Goal: Task Accomplishment & Management: Use online tool/utility

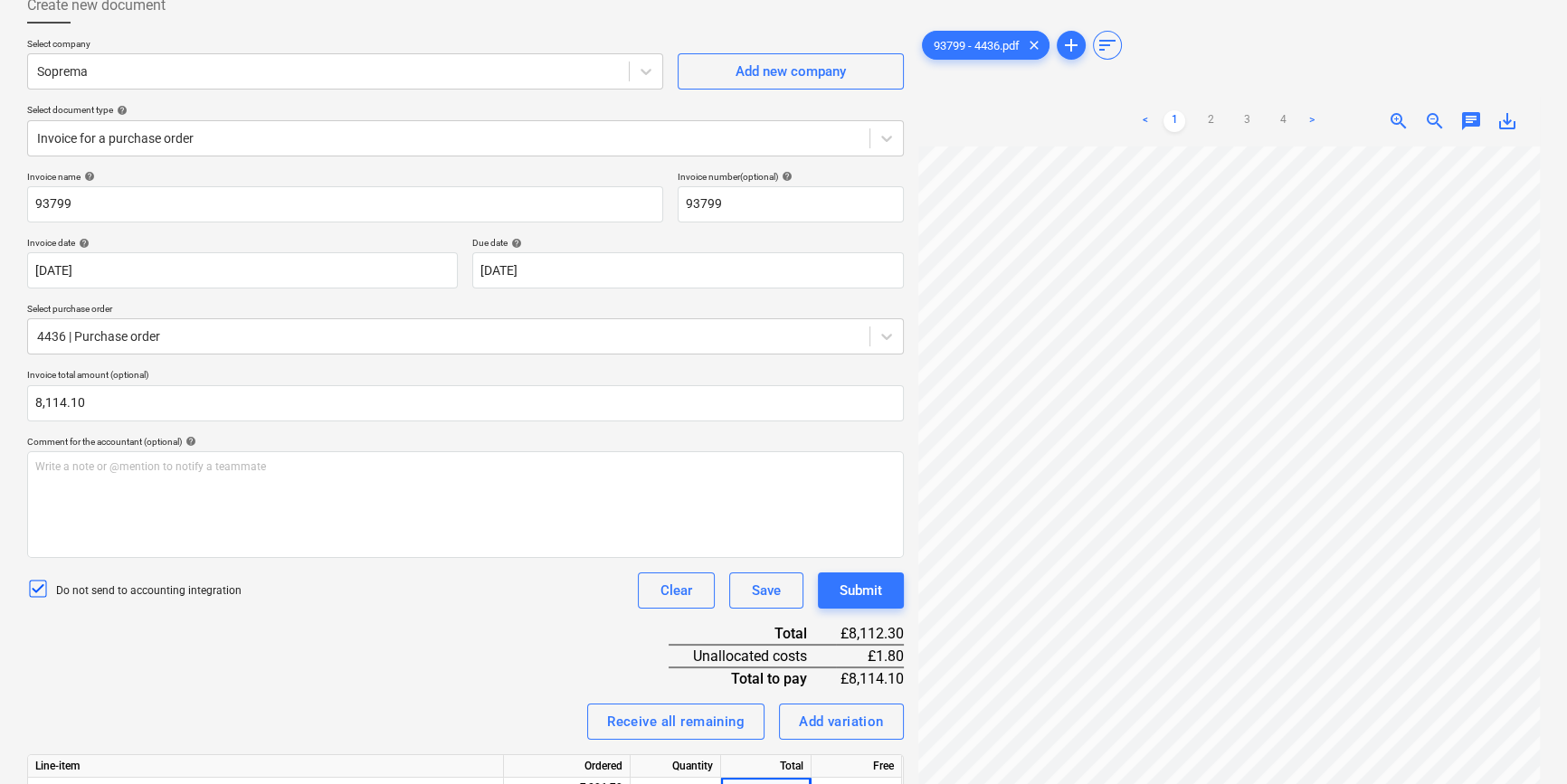
scroll to position [229, 60]
click at [529, 601] on div "Do not send to accounting integration Clear Save Submit" at bounding box center [466, 590] width 877 height 36
drag, startPoint x: 516, startPoint y: 552, endPoint x: 514, endPoint y: 472, distance: 80.0
click at [516, 528] on div "Write a note or @mention to notify a teammate ﻿" at bounding box center [466, 504] width 877 height 107
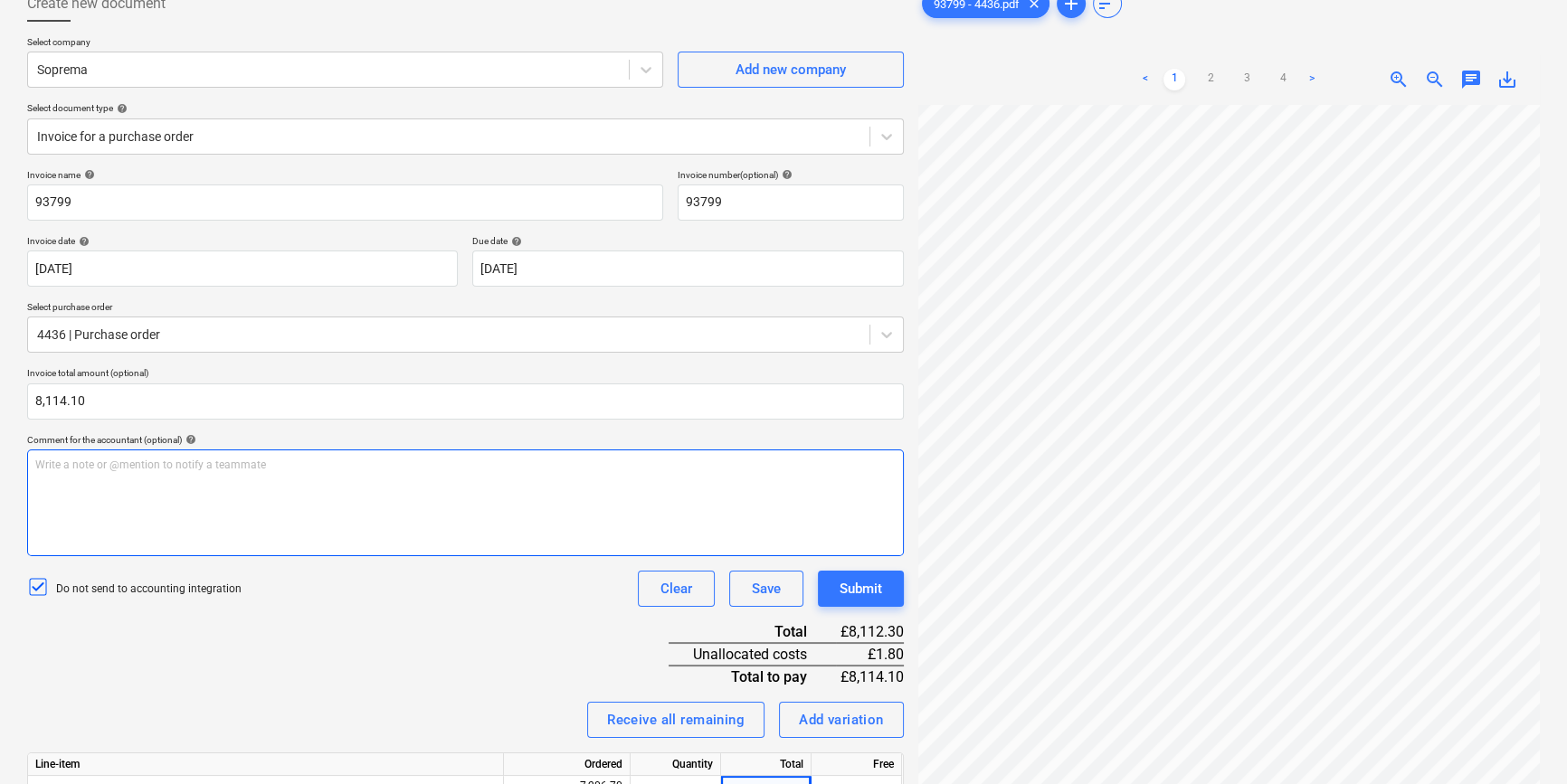
scroll to position [163, 0]
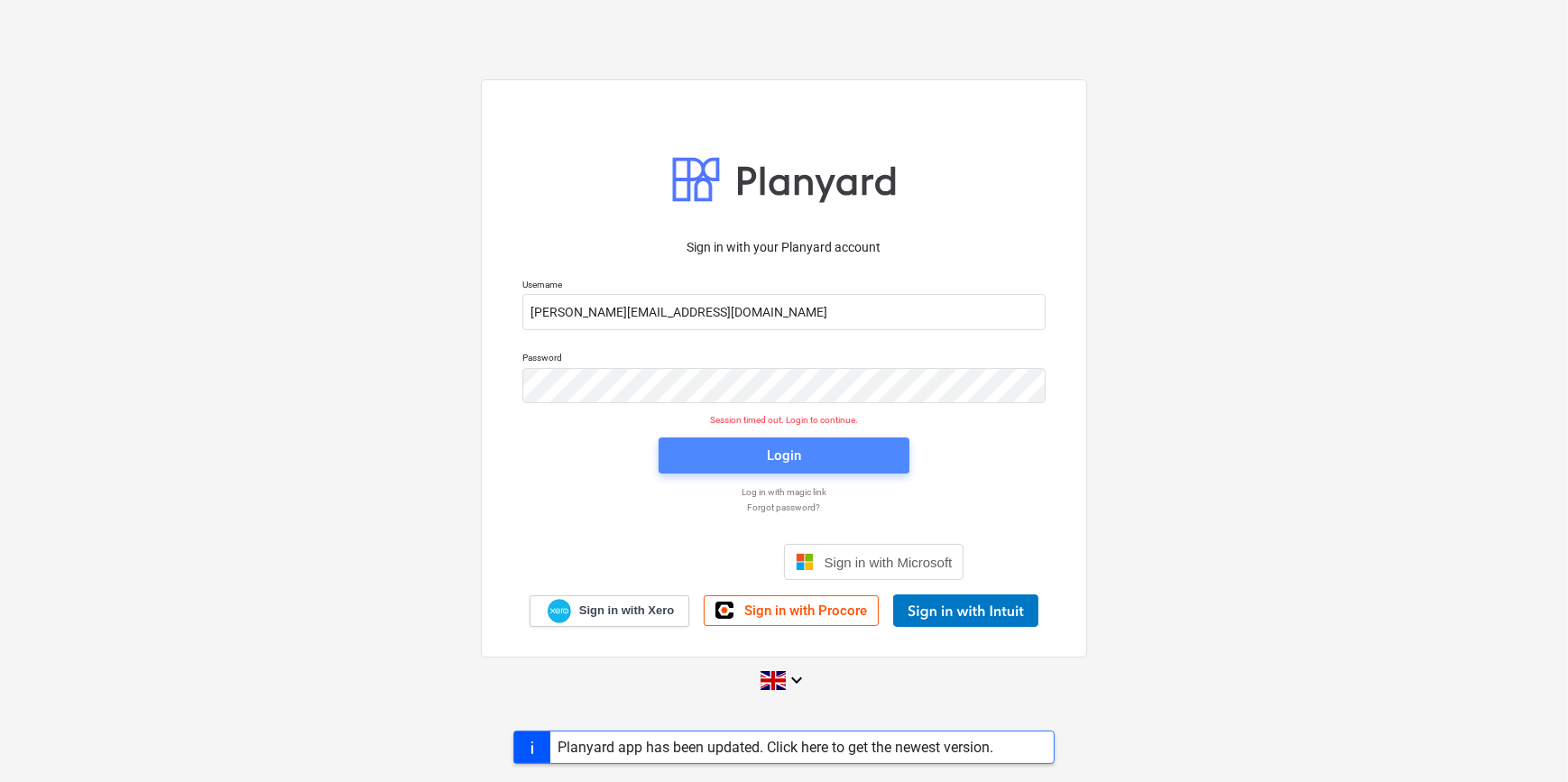
click at [745, 449] on span "Login" at bounding box center [784, 455] width 207 height 24
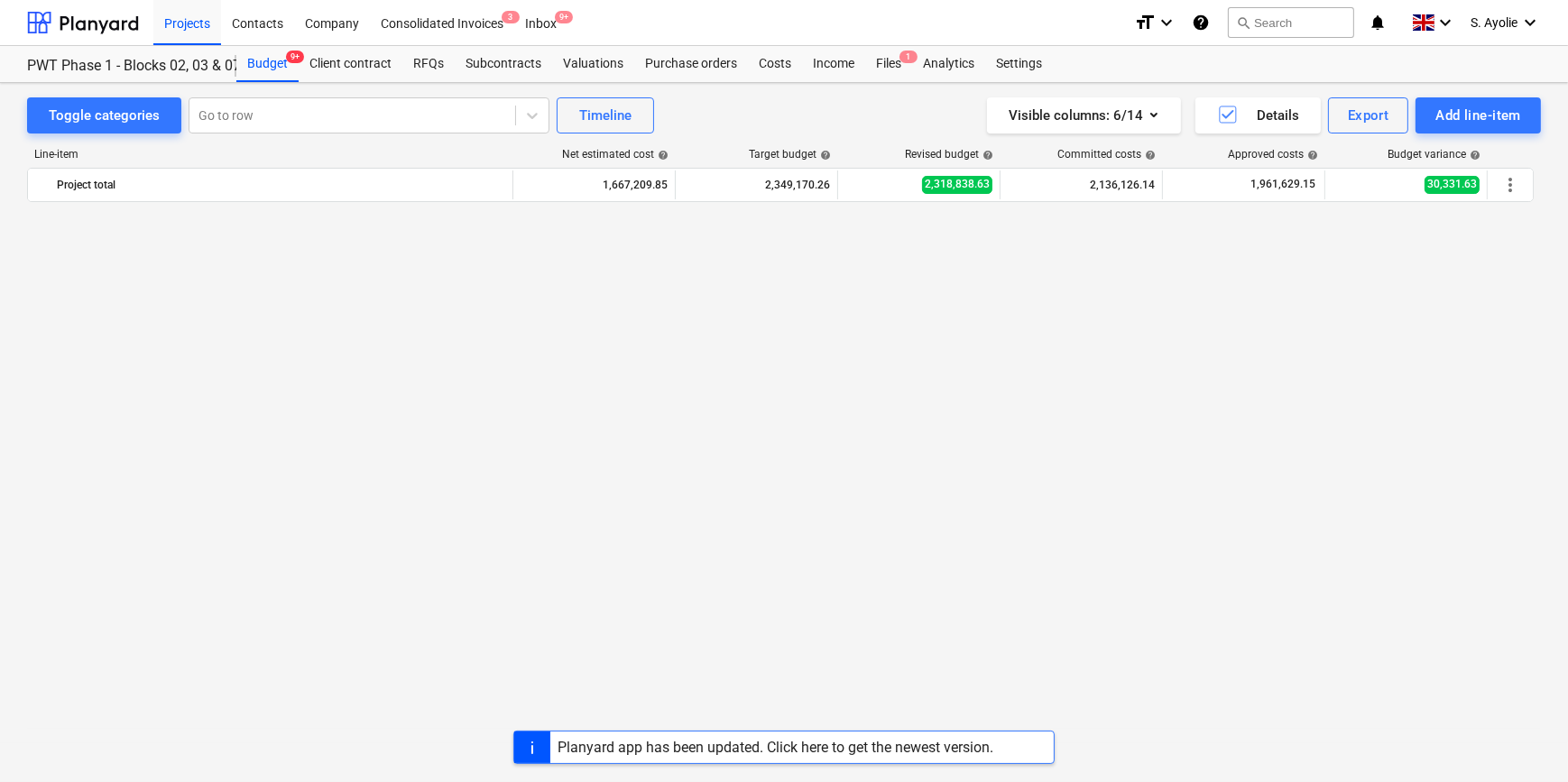
scroll to position [2624, 0]
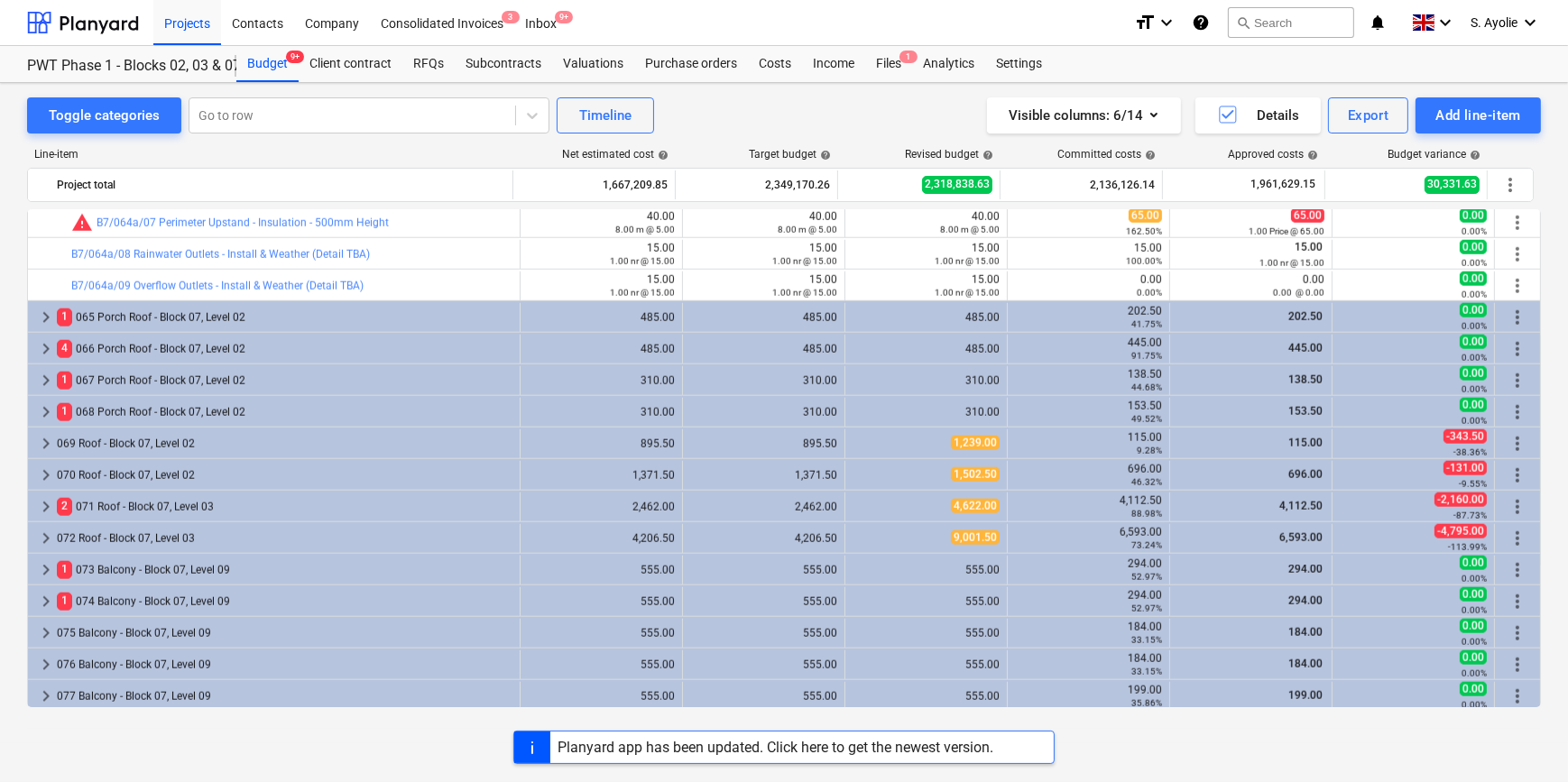
click at [1265, 26] on div "Project fetching failed" at bounding box center [1315, 19] width 487 height 38
click at [1271, 25] on div "Project fetching failed" at bounding box center [1315, 19] width 487 height 38
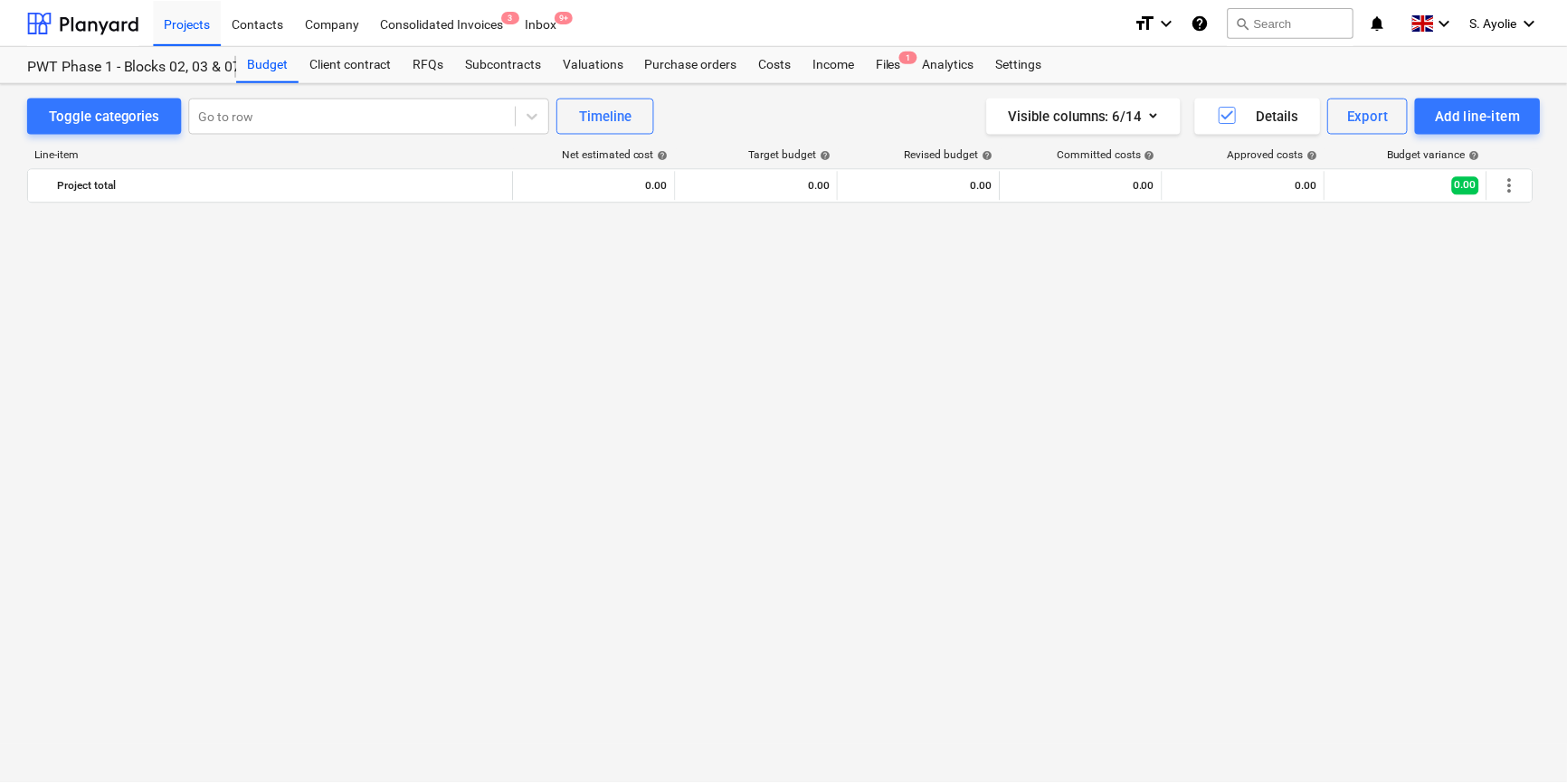
scroll to position [2631, 0]
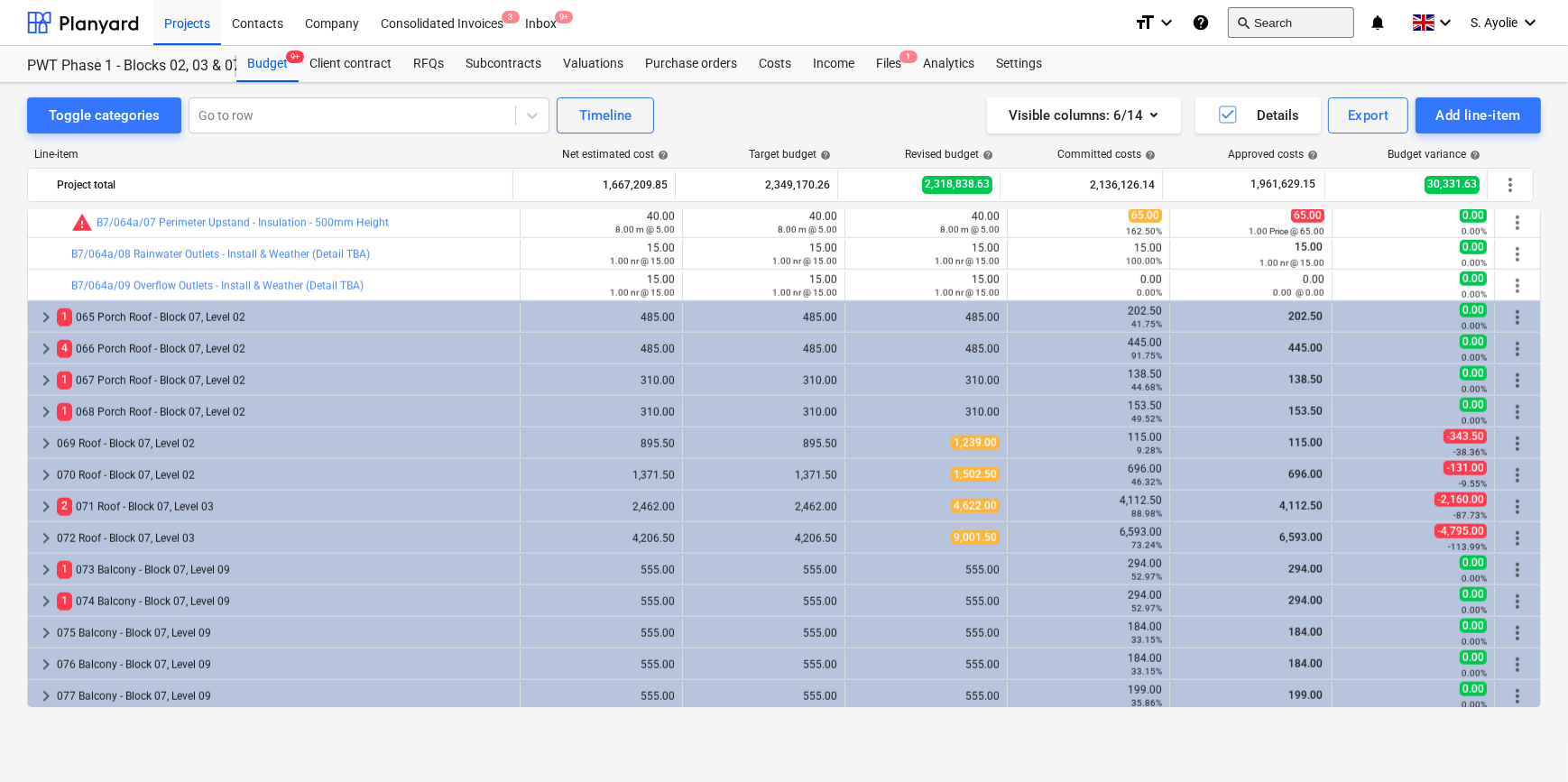
click at [1248, 31] on button "search Search" at bounding box center [1291, 23] width 126 height 31
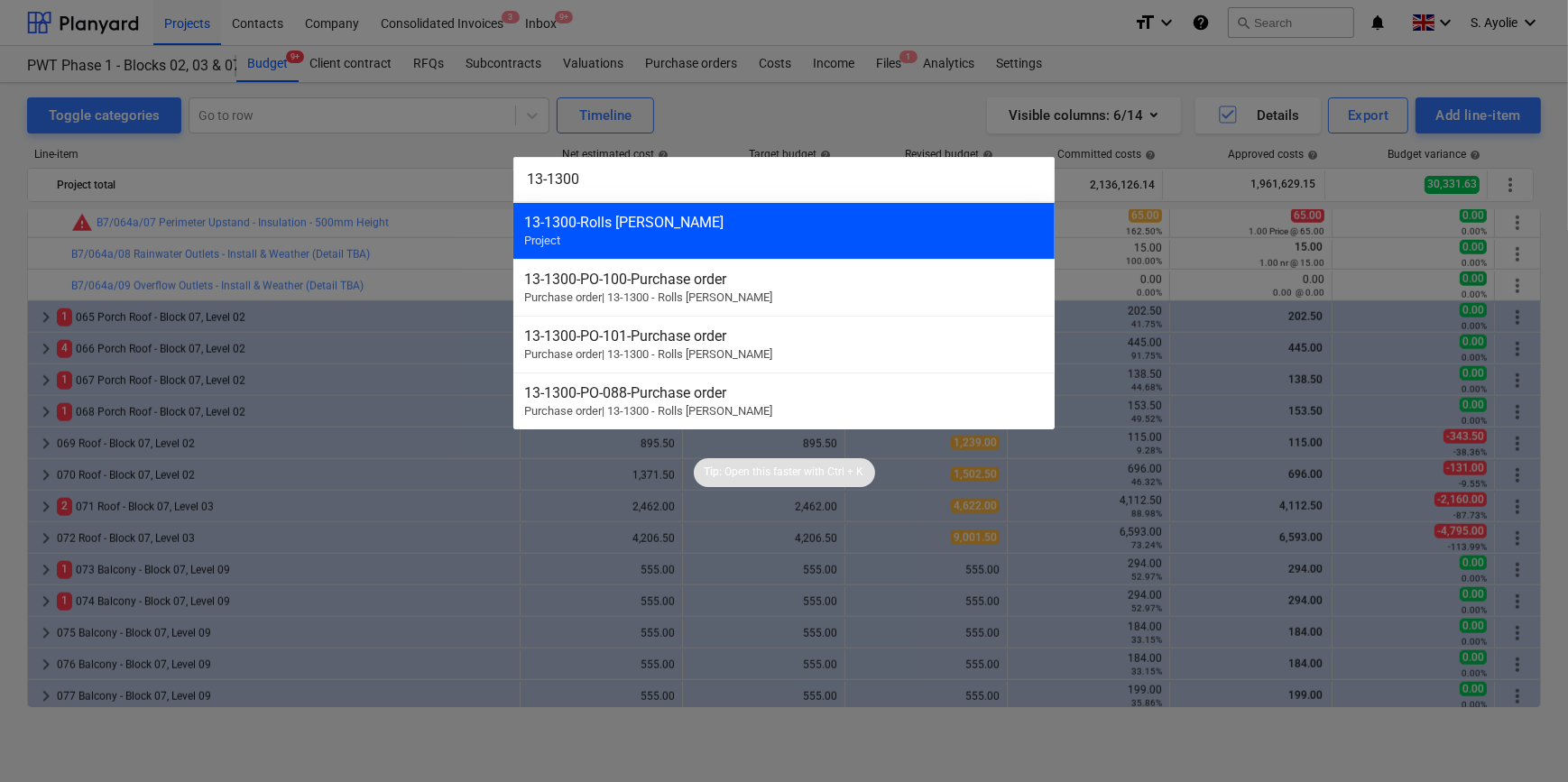
type input "13-1300"
click at [743, 216] on div "13-1300 - Rolls Royce Chichester" at bounding box center [783, 222] width 519 height 17
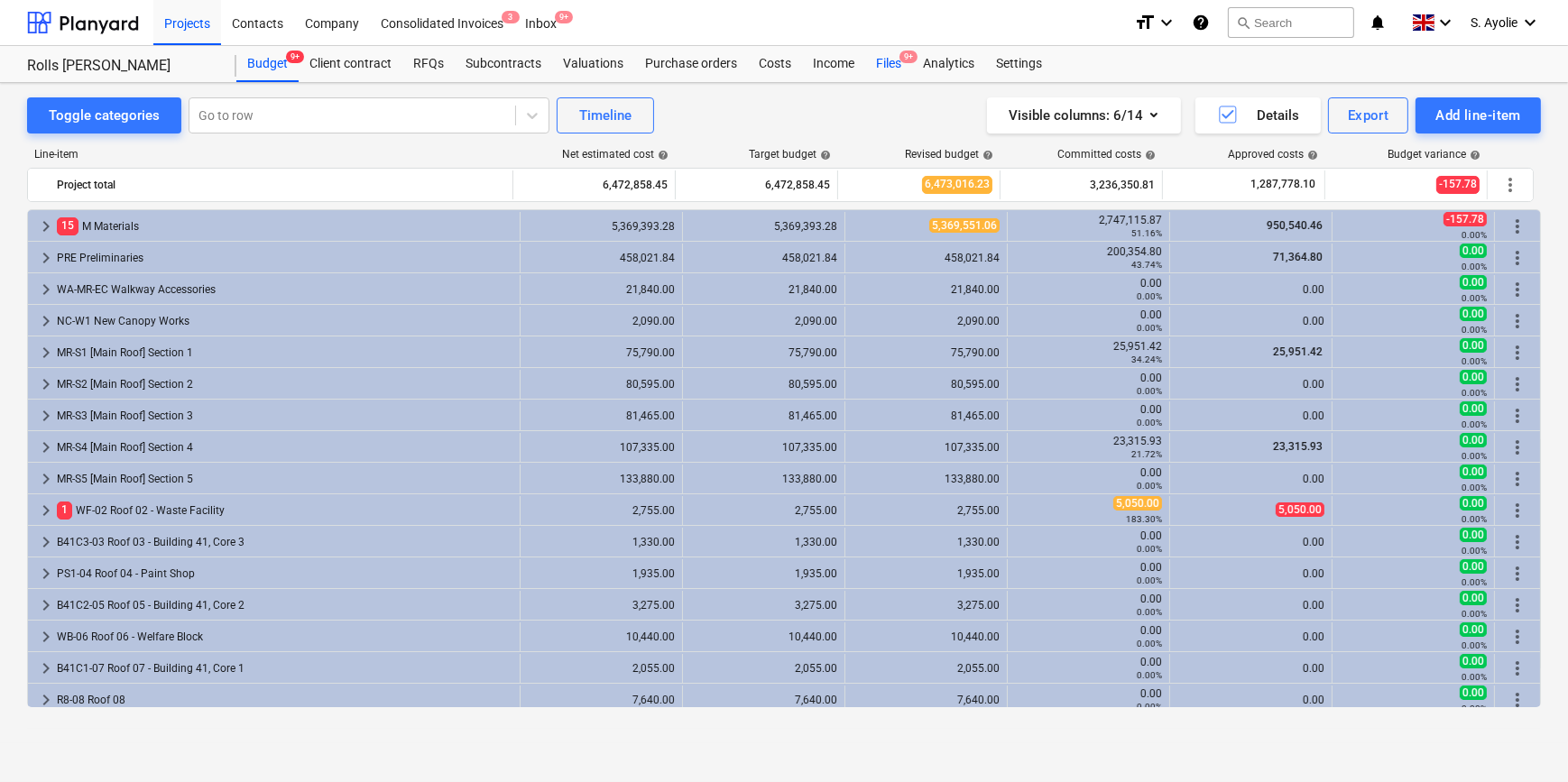
click at [900, 70] on div "Files 9+" at bounding box center [889, 64] width 47 height 36
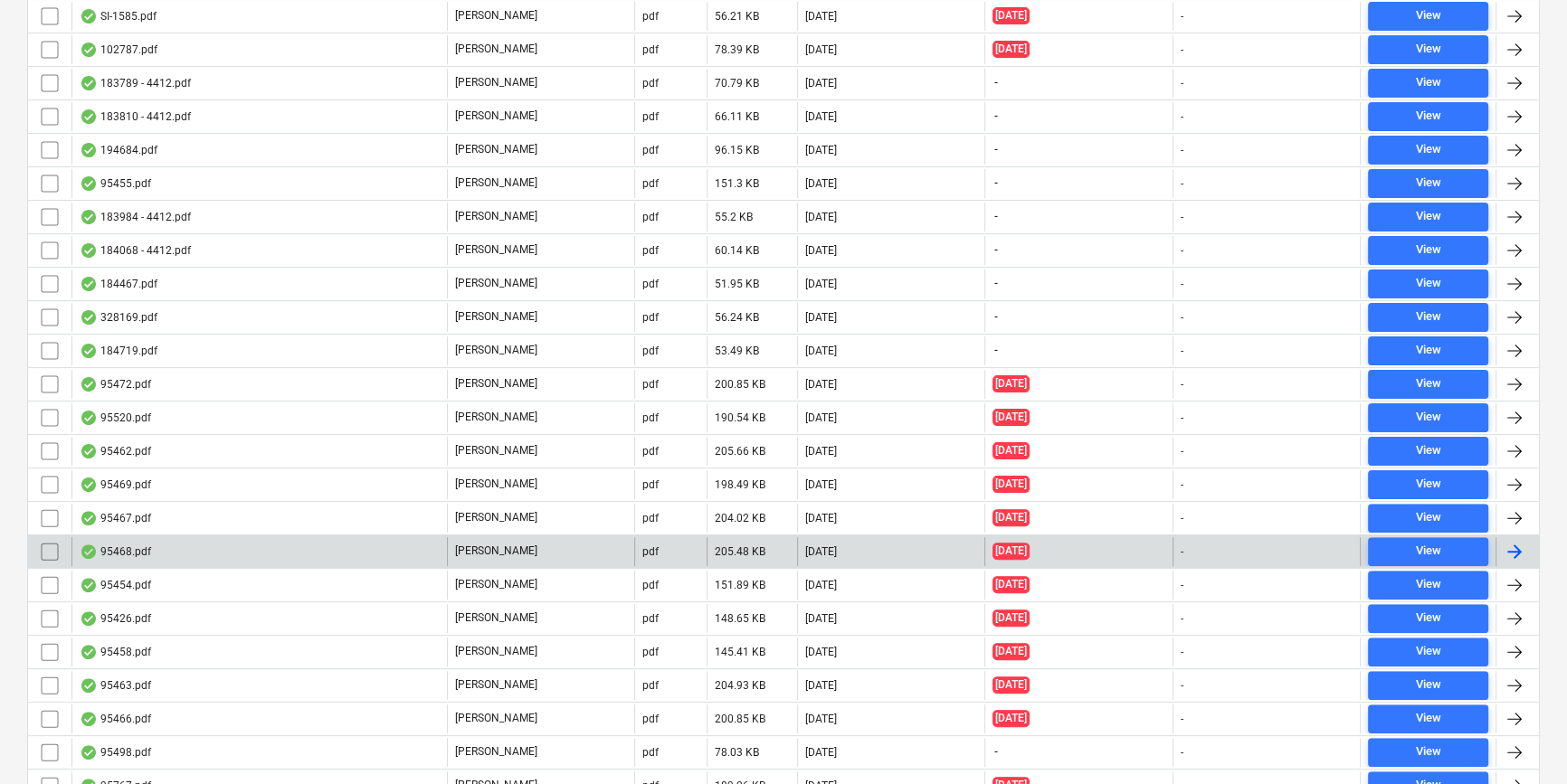
click at [351, 548] on div "95468.pdf" at bounding box center [259, 552] width 375 height 29
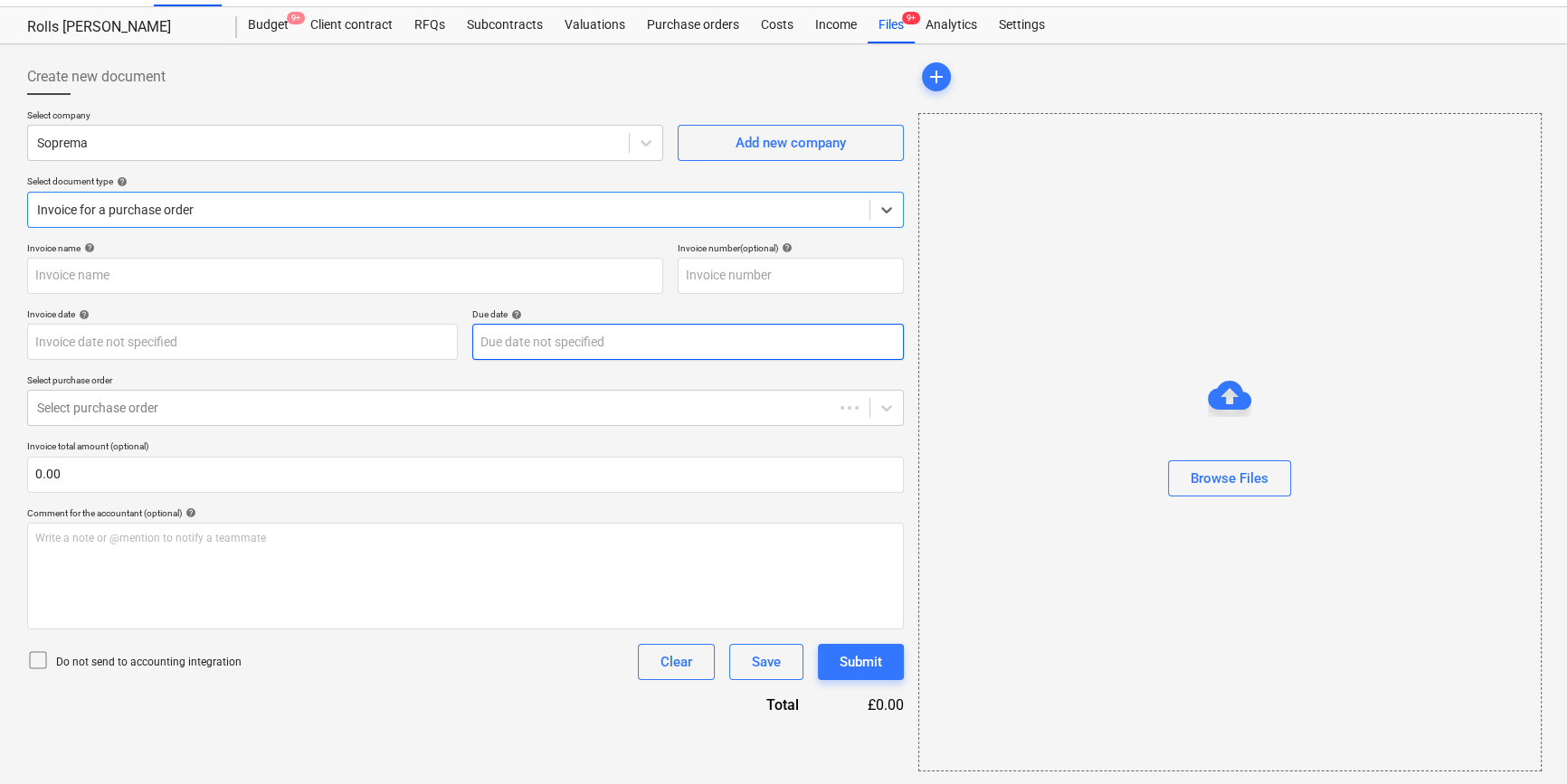
type input "95468.pdf"
type input "13 Aug 2025"
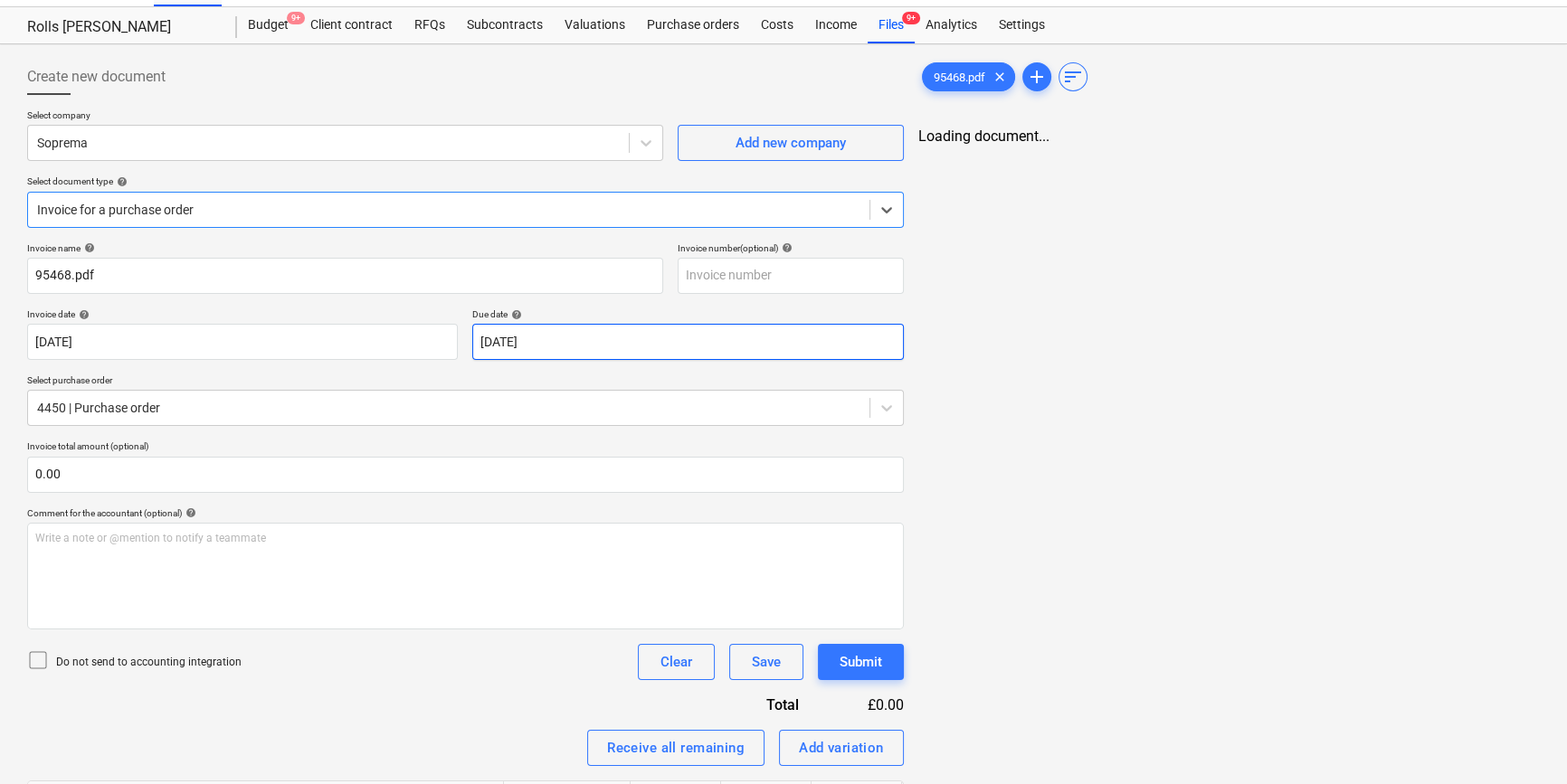
scroll to position [0, 0]
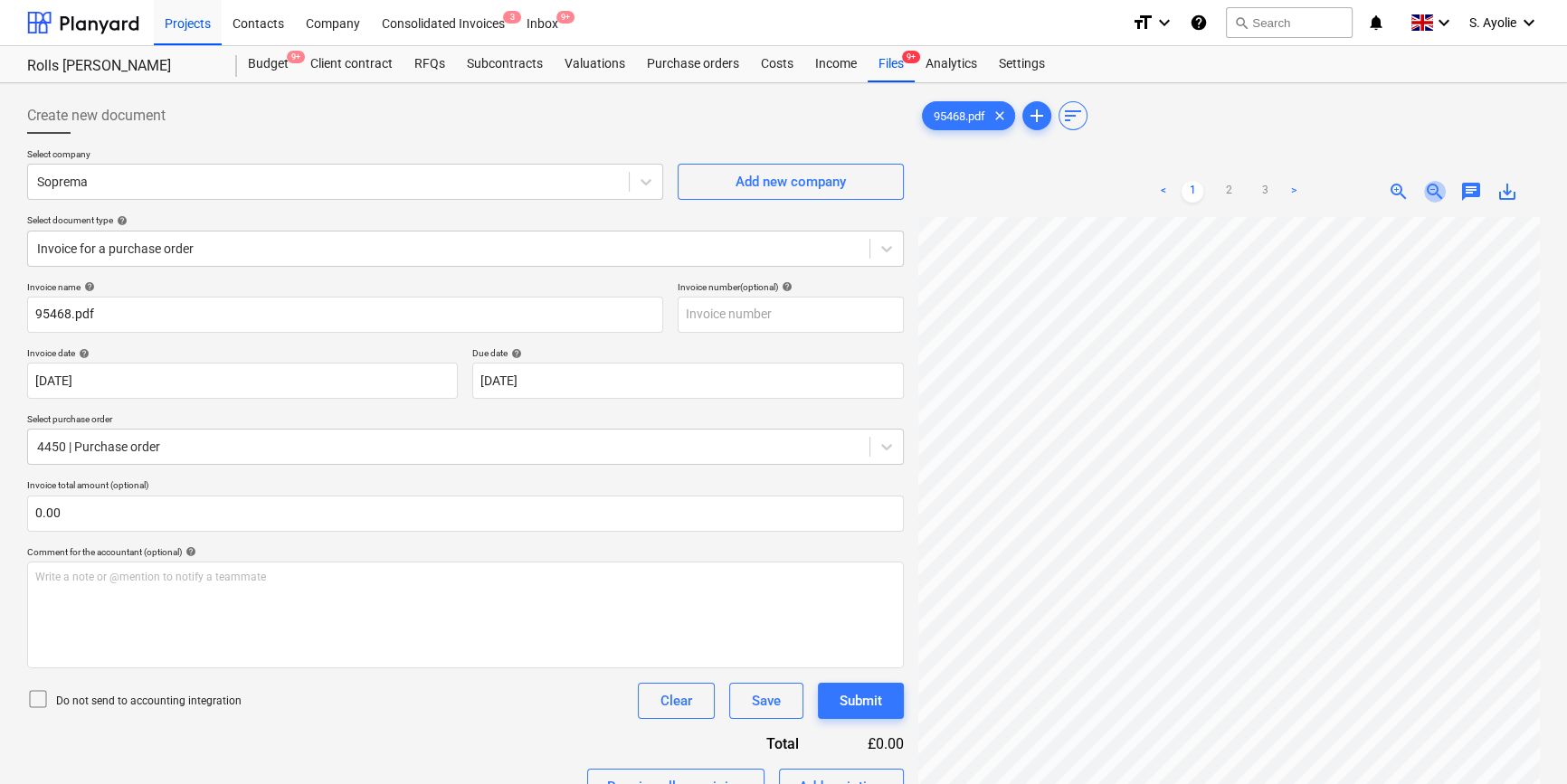
click at [1436, 186] on span "zoom_out" at bounding box center [1435, 191] width 22 height 22
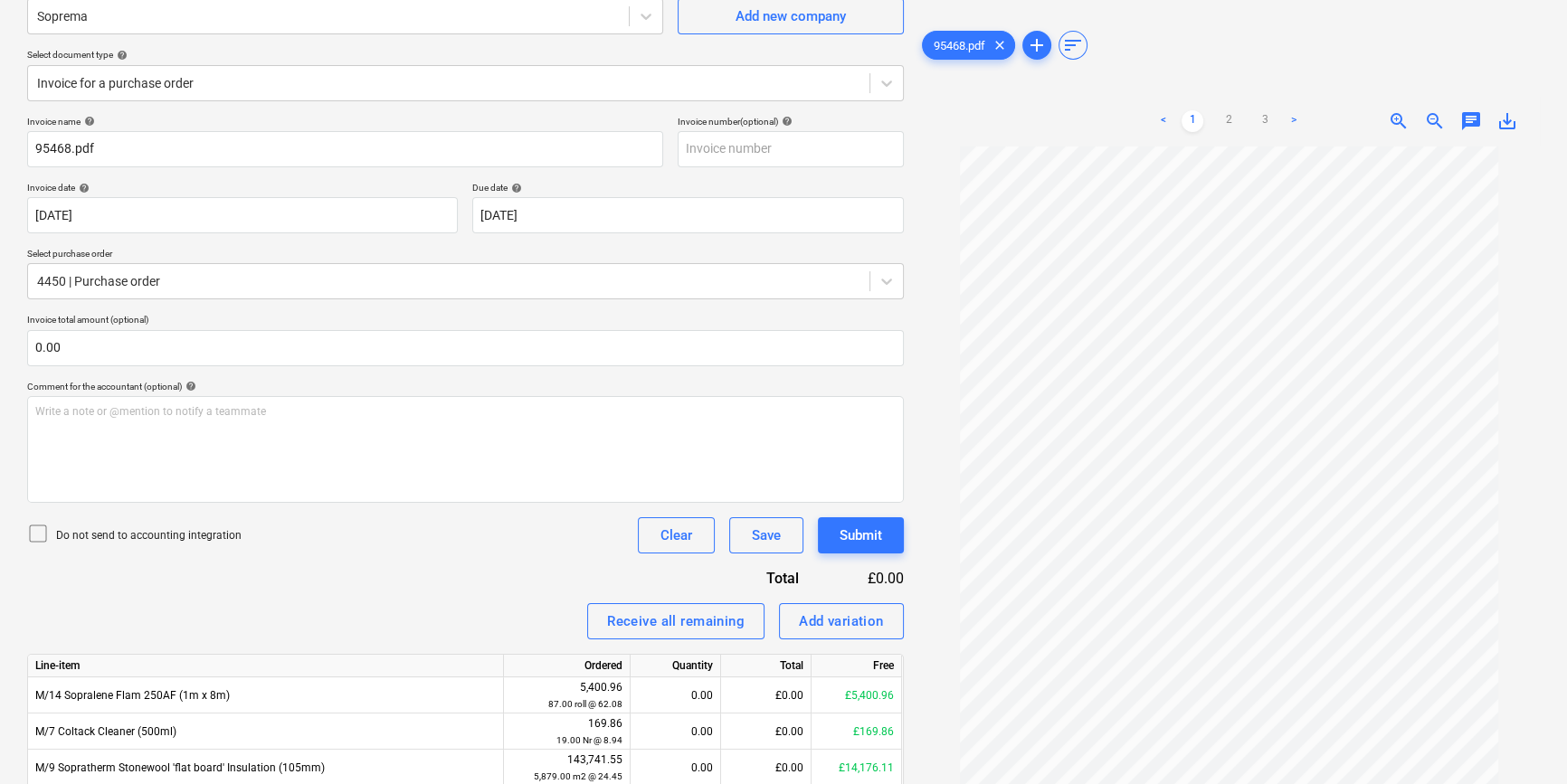
scroll to position [163, 0]
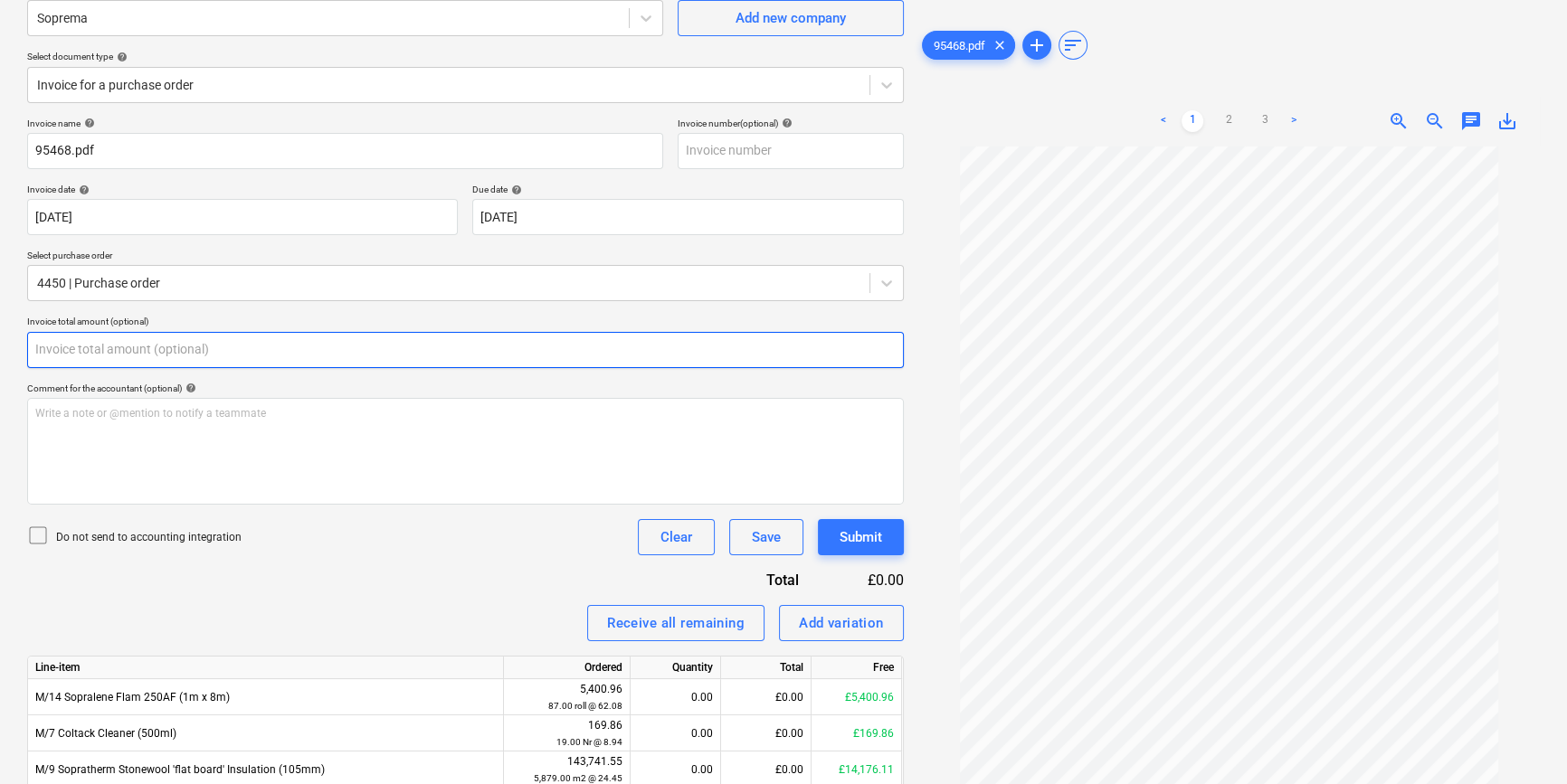
click at [306, 358] on input "text" at bounding box center [466, 349] width 877 height 36
type input "0.00"
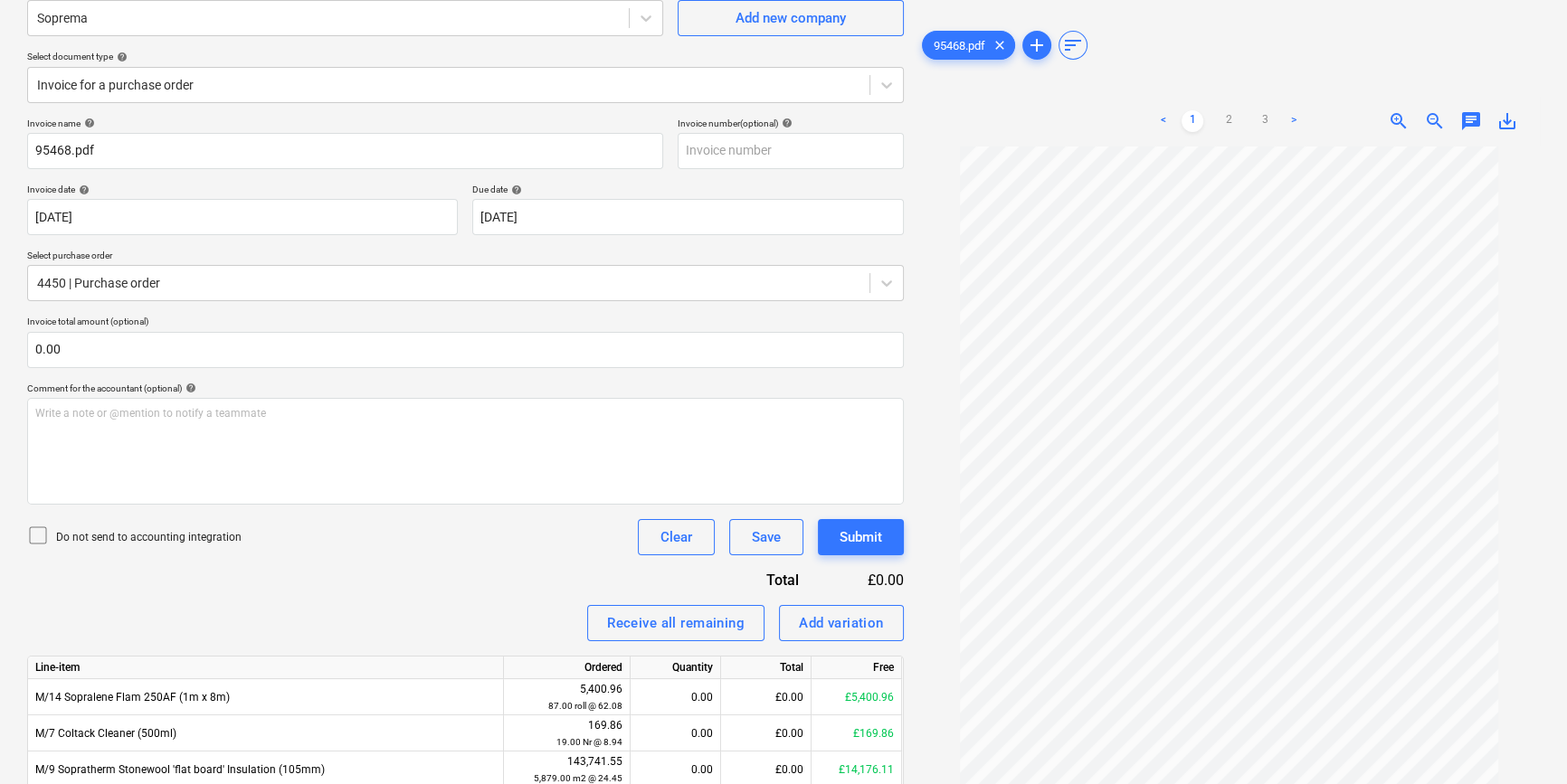
click at [199, 543] on div "Do not send to accounting integration" at bounding box center [134, 537] width 215 height 26
click at [199, 533] on p "Do not send to accounting integration" at bounding box center [148, 537] width 185 height 15
click at [198, 537] on p "Do not send to accounting integration" at bounding box center [148, 537] width 185 height 15
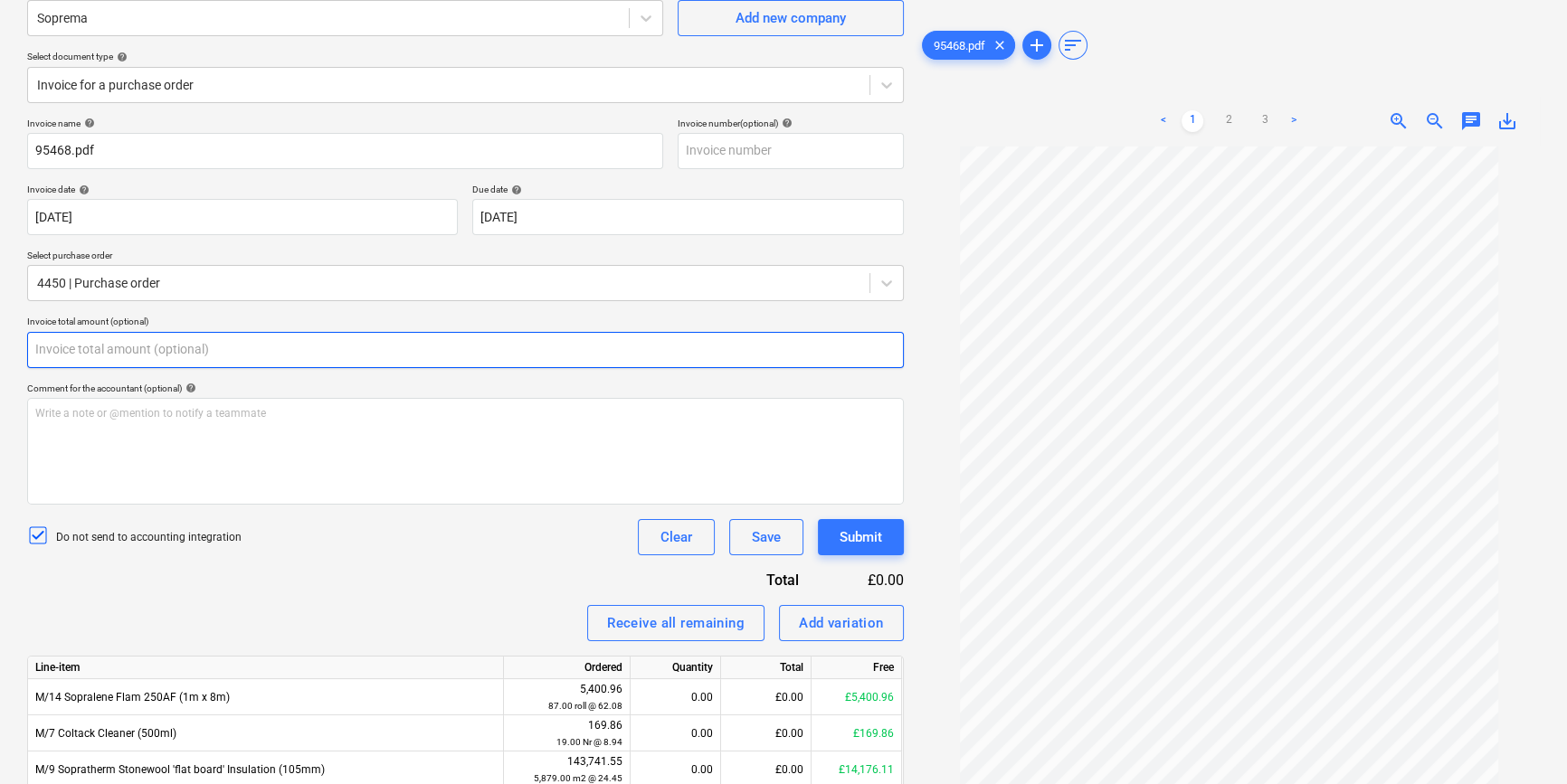
click at [242, 344] on input "text" at bounding box center [466, 349] width 877 height 36
type input "0.00"
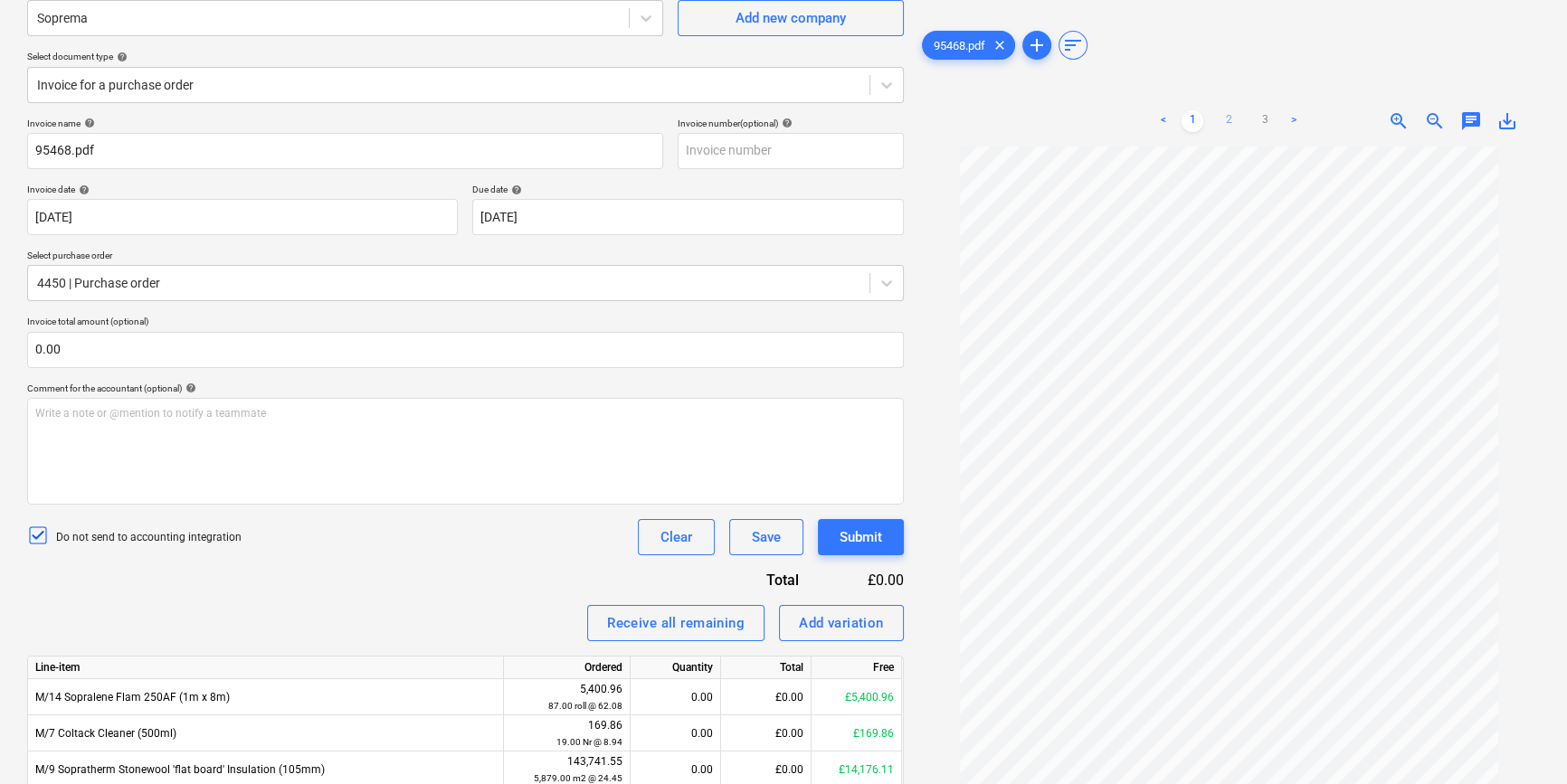
click at [1231, 118] on link "2" at bounding box center [1229, 121] width 22 height 22
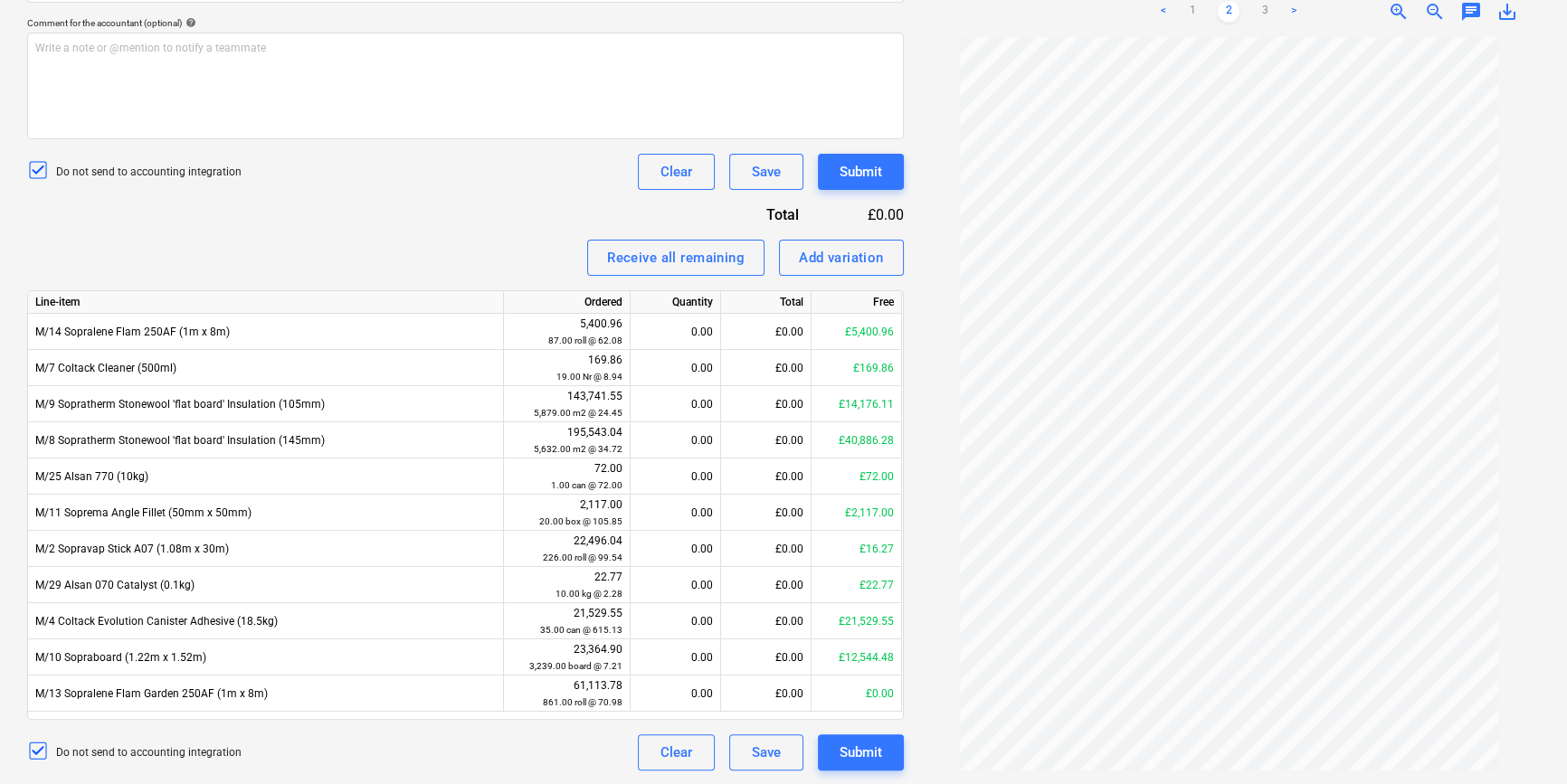
scroll to position [31, 0]
click at [1264, 14] on link "3" at bounding box center [1265, 11] width 22 height 22
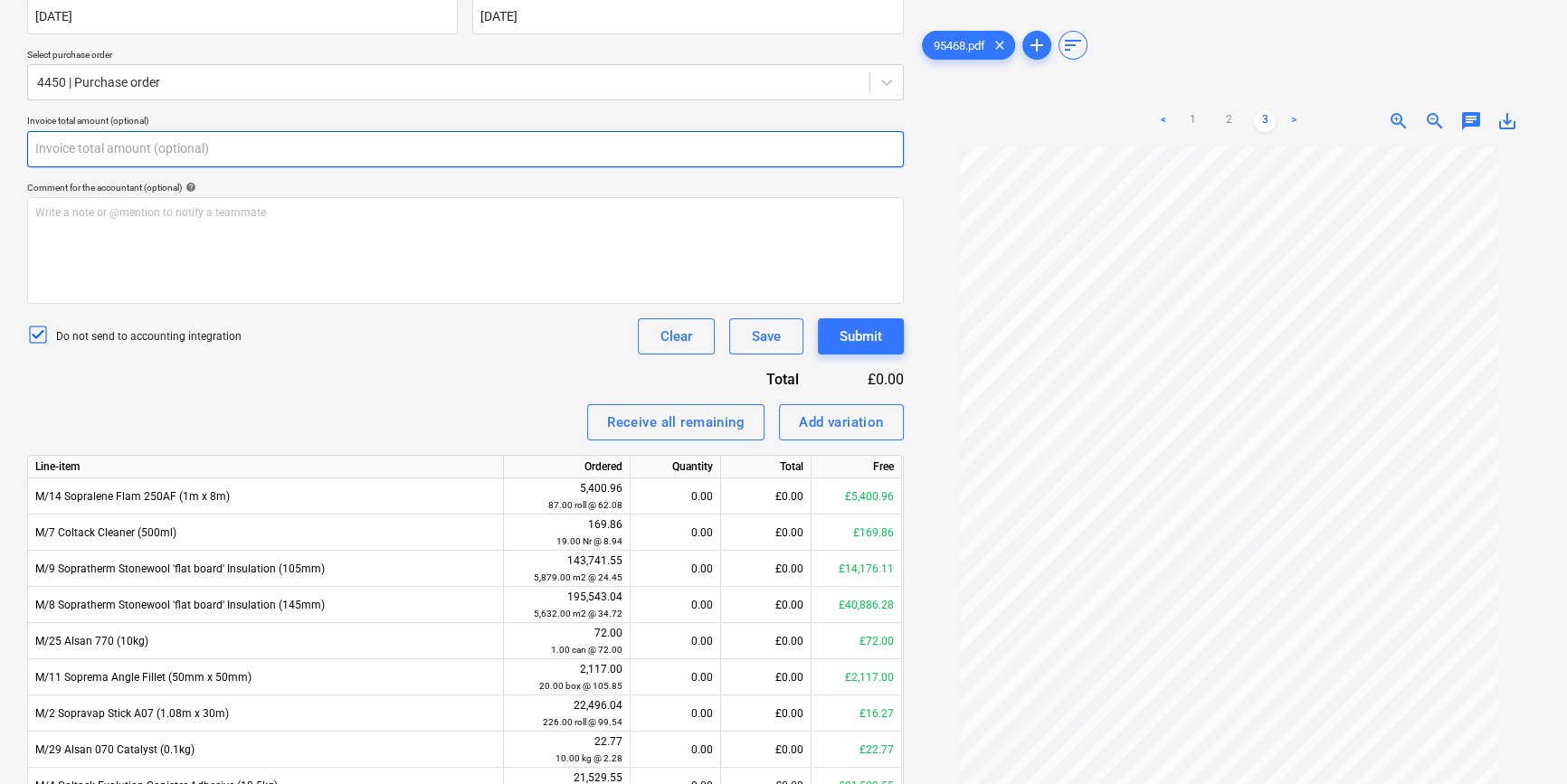
click at [179, 154] on input "text" at bounding box center [466, 149] width 877 height 36
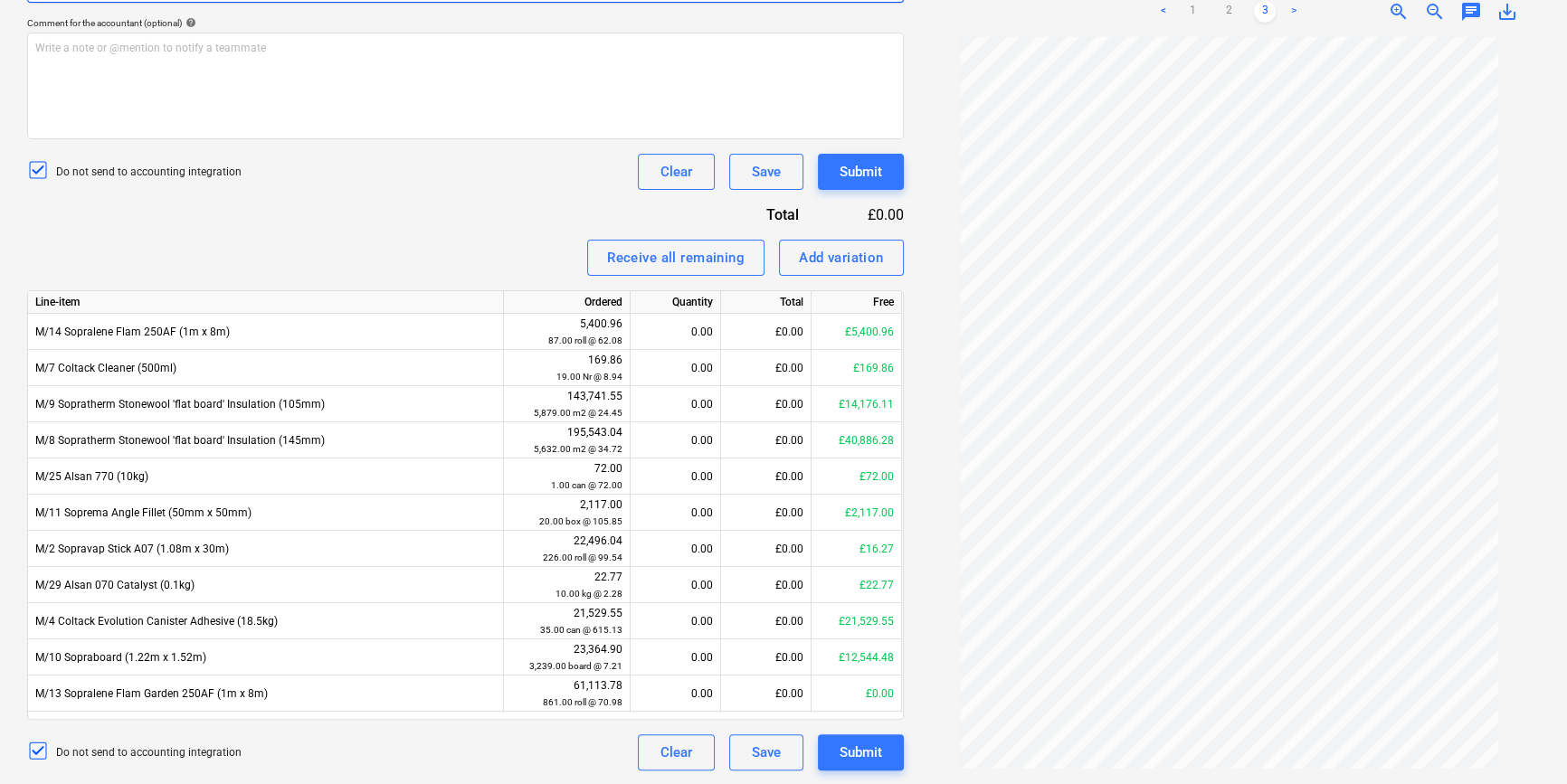
scroll to position [504, 0]
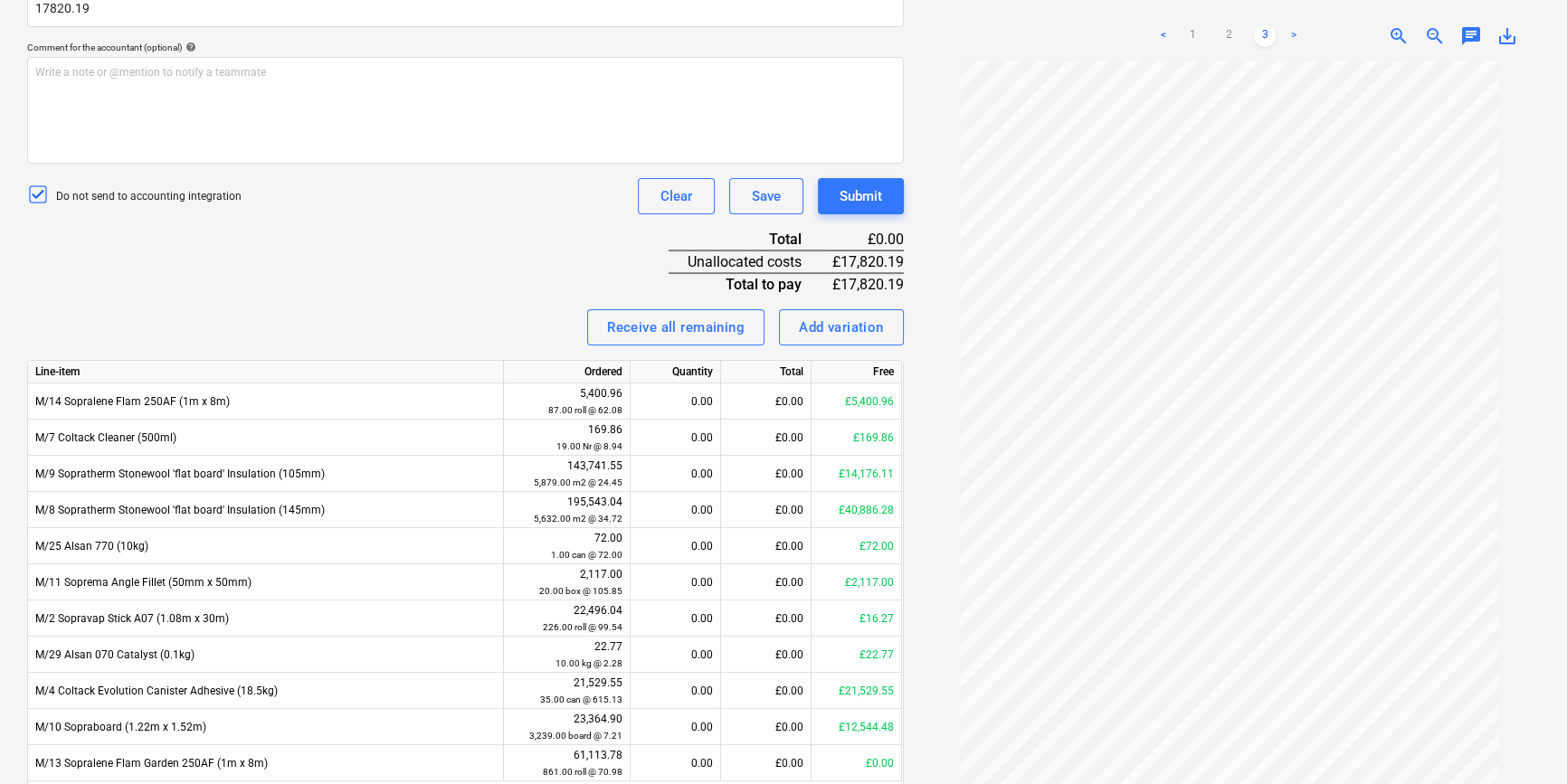
type input "17,820.19"
click at [225, 277] on div "Invoice name help 95468.pdf Invoice number (optional) help Invoice date help 13…" at bounding box center [466, 309] width 877 height 1064
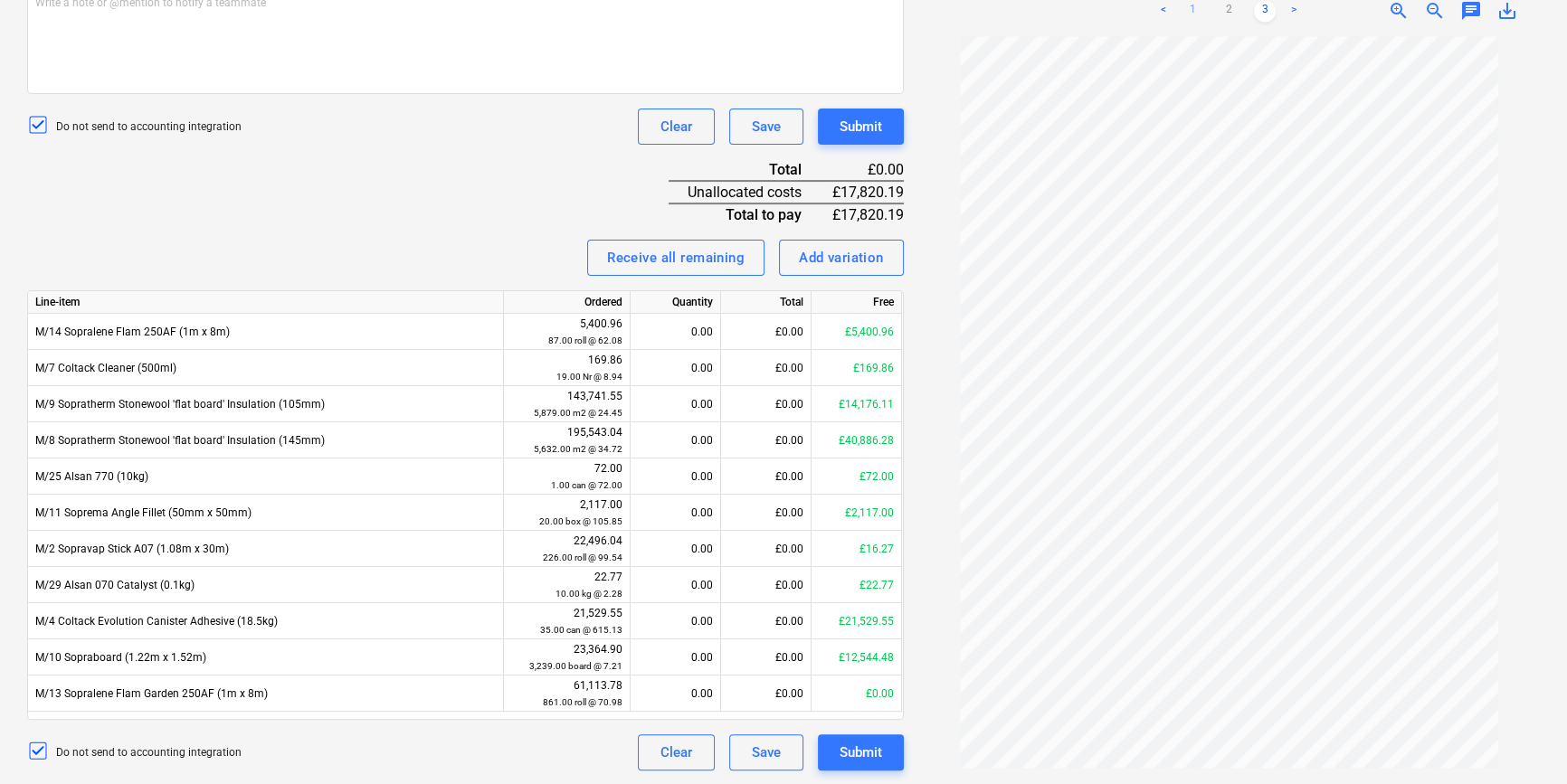
click at [1191, 10] on link "1" at bounding box center [1192, 10] width 22 height 22
click at [800, 405] on div "£0.00" at bounding box center [766, 404] width 91 height 36
type input "9154.08"
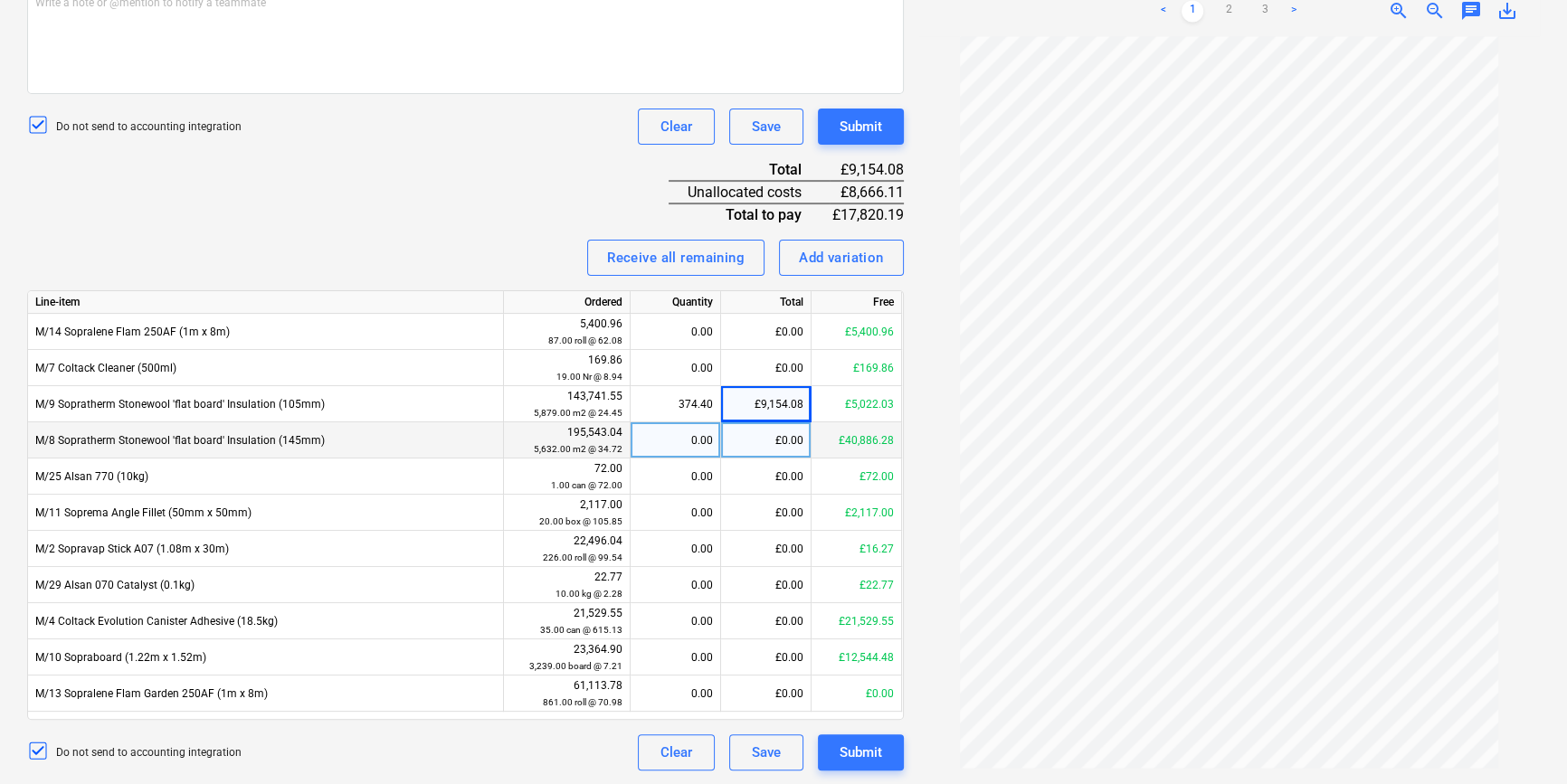
click at [790, 439] on div "£0.00" at bounding box center [766, 440] width 91 height 36
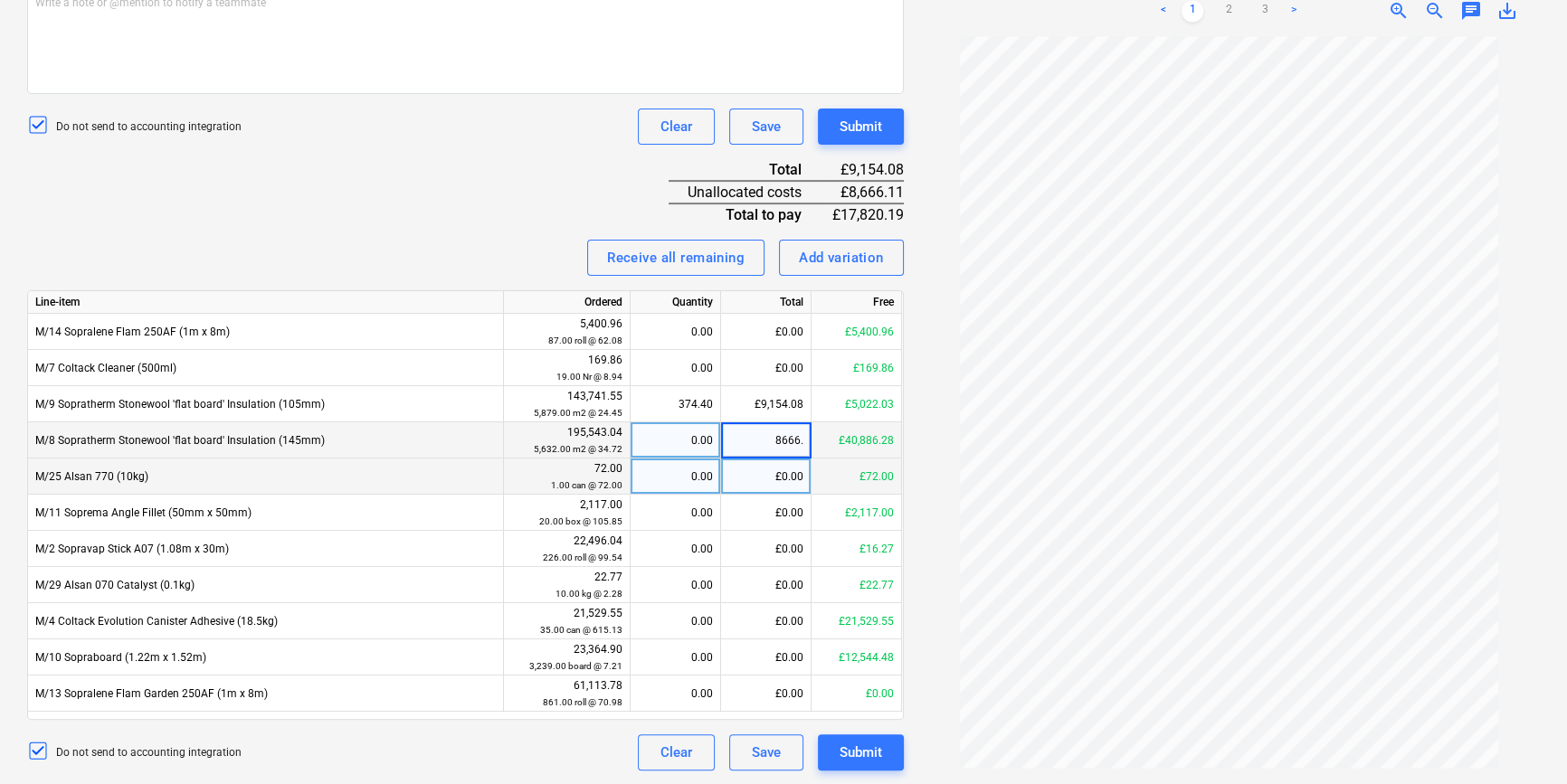
type input "8666.1"
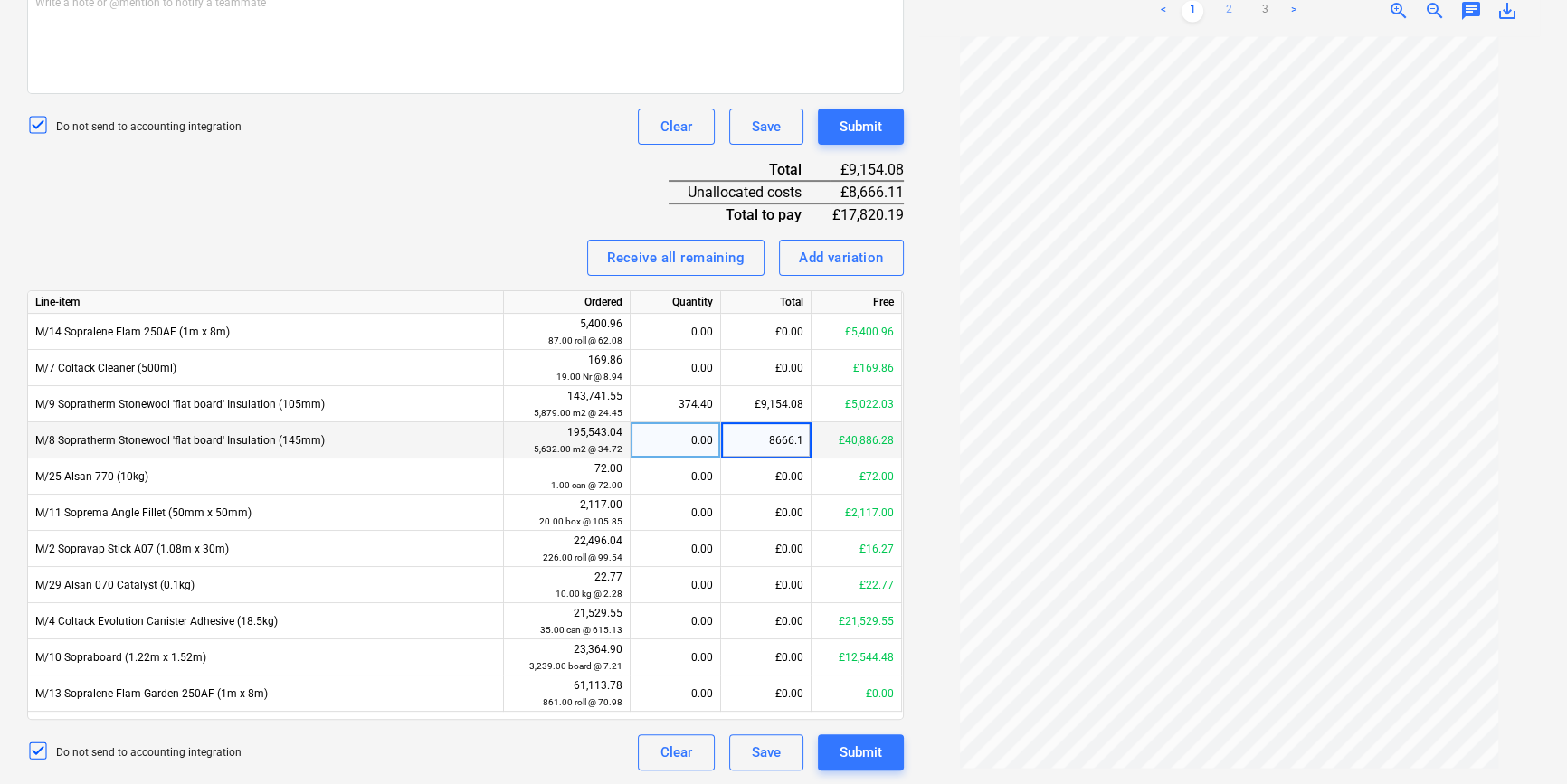
click at [1231, 17] on link "2" at bounding box center [1229, 10] width 22 height 22
click at [1265, 9] on link "3" at bounding box center [1265, 10] width 22 height 22
click at [950, 470] on div at bounding box center [1230, 402] width 622 height 733
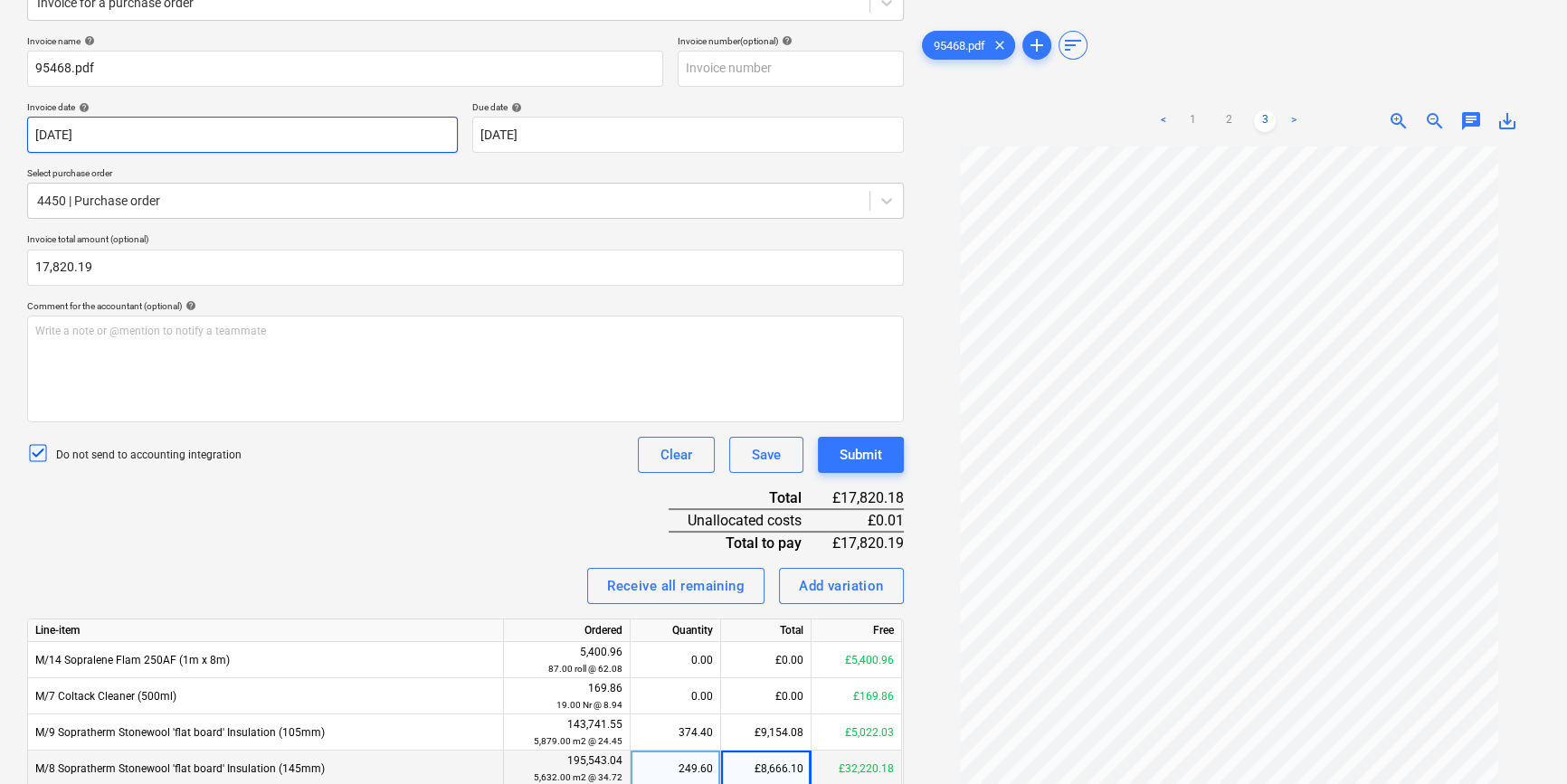
scroll to position [245, 0]
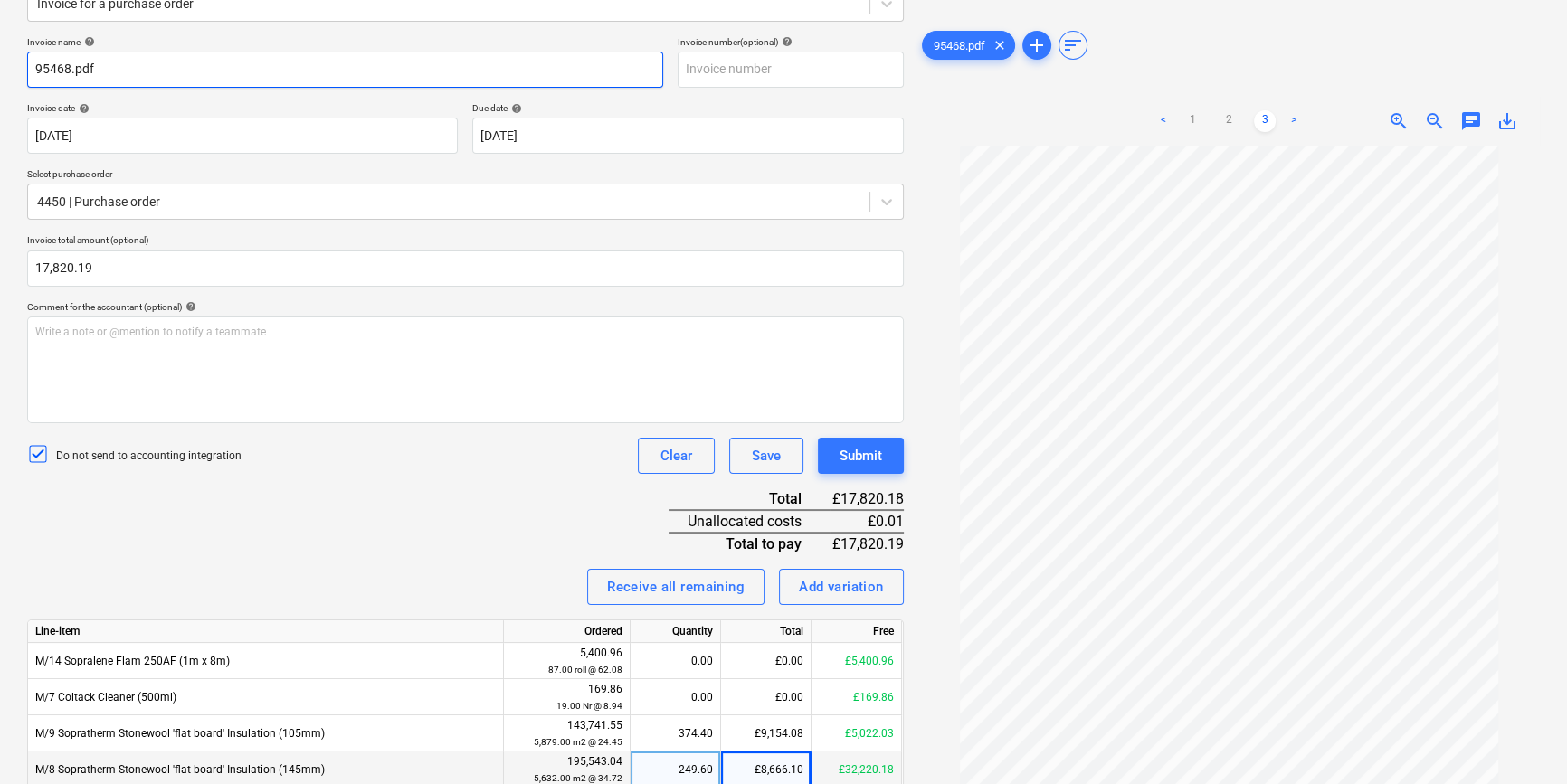
click at [150, 57] on input "95468.pdf" at bounding box center [345, 70] width 636 height 36
type input "95468"
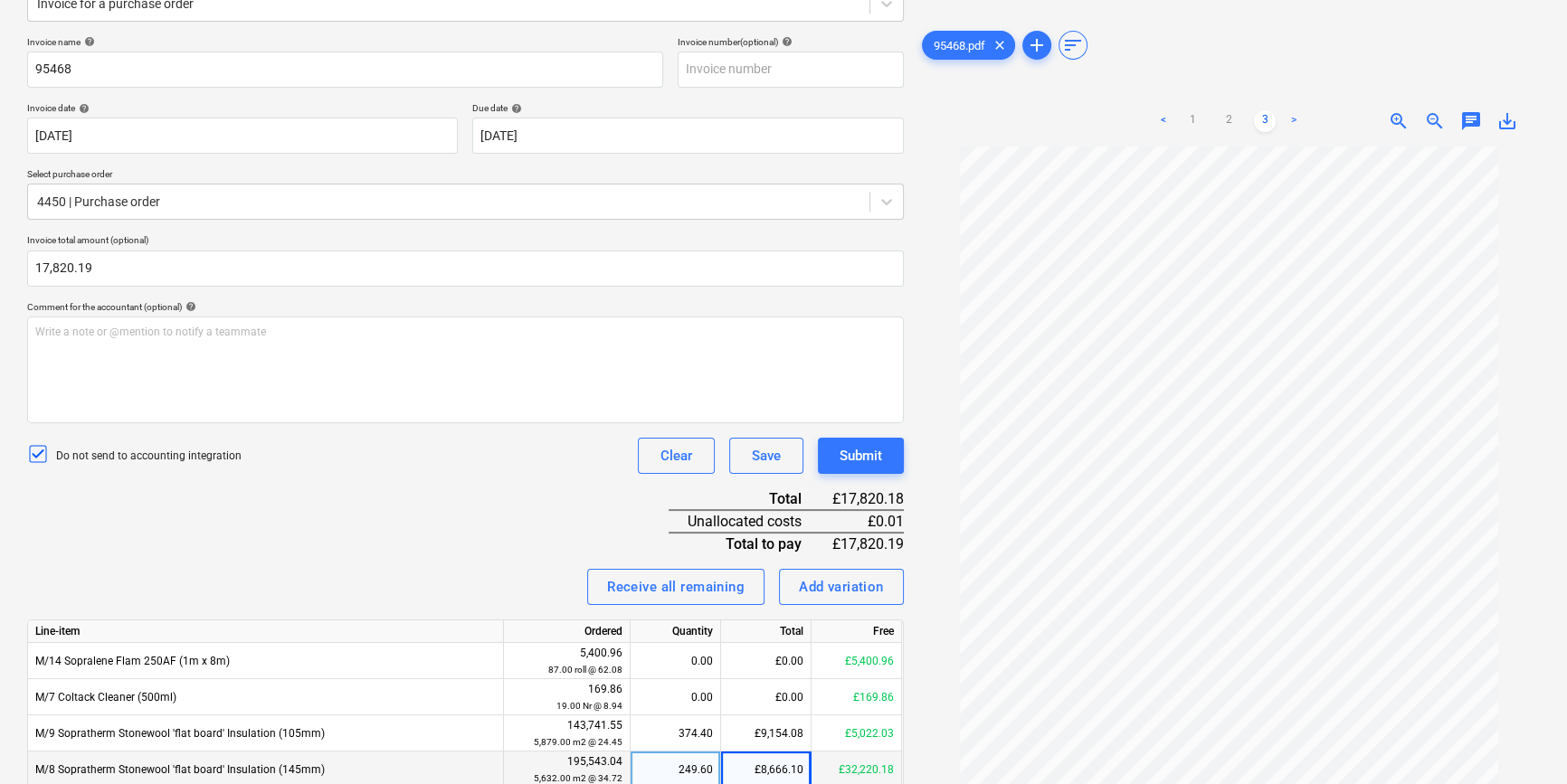
click at [507, 487] on div "Invoice name help 95468 Invoice number (optional) help Invoice date help 13 Aug…" at bounding box center [466, 568] width 877 height 1064
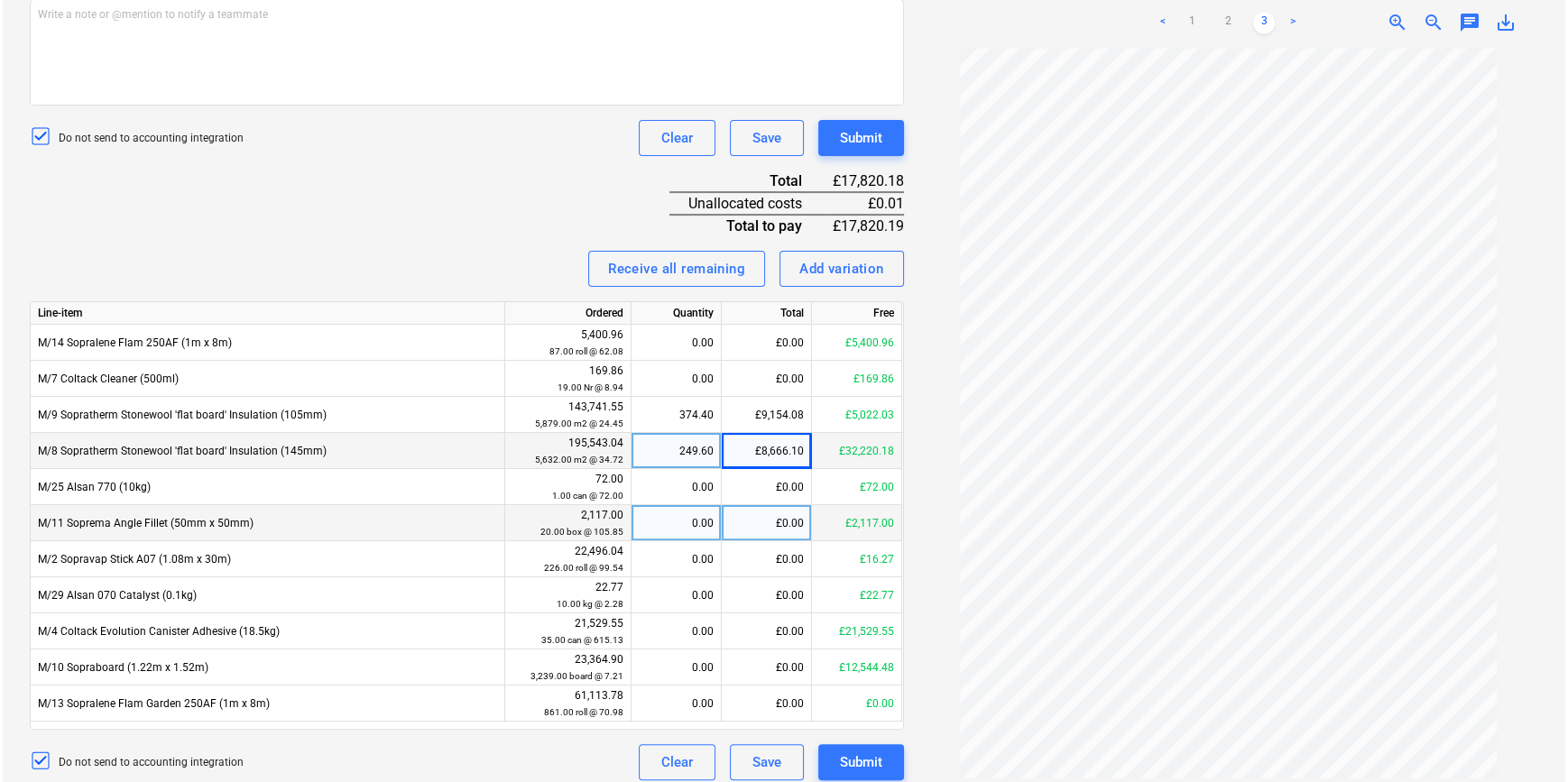
scroll to position [573, 0]
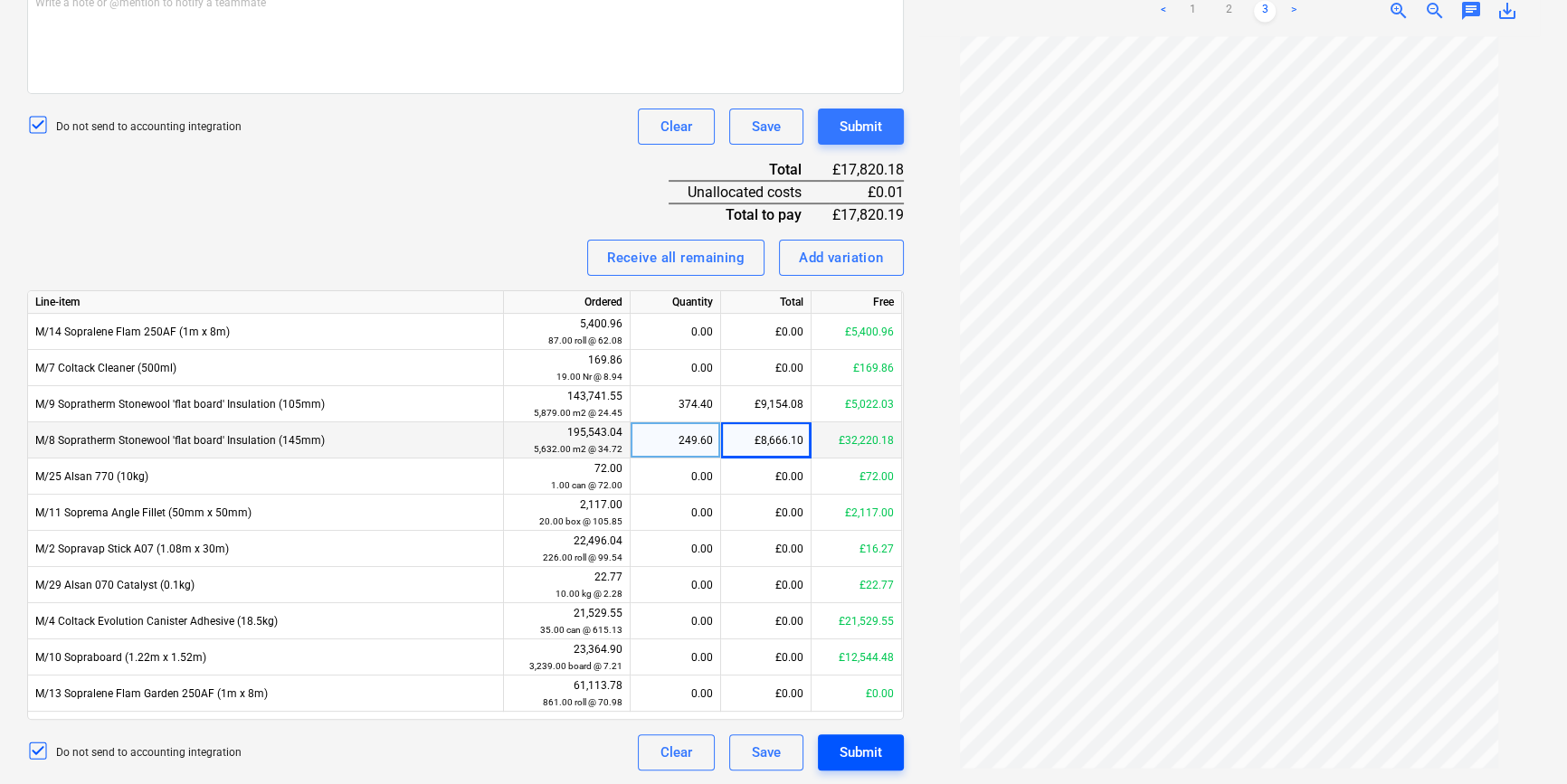
click at [856, 750] on div "Submit" at bounding box center [861, 752] width 43 height 24
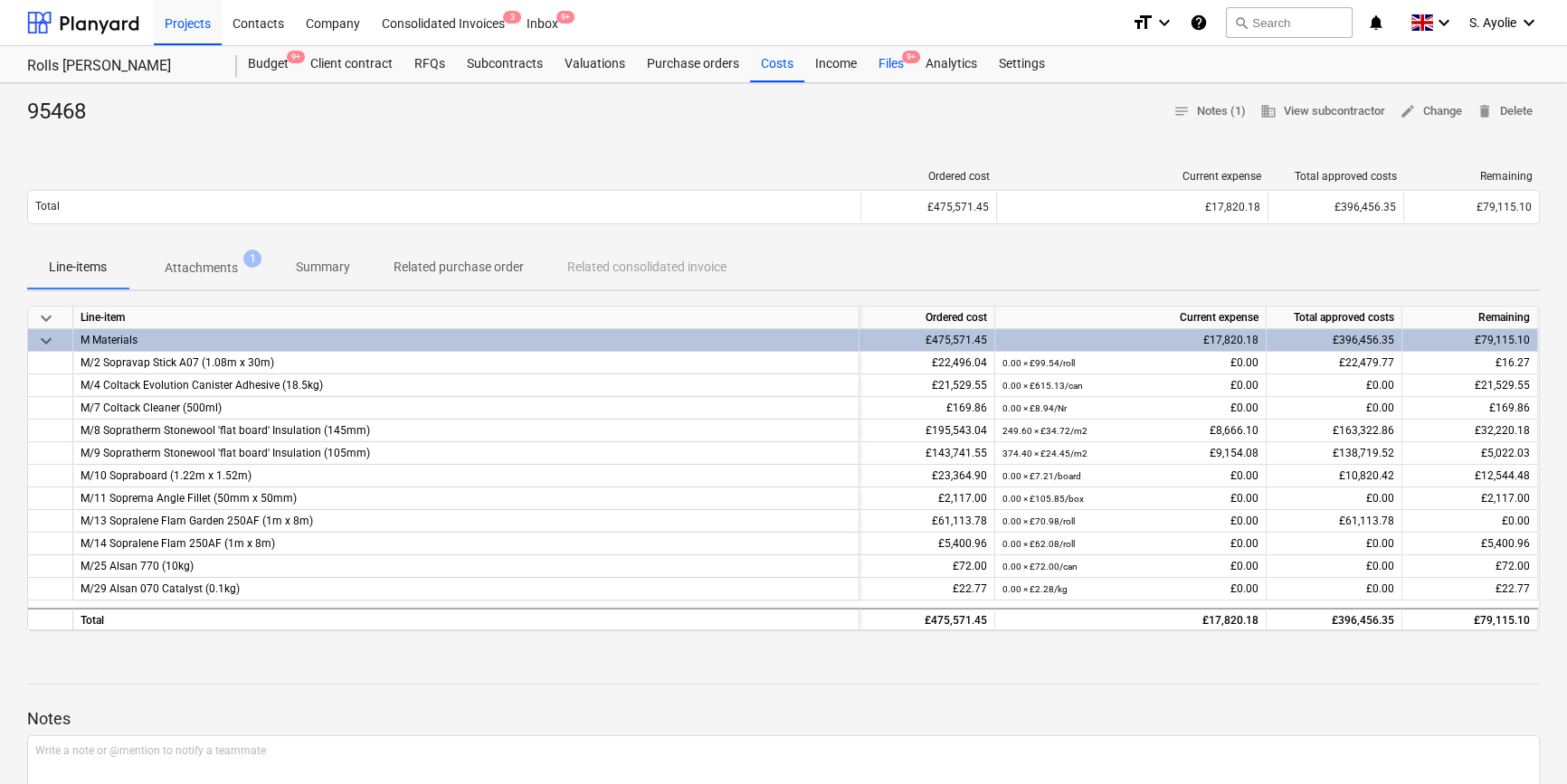
click at [882, 71] on div "Files 9+" at bounding box center [891, 64] width 47 height 36
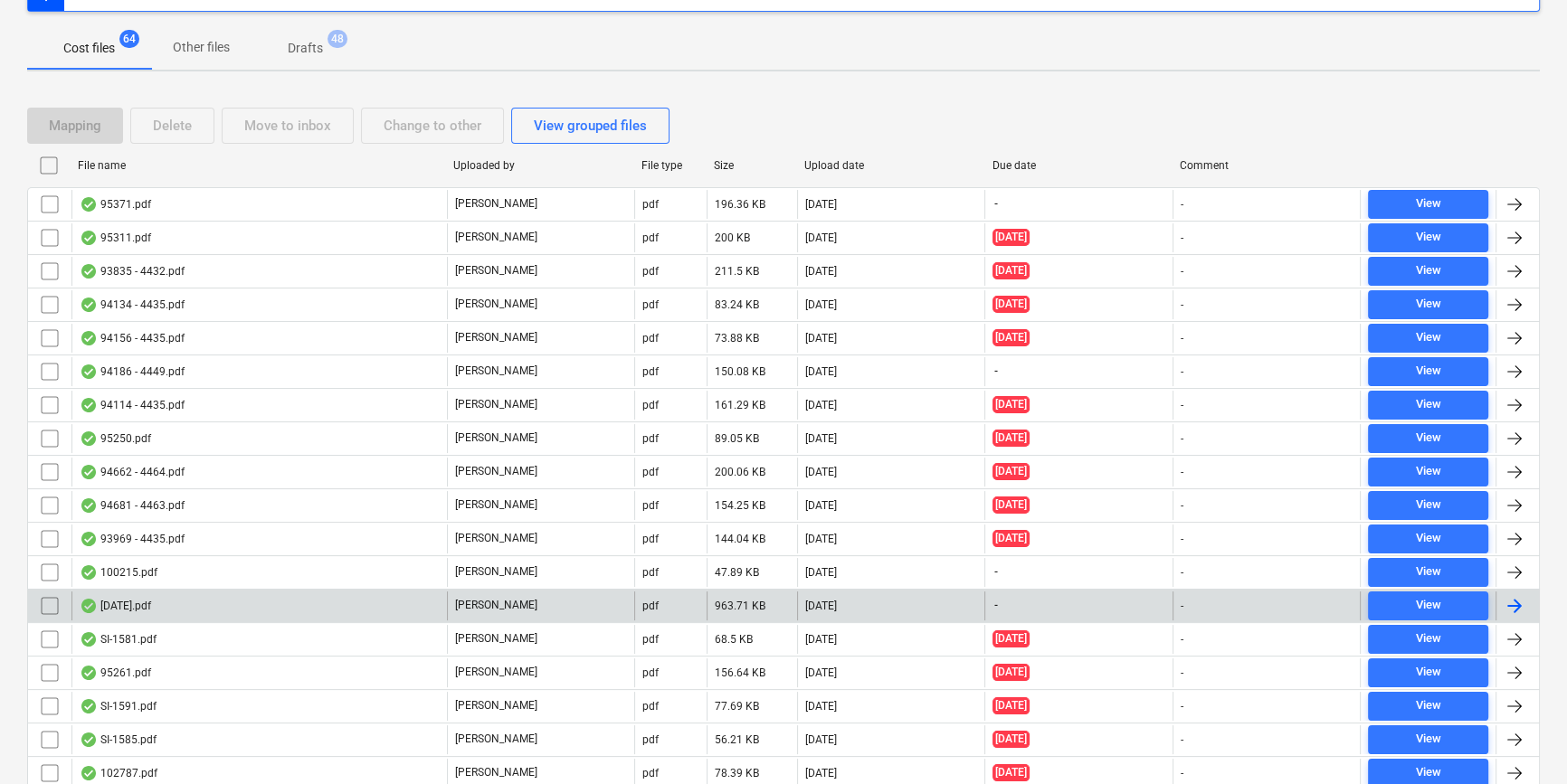
scroll to position [329, 0]
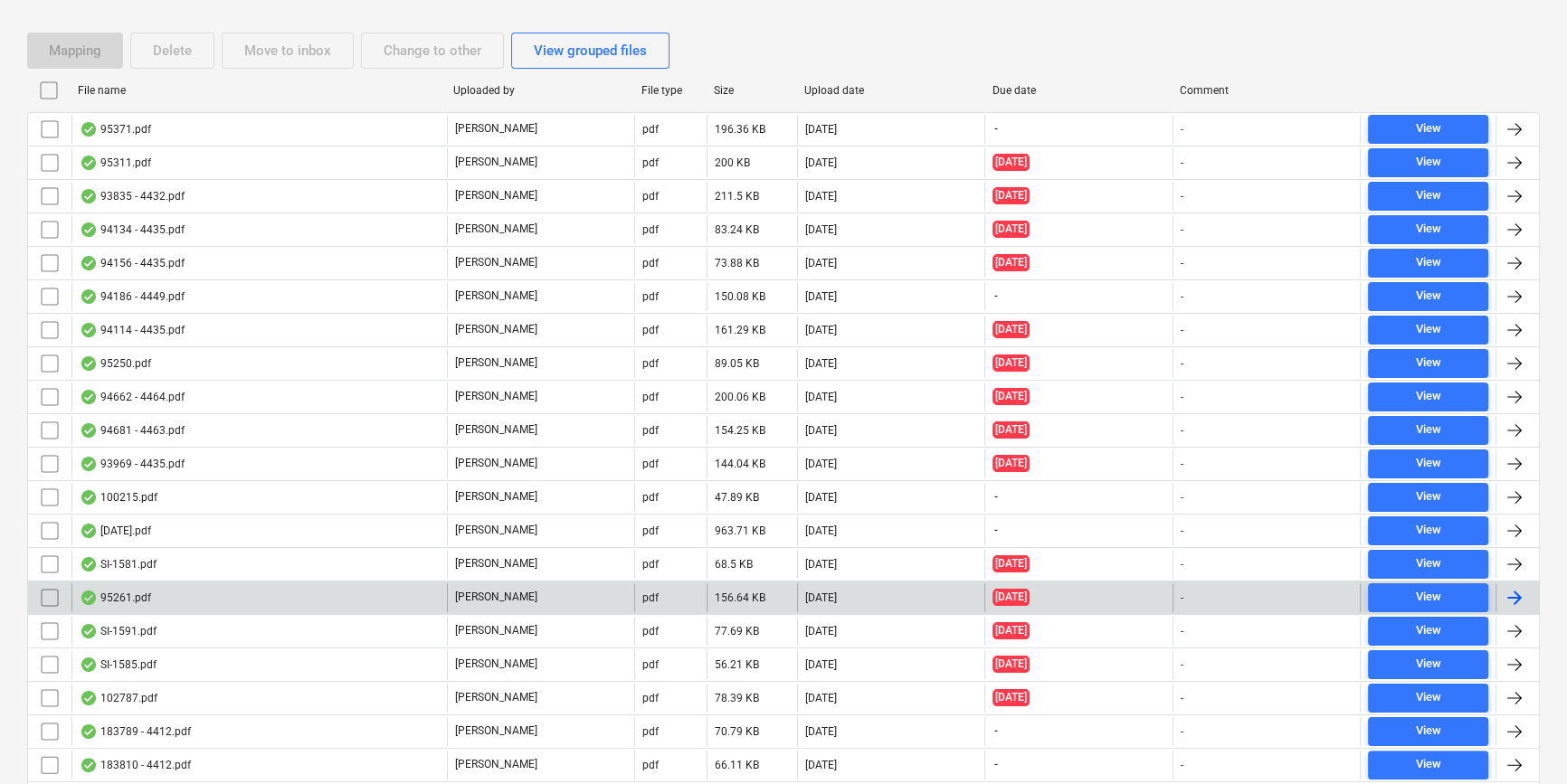
click at [298, 605] on div "95261.pdf" at bounding box center [259, 598] width 375 height 29
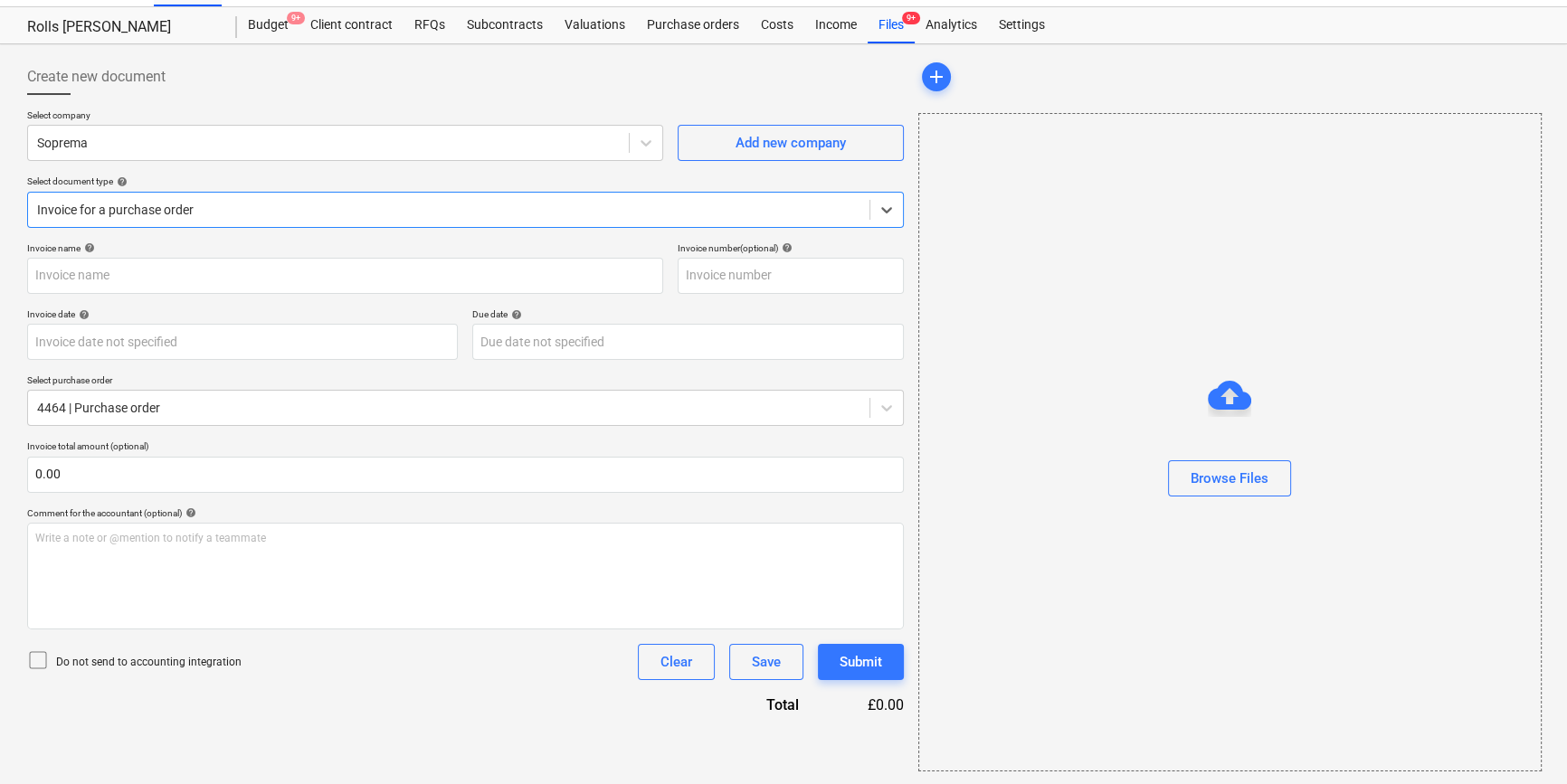
type input "95261.pdf"
type input "06 Aug 2025"
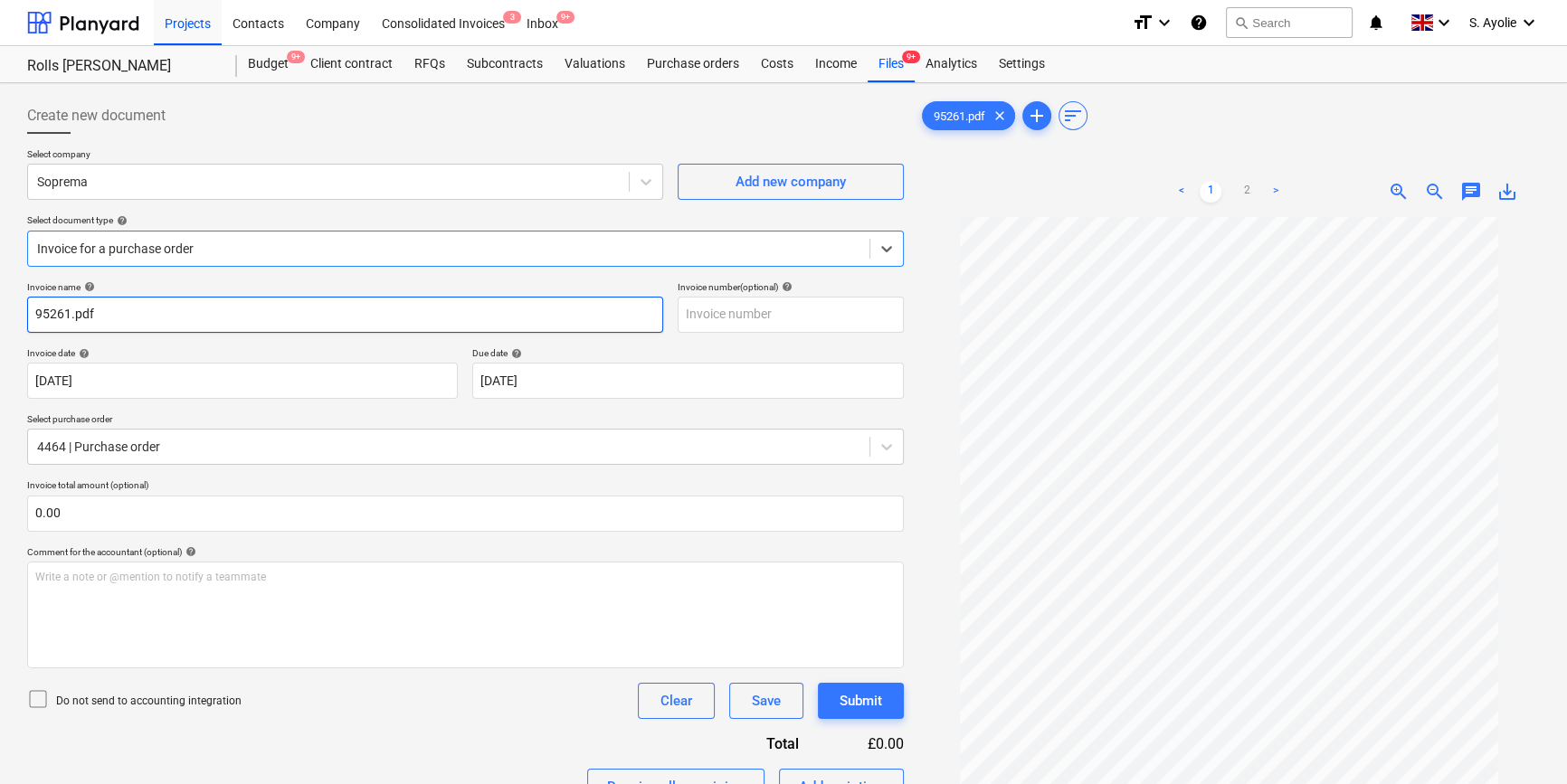
click at [258, 323] on input "95261.pdf" at bounding box center [345, 315] width 636 height 36
type input "95261"
click at [261, 342] on div "Invoice name help 95261 Invoice number (optional) help Invoice date help 06 Aug…" at bounding box center [466, 791] width 877 height 1018
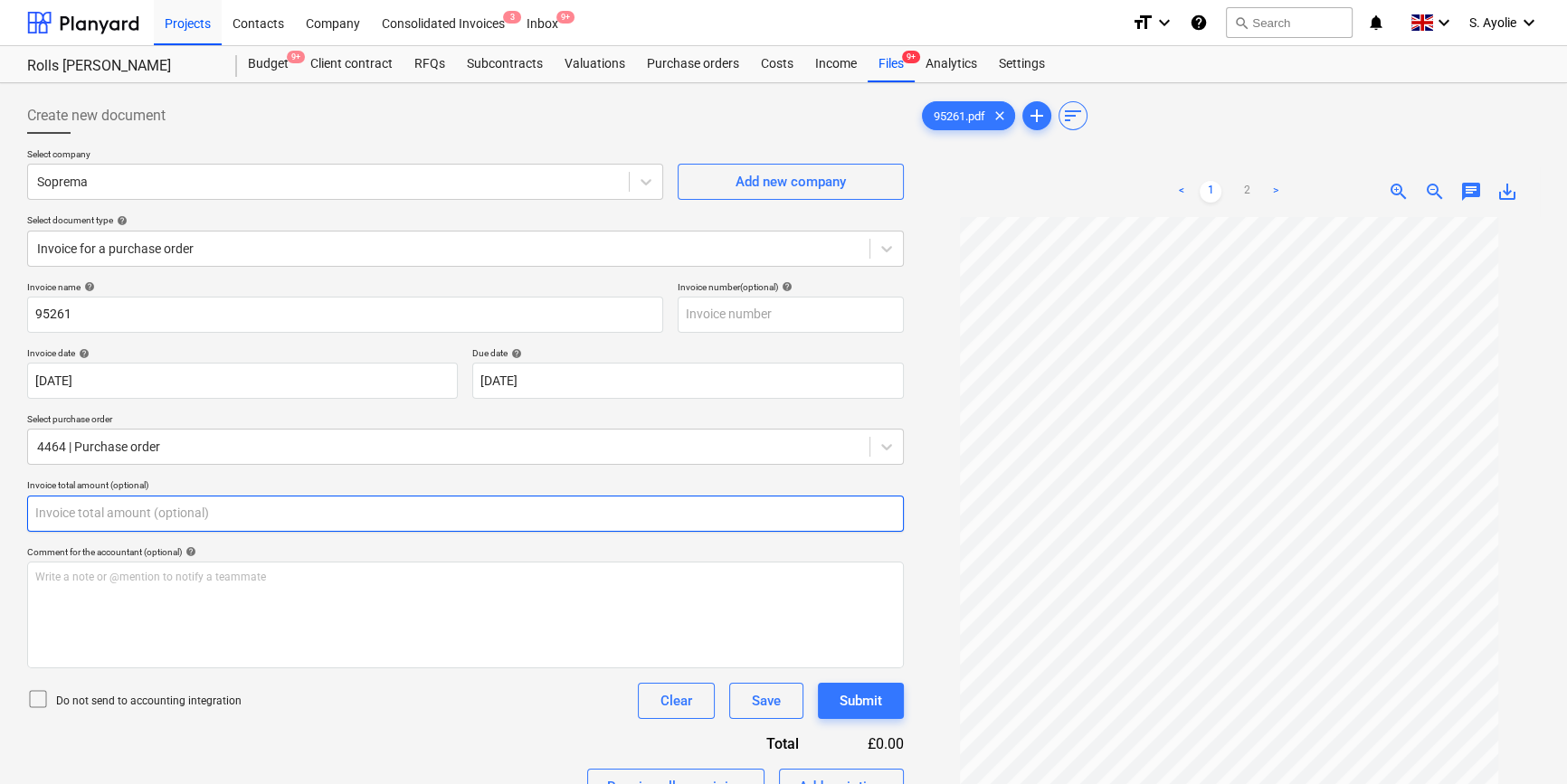
click at [170, 513] on input "text" at bounding box center [466, 514] width 877 height 36
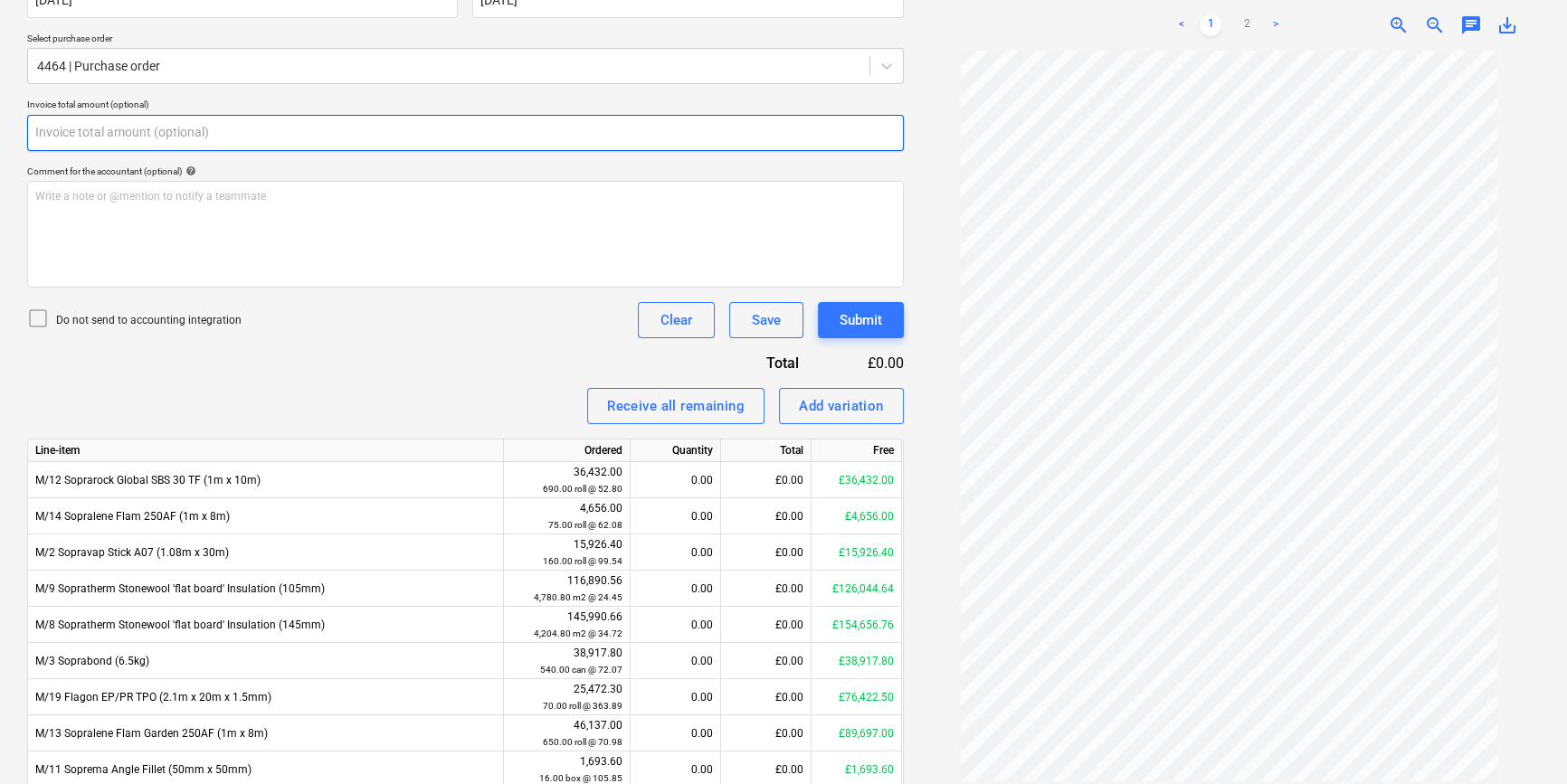
scroll to position [493, 0]
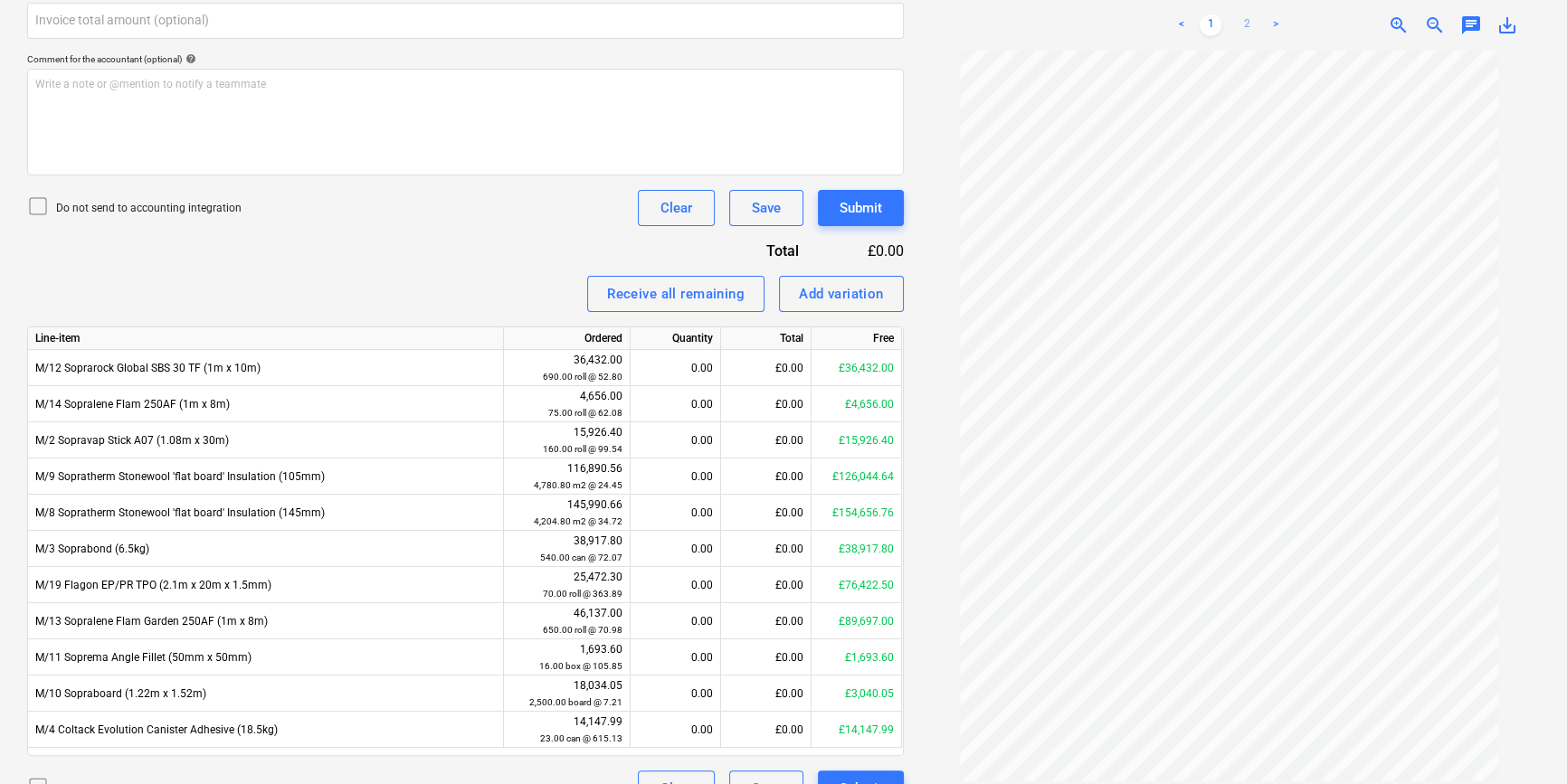
type input "0.00"
click at [1252, 29] on link "2" at bounding box center [1247, 25] width 22 height 22
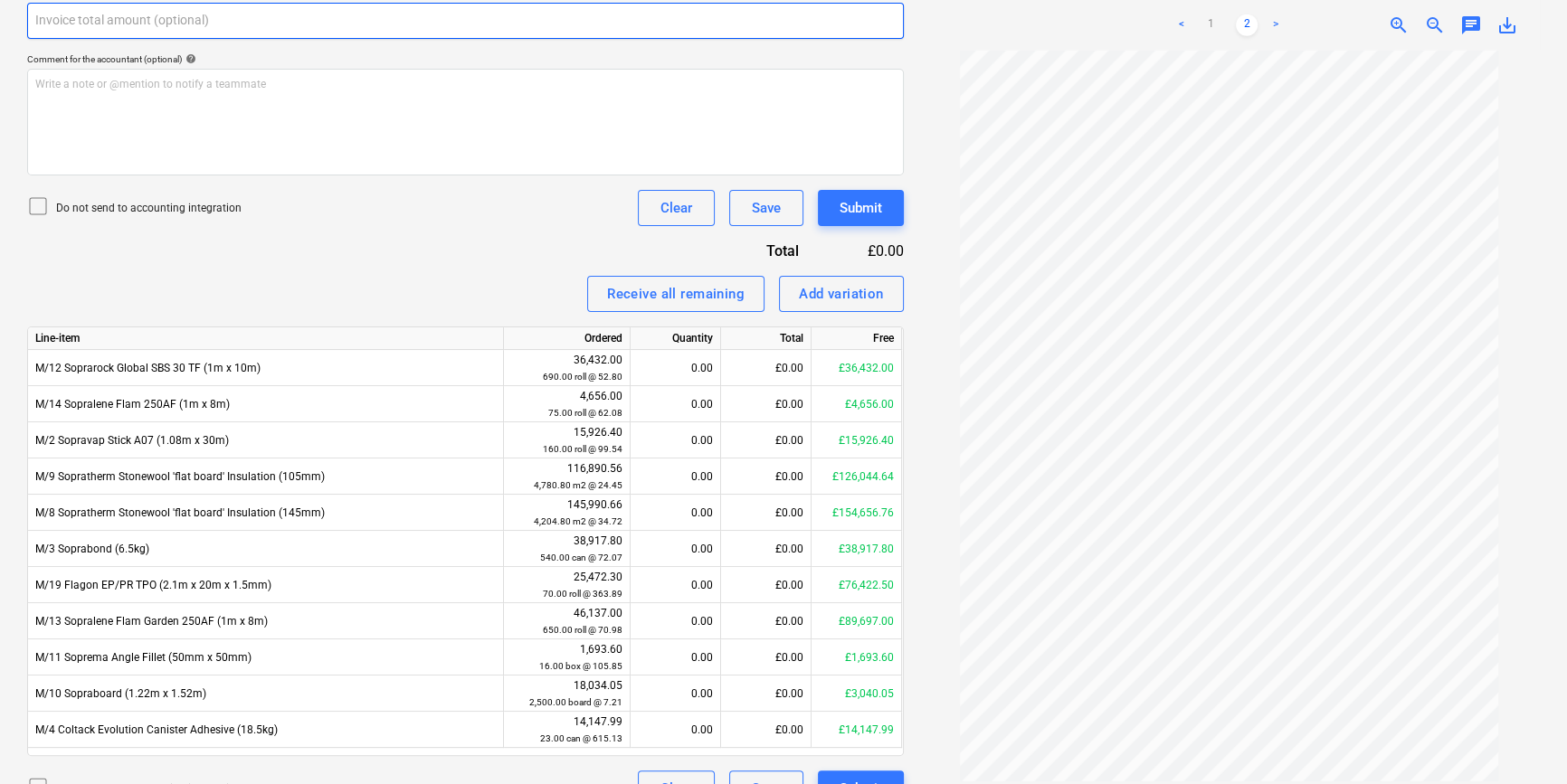
click at [211, 15] on input "text" at bounding box center [466, 21] width 877 height 36
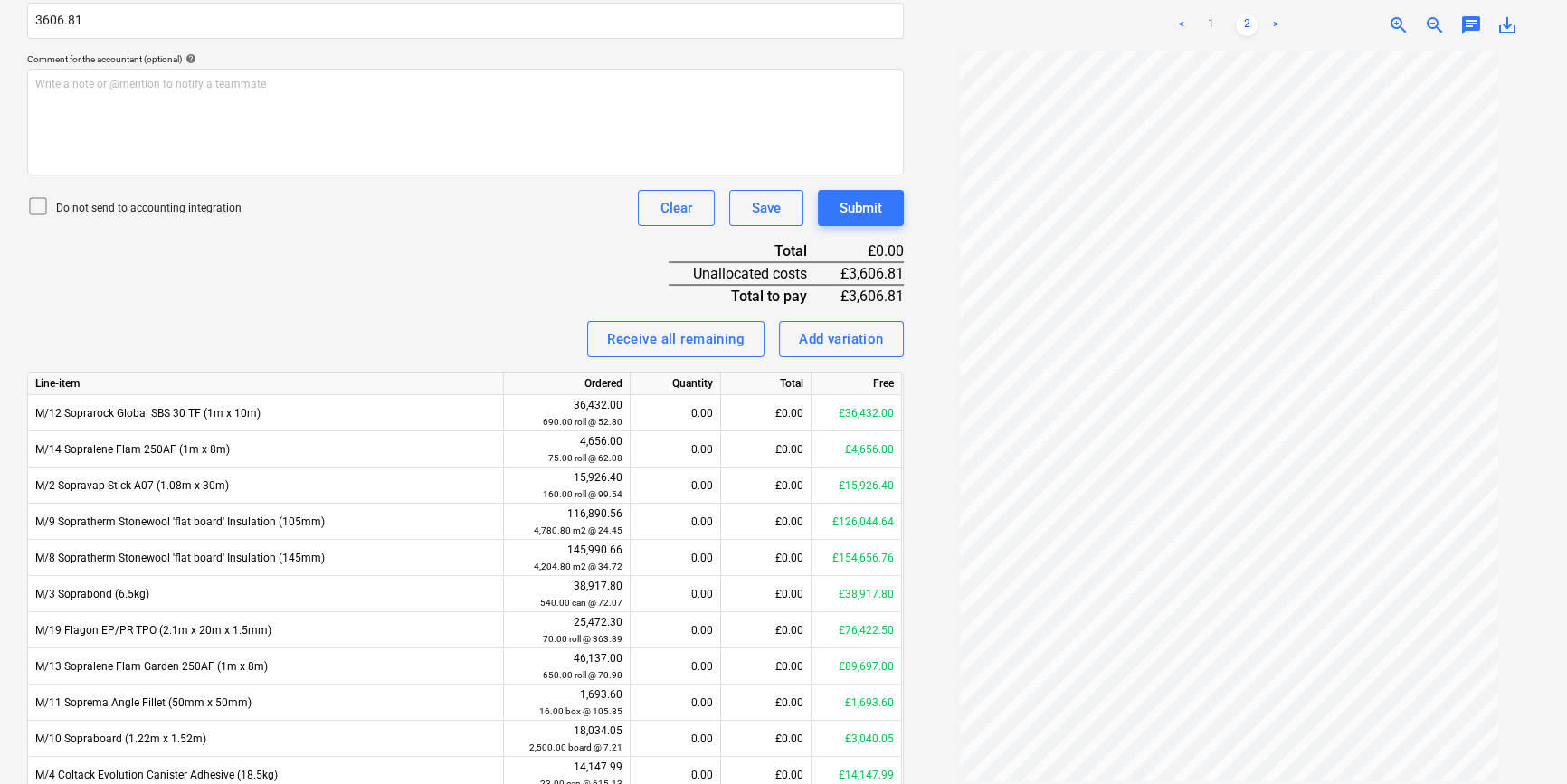
type input "3,606.81"
click at [233, 50] on div "Invoice name help 95261 Invoice number (optional) help Invoice date help 06 Aug…" at bounding box center [466, 320] width 877 height 1064
click at [180, 206] on p "Do not send to accounting integration" at bounding box center [148, 209] width 185 height 15
click at [1204, 27] on link "1" at bounding box center [1211, 25] width 22 height 22
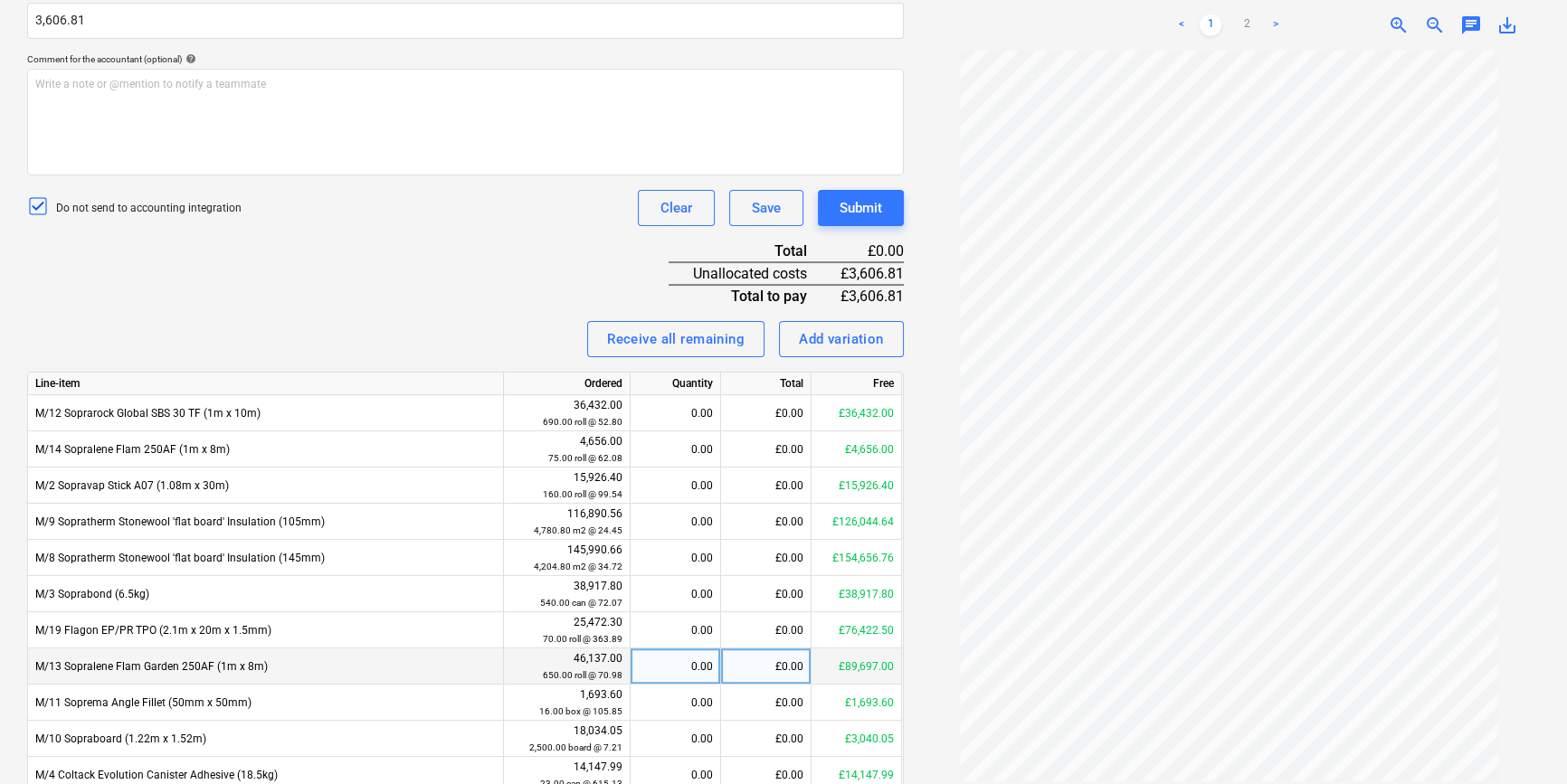
scroll to position [574, 0]
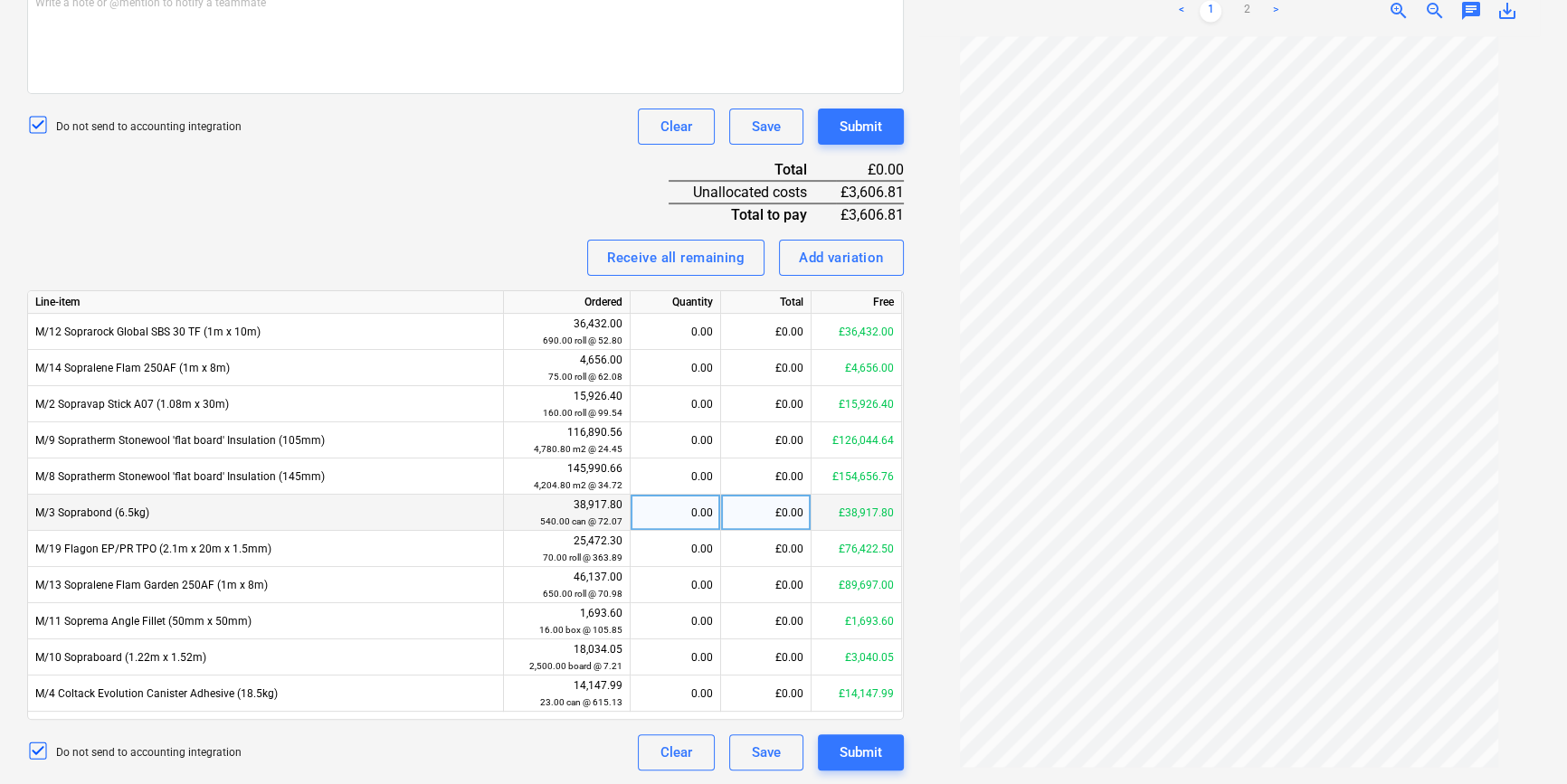
click at [774, 512] on div "£0.00" at bounding box center [766, 513] width 91 height 36
click at [1399, 9] on span "zoom_in" at bounding box center [1399, 10] width 22 height 22
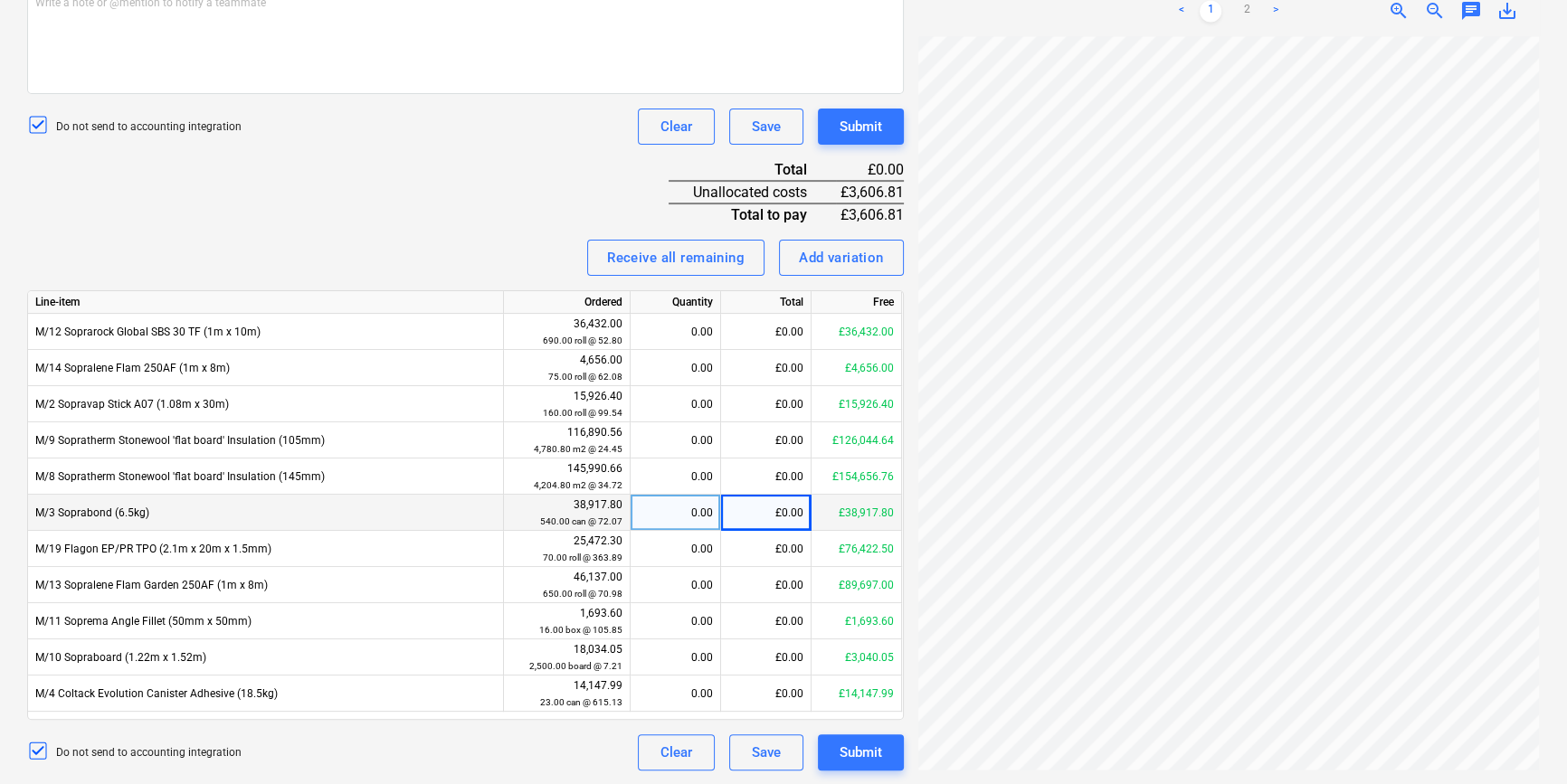
click at [786, 205] on div "Create new document Select company Soprema Add new company Select document type…" at bounding box center [784, 147] width 1527 height 1262
click at [771, 519] on div "£0.00" at bounding box center [766, 513] width 91 height 36
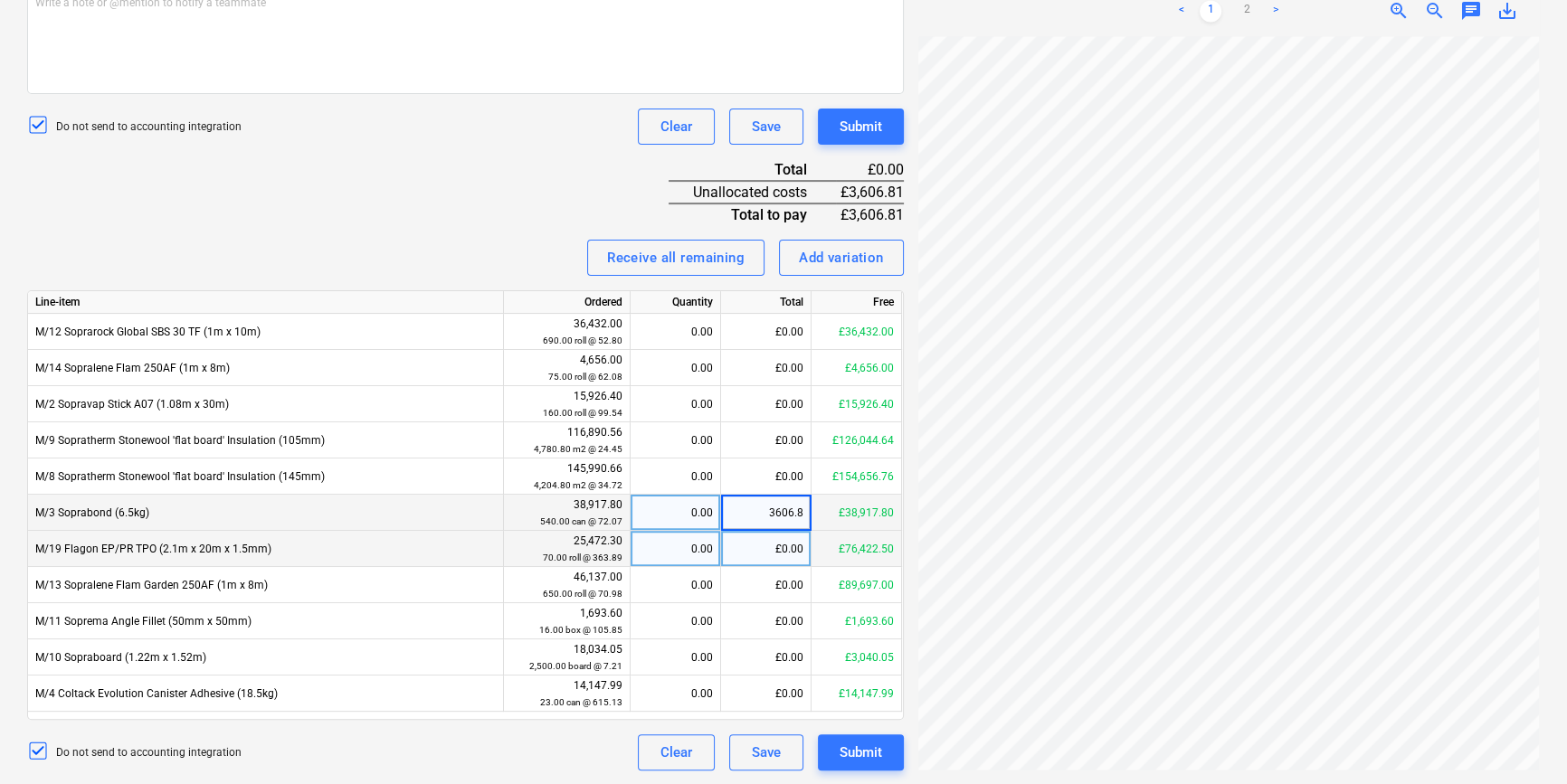
type input "3606.81"
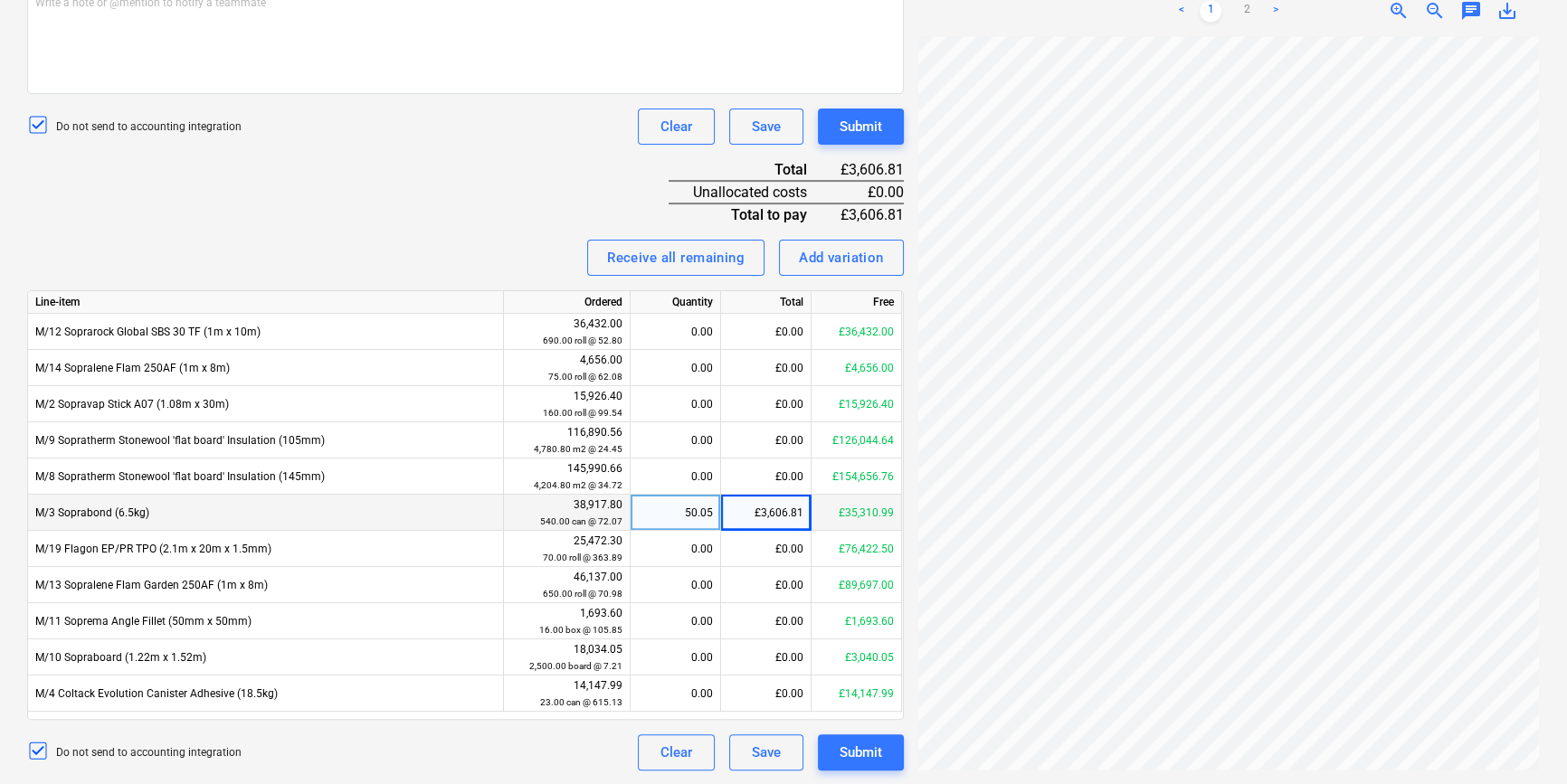
click at [492, 233] on div "Invoice name help 95261 Invoice number (optional) help Invoice date help 06 Aug…" at bounding box center [466, 239] width 877 height 1064
click at [868, 751] on div "Submit" at bounding box center [861, 752] width 43 height 24
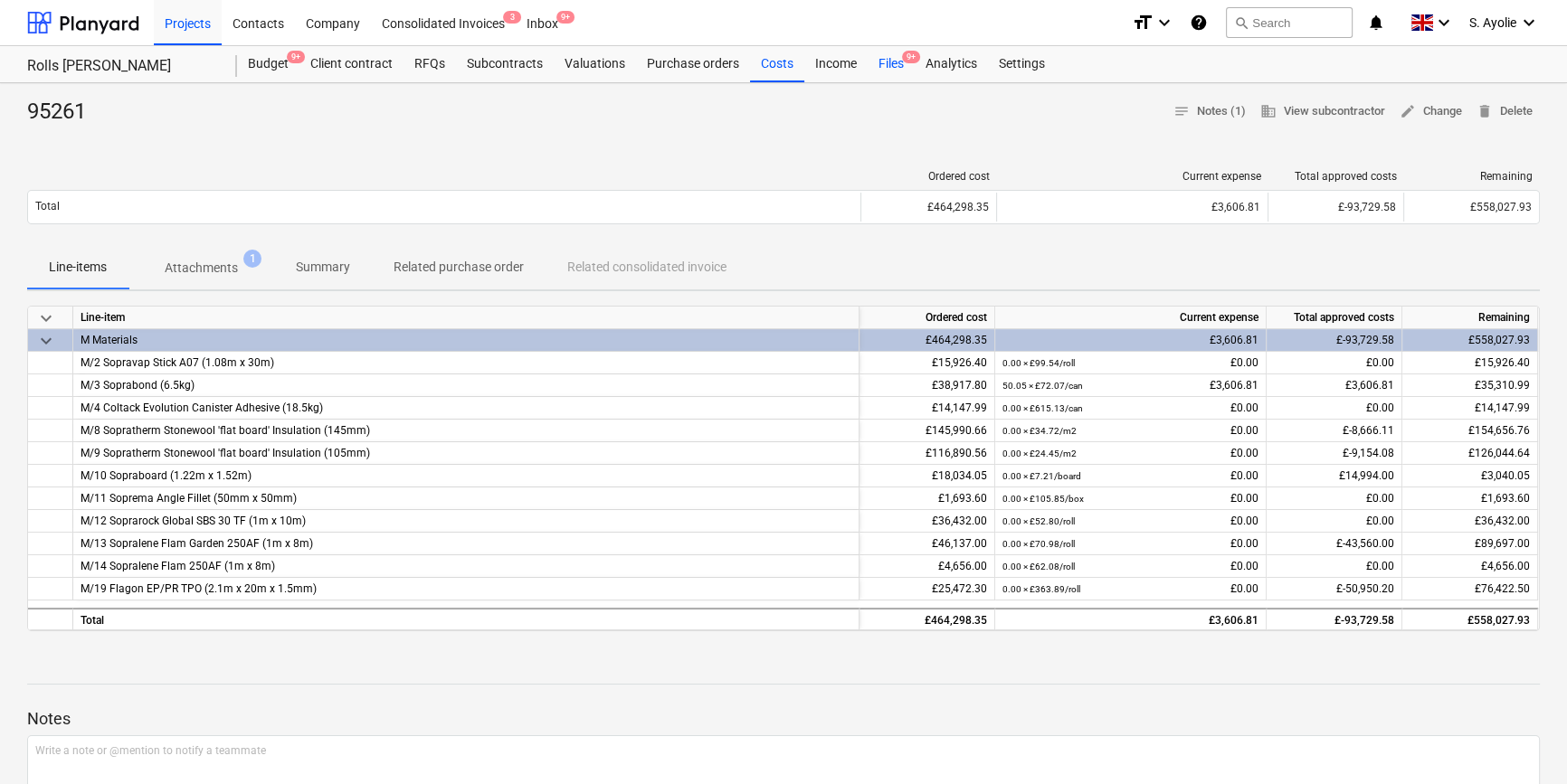
click at [881, 53] on div "Files 9+" at bounding box center [891, 64] width 47 height 36
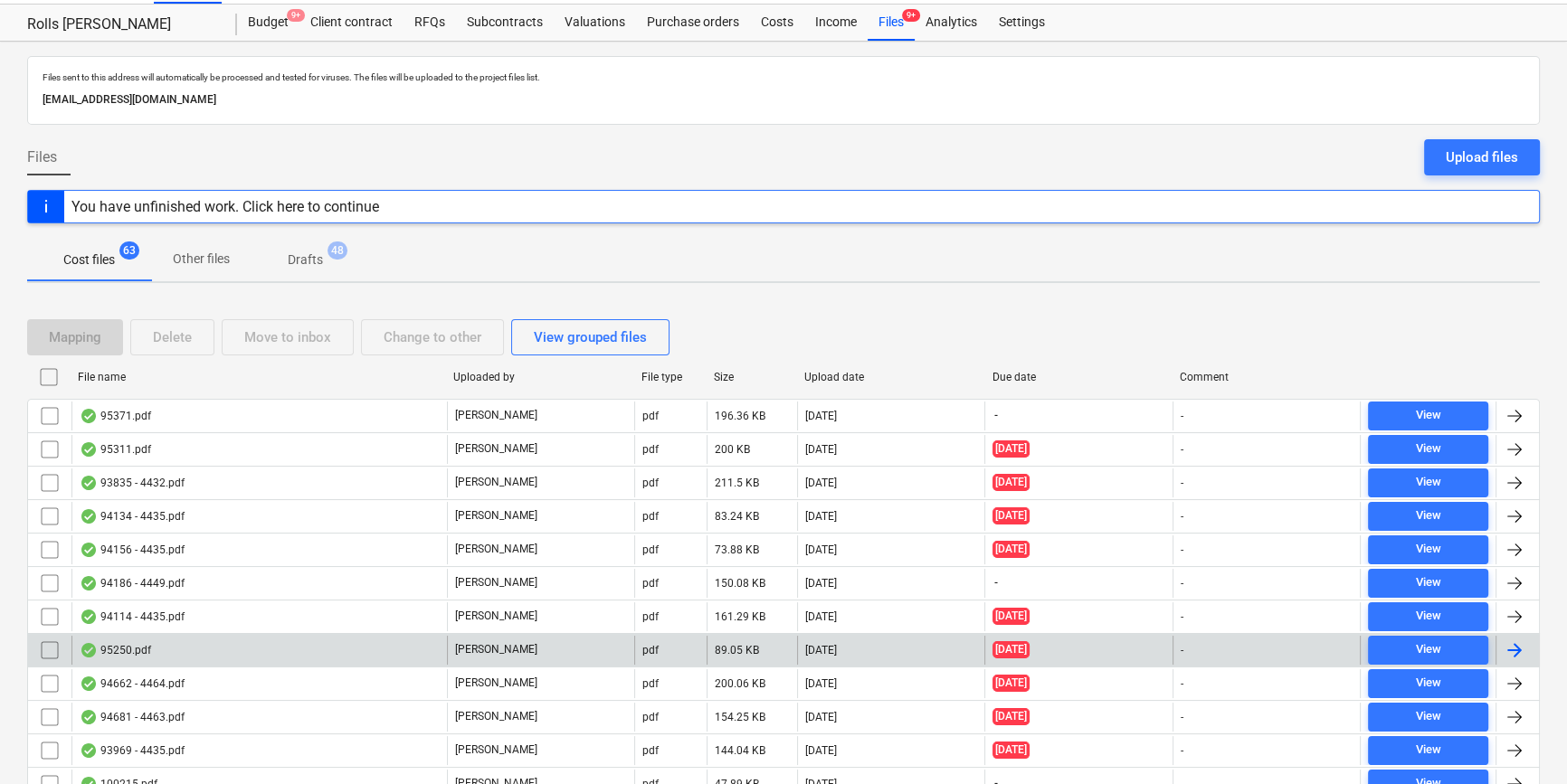
click at [327, 651] on div "95250.pdf" at bounding box center [259, 650] width 375 height 29
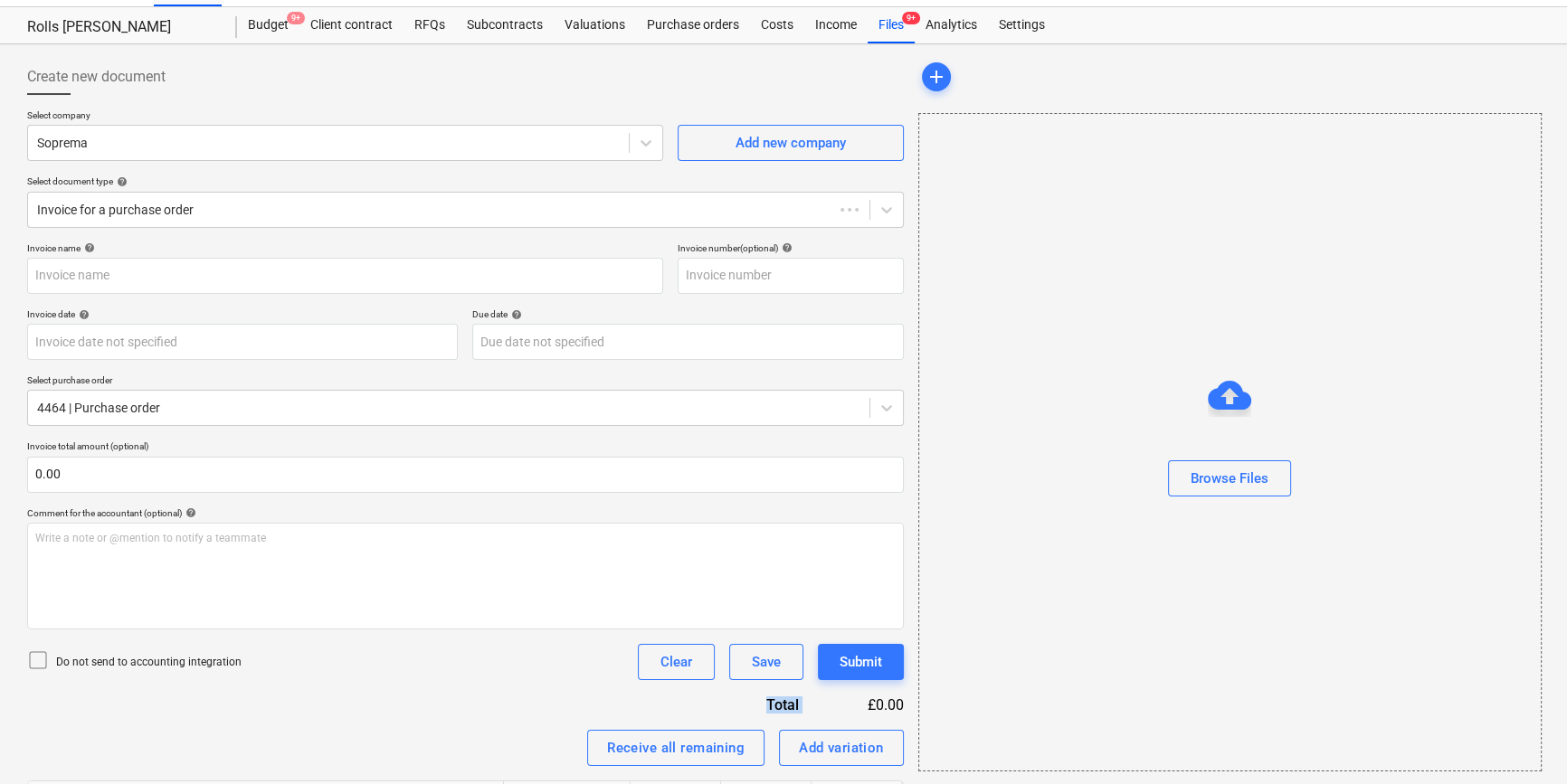
click at [327, 651] on div "Do not send to accounting integration Clear Save Submit" at bounding box center [466, 662] width 877 height 36
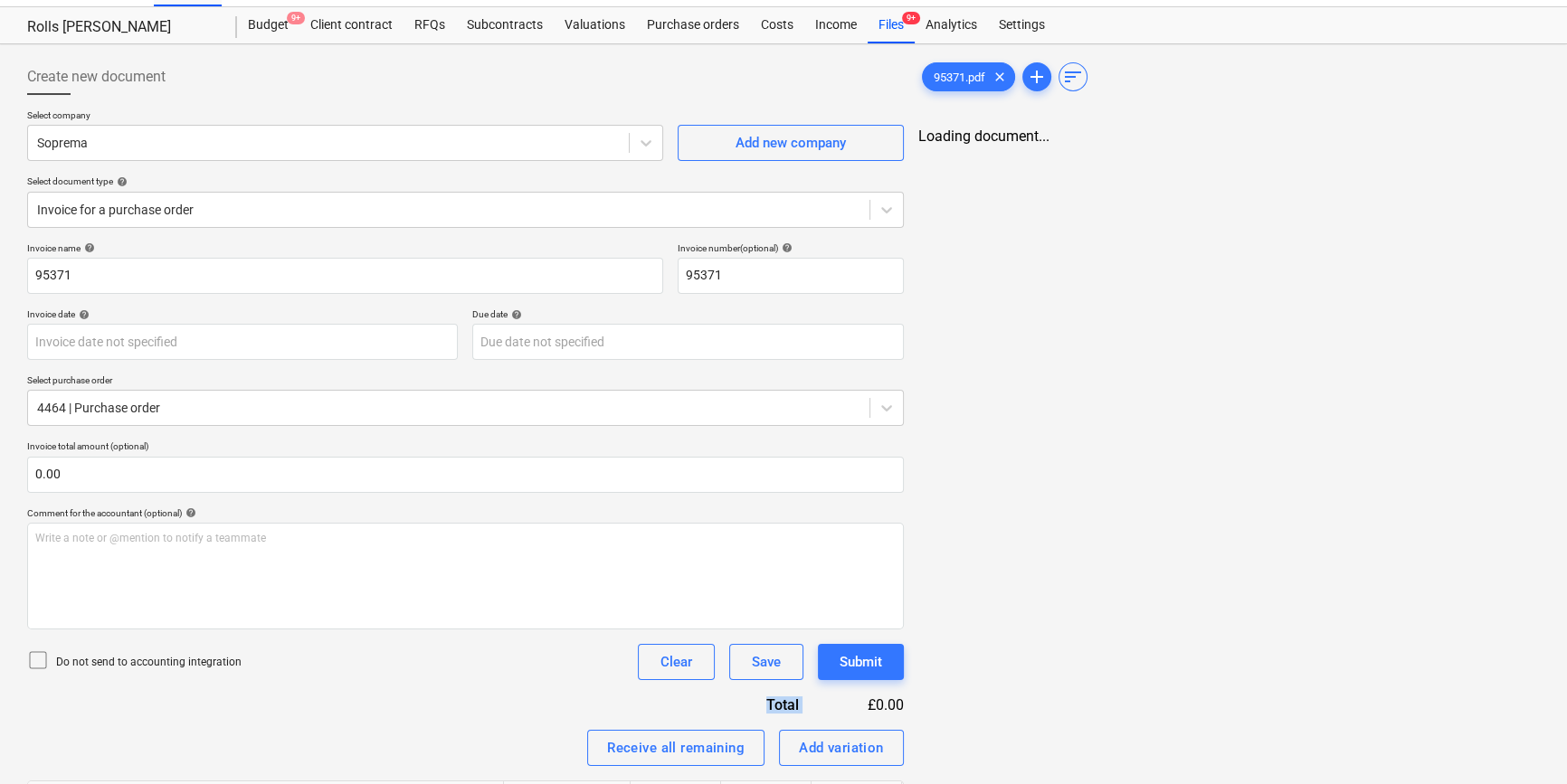
type input "95371"
drag, startPoint x: 327, startPoint y: 651, endPoint x: 288, endPoint y: 440, distance: 214.6
click at [288, 440] on p "Invoice total amount (optional)" at bounding box center [466, 448] width 877 height 15
click at [794, 240] on div "Create new document Select company Soprema Add new company Select document type…" at bounding box center [784, 660] width 1527 height 1217
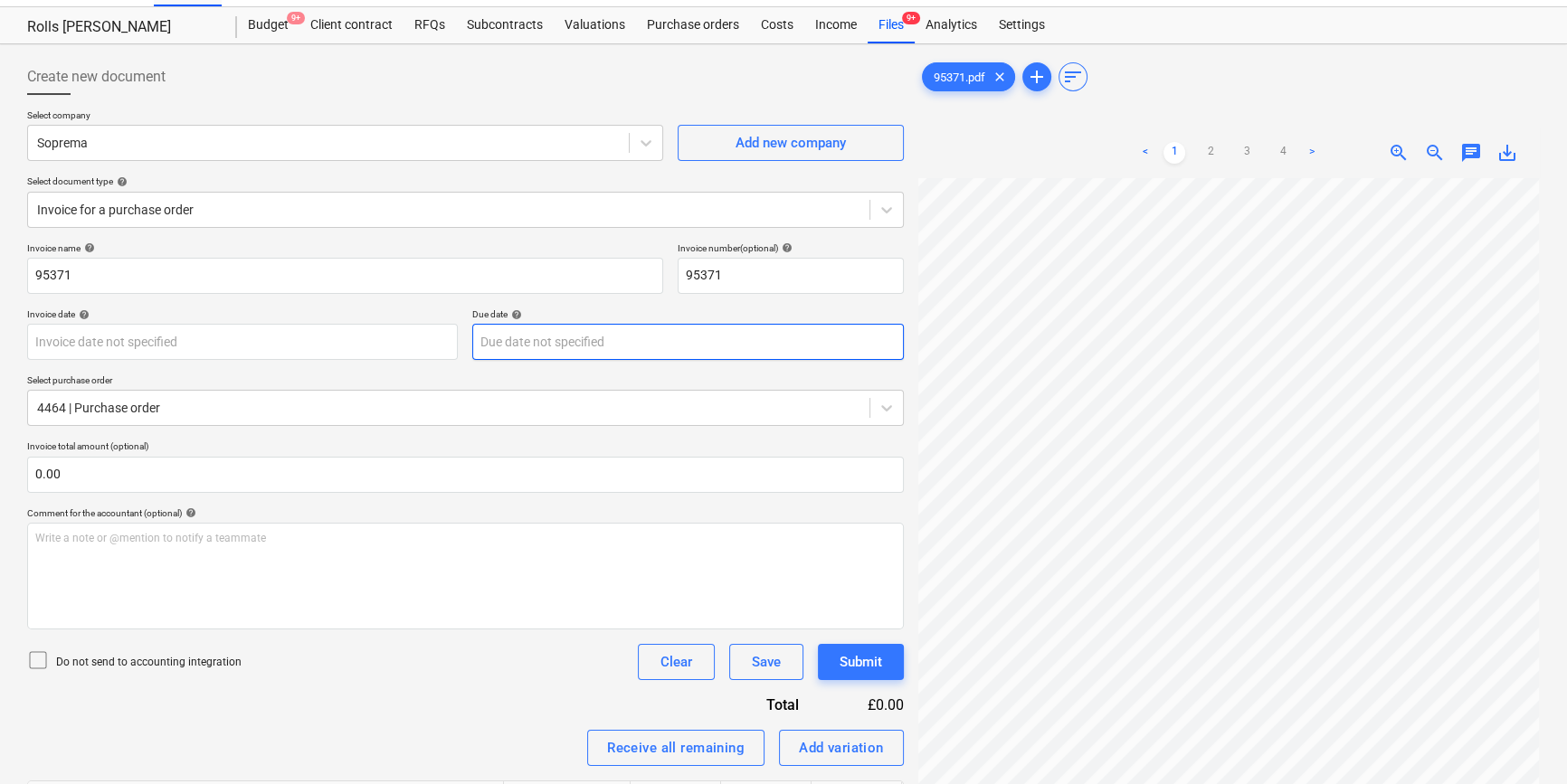
scroll to position [611, 330]
click at [731, 208] on div "Create new document Select company Soprema Add new company Select document type…" at bounding box center [784, 660] width 1527 height 1217
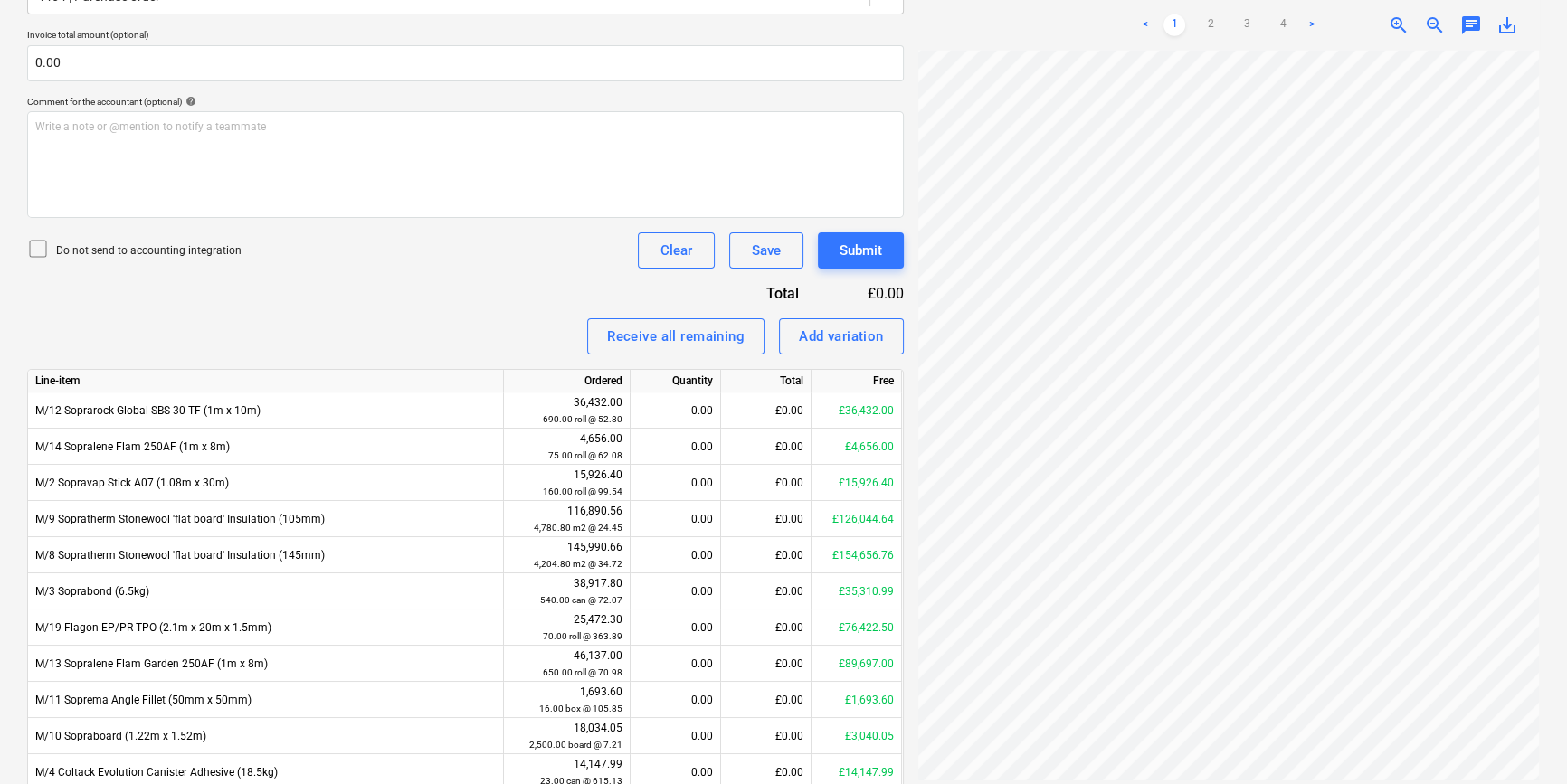
scroll to position [282, 330]
click at [1268, 25] on ul "< 1 2 3 4 >" at bounding box center [1229, 25] width 198 height 22
click at [1274, 25] on link "4" at bounding box center [1283, 25] width 22 height 22
click at [1250, 19] on link "3" at bounding box center [1247, 25] width 22 height 22
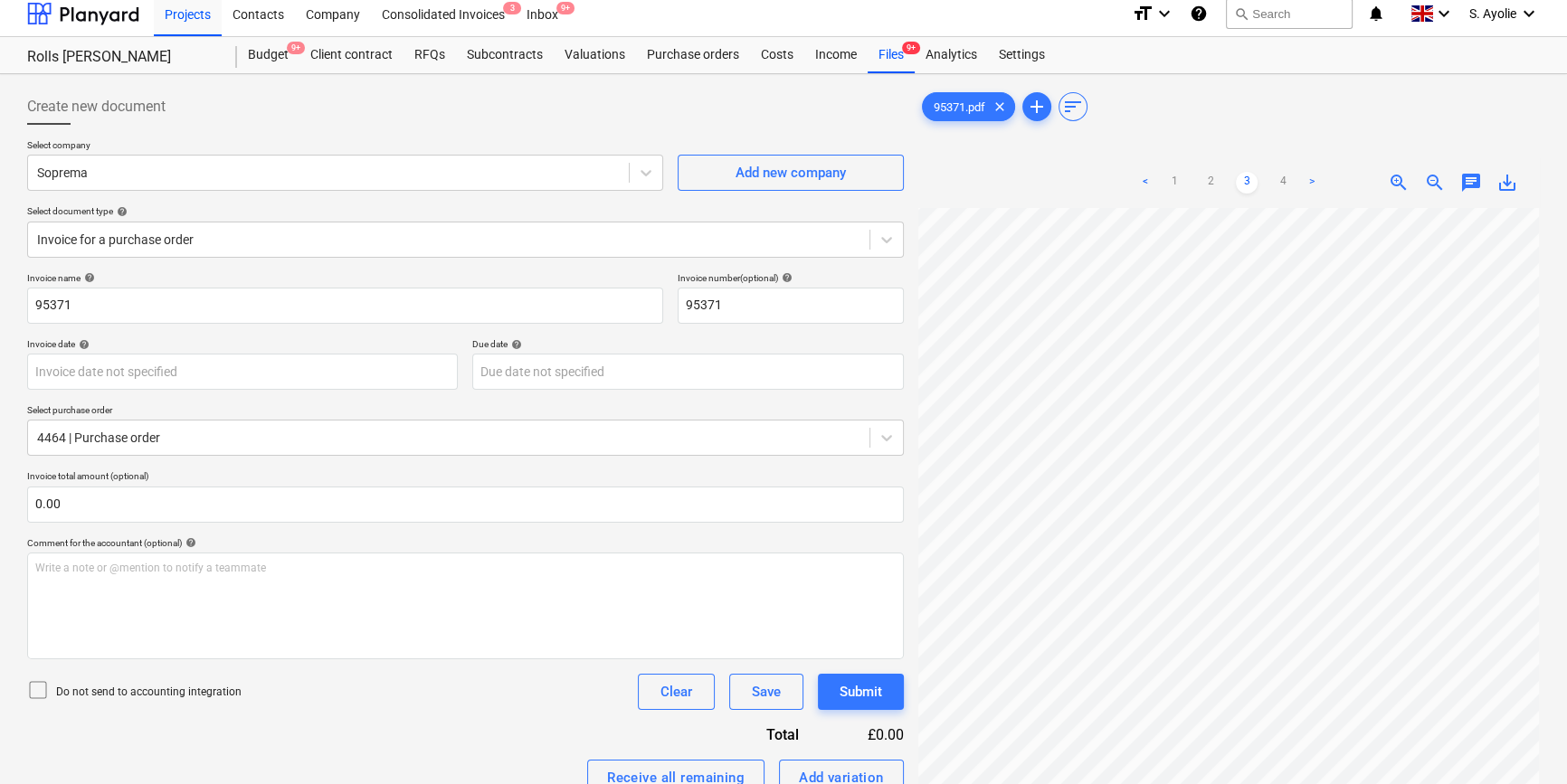
scroll to position [0, 0]
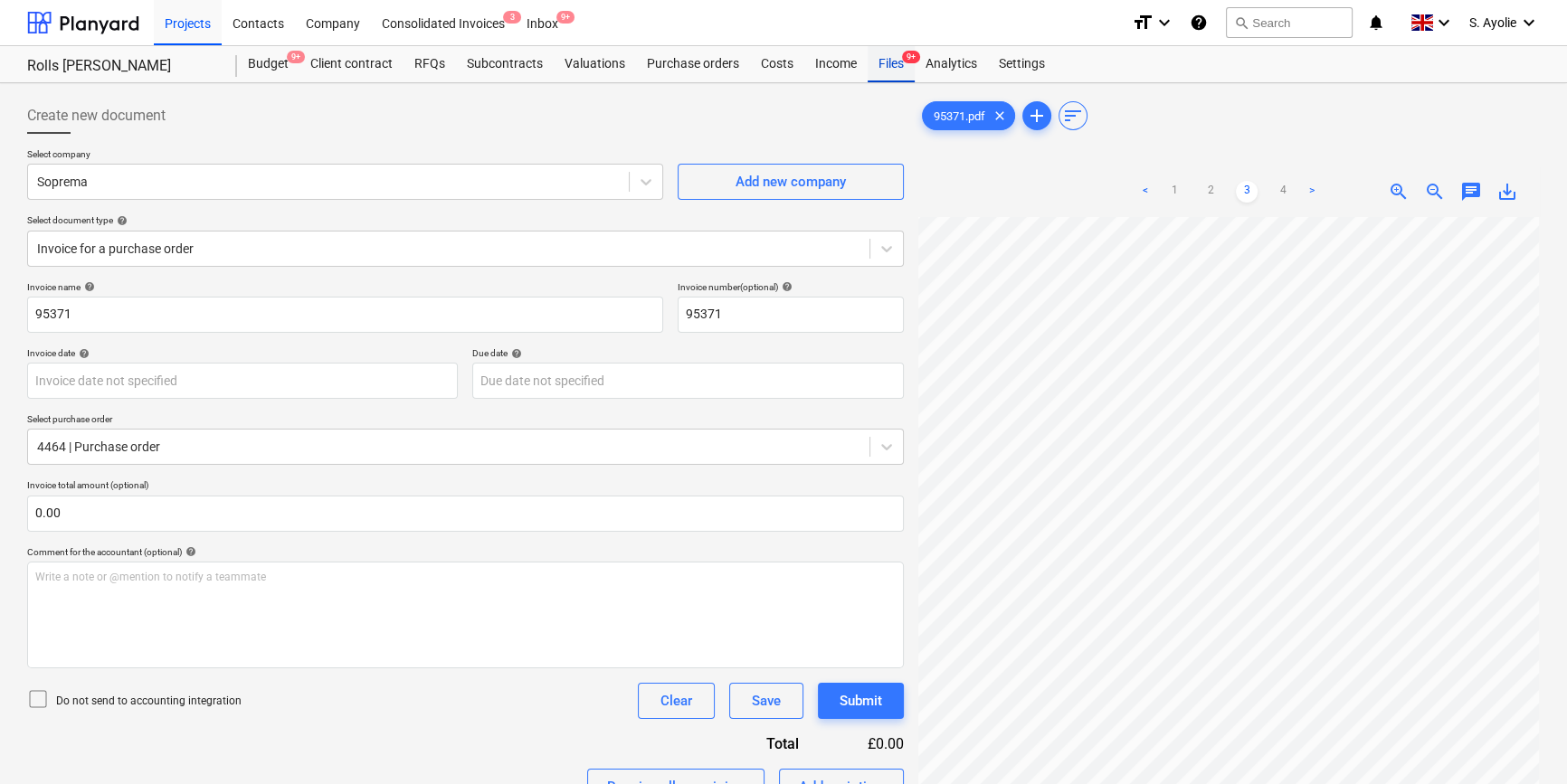
click at [888, 62] on div "Files 9+" at bounding box center [891, 64] width 47 height 36
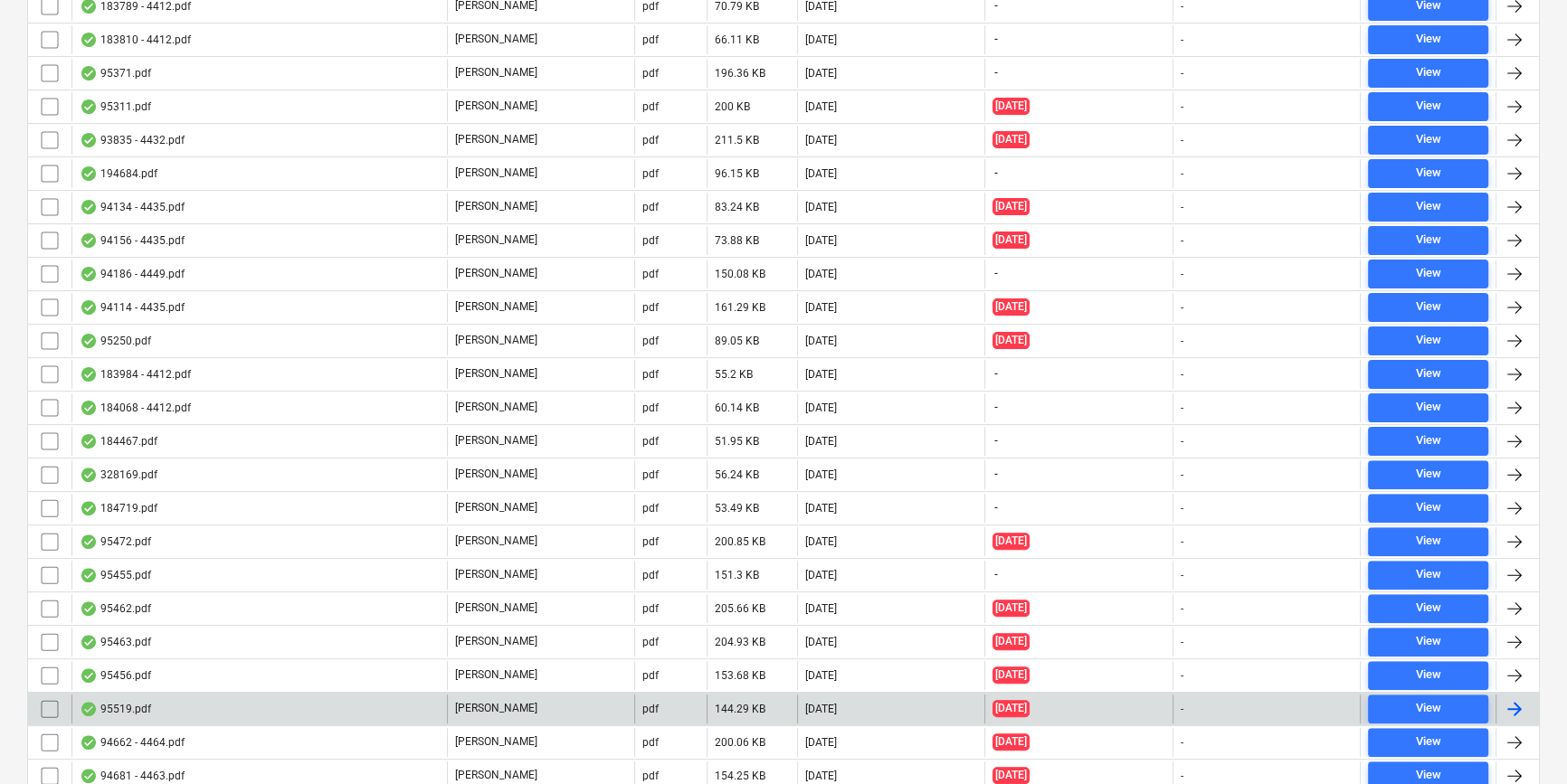
scroll to position [657, 0]
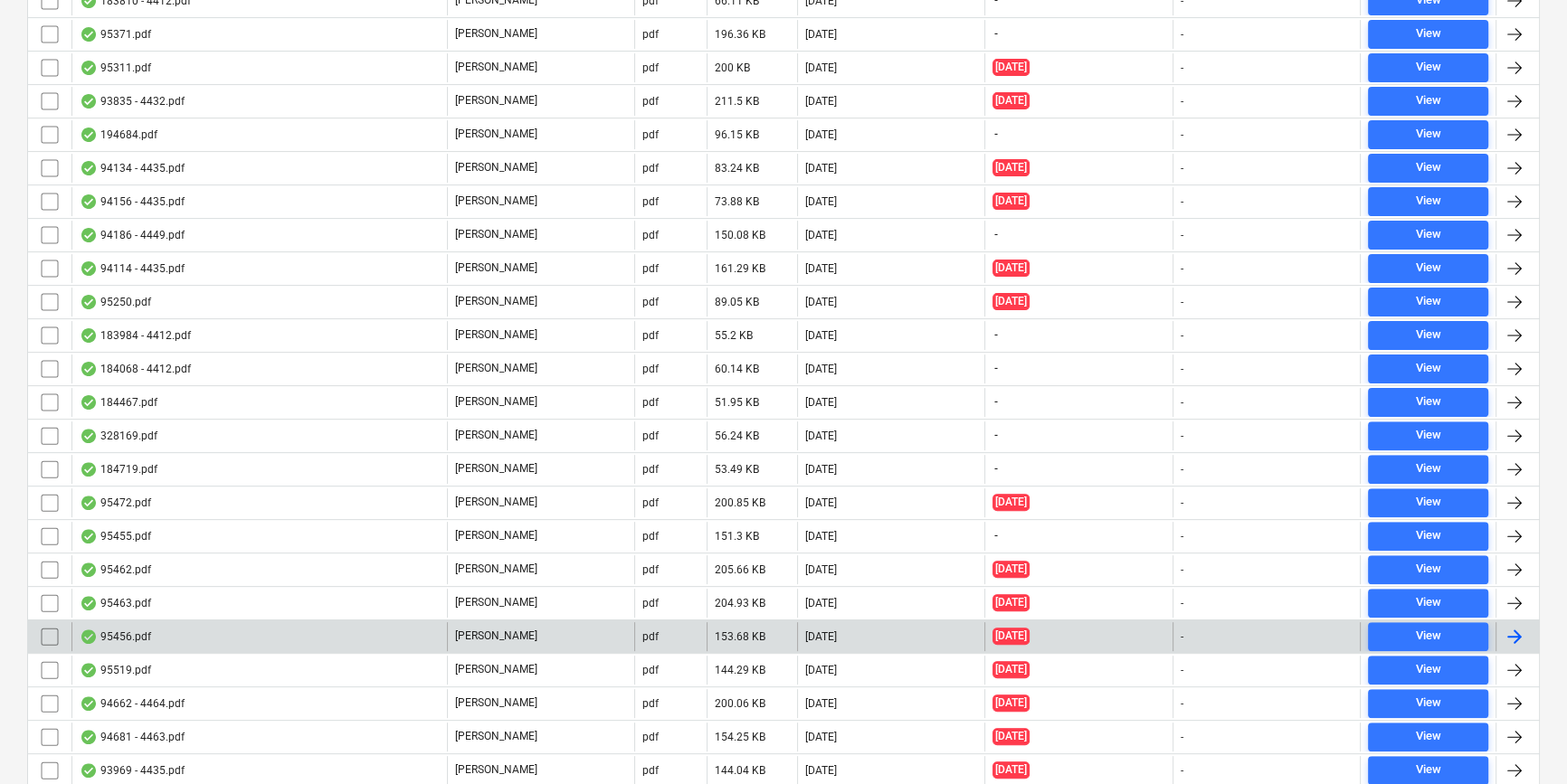
click at [271, 645] on div "95456.pdf" at bounding box center [259, 637] width 375 height 29
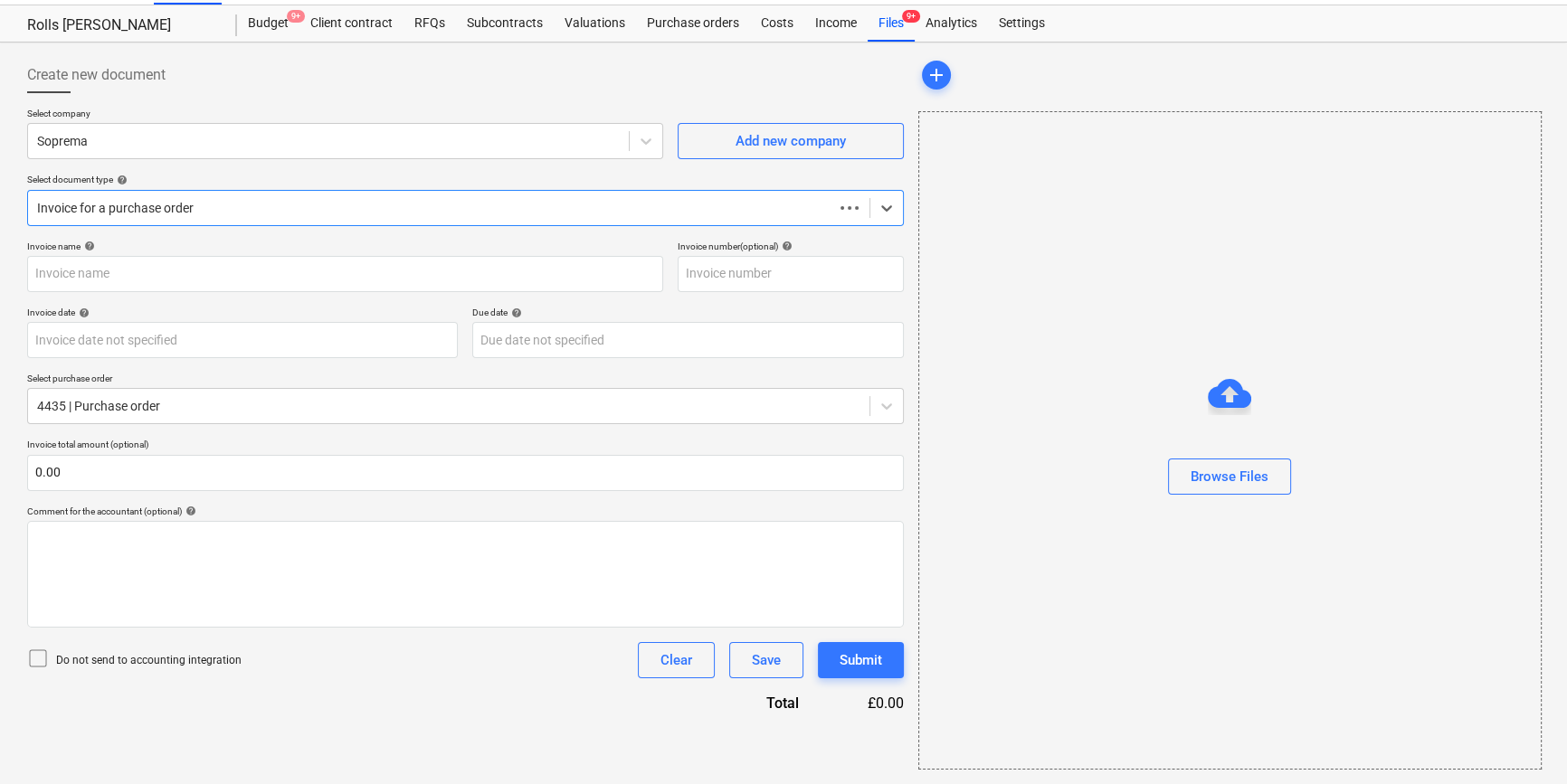
scroll to position [39, 0]
type input "95456.pdf"
type input "13 Aug 2025"
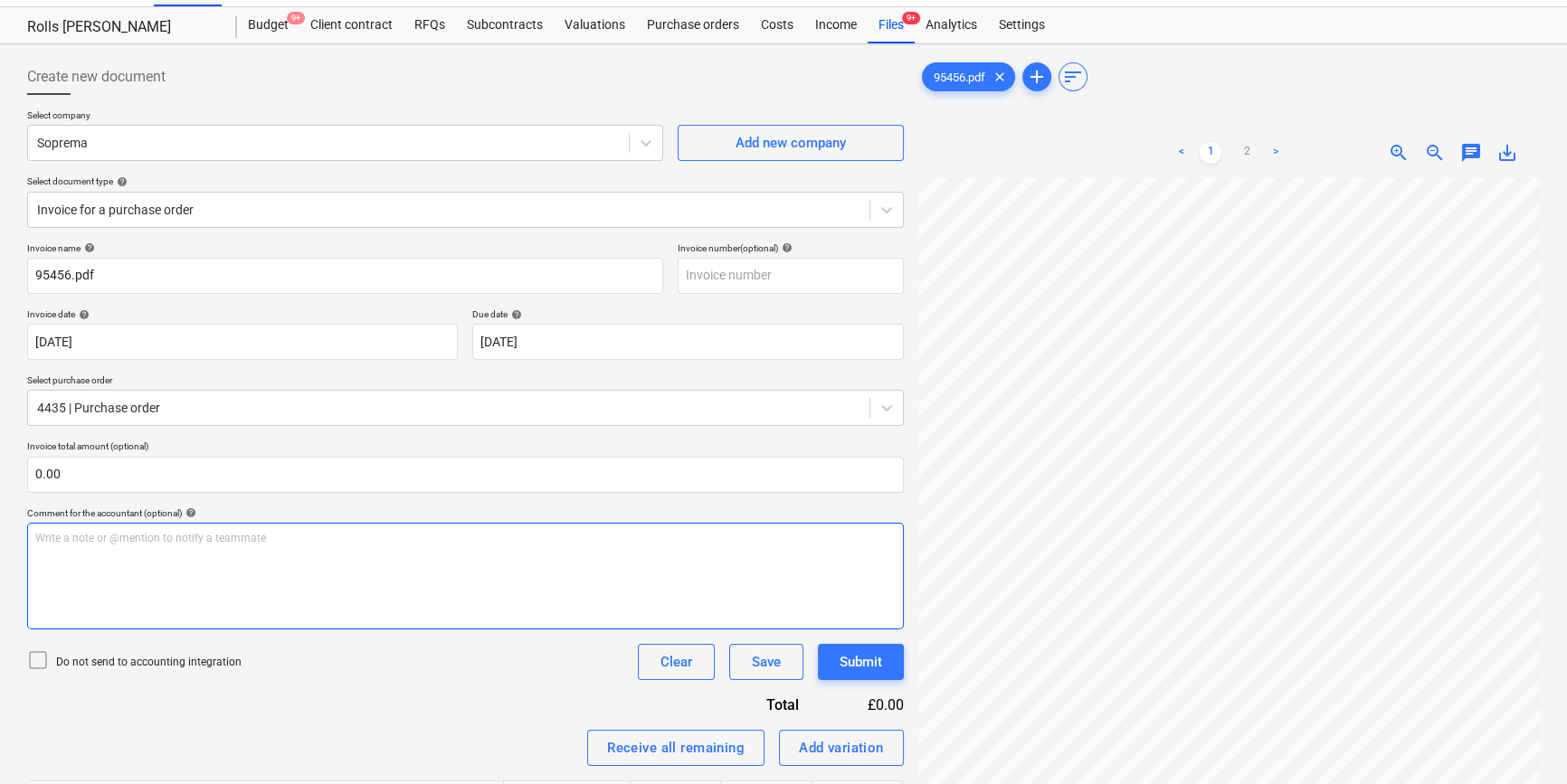
scroll to position [276, 330]
click at [797, 192] on div "Create new document Select company Soprema Add new company Select document type…" at bounding box center [784, 605] width 1527 height 1108
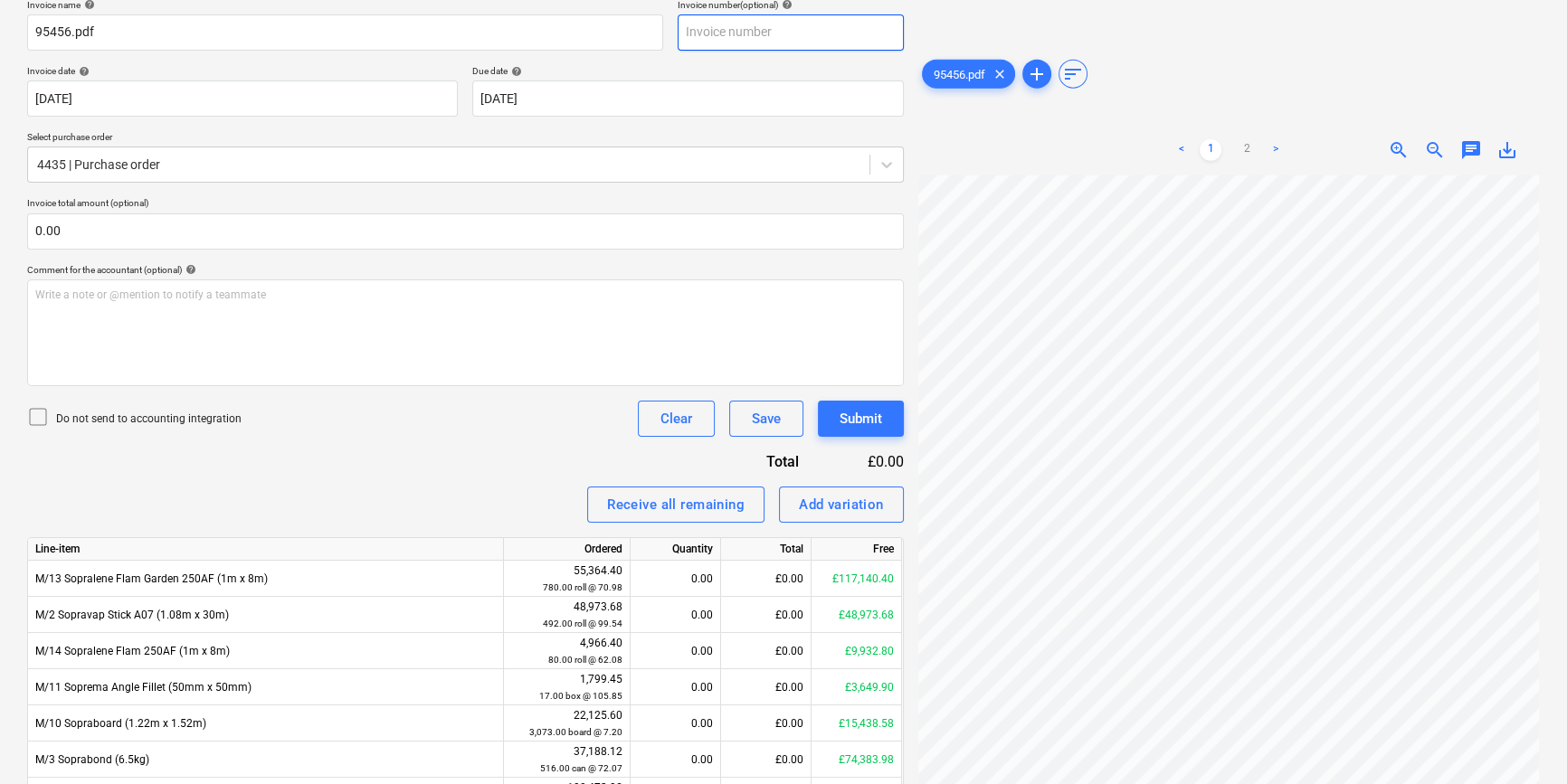
scroll to position [420, 0]
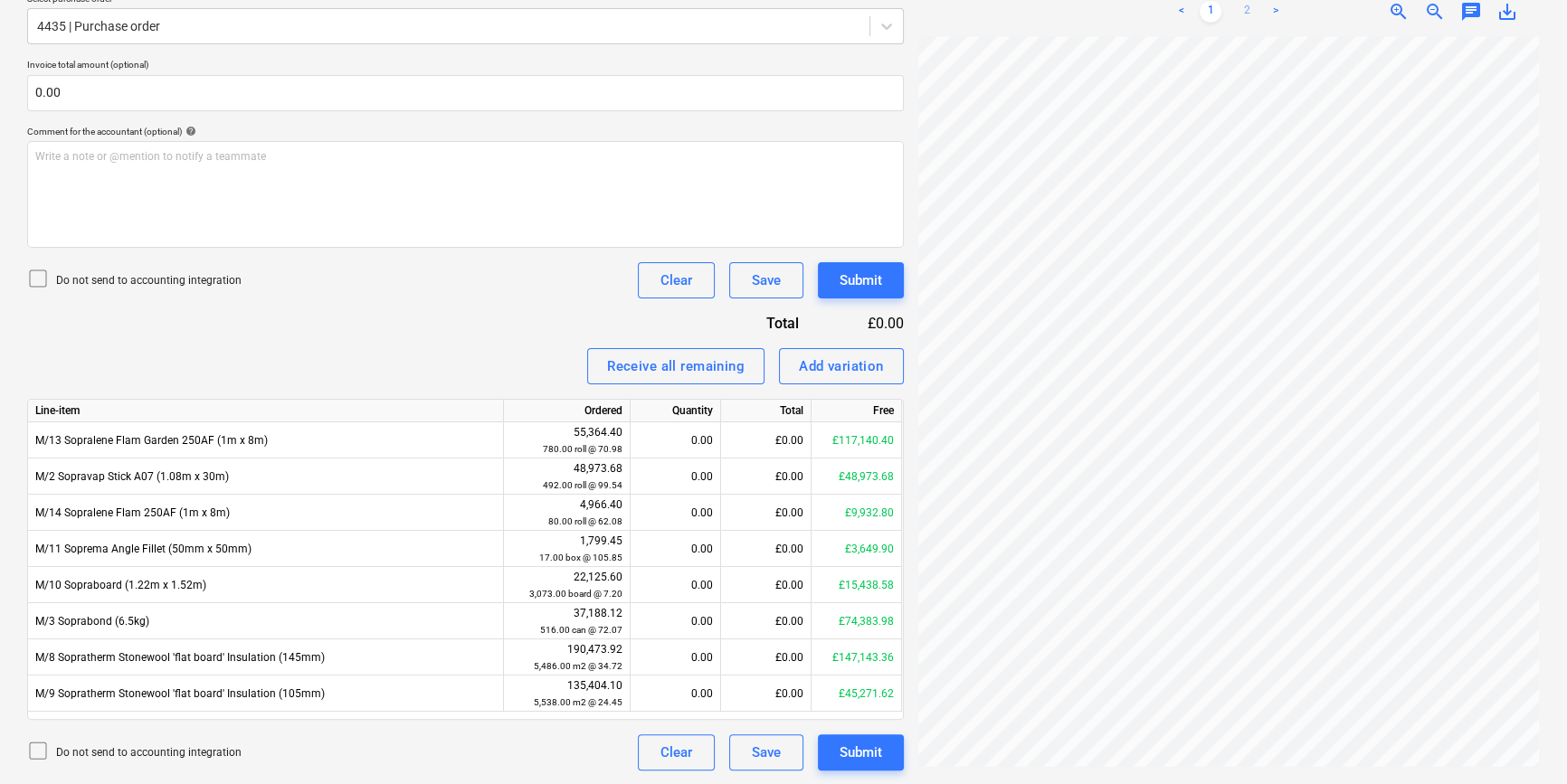
click at [1244, 9] on link "2" at bounding box center [1247, 11] width 22 height 22
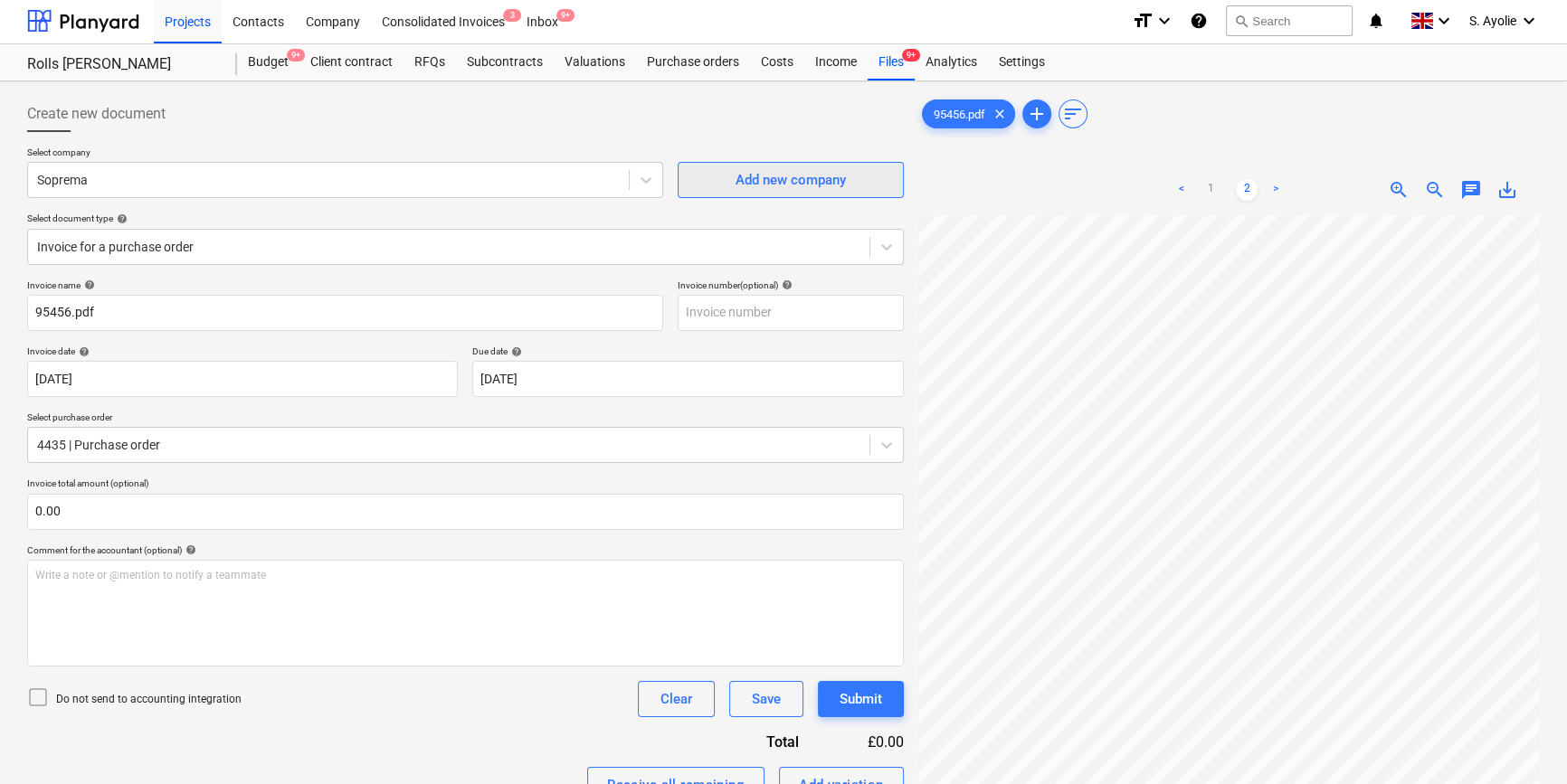
scroll to position [0, 0]
click at [895, 71] on div "Files 9+" at bounding box center [891, 64] width 47 height 36
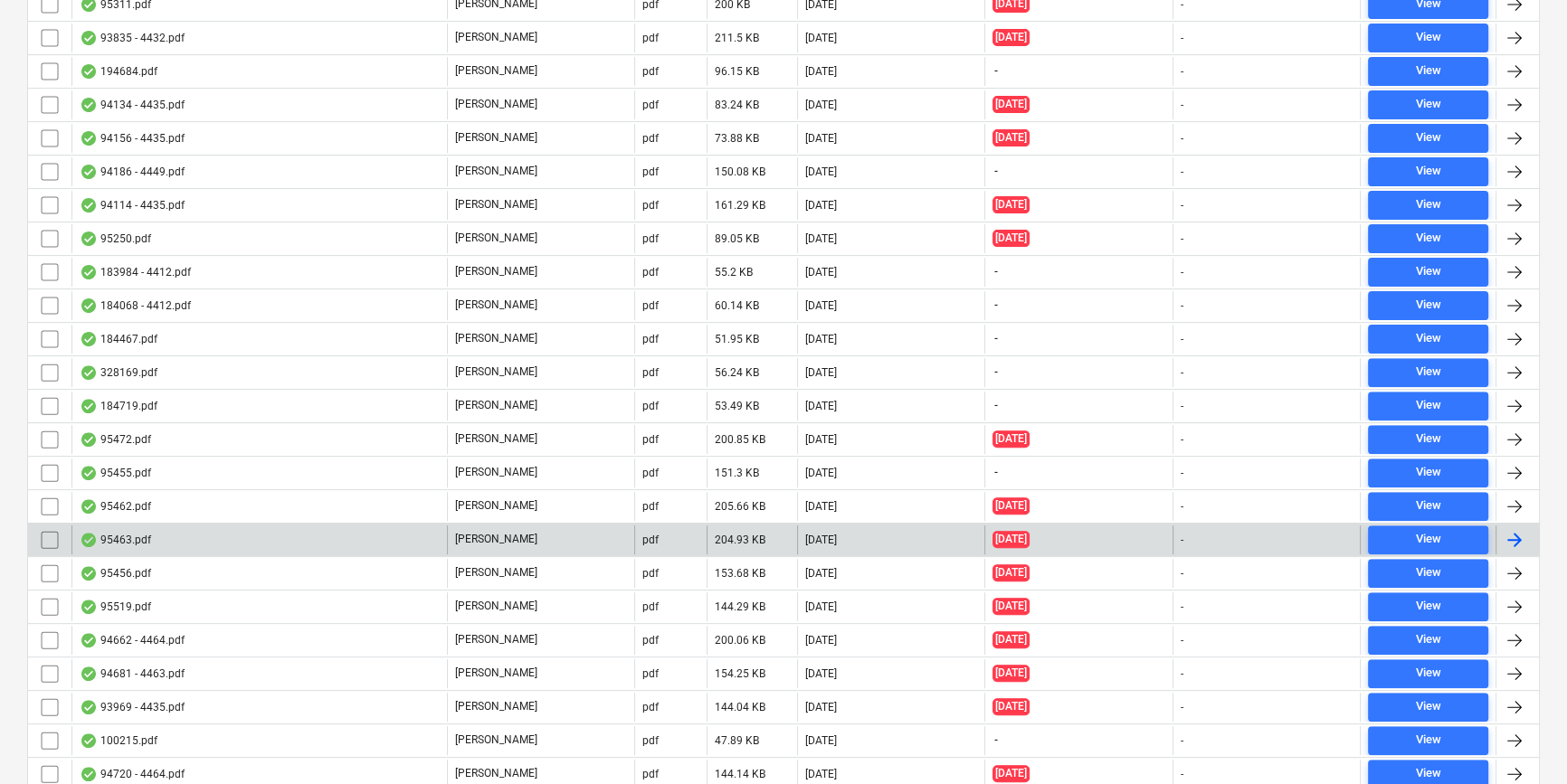
scroll to position [740, 0]
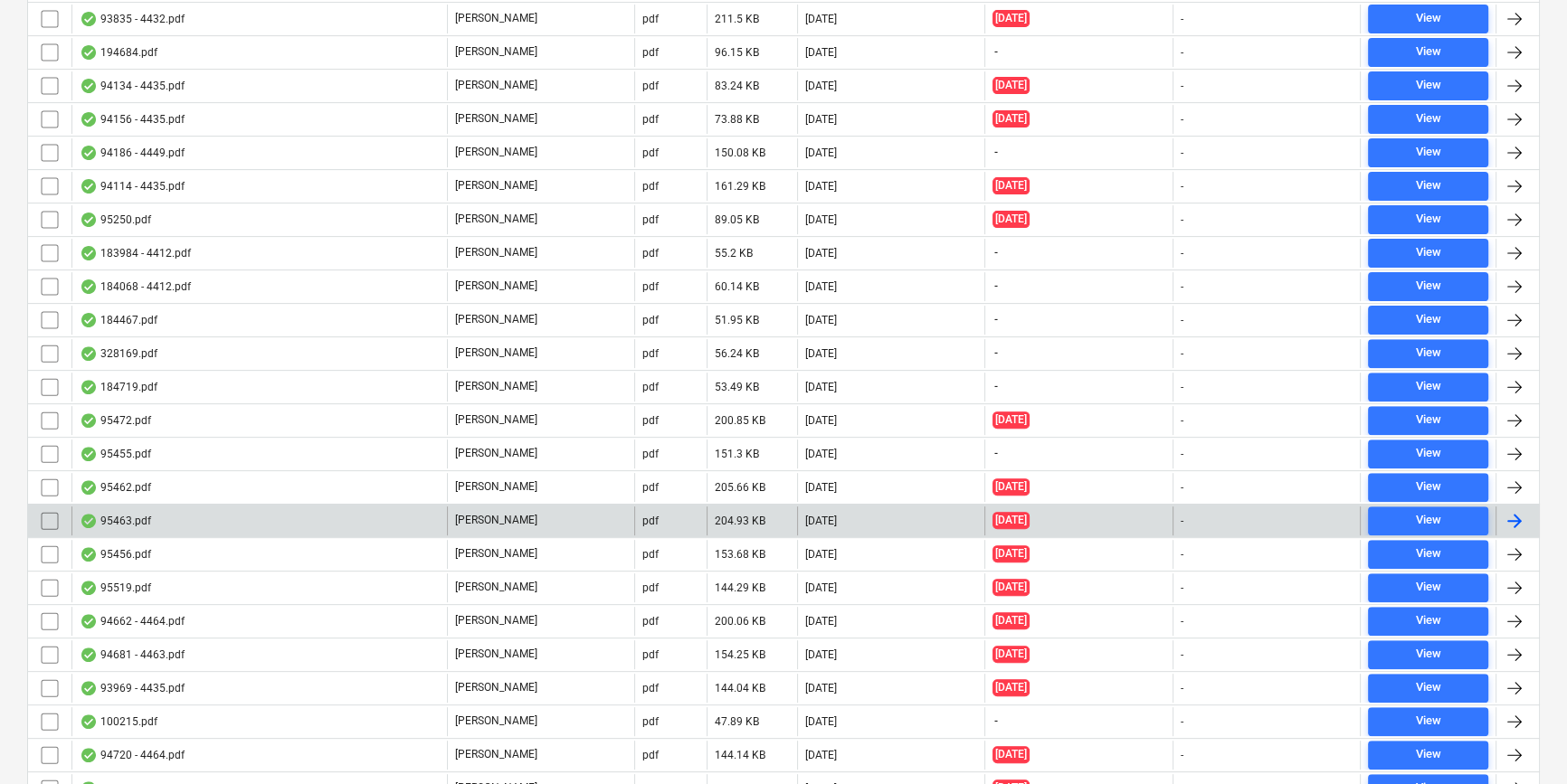
click at [216, 510] on div "95463.pdf" at bounding box center [259, 520] width 375 height 29
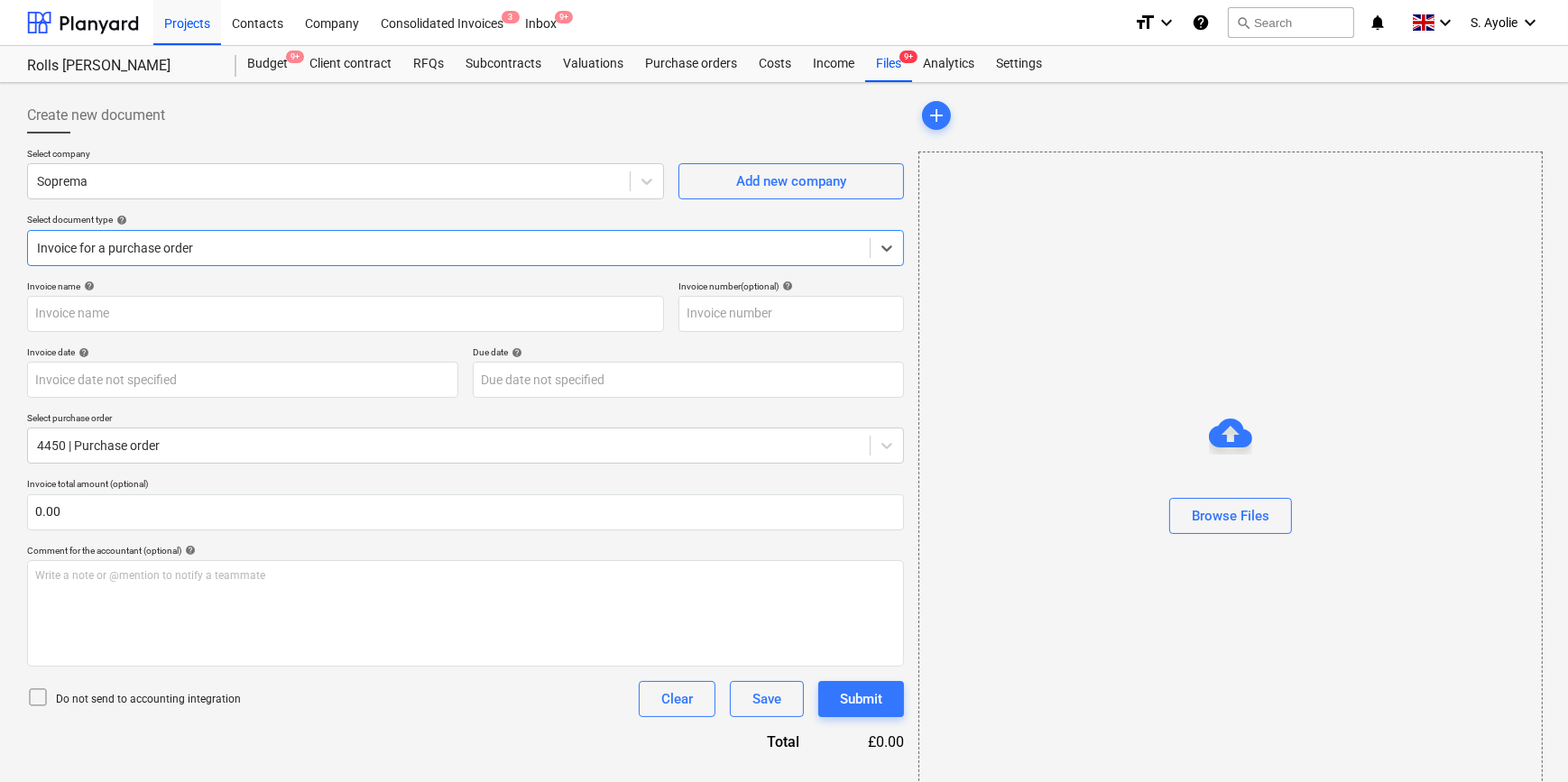
type input "95463.pdf"
type input "13 Aug 2025"
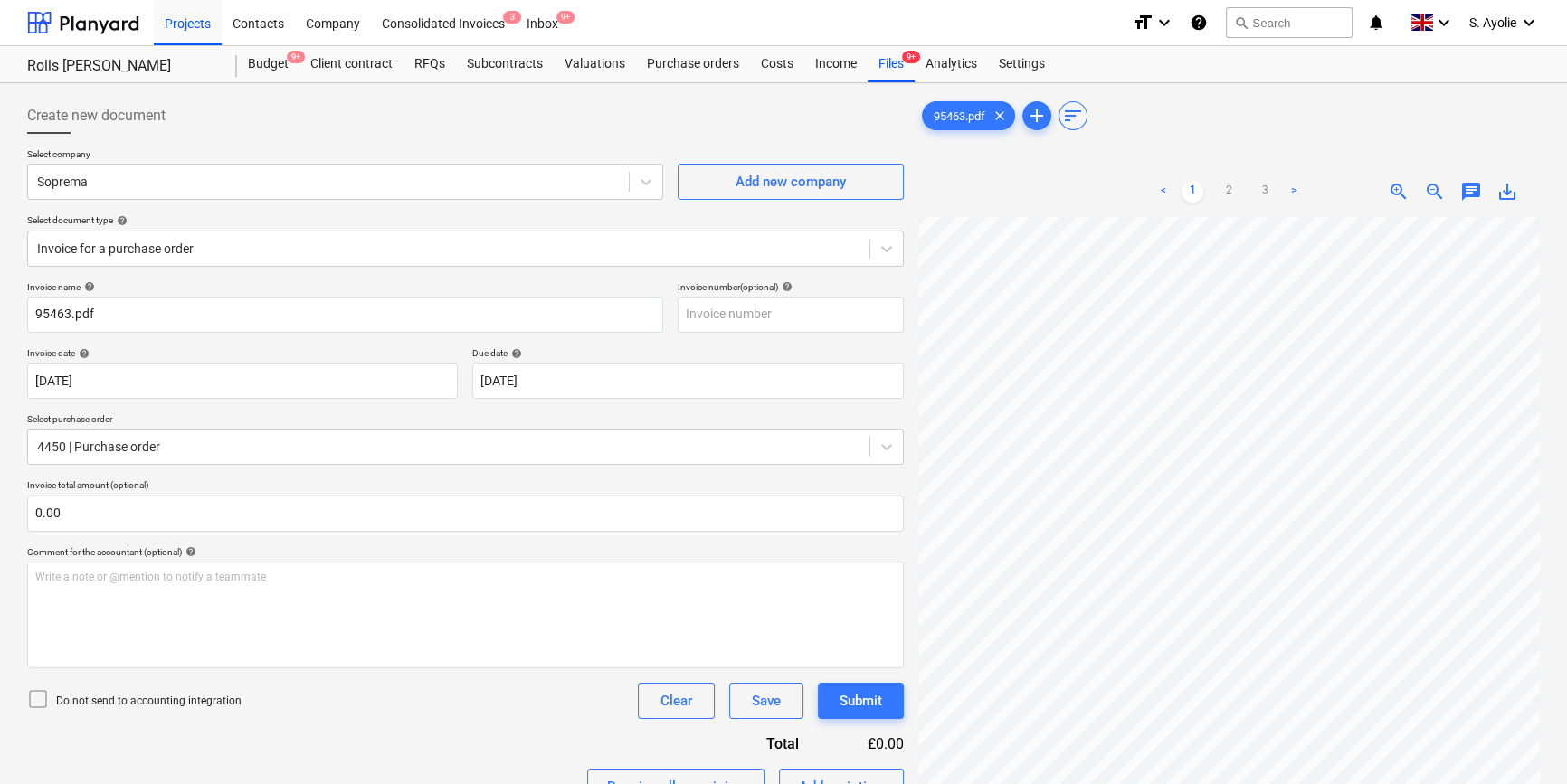
click at [383, 208] on div "Create new document Select company Soprema Add new company Select document type…" at bounding box center [784, 699] width 1527 height 1217
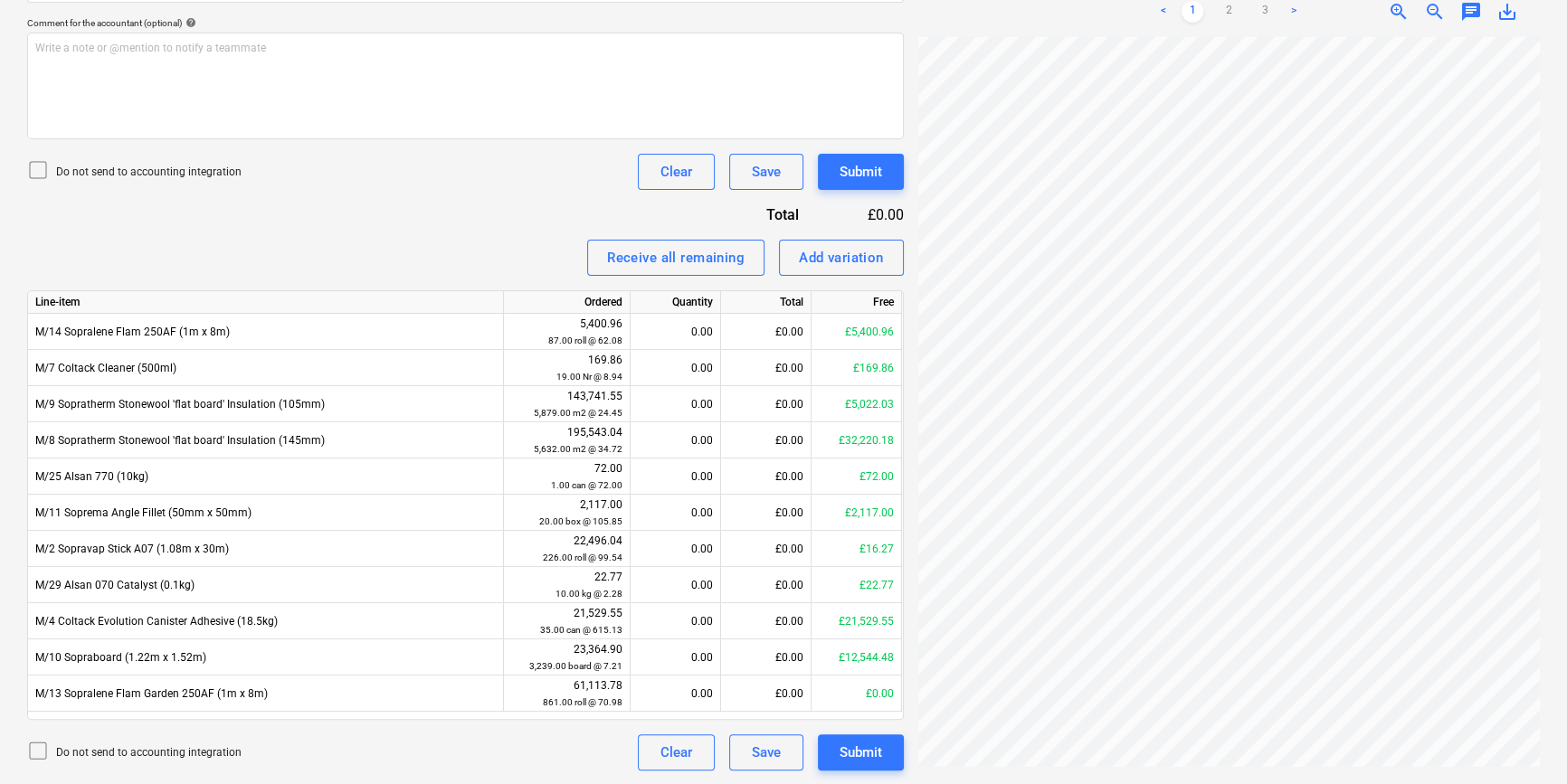
scroll to position [611, 330]
click at [1236, 9] on link "2" at bounding box center [1229, 11] width 22 height 22
click at [1263, 9] on link "3" at bounding box center [1265, 11] width 22 height 22
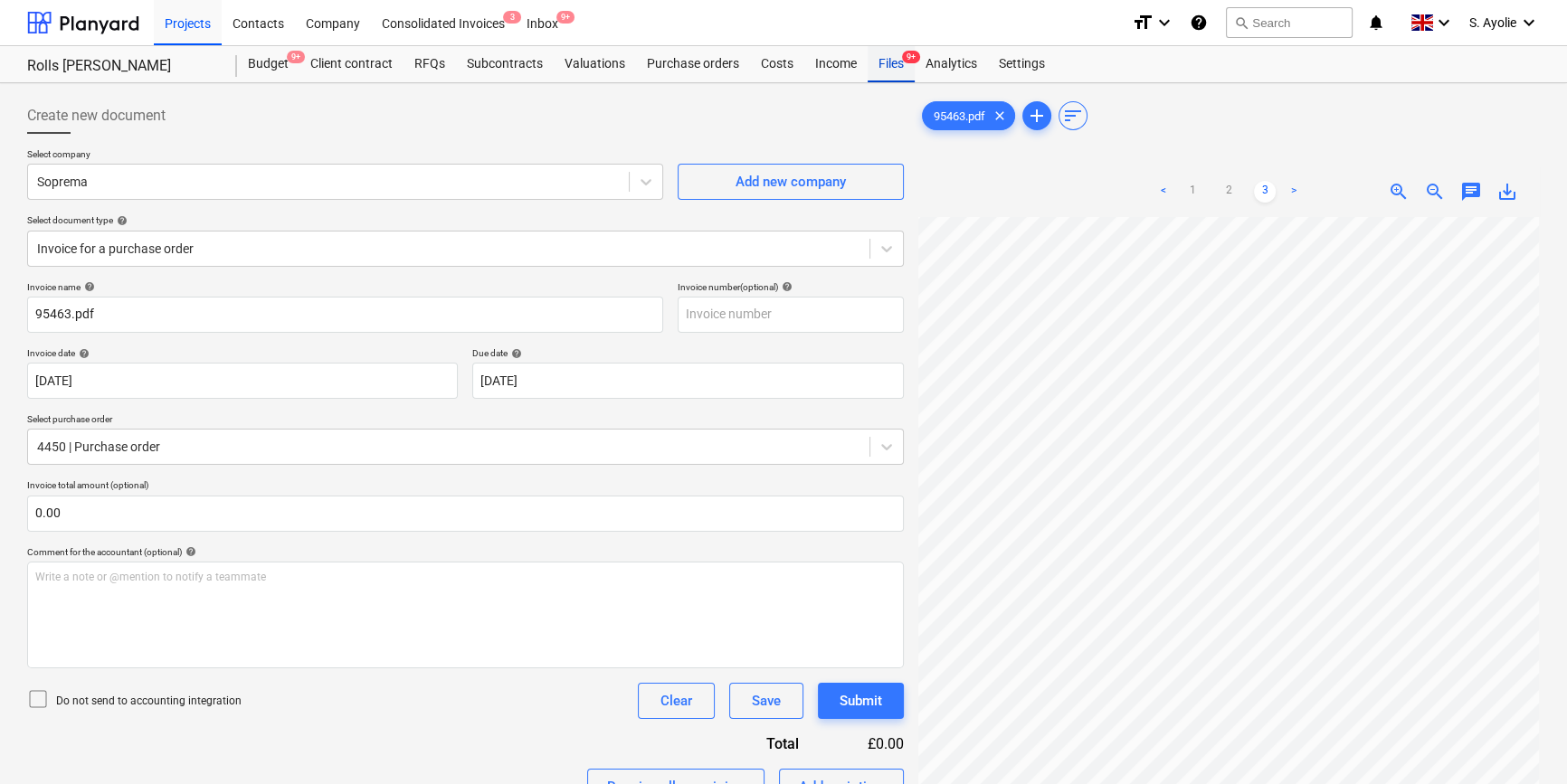
click at [891, 70] on div "Files 9+" at bounding box center [891, 64] width 47 height 36
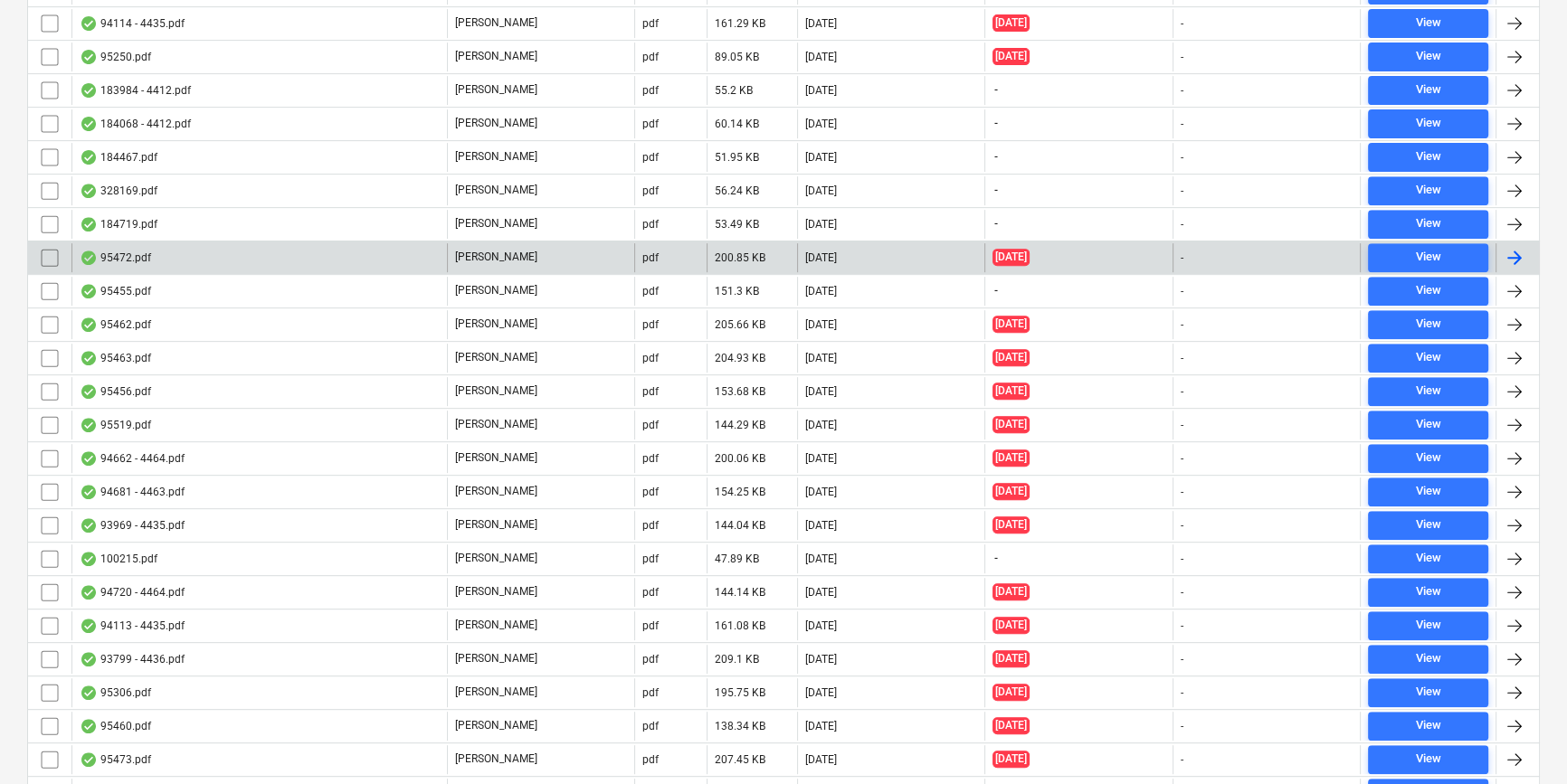
scroll to position [904, 0]
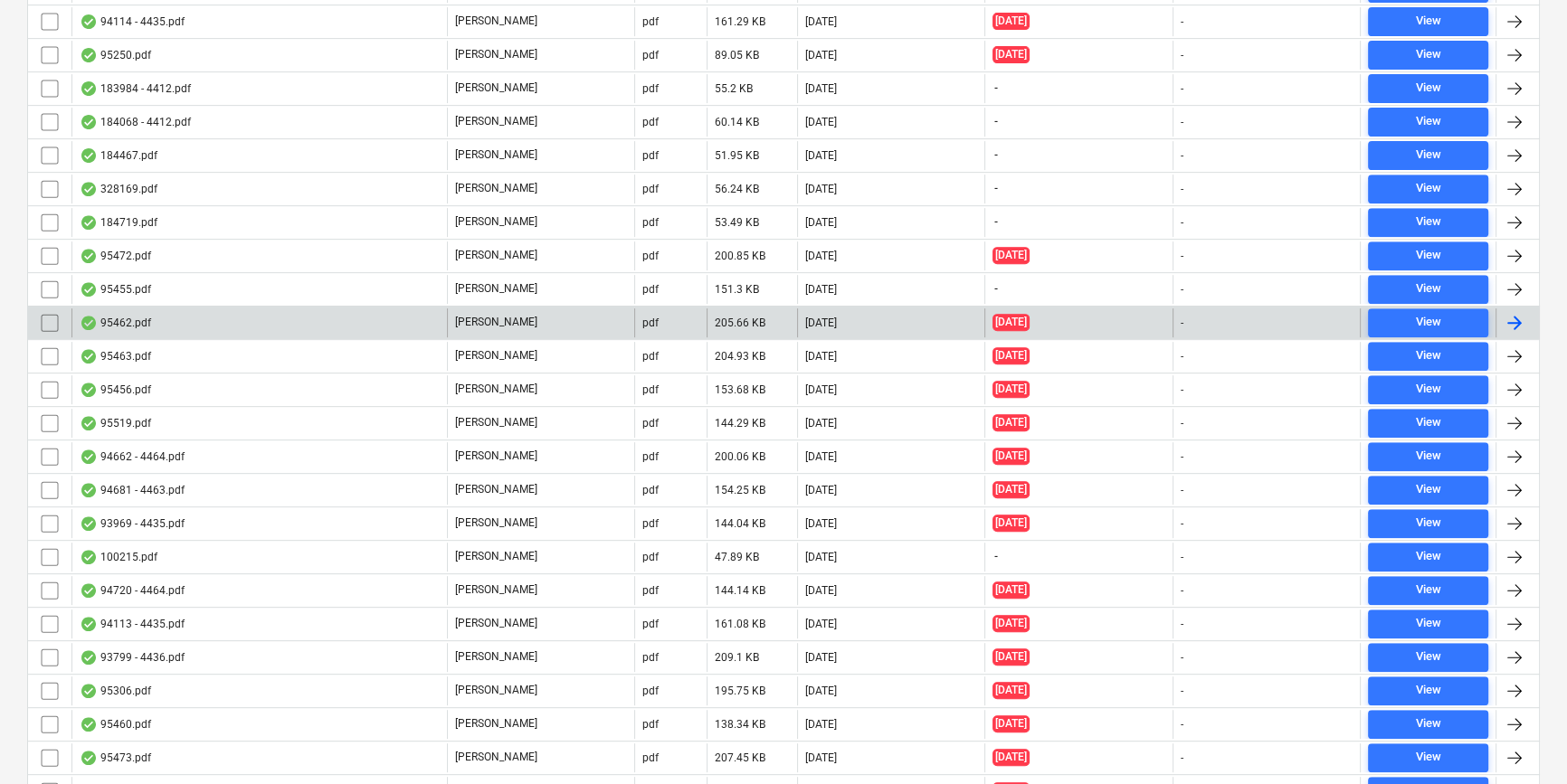
click at [191, 316] on div "95462.pdf" at bounding box center [259, 322] width 375 height 29
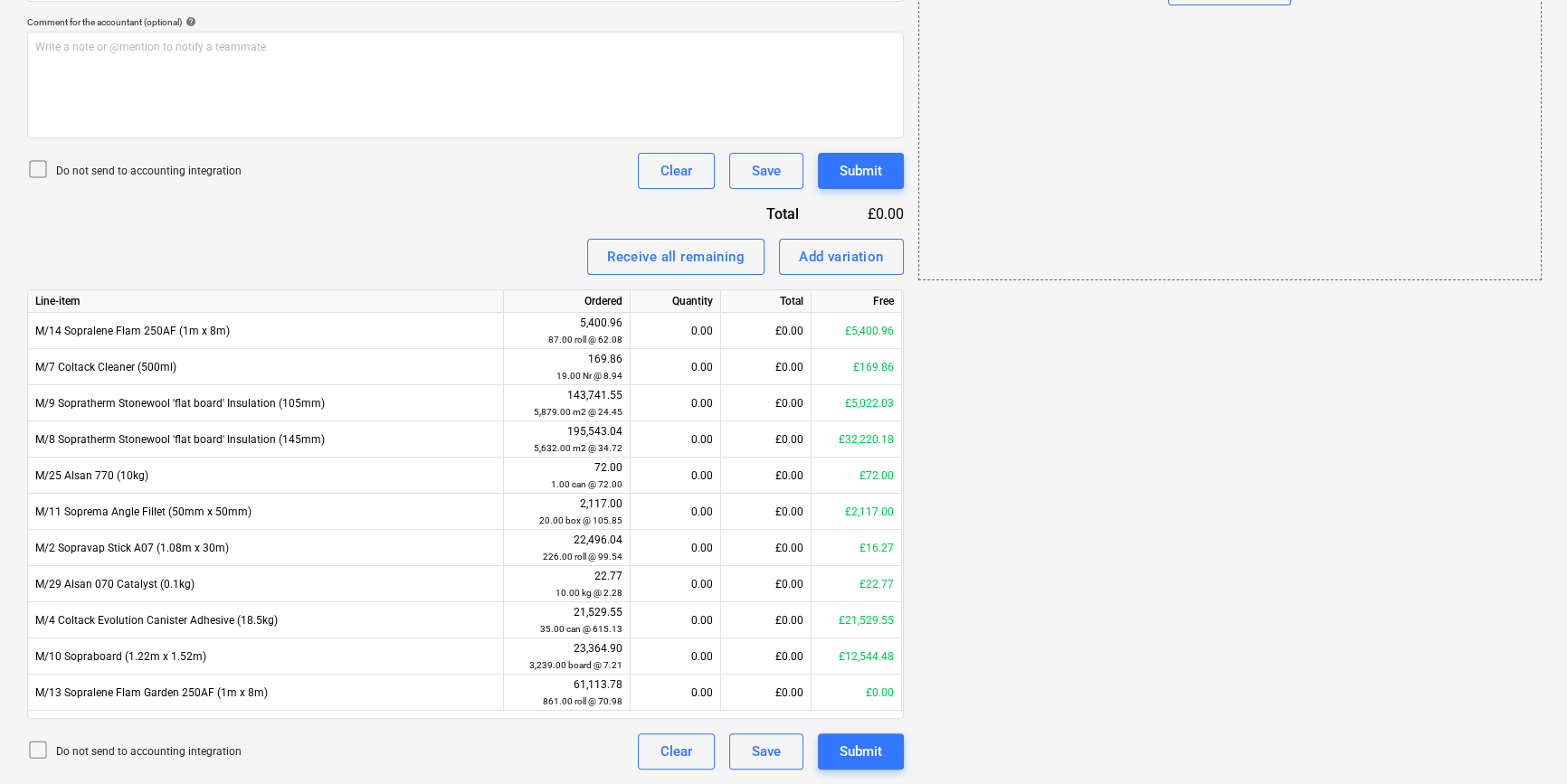
scroll to position [39, 0]
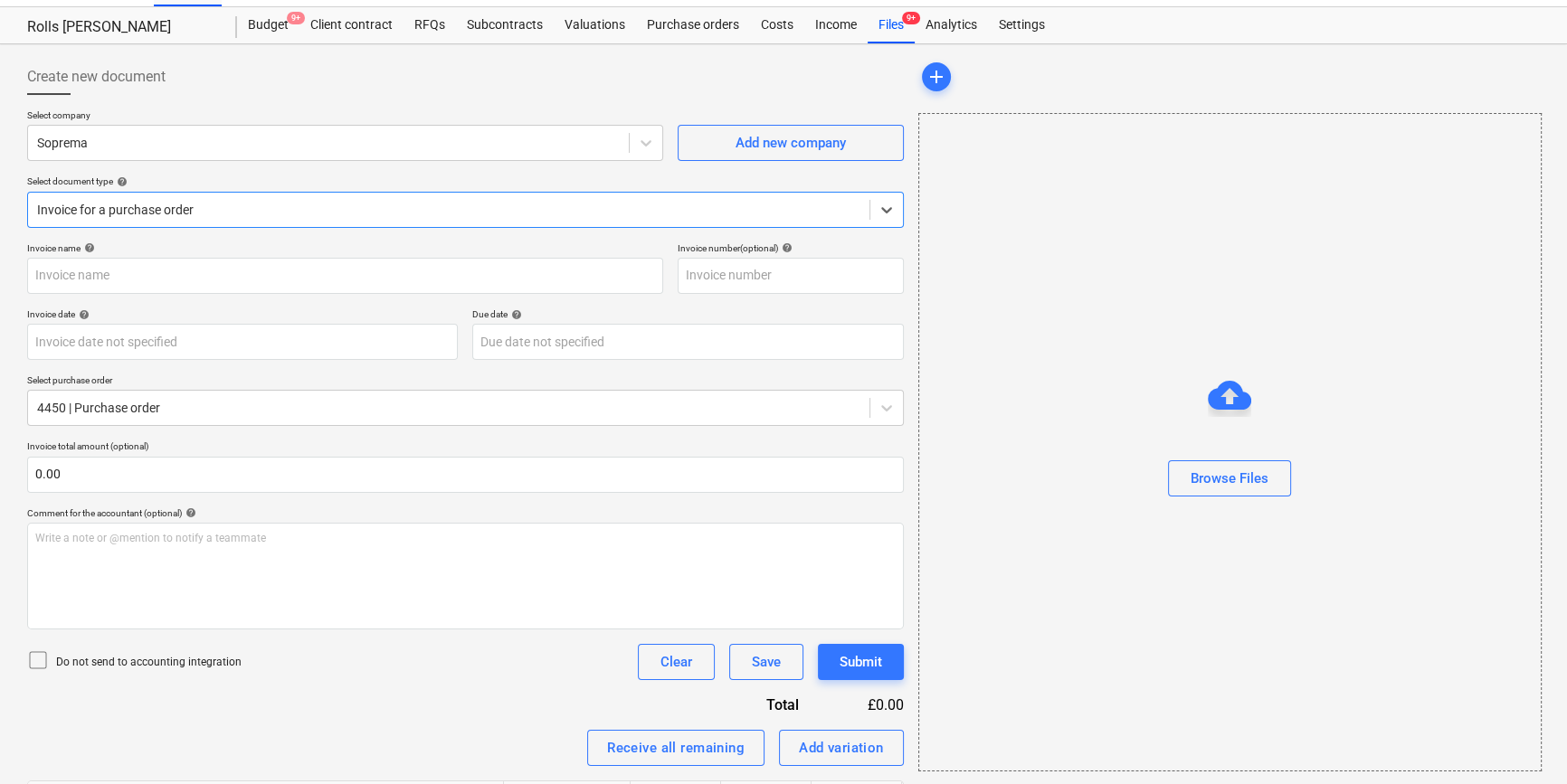
type input "95462.pdf"
type input "13 Aug 2025"
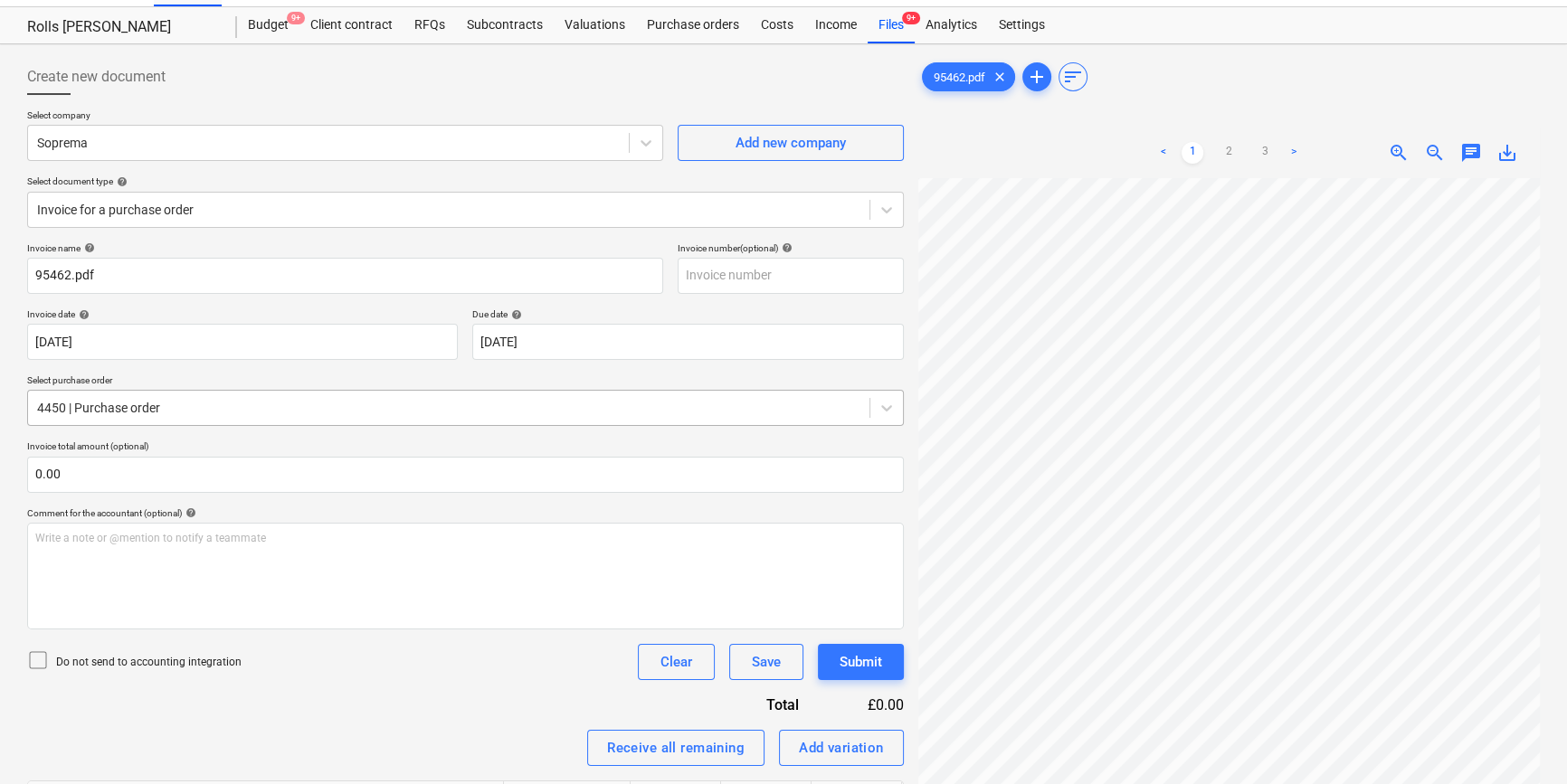
scroll to position [597, 298]
click at [694, 331] on div "Create new document Select company Soprema Add new company Select document type…" at bounding box center [784, 660] width 1527 height 1217
click at [1258, 145] on link "3" at bounding box center [1265, 152] width 22 height 22
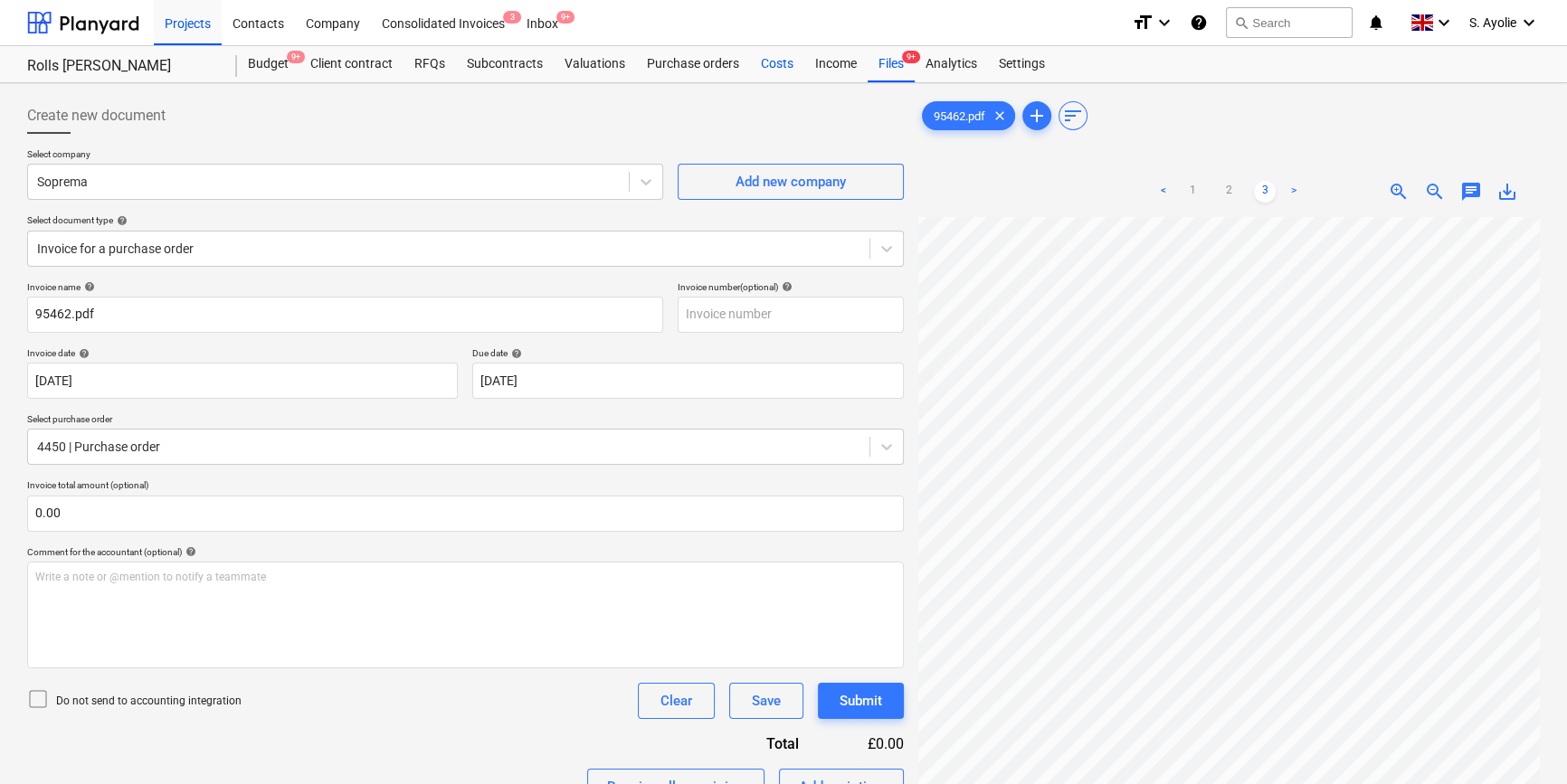
click at [765, 51] on div "Costs" at bounding box center [777, 64] width 54 height 36
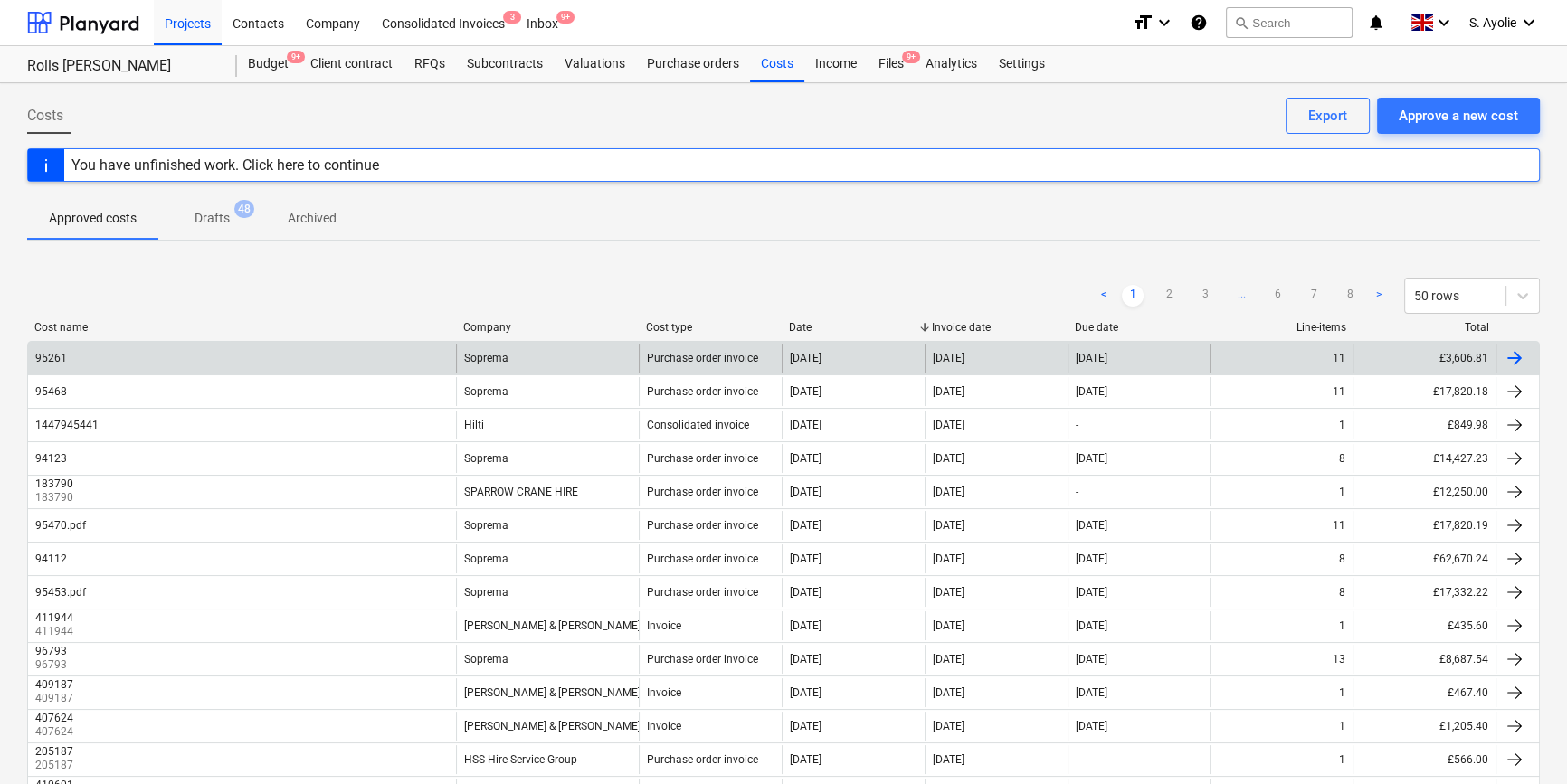
click at [323, 362] on div "95261" at bounding box center [242, 358] width 428 height 29
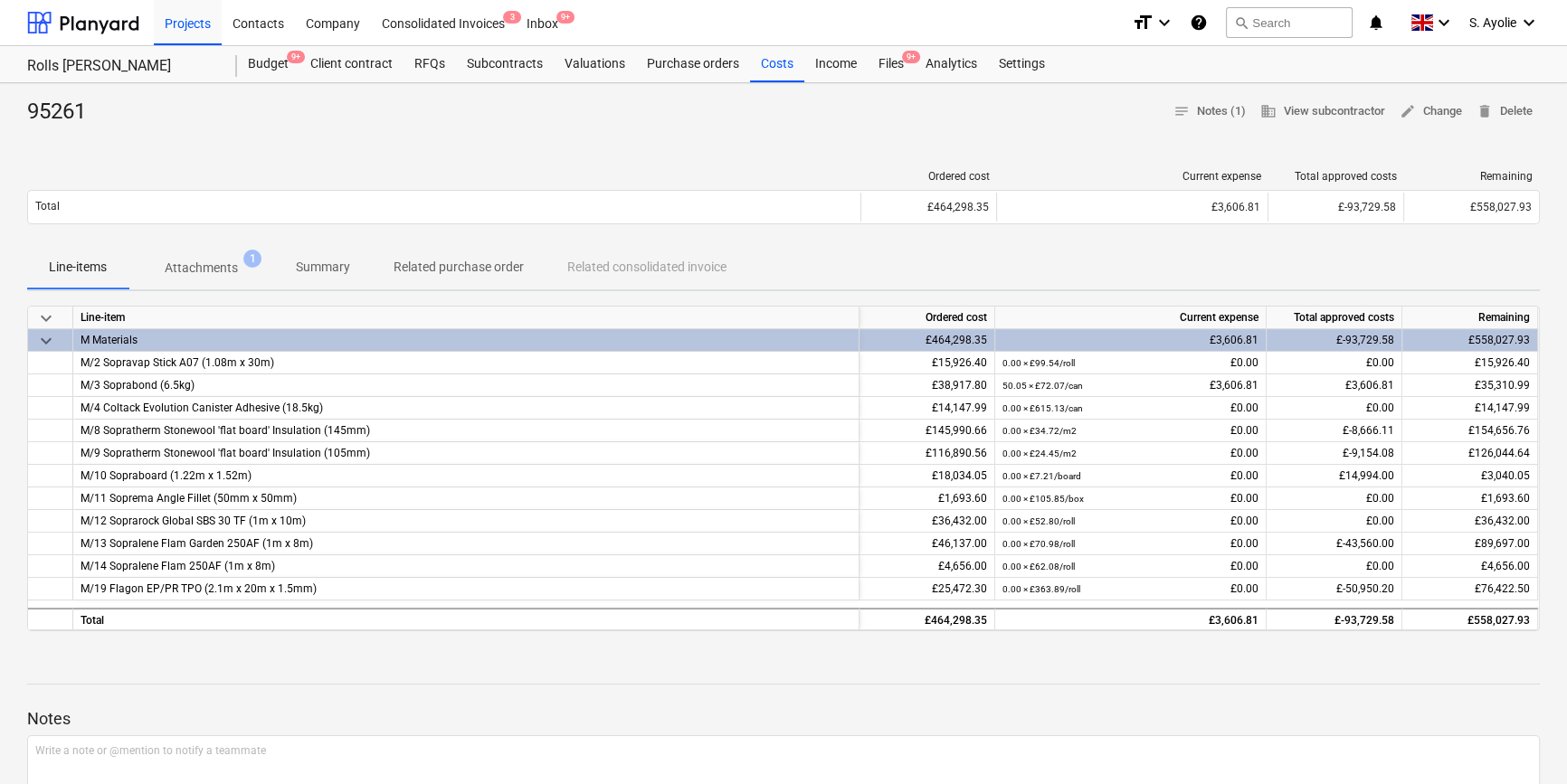
click at [243, 263] on span "Attachments 1" at bounding box center [201, 268] width 102 height 19
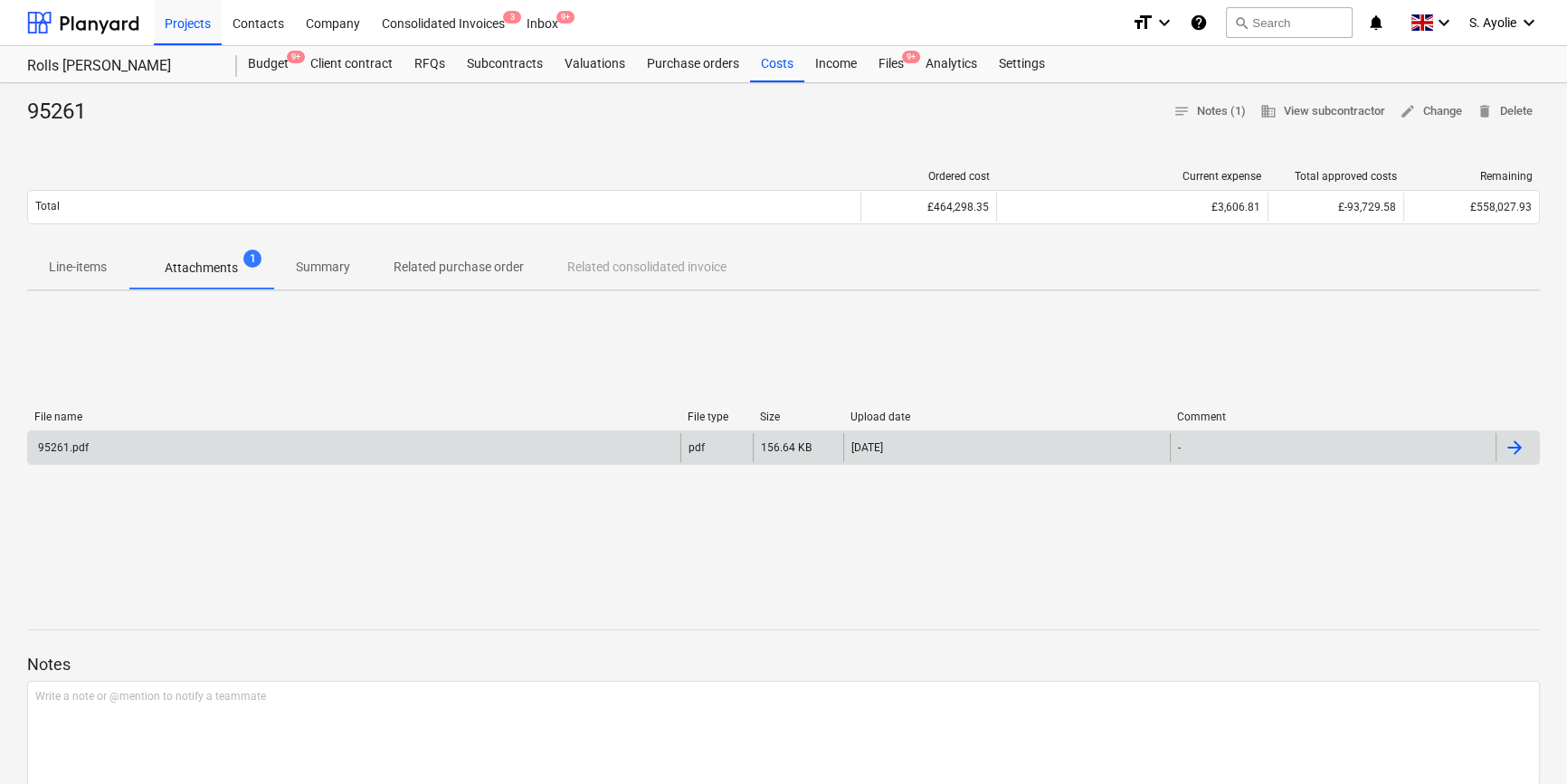
click at [589, 435] on div "95261.pdf" at bounding box center [354, 448] width 652 height 29
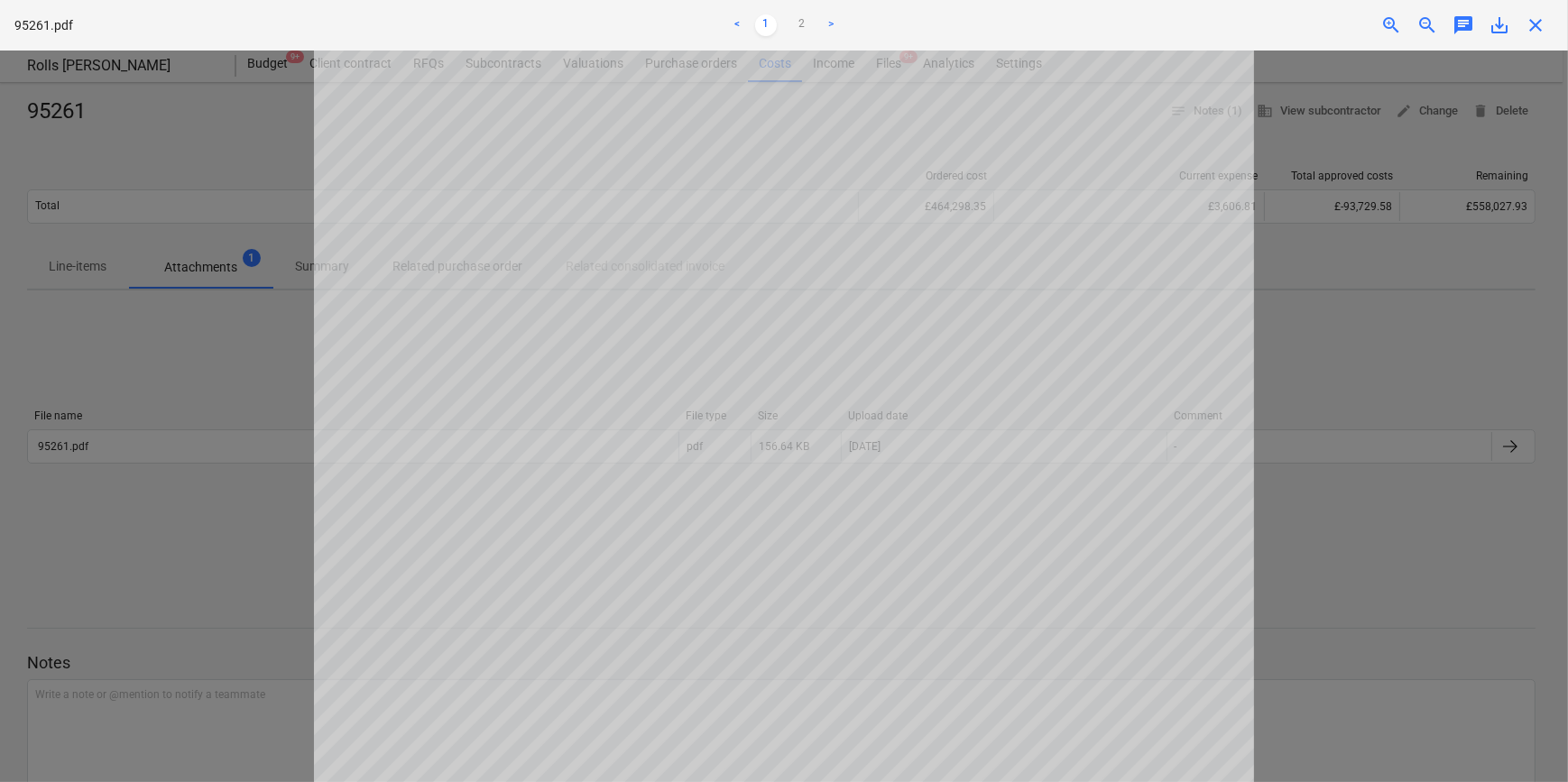
click at [1481, 374] on div at bounding box center [784, 416] width 1568 height 731
click at [1416, 350] on div at bounding box center [784, 416] width 1568 height 731
click at [1371, 212] on div at bounding box center [784, 416] width 1568 height 731
click at [1551, 24] on div "close" at bounding box center [1535, 24] width 36 height 22
click at [1536, 27] on span "close" at bounding box center [1535, 24] width 22 height 22
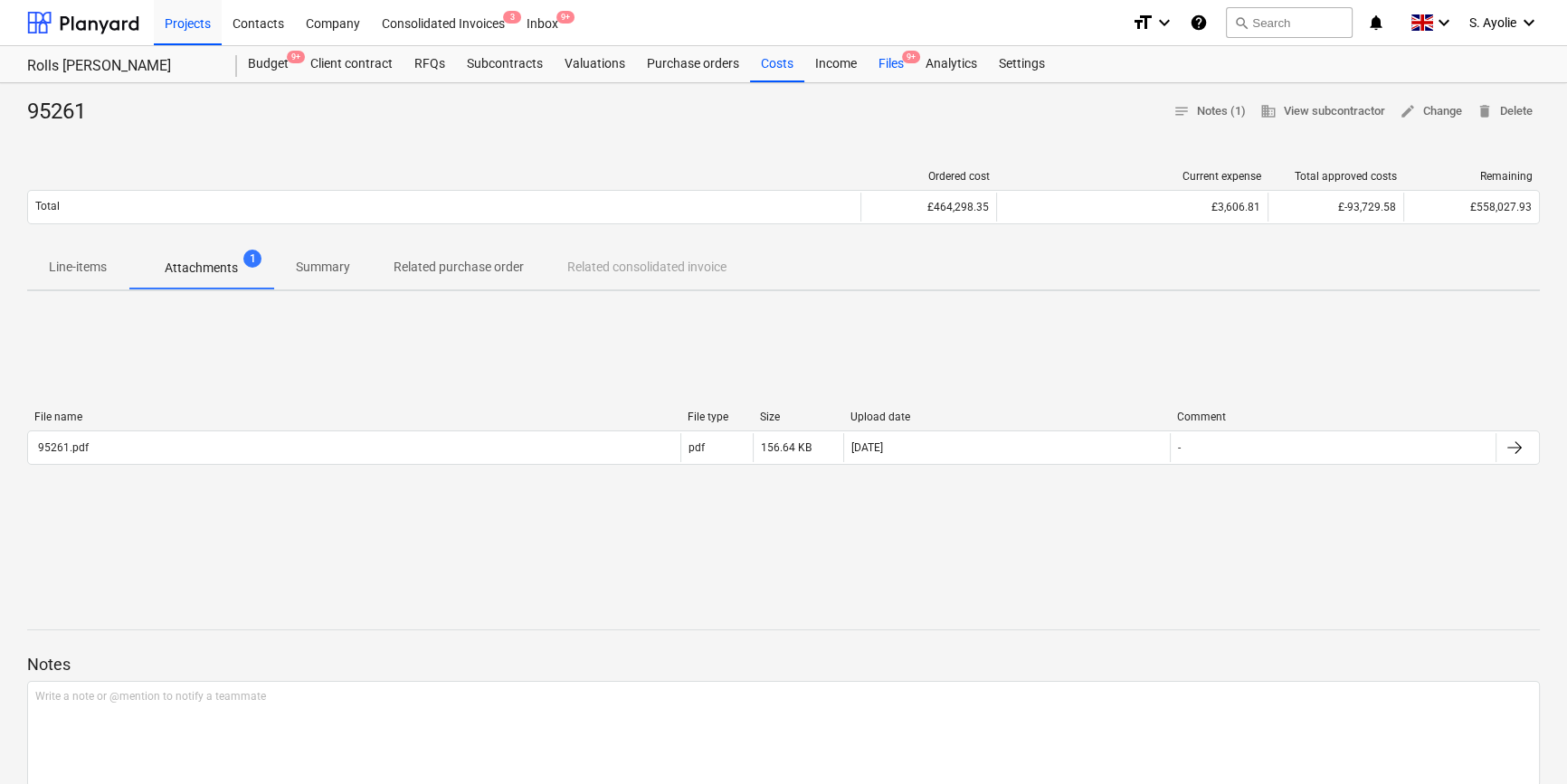
click at [886, 67] on div "Files 9+" at bounding box center [891, 64] width 47 height 36
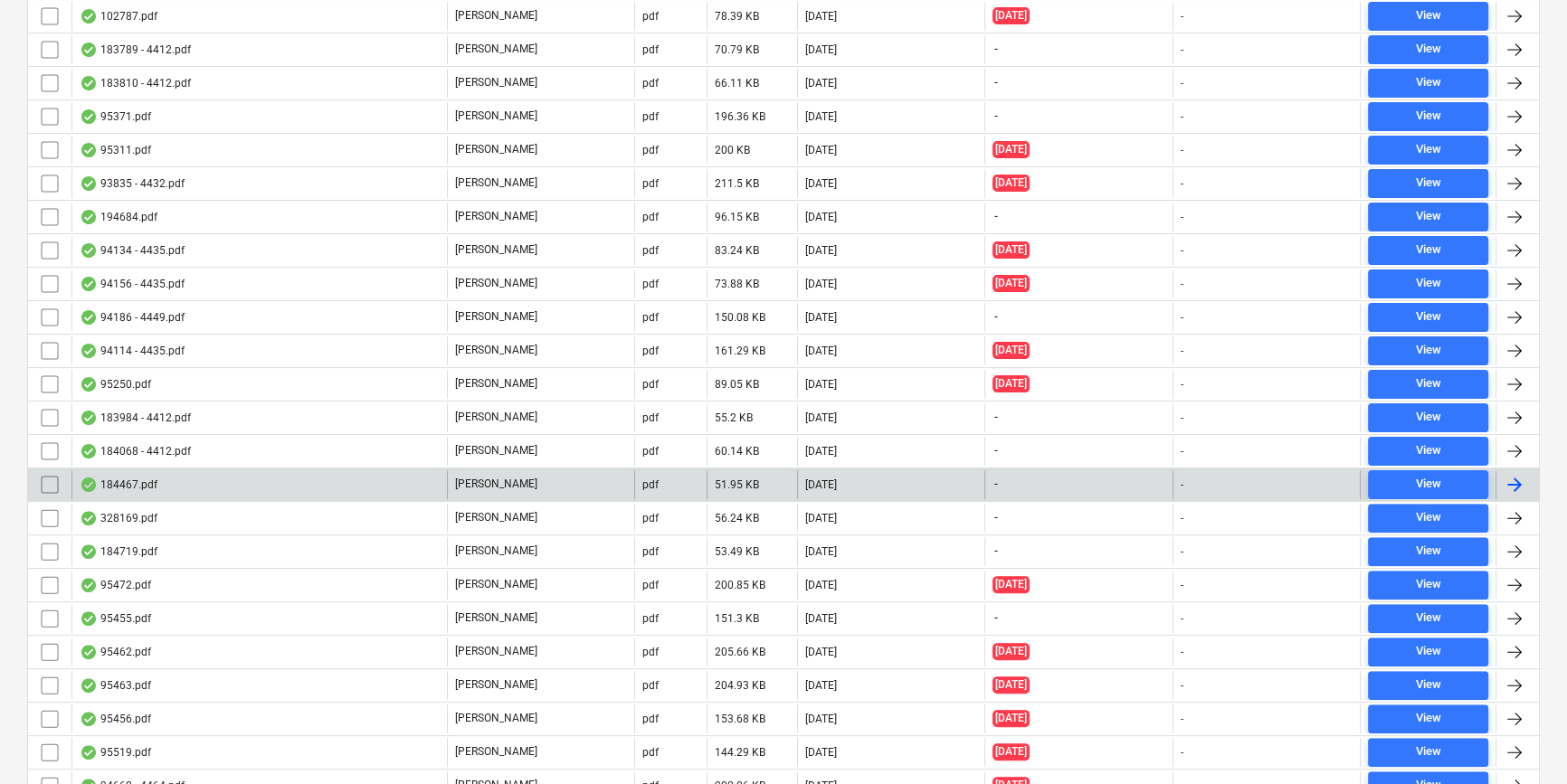
click at [336, 483] on div "184467.pdf" at bounding box center [259, 485] width 375 height 29
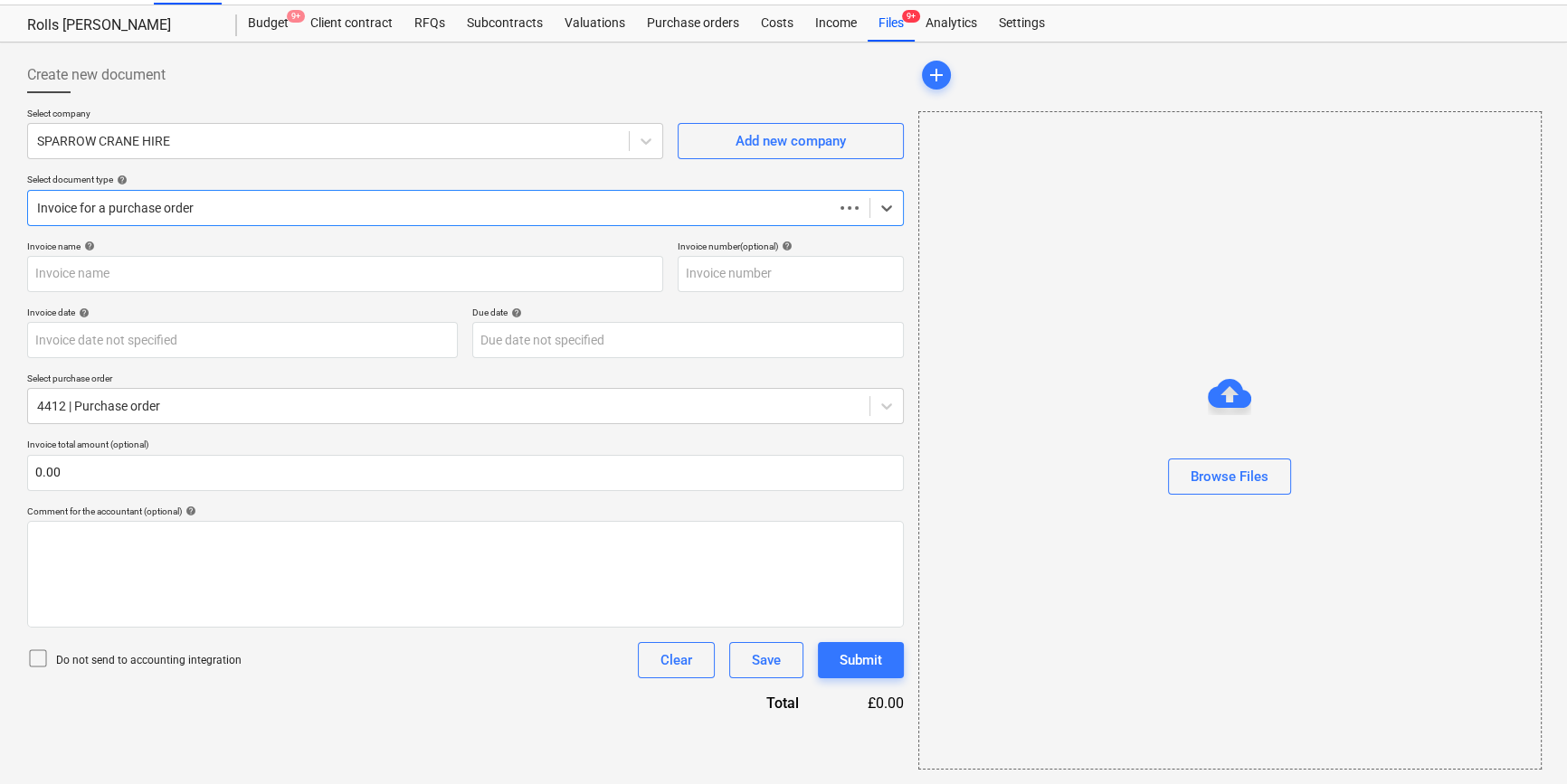
scroll to position [39, 0]
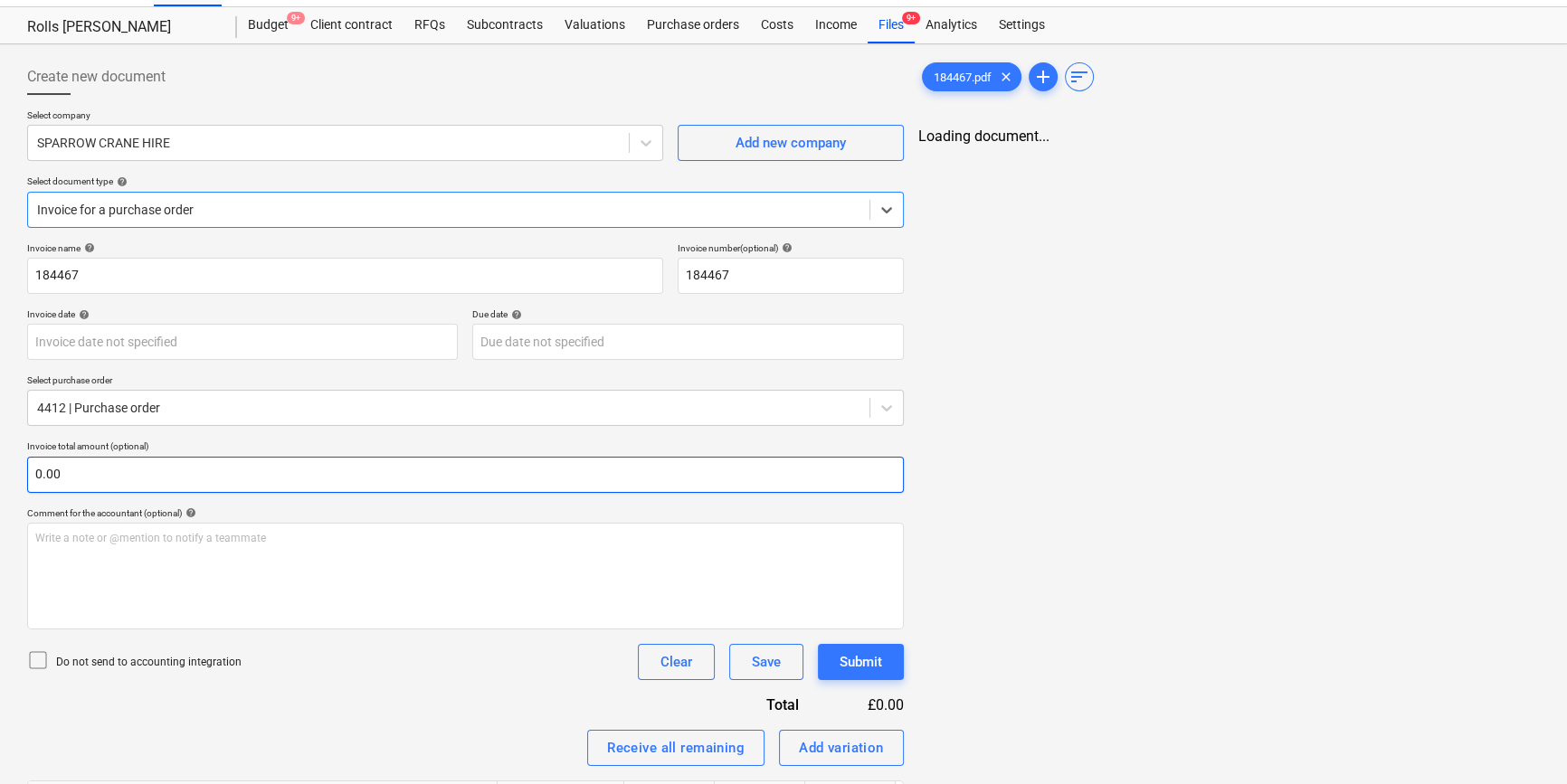
type input "184467"
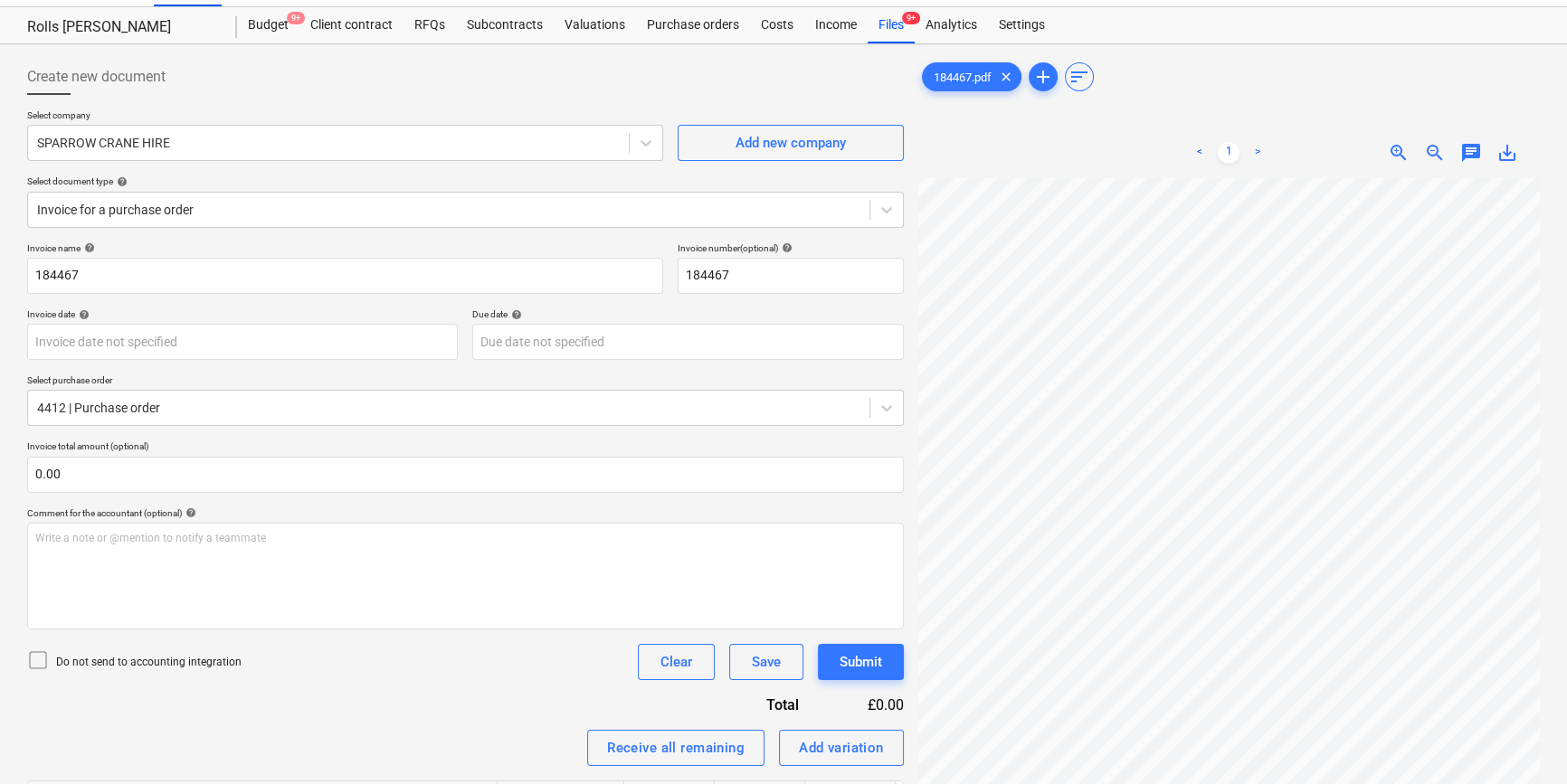
scroll to position [389, 307]
click at [808, 68] on div "Create new document Select company SPARROW CRANE HIRE Add new company Select do…" at bounding box center [784, 758] width 1527 height 1414
click at [163, 237] on div "Select company SPARROW CRANE HIRE Add new company Select document type help Inv…" at bounding box center [466, 176] width 877 height 133
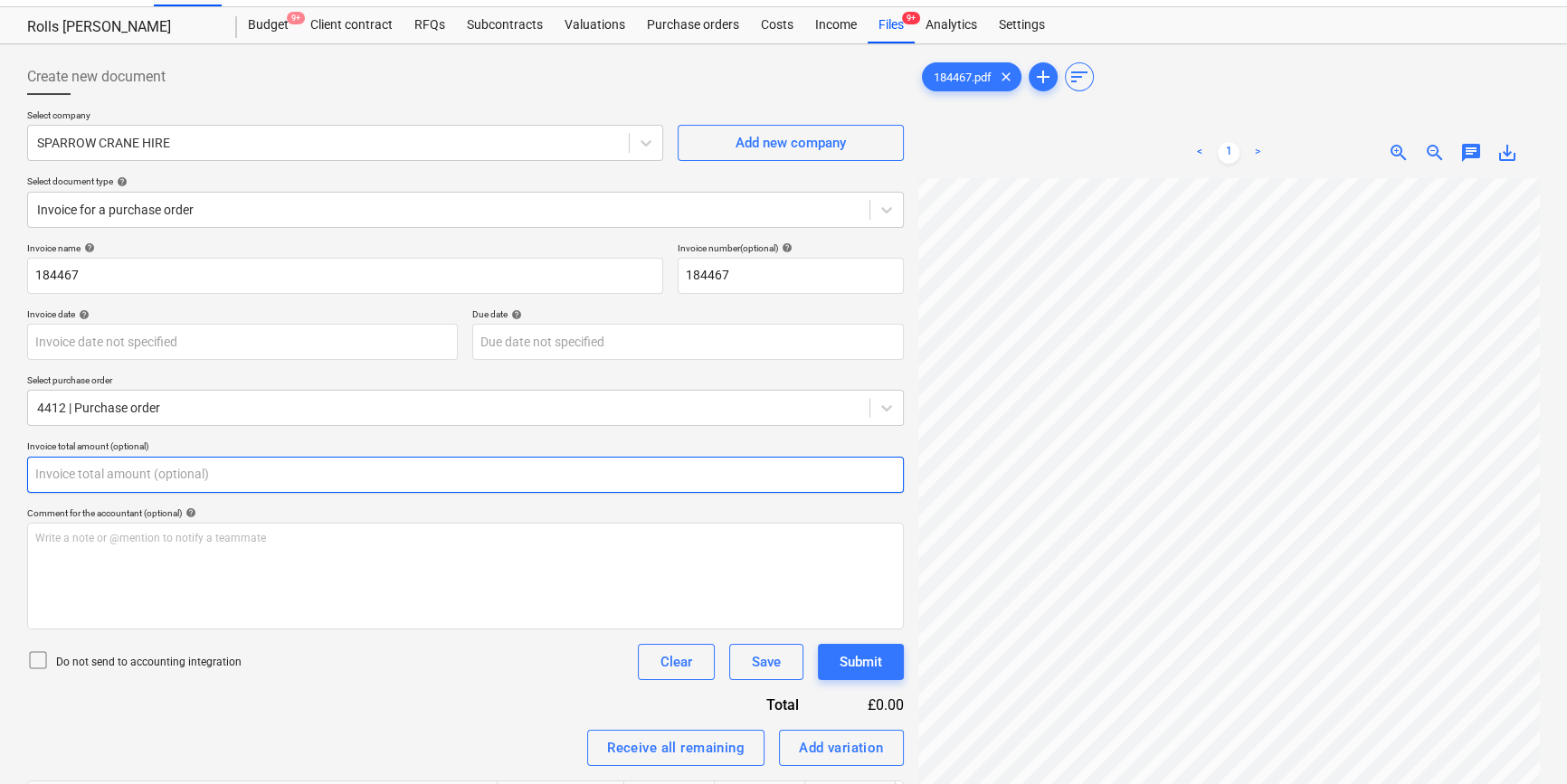
click at [245, 478] on input "text" at bounding box center [466, 475] width 877 height 36
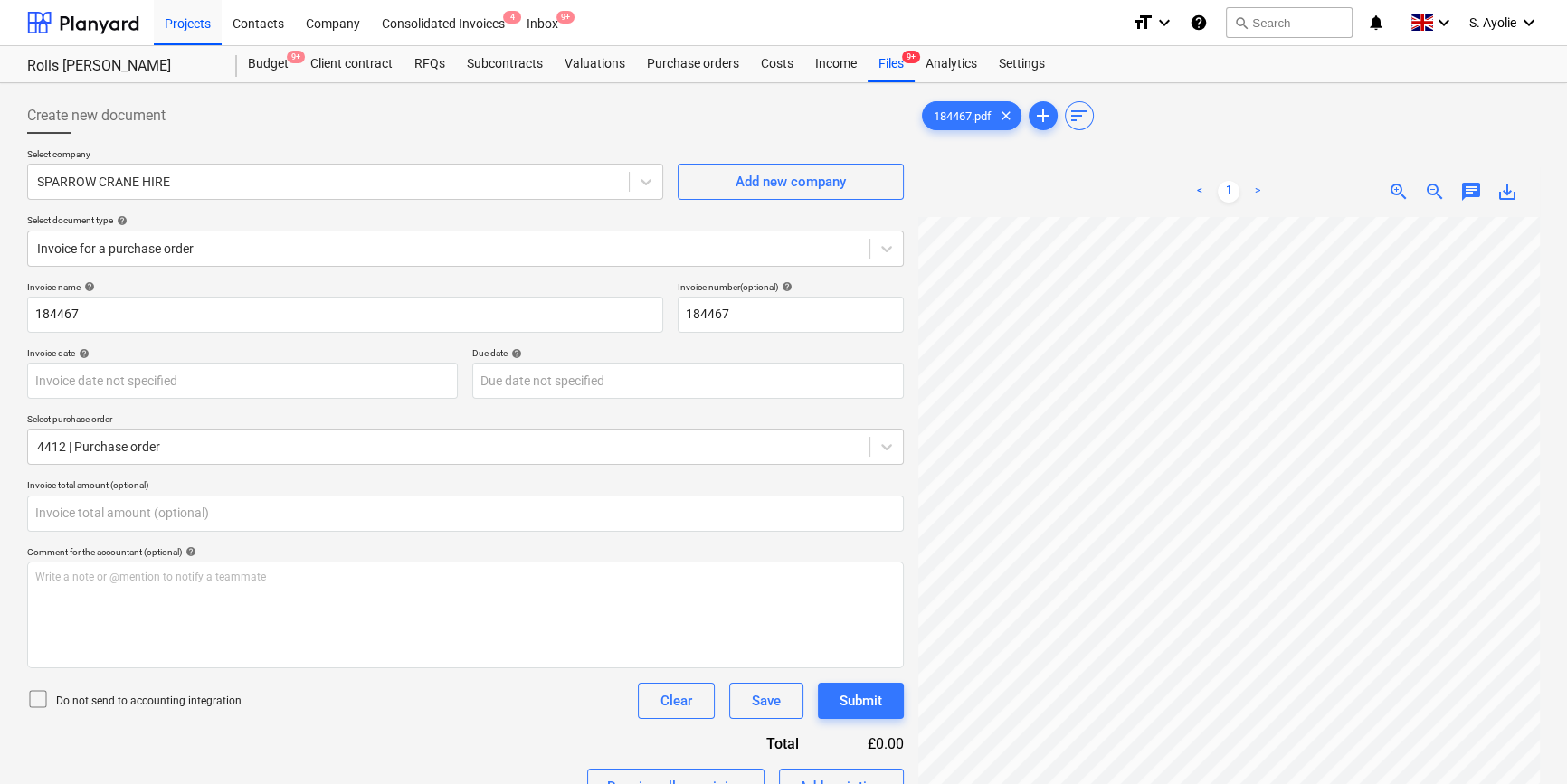
type input "0.00"
click at [183, 696] on p "Do not send to accounting integration" at bounding box center [148, 701] width 185 height 15
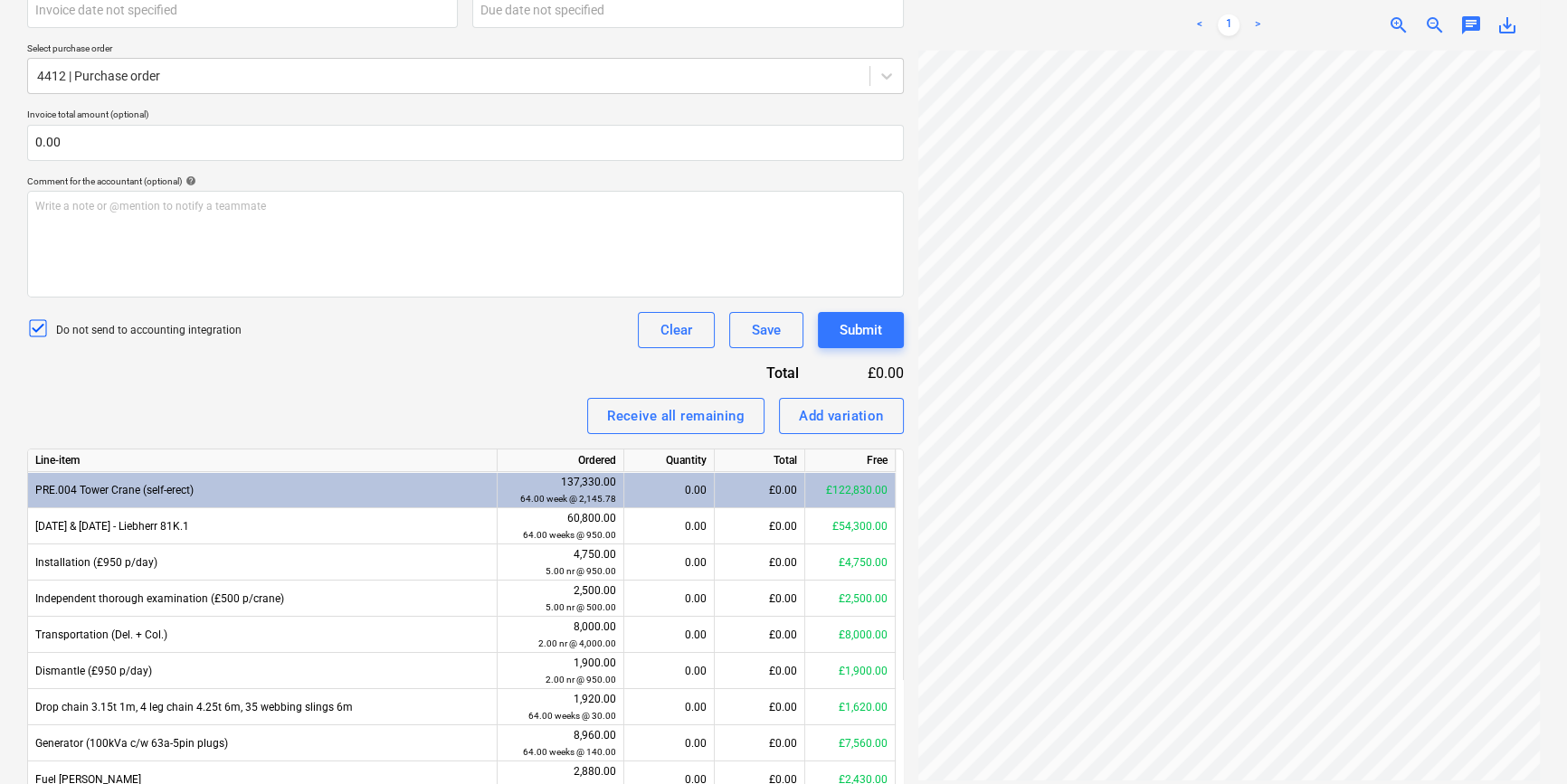
scroll to position [411, 0]
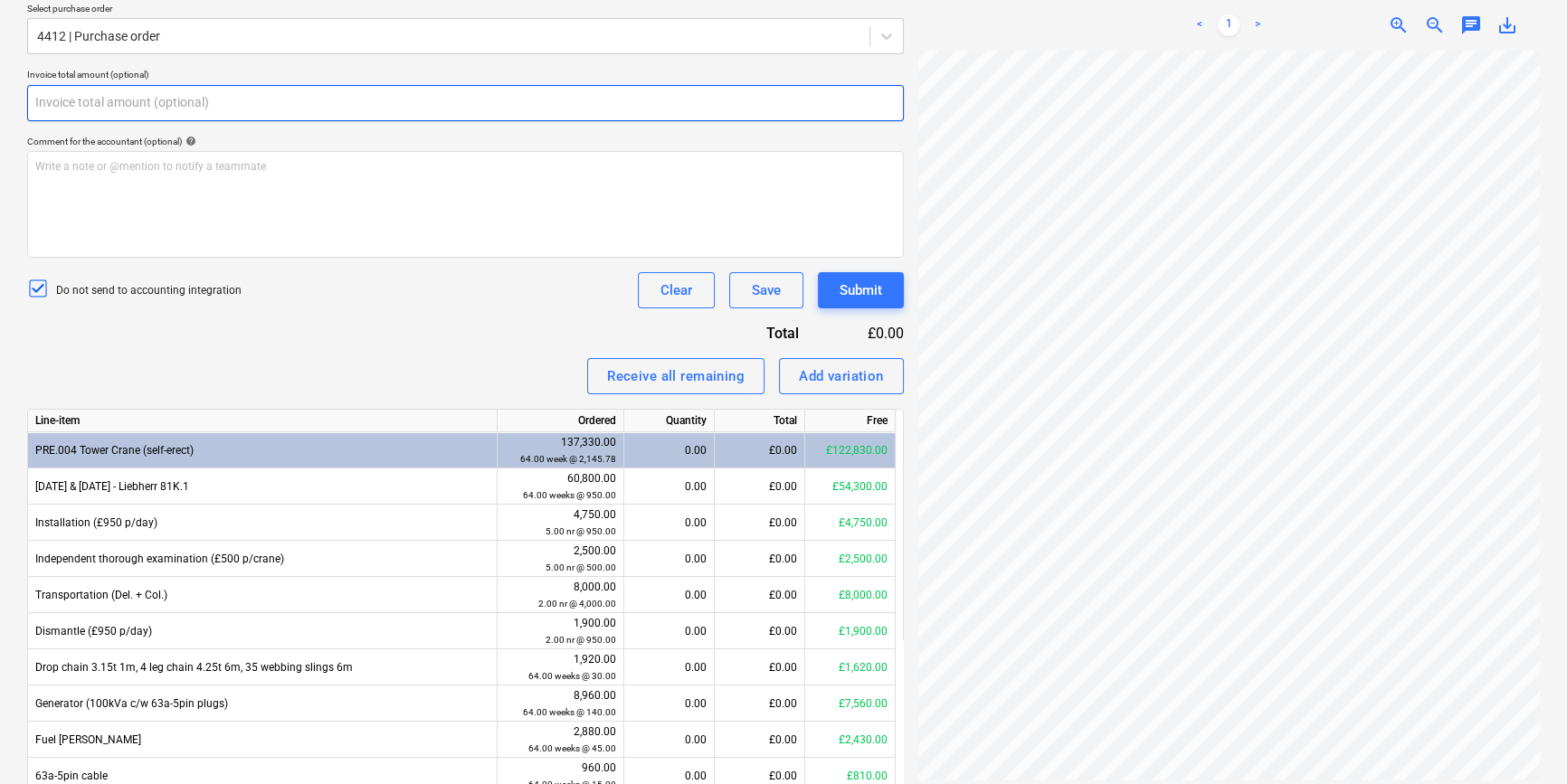
click at [140, 88] on input "text" at bounding box center [466, 103] width 877 height 36
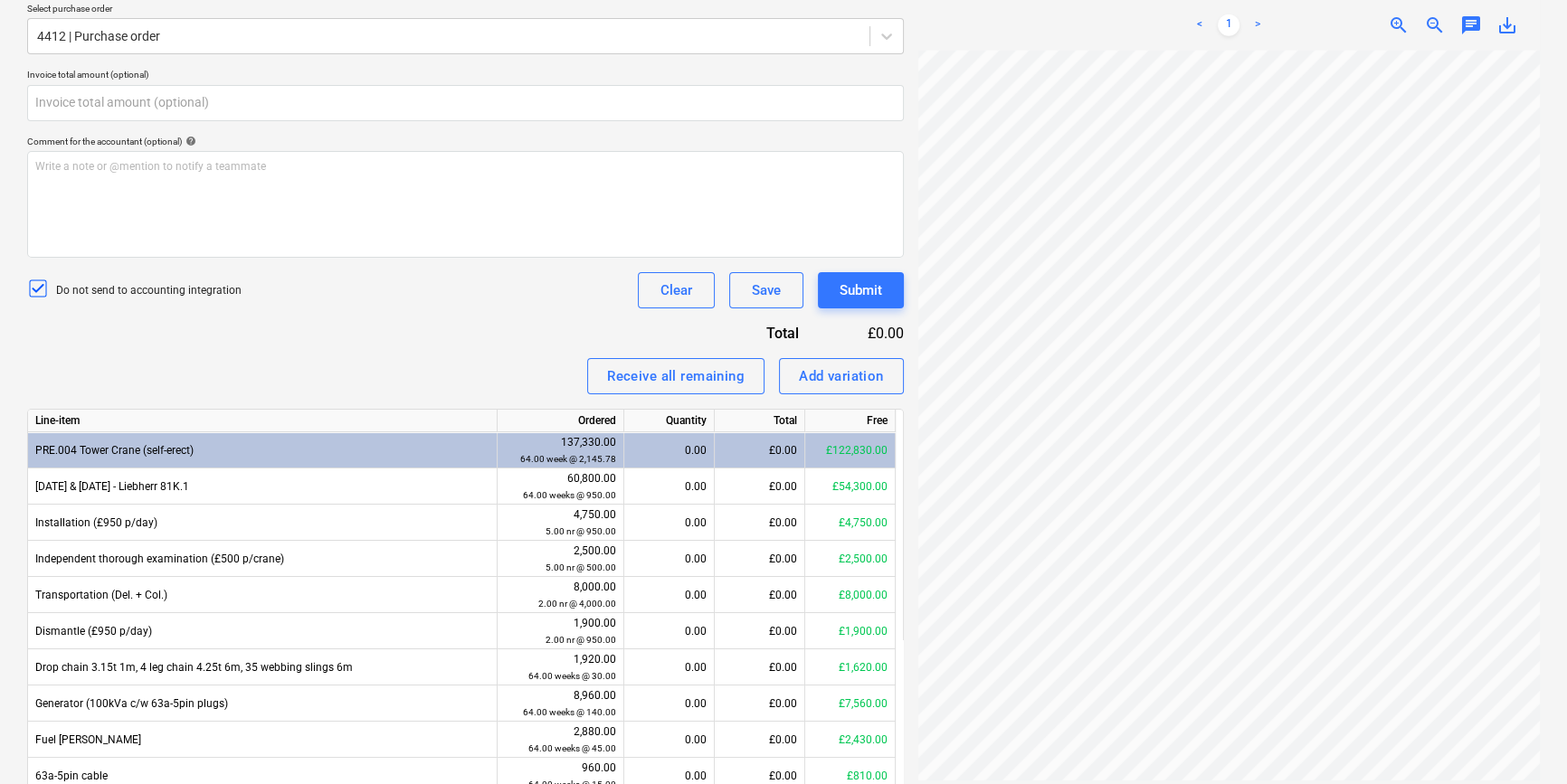
type input "0.00"
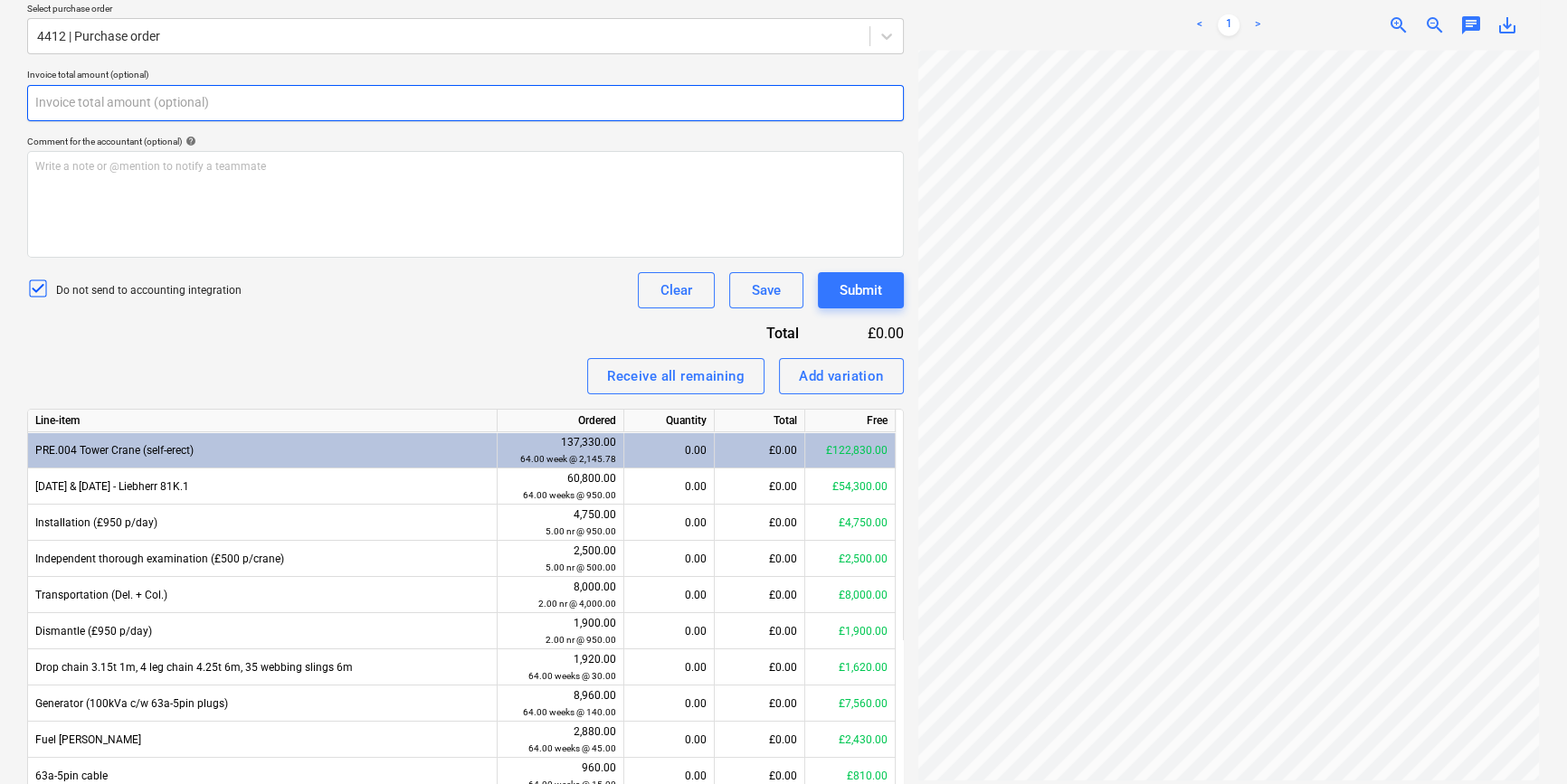
click at [144, 108] on input "text" at bounding box center [466, 103] width 877 height 36
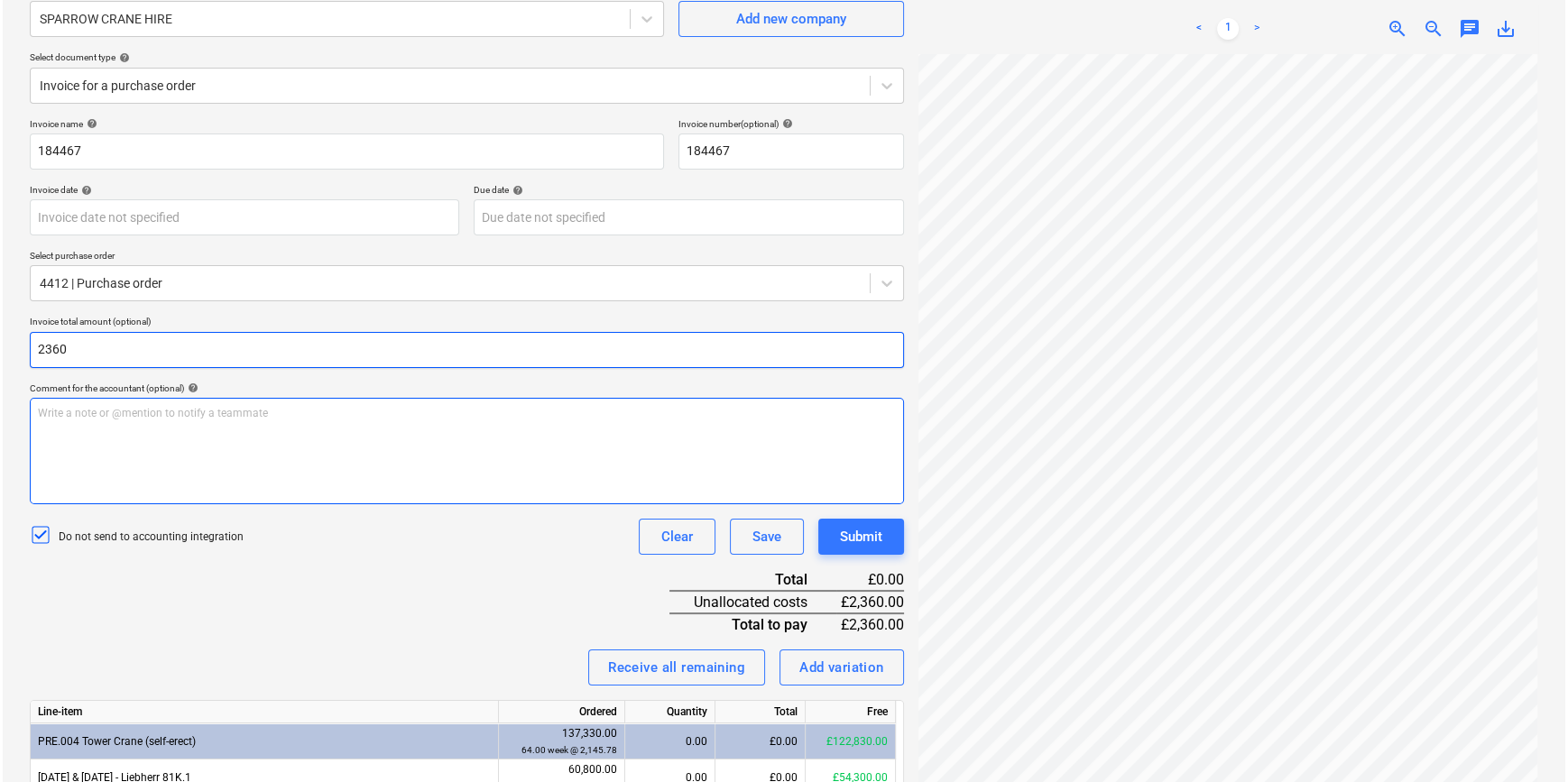
scroll to position [0, 0]
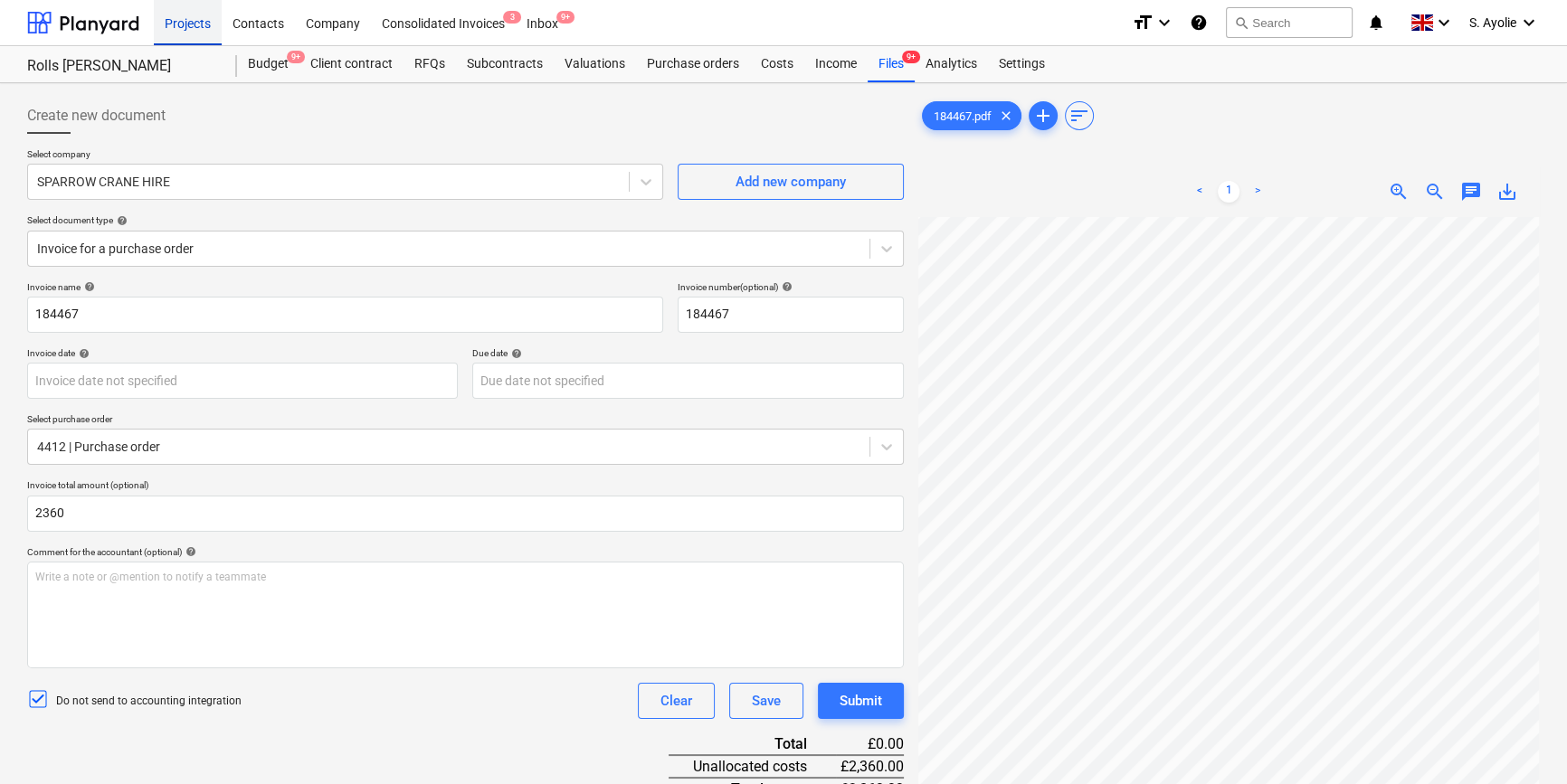
type input "2,360.00"
click at [203, 28] on div "Projects" at bounding box center [188, 22] width 68 height 46
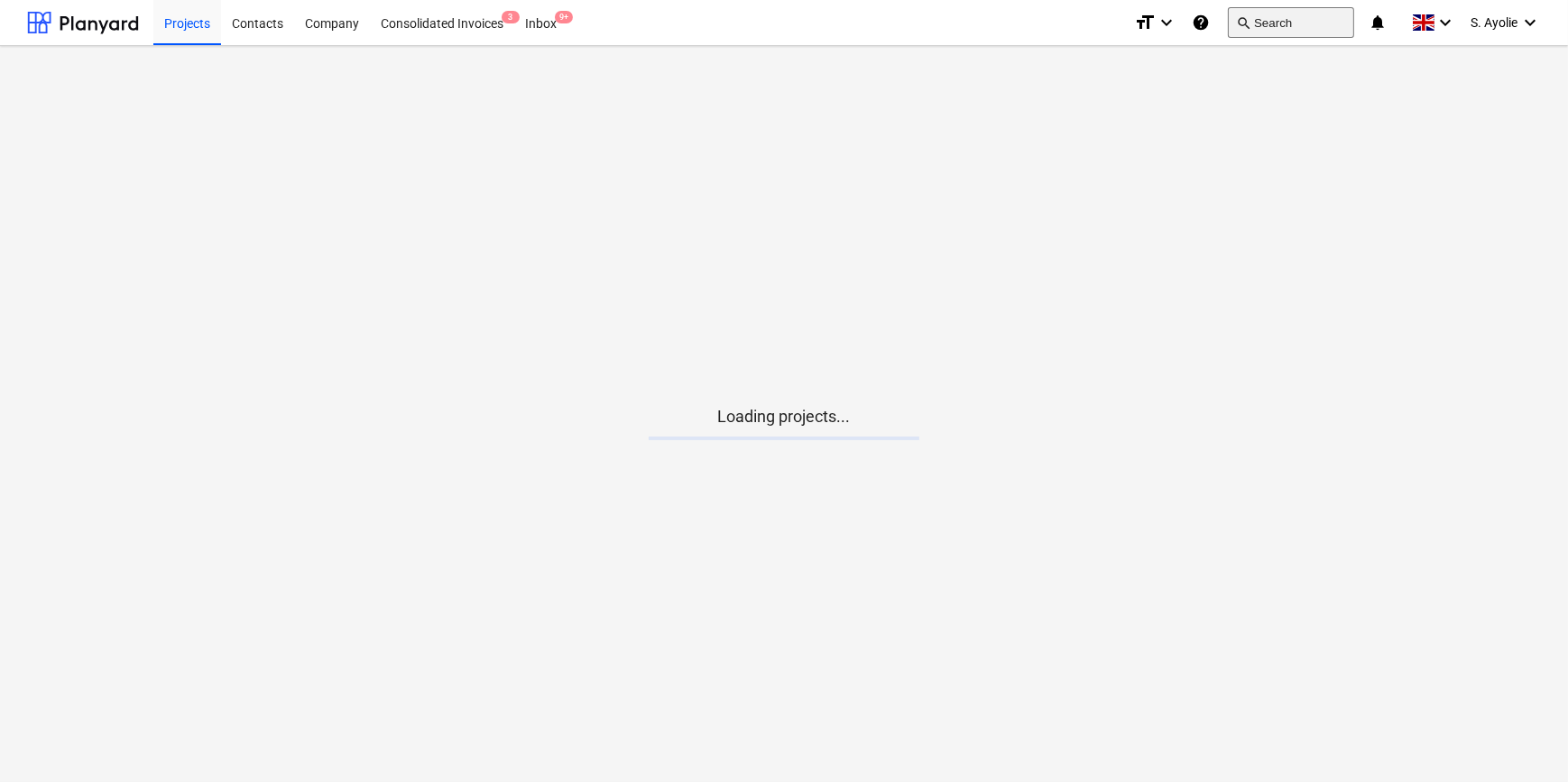
click at [1266, 33] on button "search Search" at bounding box center [1291, 23] width 126 height 31
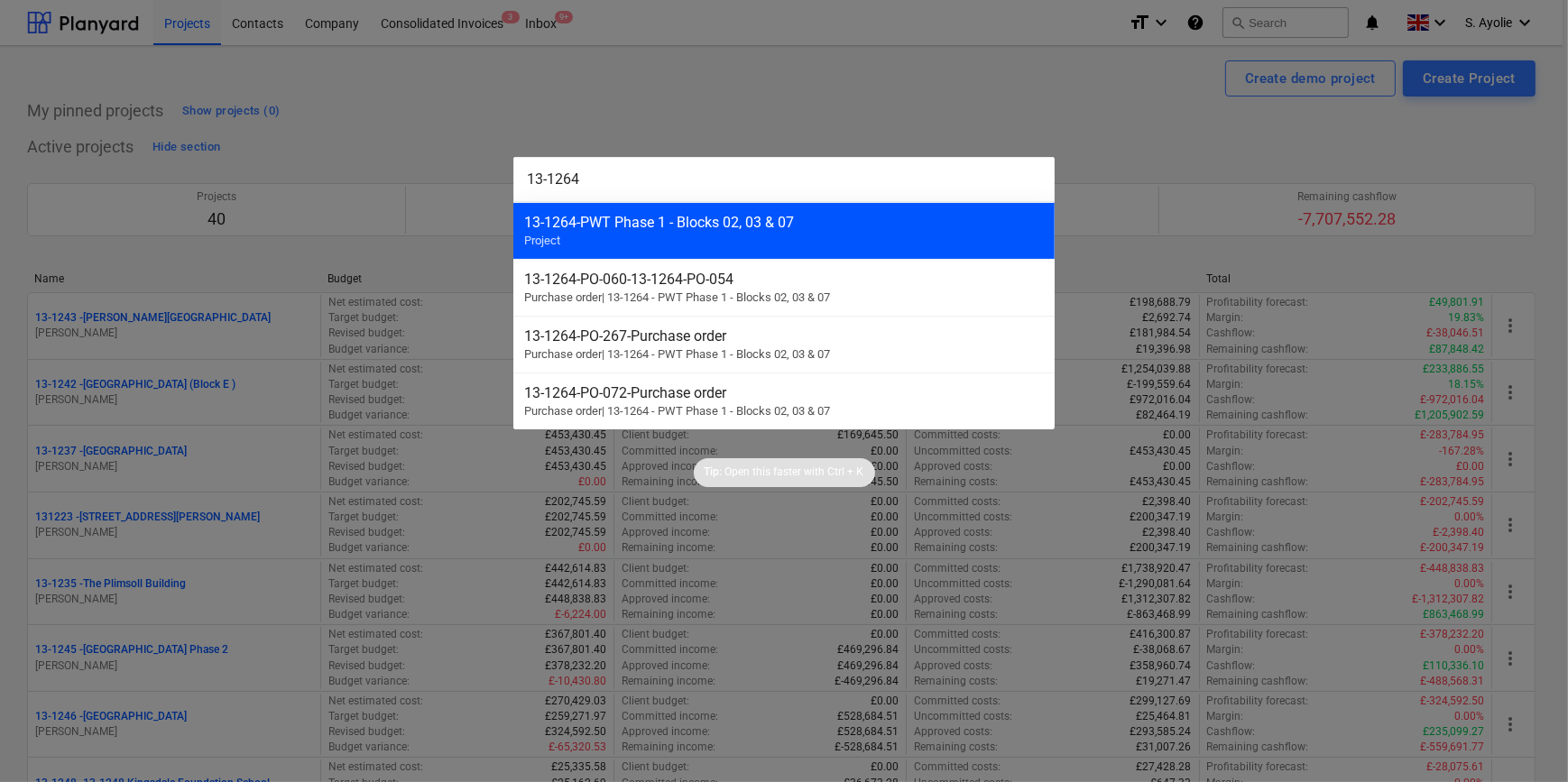
type input "13-1264"
click at [773, 230] on div "13-1264 - PWT Phase 1 - Blocks 02, 03 & 07" at bounding box center [783, 222] width 519 height 17
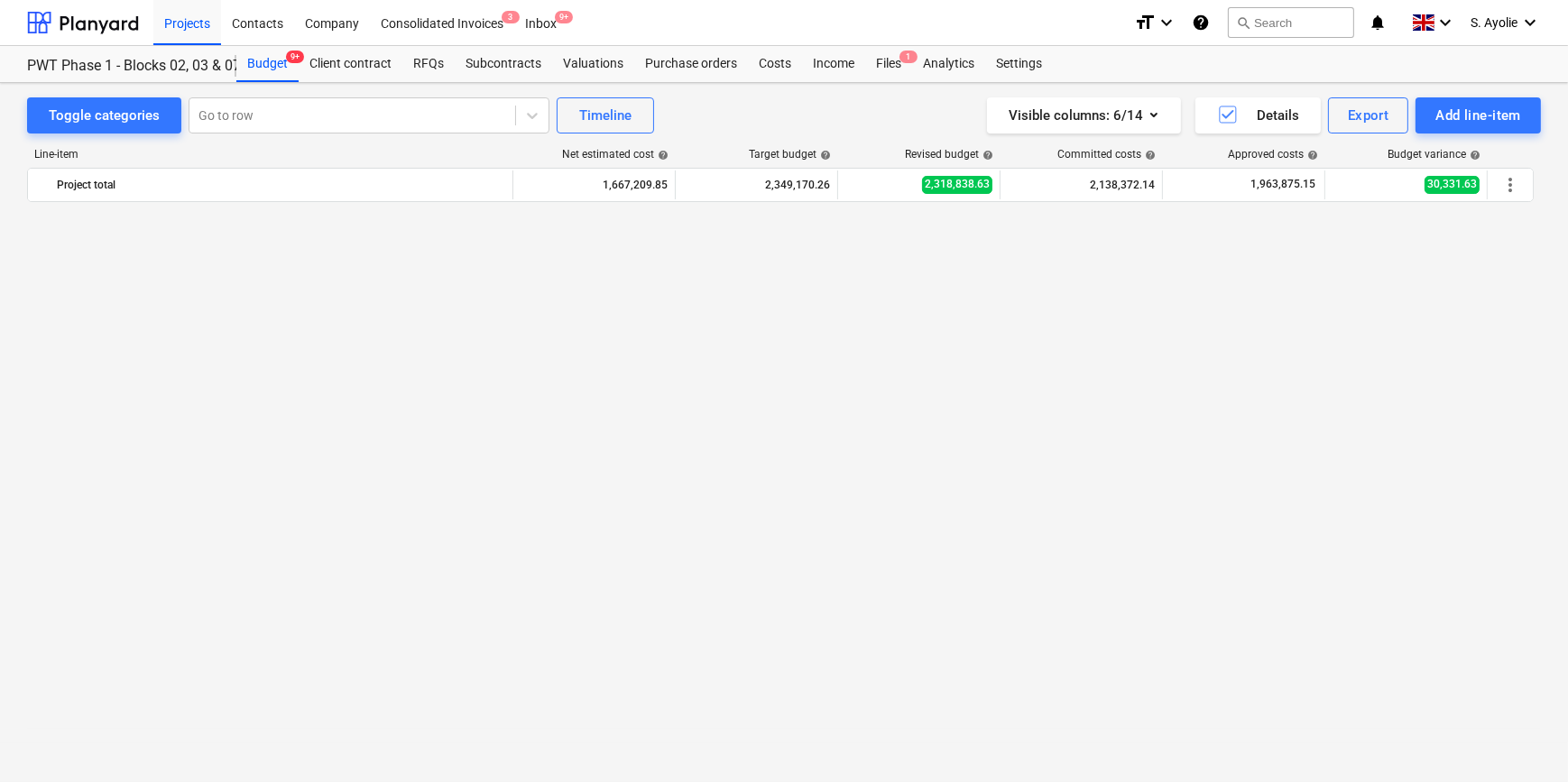
scroll to position [2624, 0]
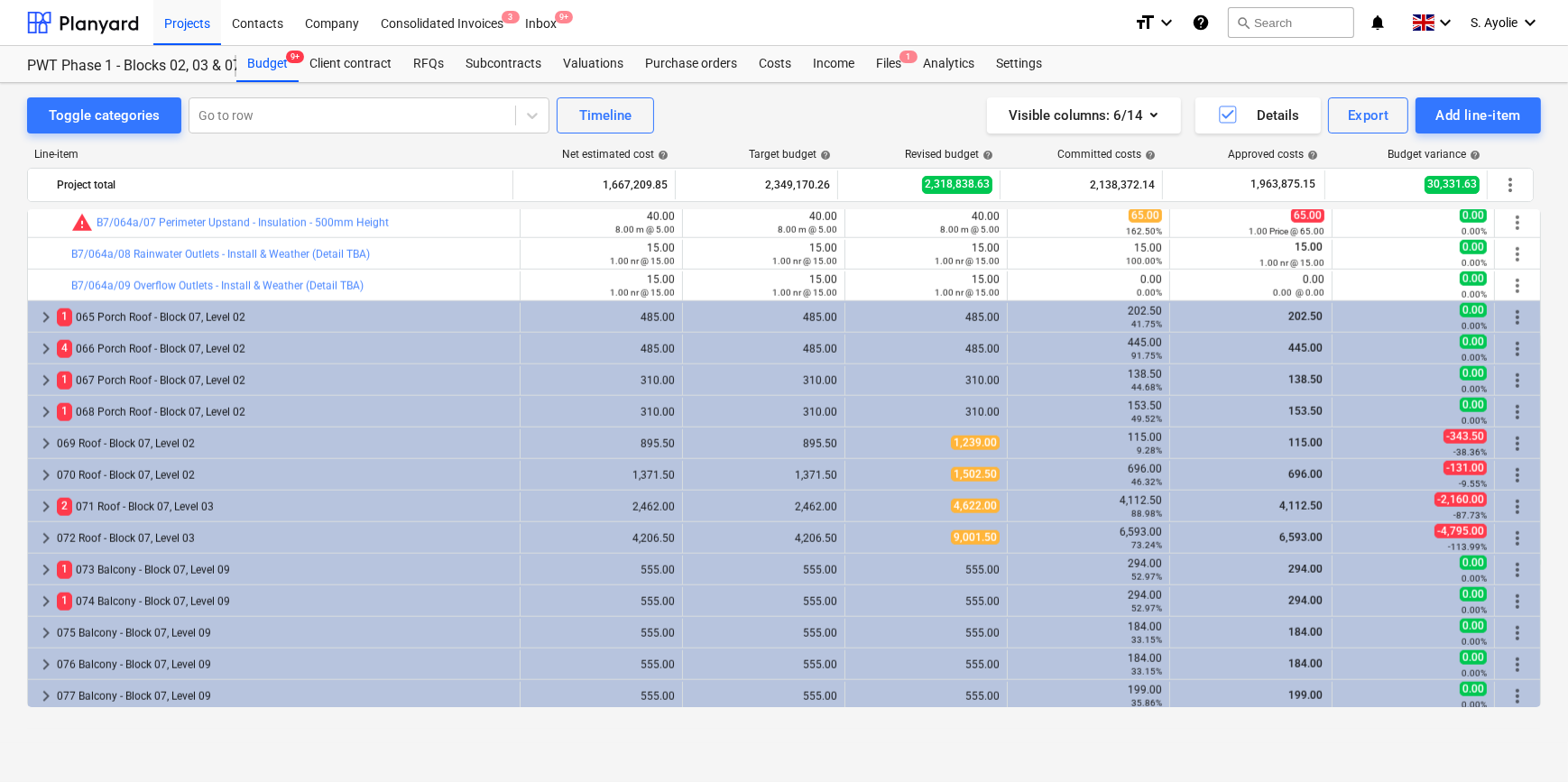
click at [18, 266] on div "Toggle categories Go to row Timeline Visible columns : 6/14 Details Export Add …" at bounding box center [784, 413] width 1568 height 660
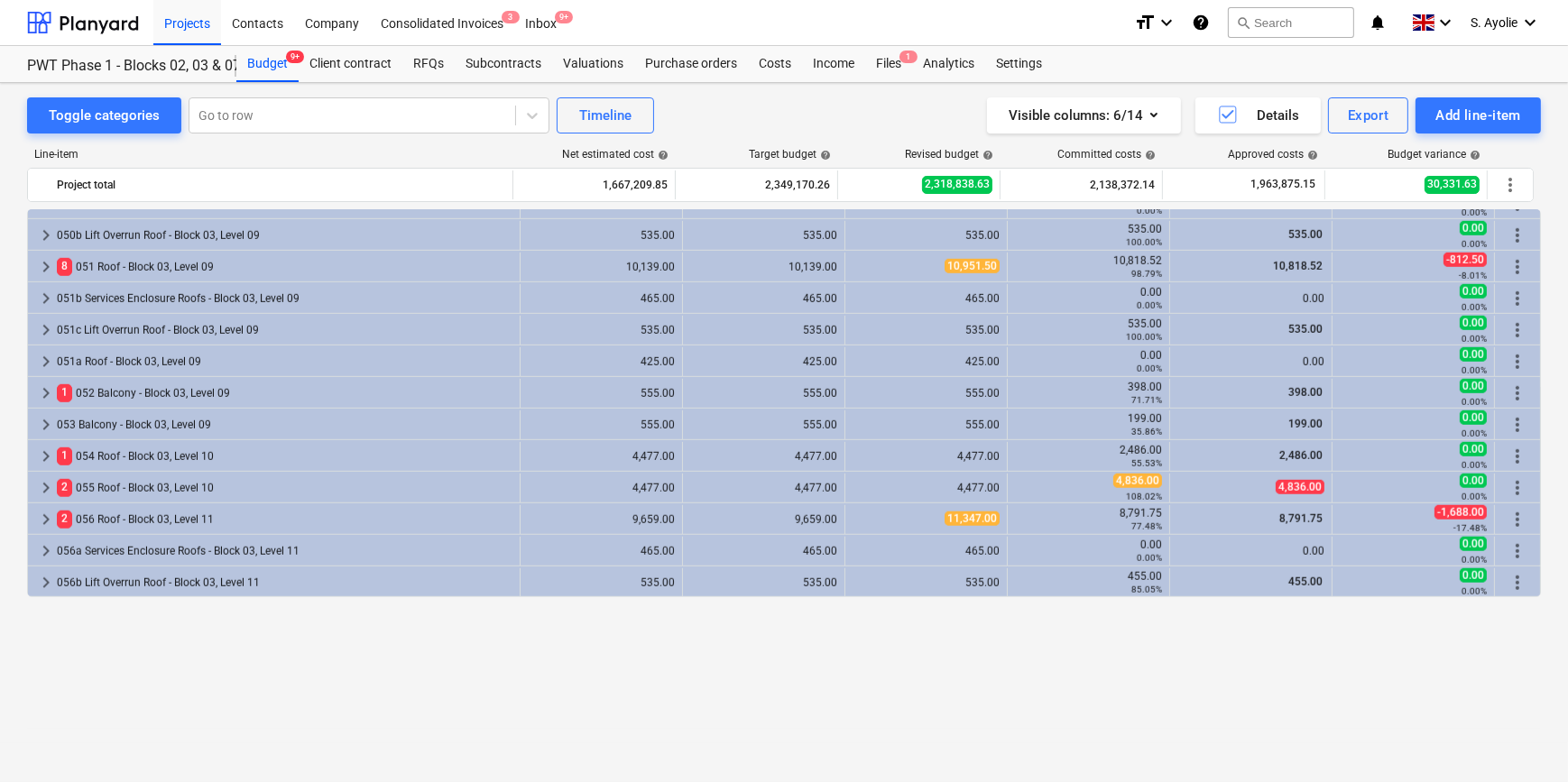
scroll to position [1722, 0]
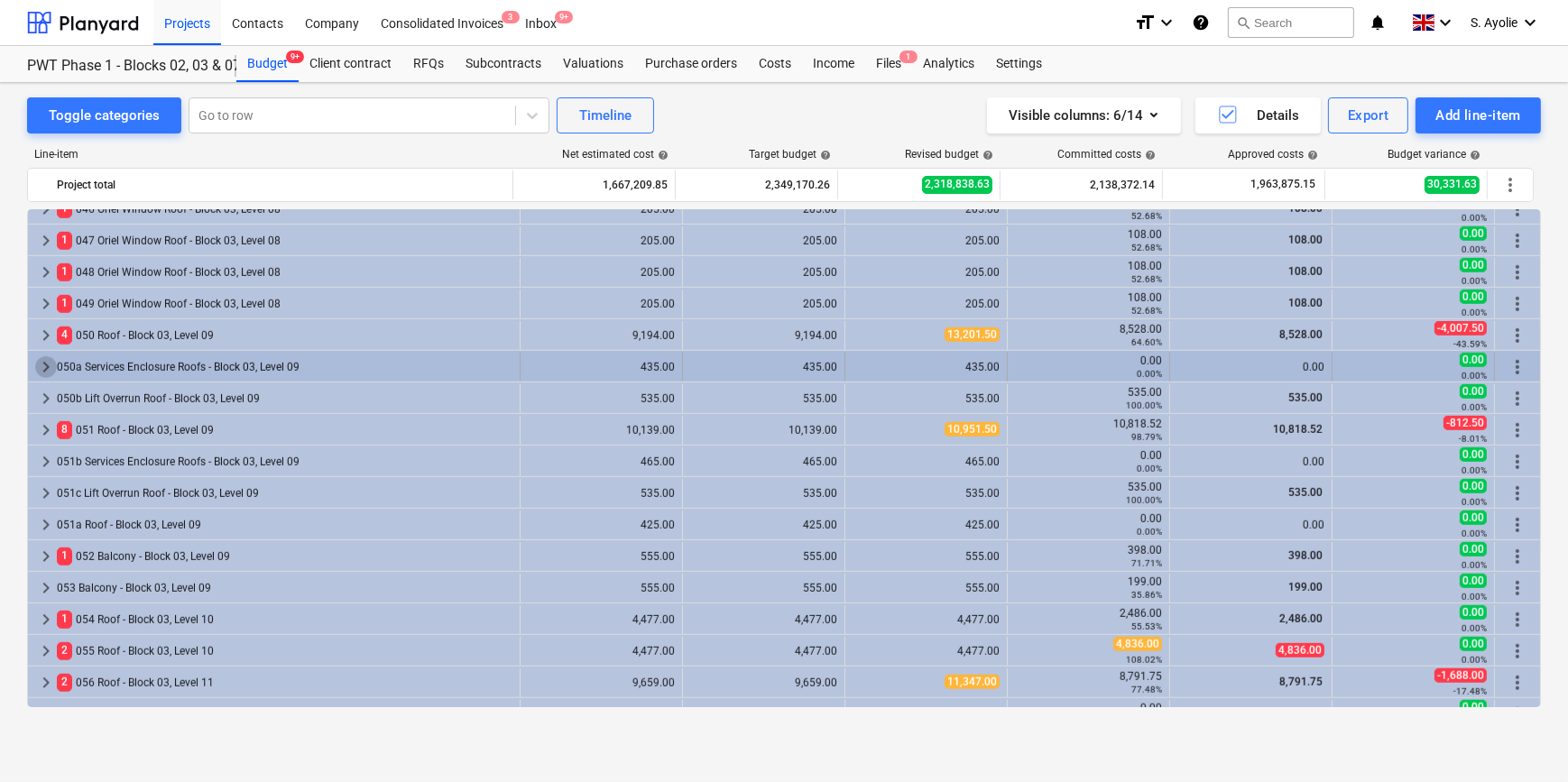
click at [48, 370] on span "keyboard_arrow_right" at bounding box center [45, 367] width 22 height 22
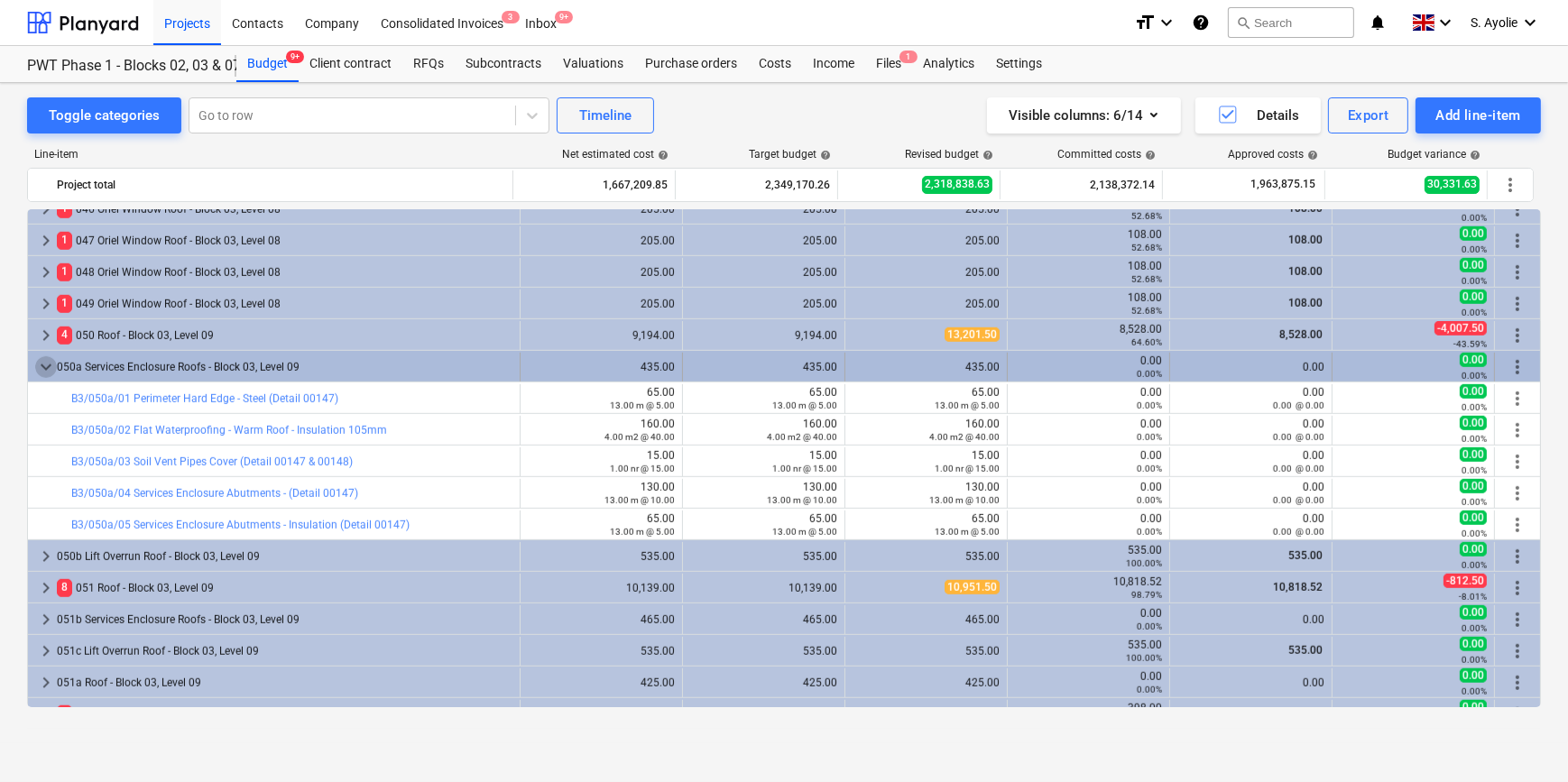
click at [45, 367] on span "keyboard_arrow_down" at bounding box center [45, 367] width 22 height 22
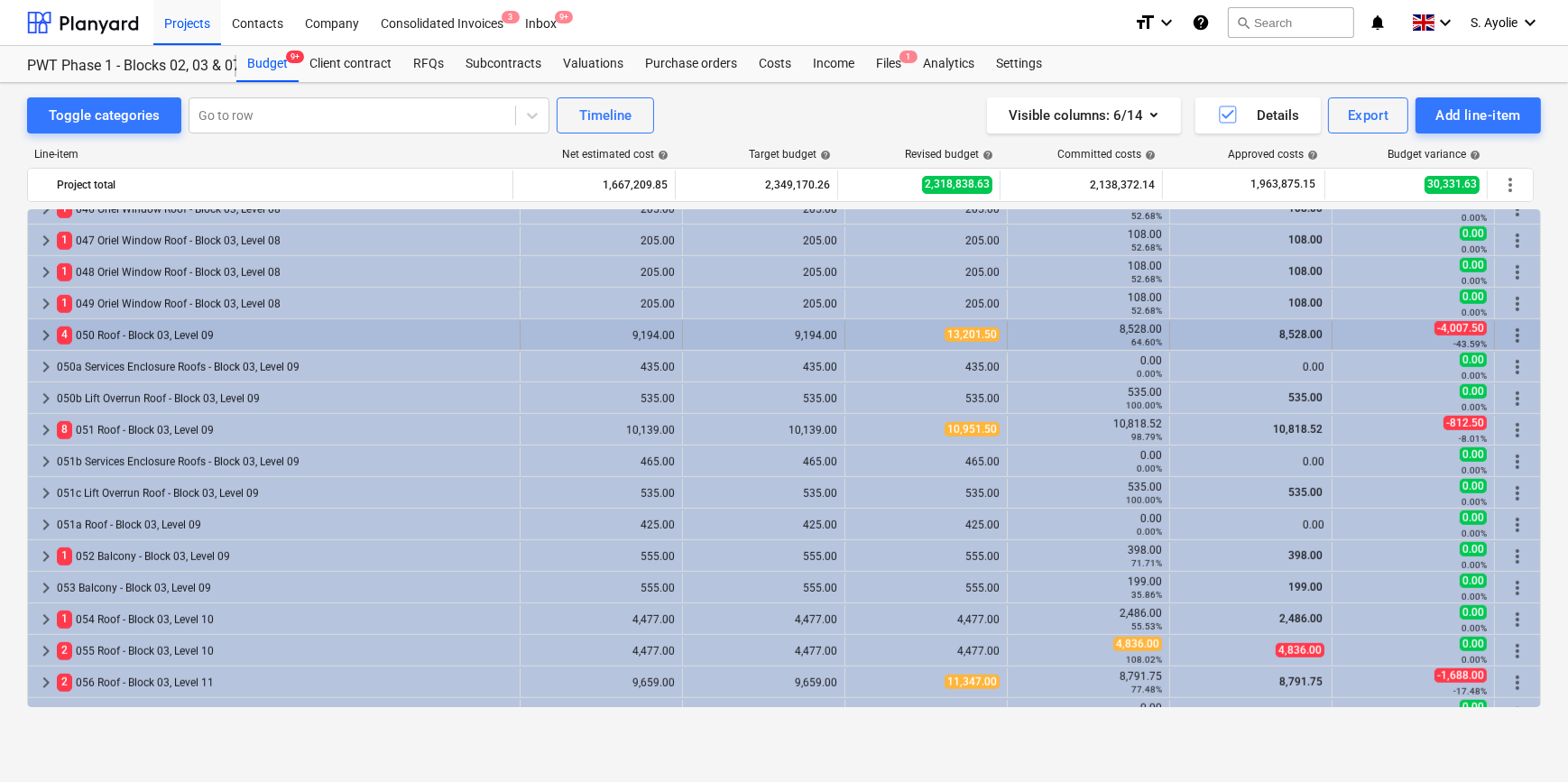
click at [45, 337] on span "keyboard_arrow_right" at bounding box center [45, 335] width 22 height 22
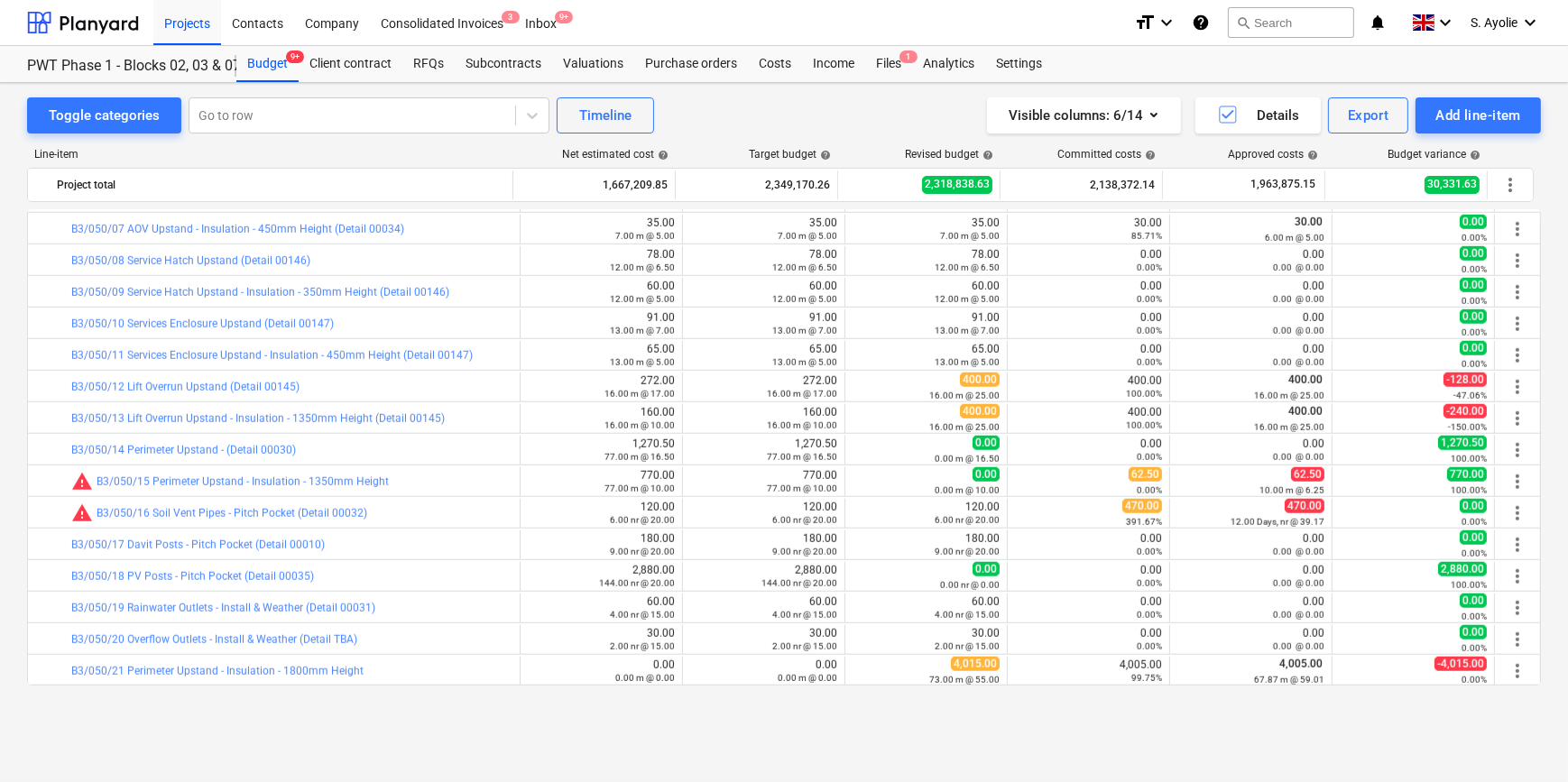
scroll to position [1967, 0]
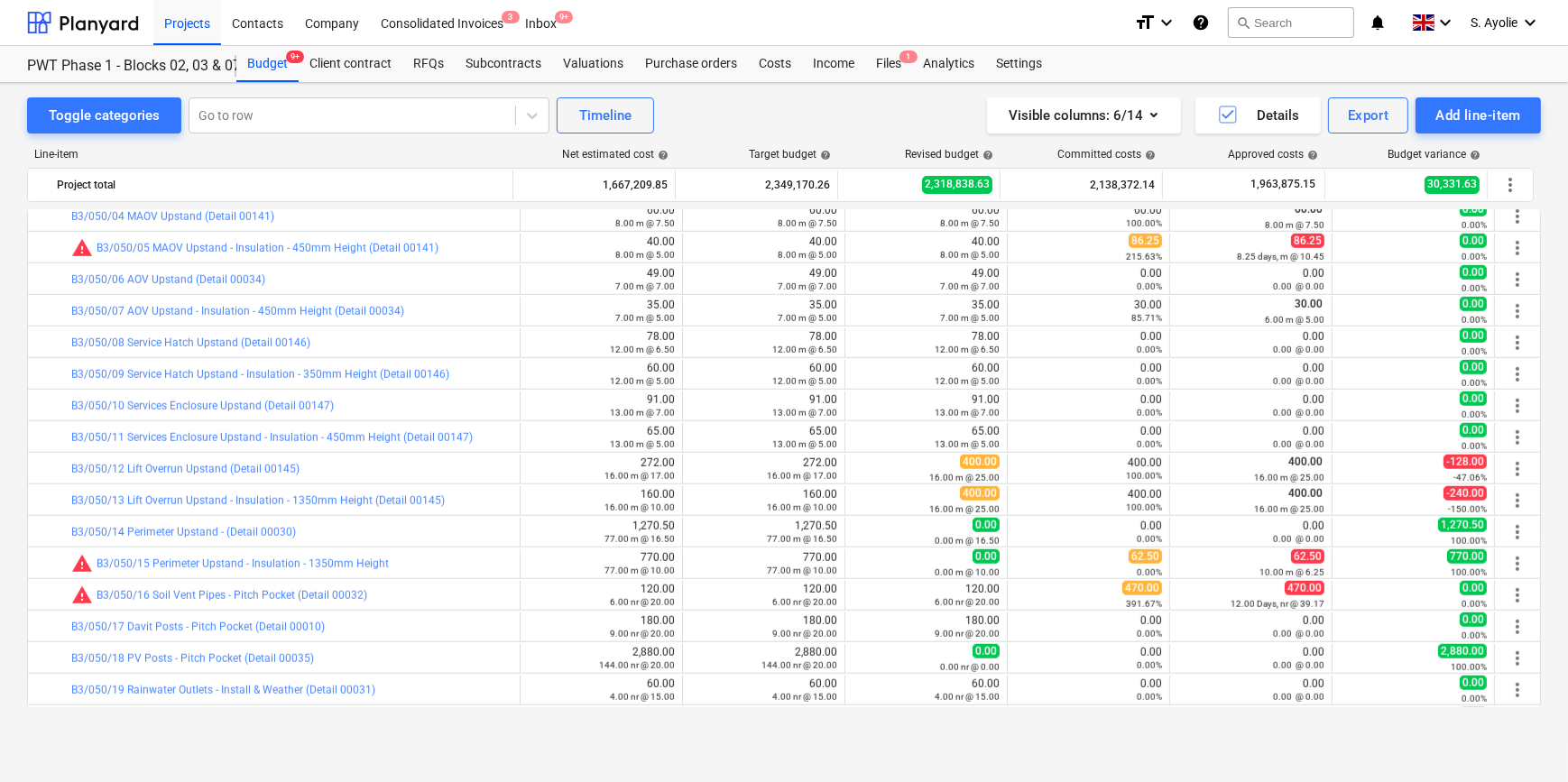
click at [433, 150] on div "Line-item" at bounding box center [270, 154] width 487 height 12
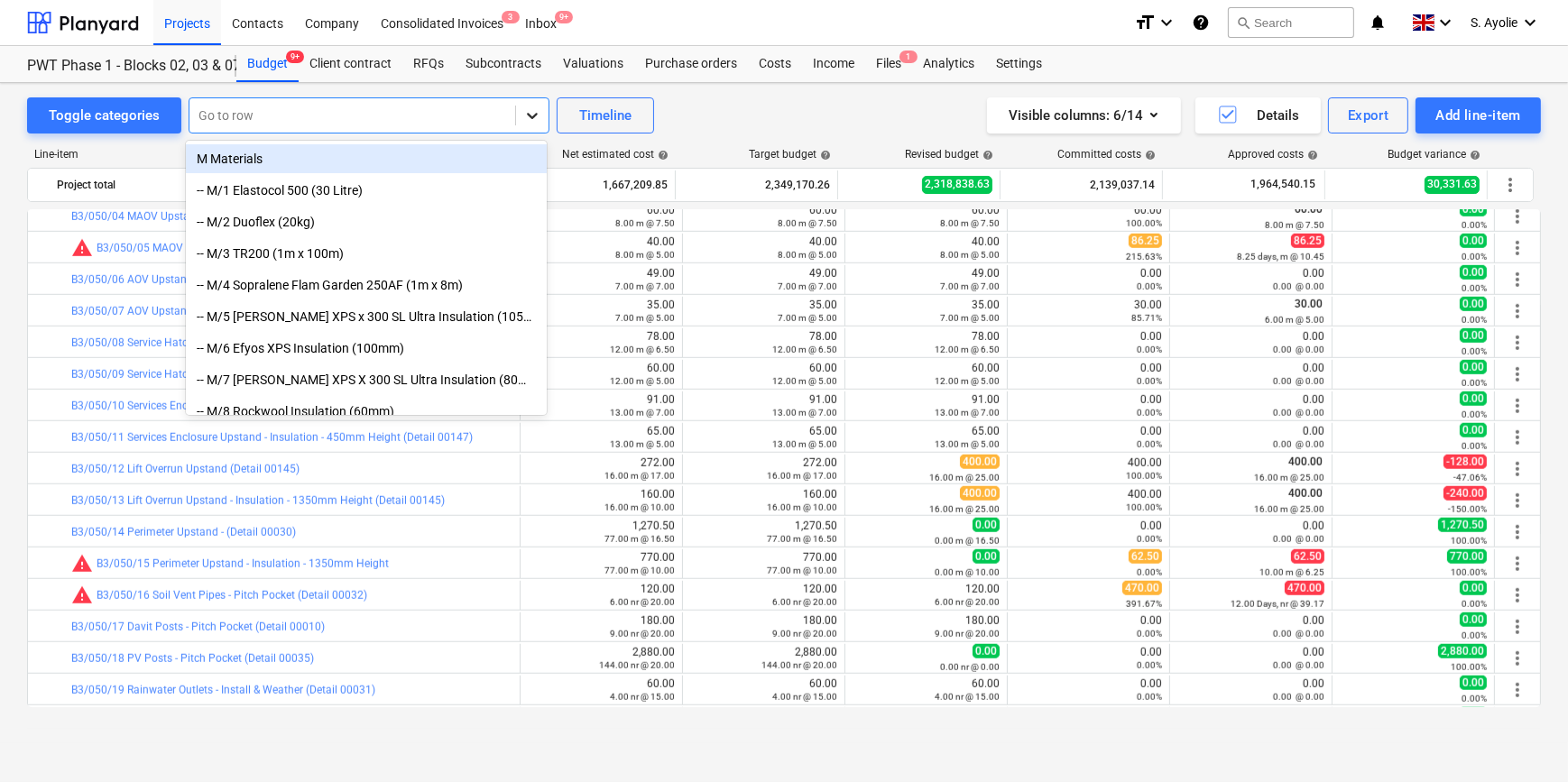
click at [538, 117] on icon at bounding box center [531, 115] width 18 height 18
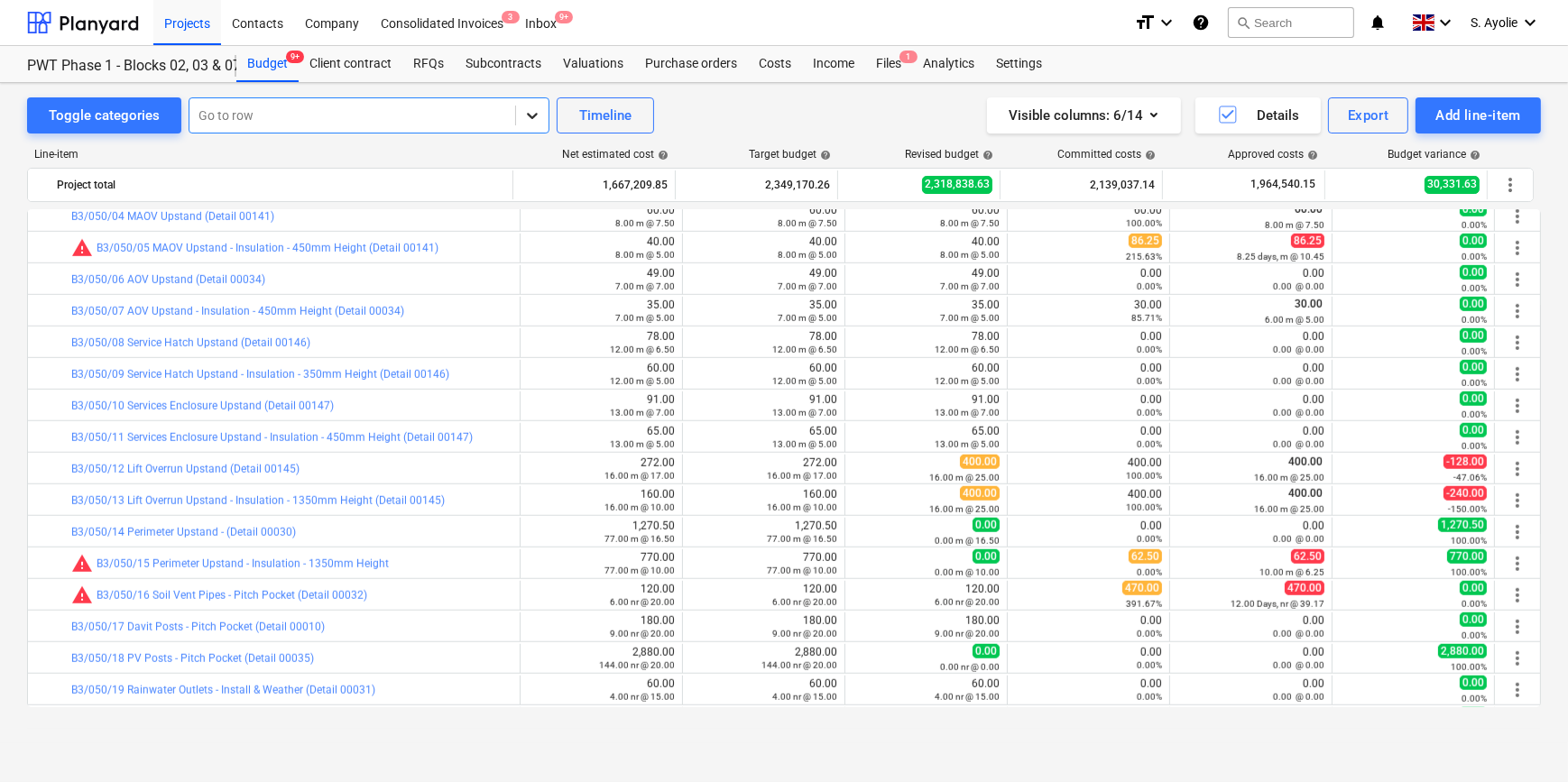
click at [538, 117] on icon at bounding box center [531, 115] width 18 height 18
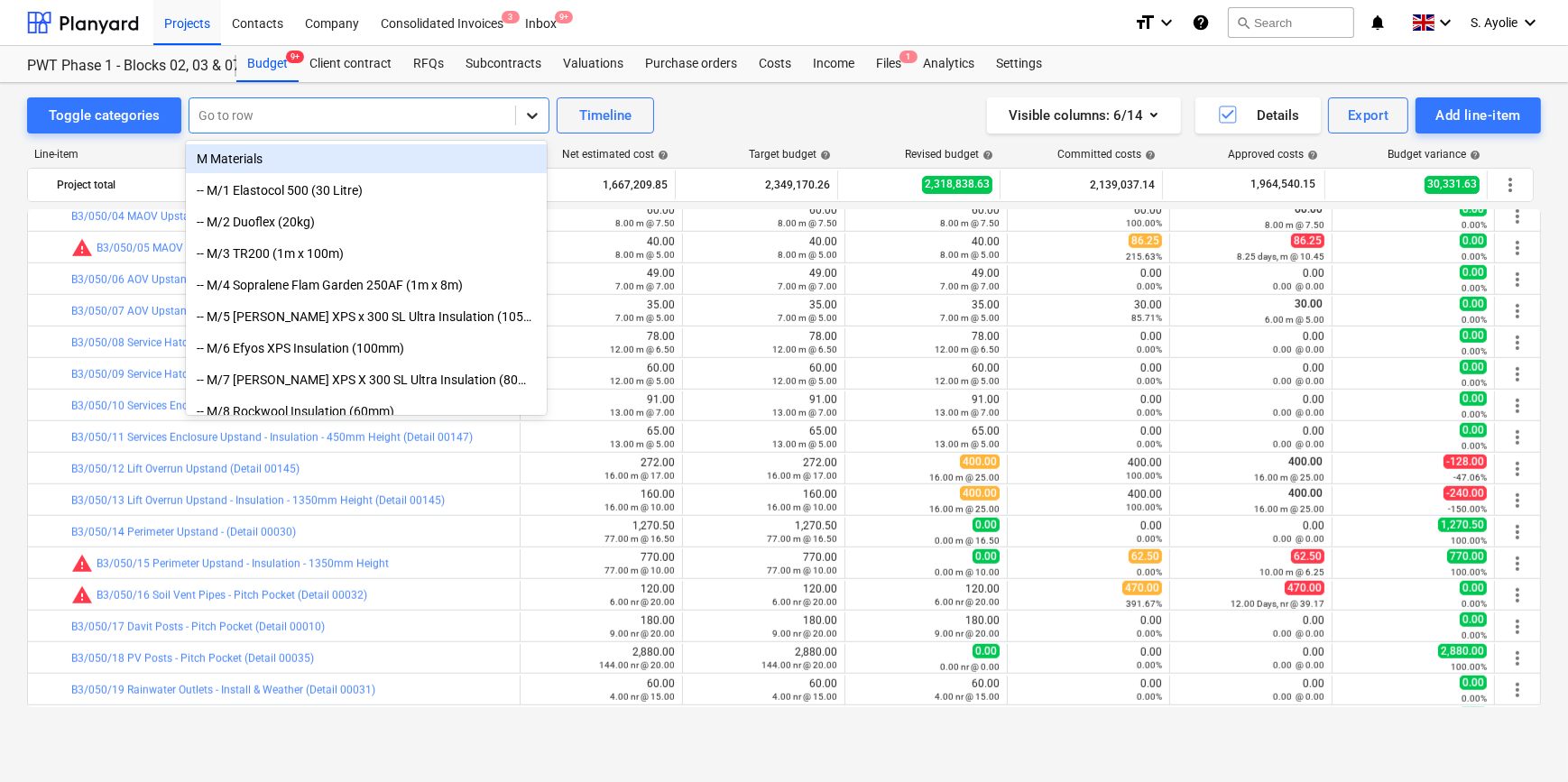
click at [528, 119] on icon at bounding box center [531, 115] width 18 height 18
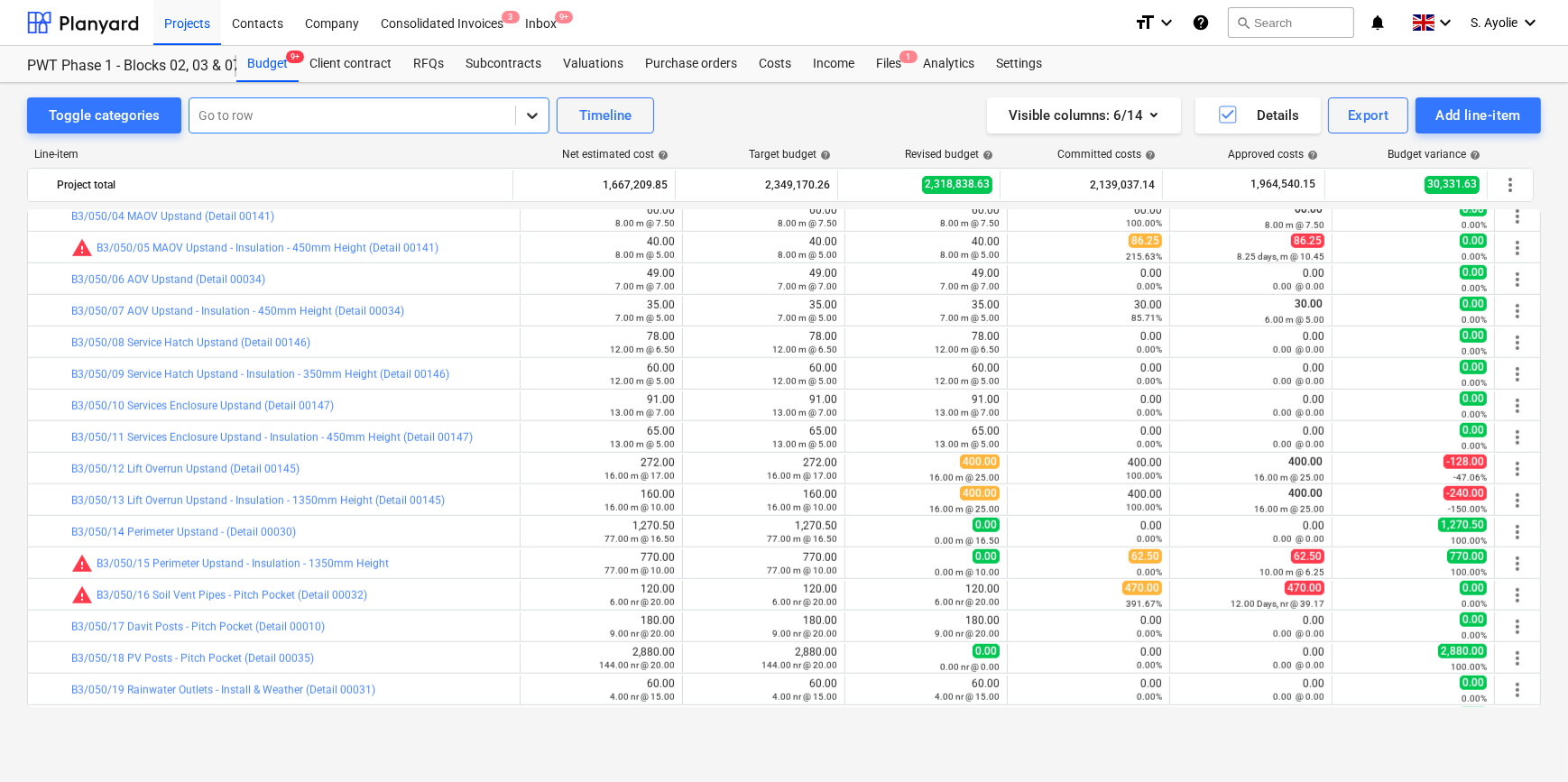
click at [528, 119] on icon at bounding box center [531, 115] width 18 height 18
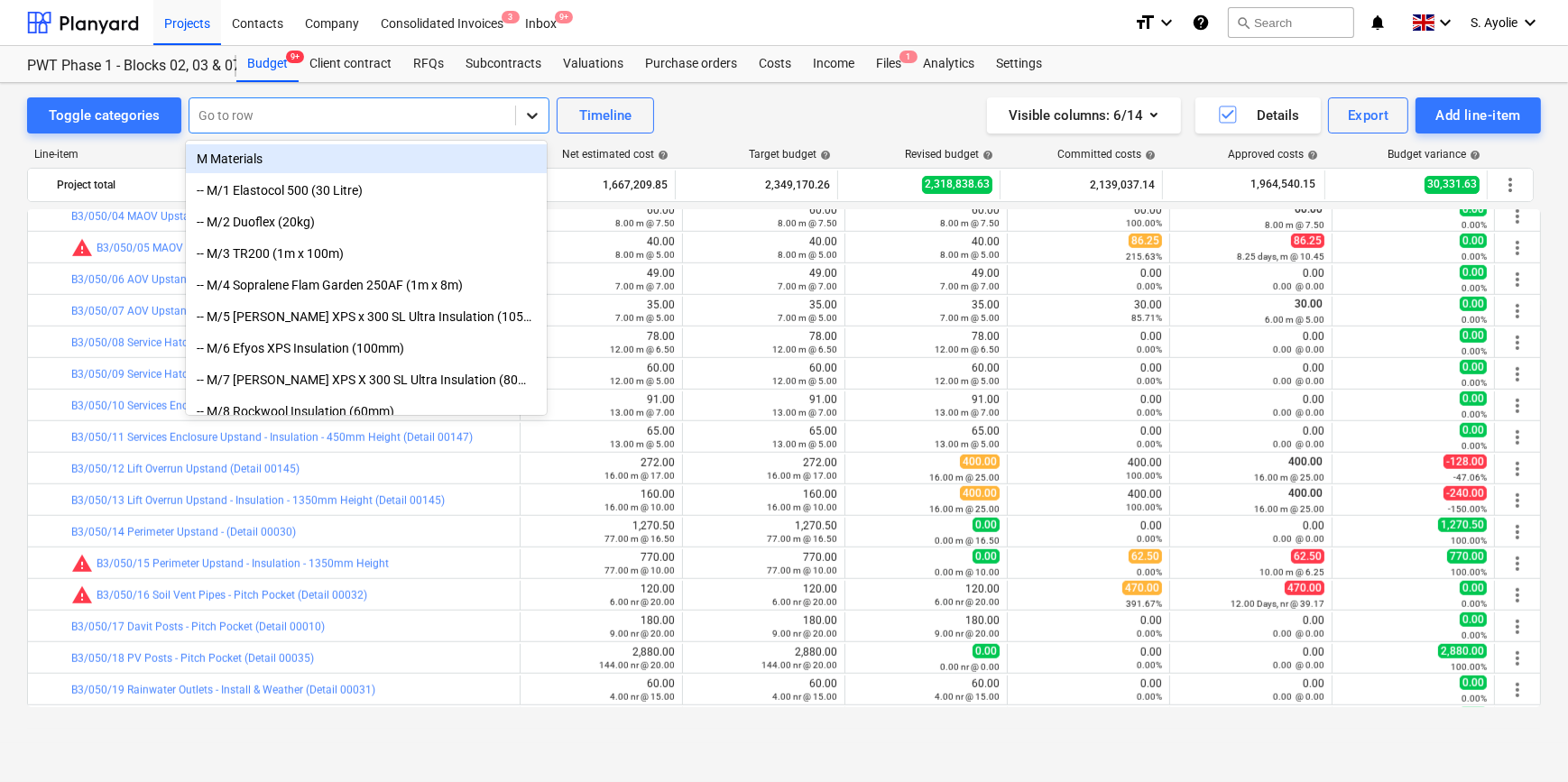
click at [528, 119] on icon at bounding box center [531, 115] width 18 height 18
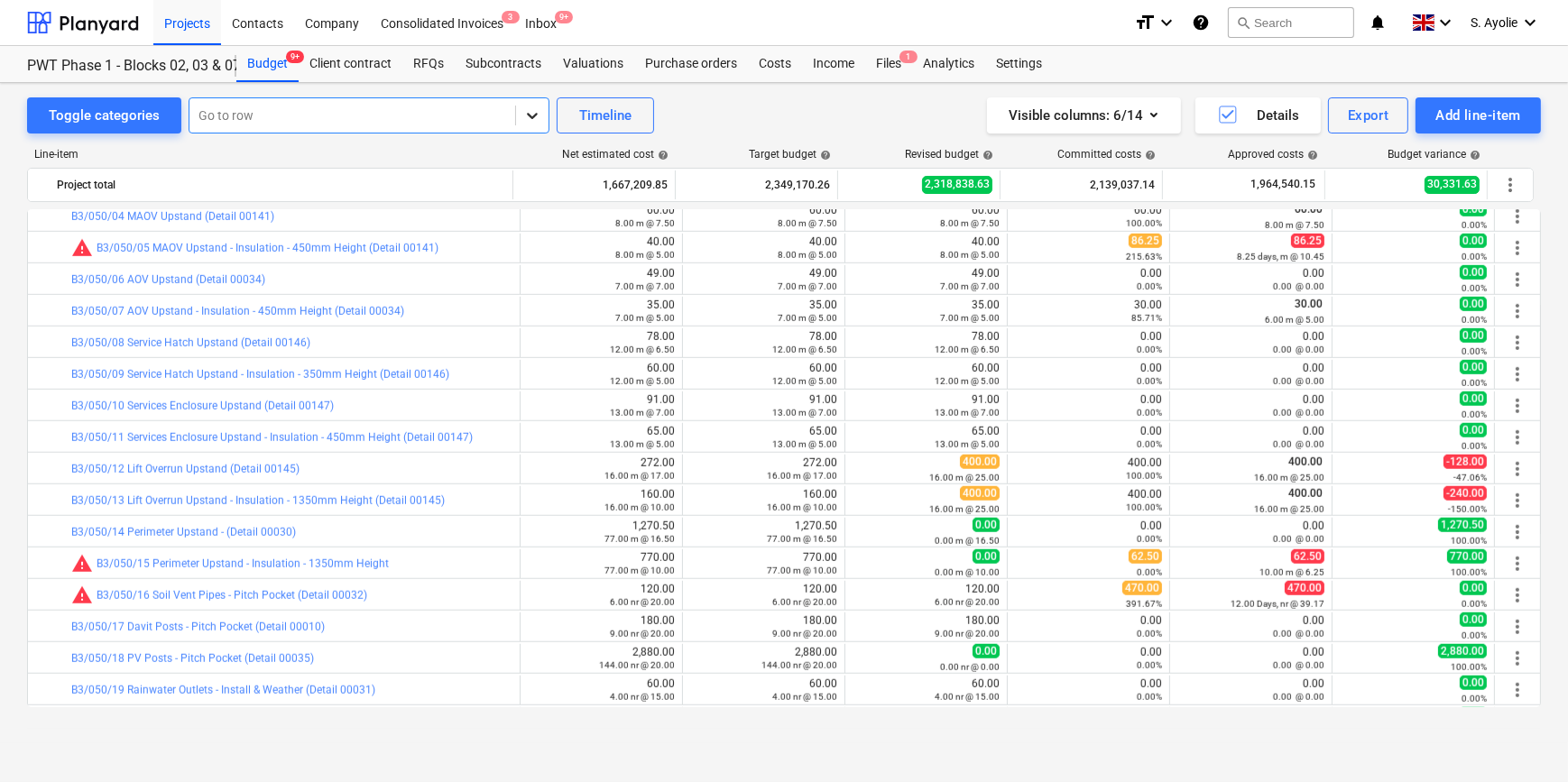
click at [528, 119] on icon at bounding box center [531, 115] width 18 height 18
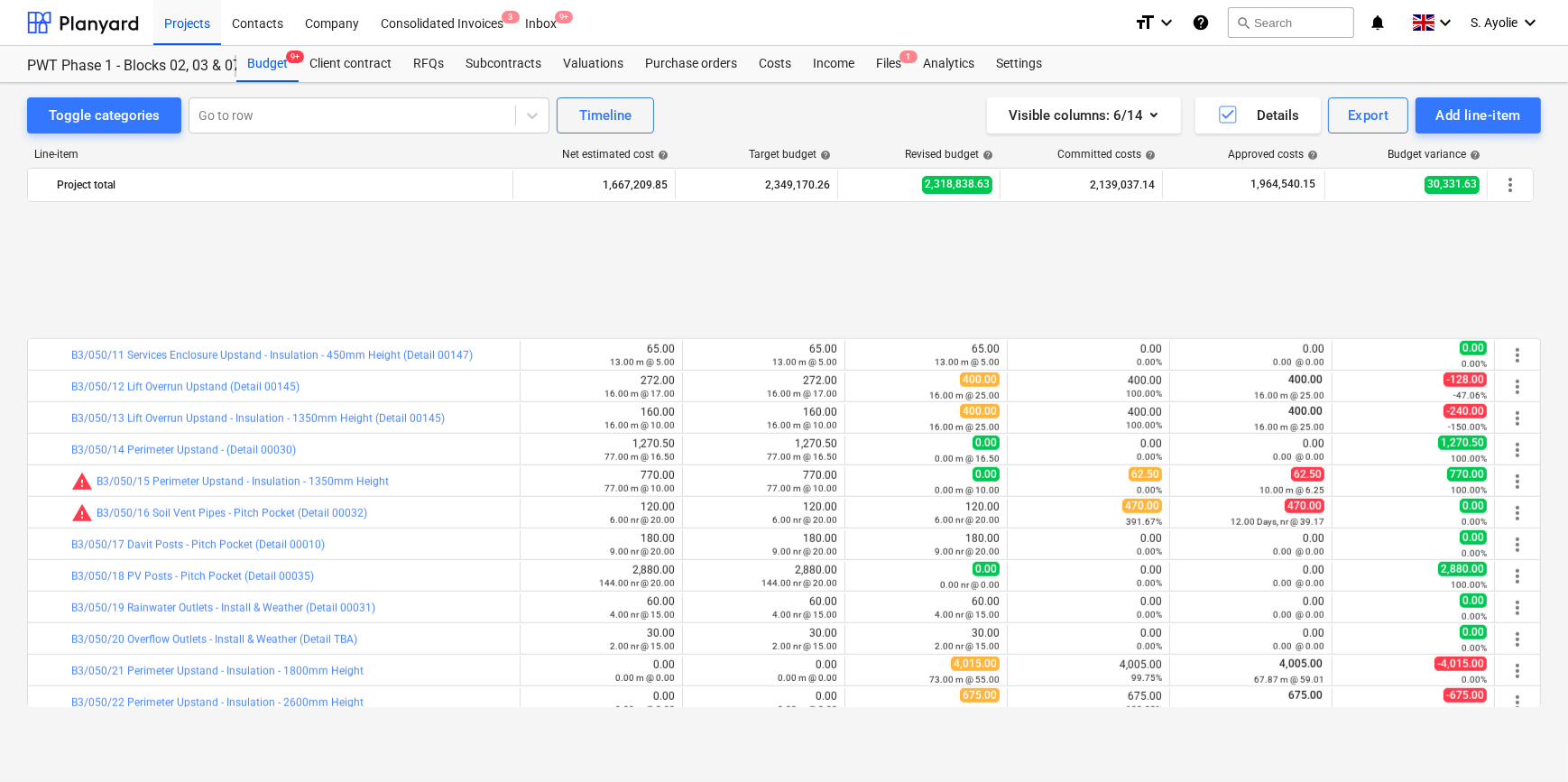
scroll to position [2214, 0]
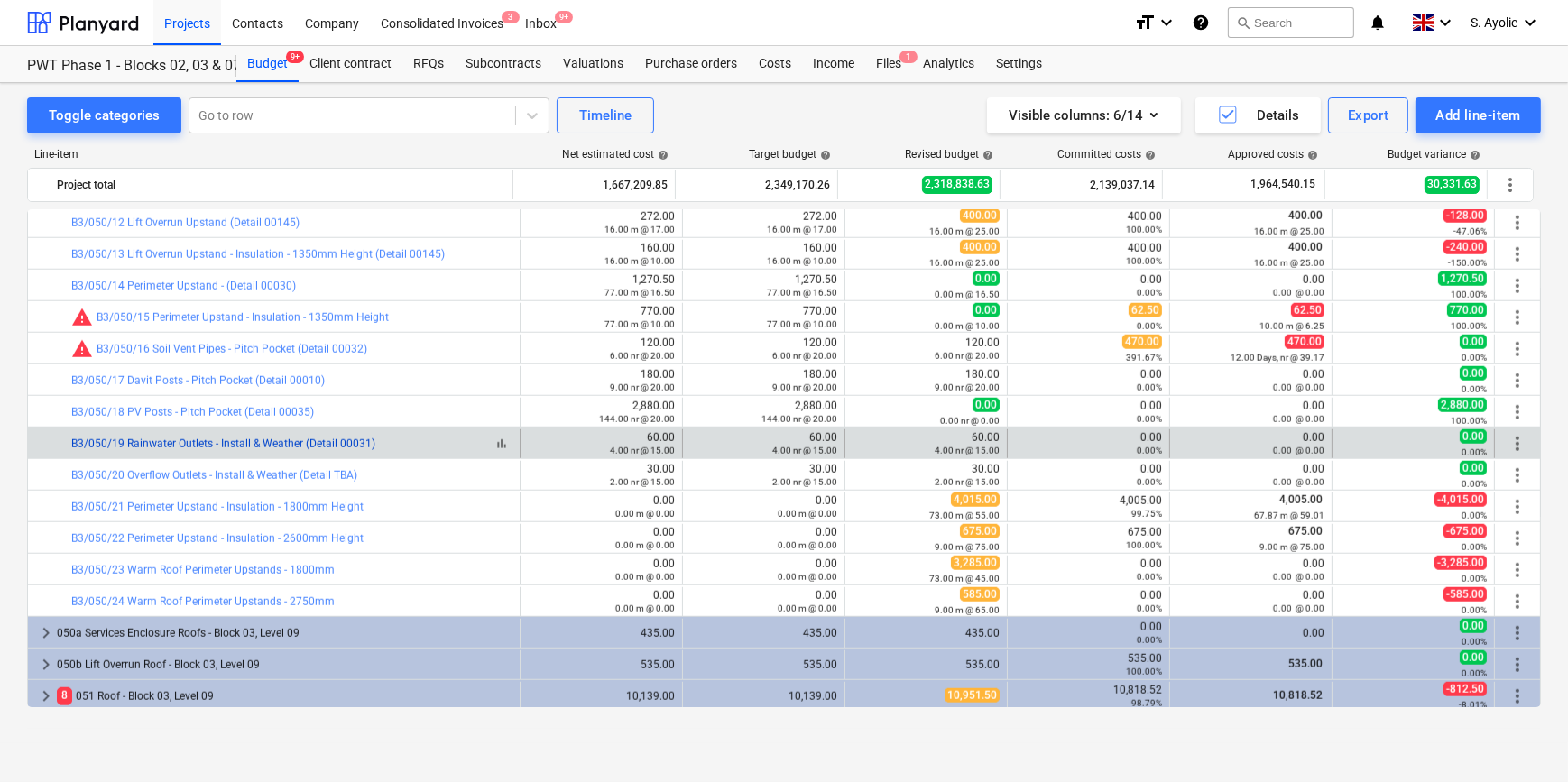
click at [216, 443] on link "B3/050/19 Rainwater Outlets - Install & Weather (Detail 00031)" at bounding box center [223, 443] width 304 height 12
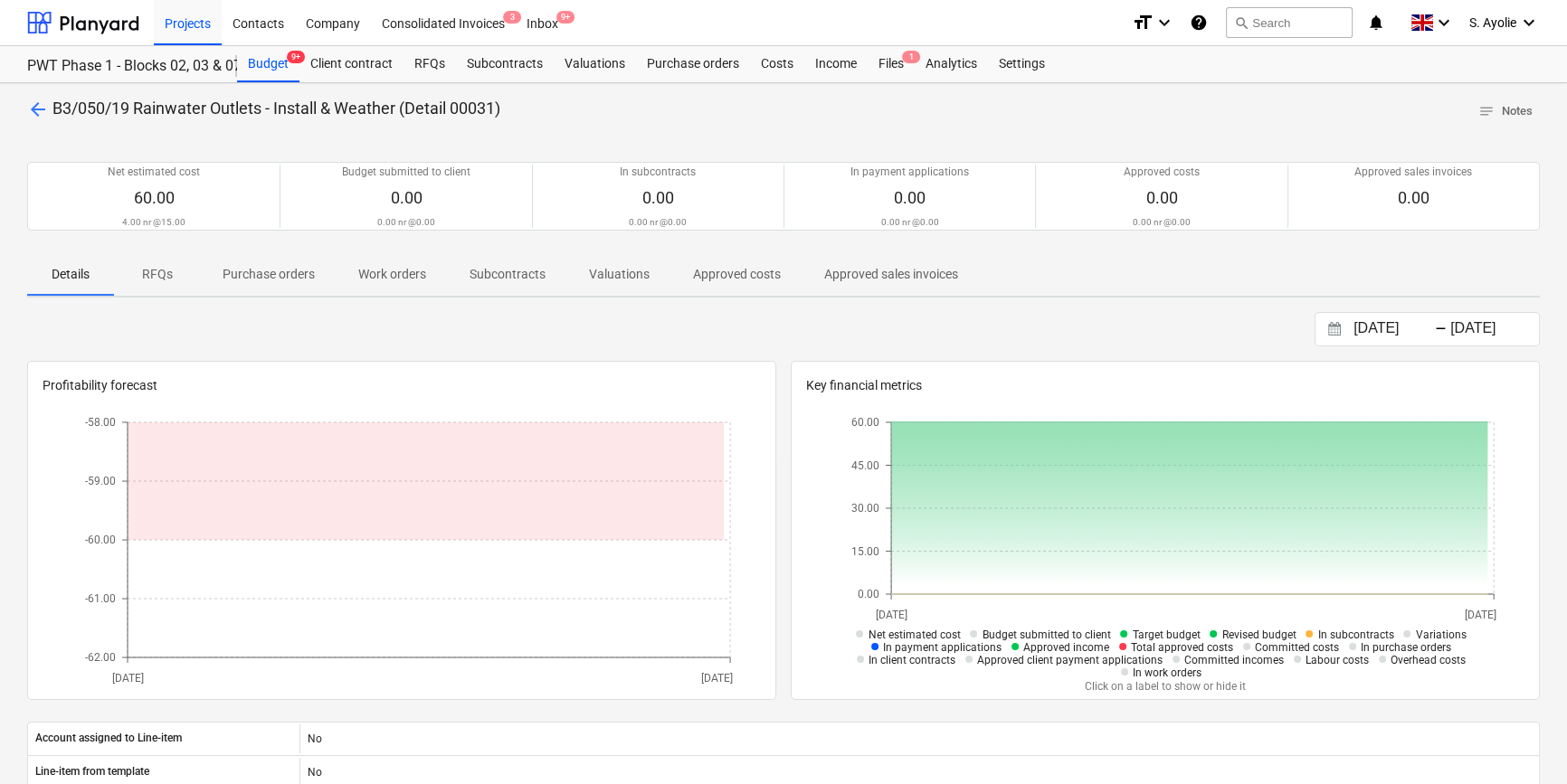
click at [36, 127] on div at bounding box center [784, 132] width 1513 height 14
click at [41, 108] on span "arrow_back" at bounding box center [38, 109] width 22 height 22
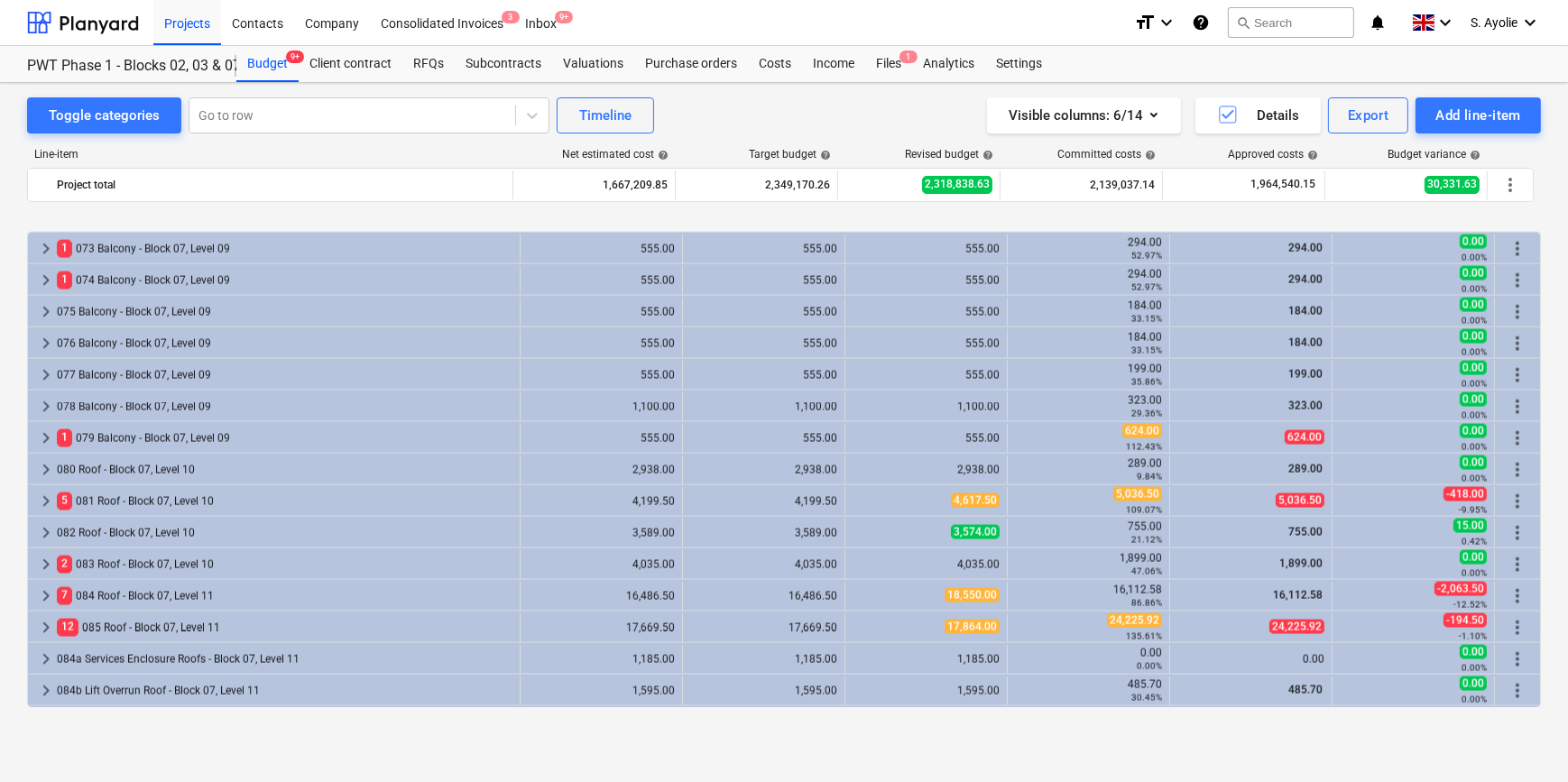
scroll to position [3772, 0]
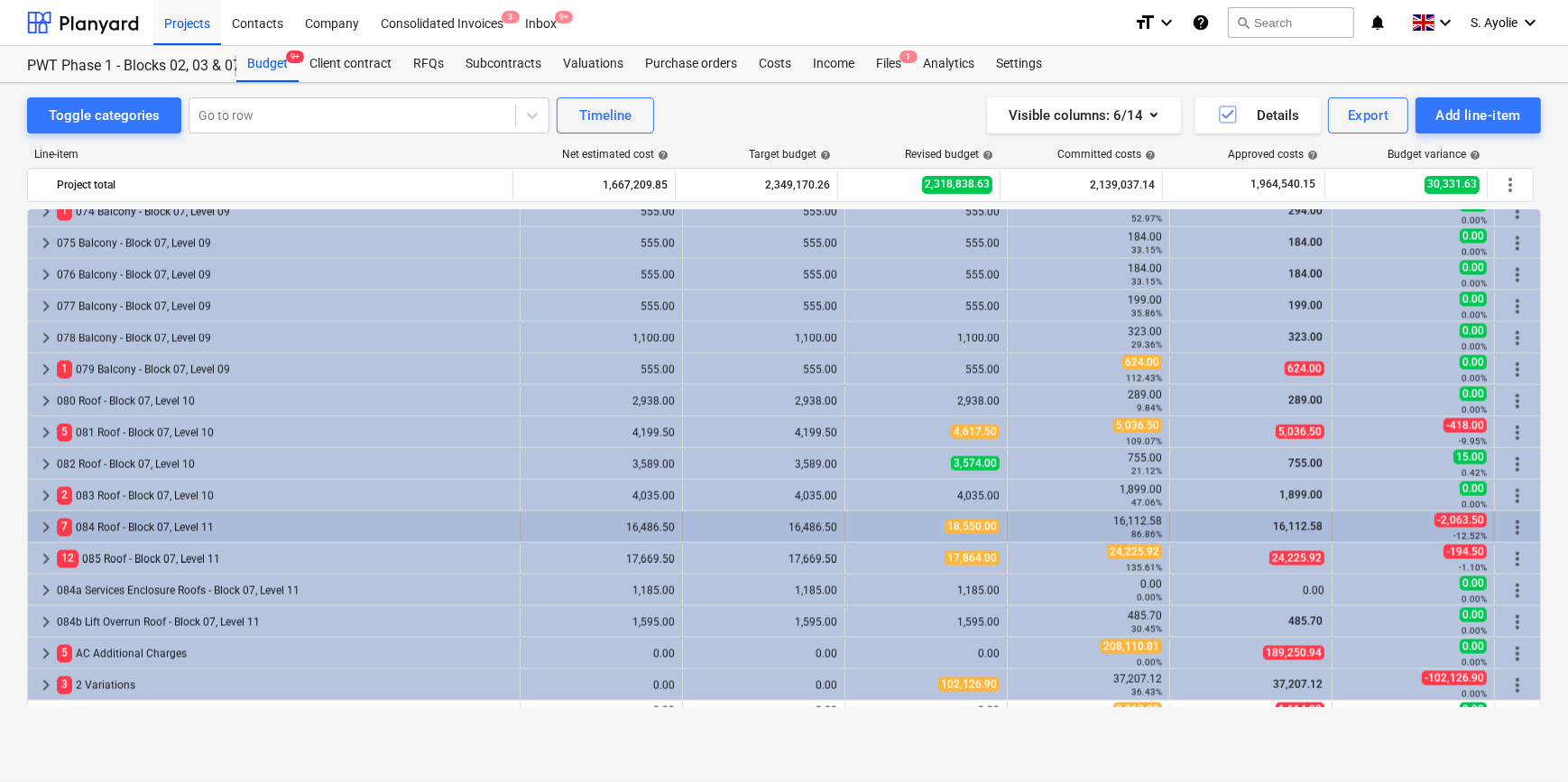
click at [40, 529] on span "keyboard_arrow_right" at bounding box center [45, 528] width 22 height 22
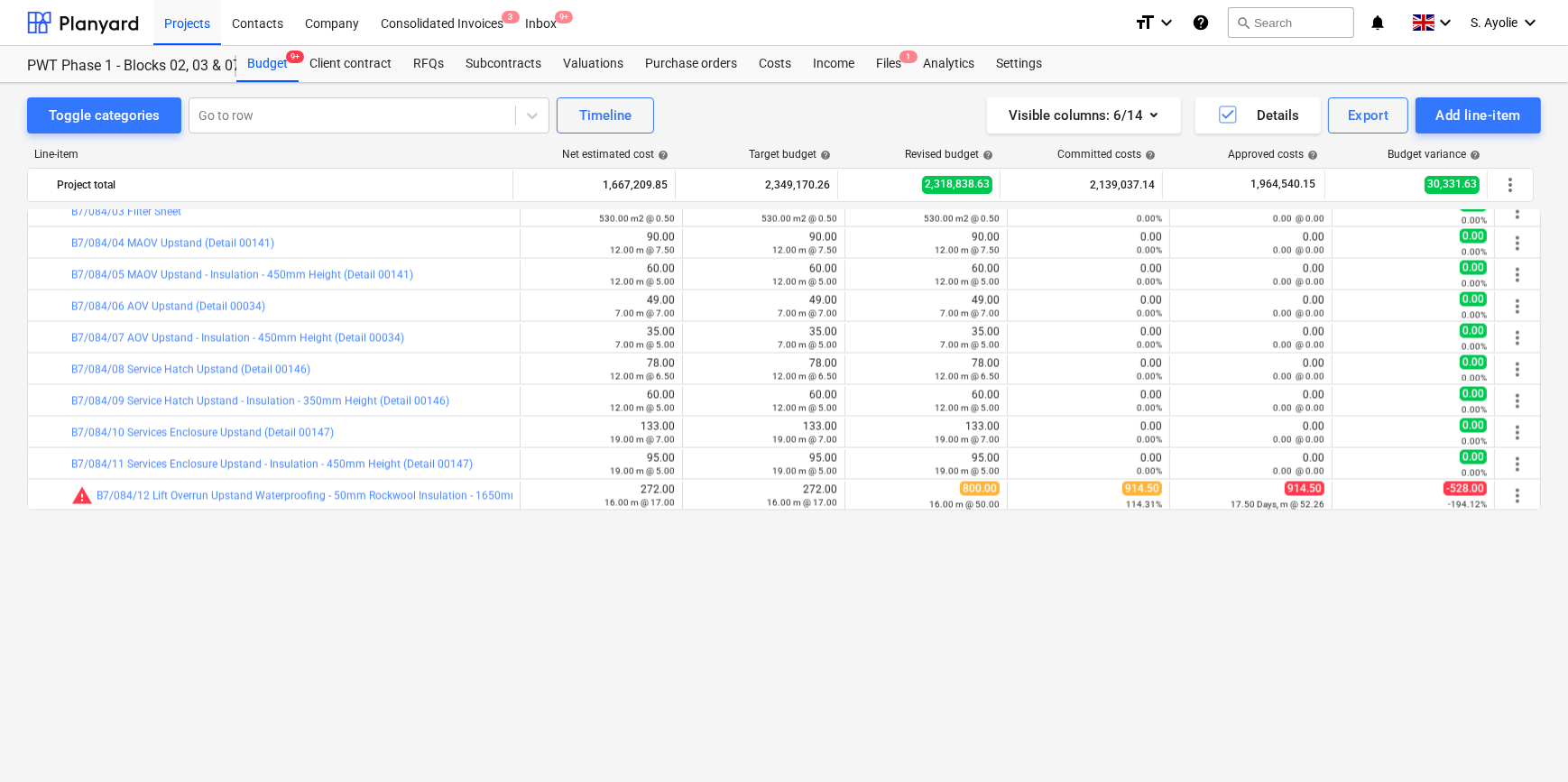
scroll to position [3935, 0]
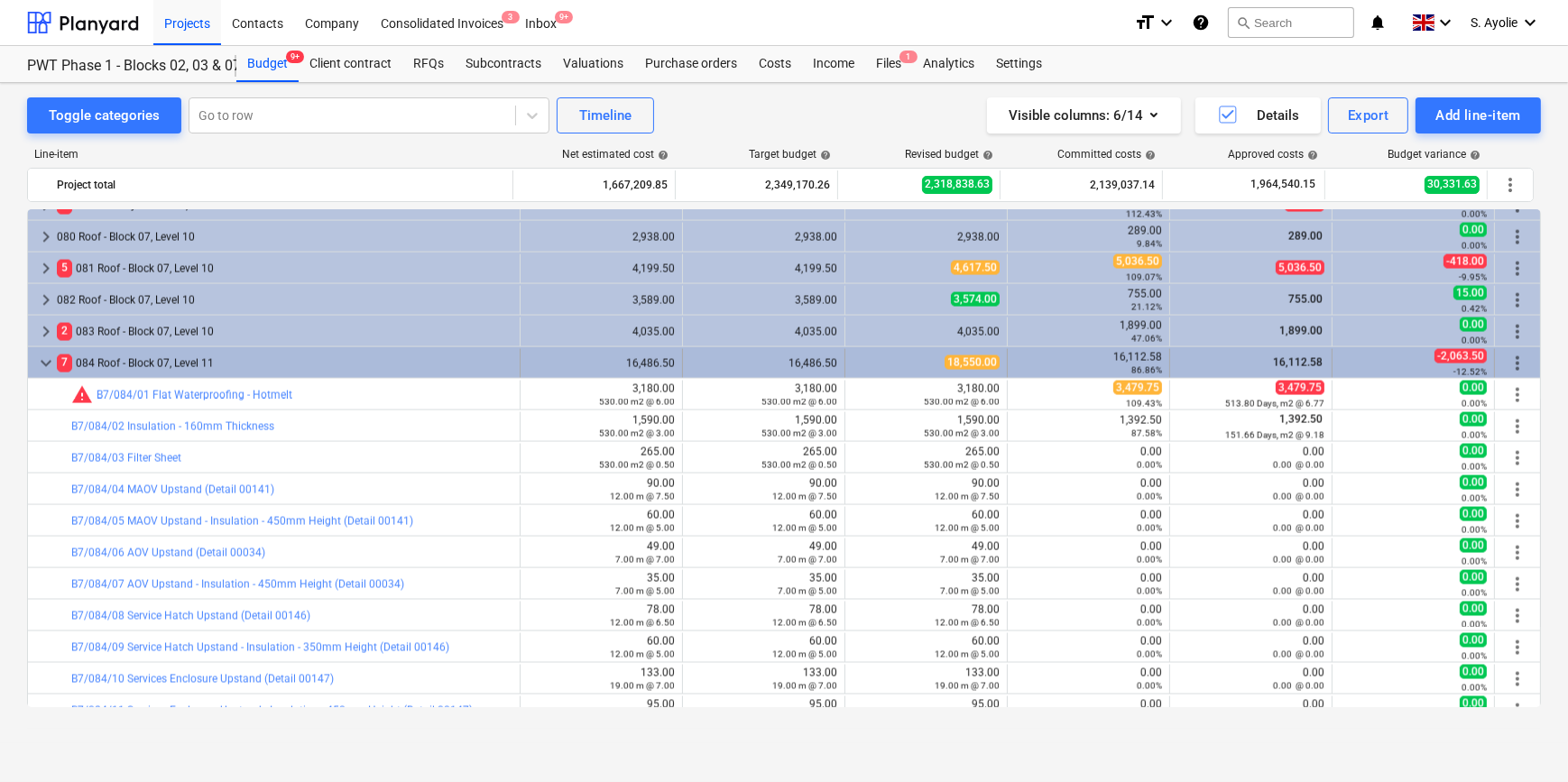
click at [47, 367] on span "keyboard_arrow_down" at bounding box center [45, 363] width 22 height 22
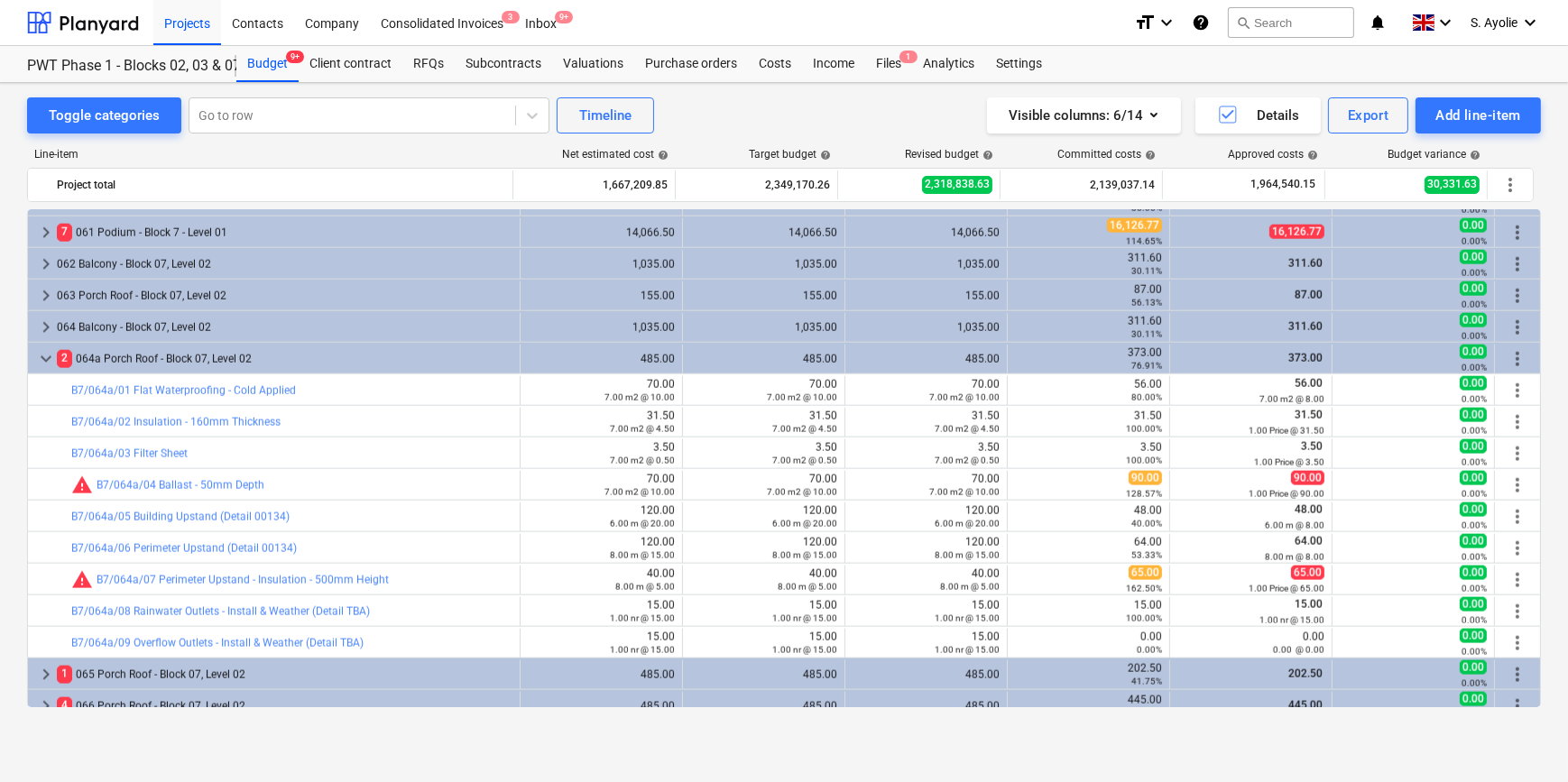
scroll to position [3034, 0]
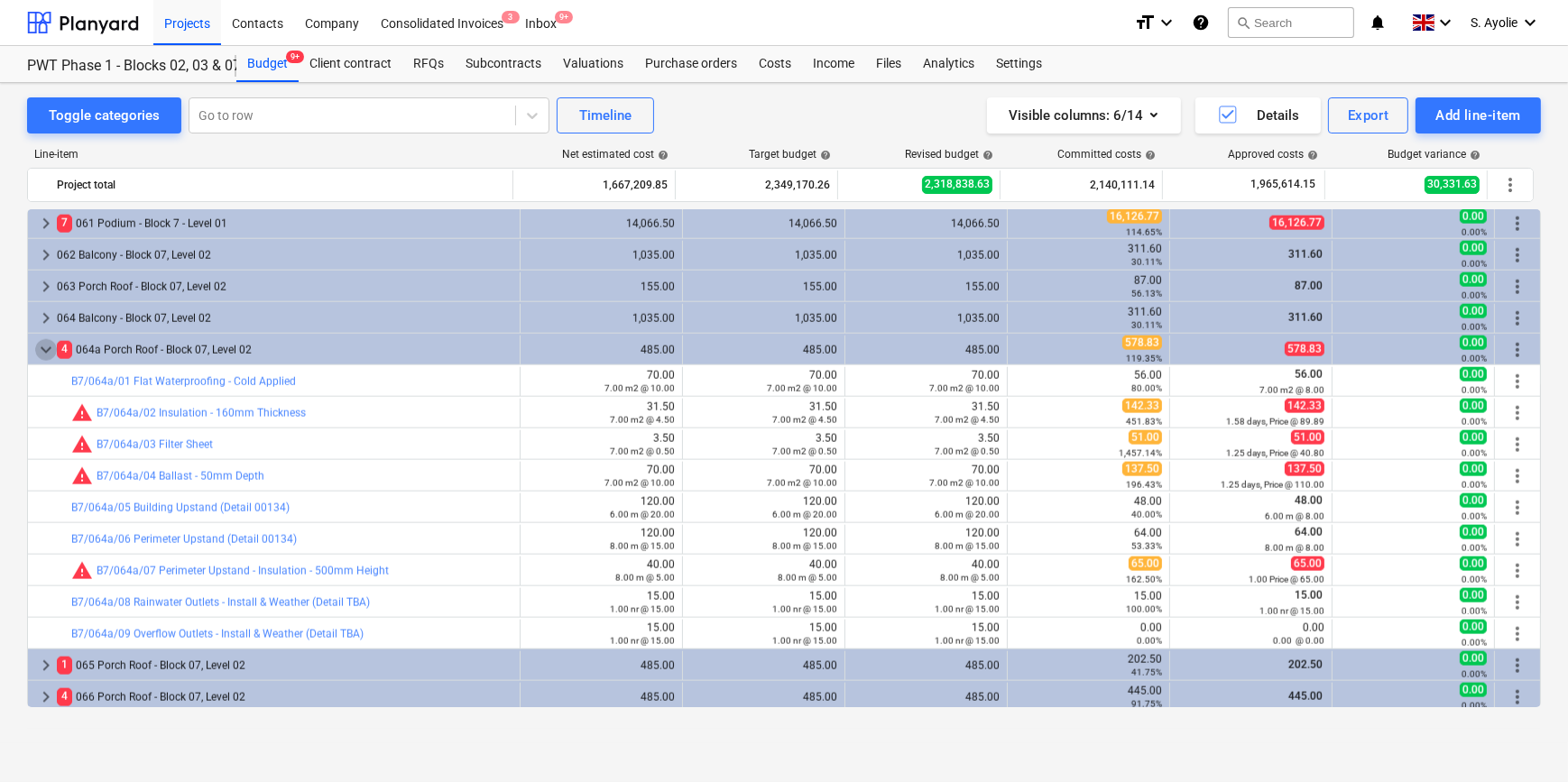
click at [42, 343] on span "keyboard_arrow_down" at bounding box center [45, 350] width 22 height 22
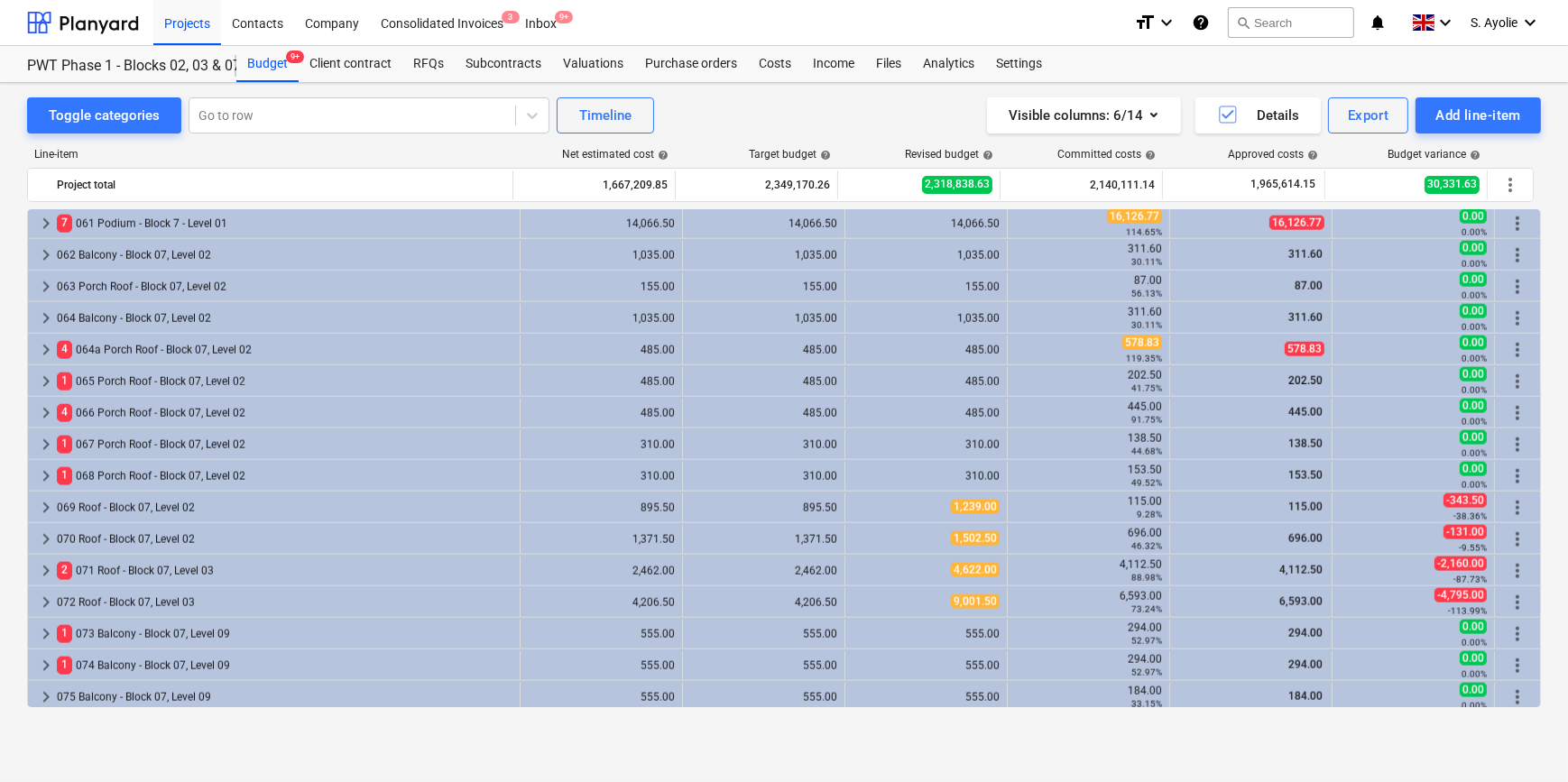
click at [146, 153] on div "Line-item" at bounding box center [270, 154] width 487 height 12
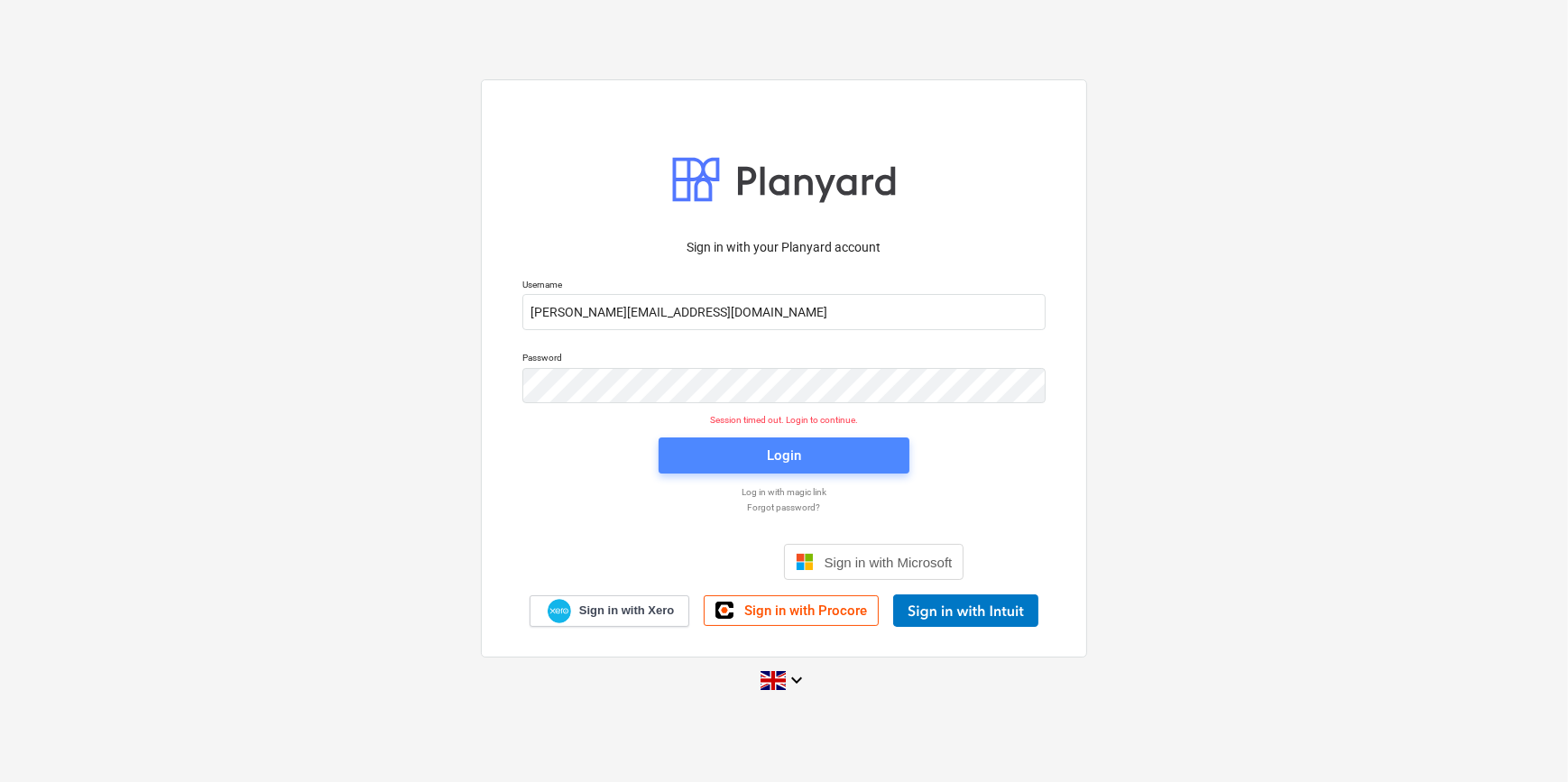
click at [705, 457] on span "Login" at bounding box center [784, 455] width 207 height 24
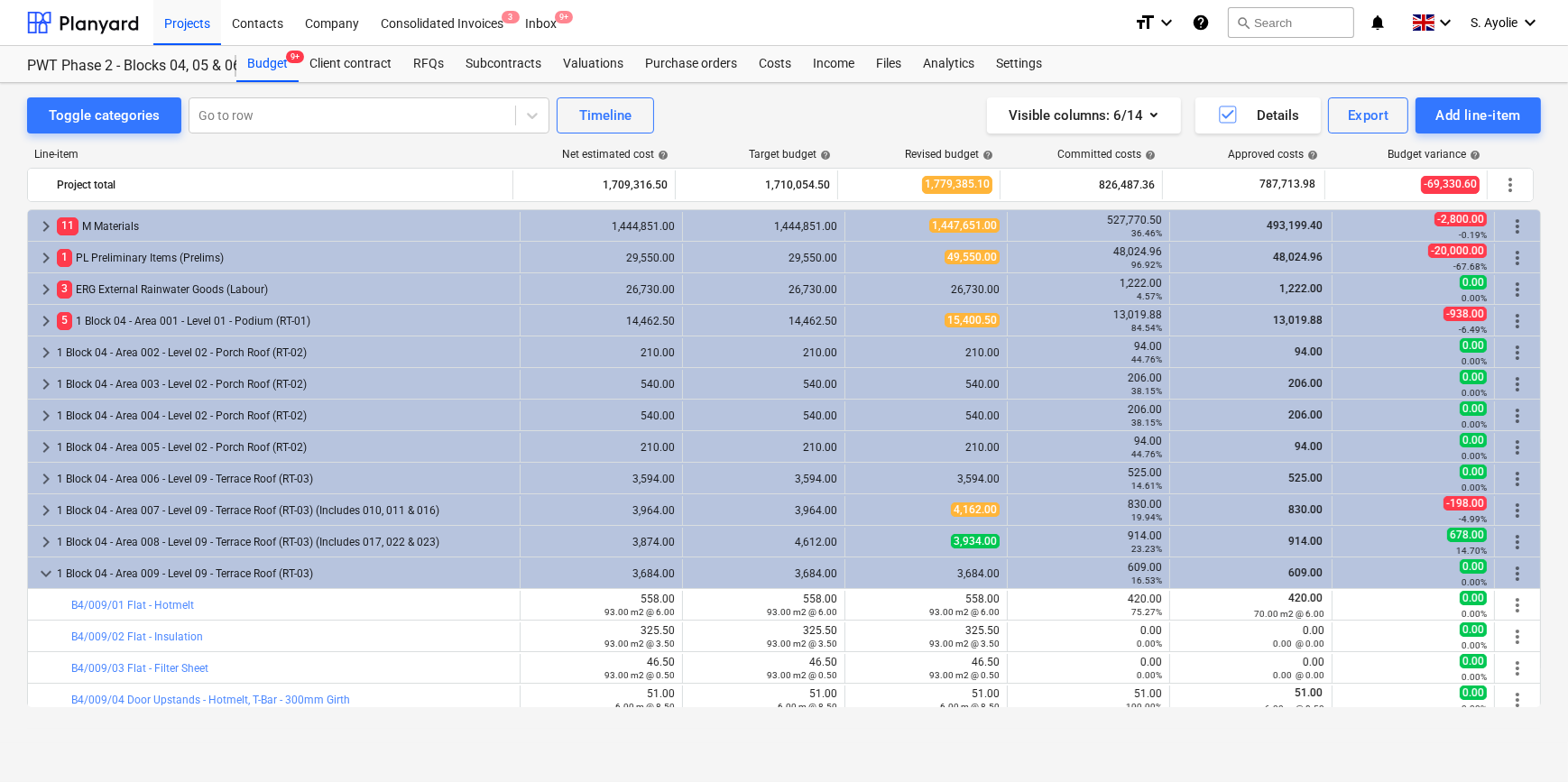
scroll to position [328, 0]
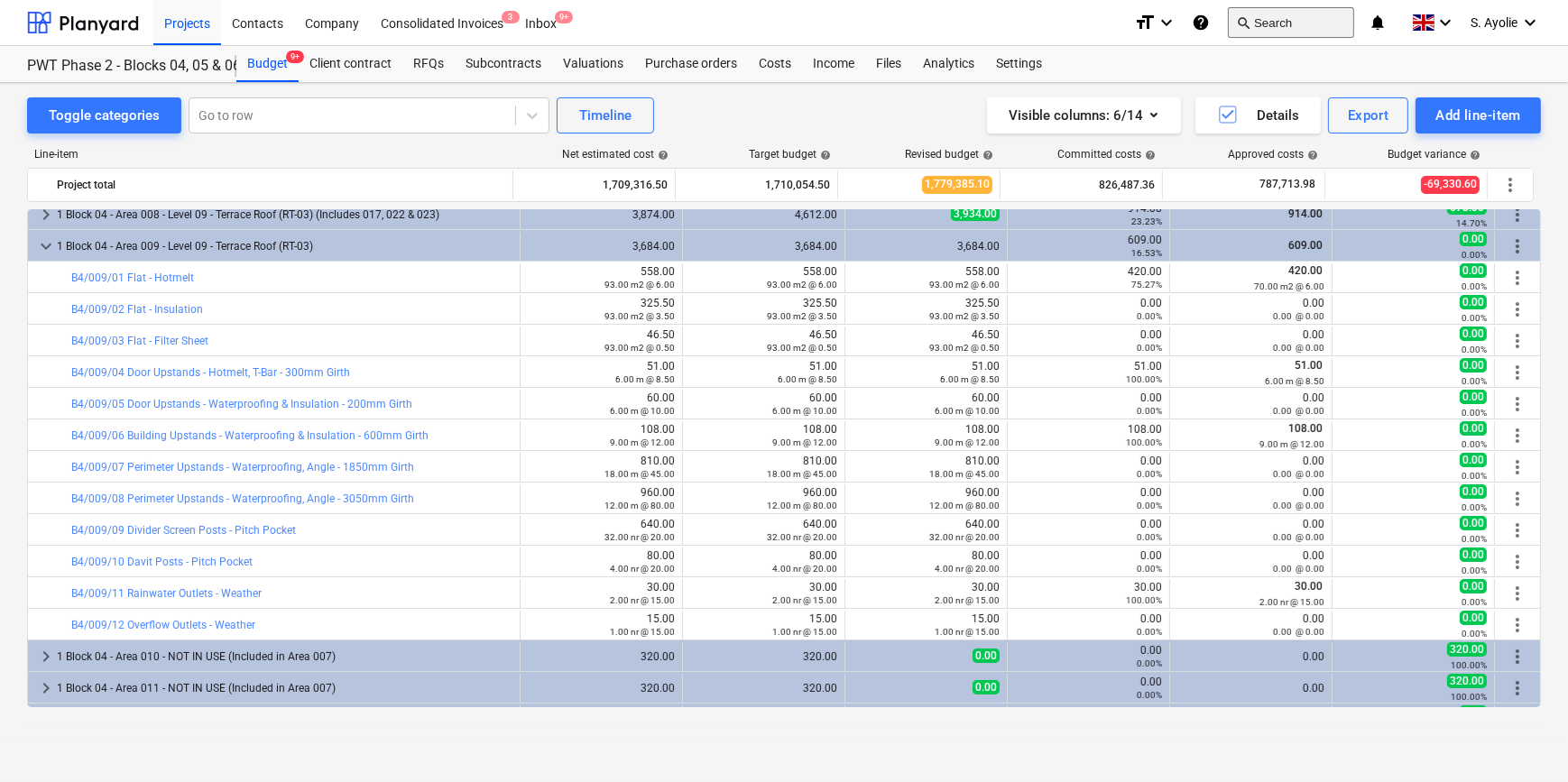
click at [1335, 18] on button "search Search" at bounding box center [1291, 23] width 126 height 31
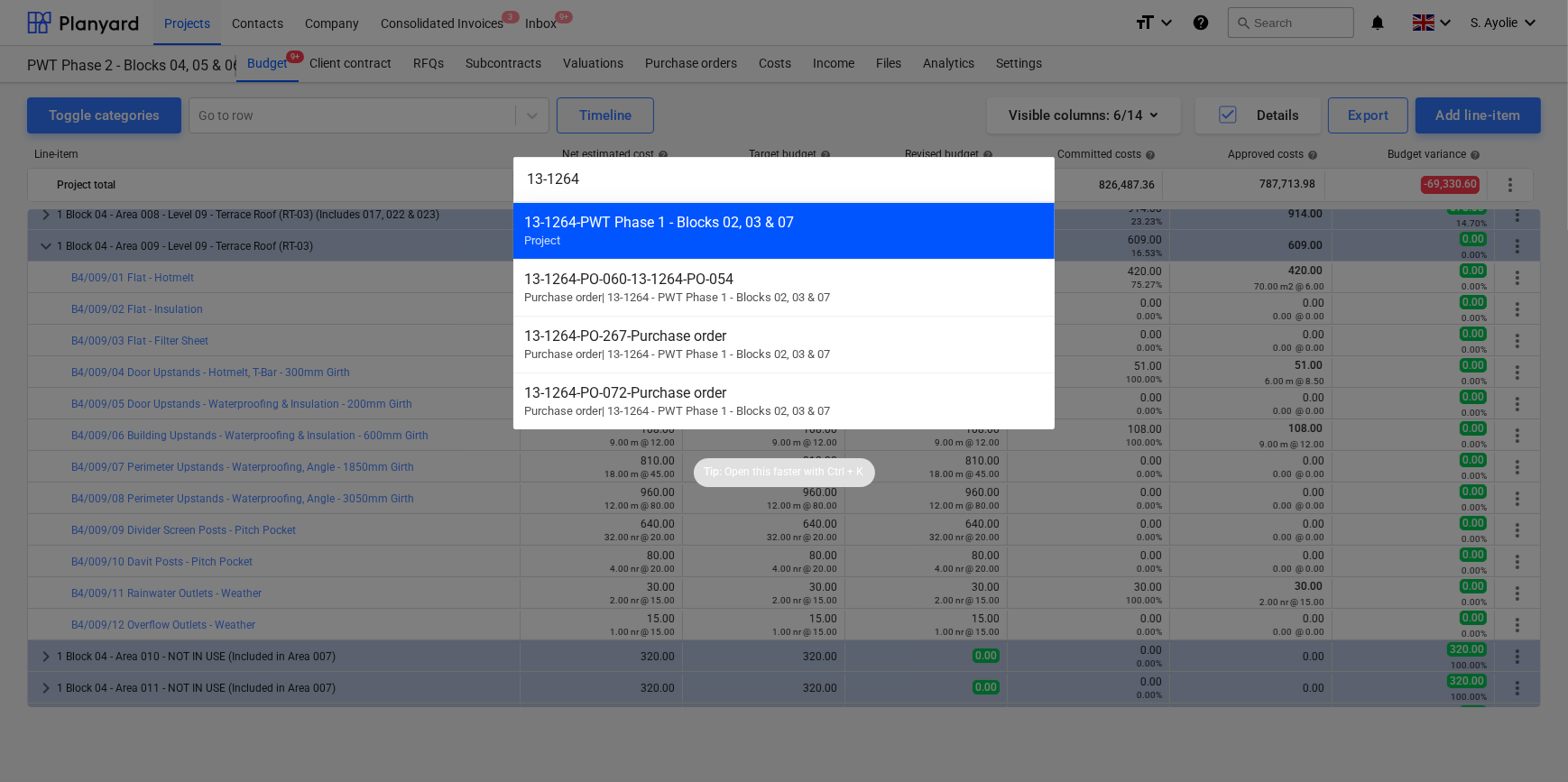
type input "13-1264"
click at [677, 228] on div "13-1264 - PWT Phase 1 - Blocks 02, 03 & 07" at bounding box center [783, 222] width 519 height 17
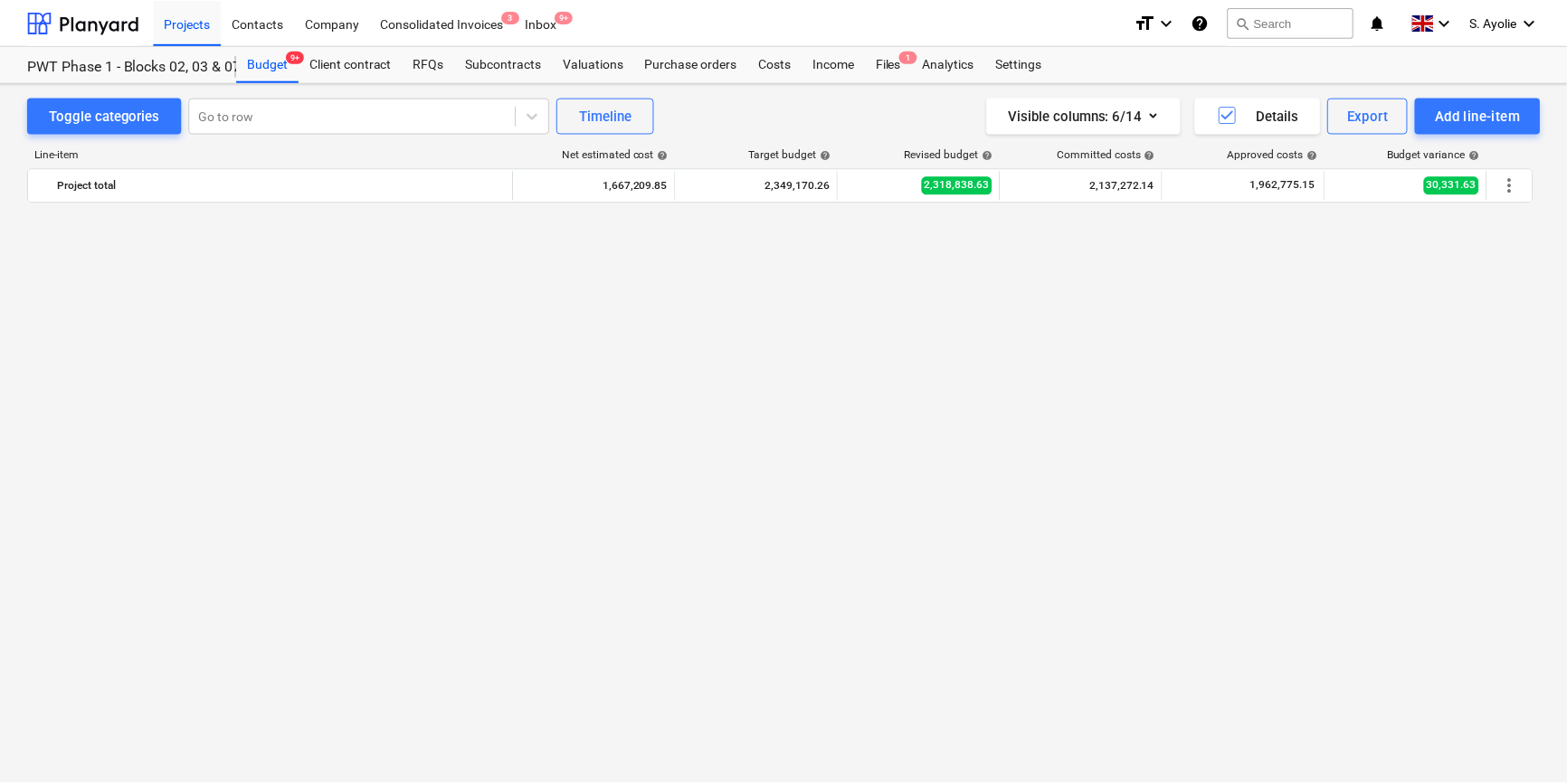
scroll to position [2713, 0]
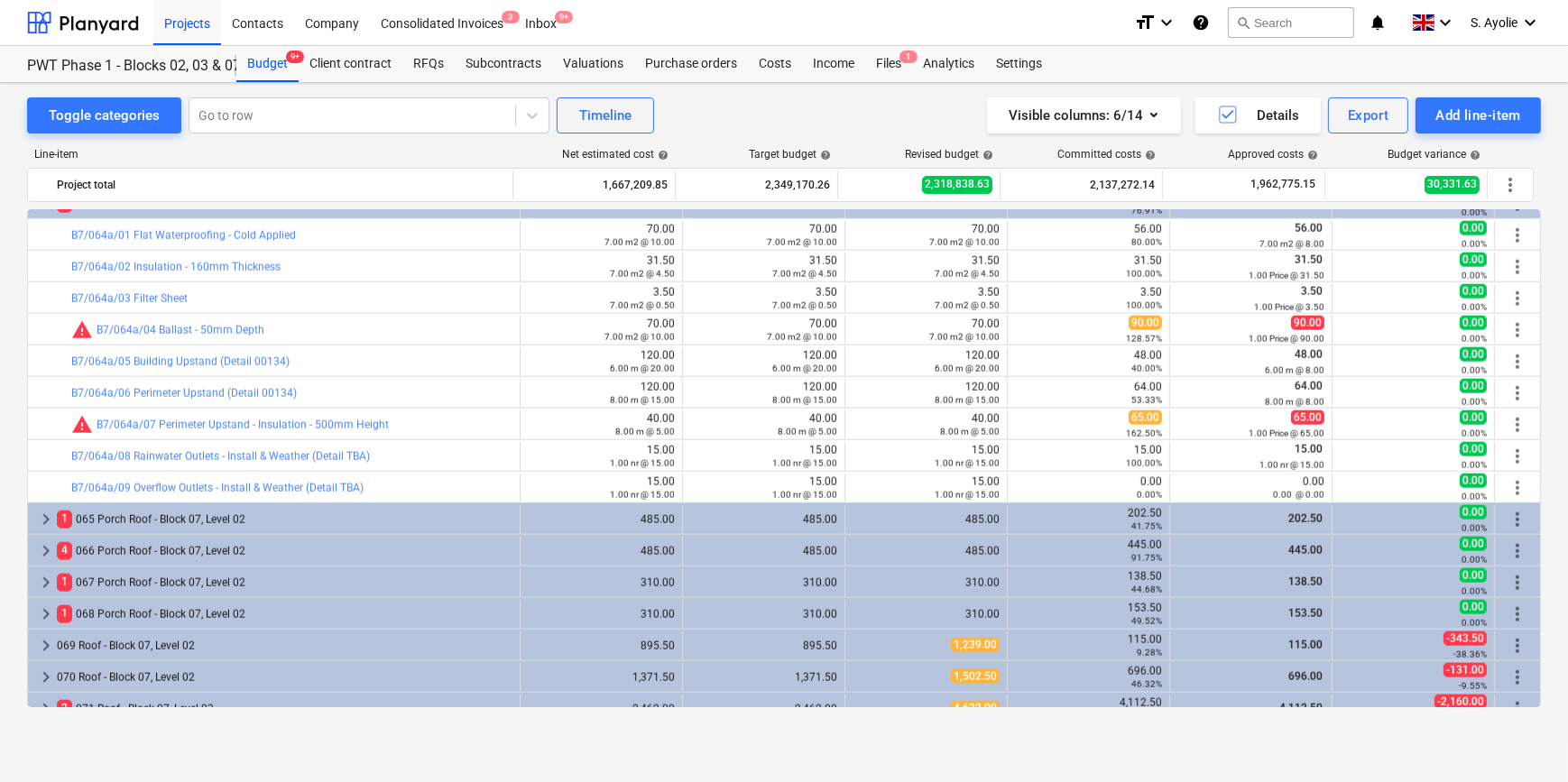
click at [360, 145] on div "Line-item Net estimated cost help Target budget help Revised budget help Commit…" at bounding box center [784, 432] width 1514 height 595
click at [325, 150] on div "Line-item" at bounding box center [270, 154] width 487 height 12
click at [900, 69] on div "Files 1" at bounding box center [889, 64] width 47 height 36
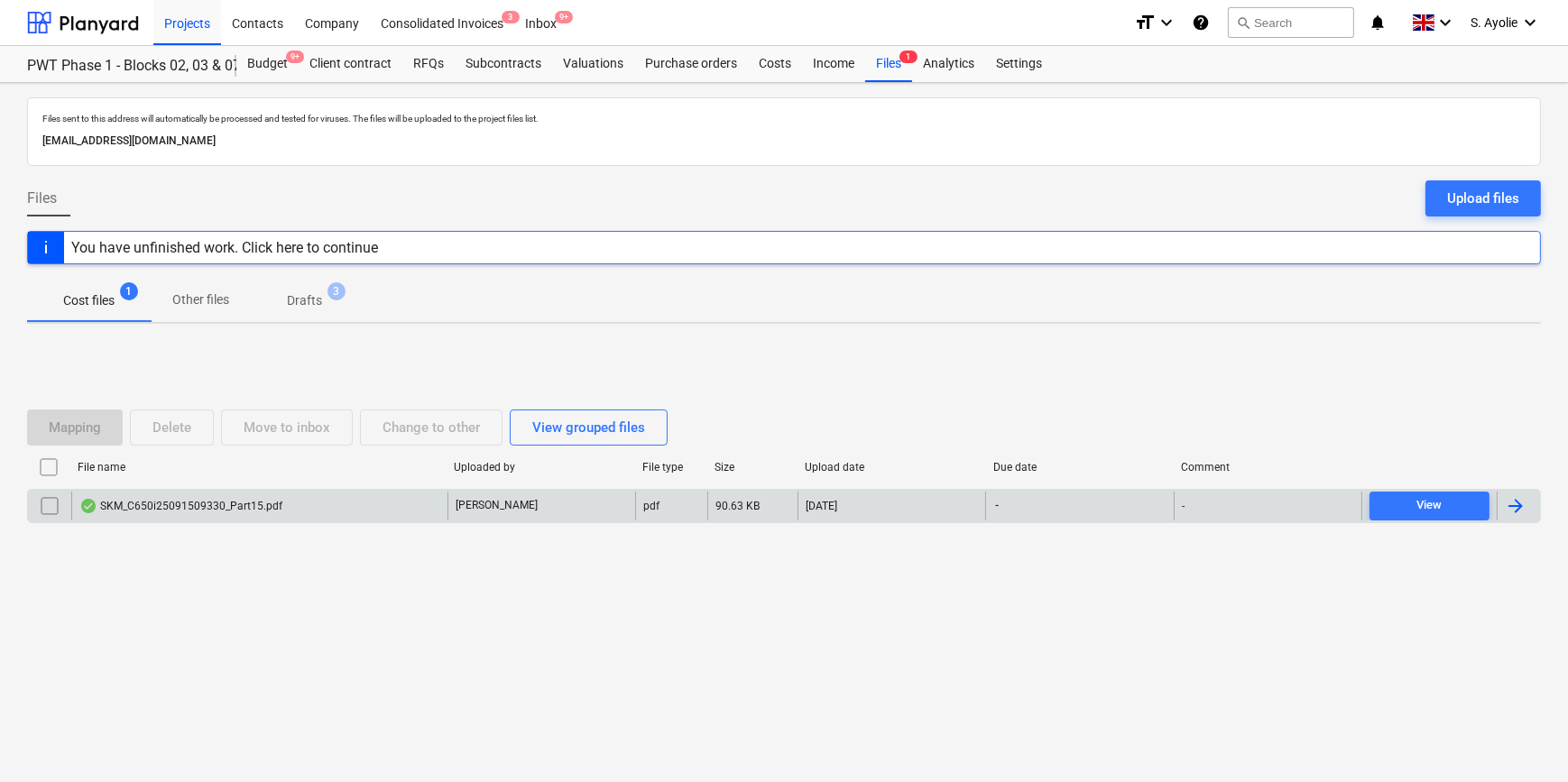
click at [236, 514] on div "SKM_C650i25091509330_Part15.pdf" at bounding box center [259, 506] width 376 height 29
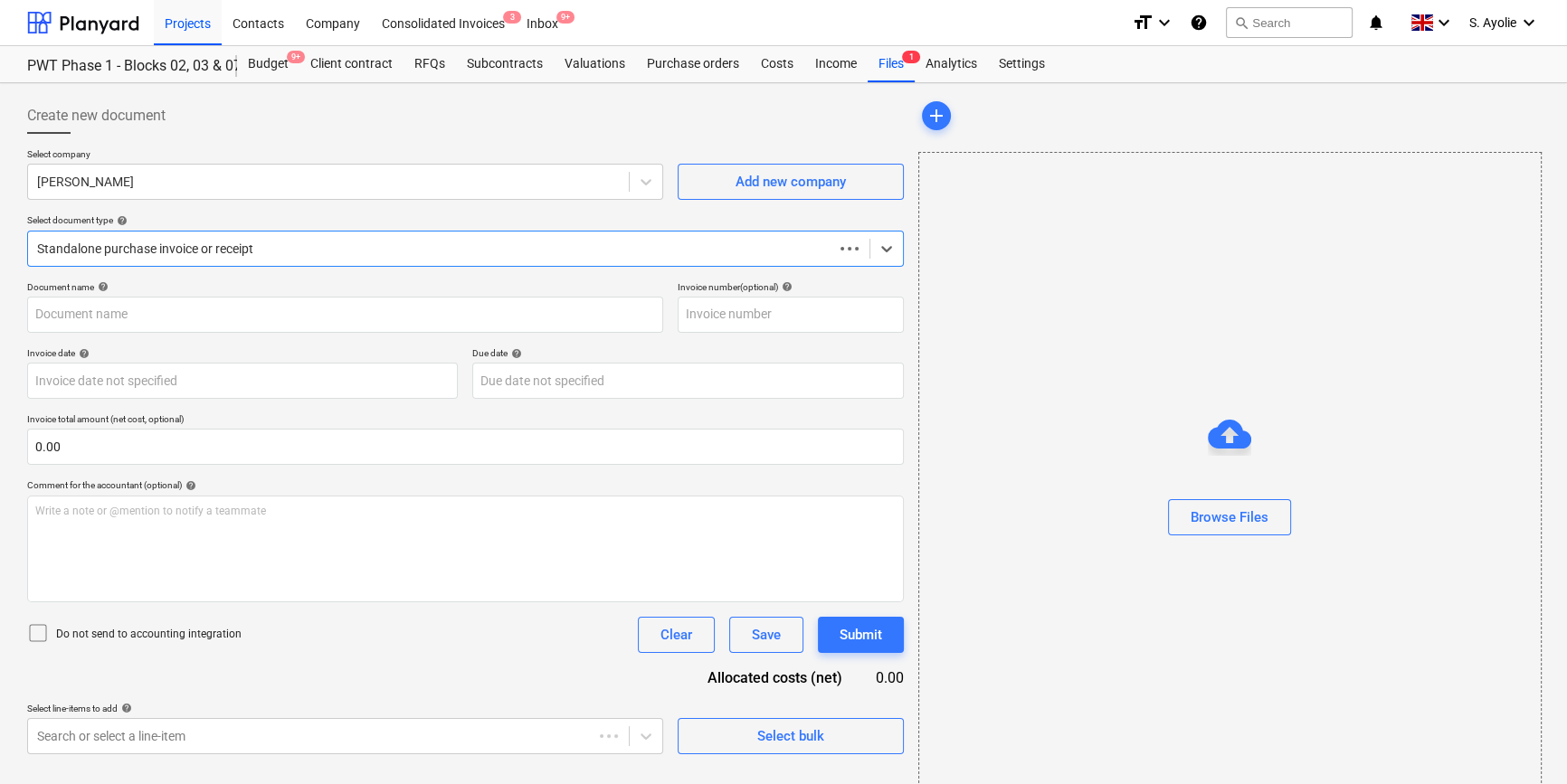
type input "SKM_C650i25091509330_Part15.pdf"
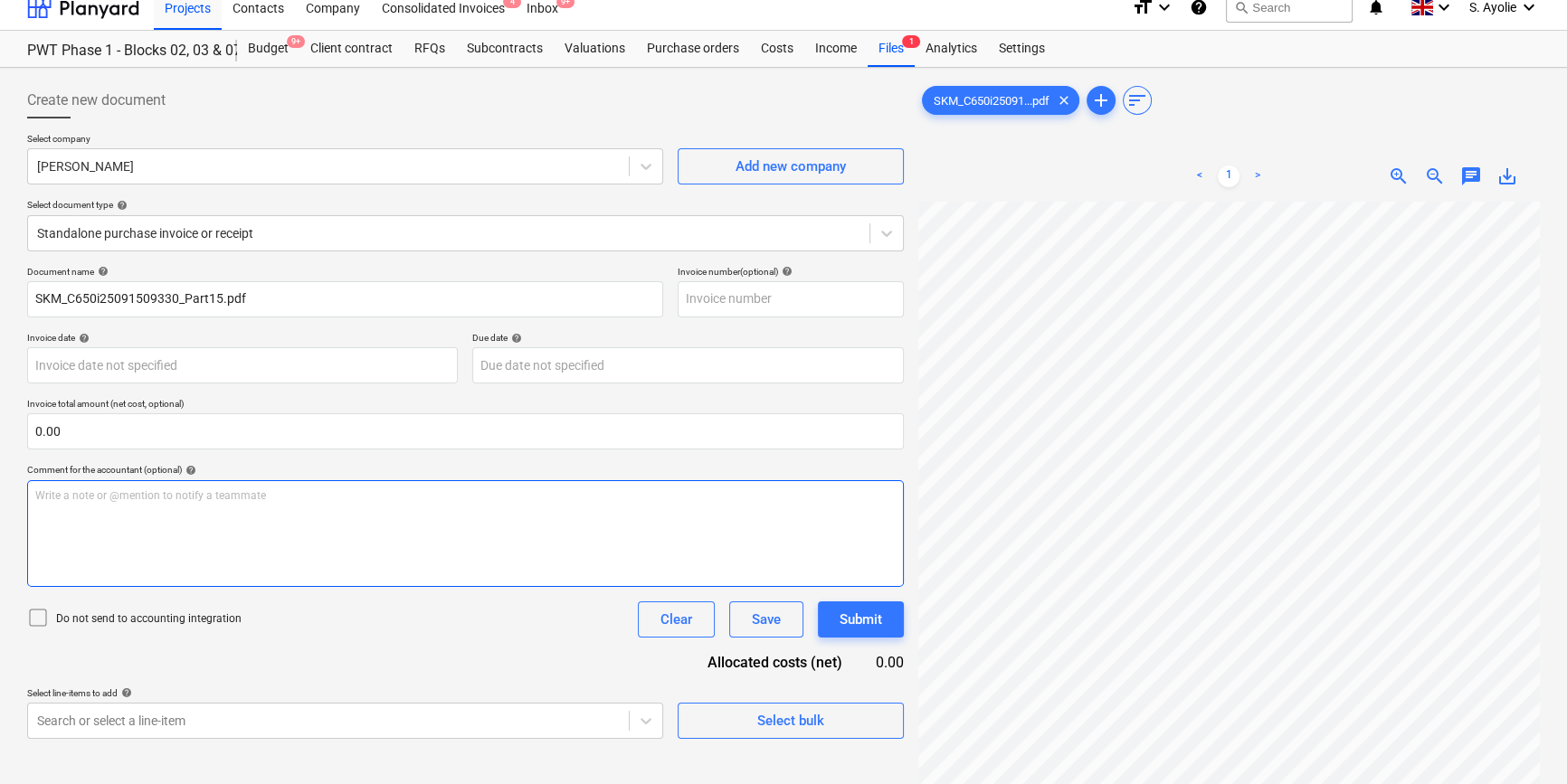
drag, startPoint x: 327, startPoint y: 542, endPoint x: 335, endPoint y: 554, distance: 14.4
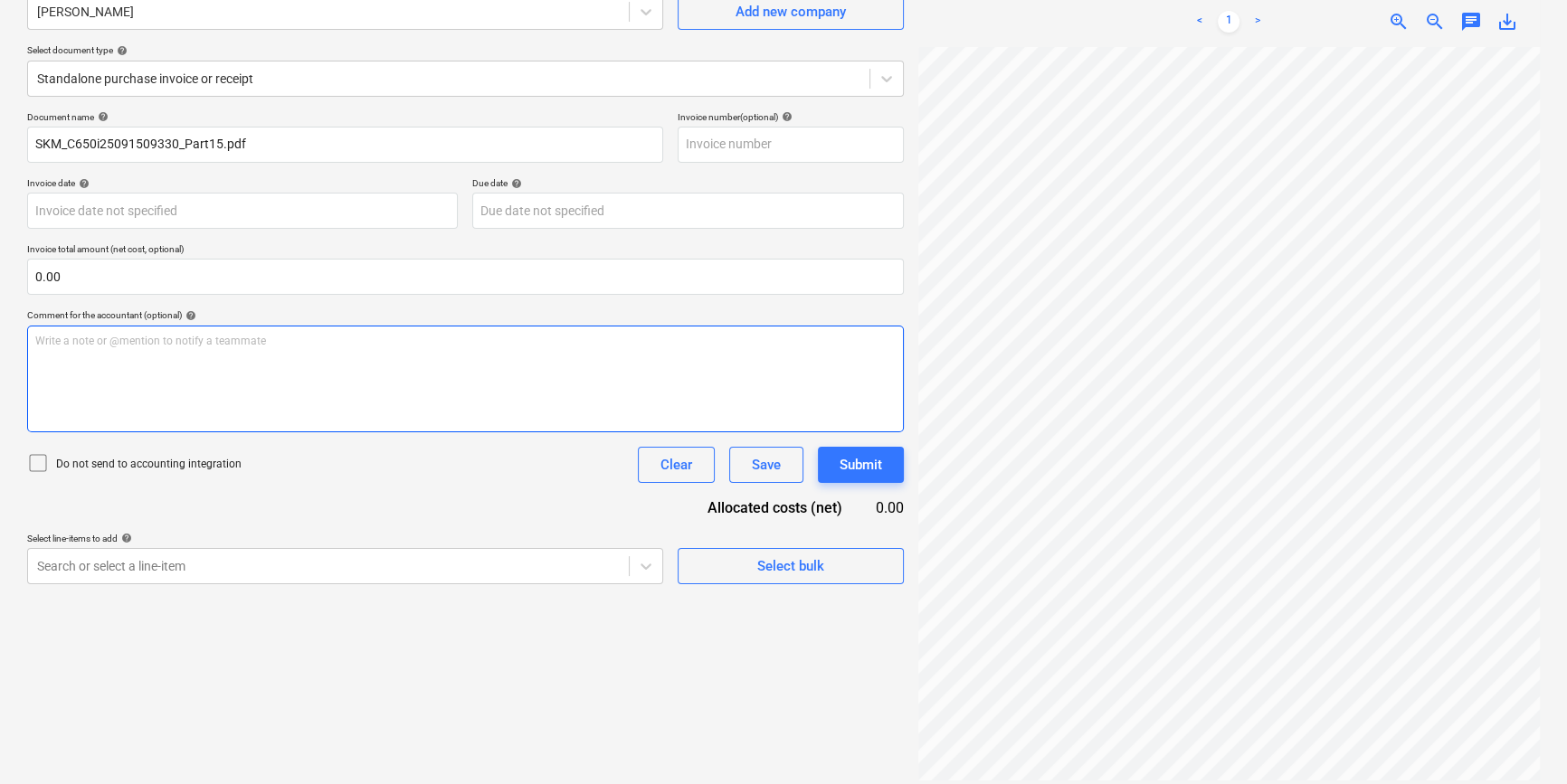
scroll to position [98, 0]
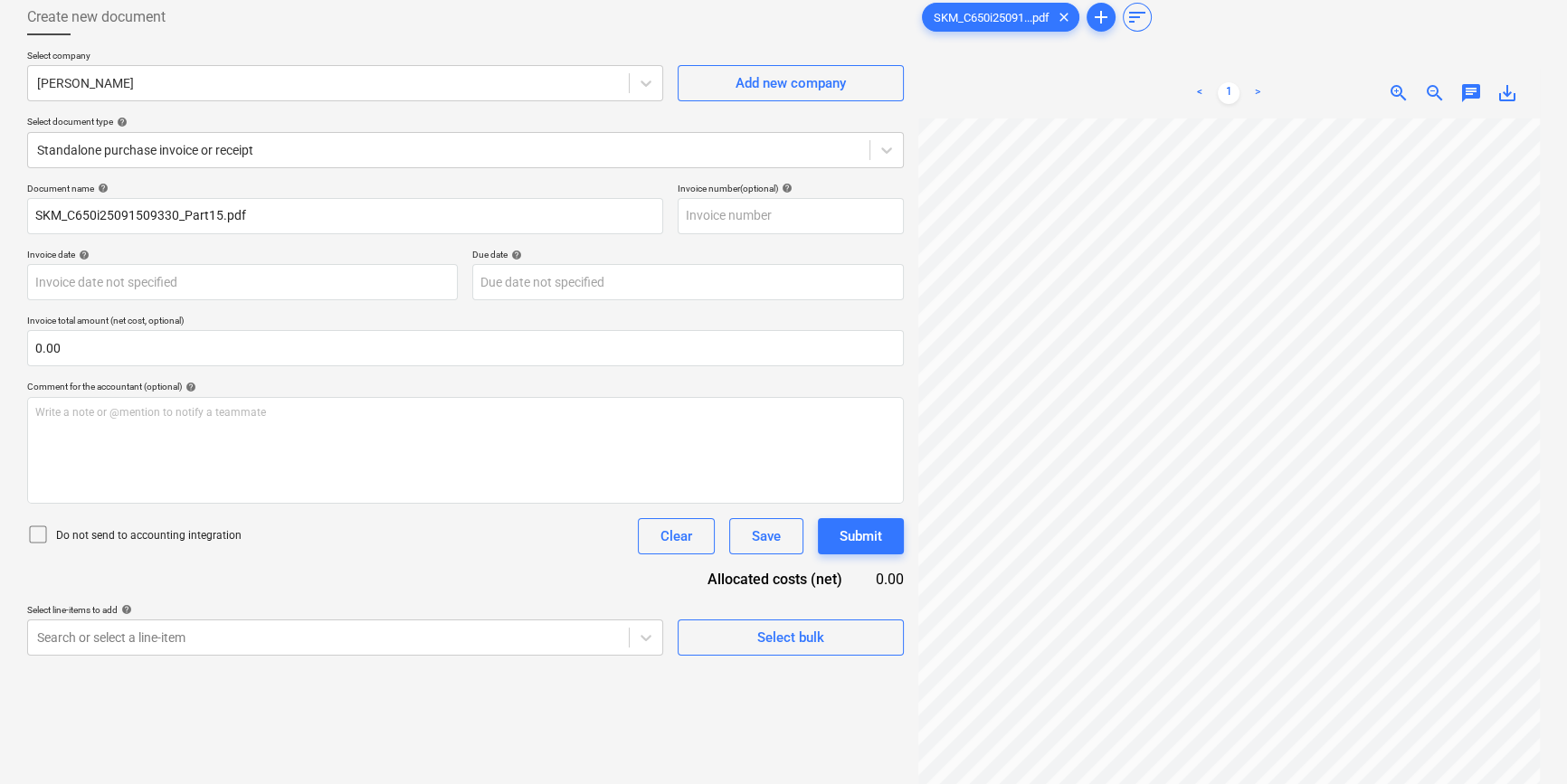
click at [168, 537] on p "Do not send to accounting integration" at bounding box center [148, 536] width 185 height 15
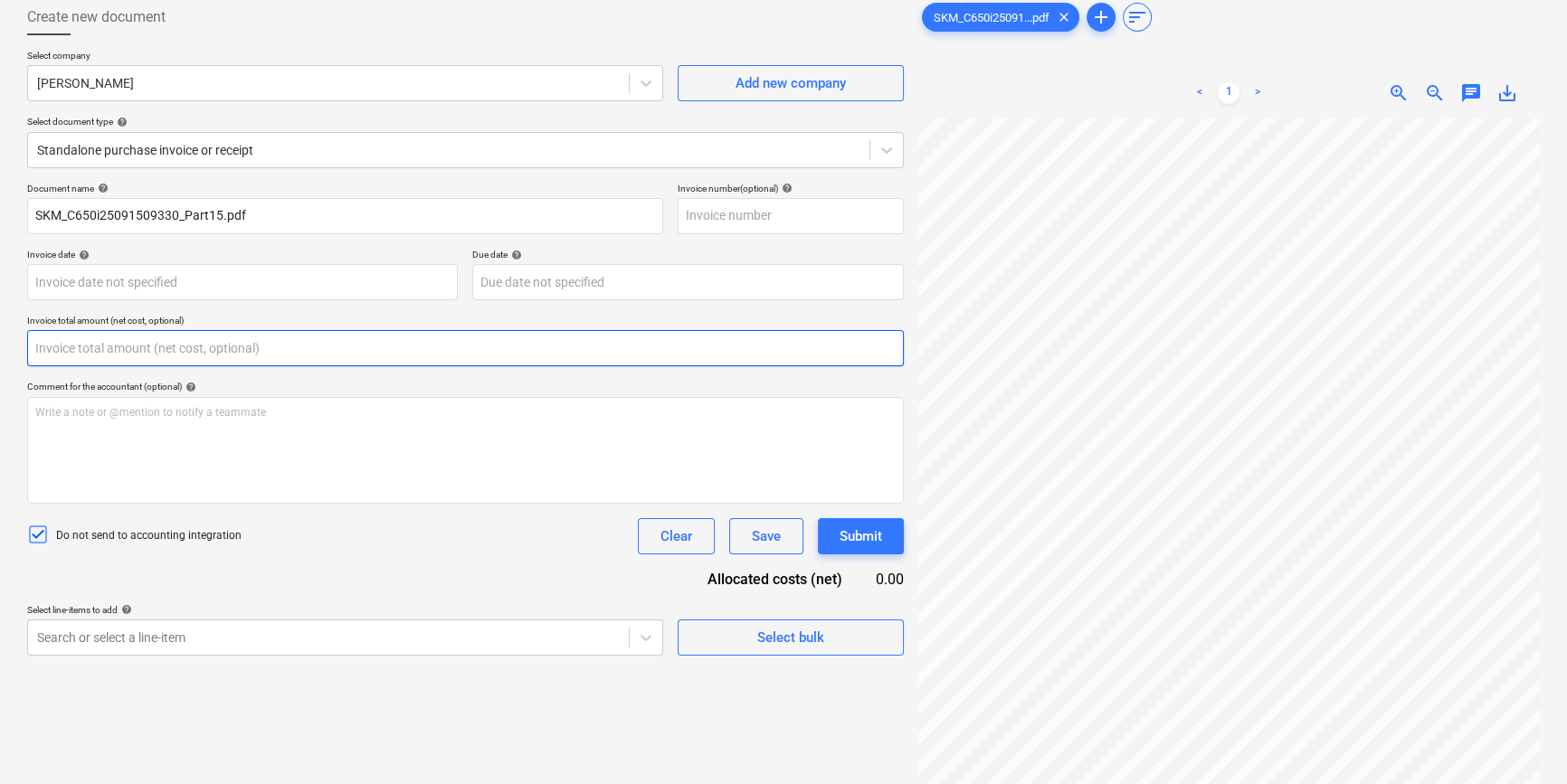
click at [154, 359] on input "text" at bounding box center [466, 348] width 877 height 36
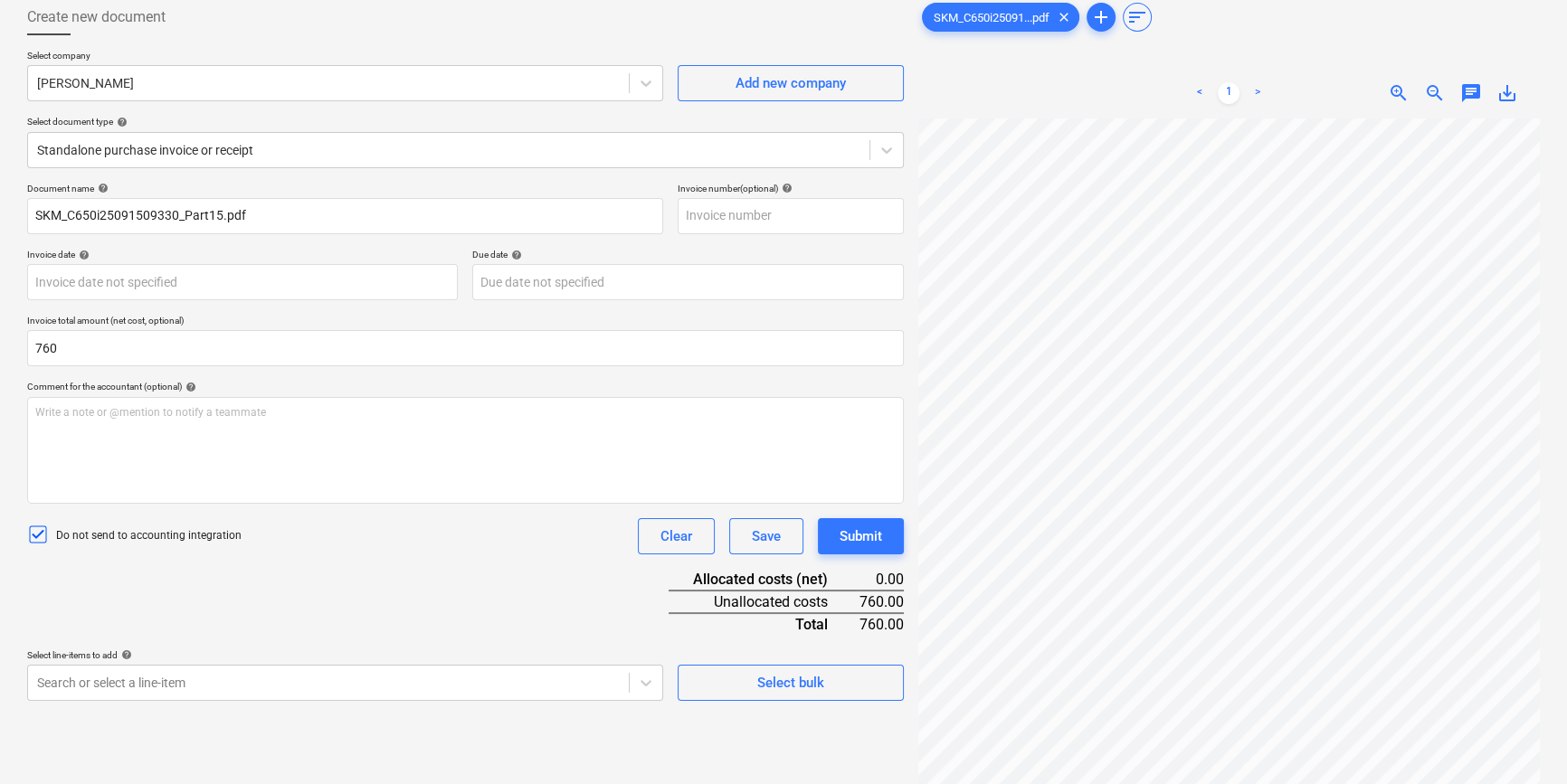
type input "760.00"
click at [244, 601] on div "Document name help SKM_C650i25091509330_Part15.pdf Invoice number (optional) he…" at bounding box center [466, 441] width 877 height 519
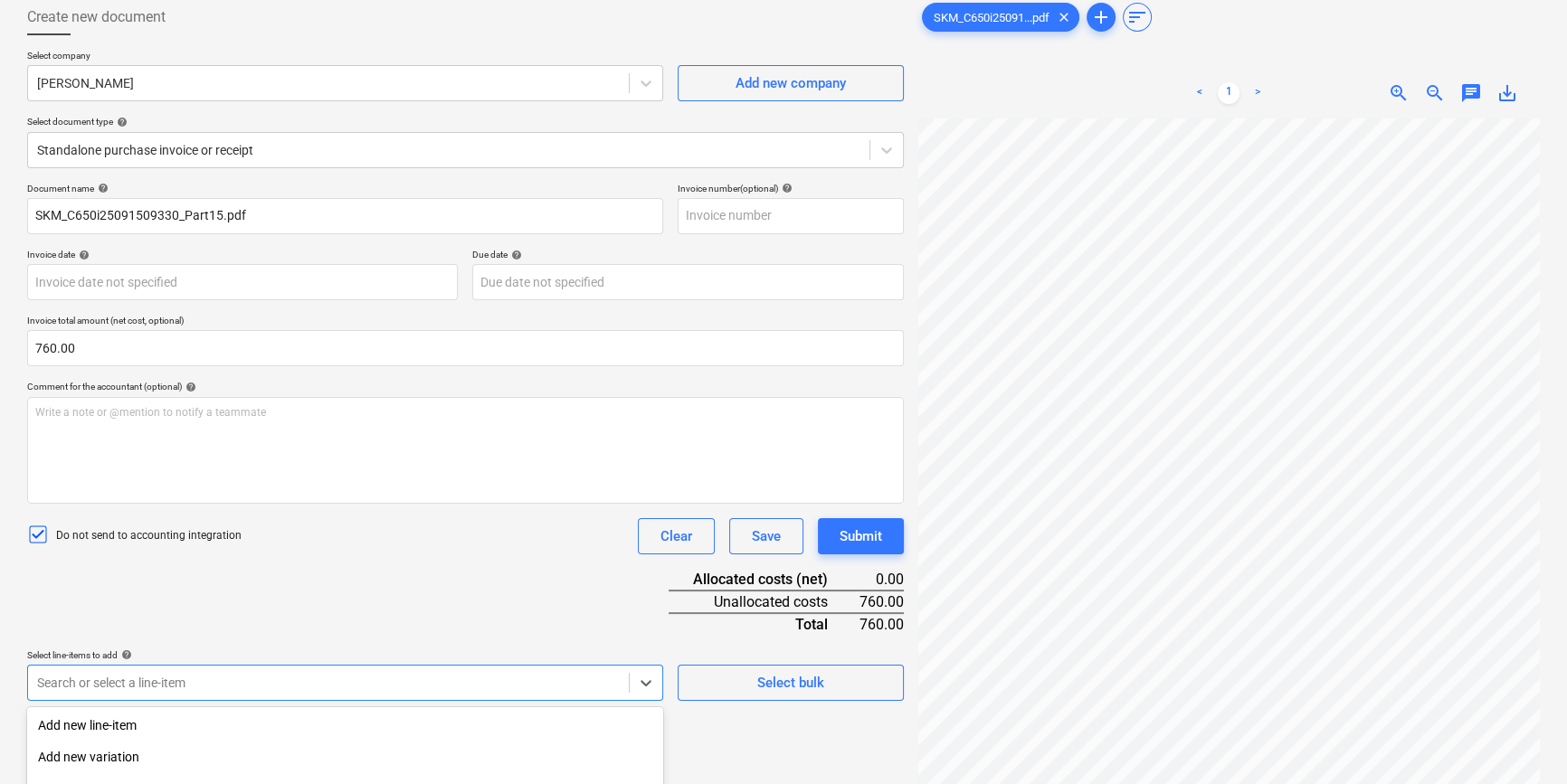
scroll to position [297, 0]
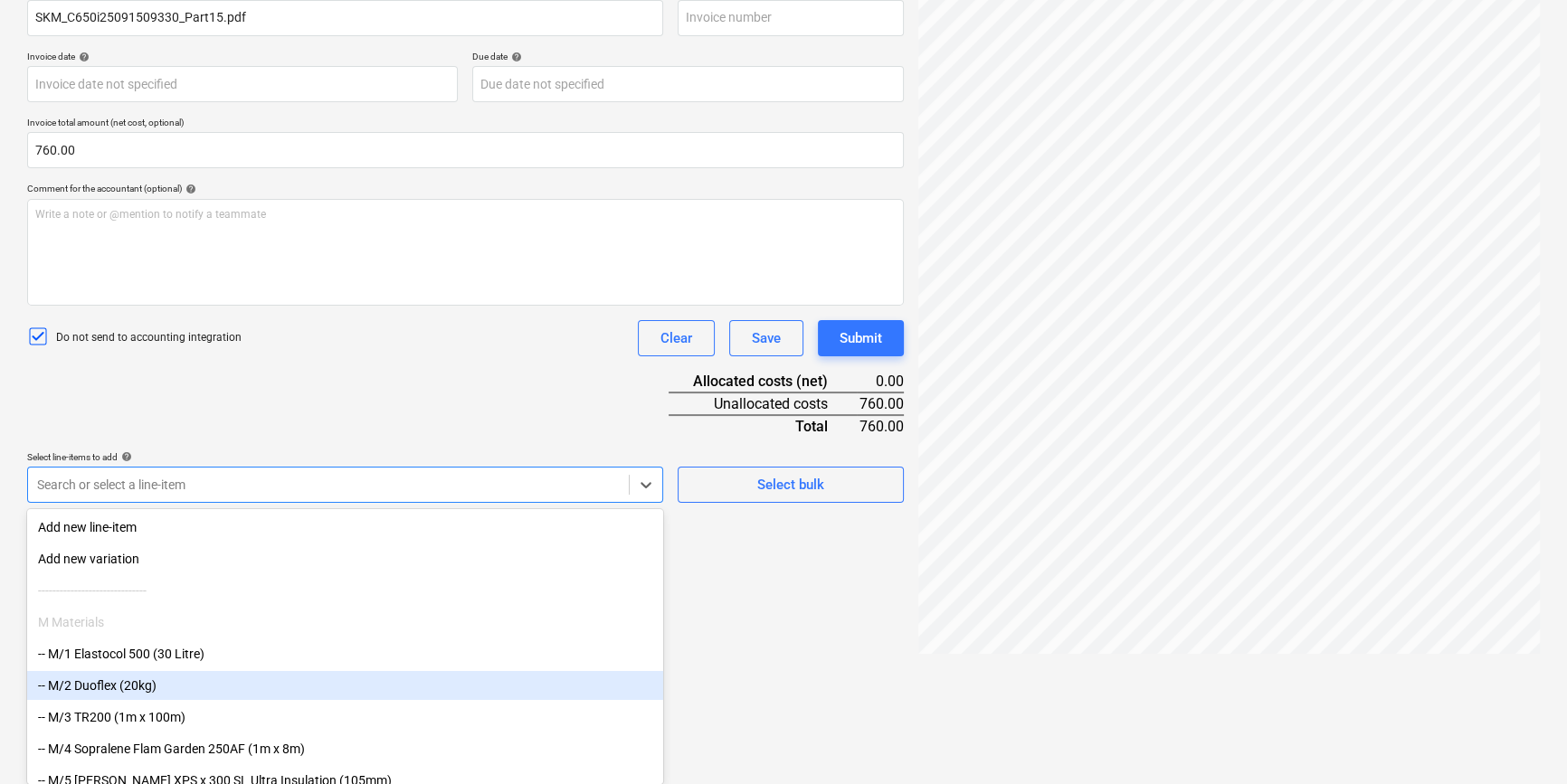
click at [313, 487] on body "Projects Contacts Company Consolidated Invoices 4 Inbox 9+ format_size keyboard…" at bounding box center [784, 95] width 1567 height 784
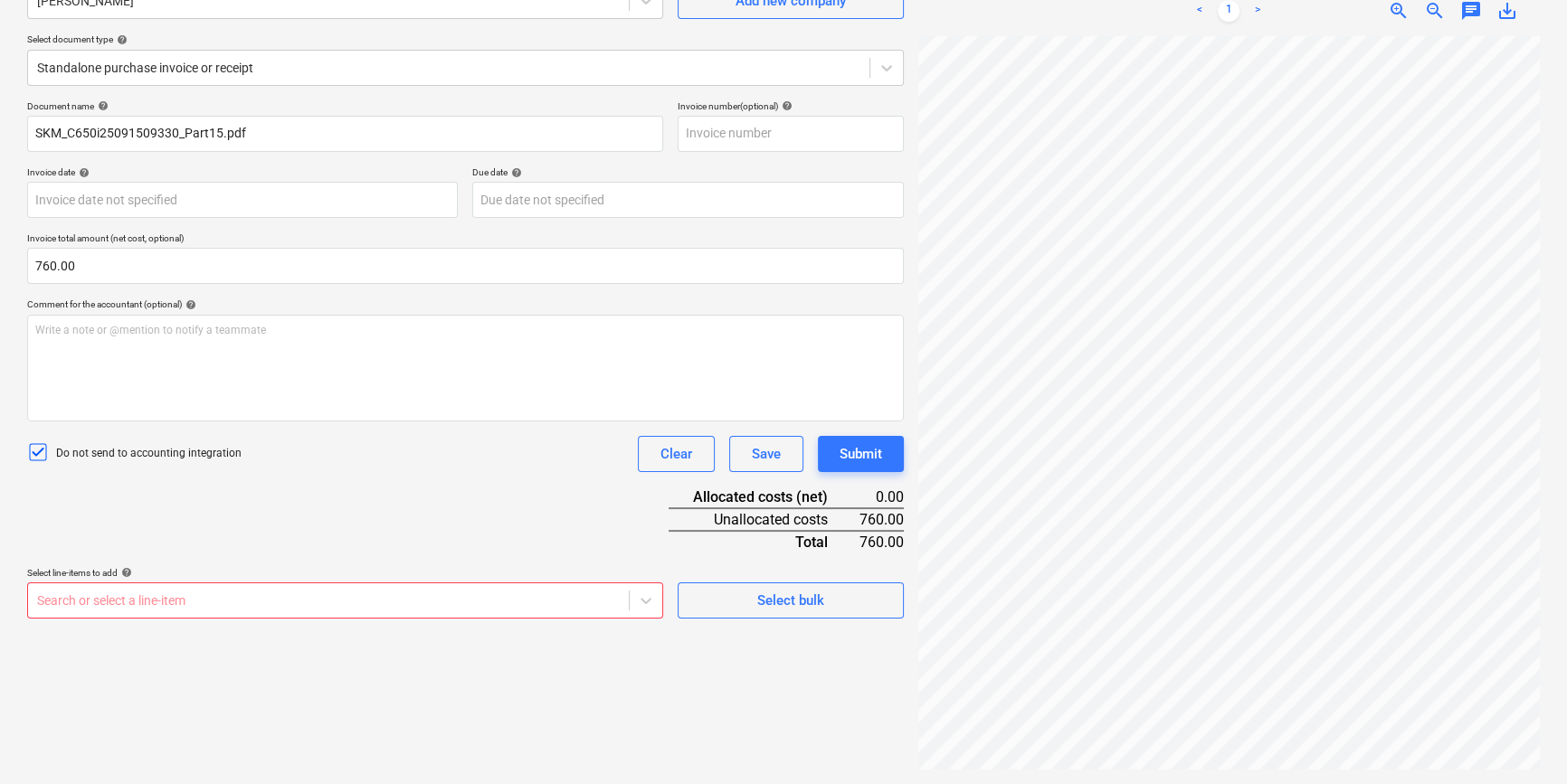
scroll to position [180, 0]
click at [387, 435] on div "Document name help SKM_C650i25091509330_Part15.pdf Invoice number (optional) he…" at bounding box center [466, 359] width 877 height 519
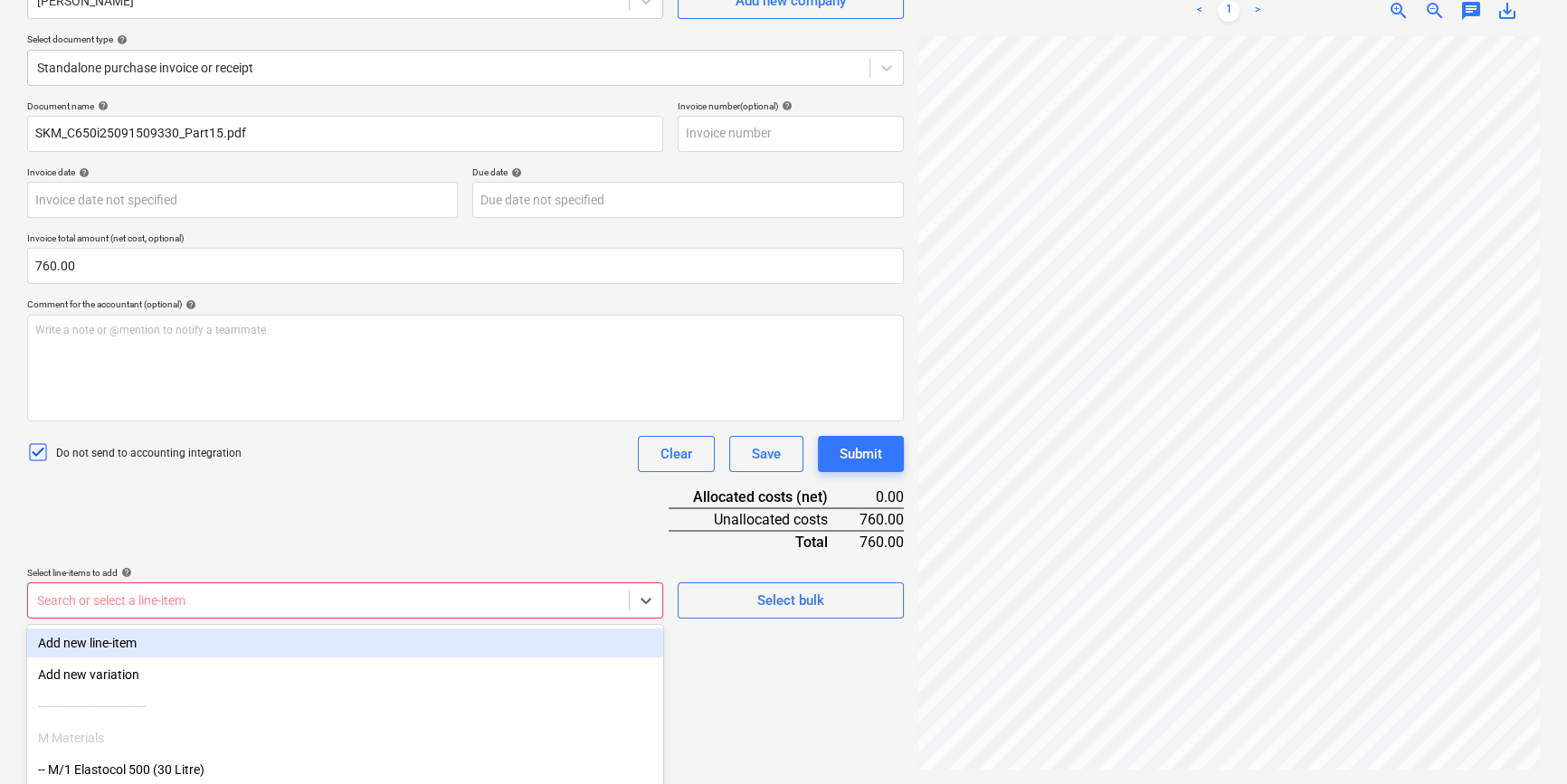
scroll to position [297, 0]
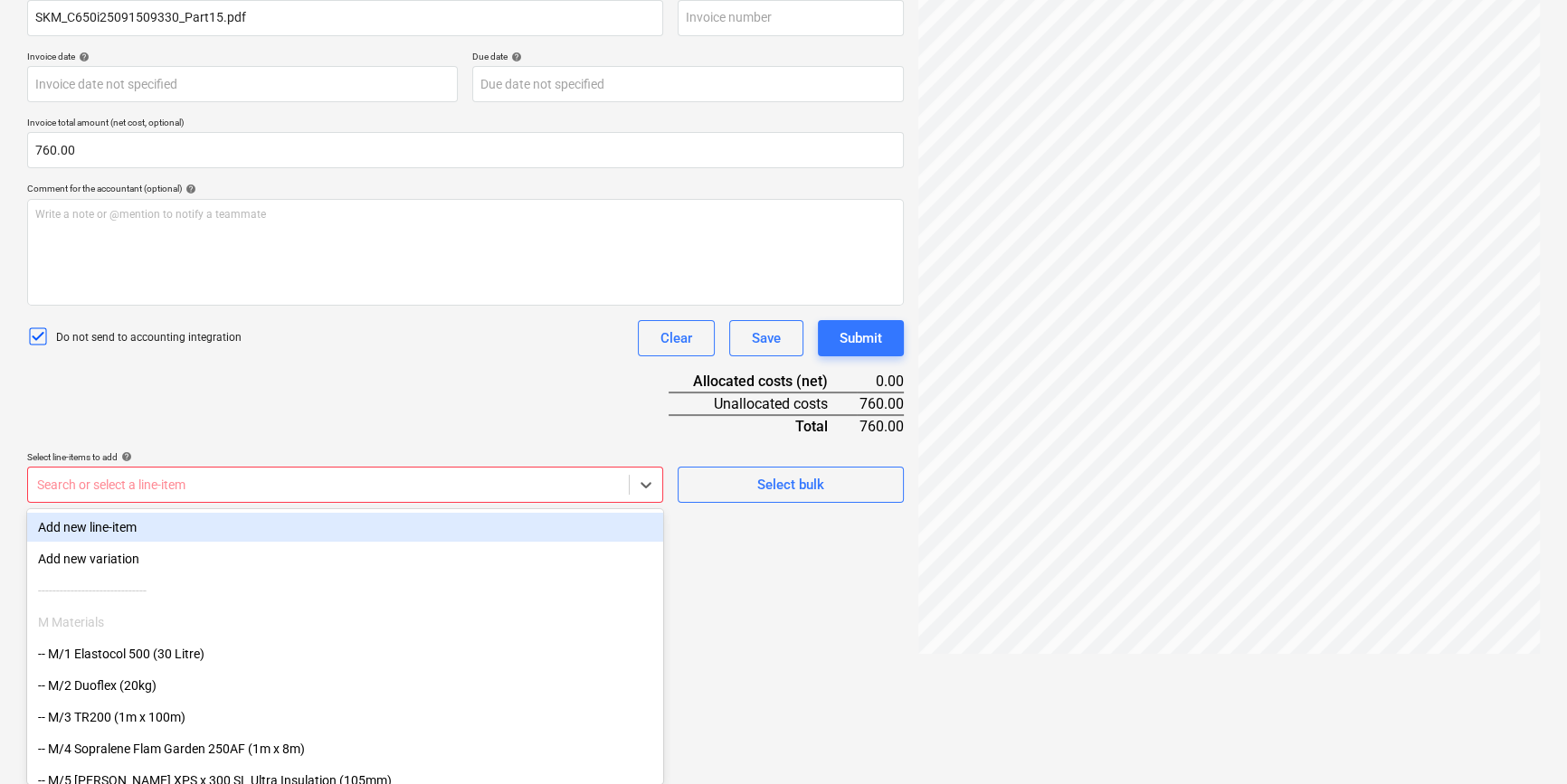
click at [365, 487] on body "Projects Contacts Company Consolidated Invoices 4 Inbox 9+ format_size keyboard…" at bounding box center [784, 95] width 1567 height 784
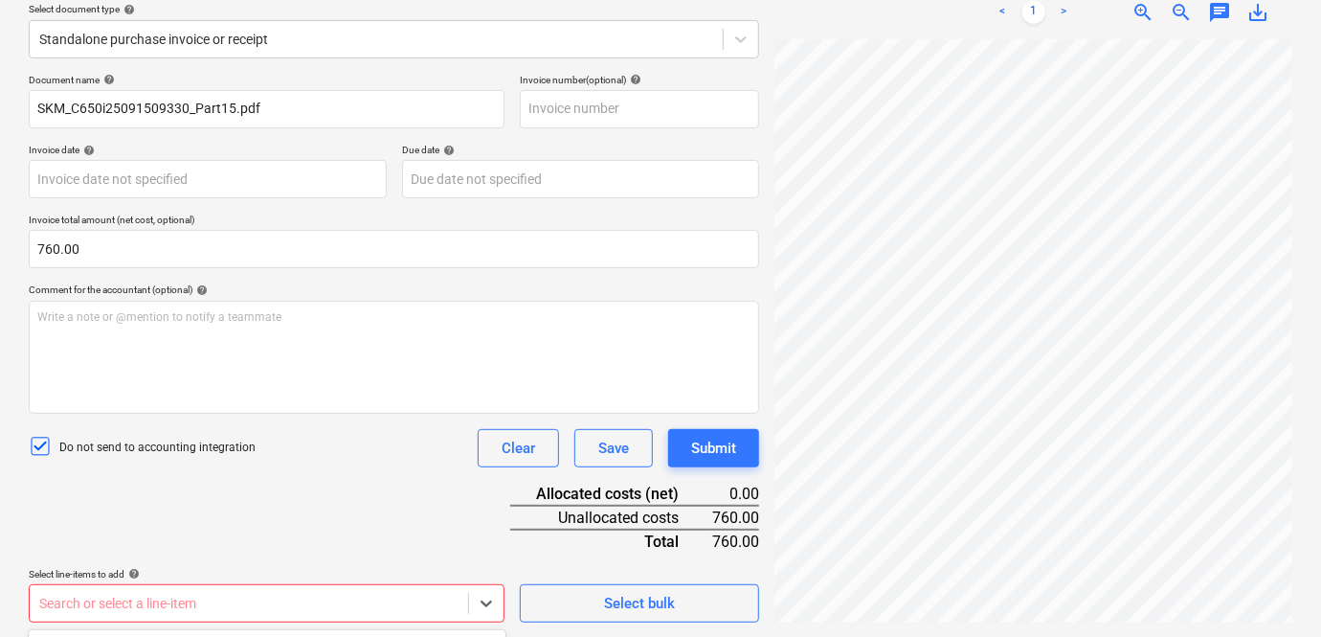
scroll to position [507, 0]
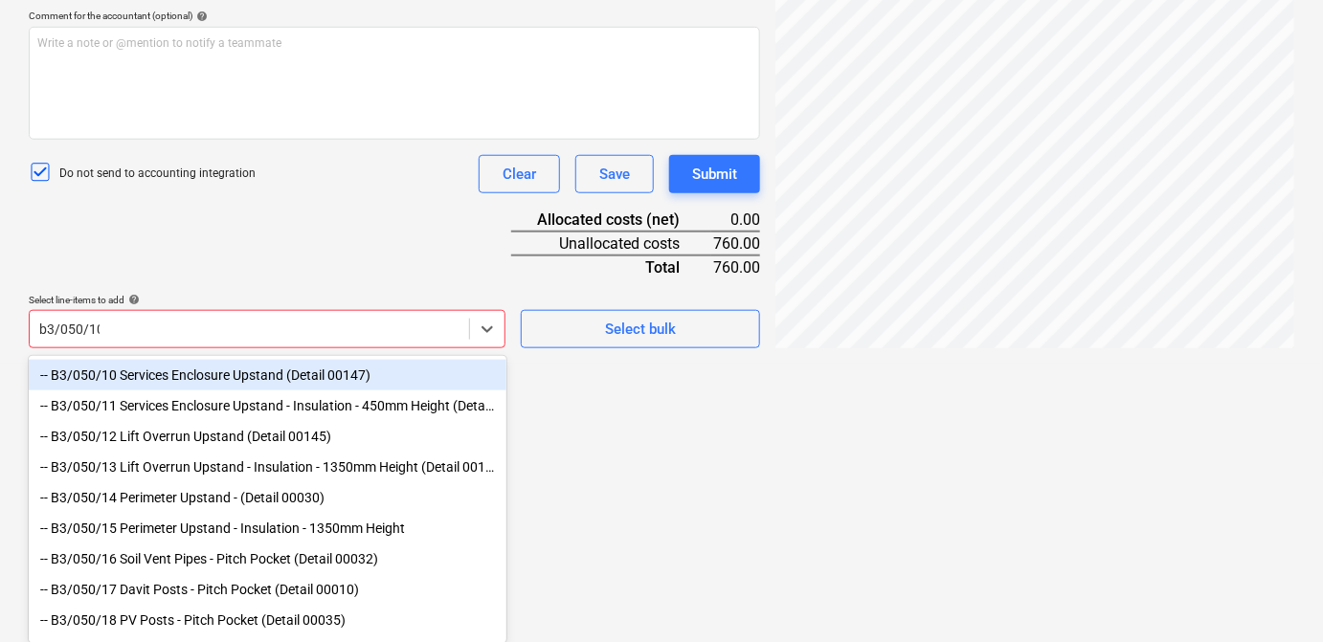
scroll to position [250, 0]
type input "b3/050/19"
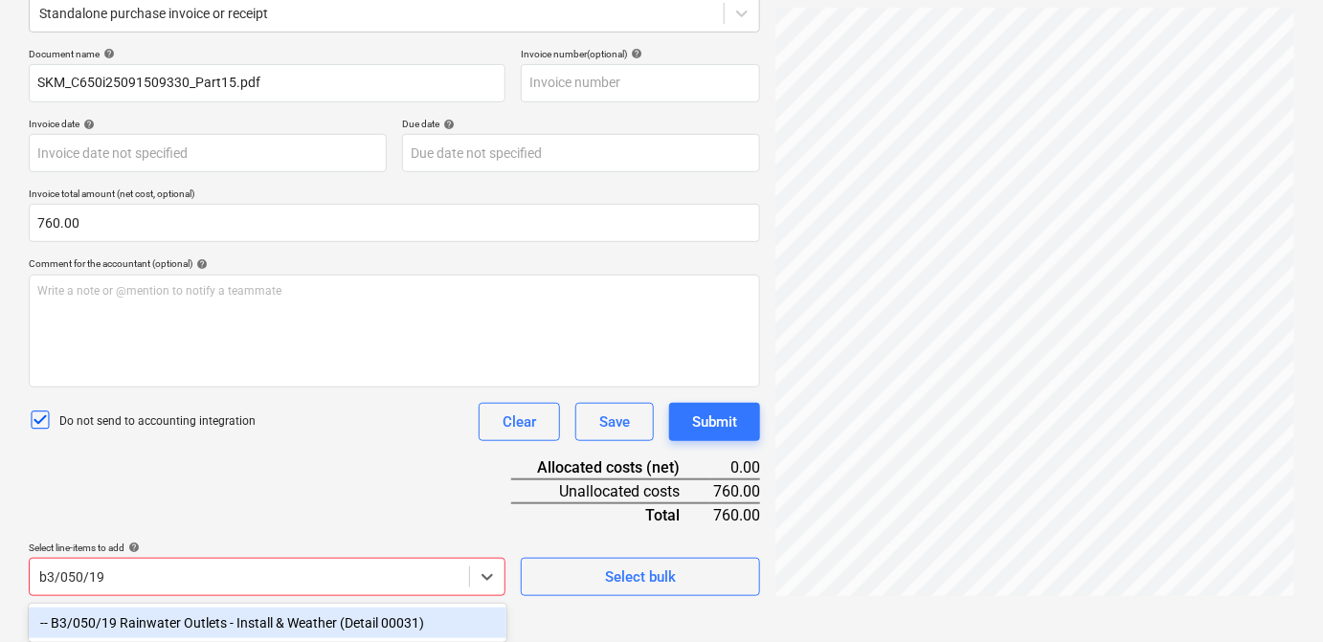
click at [357, 619] on div "-- B3/050/19 Rainwater Outlets - Install & Weather (Detail 00031)" at bounding box center [268, 623] width 478 height 31
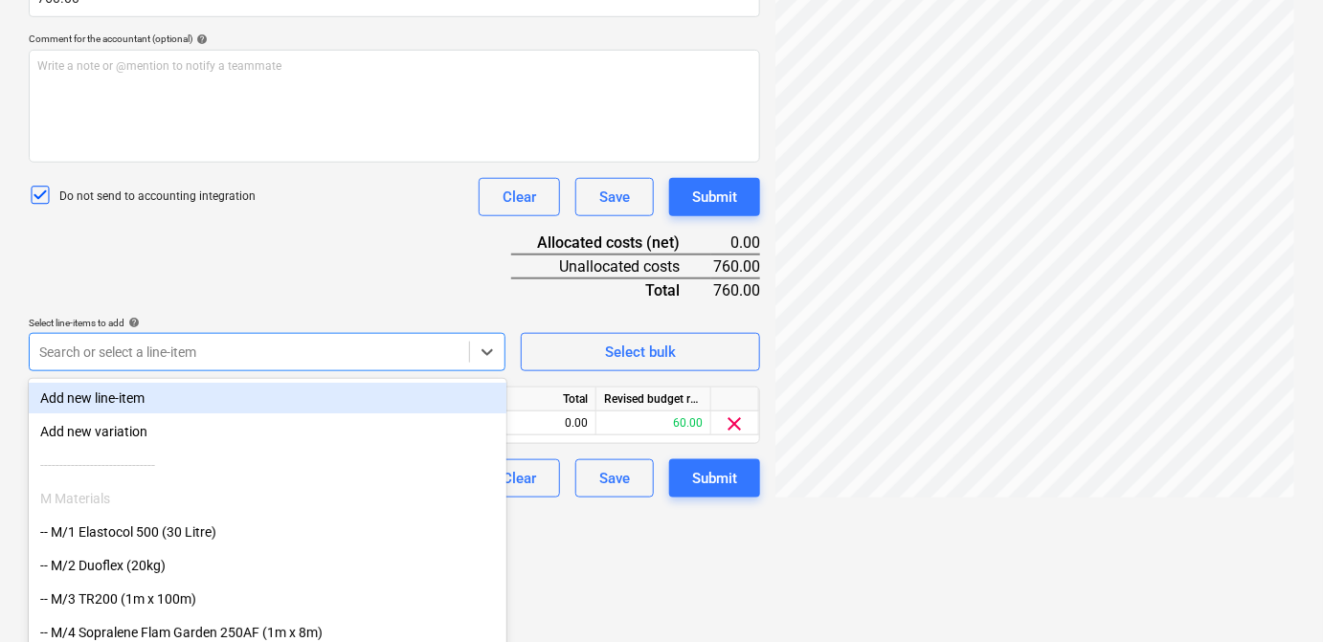
scroll to position [502, 0]
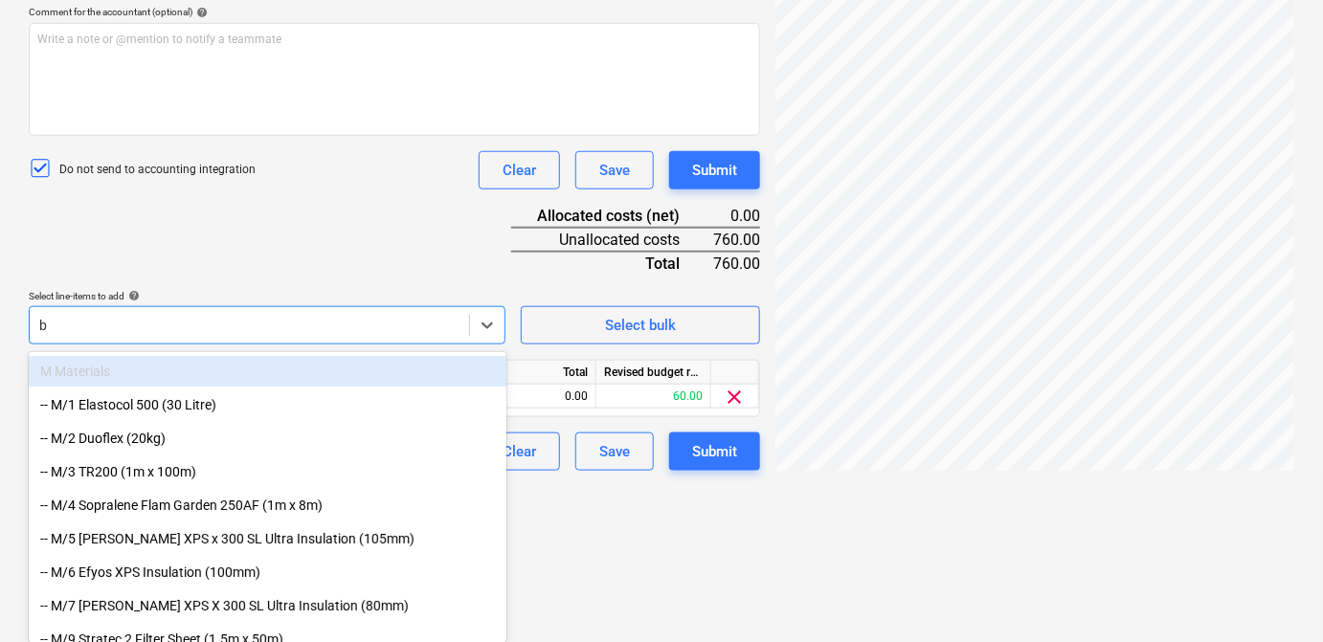
type input "b"
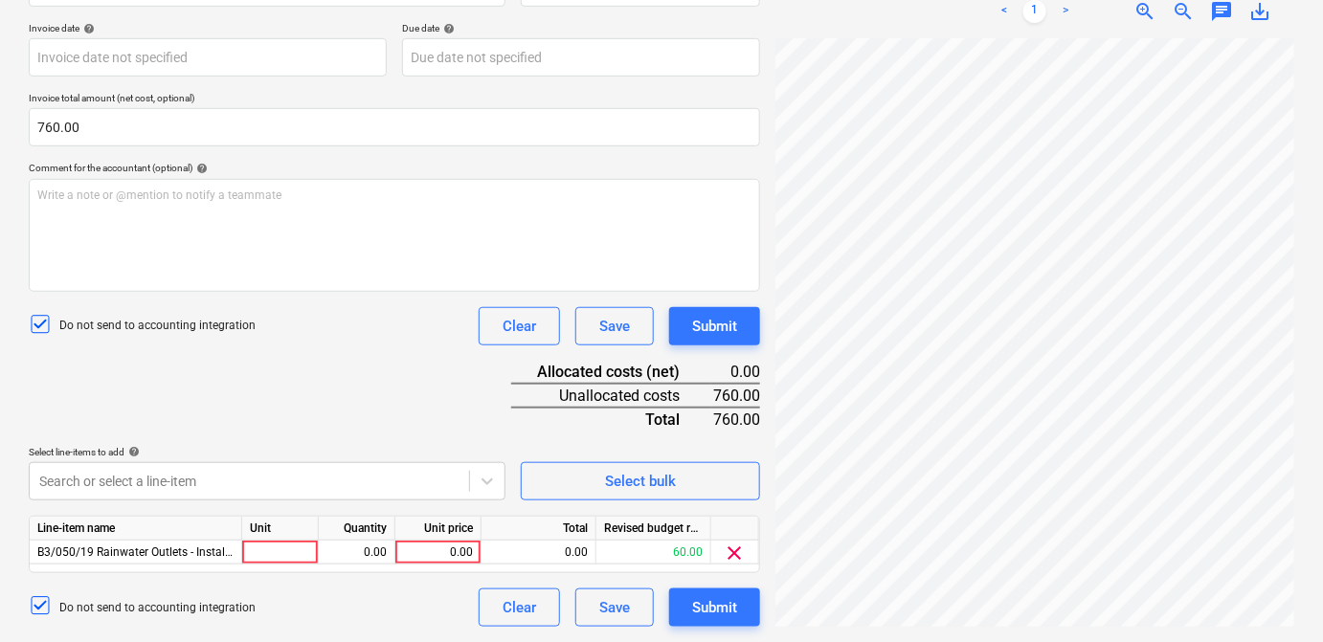
scroll to position [345, 0]
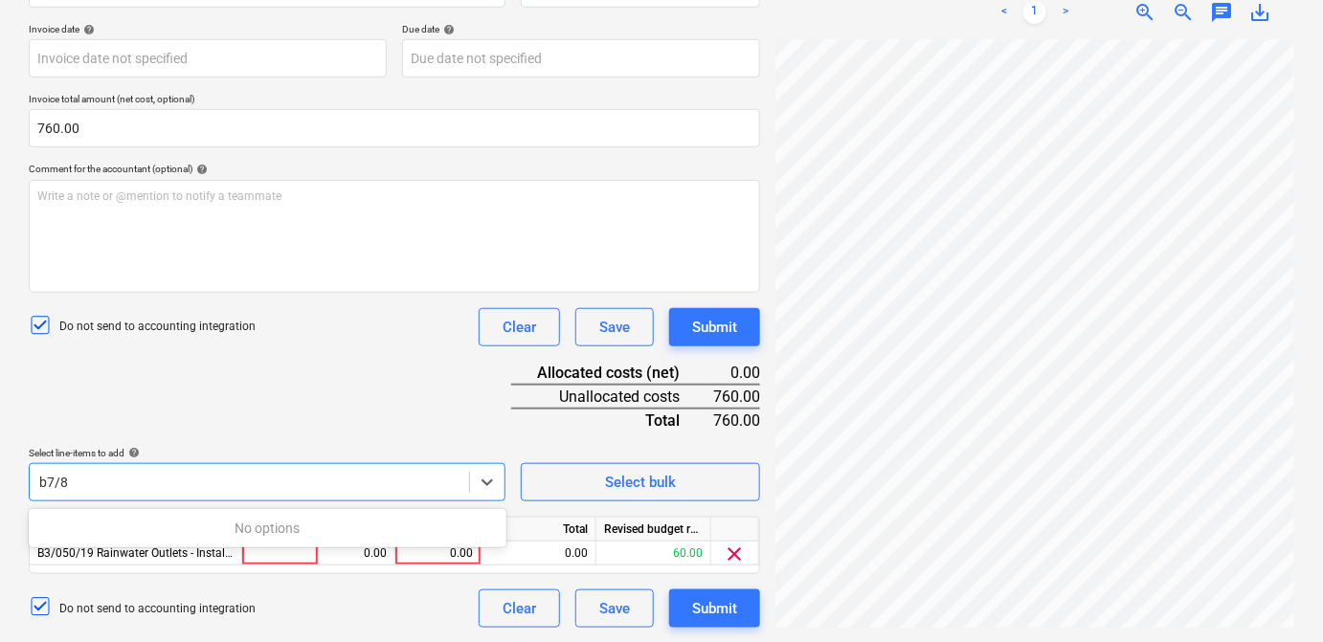
scroll to position [502, 0]
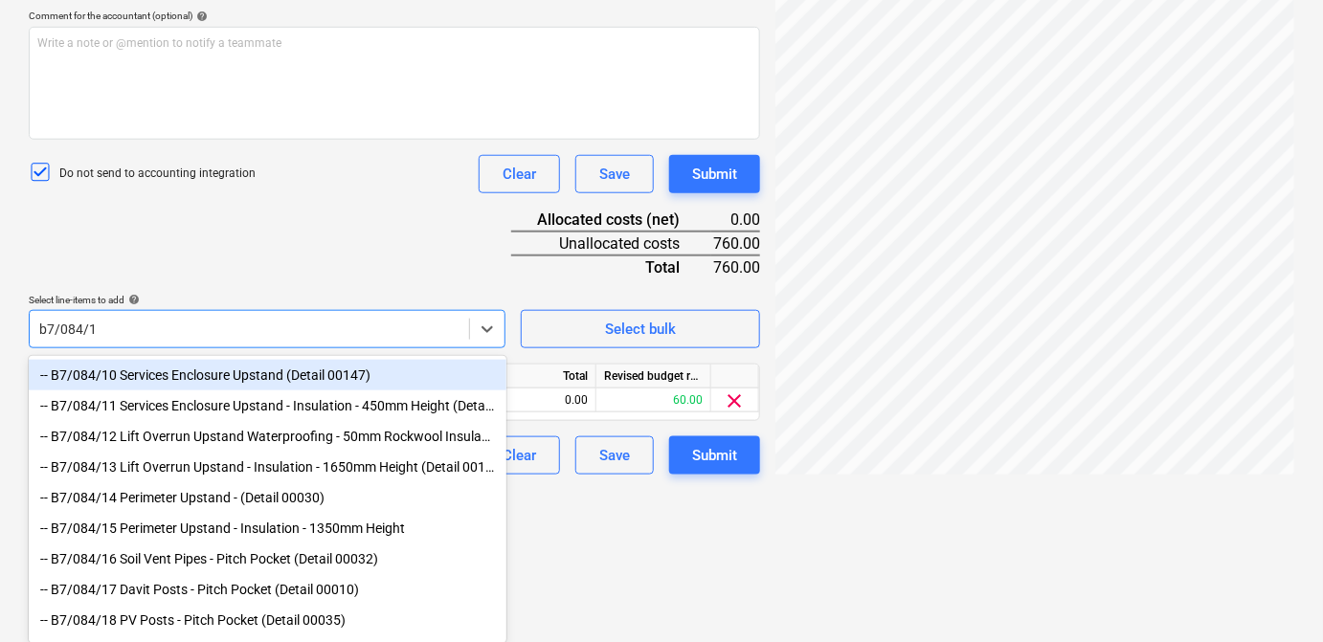
type input "b7/084/19"
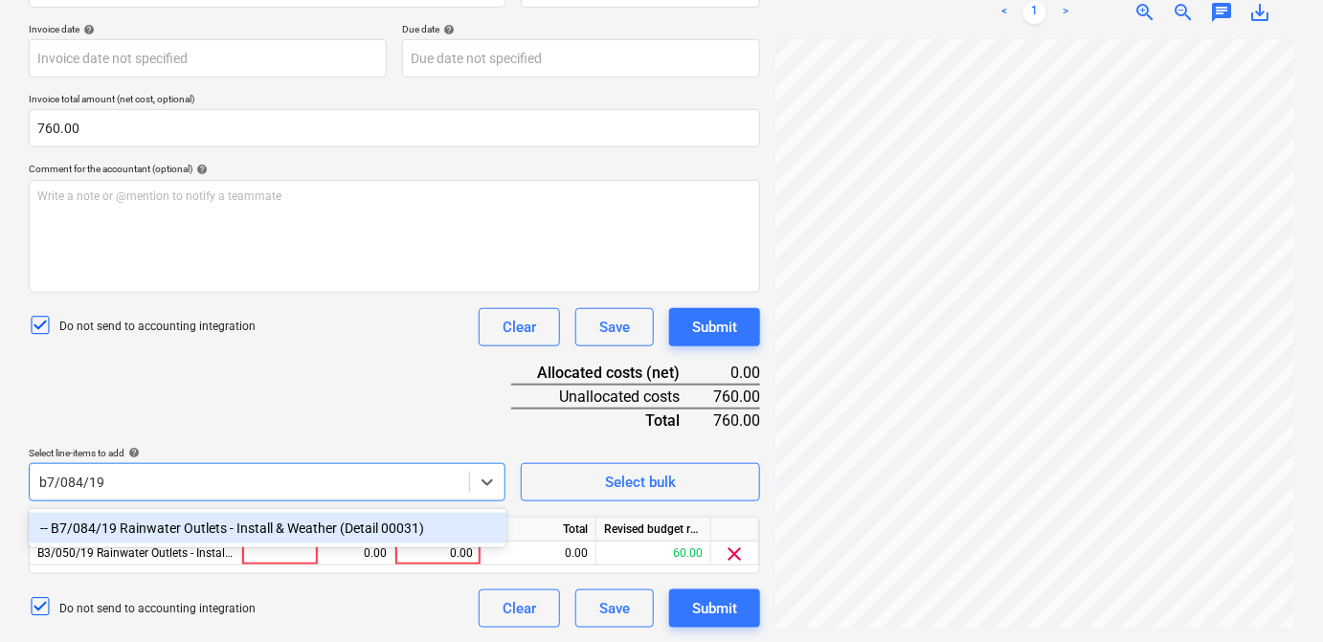
click at [250, 522] on div "-- B7/084/19 Rainwater Outlets - Install & Weather (Detail 00031)" at bounding box center [268, 528] width 478 height 31
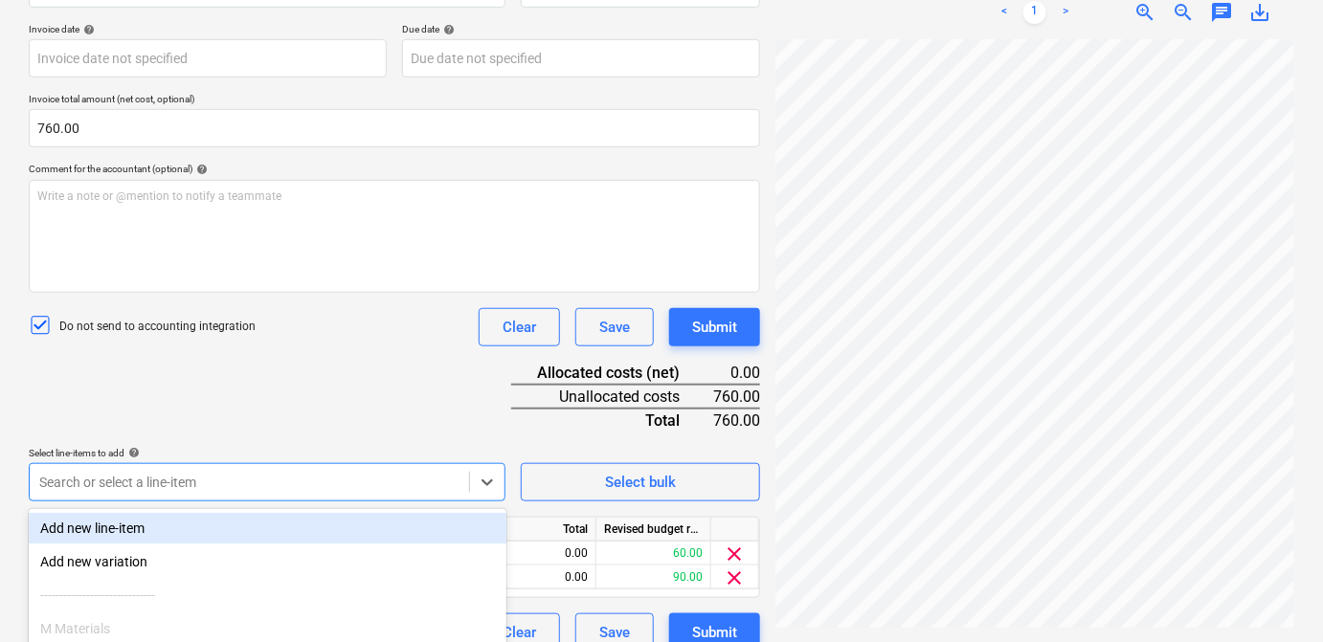
scroll to position [502, 0]
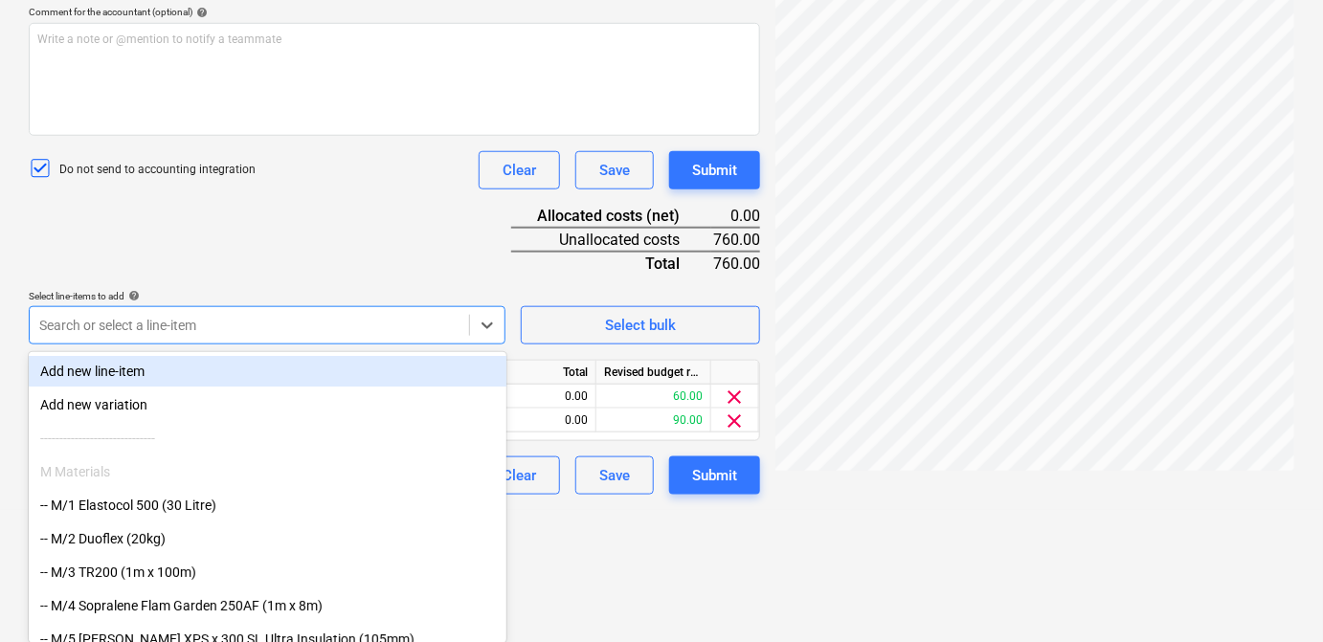
click at [353, 236] on div "Document name help SKM_C650i25091509330_Part15.pdf Invoice number (optional) he…" at bounding box center [394, 145] width 731 height 699
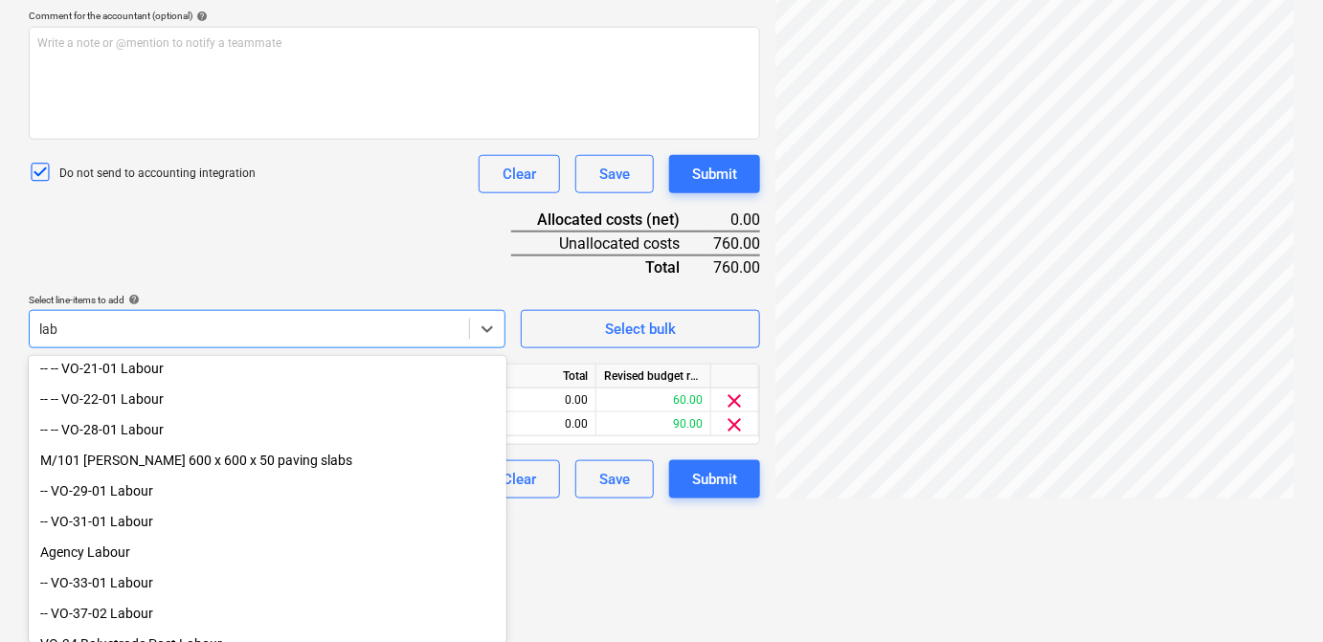
scroll to position [253, 0]
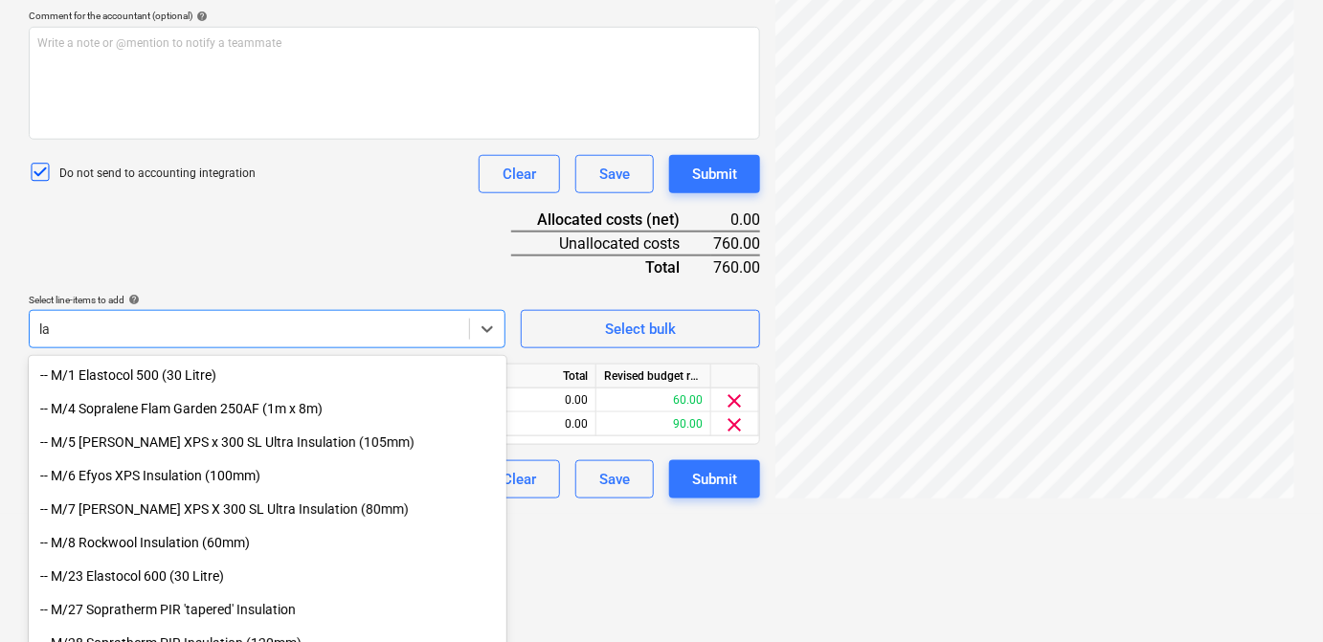
type input "l"
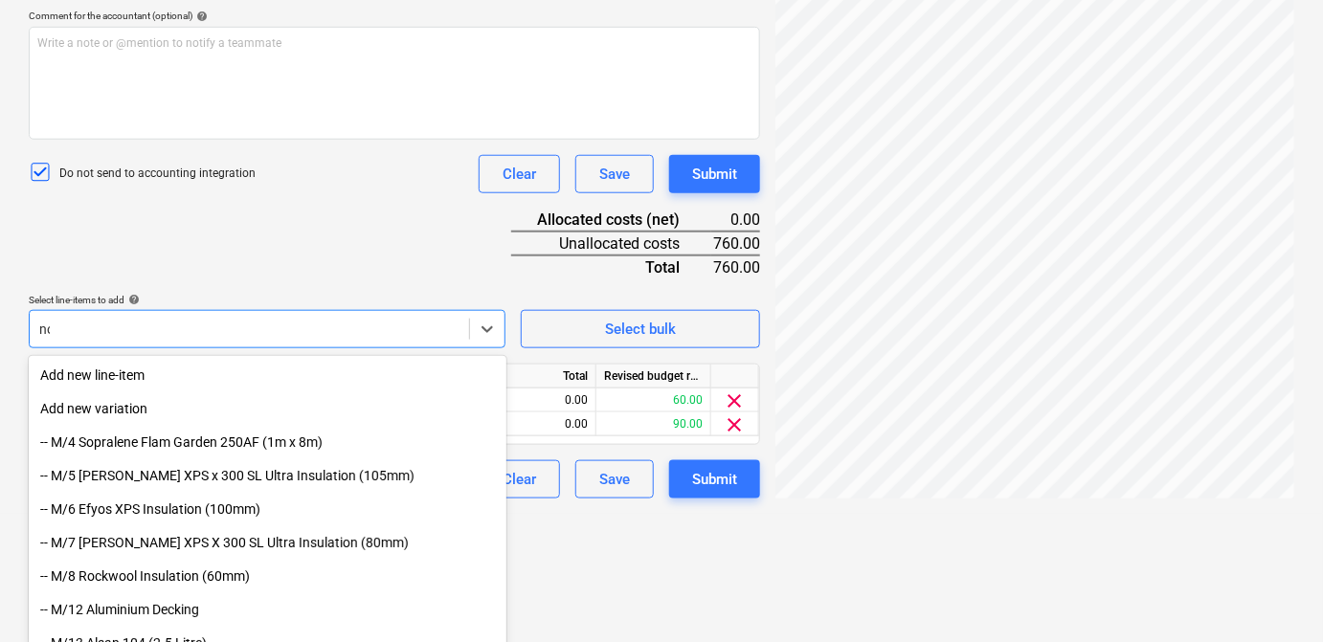
scroll to position [369, 0]
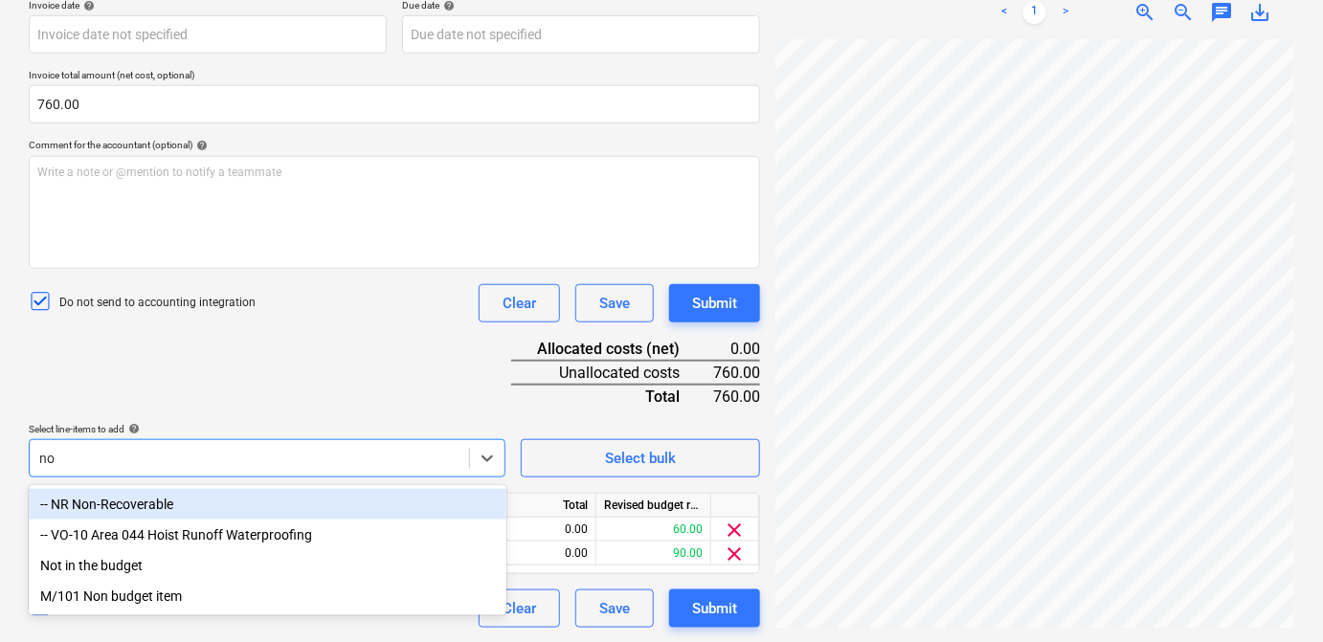
type input "n"
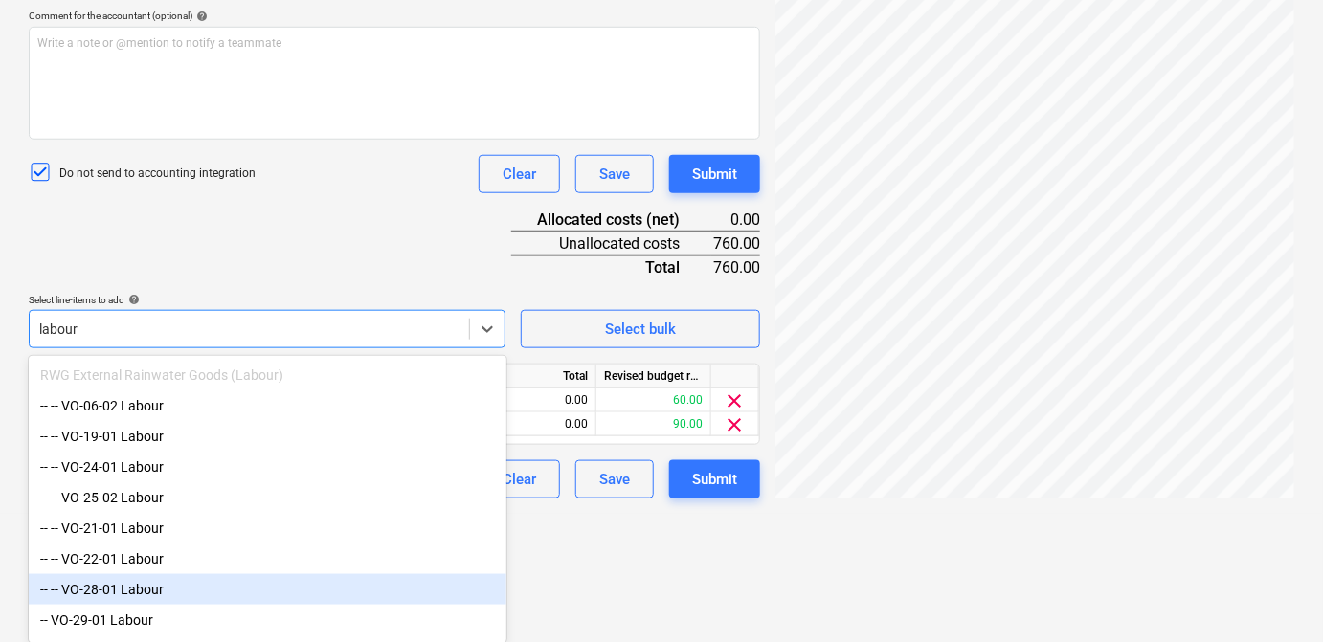
scroll to position [221, 0]
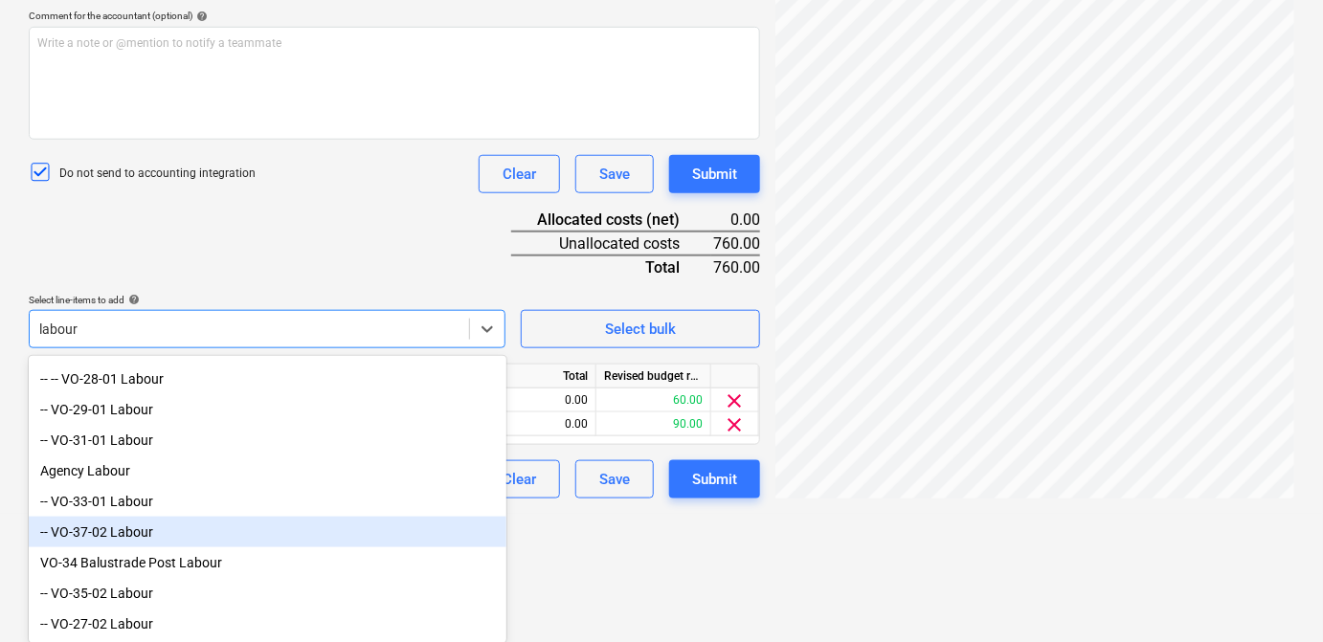
type input "labour"
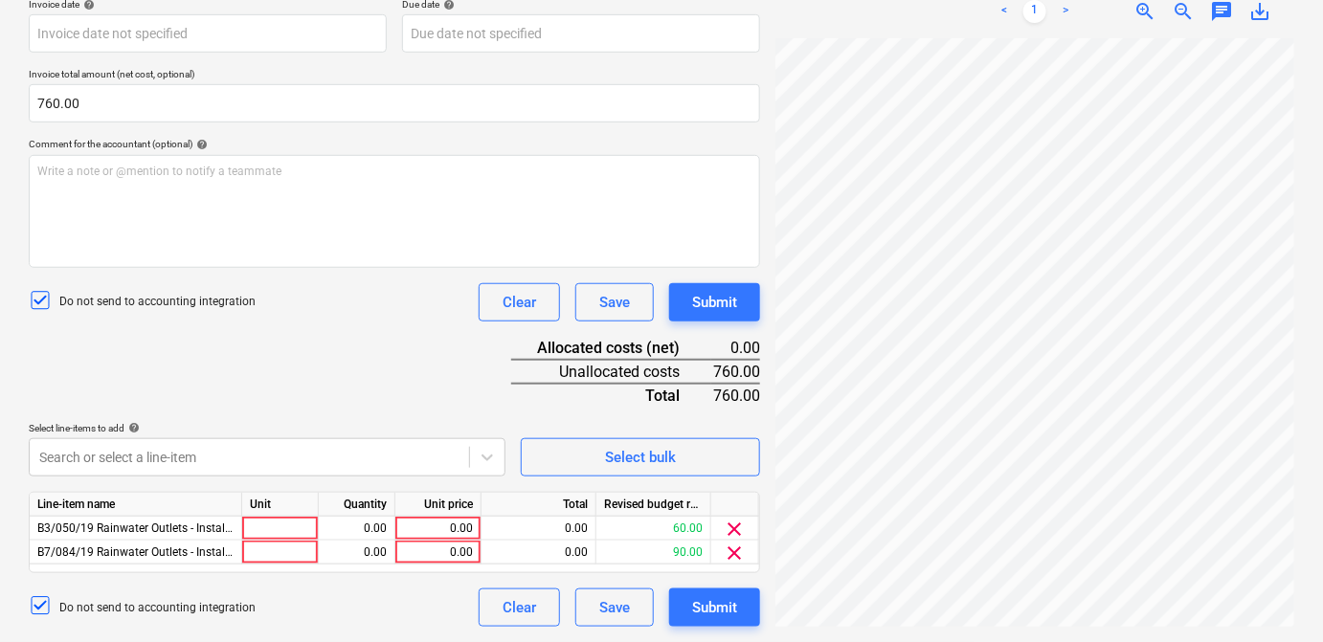
scroll to position [369, 0]
click at [273, 552] on div at bounding box center [280, 554] width 77 height 24
type input "days"
click at [372, 557] on div "0.00" at bounding box center [356, 554] width 60 height 24
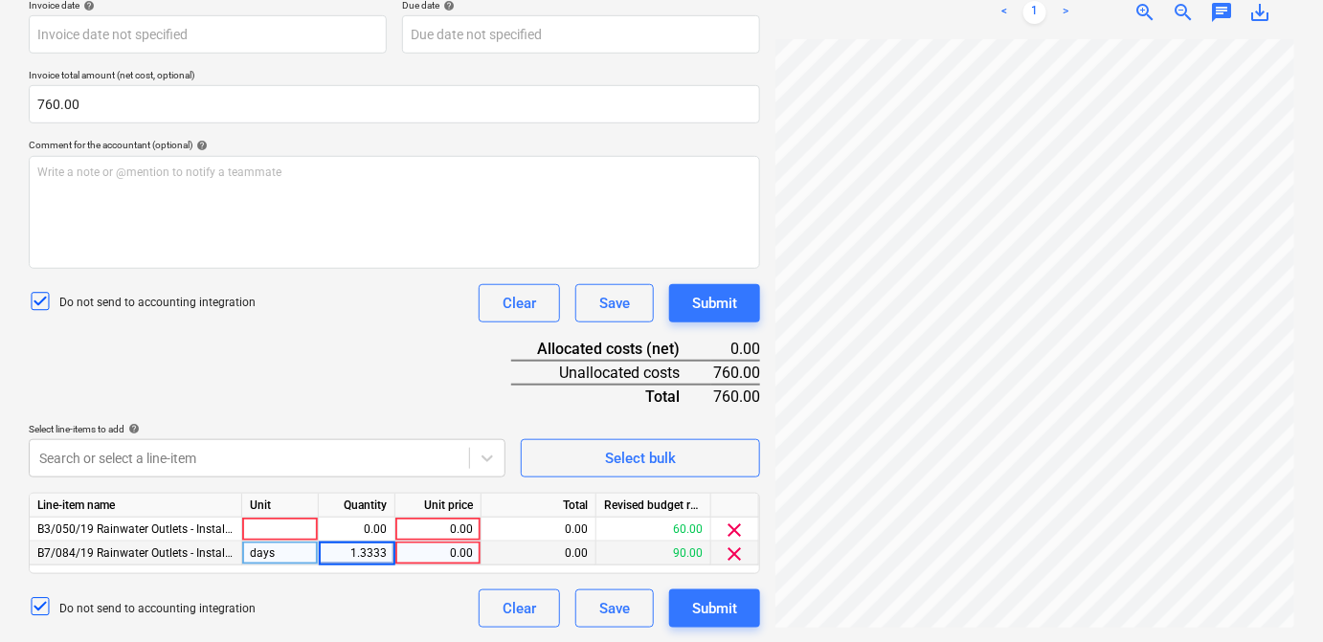
type input "1.33333"
click at [418, 555] on div "0.00" at bounding box center [438, 554] width 70 height 24
type input "190"
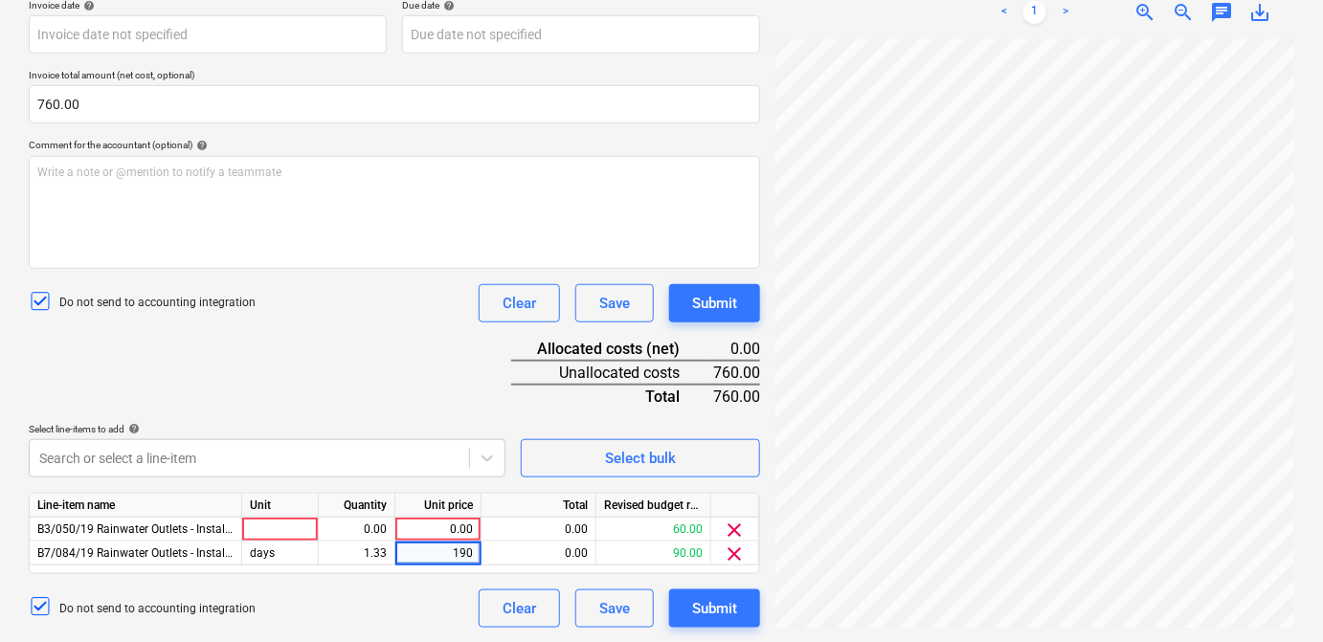
click at [429, 596] on div "Do not send to accounting integration Clear Save Submit" at bounding box center [394, 609] width 731 height 38
click at [304, 530] on div at bounding box center [280, 530] width 77 height 24
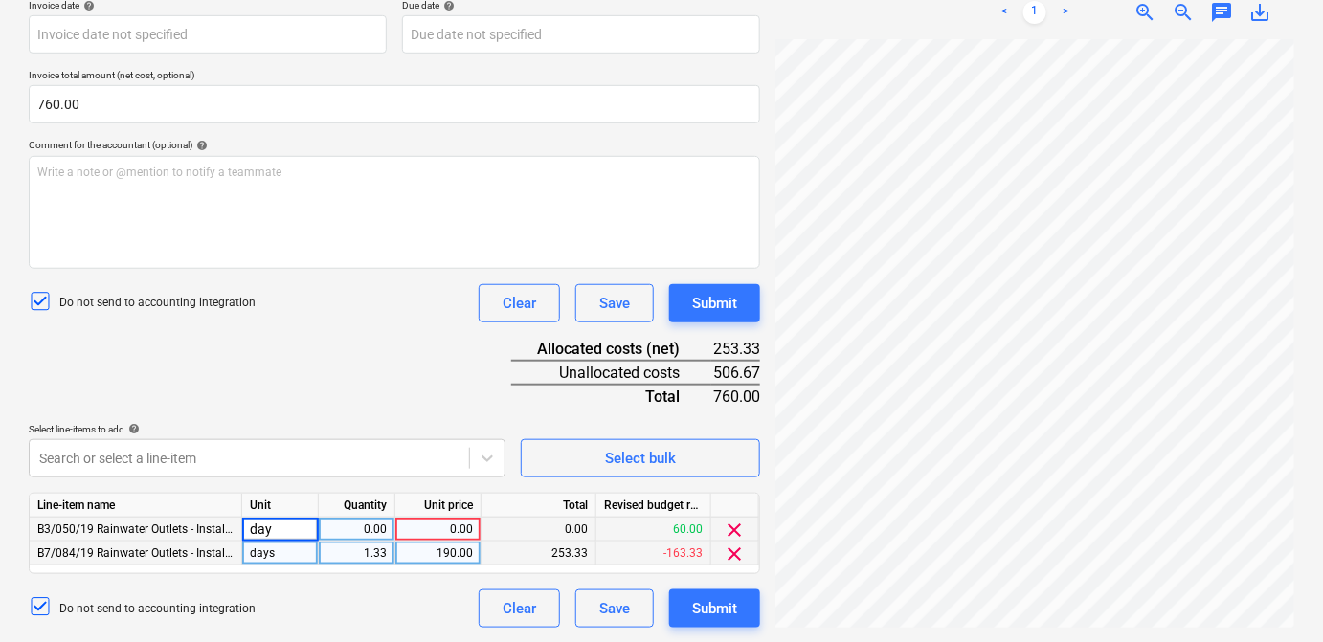
type input "days"
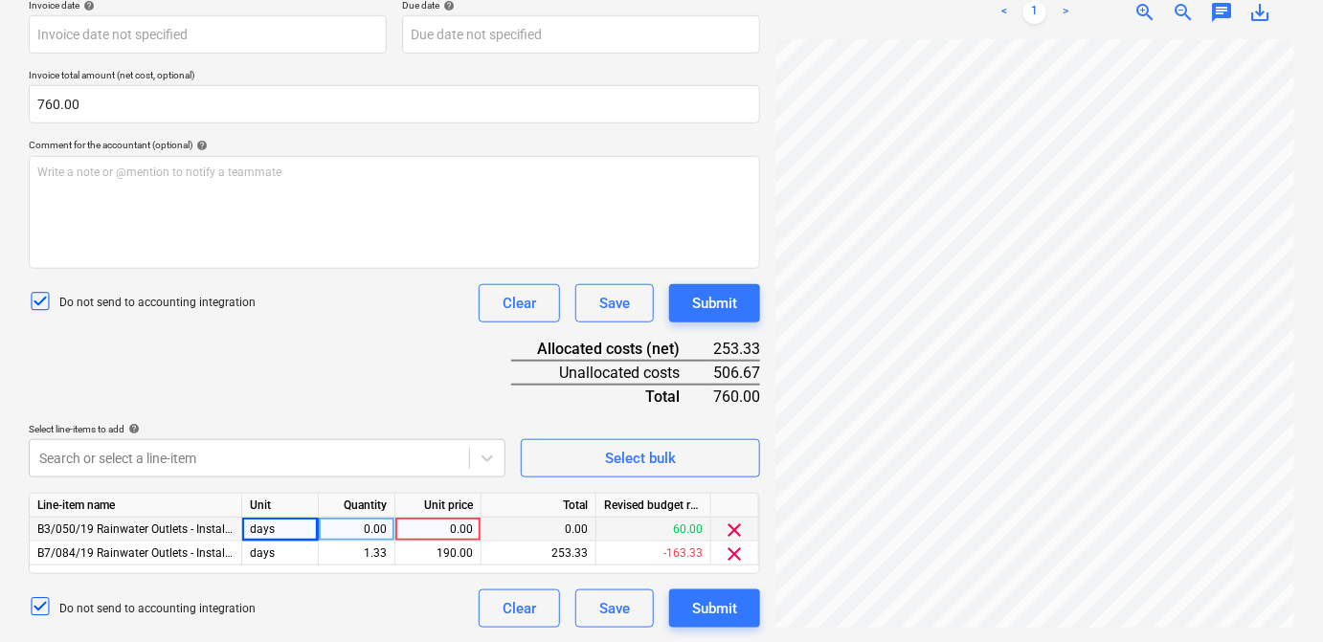
click at [366, 533] on div "0.00" at bounding box center [356, 530] width 60 height 24
type input "0.5"
click at [443, 527] on div "0.00" at bounding box center [438, 530] width 70 height 24
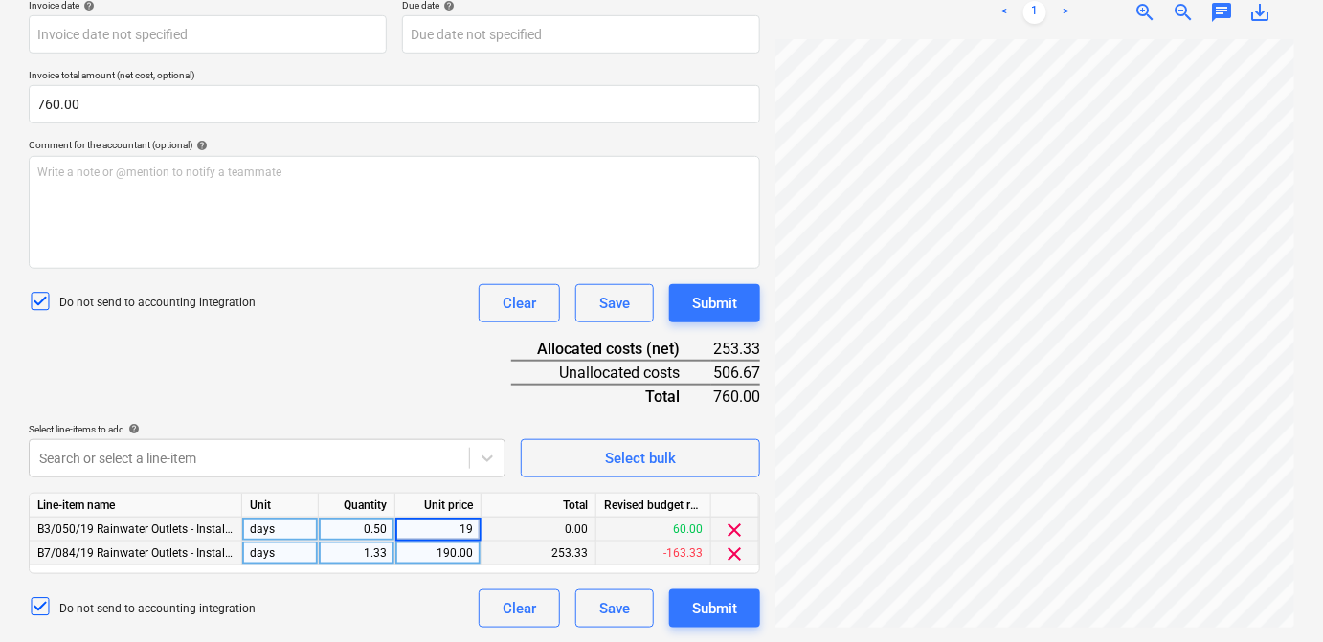
type input "190"
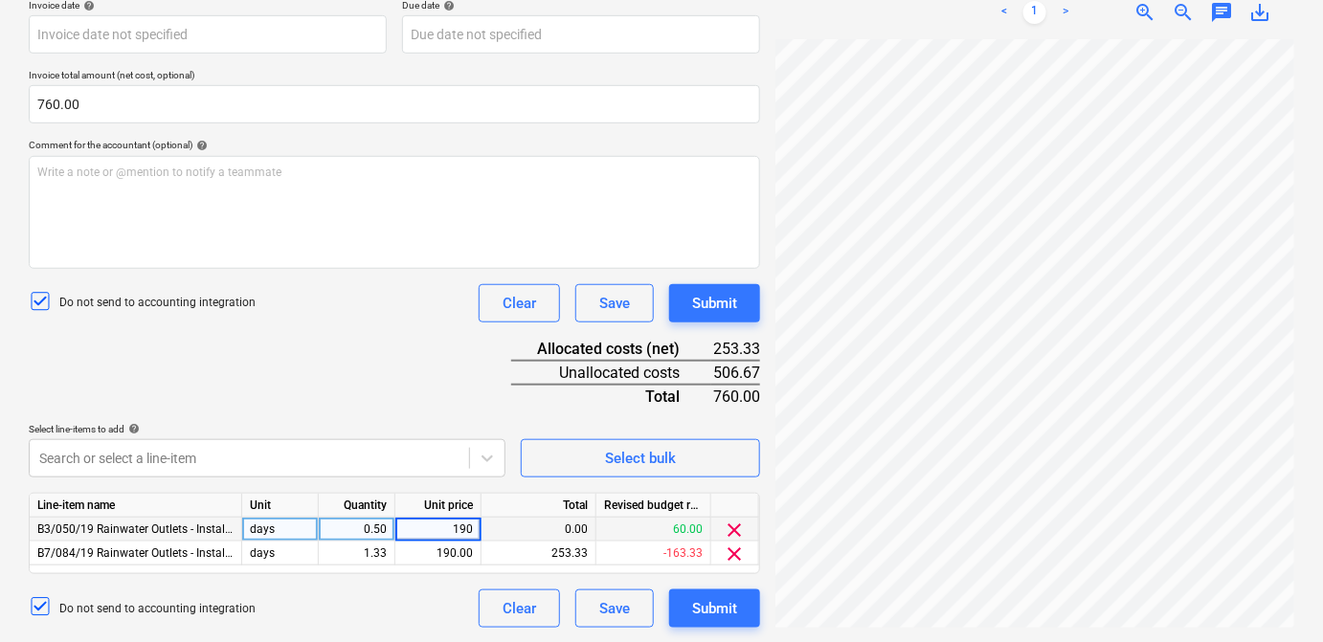
click at [426, 601] on div "Do not send to accounting integration Clear Save Submit" at bounding box center [394, 609] width 731 height 38
click at [264, 477] on div "Document name help SKM_C650i25091509330_Part15.pdf Invoice number (optional) he…" at bounding box center [394, 278] width 731 height 699
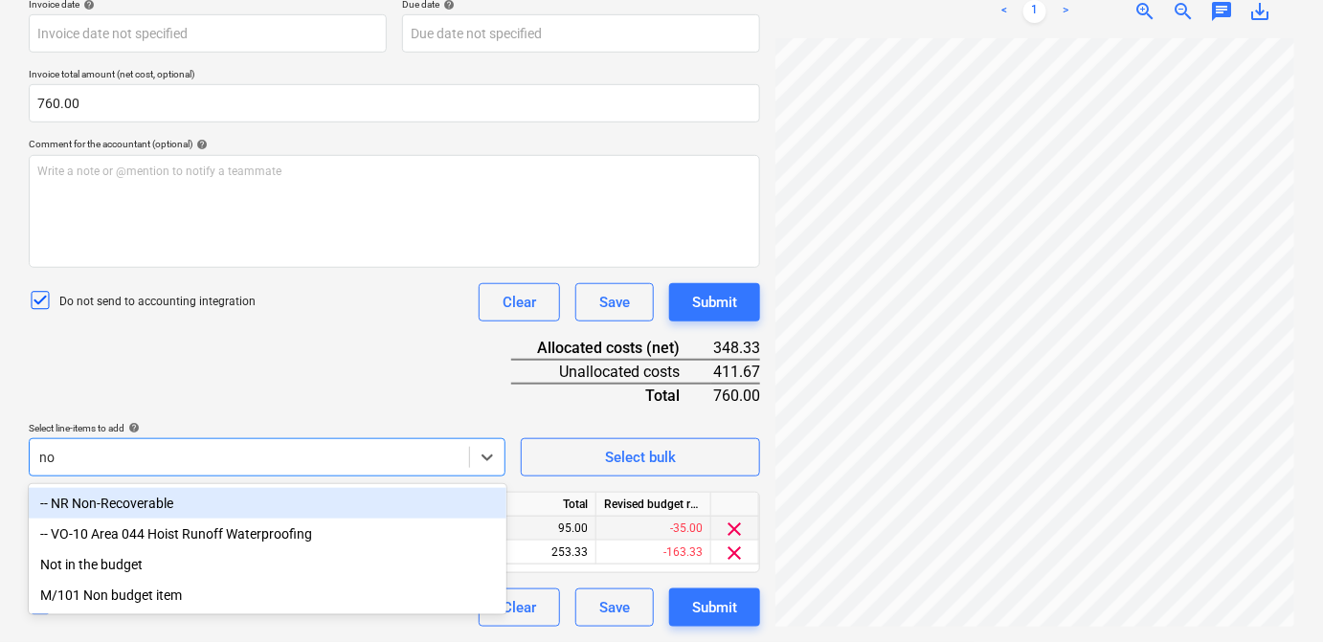
scroll to position [369, 0]
type input "n"
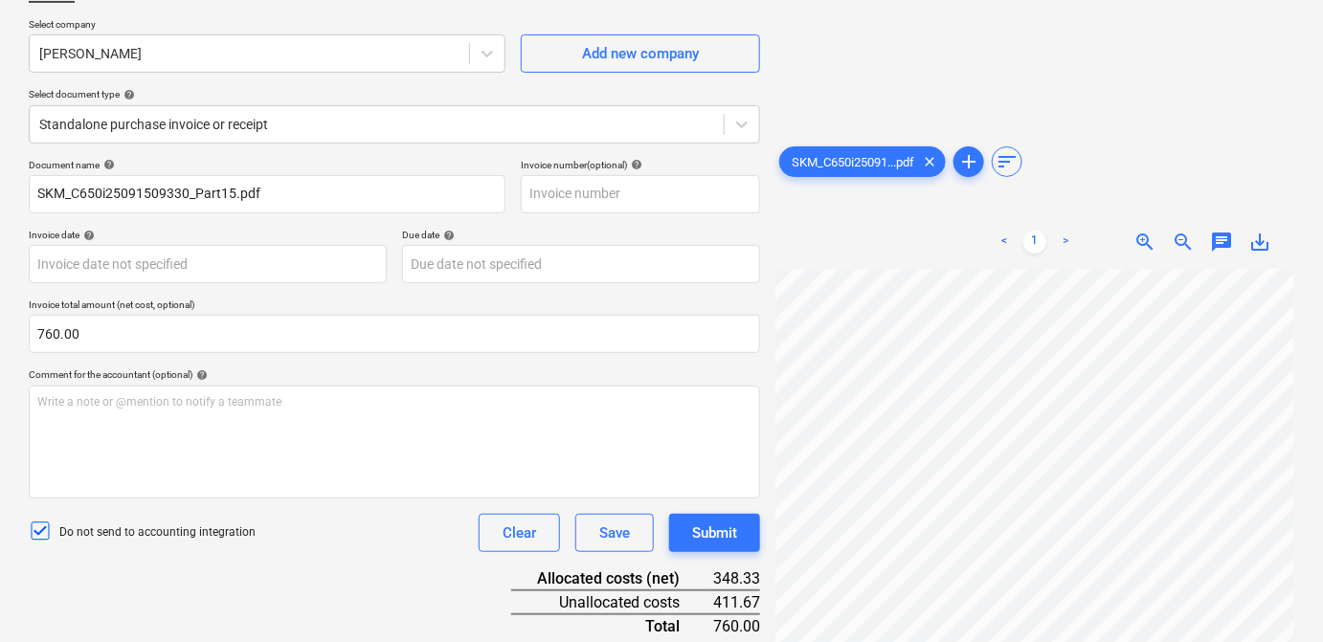
scroll to position [435, 0]
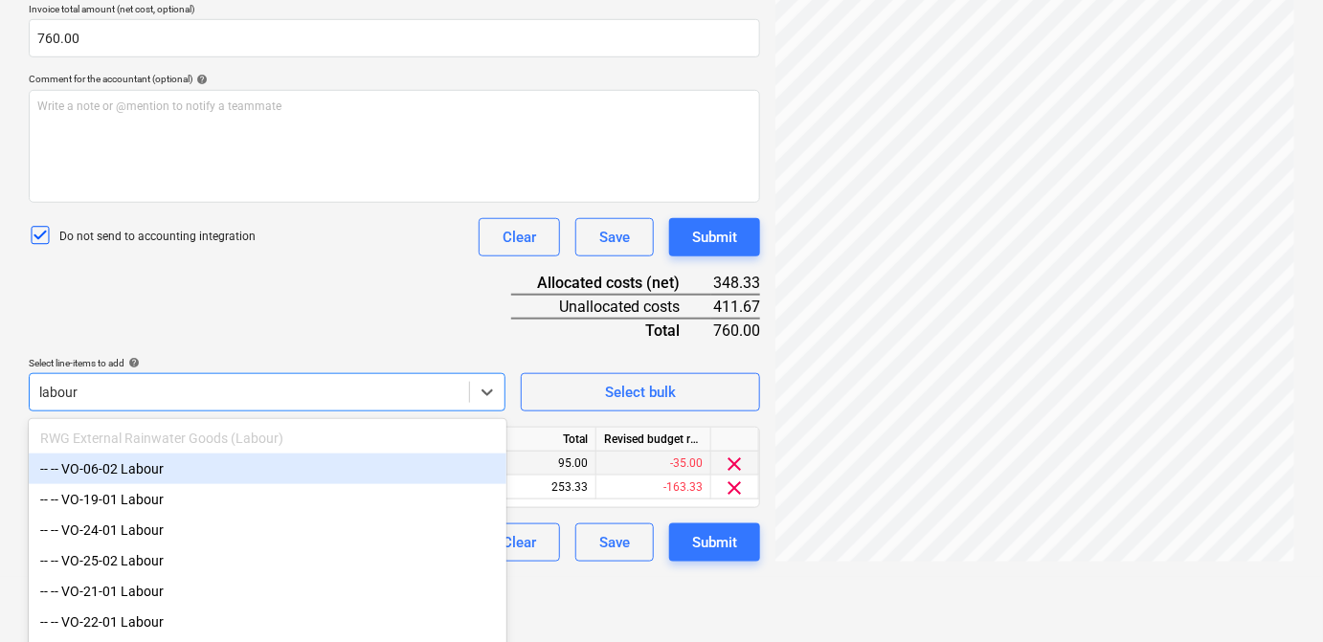
type input "labour"
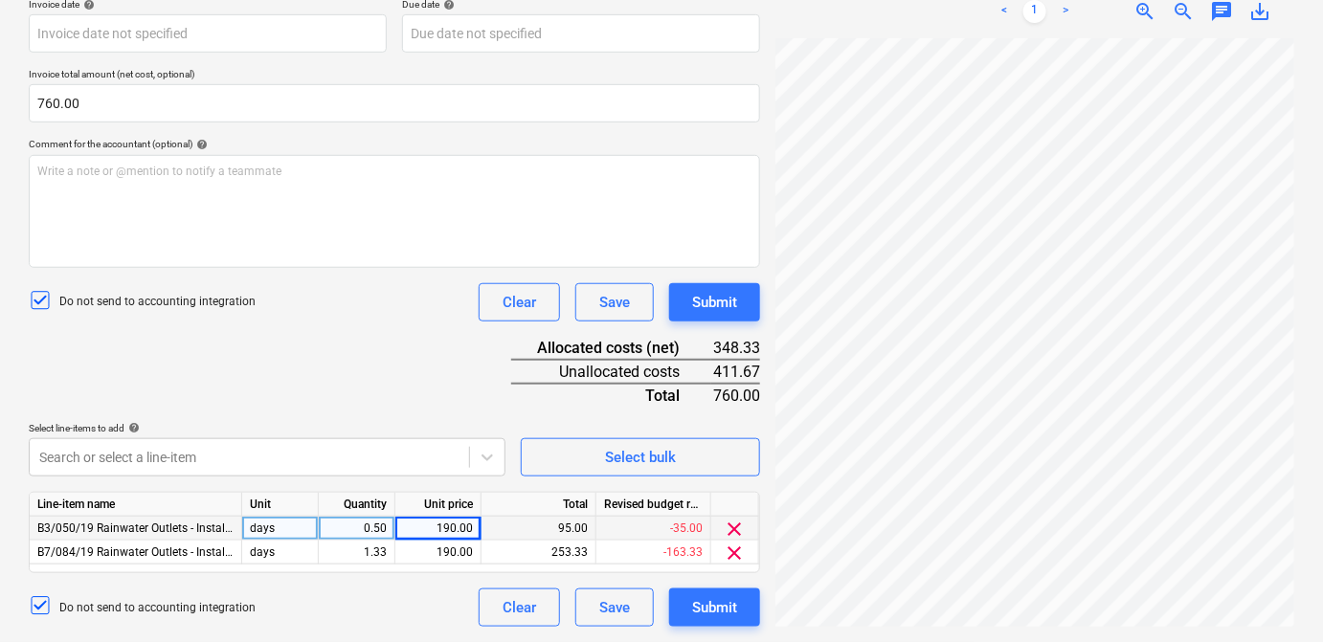
scroll to position [369, 0]
click at [329, 328] on div "Document name help SKM_C650i25091509330_Part15.pdf Invoice number (optional) he…" at bounding box center [394, 278] width 731 height 699
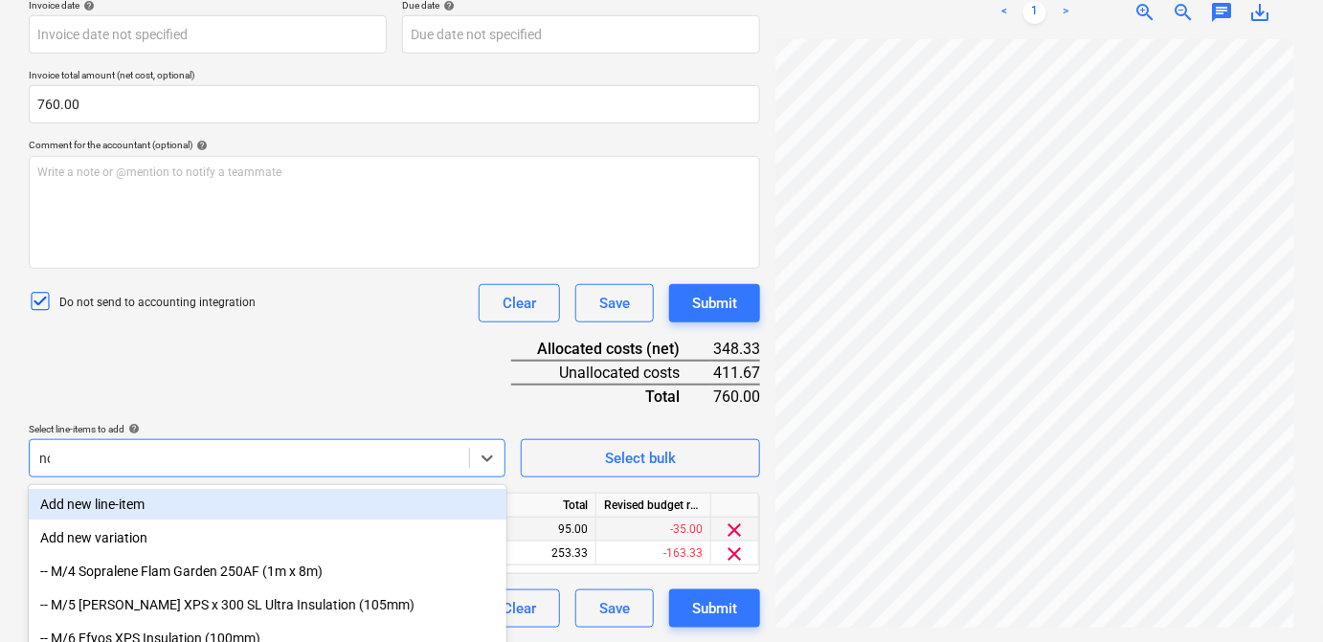
type input "non"
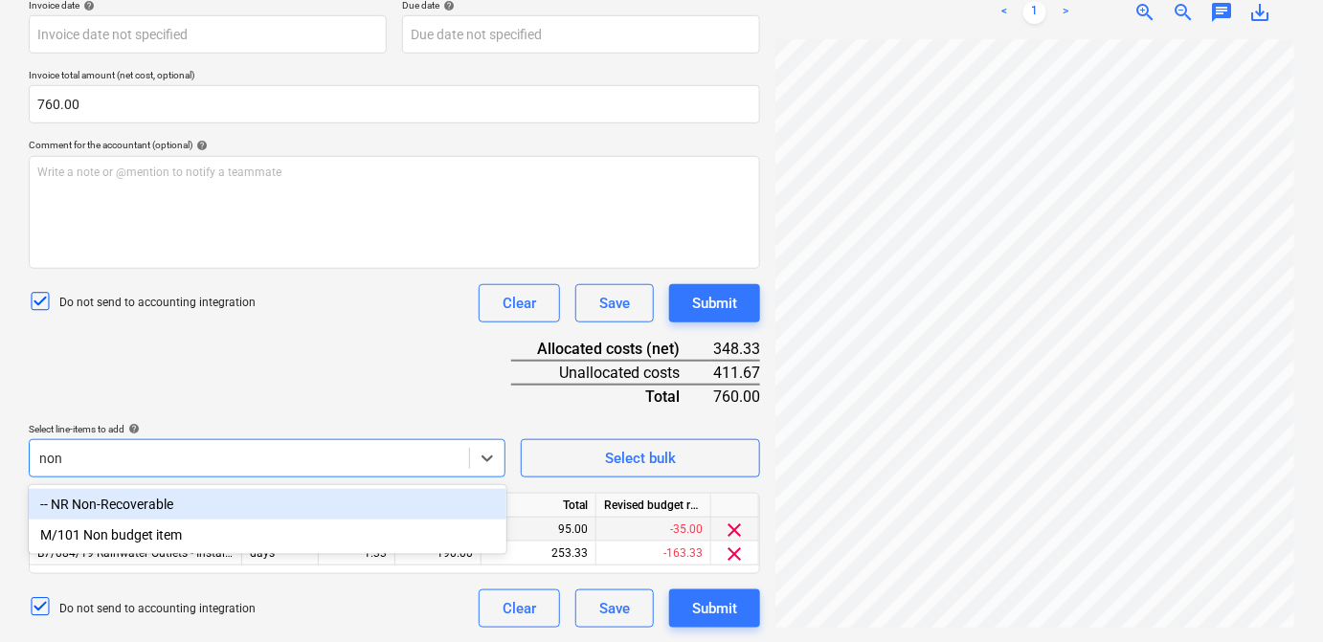
click at [260, 499] on div "-- NR Non-Recoverable" at bounding box center [268, 504] width 478 height 31
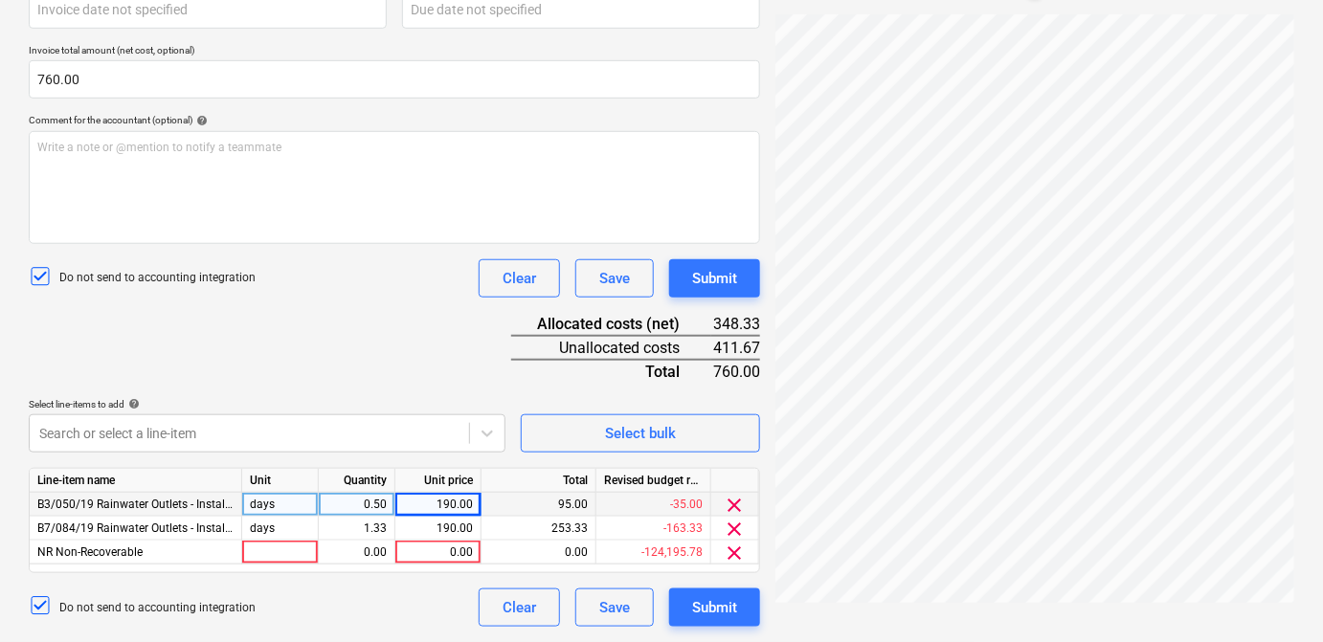
scroll to position [393, 0]
click at [250, 283] on div "Document name help SKM_C650i25091509330_Part15.pdf Invoice number (optional) he…" at bounding box center [394, 266] width 731 height 723
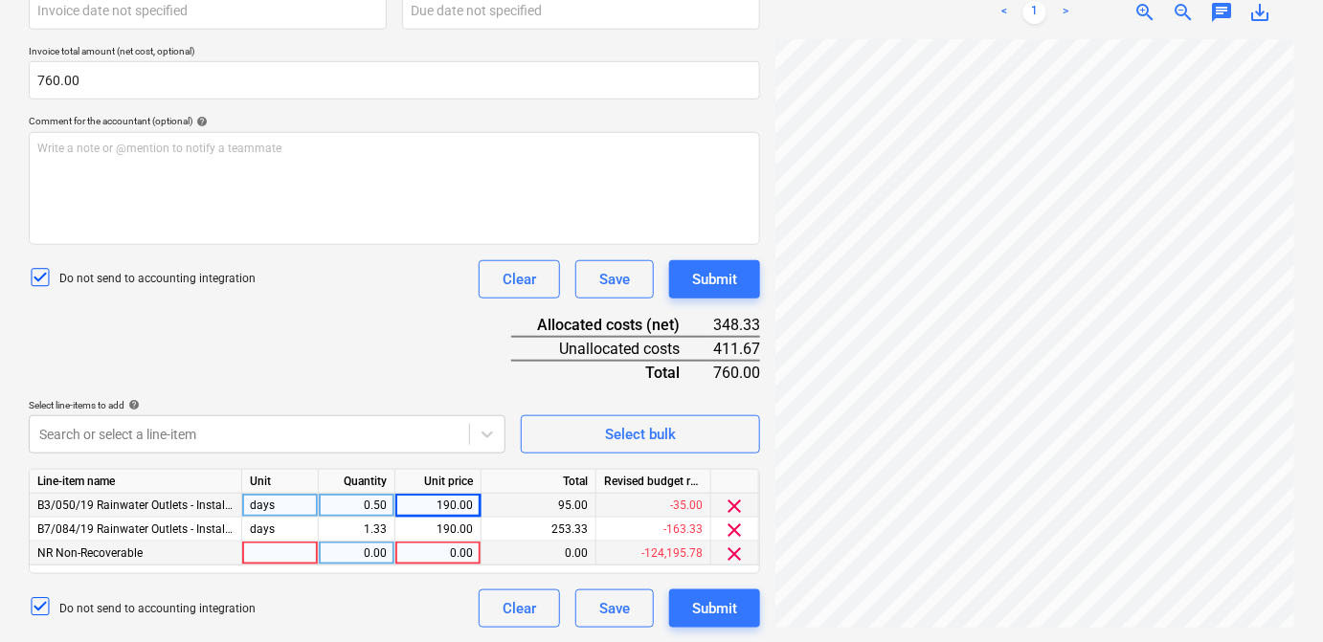
click at [281, 547] on div at bounding box center [280, 554] width 77 height 24
type input "days"
click at [371, 556] on div "0.00" at bounding box center [356, 554] width 60 height 24
type input "1.0833"
click at [459, 557] on div "0.00" at bounding box center [438, 554] width 70 height 24
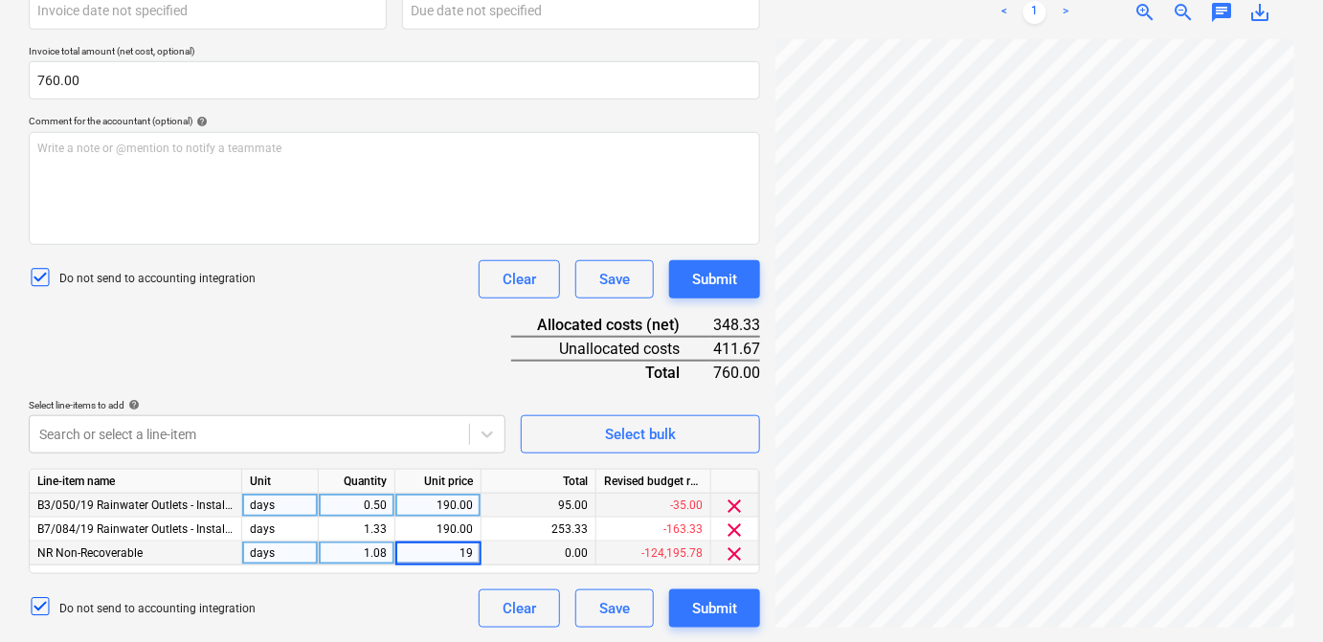
type input "190"
click at [444, 597] on div "Do not send to accounting integration Clear Save Submit" at bounding box center [394, 609] width 731 height 38
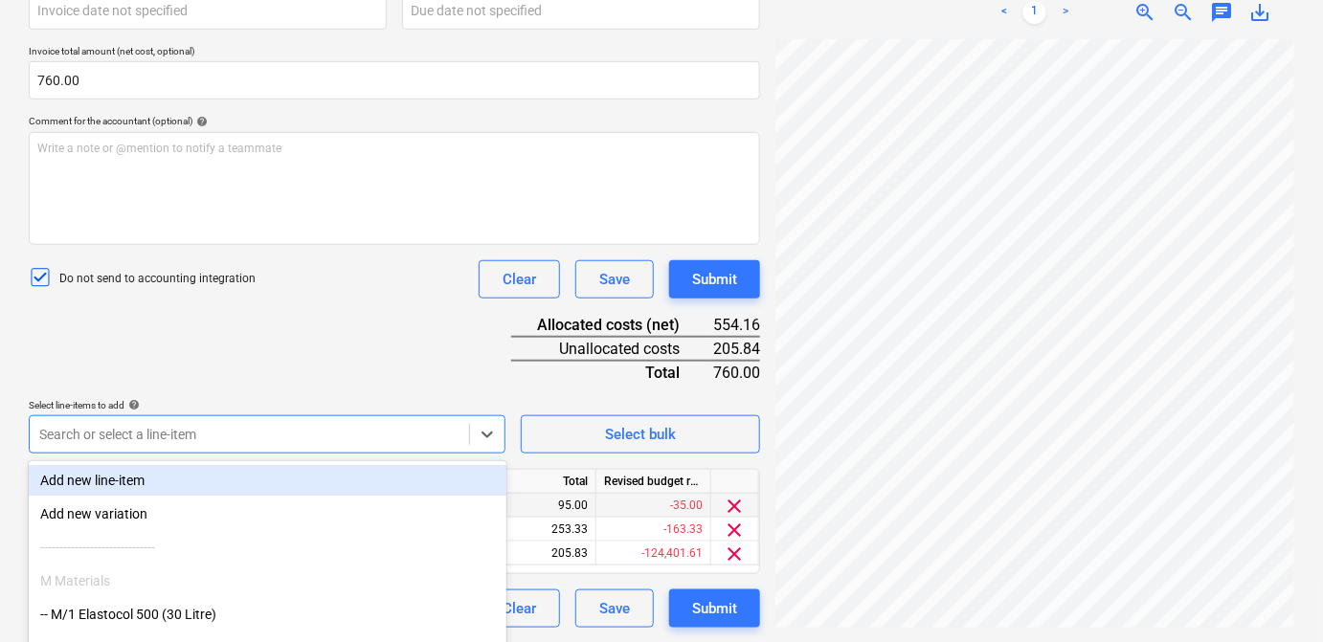
scroll to position [502, 0]
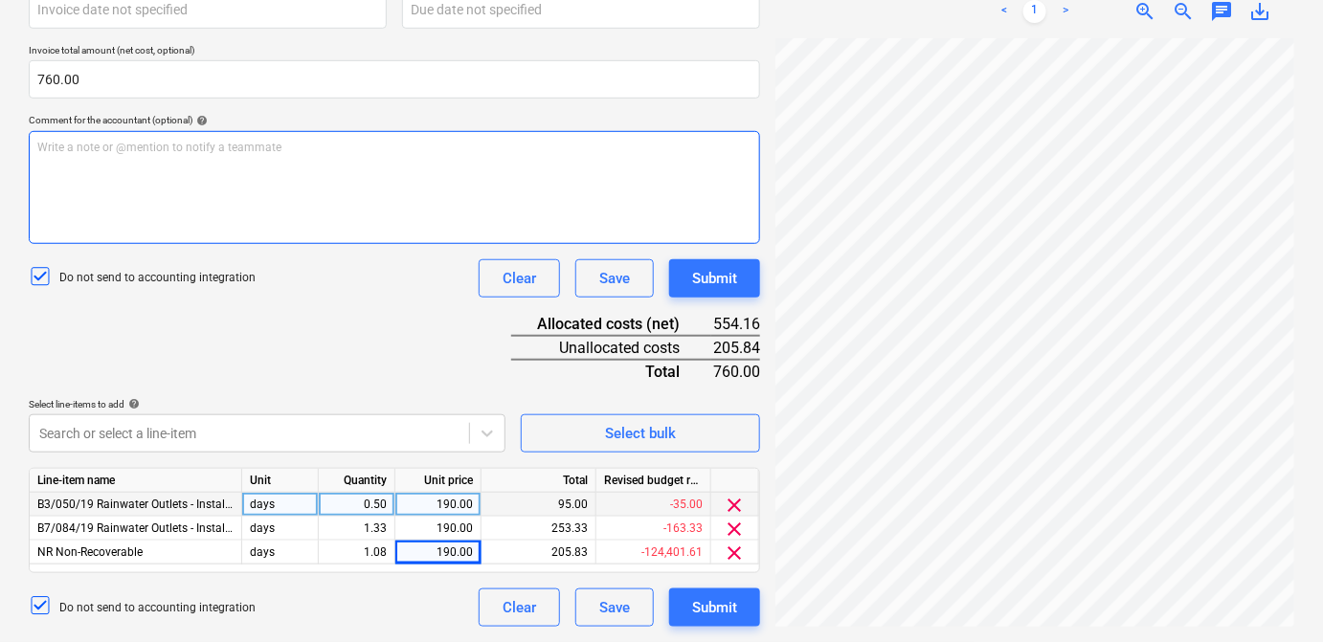
scroll to position [393, 0]
click at [129, 242] on div "Document name help SKM_C650i25091509330_Part15.pdf Invoice number (optional) he…" at bounding box center [394, 266] width 731 height 723
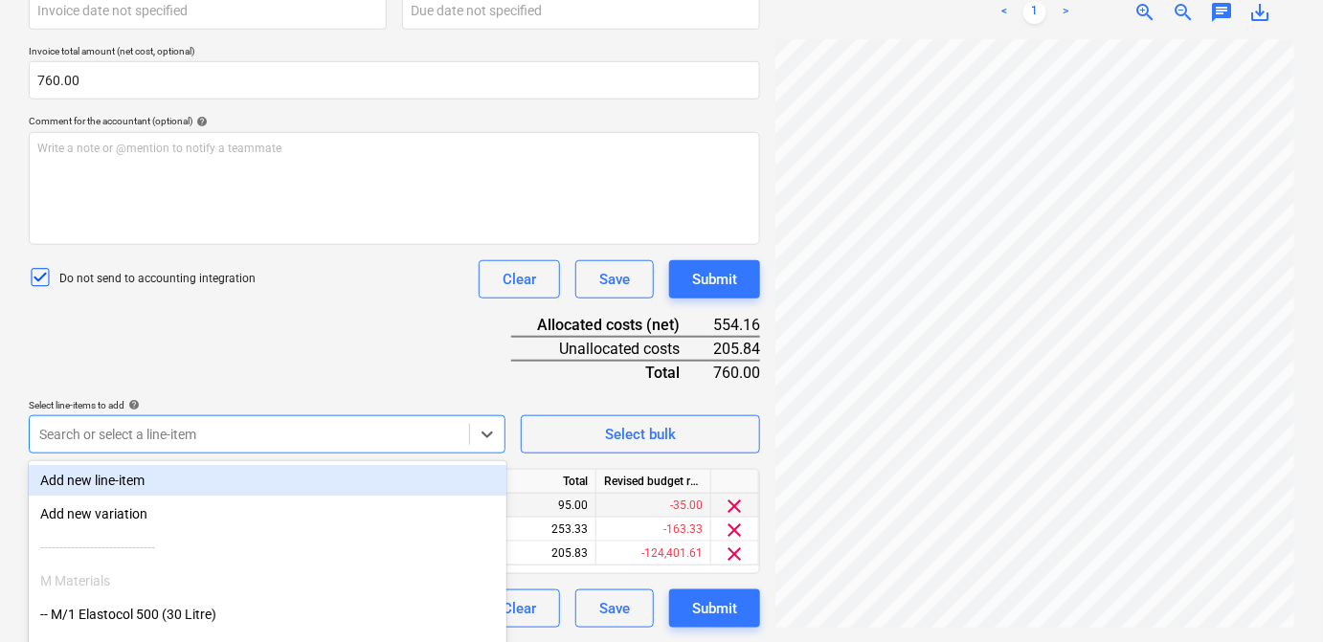
scroll to position [502, 0]
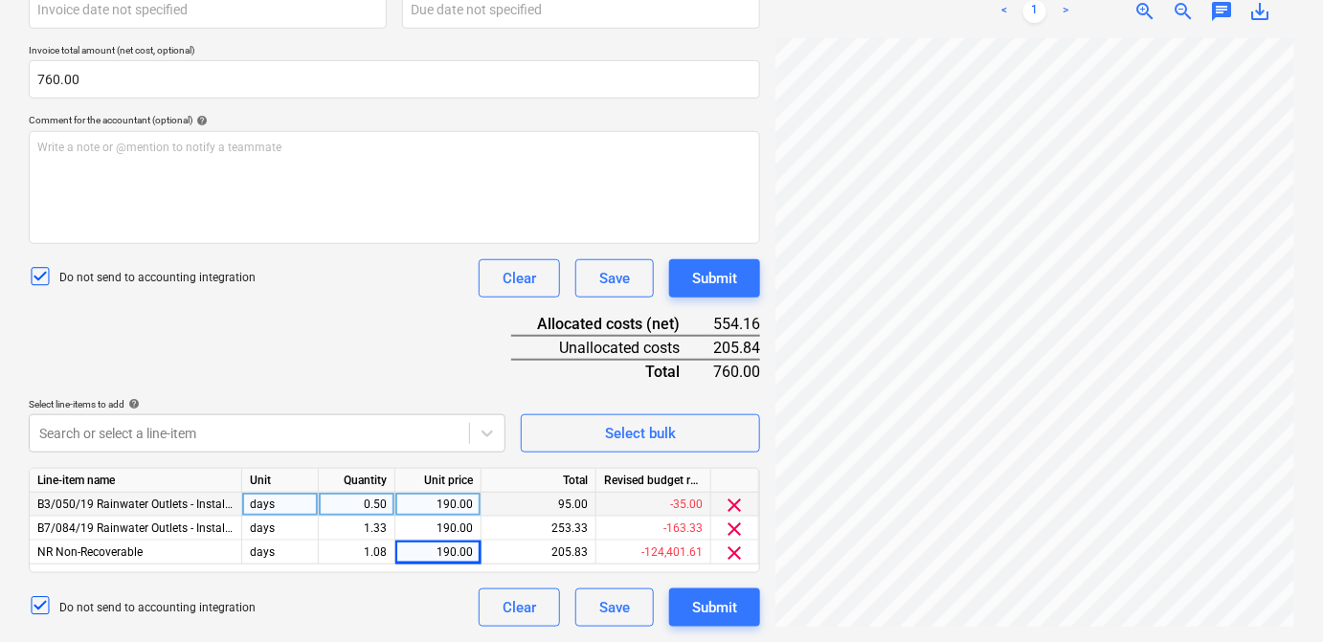
scroll to position [393, 0]
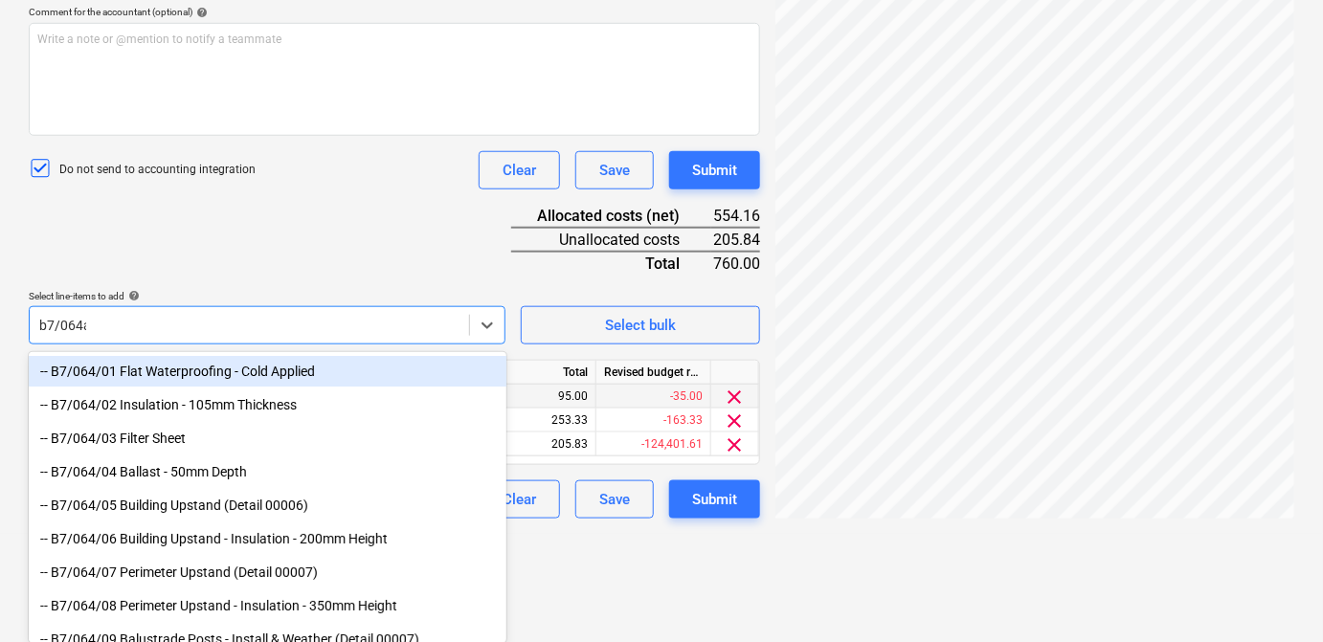
scroll to position [498, 0]
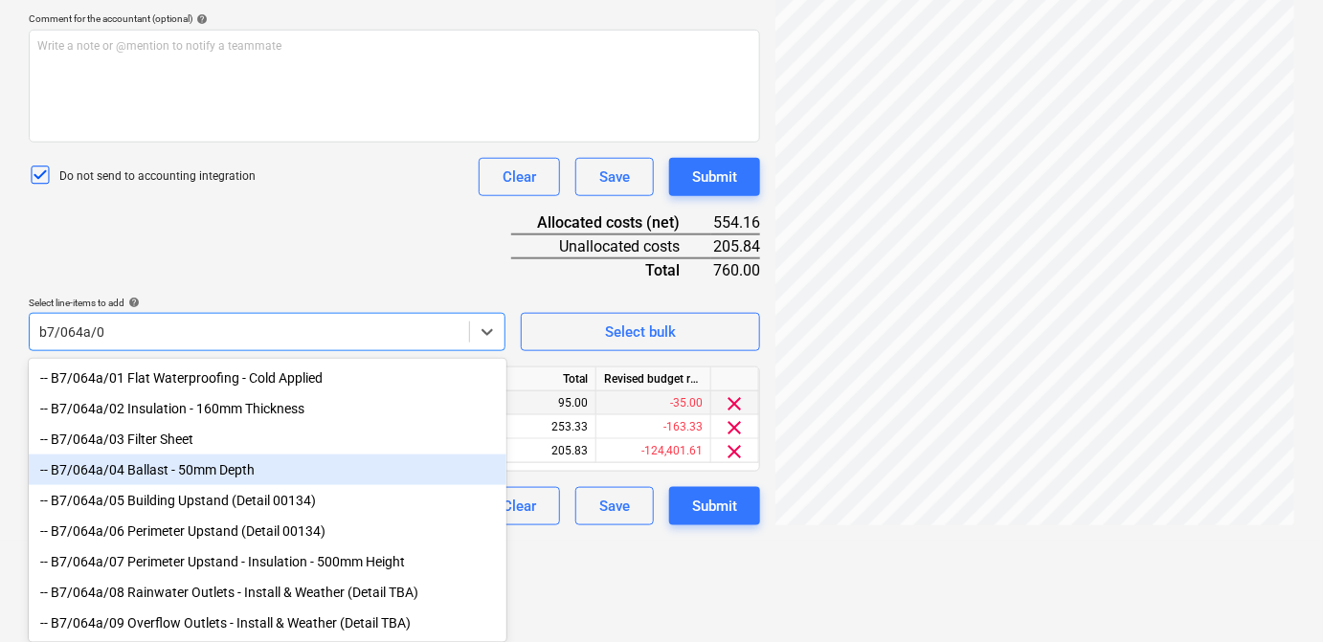
type input "b7/064a/02"
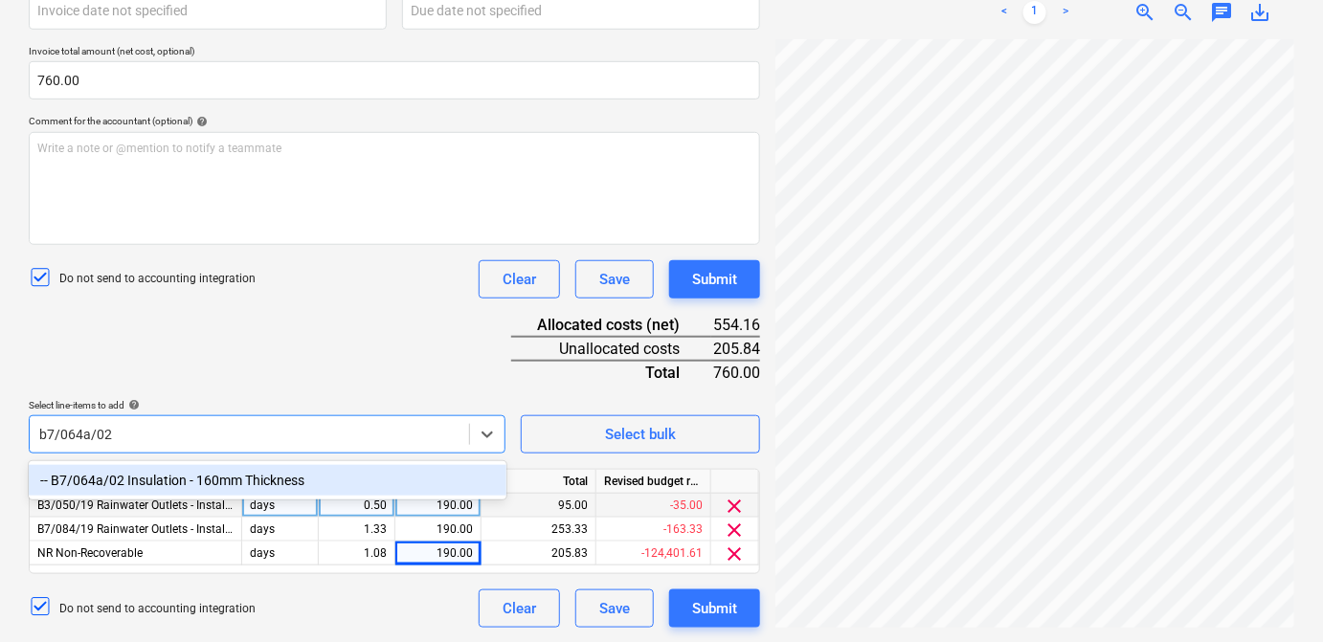
click at [283, 484] on div "-- B7/064a/02 Insulation - 160mm Thickness" at bounding box center [268, 480] width 478 height 31
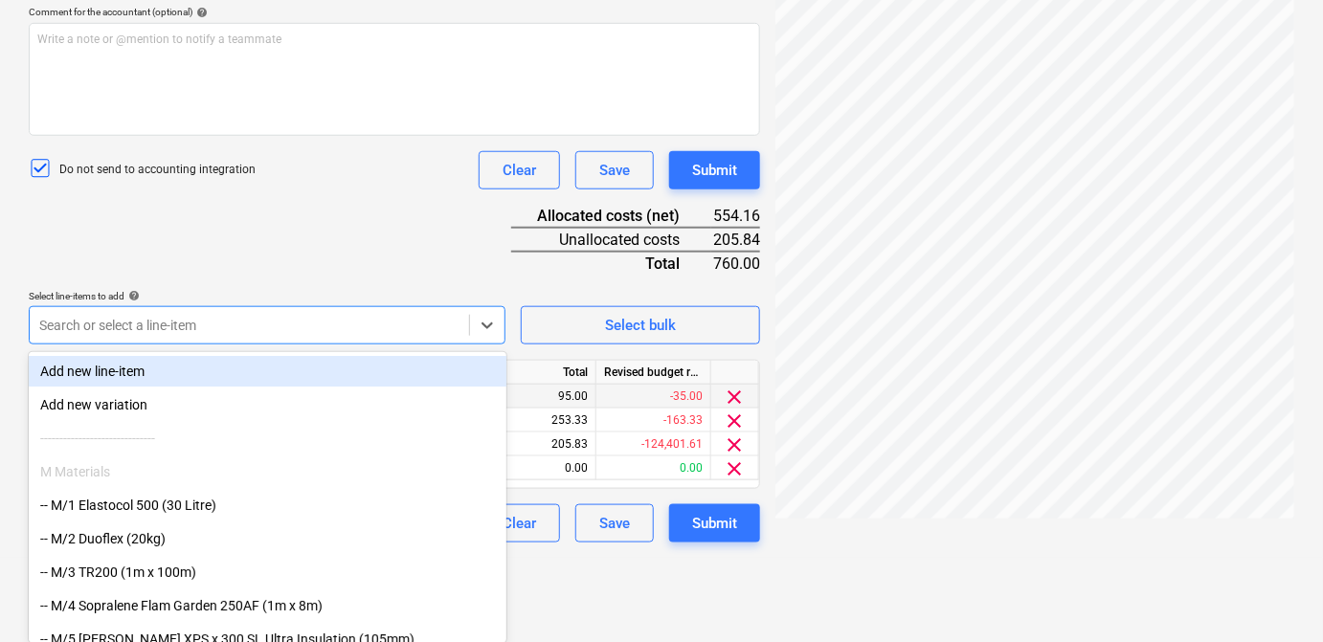
scroll to position [416, 0]
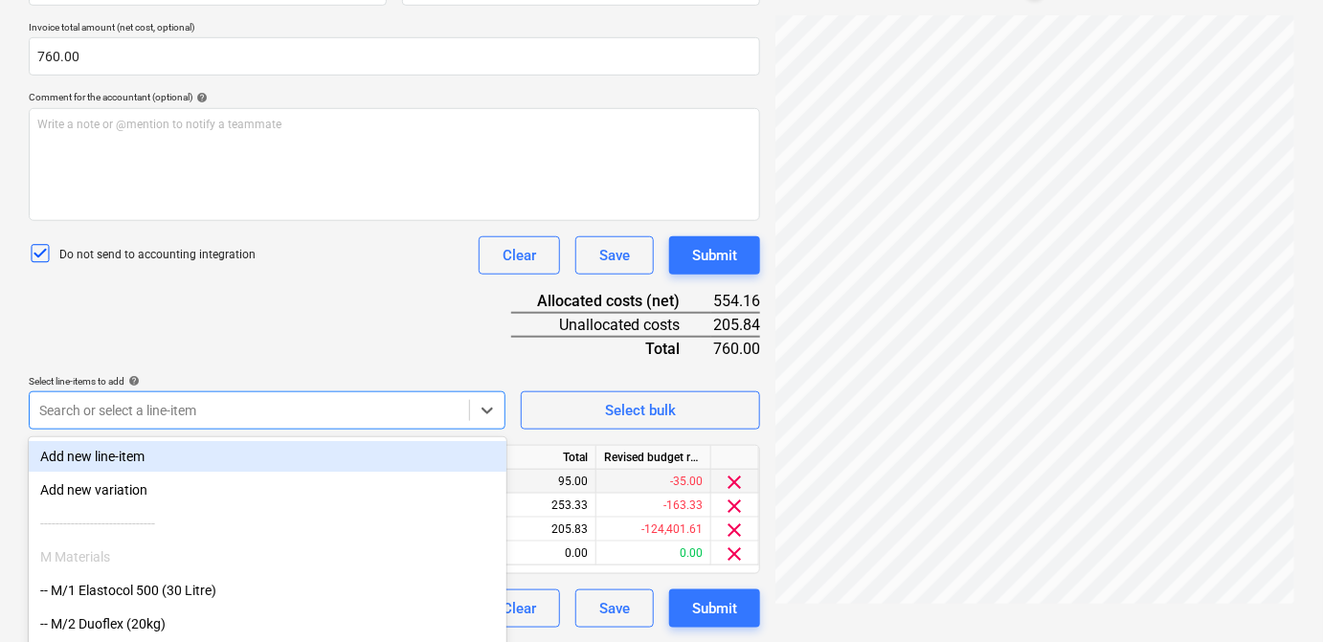
click at [277, 239] on div "Document name help SKM_C650i25091509330_Part15.pdf Invoice number (optional) he…" at bounding box center [394, 254] width 731 height 747
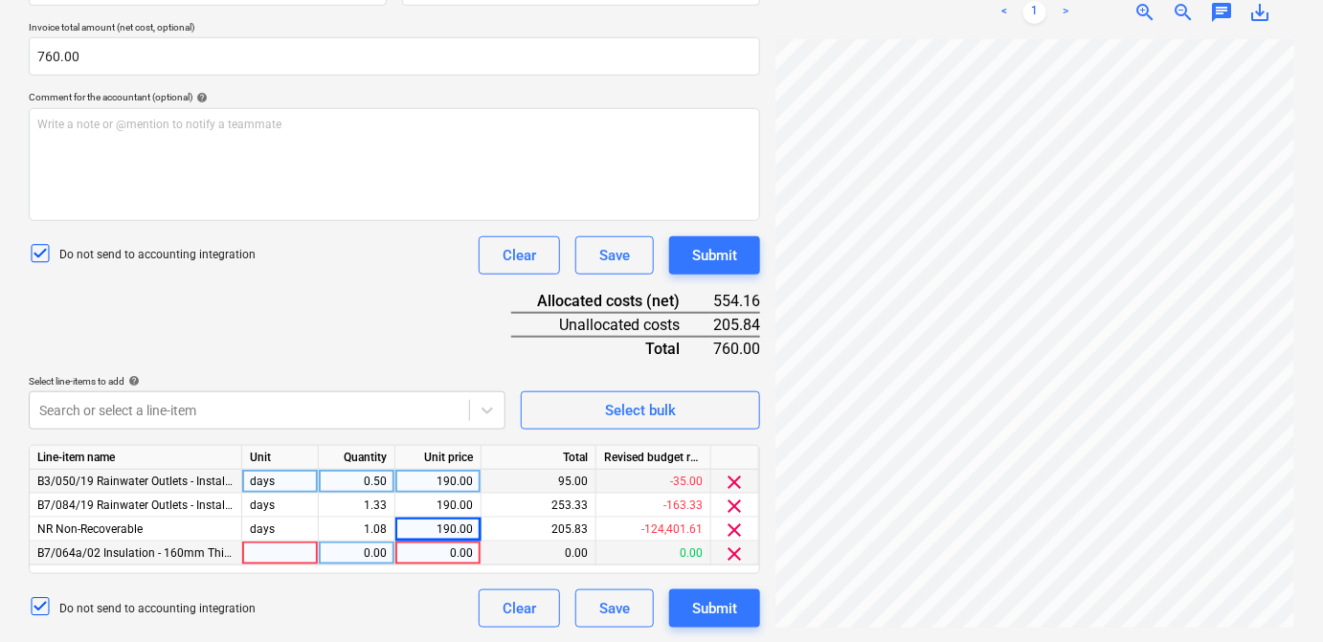
click at [287, 552] on div at bounding box center [280, 554] width 77 height 24
type input "days"
click at [354, 551] on div "0.00" at bounding box center [356, 554] width 60 height 24
type input "0.8330"
click at [440, 552] on div "0.00" at bounding box center [438, 554] width 70 height 24
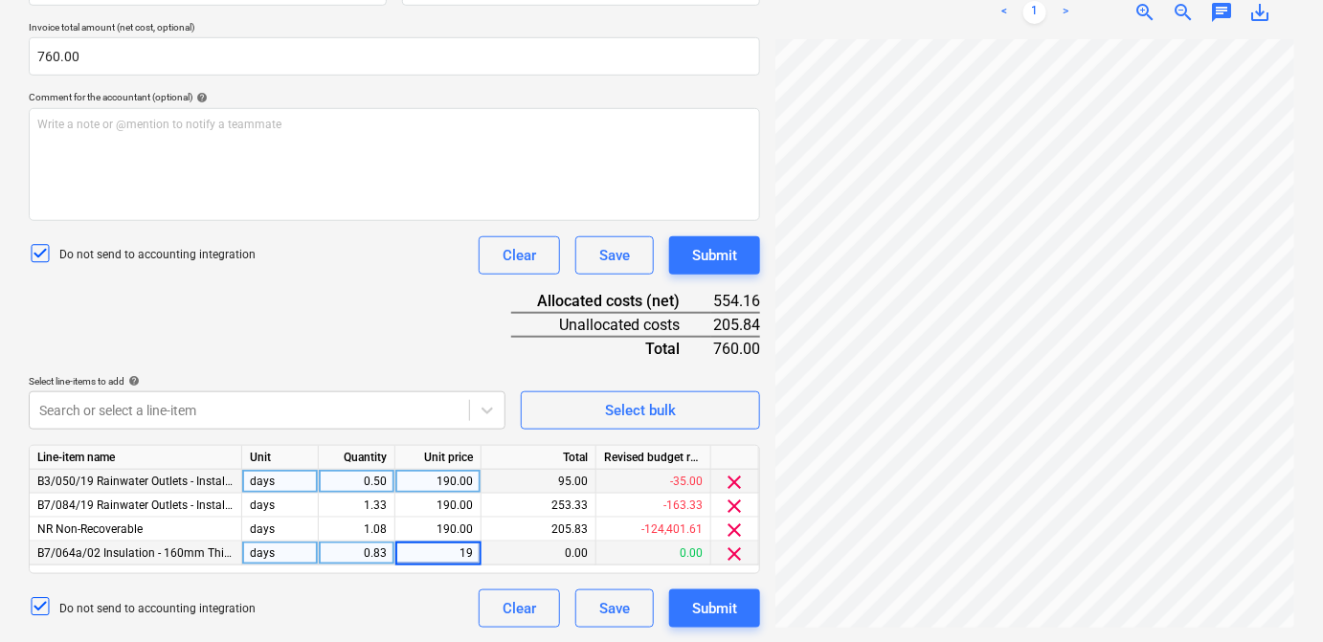
type input "190"
click at [430, 582] on div "Document name help SKM_C650i25091509330_Part15.pdf Invoice number (optional) he…" at bounding box center [394, 254] width 731 height 747
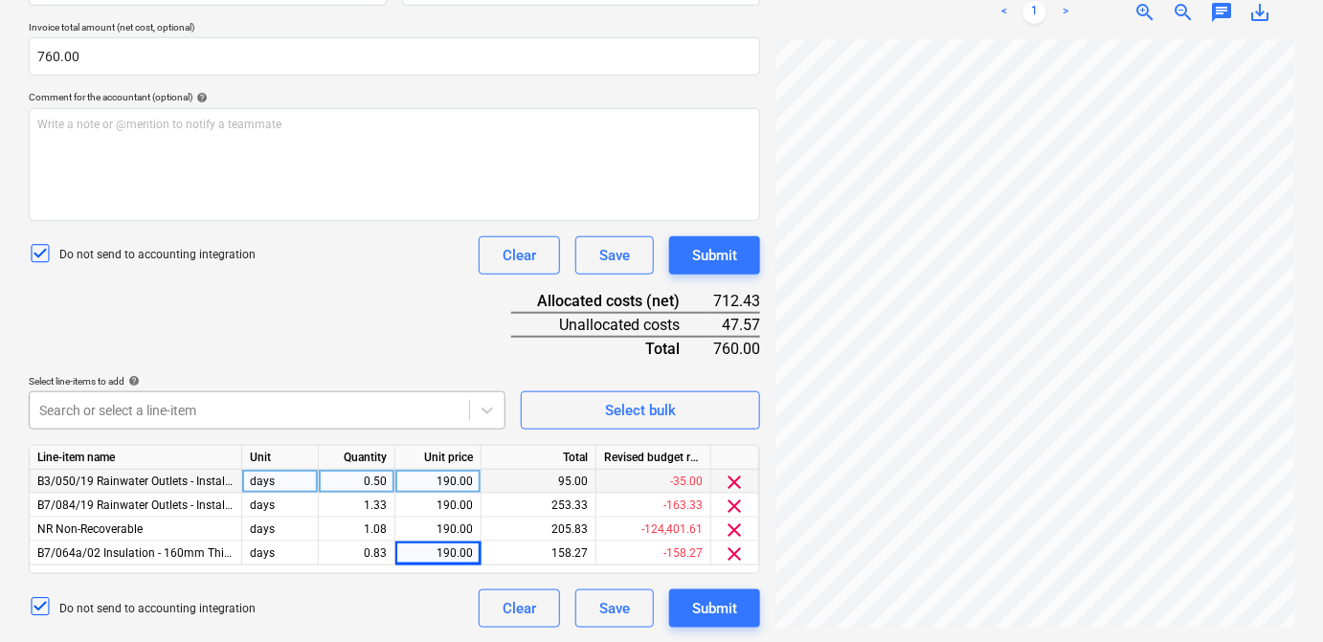
scroll to position [502, 0]
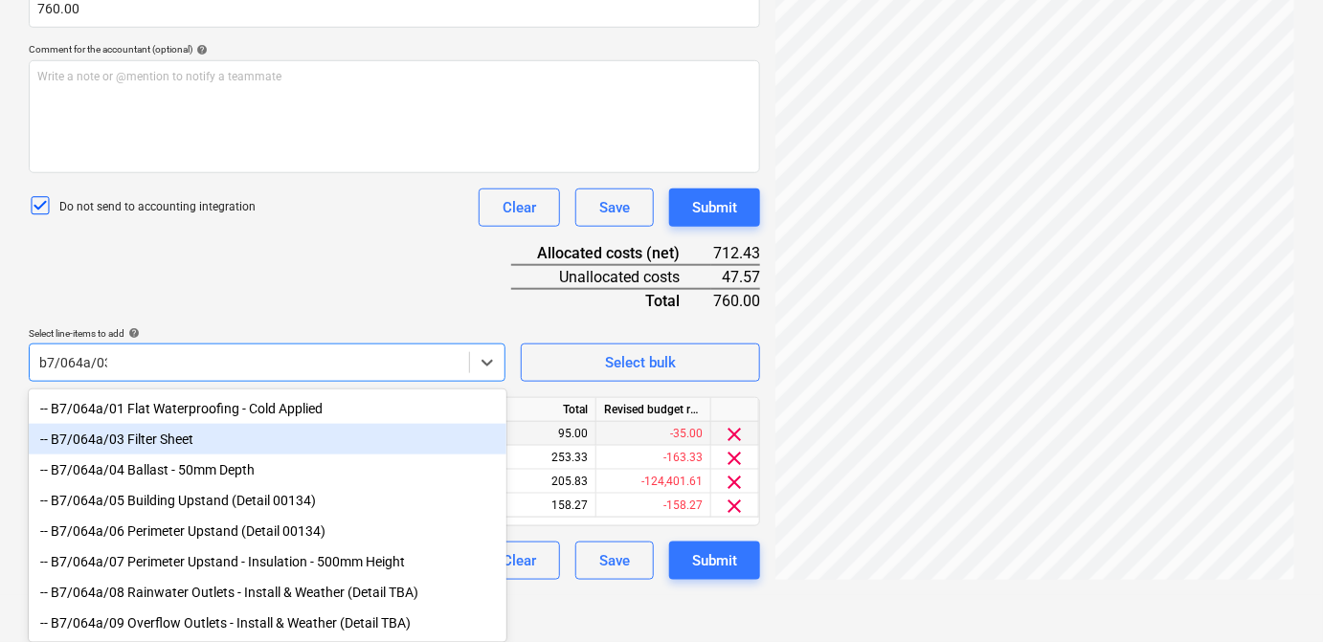
scroll to position [416, 0]
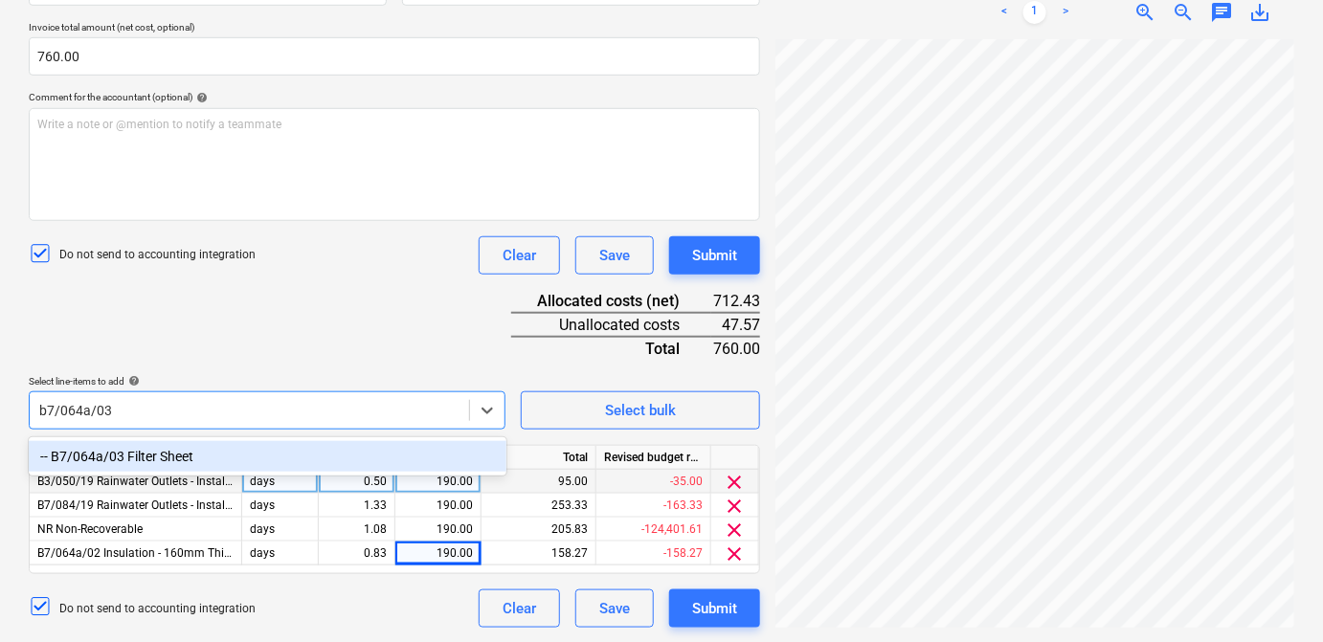
type input "b7/064a/03"
click at [449, 333] on div "Document name help SKM_C650i25091509330_Part15.pdf Invoice number (optional) he…" at bounding box center [394, 254] width 731 height 747
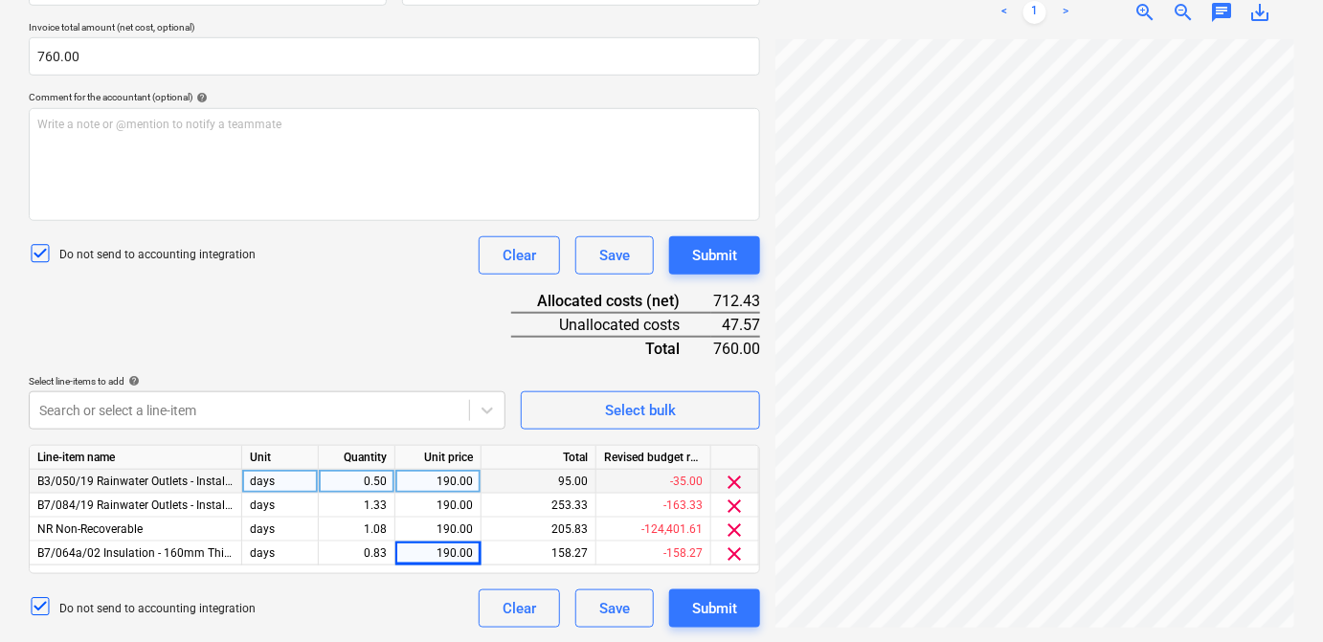
click at [364, 586] on div "Document name help SKM_C650i25091509330_Part15.pdf Invoice number (optional) he…" at bounding box center [394, 254] width 731 height 747
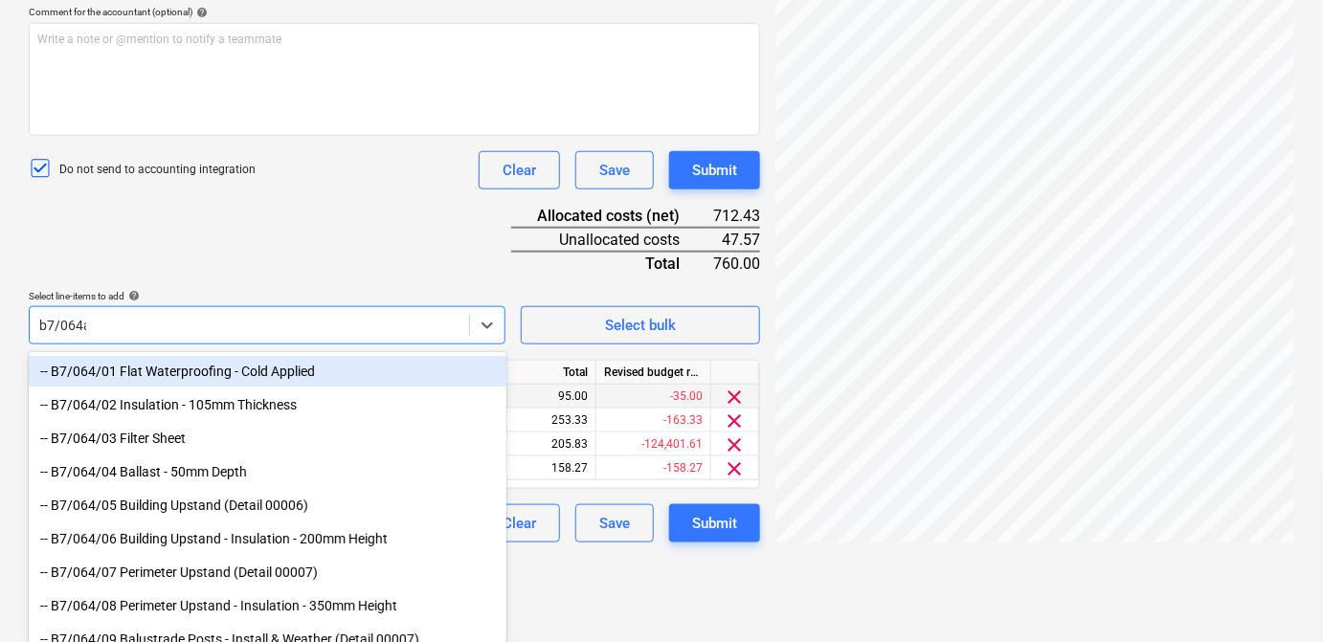
scroll to position [469, 0]
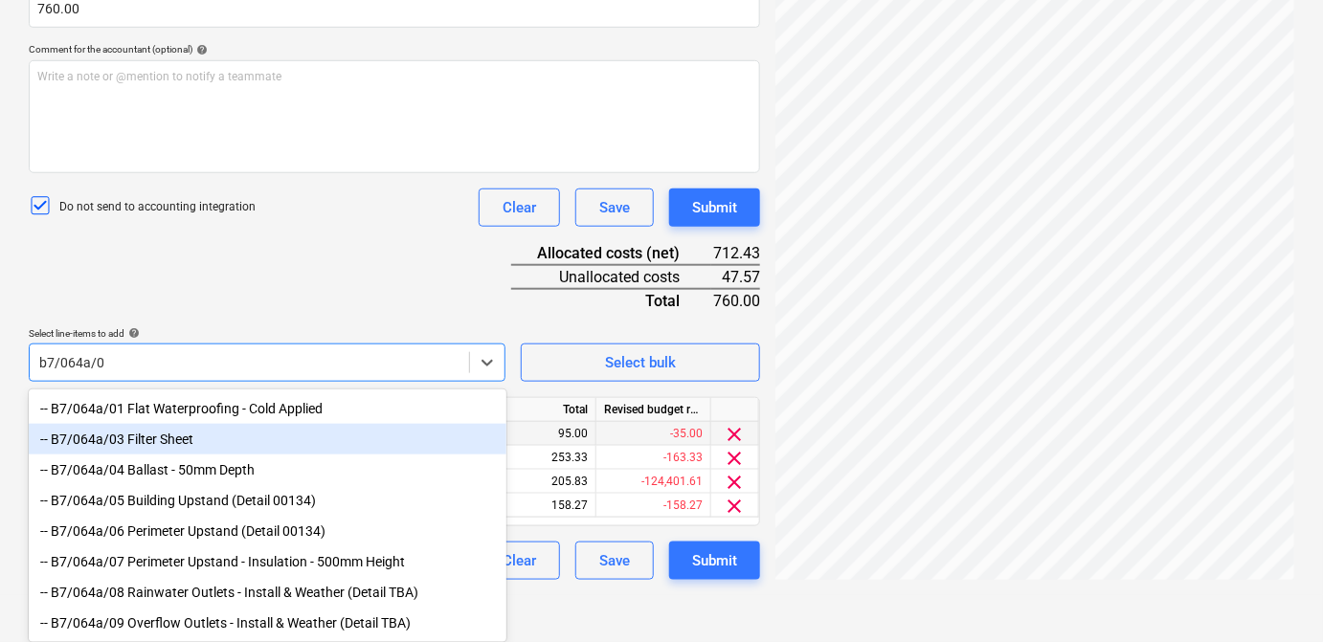
type input "b7/064a/03"
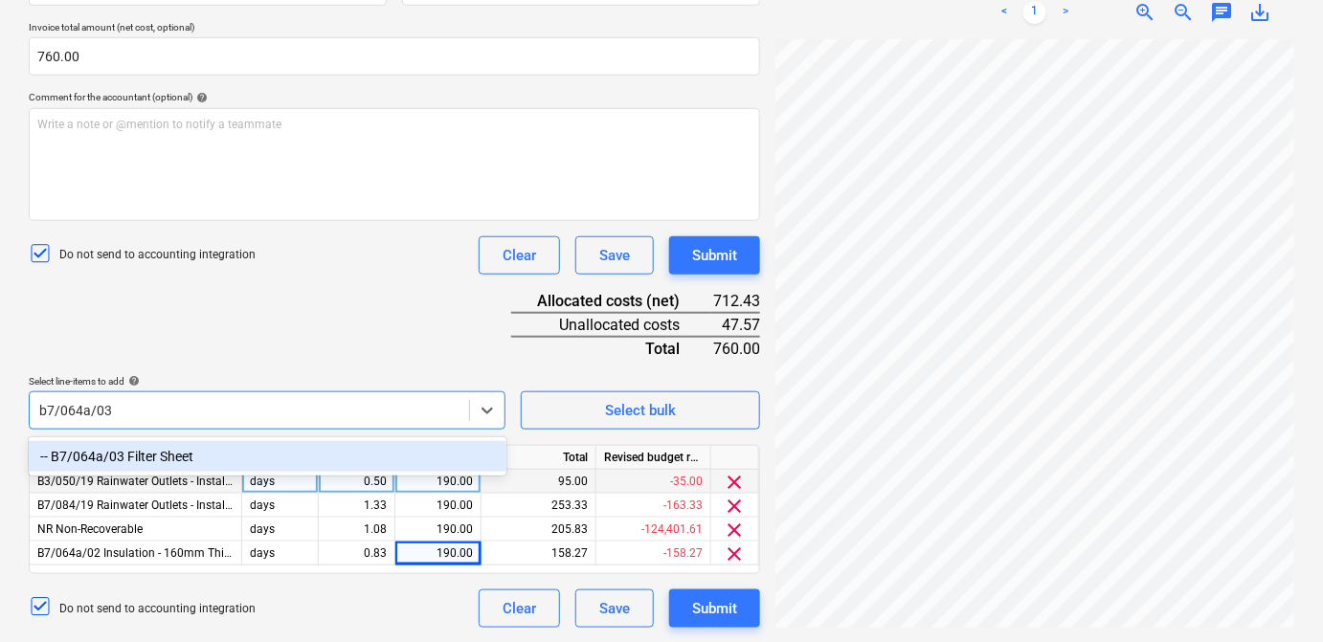
click at [249, 453] on div "-- B7/064a/03 Filter Sheet" at bounding box center [268, 456] width 478 height 31
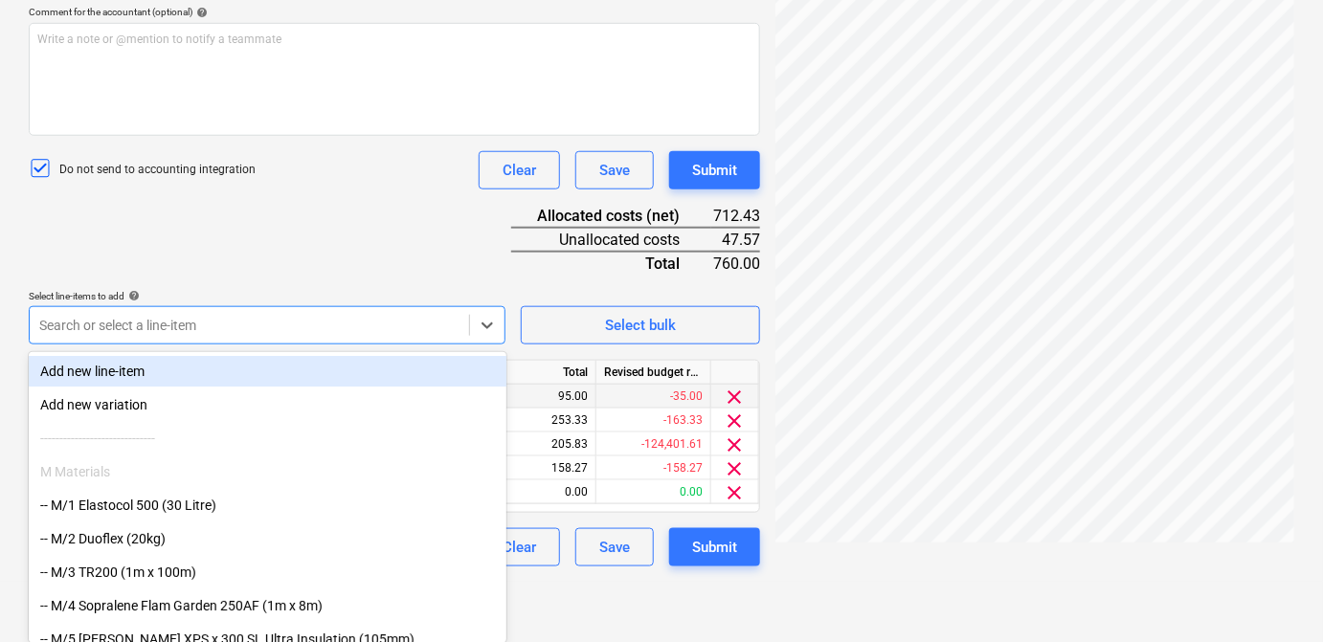
scroll to position [440, 0]
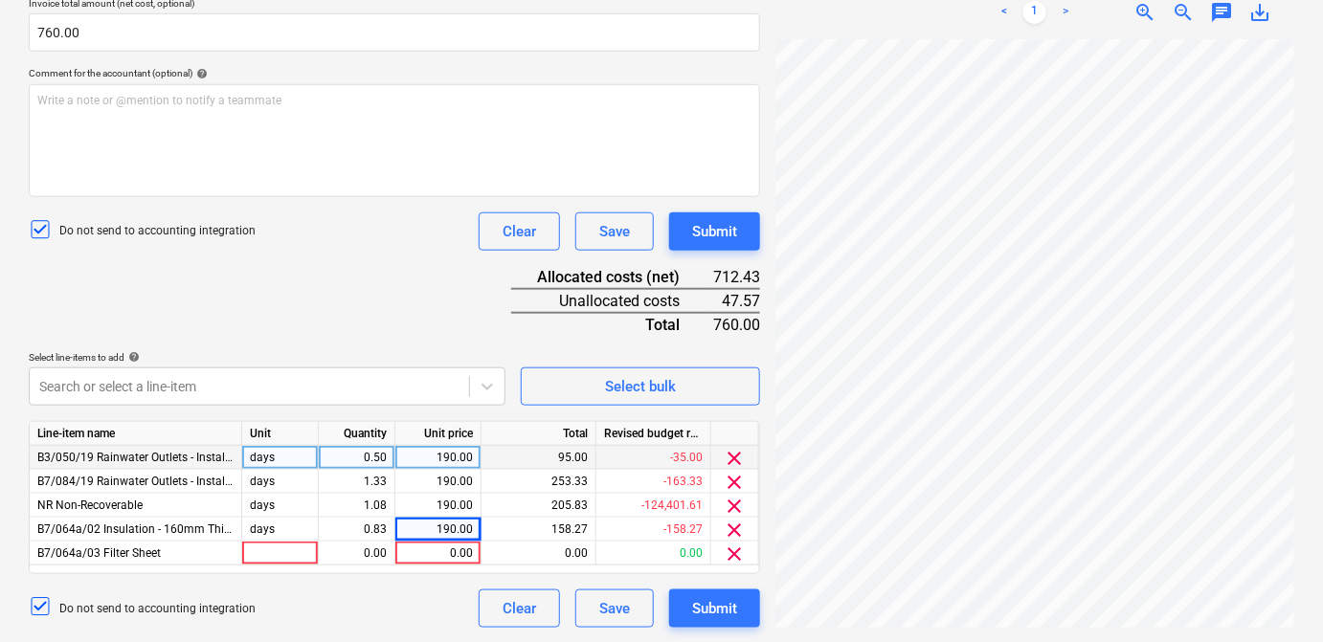
click at [281, 255] on div "Document name help SKM_C650i25091509330_Part15.pdf Invoice number (optional) he…" at bounding box center [394, 242] width 731 height 771
click at [276, 548] on div at bounding box center [280, 554] width 77 height 24
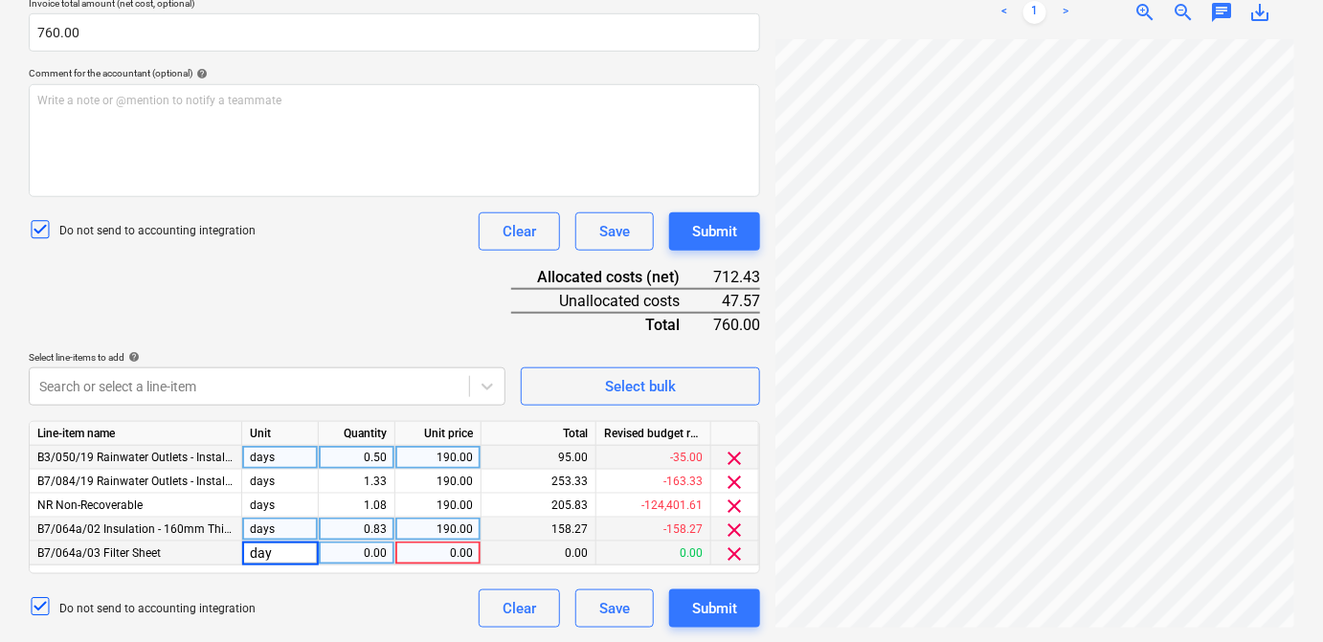
type input "days"
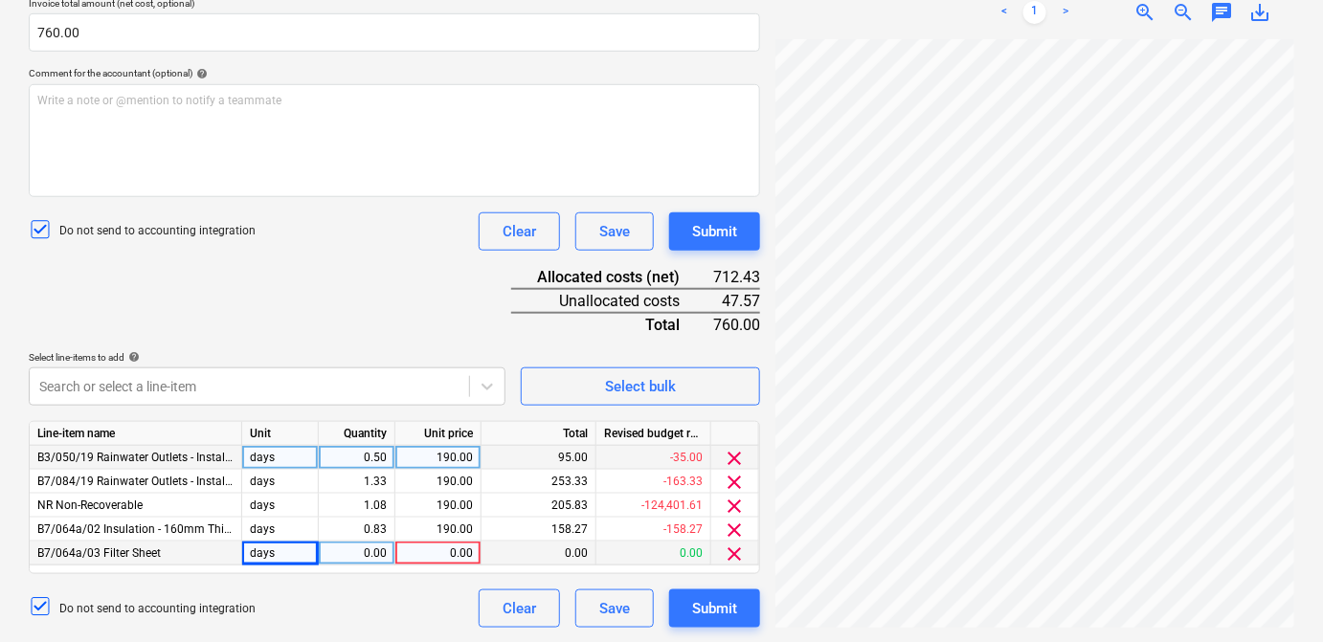
click at [342, 552] on div "0.00" at bounding box center [356, 554] width 60 height 24
type input "0.25"
click at [420, 556] on div "0.00" at bounding box center [438, 554] width 70 height 24
type input "190"
click at [418, 595] on div "Do not send to accounting integration Clear Save Submit" at bounding box center [394, 609] width 731 height 38
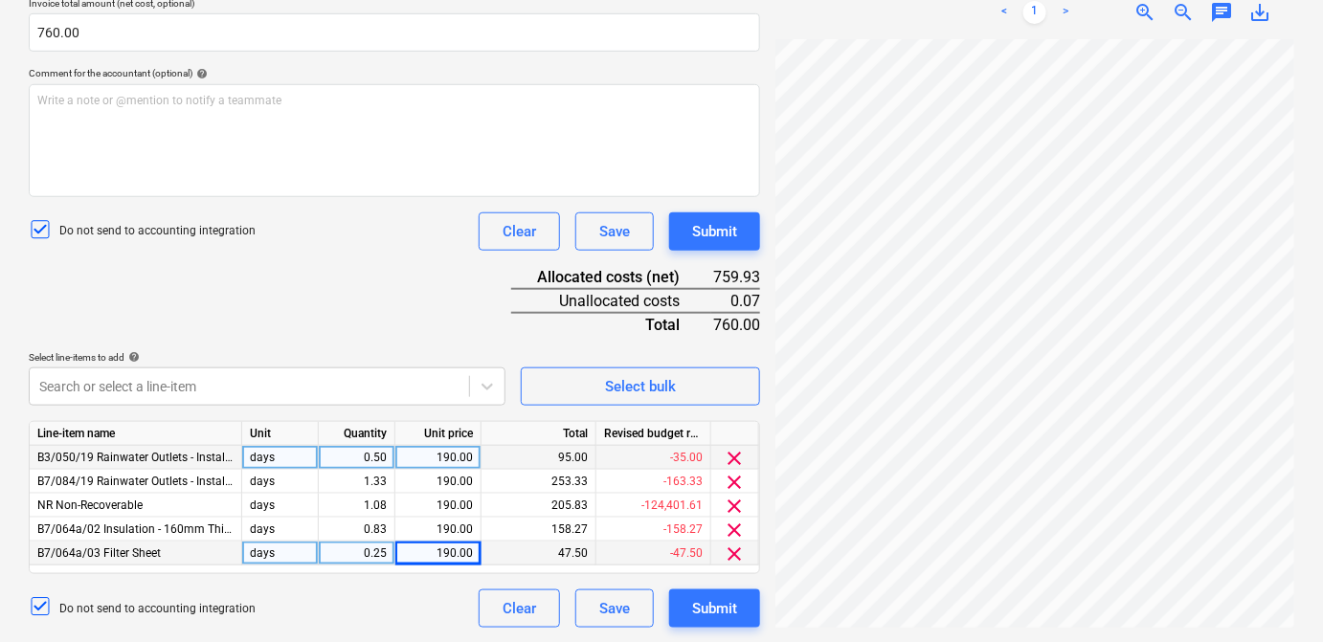
click at [385, 459] on div "0.50" at bounding box center [356, 458] width 60 height 24
click at [385, 459] on input "0.5" at bounding box center [357, 457] width 76 height 23
type input "0.57"
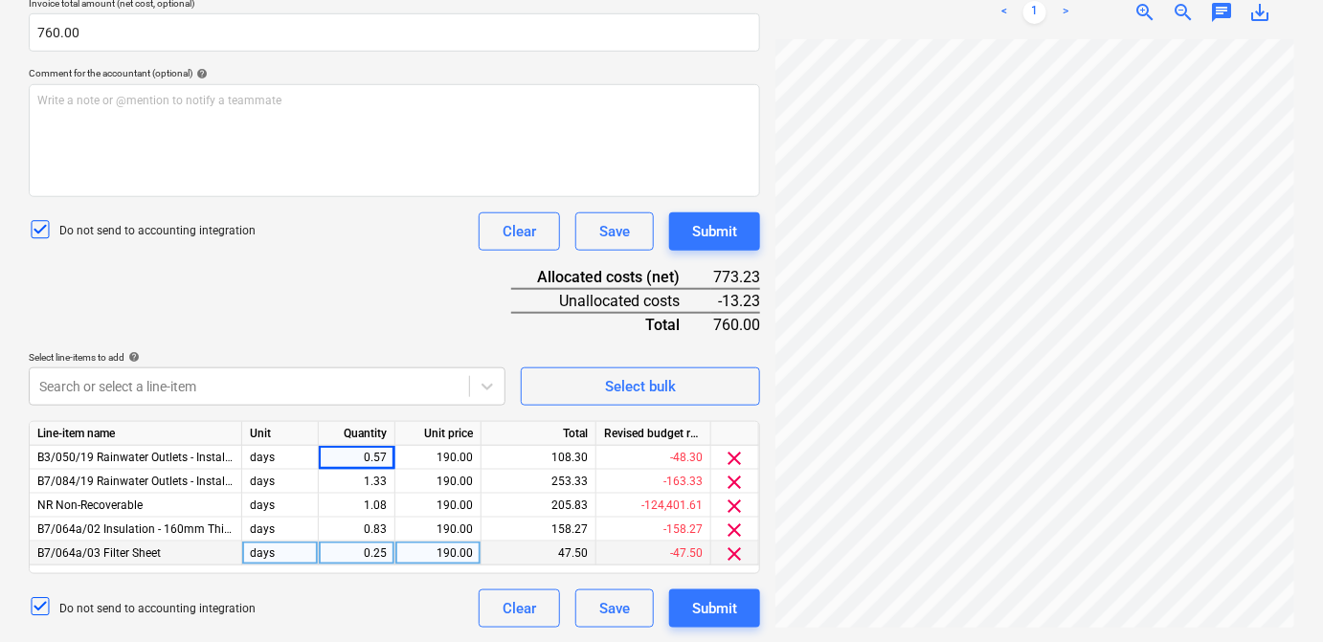
click at [371, 303] on div "Document name help SKM_C650i25091509330_Part15.pdf Invoice number (optional) he…" at bounding box center [394, 242] width 731 height 771
click at [385, 461] on div "0.57" at bounding box center [356, 458] width 60 height 24
click at [388, 456] on input "0.57" at bounding box center [357, 457] width 76 height 23
type input "0.5"
click at [387, 602] on div "Do not send to accounting integration Clear Save Submit" at bounding box center [394, 609] width 731 height 38
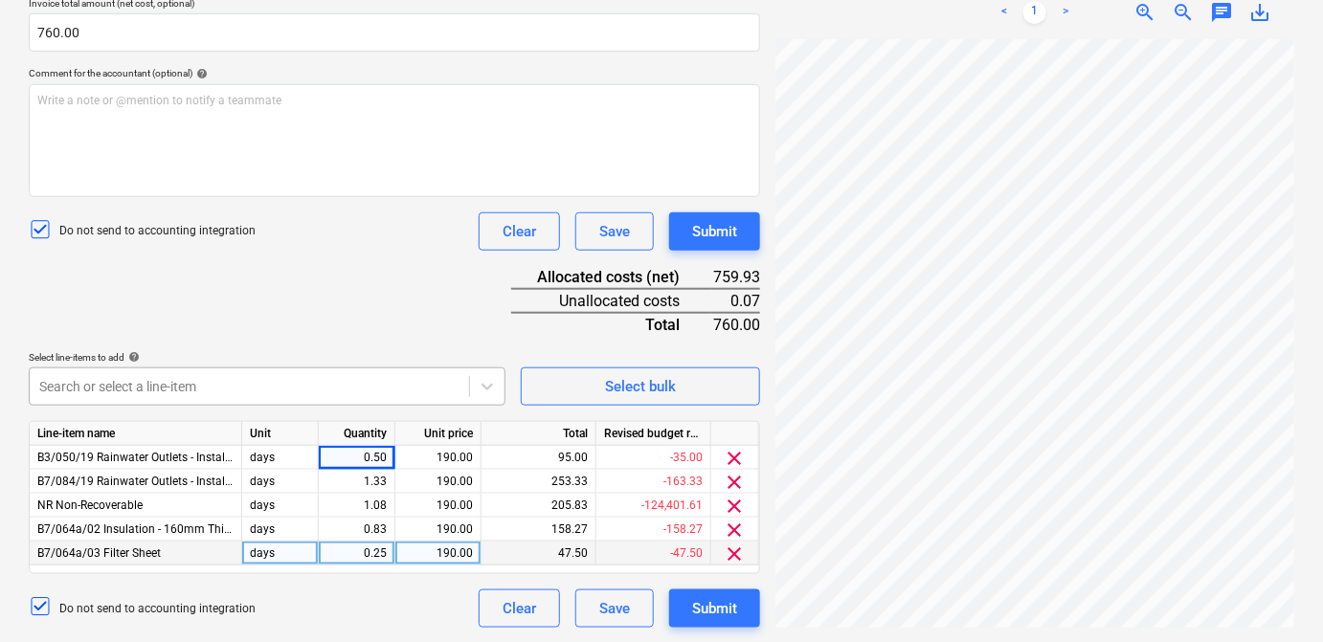
scroll to position [502, 0]
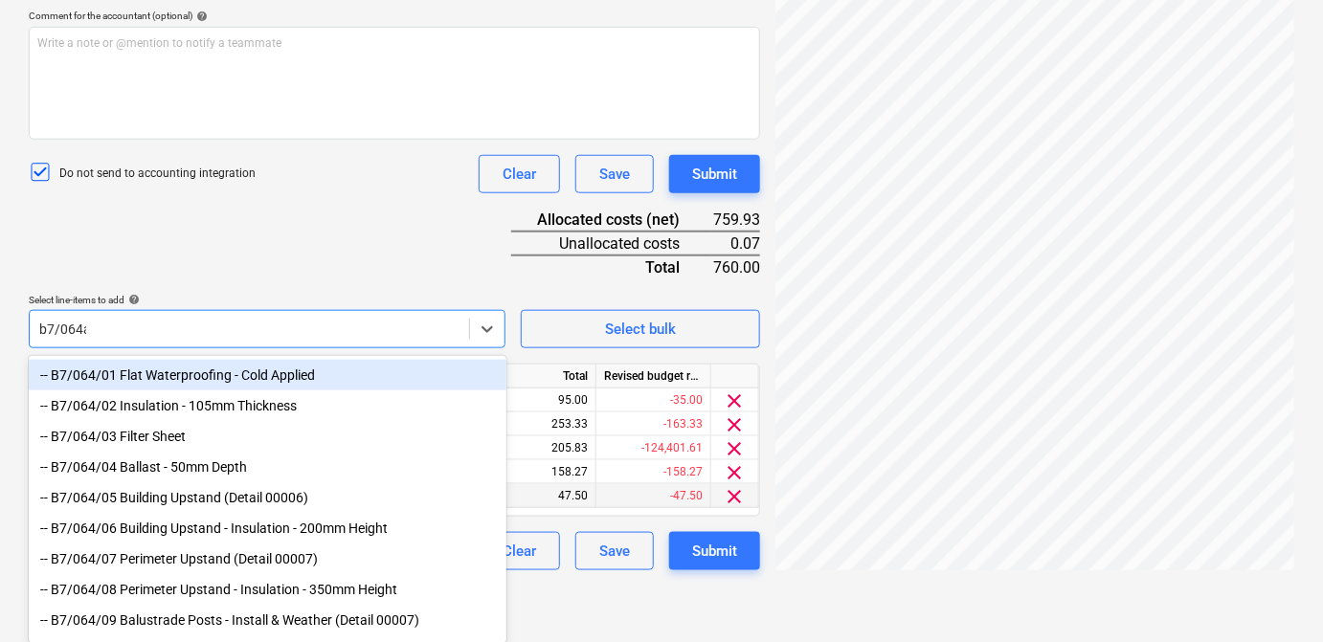
scroll to position [440, 0]
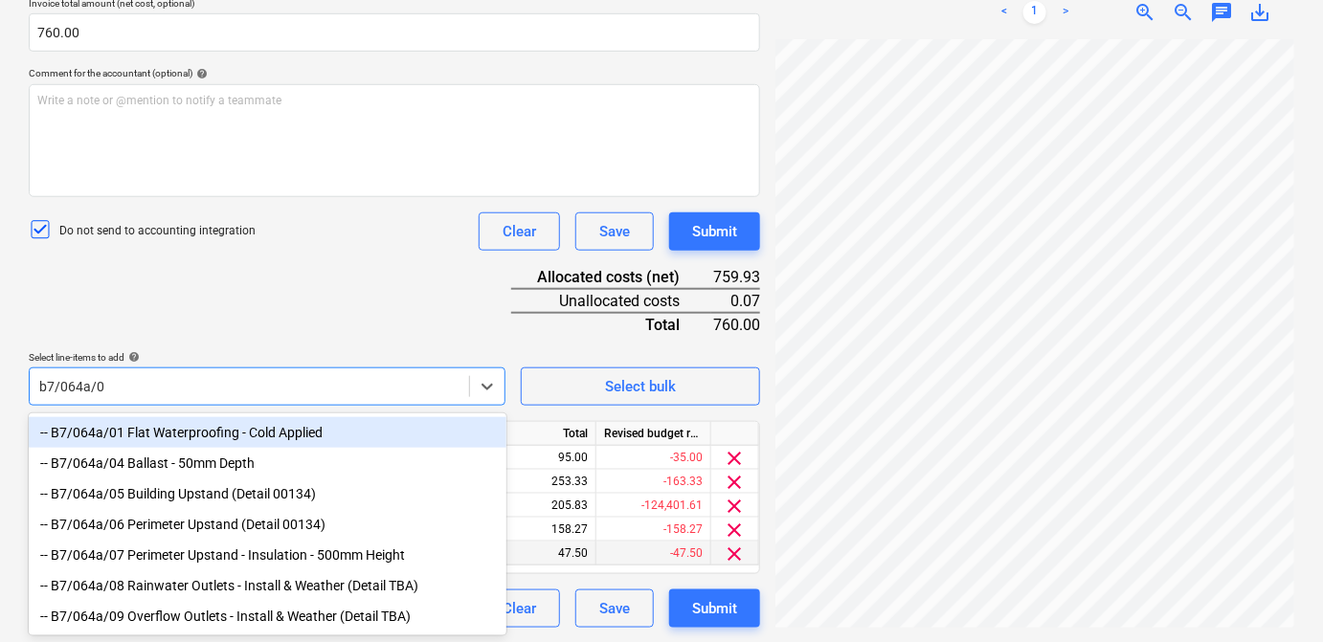
type input "b7/064a/04"
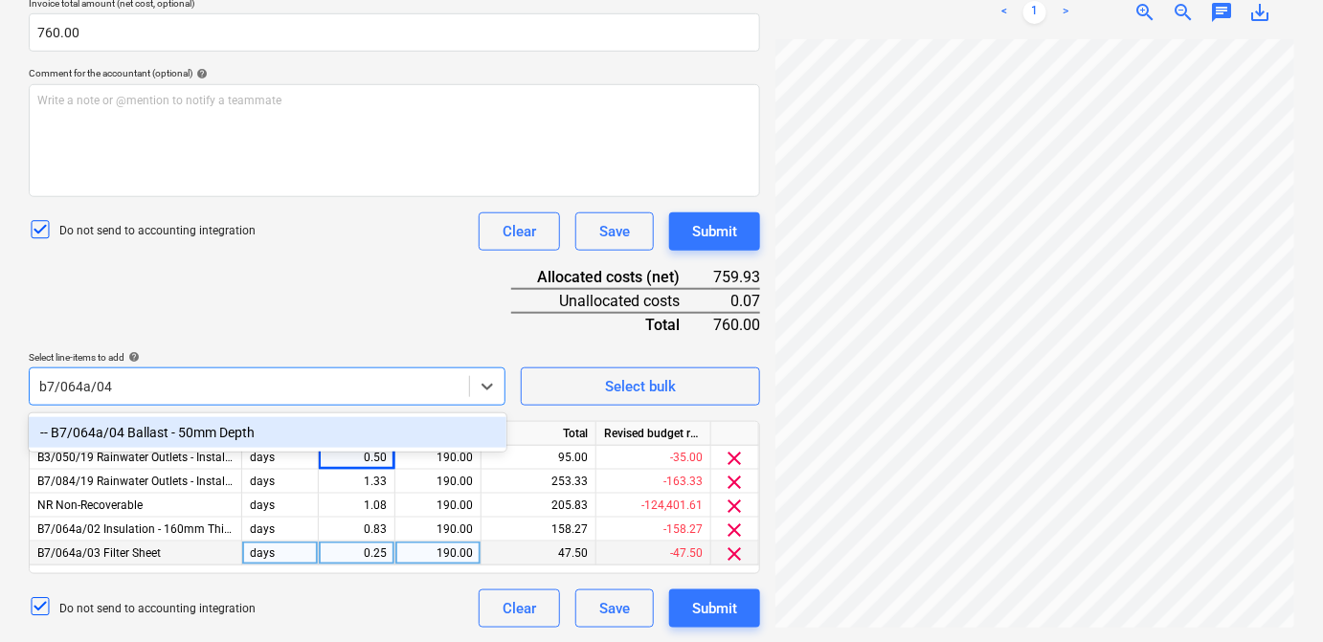
click at [192, 433] on div "-- B7/064a/04 Ballast - 50mm Depth" at bounding box center [268, 432] width 478 height 31
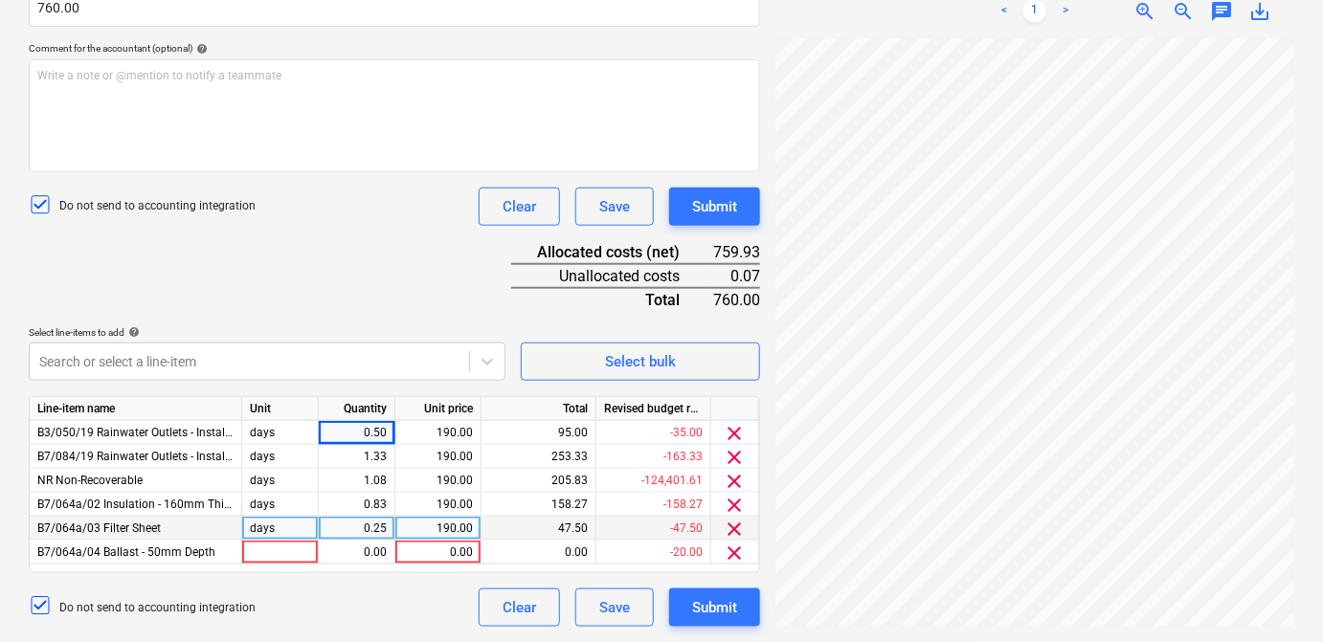
scroll to position [464, 0]
click at [259, 268] on div "Document name help SKM_C650i25091509330_Part15.pdf Invoice number (optional) he…" at bounding box center [394, 230] width 731 height 795
click at [273, 556] on div at bounding box center [280, 554] width 77 height 24
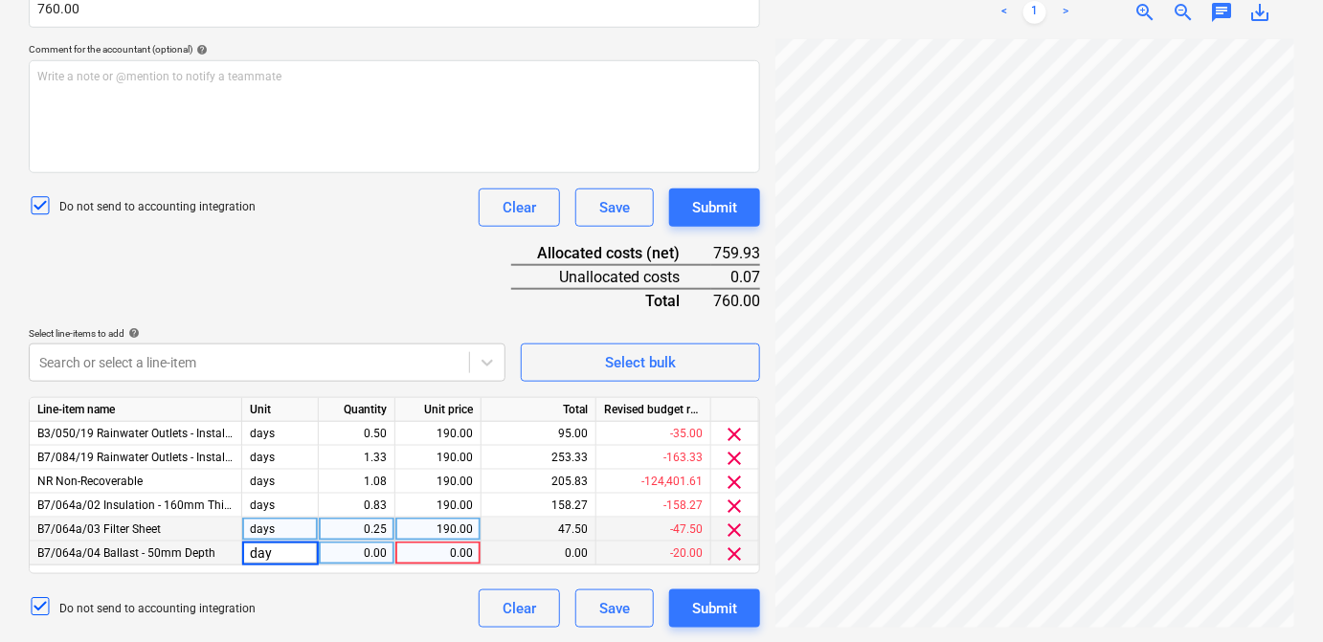
type input "days"
click at [346, 550] on div "0.00" at bounding box center [356, 554] width 60 height 24
type input "0.25"
click at [433, 552] on div "0.00" at bounding box center [438, 554] width 70 height 24
type input "190"
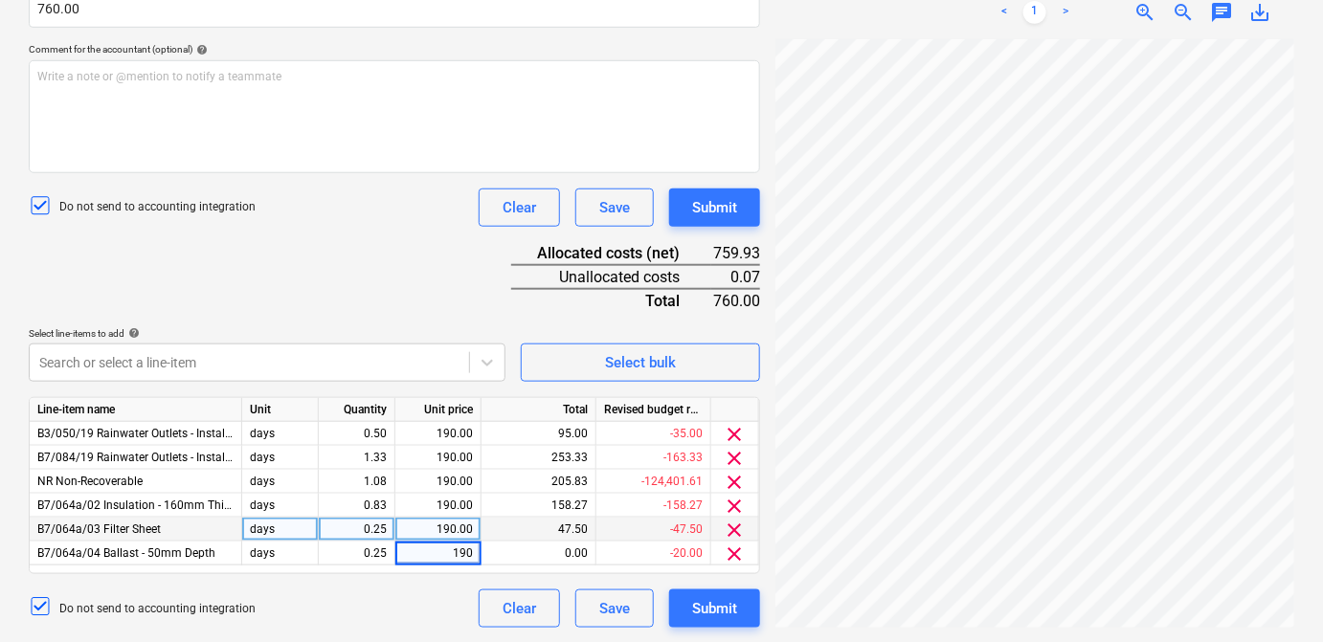
click at [441, 594] on div "Do not send to accounting integration Clear Save Submit" at bounding box center [394, 609] width 731 height 38
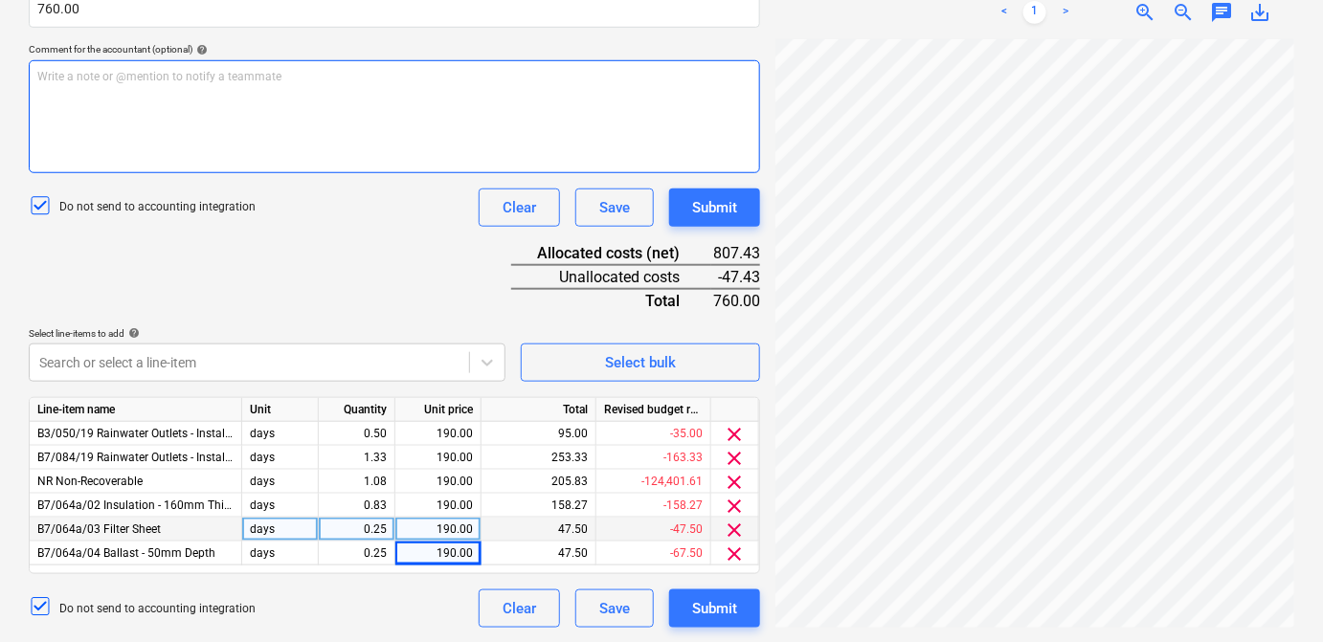
click at [718, 103] on div "Write a note or @mention to notify a teammate ﻿" at bounding box center [394, 116] width 731 height 113
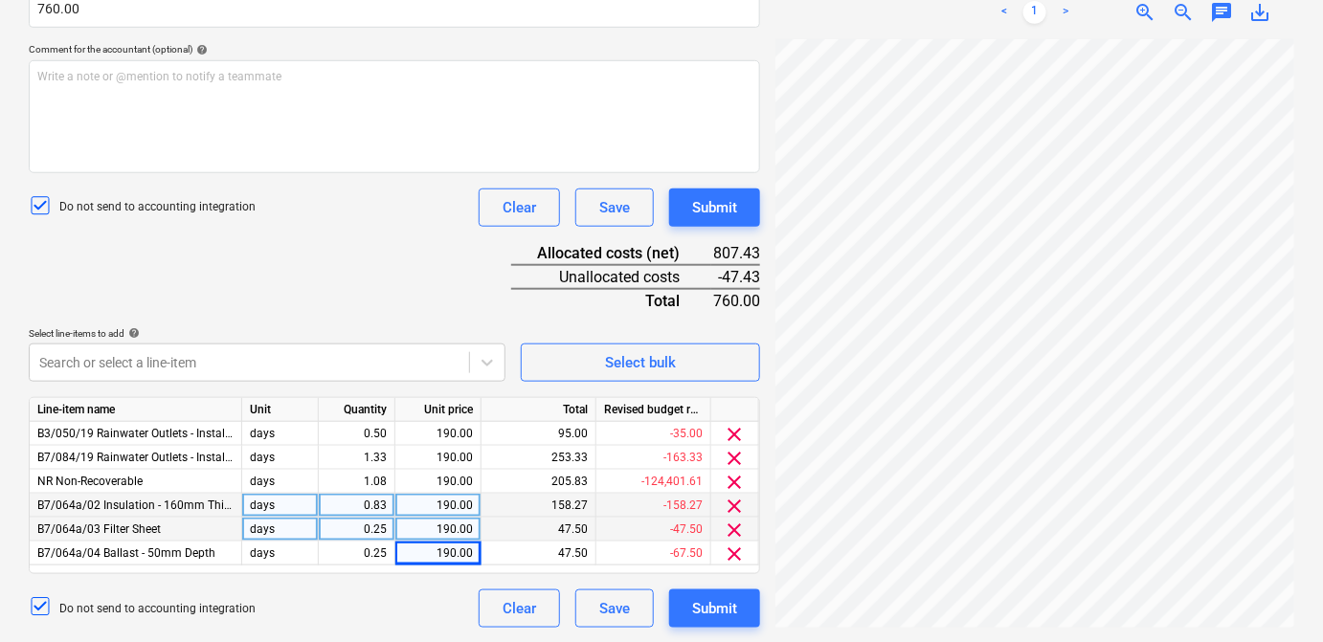
click at [388, 505] on div "0.83" at bounding box center [357, 506] width 77 height 24
click at [380, 504] on input "0.833" at bounding box center [357, 505] width 76 height 23
click at [384, 506] on input "0.833" at bounding box center [357, 505] width 76 height 23
type input "0.58"
click at [418, 598] on div "Do not send to accounting integration Clear Save Submit" at bounding box center [394, 609] width 731 height 38
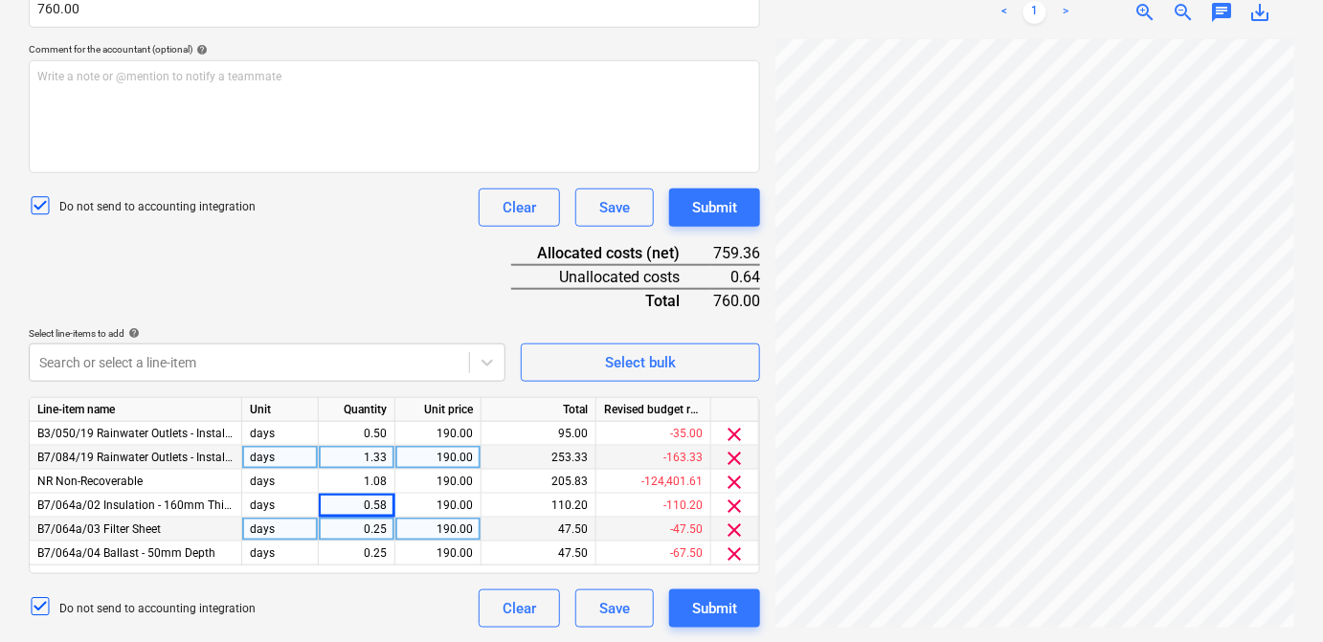
click at [385, 459] on div "1.33" at bounding box center [356, 458] width 60 height 24
click at [386, 458] on input "1.3333" at bounding box center [357, 457] width 76 height 23
type input "1.3333333"
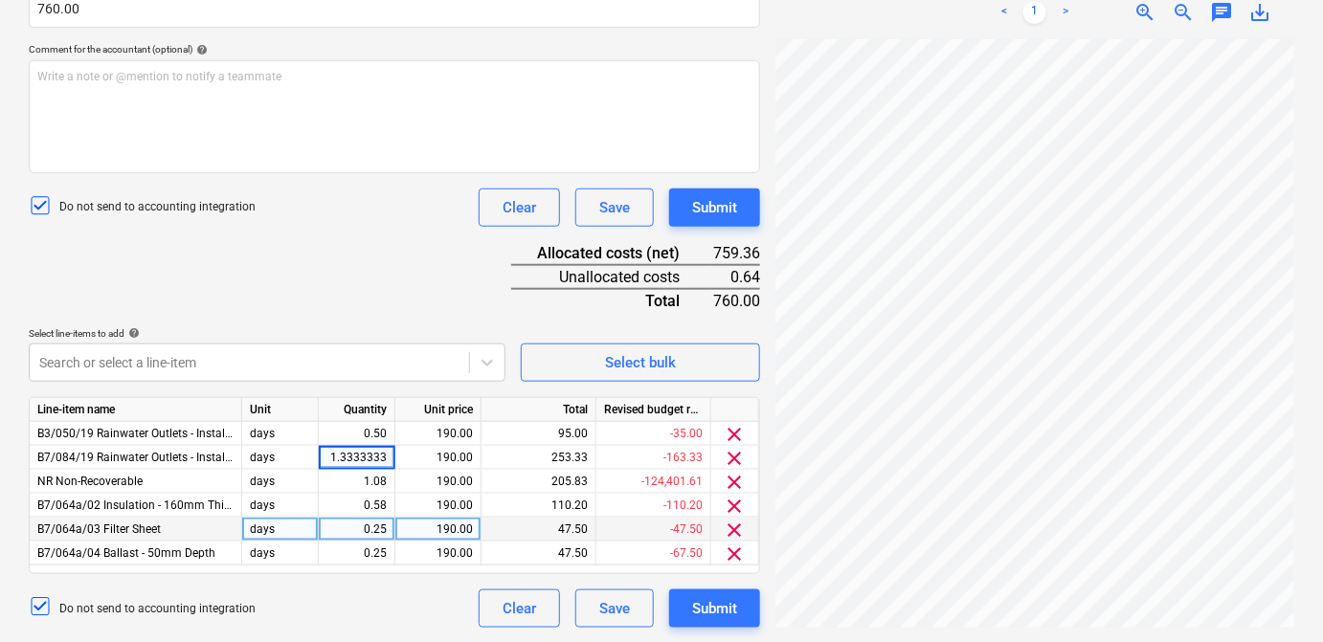
click at [441, 597] on div "Do not send to accounting integration Clear Save Submit" at bounding box center [394, 609] width 731 height 38
click at [388, 504] on div "0.58" at bounding box center [357, 506] width 77 height 24
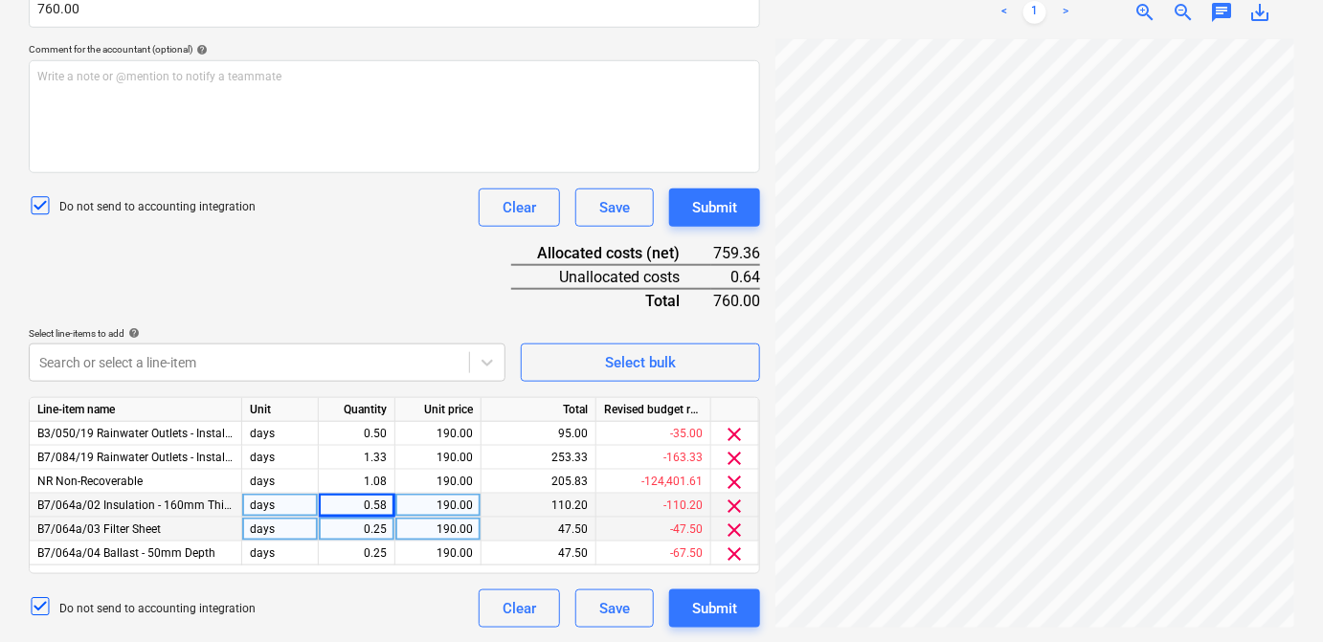
click at [414, 603] on div "Do not send to accounting integration Clear Save Submit" at bounding box center [394, 609] width 731 height 38
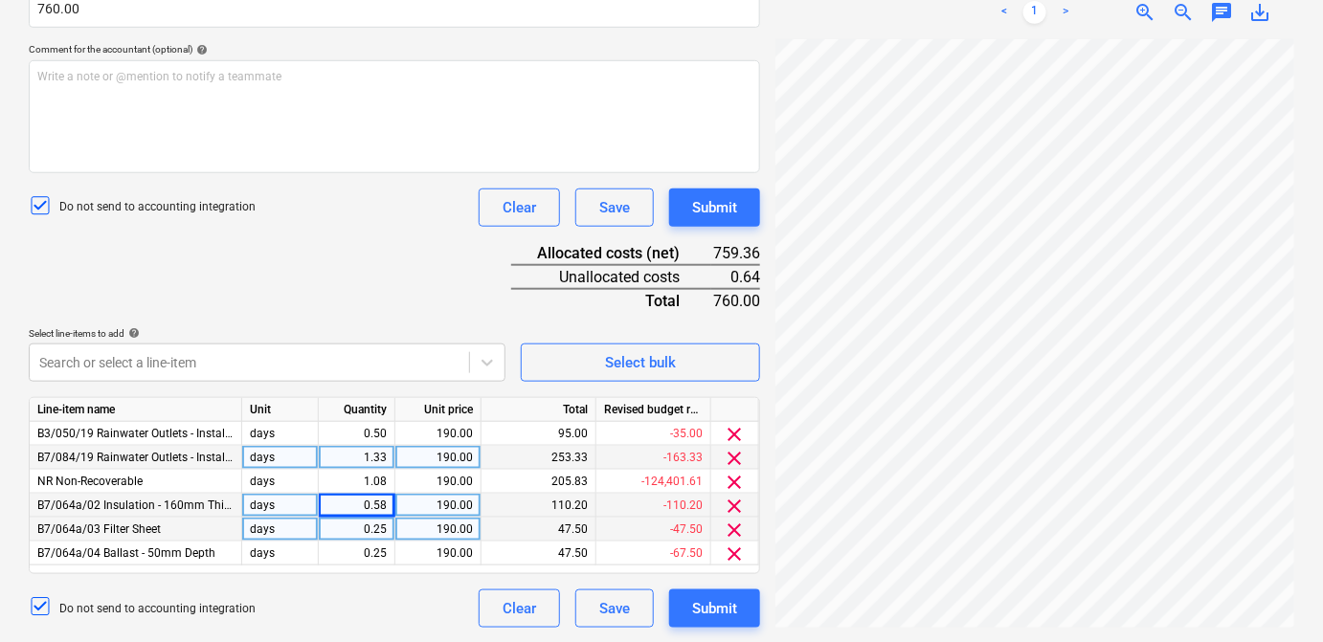
click at [393, 461] on div "1.33" at bounding box center [357, 458] width 77 height 24
click at [386, 457] on input "1.3333" at bounding box center [357, 457] width 76 height 23
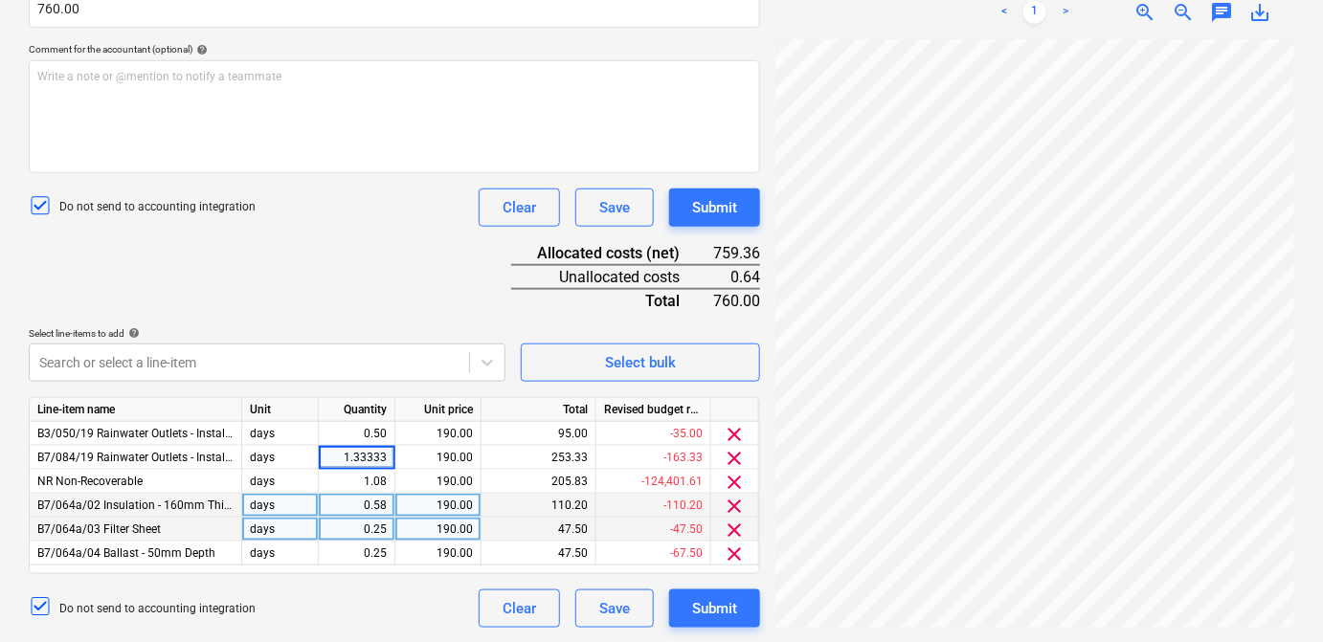
type input "1.333333"
click at [377, 271] on div "Document name help SKM_C650i25091509330_Part15.pdf Invoice number (optional) he…" at bounding box center [394, 230] width 731 height 795
click at [388, 458] on div "1.33" at bounding box center [357, 458] width 77 height 24
click at [388, 458] on input "1.3333" at bounding box center [357, 457] width 76 height 23
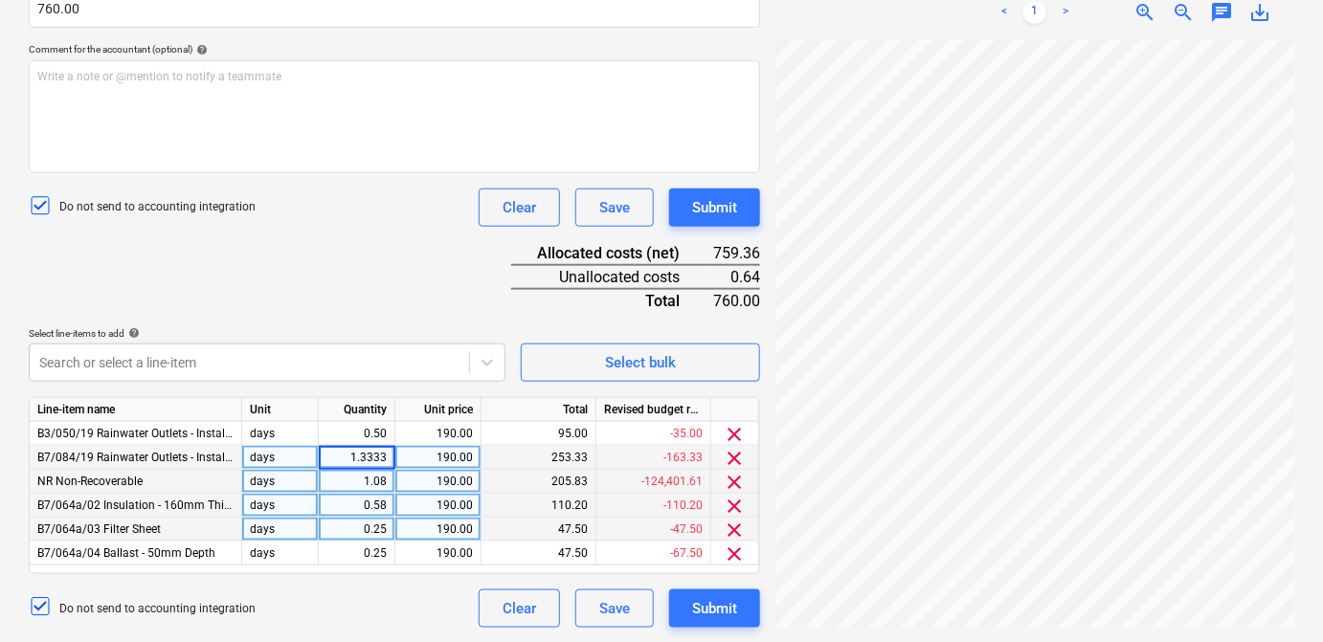
click at [385, 483] on div "1.08" at bounding box center [356, 482] width 60 height 24
click at [383, 484] on input "1.0833" at bounding box center [357, 481] width 76 height 23
click at [389, 481] on input "1.0833" at bounding box center [357, 481] width 76 height 23
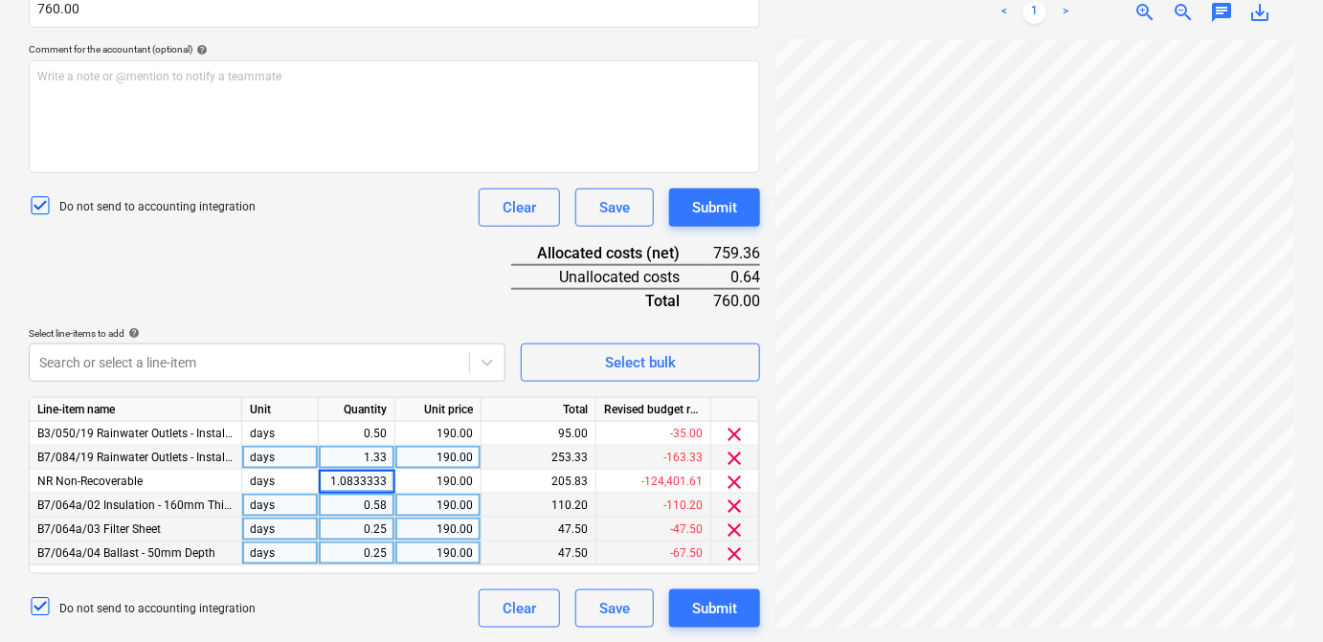
type input "1.08333333"
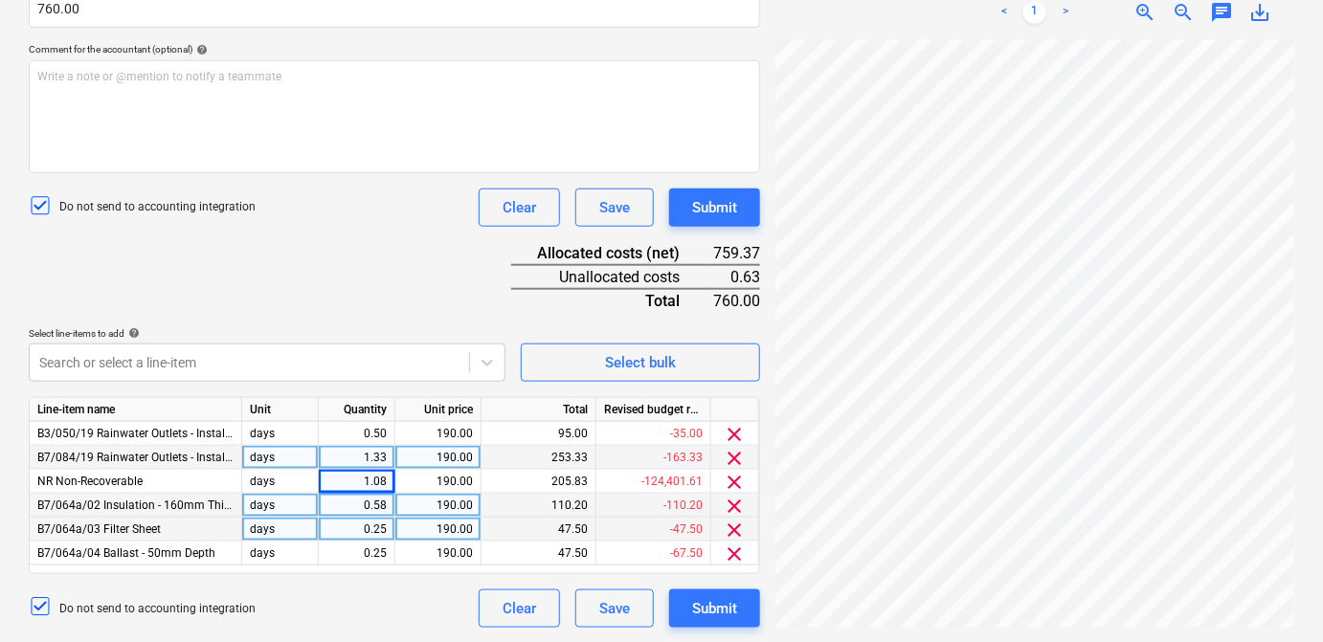
click at [385, 604] on div "Do not send to accounting integration Clear Save Submit" at bounding box center [394, 609] width 731 height 38
click at [386, 484] on div "1.08" at bounding box center [357, 482] width 77 height 24
click at [389, 501] on div "0.58" at bounding box center [357, 506] width 77 height 24
click at [389, 504] on input "0.58" at bounding box center [357, 505] width 76 height 23
type input "0.588888"
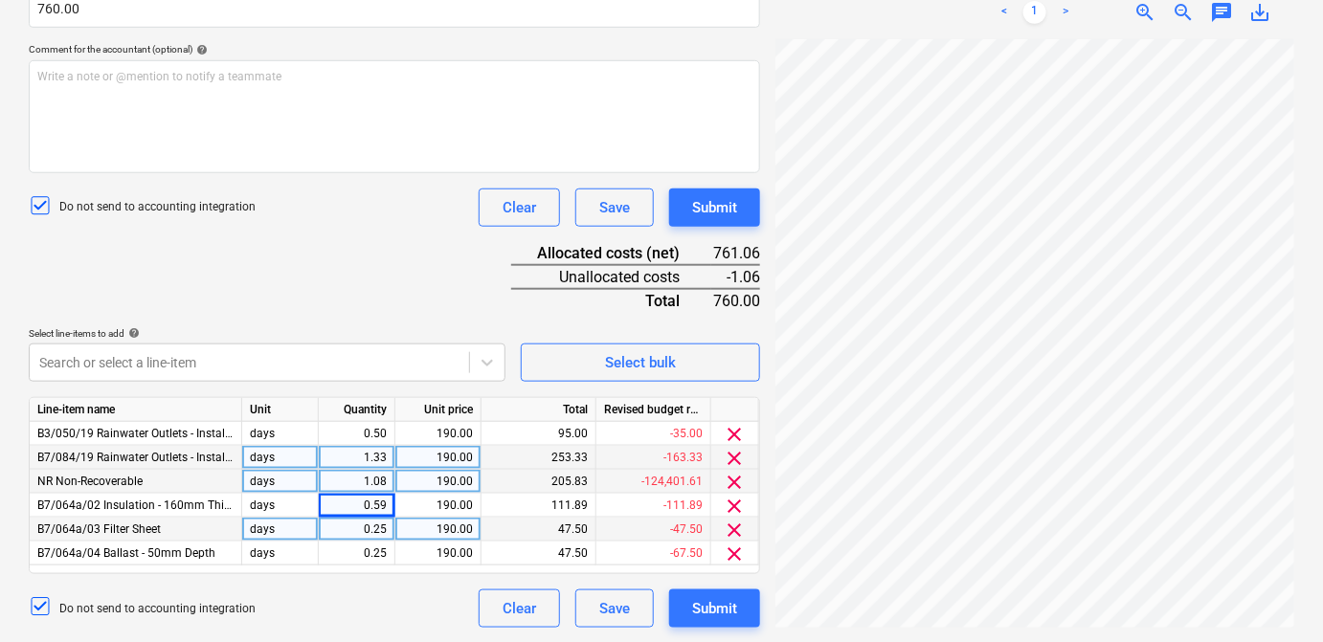
click at [300, 312] on div "Document name help SKM_C650i25091509330_Part15.pdf Invoice number (optional) he…" at bounding box center [394, 230] width 731 height 795
click at [387, 502] on div "0.59" at bounding box center [357, 506] width 77 height 24
click at [391, 509] on input "0.5889" at bounding box center [357, 505] width 76 height 23
type input "0.588"
click at [380, 597] on div "Do not send to accounting integration Clear Save Submit" at bounding box center [394, 609] width 731 height 38
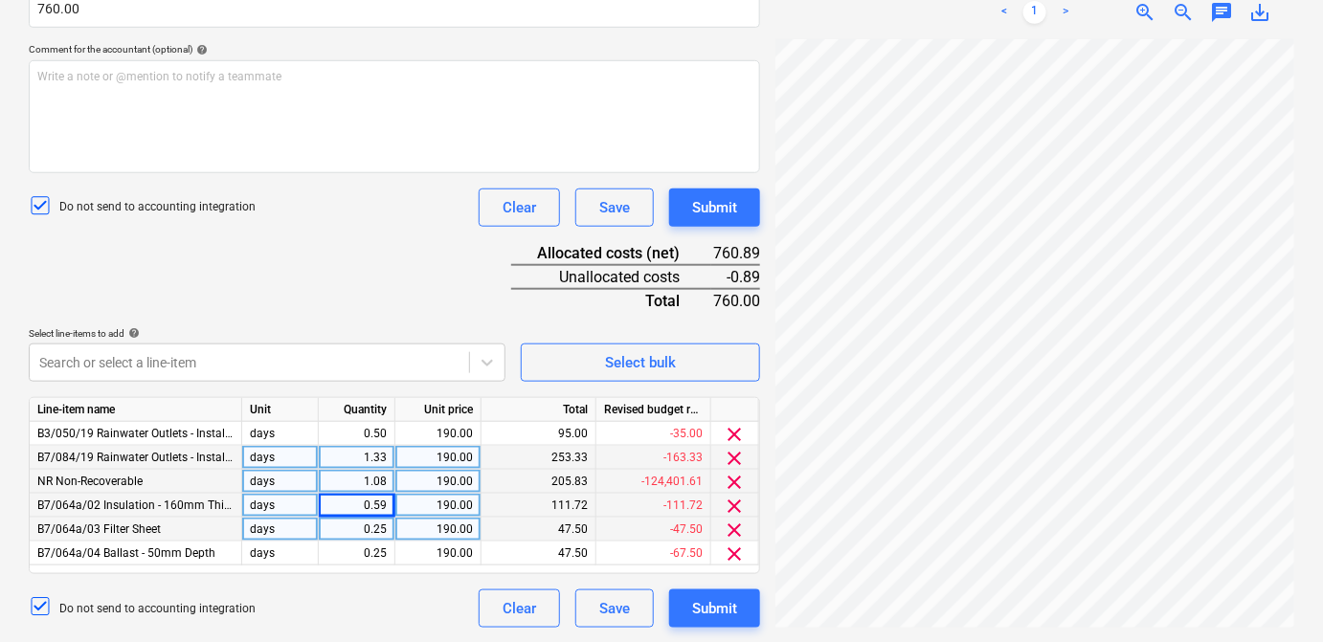
click at [388, 506] on div "0.59" at bounding box center [357, 506] width 77 height 24
click at [388, 506] on input "0.588" at bounding box center [357, 505] width 76 height 23
type input "0.58"
click at [385, 590] on div "Do not send to accounting integration Clear Save Submit" at bounding box center [394, 609] width 731 height 38
click at [384, 537] on div "0.25" at bounding box center [356, 530] width 60 height 24
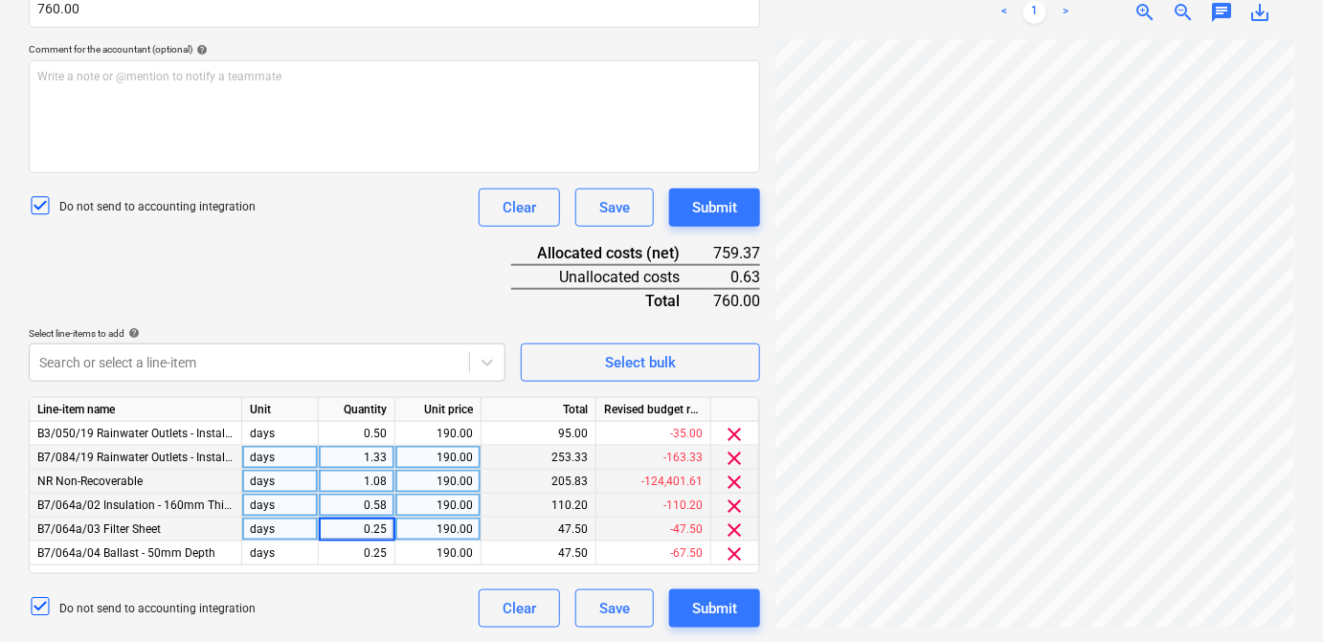
click at [384, 527] on input "0.25" at bounding box center [357, 529] width 76 height 23
type input "0.255"
click at [375, 579] on div "Document name help SKM_C650i25091509330_Part15.pdf Invoice number (optional) he…" at bounding box center [394, 230] width 731 height 795
click at [383, 532] on div "0.26" at bounding box center [356, 530] width 60 height 24
click at [385, 532] on input "0.255" at bounding box center [357, 529] width 76 height 23
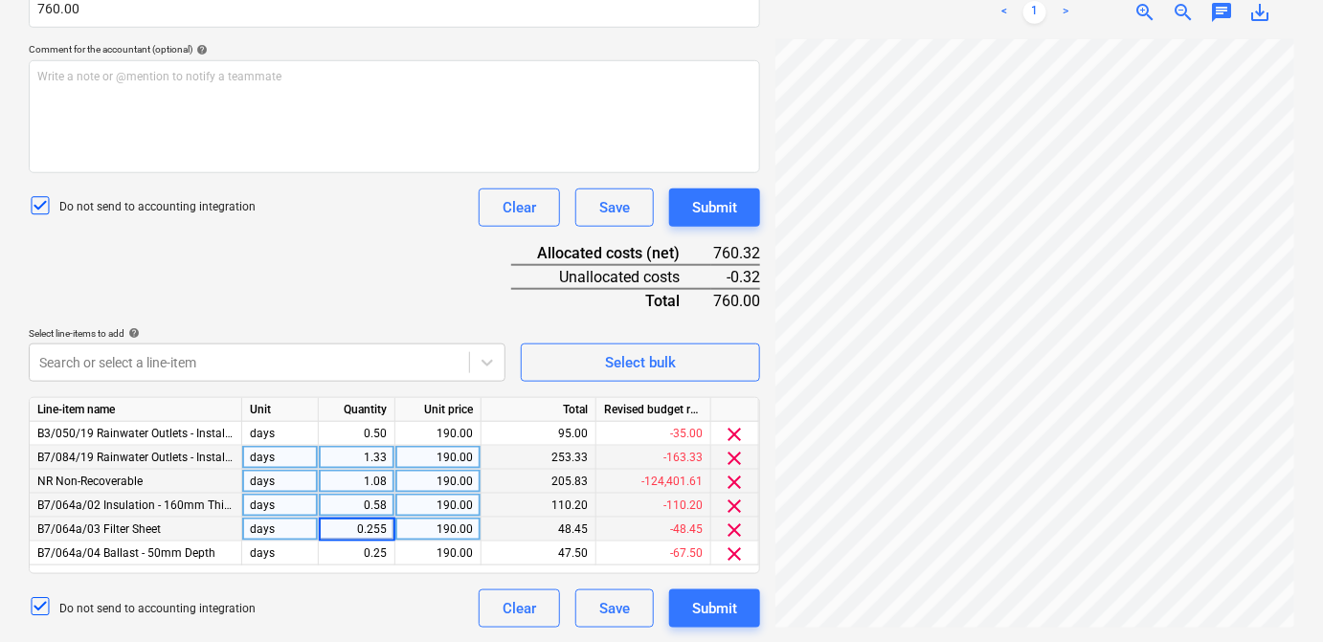
type input "0.25"
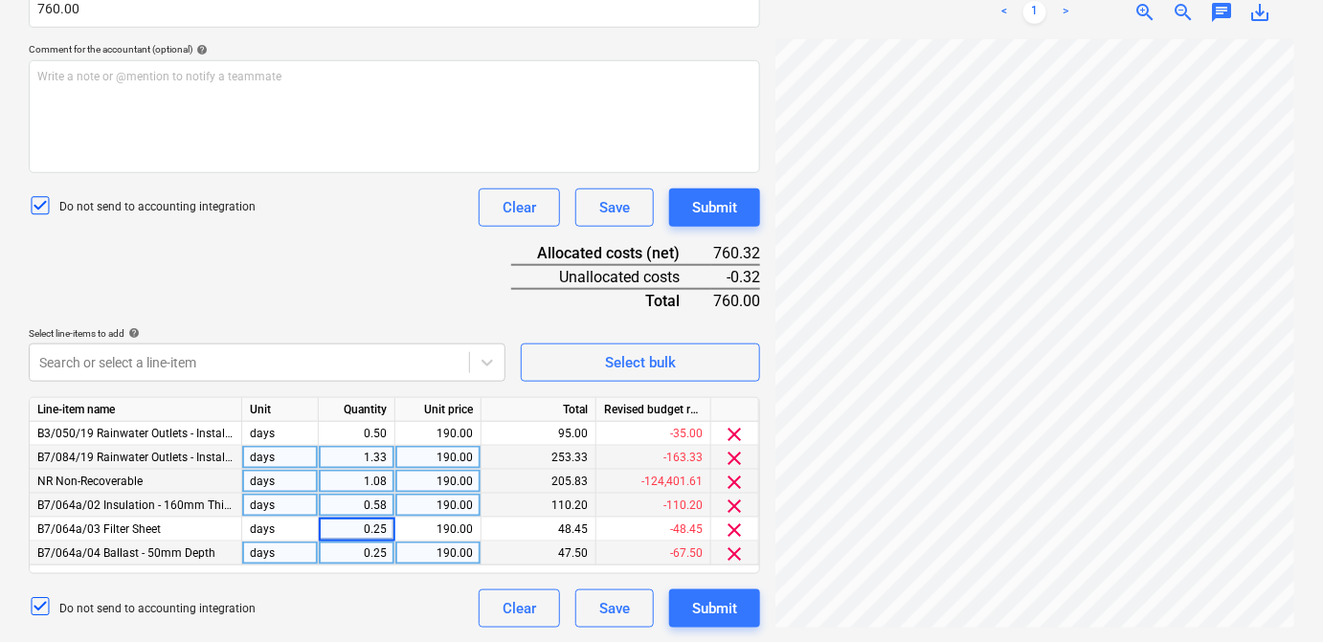
click at [381, 553] on div "0.25" at bounding box center [356, 554] width 60 height 24
click at [387, 545] on input "0.25" at bounding box center [357, 553] width 76 height 23
click at [375, 482] on div "1.08" at bounding box center [356, 482] width 60 height 24
click at [386, 456] on div "1.33" at bounding box center [357, 458] width 77 height 24
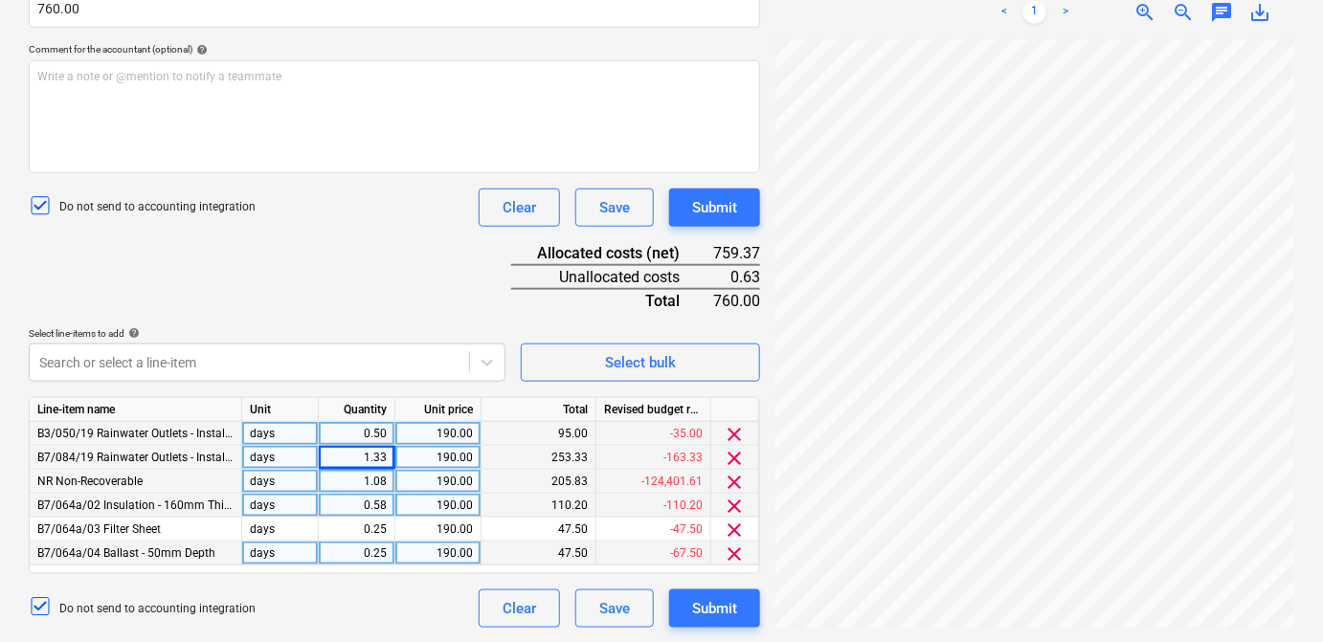
click at [382, 440] on div "0.50" at bounding box center [356, 434] width 60 height 24
click at [385, 437] on input "0.5" at bounding box center [357, 433] width 76 height 23
type input "0.51"
click at [357, 281] on div "Document name help SKM_C650i25091509330_Part15.pdf Invoice number (optional) he…" at bounding box center [394, 230] width 731 height 795
click at [390, 428] on div "0.51" at bounding box center [357, 434] width 77 height 24
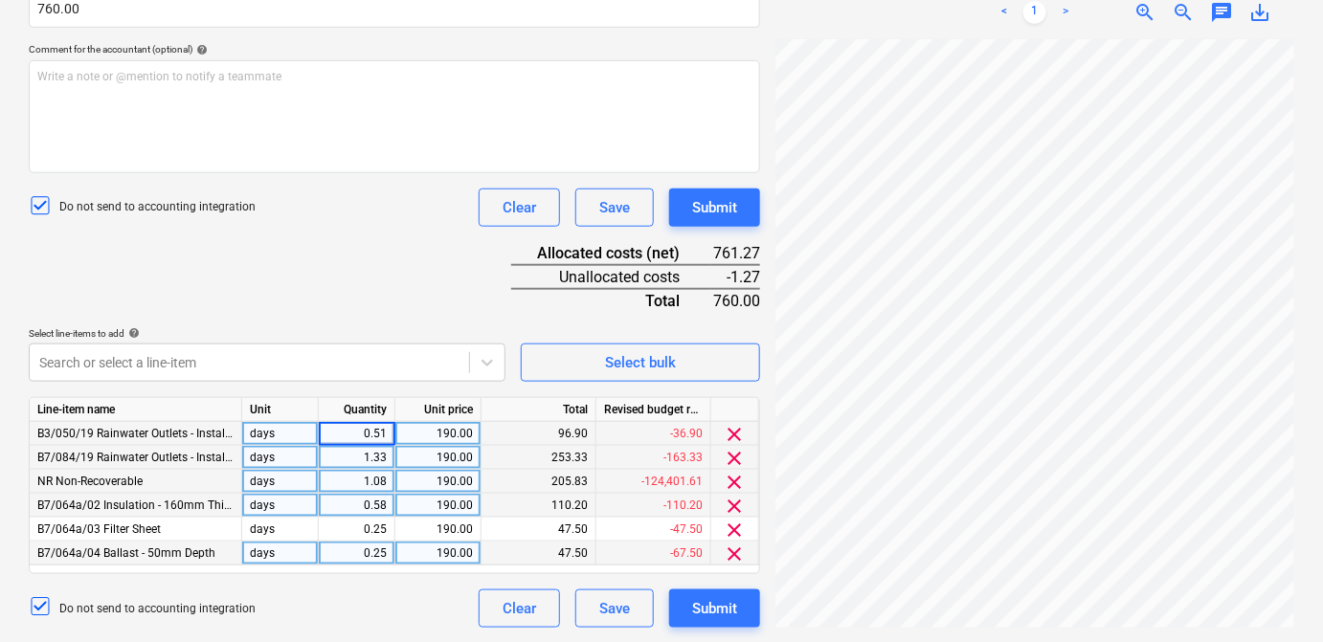
click at [390, 430] on input "0.51" at bounding box center [357, 433] width 76 height 23
type input "0.5"
click at [389, 427] on input "0.5" at bounding box center [357, 433] width 76 height 23
click at [384, 504] on div "0.58" at bounding box center [356, 506] width 60 height 24
click at [386, 506] on input "0.58" at bounding box center [357, 505] width 76 height 23
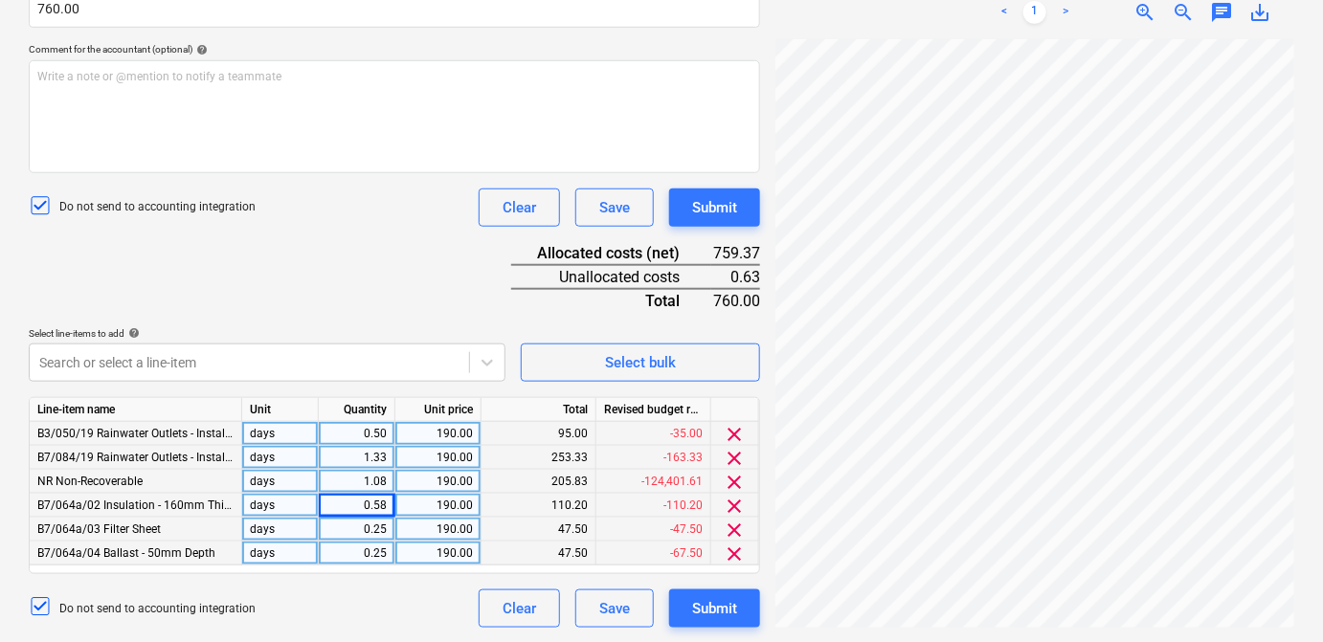
click at [387, 529] on div "0.25" at bounding box center [357, 530] width 77 height 24
click at [386, 482] on div "1.08" at bounding box center [357, 482] width 77 height 24
click at [385, 486] on input "1.0833" at bounding box center [357, 481] width 76 height 23
click at [389, 479] on input "1.0833" at bounding box center [357, 481] width 76 height 23
type input "1.083"
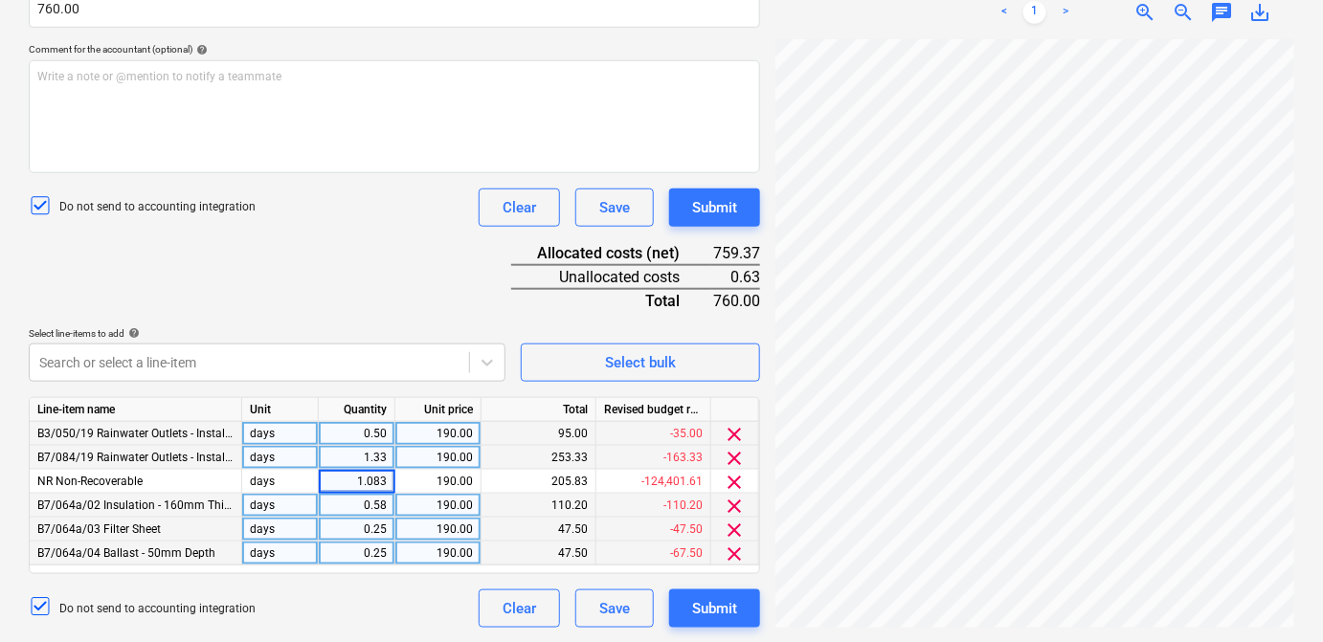
click at [354, 295] on div "Document name help SKM_C650i25091509330_Part15.pdf Invoice number (optional) he…" at bounding box center [394, 230] width 731 height 795
click at [388, 456] on div "1.33" at bounding box center [357, 458] width 77 height 24
click at [388, 457] on input "1.3333" at bounding box center [357, 457] width 76 height 23
click at [388, 458] on input "1.333" at bounding box center [357, 457] width 76 height 23
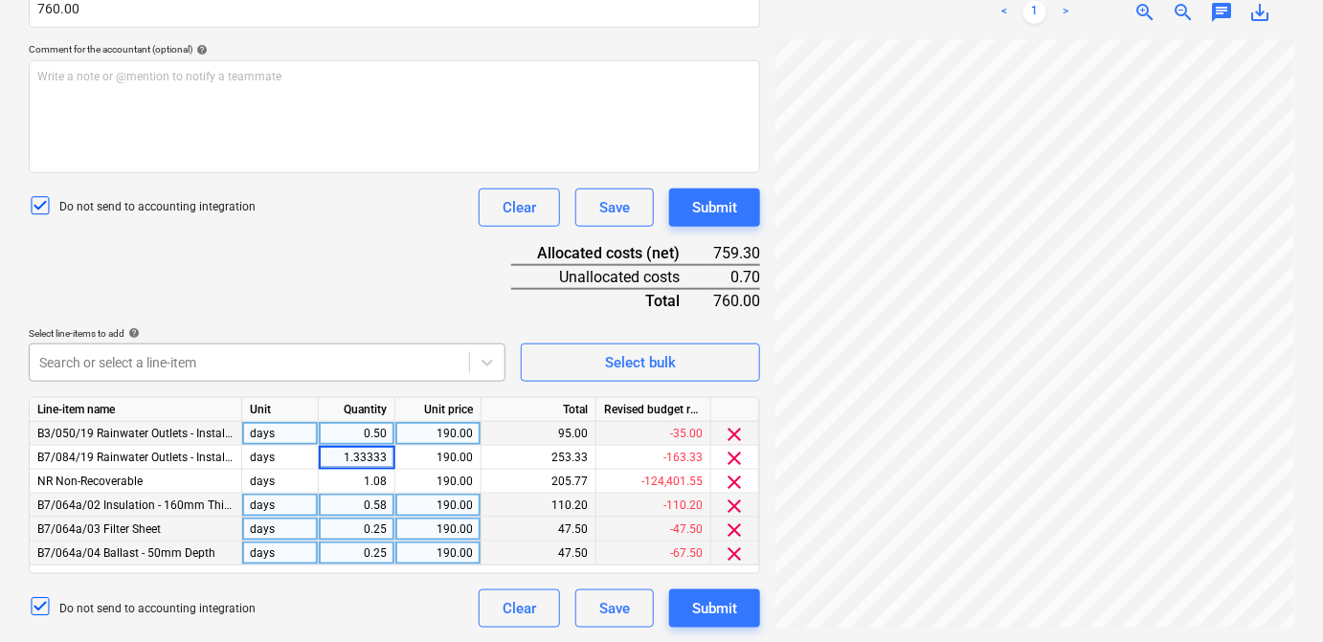
type input "1.333333"
click at [377, 266] on div "Document name help SKM_C650i25091509330_Part15.pdf Invoice number (optional) he…" at bounding box center [394, 230] width 731 height 795
click at [391, 484] on div "1.08" at bounding box center [357, 482] width 77 height 24
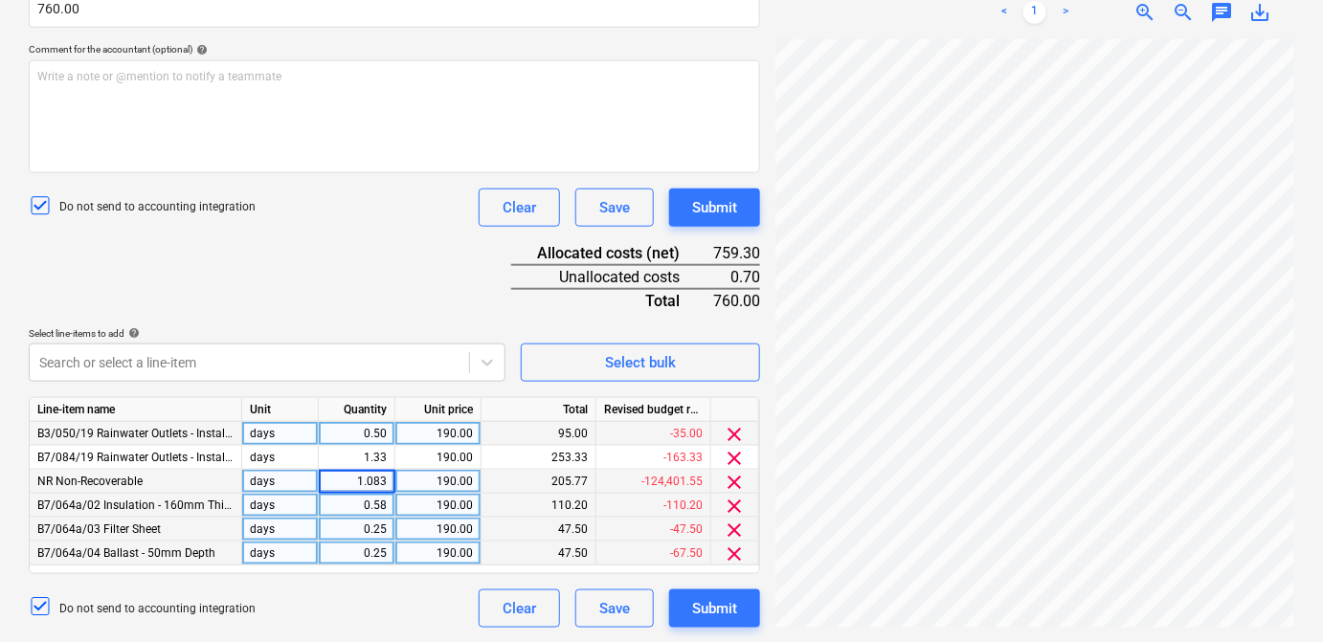
click at [385, 481] on input "1.083" at bounding box center [357, 481] width 76 height 23
type input "1.08333"
click at [307, 211] on div "Do not send to accounting integration Clear Save Submit" at bounding box center [394, 208] width 731 height 38
click at [417, 300] on div "Document name help SKM_C650i25091509330_Part15.pdf Invoice number (optional) he…" at bounding box center [394, 230] width 731 height 795
click at [388, 530] on div "0.25" at bounding box center [357, 530] width 77 height 24
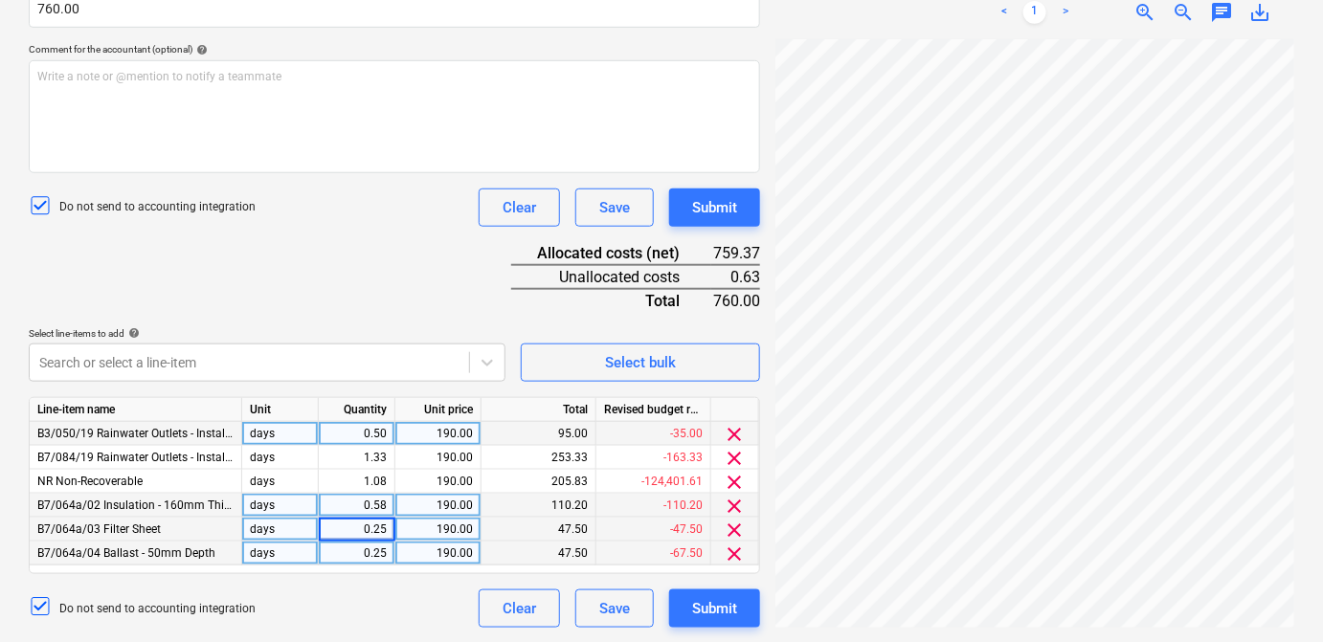
click at [388, 530] on input "0.25" at bounding box center [357, 529] width 76 height 23
type input "0.255"
click at [273, 297] on div "Document name help SKM_C650i25091509330_Part15.pdf Invoice number (optional) he…" at bounding box center [394, 230] width 731 height 795
click at [387, 530] on div "0.26" at bounding box center [357, 530] width 77 height 24
click at [390, 527] on input "0.255" at bounding box center [357, 529] width 76 height 23
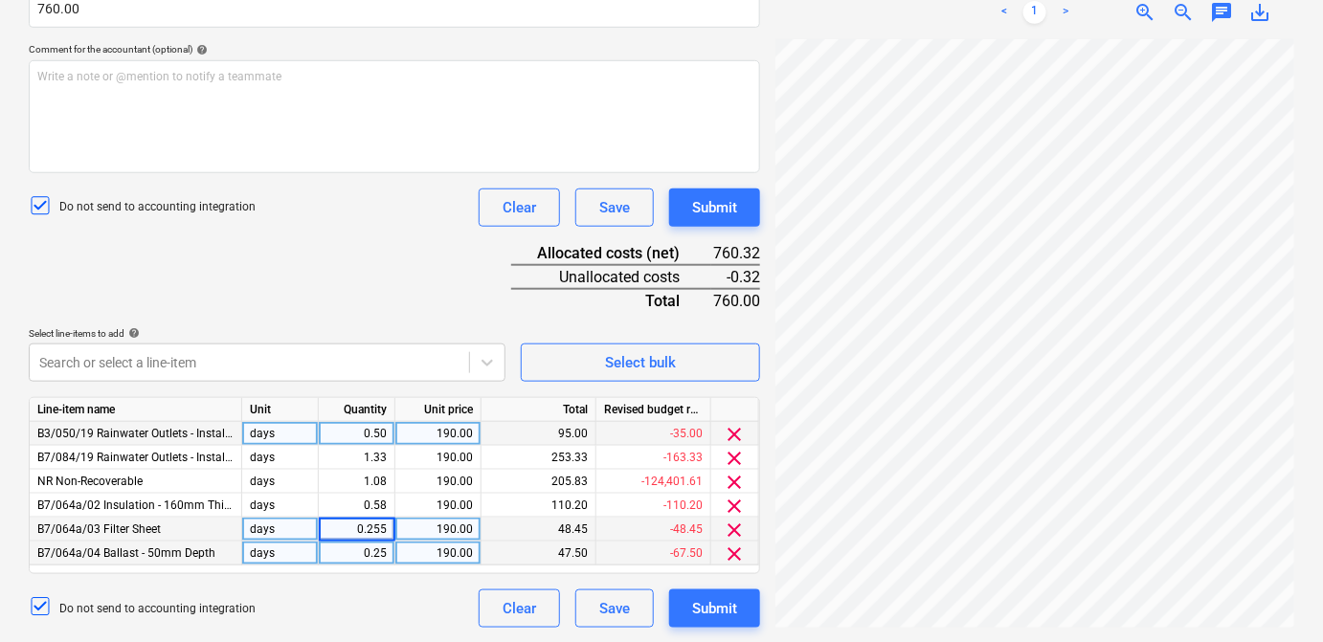
type input "0.25"
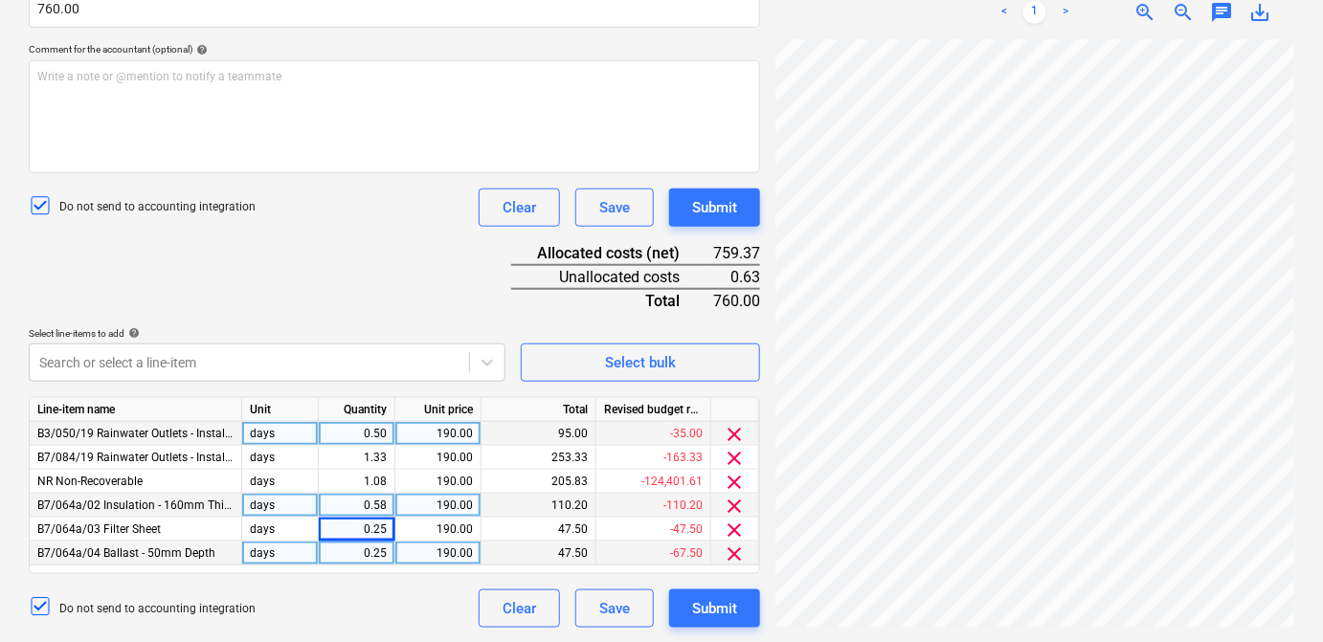
click at [388, 502] on div "0.58" at bounding box center [357, 506] width 77 height 24
click at [388, 506] on input "0.58" at bounding box center [357, 505] width 76 height 23
type input "0.588"
click at [340, 273] on div "Document name help SKM_C650i25091509330_Part15.pdf Invoice number (optional) he…" at bounding box center [394, 230] width 731 height 795
click at [389, 507] on div "0.59" at bounding box center [357, 506] width 77 height 24
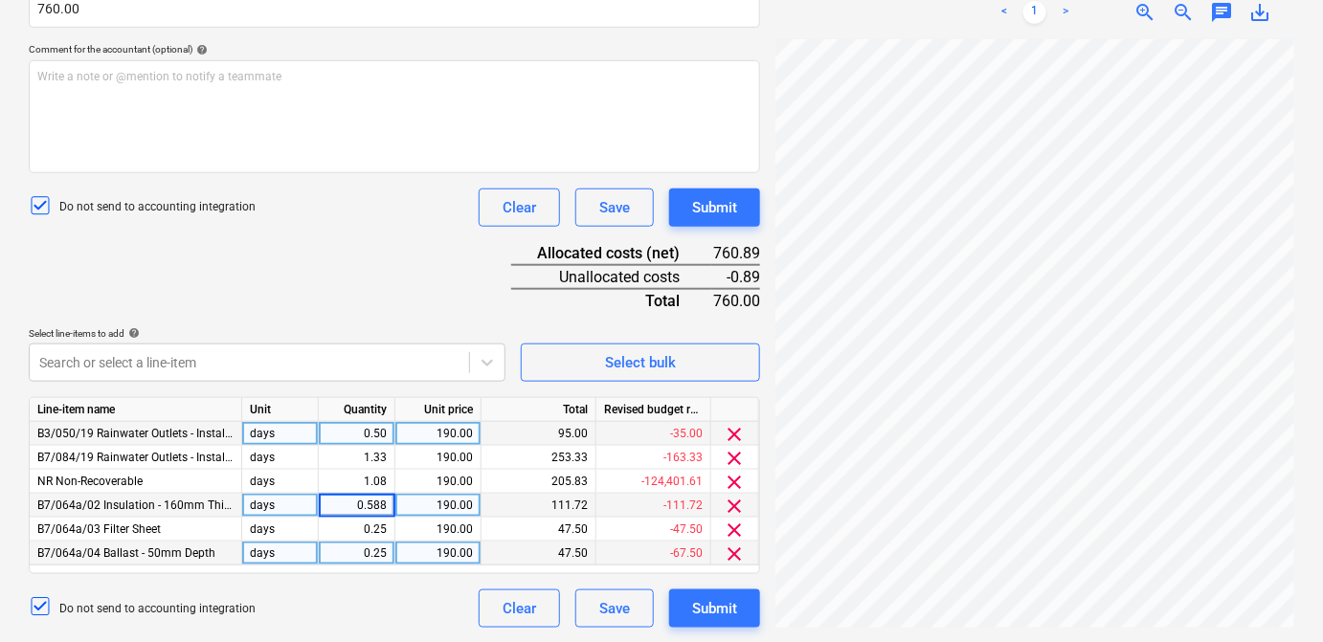
click at [388, 507] on input "0.588" at bounding box center [357, 505] width 76 height 23
type input "0.58"
click at [386, 479] on div "1.08" at bounding box center [357, 482] width 77 height 24
click at [389, 484] on input "1.0833" at bounding box center [357, 481] width 76 height 23
type input "1.08333"
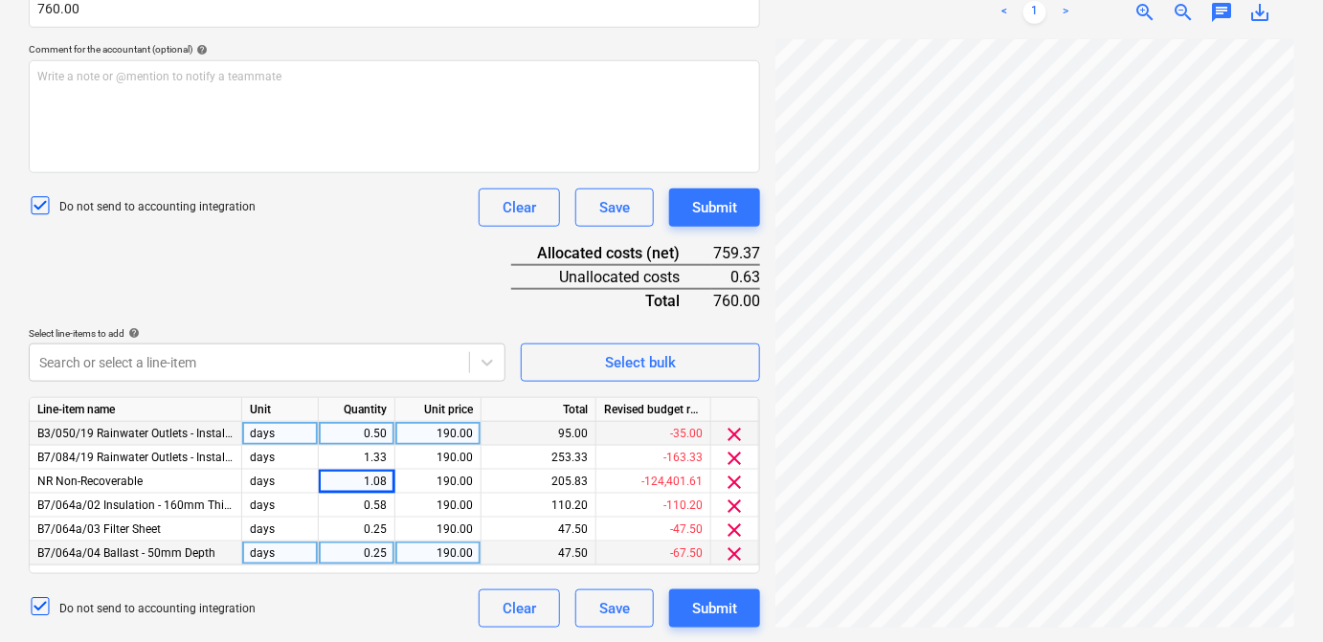
click at [302, 283] on div "Document name help SKM_C650i25091509330_Part15.pdf Invoice number (optional) he…" at bounding box center [394, 230] width 731 height 795
click at [379, 484] on div "1.08" at bounding box center [356, 482] width 60 height 24
click at [379, 477] on input "1.0833" at bounding box center [357, 481] width 76 height 23
type input "1.08333"
click at [353, 300] on div "Document name help SKM_C650i25091509330_Part15.pdf Invoice number (optional) he…" at bounding box center [394, 230] width 731 height 795
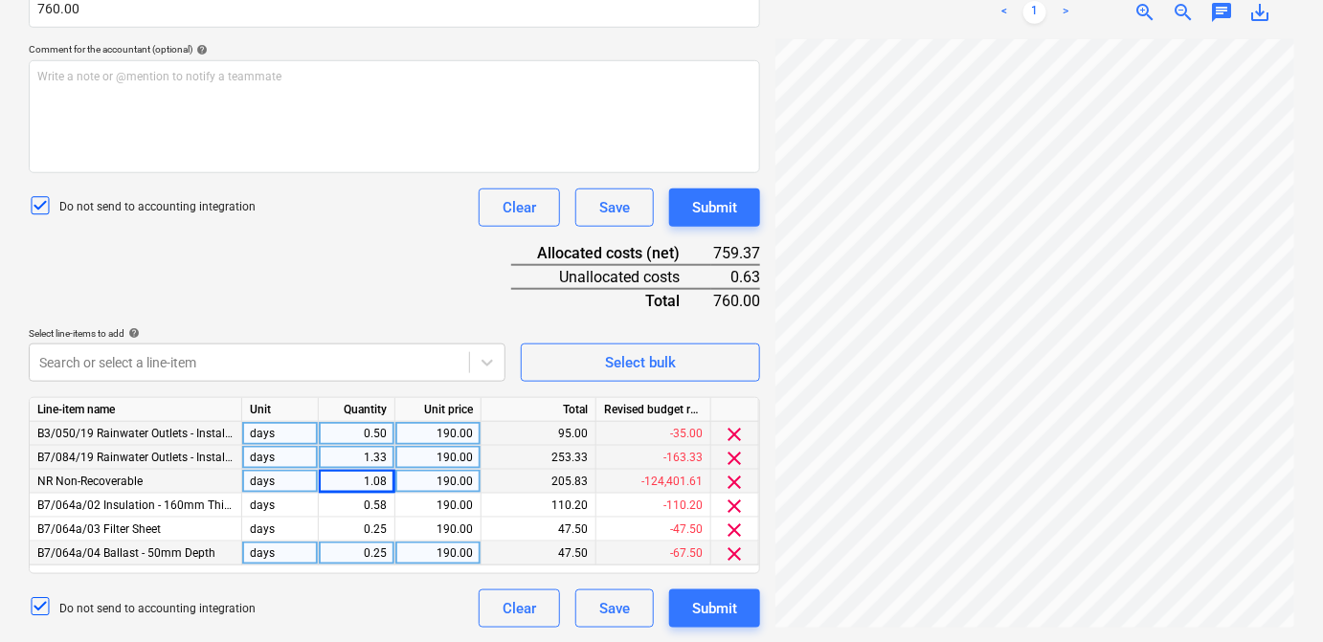
click at [384, 459] on div "1.33" at bounding box center [356, 458] width 60 height 24
click at [384, 453] on input "1.3333" at bounding box center [357, 457] width 76 height 23
type input "1.33333"
click at [351, 236] on div "Document name help SKM_C650i25091509330_Part15.pdf Invoice number (optional) he…" at bounding box center [394, 230] width 731 height 795
click at [388, 506] on div "0.58" at bounding box center [357, 506] width 77 height 24
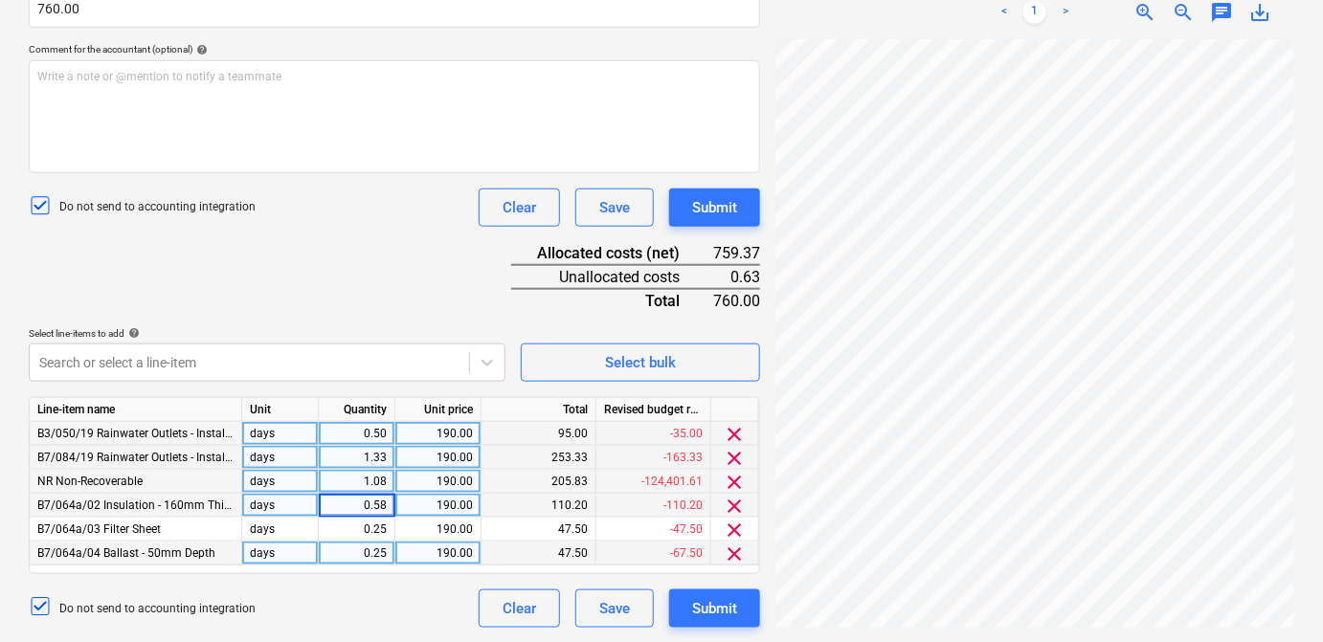
click at [389, 506] on input "0.58" at bounding box center [357, 505] width 76 height 23
click at [389, 500] on input "0.58" at bounding box center [357, 505] width 76 height 23
type input "0.583"
click at [345, 272] on div "Document name help SKM_C650i25091509330_Part15.pdf Invoice number (optional) he…" at bounding box center [394, 230] width 731 height 795
click at [385, 502] on div "0.58" at bounding box center [356, 506] width 60 height 24
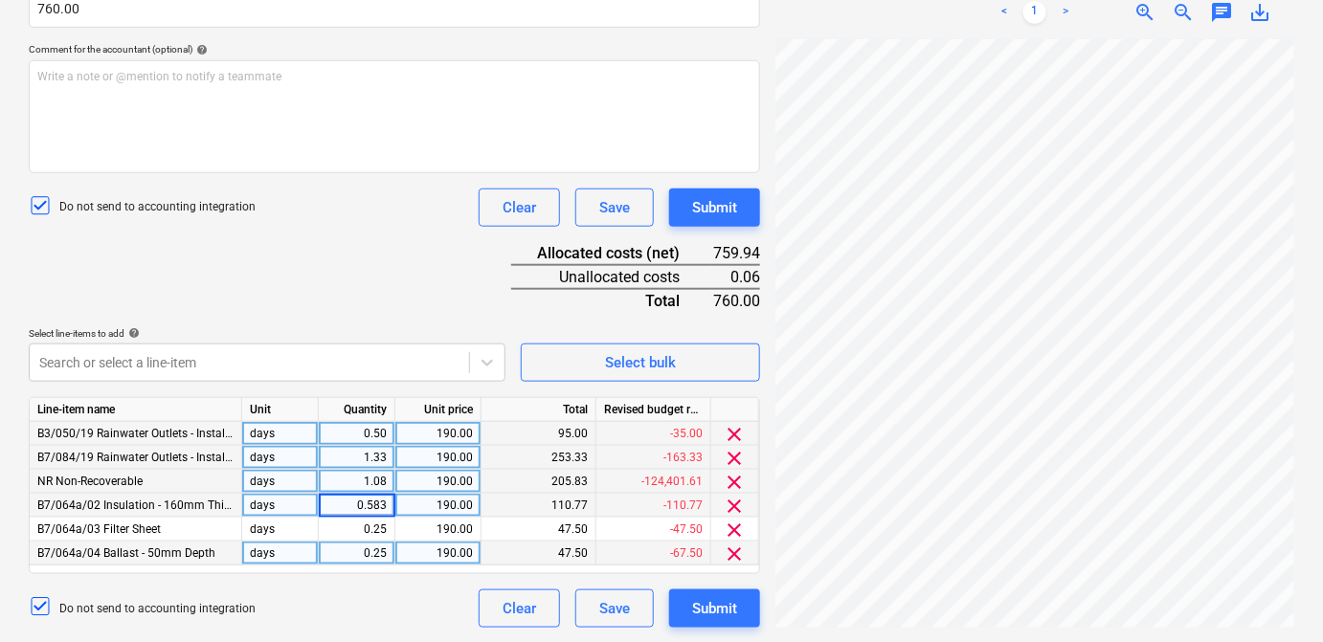
click at [387, 509] on input "0.583" at bounding box center [357, 505] width 76 height 23
type input "0.5830"
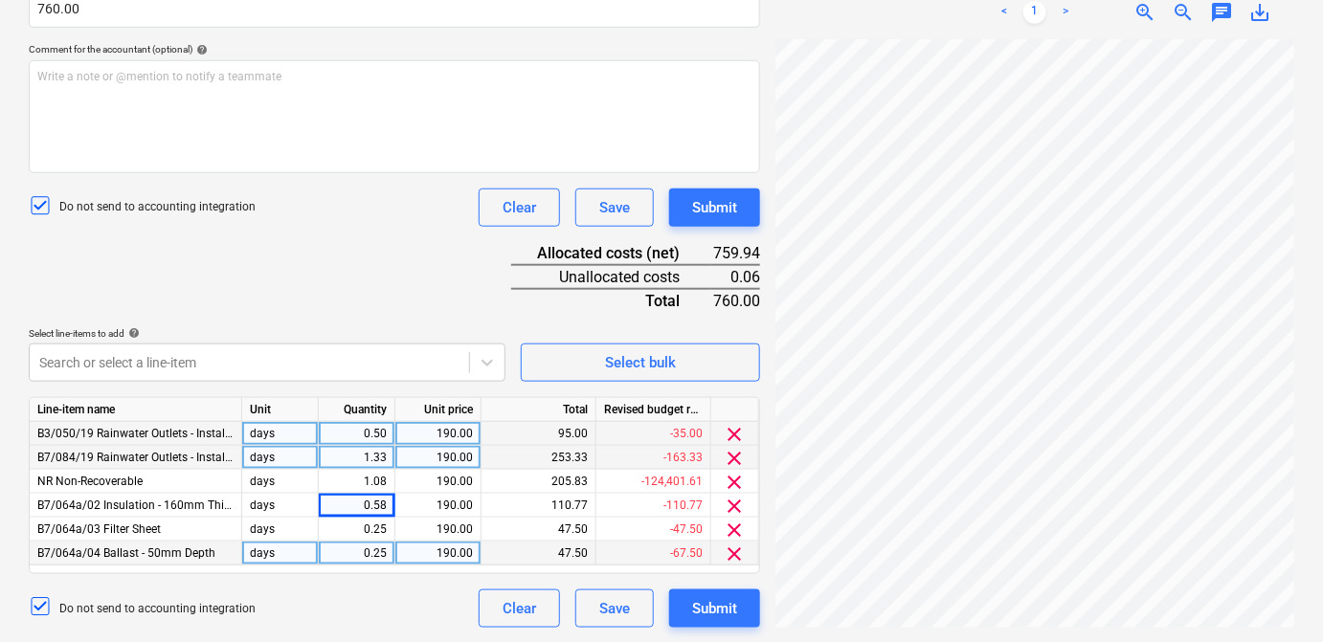
click at [375, 283] on div "Document name help SKM_C650i25091509330_Part15.pdf Invoice number (optional) he…" at bounding box center [394, 230] width 731 height 795
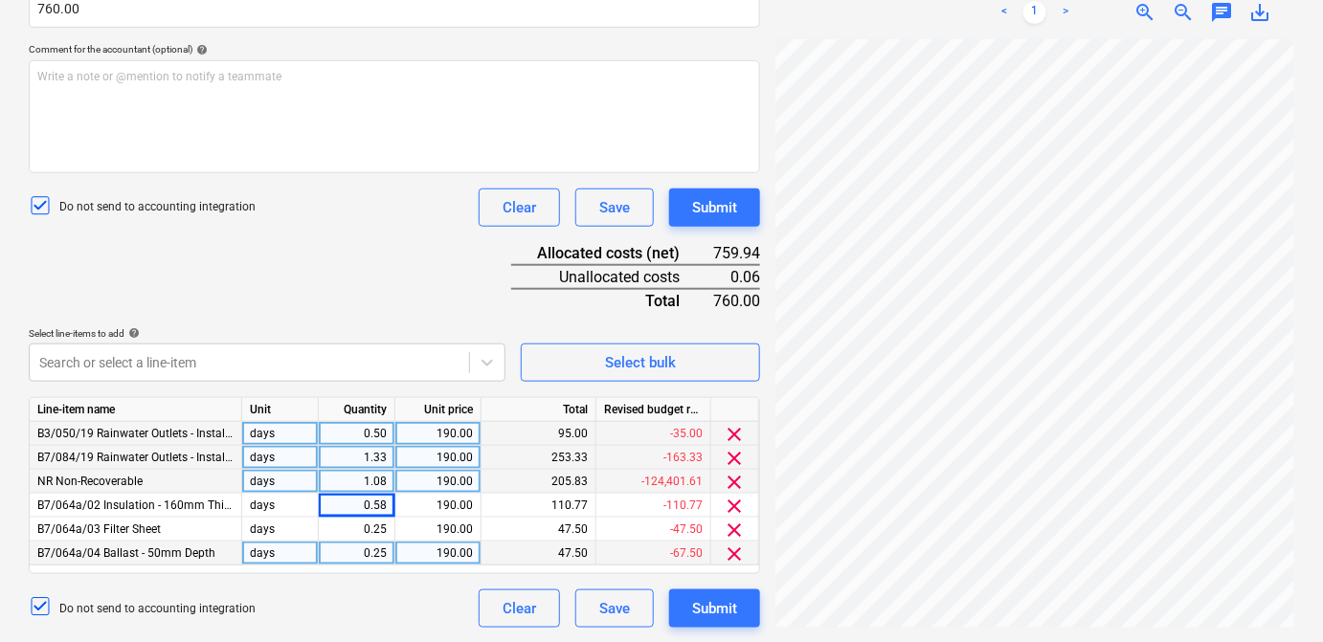
click at [388, 484] on div "1.08" at bounding box center [357, 482] width 77 height 24
click at [388, 483] on input "1.0833" at bounding box center [357, 481] width 76 height 23
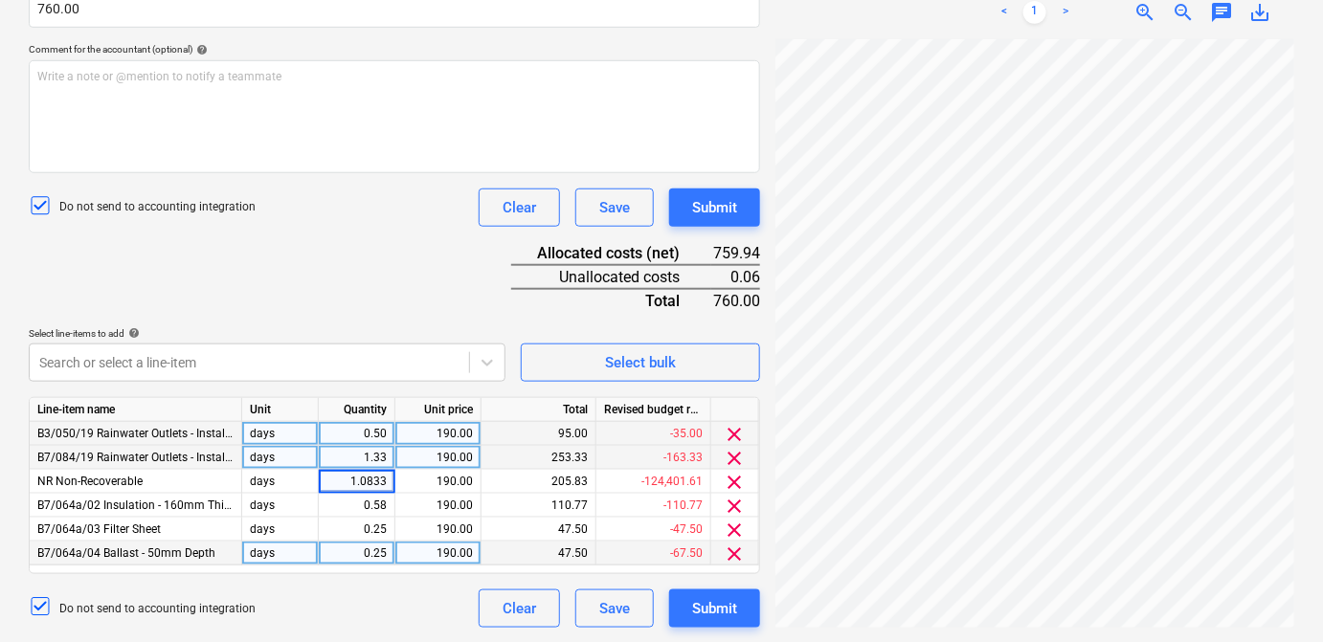
type input "1.08333"
click at [392, 223] on div "Do not send to accounting integration Clear Save Submit" at bounding box center [394, 208] width 731 height 38
click at [380, 282] on div "Document name help SKM_C650i25091509330_Part15.pdf Invoice number (optional) he…" at bounding box center [394, 230] width 731 height 795
click at [385, 457] on div "1.33" at bounding box center [357, 458] width 77 height 24
click at [387, 463] on input "1.3333" at bounding box center [357, 457] width 76 height 23
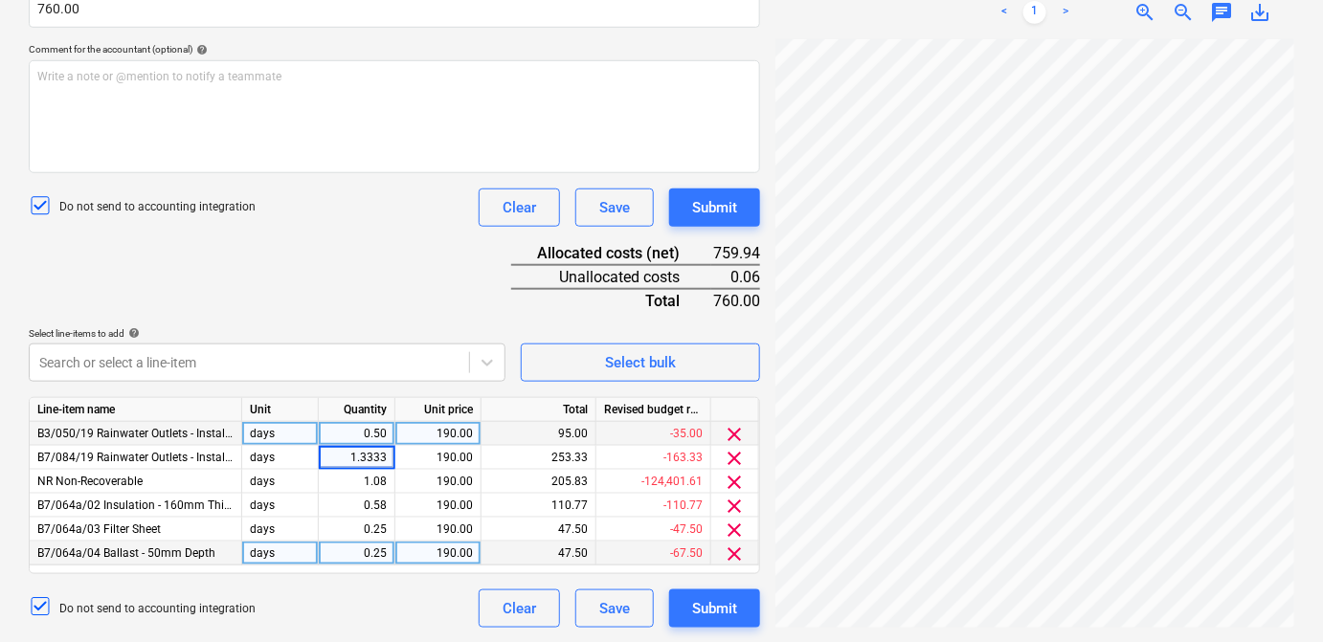
type input "1.33330"
click at [388, 238] on div "Document name help SKM_C650i25091509330_Part15.pdf Invoice number (optional) he…" at bounding box center [394, 230] width 731 height 795
click at [382, 451] on div "1.33" at bounding box center [356, 458] width 60 height 24
click at [387, 458] on input "1.3333" at bounding box center [357, 457] width 76 height 23
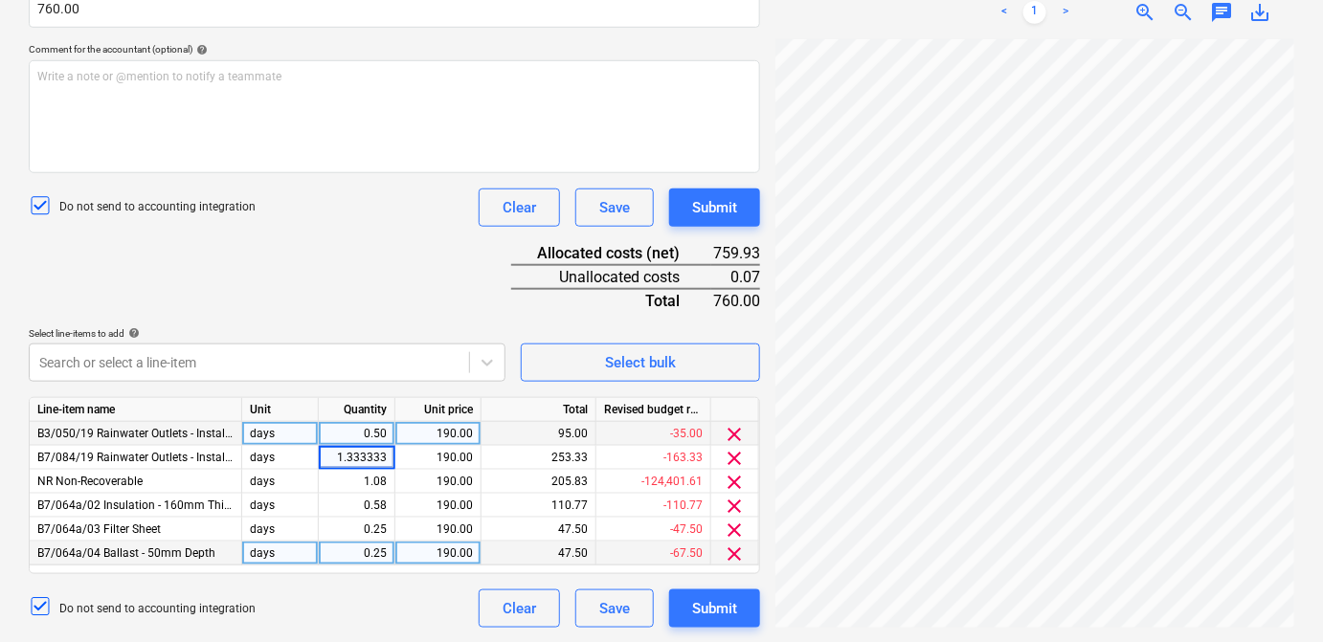
type input "1.3333333"
click at [388, 239] on div "Document name help SKM_C650i25091509330_Part15.pdf Invoice number (optional) he…" at bounding box center [394, 230] width 731 height 795
click at [522, 320] on div "Document name help SKM_C650i25091509330_Part15.pdf Invoice number (optional) he…" at bounding box center [394, 230] width 731 height 795
click at [385, 555] on div "0.25" at bounding box center [356, 554] width 60 height 24
click at [384, 556] on input "0.25" at bounding box center [357, 553] width 76 height 23
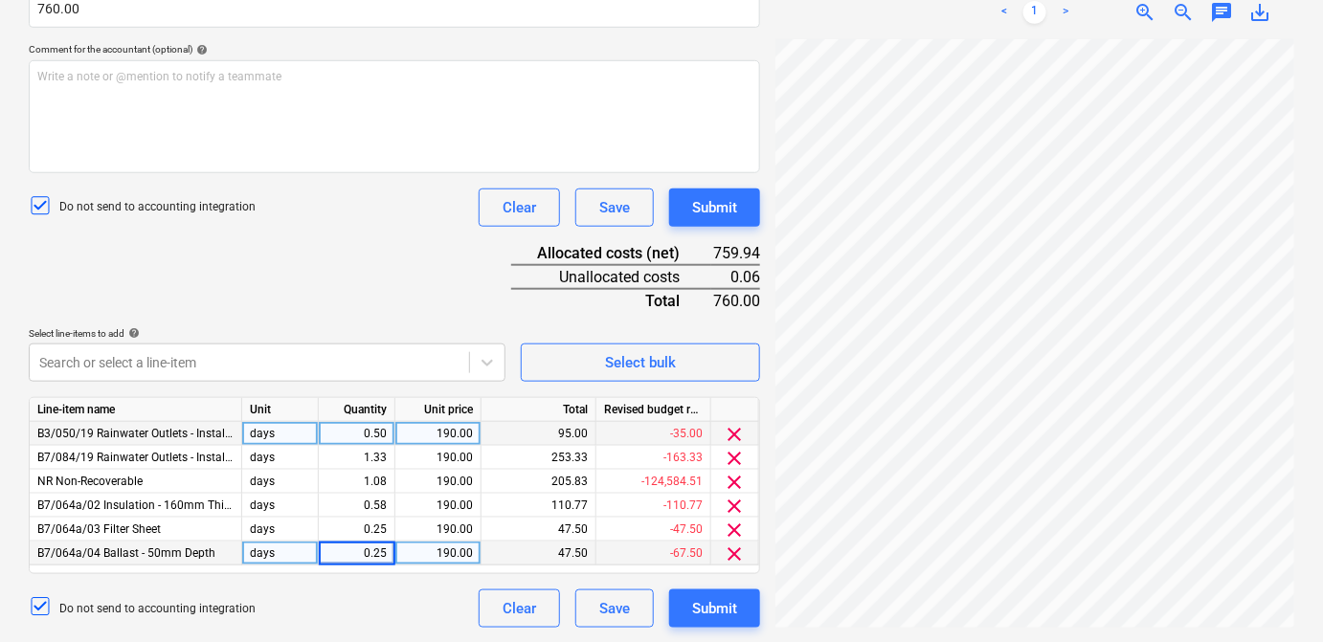
type input "0.251"
click at [429, 271] on div "Document name help SKM_C650i25091509330_Part15.pdf Invoice number (optional) he…" at bounding box center [394, 230] width 731 height 795
click at [386, 556] on div "0.25" at bounding box center [357, 554] width 77 height 24
click at [383, 554] on input "0.251" at bounding box center [357, 553] width 76 height 23
click at [385, 553] on input "0.251" at bounding box center [357, 553] width 76 height 23
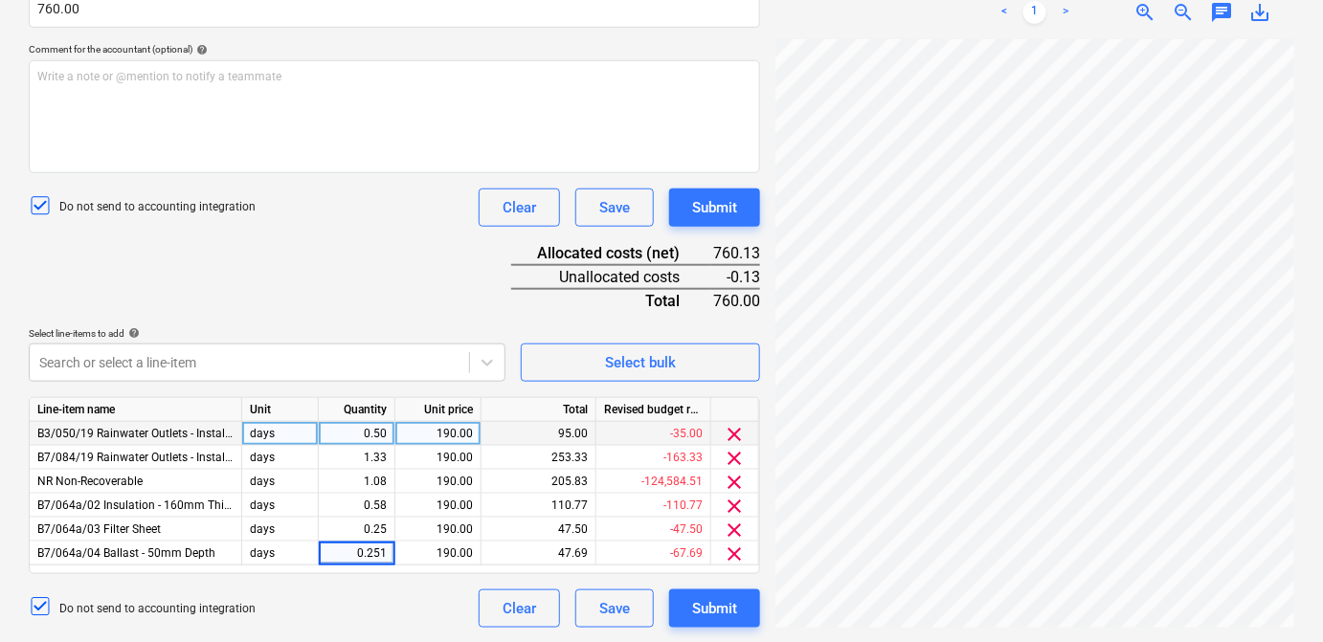
type input "0.25"
click at [415, 292] on div "Document name help SKM_C650i25091509330_Part15.pdf Invoice number (optional) he…" at bounding box center [394, 230] width 731 height 795
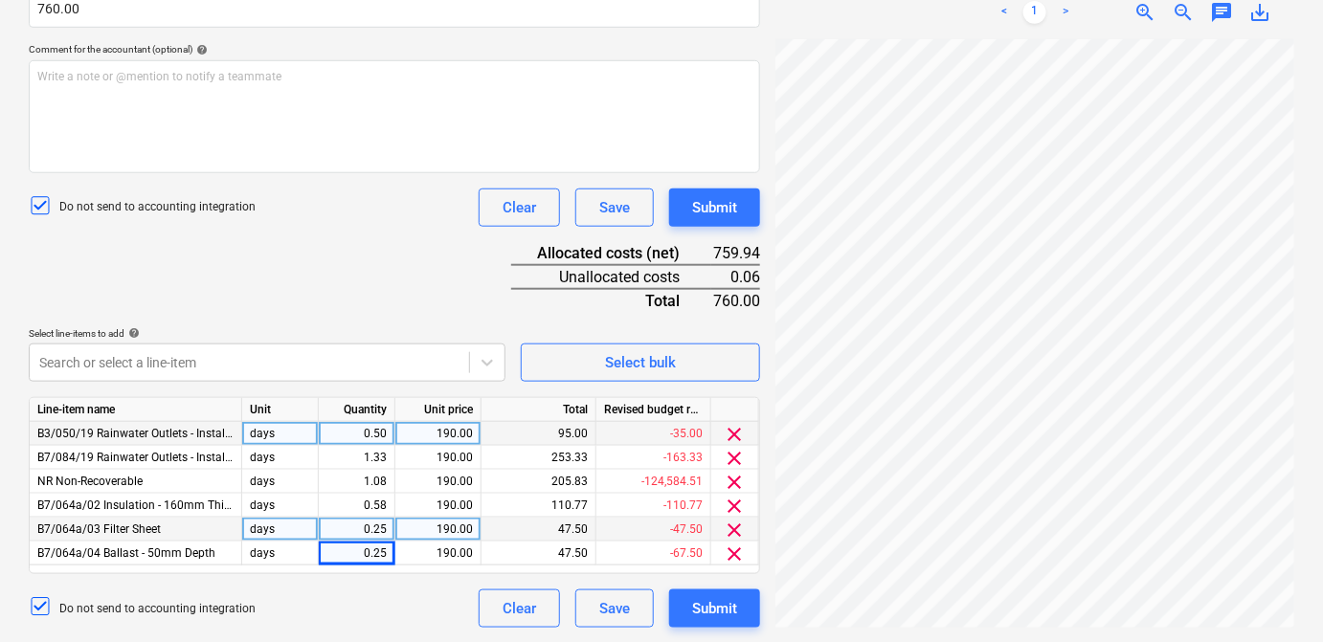
click at [384, 527] on div "0.25" at bounding box center [356, 530] width 60 height 24
click at [386, 529] on input "0.25" at bounding box center [357, 529] width 76 height 23
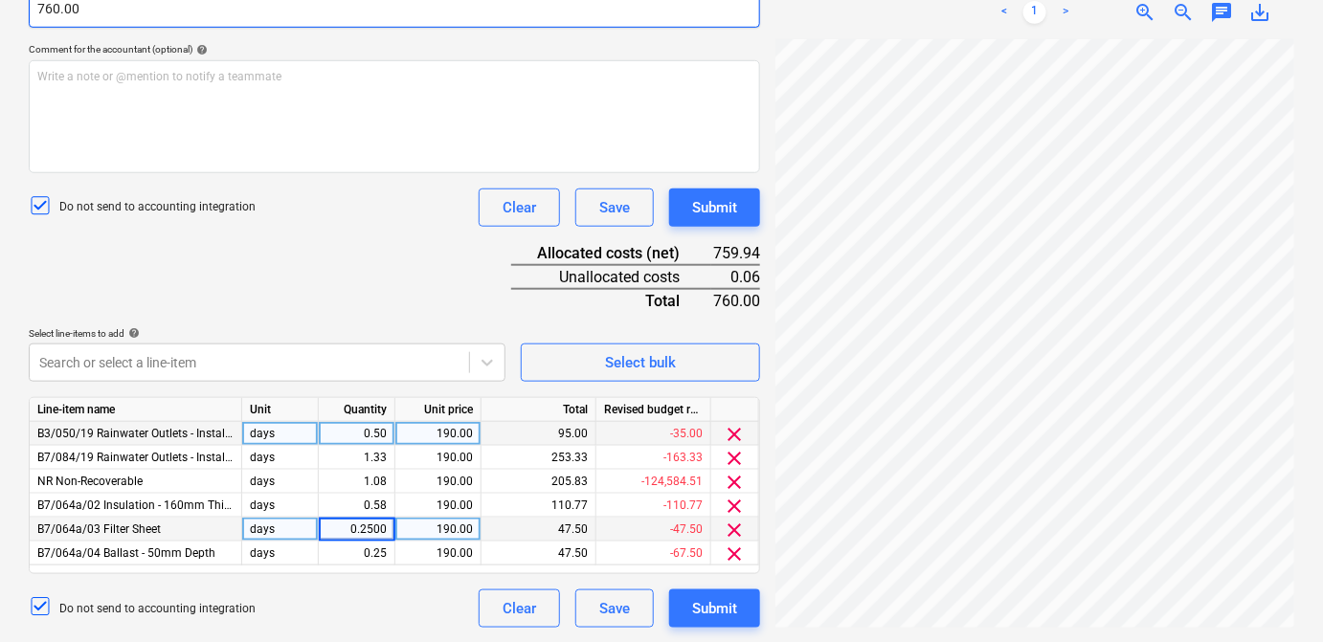
type input "0.25000"
click at [332, 283] on div "Document name help SKM_C650i25091509330_Part15.pdf Invoice number (optional) he…" at bounding box center [394, 230] width 731 height 795
click at [383, 534] on div "0.25" at bounding box center [356, 530] width 60 height 24
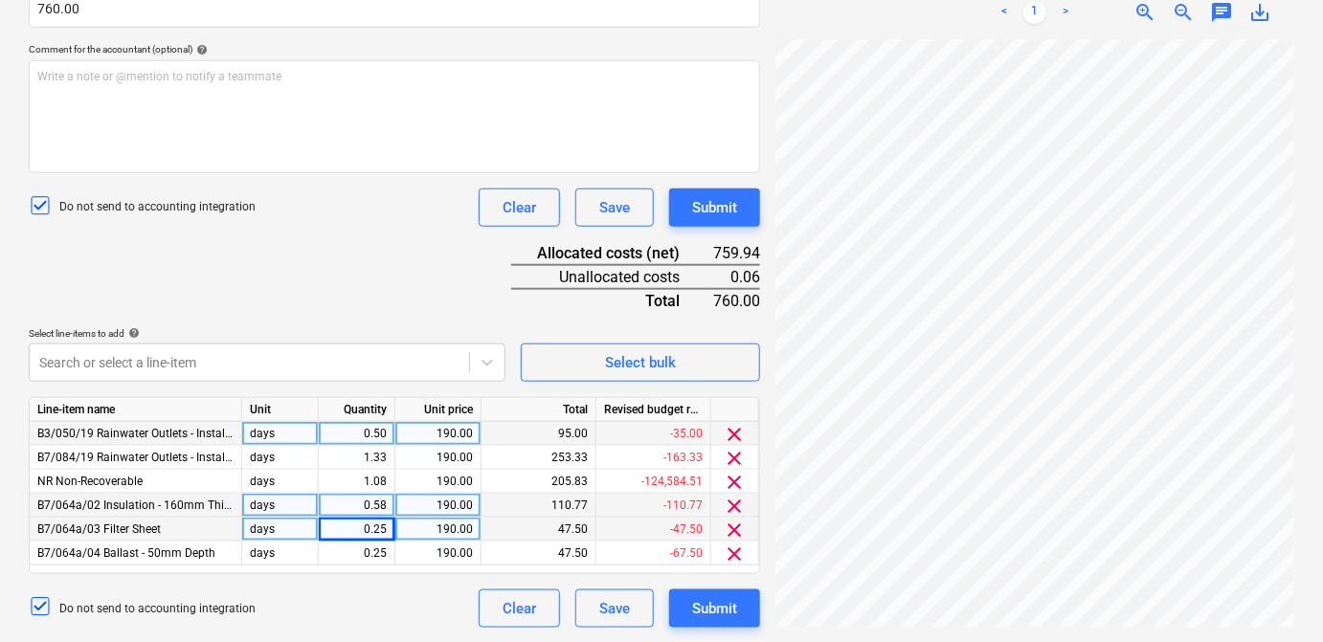
click at [385, 510] on div "0.58" at bounding box center [356, 506] width 60 height 24
click at [385, 508] on input "0.583" at bounding box center [357, 505] width 76 height 23
type input "0.5831"
click at [414, 277] on div "Document name help SKM_C650i25091509330_Part15.pdf Invoice number (optional) he…" at bounding box center [394, 230] width 731 height 795
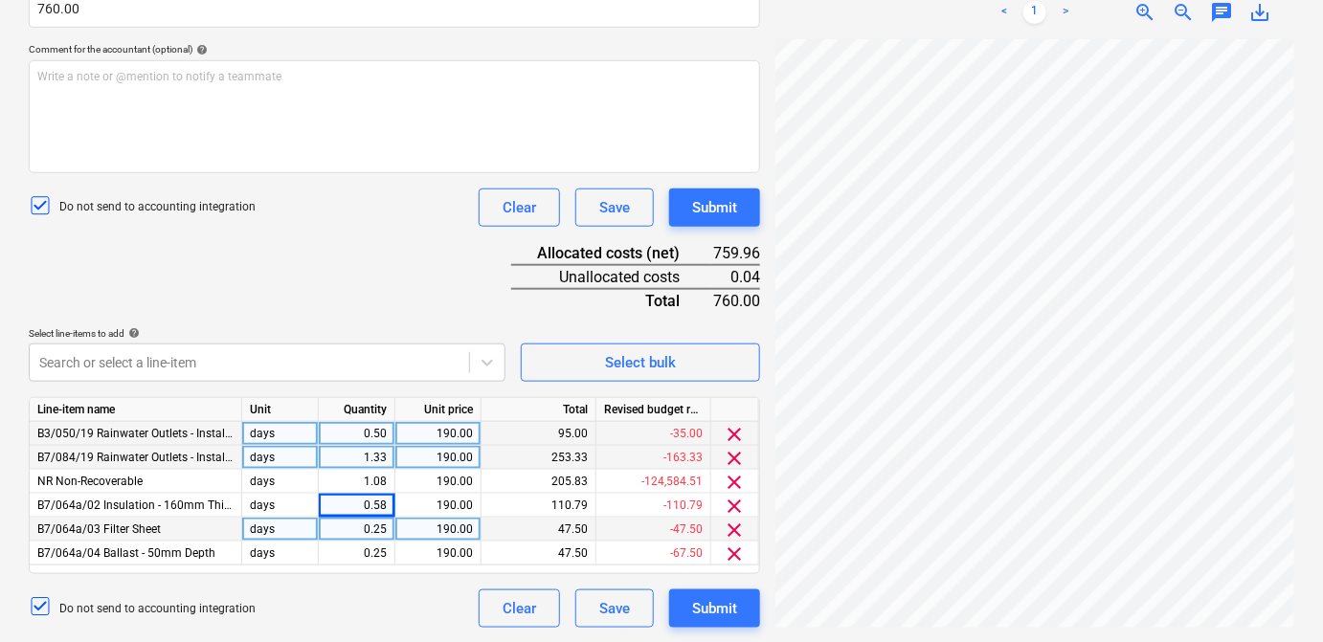
click at [385, 462] on div "1.33" at bounding box center [356, 458] width 60 height 24
click at [385, 461] on input "1.3333" at bounding box center [357, 457] width 76 height 23
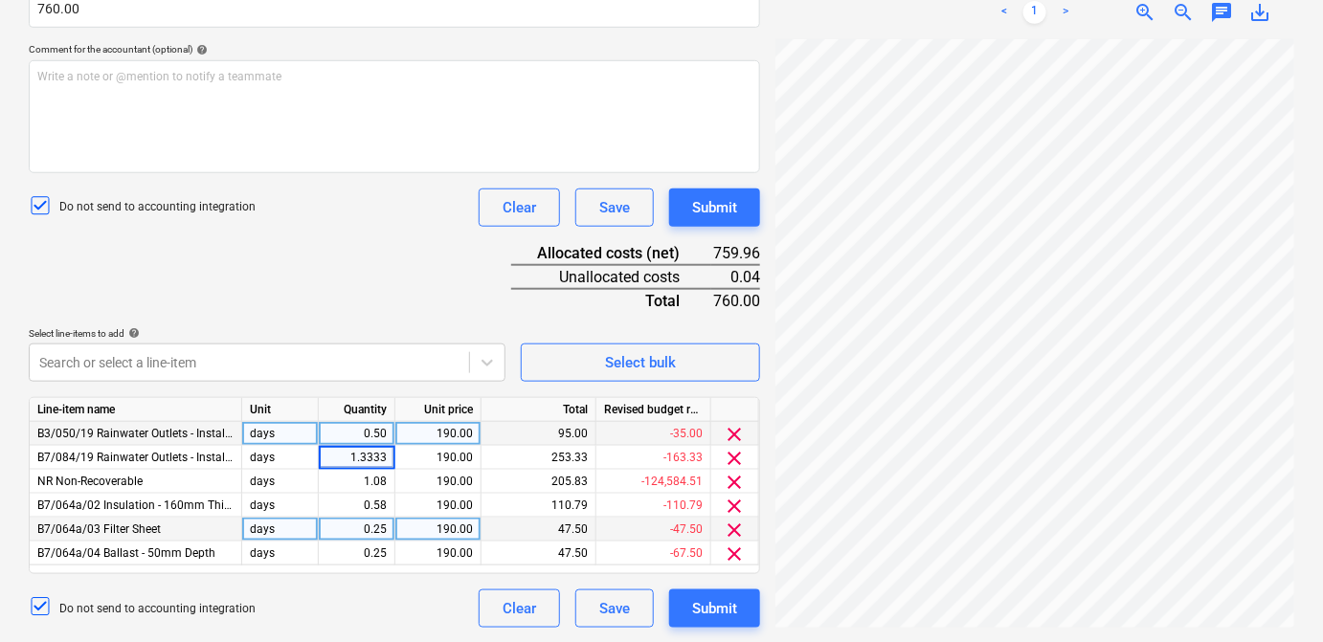
type input "1.33331"
click at [379, 231] on div "Document name help SKM_C650i25091509330_Part15.pdf Invoice number (optional) he…" at bounding box center [394, 230] width 731 height 795
click at [385, 456] on div "1.33" at bounding box center [356, 458] width 60 height 24
click at [388, 458] on input "1.3333" at bounding box center [357, 457] width 76 height 23
type input "1.3332"
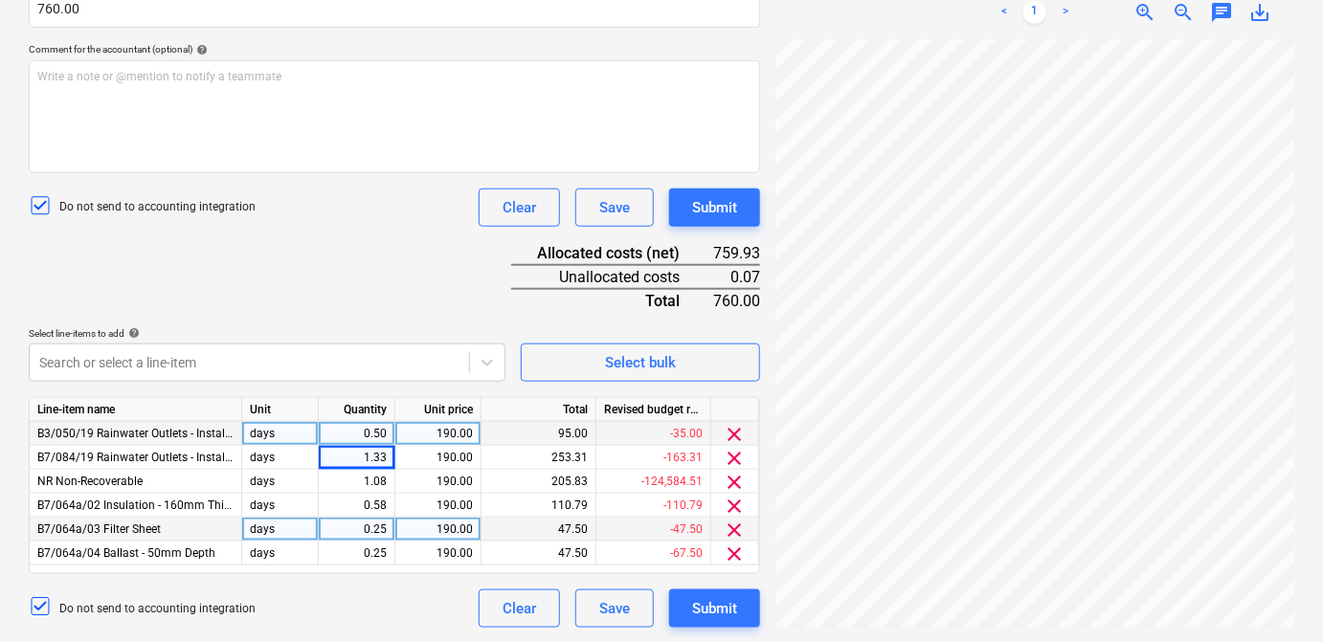
click at [488, 283] on div "Document name help SKM_C650i25091509330_Part15.pdf Invoice number (optional) he…" at bounding box center [394, 230] width 731 height 795
click at [388, 454] on div "1.33" at bounding box center [357, 458] width 77 height 24
click at [393, 458] on input "1.3332" at bounding box center [357, 457] width 76 height 23
type input "1.3333"
click at [416, 271] on div "Document name help SKM_C650i25091509330_Part15.pdf Invoice number (optional) he…" at bounding box center [394, 230] width 731 height 795
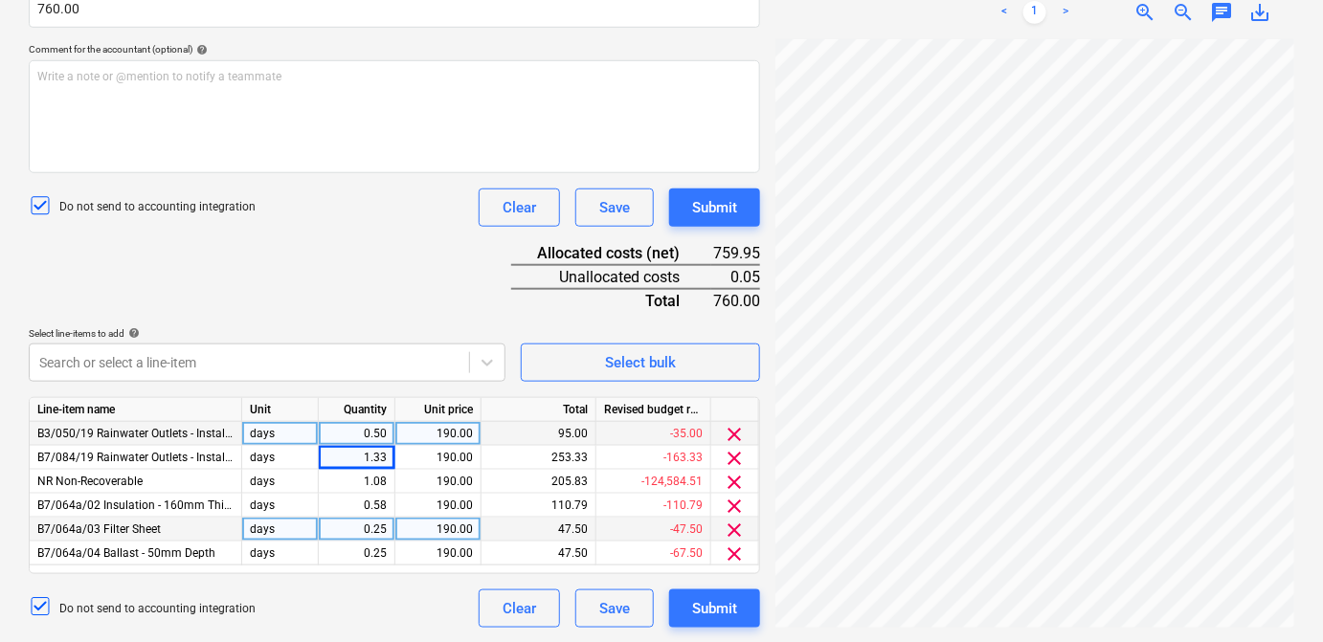
click at [385, 526] on div "0.25" at bounding box center [356, 530] width 60 height 24
click at [385, 527] on input "0.25" at bounding box center [357, 529] width 76 height 23
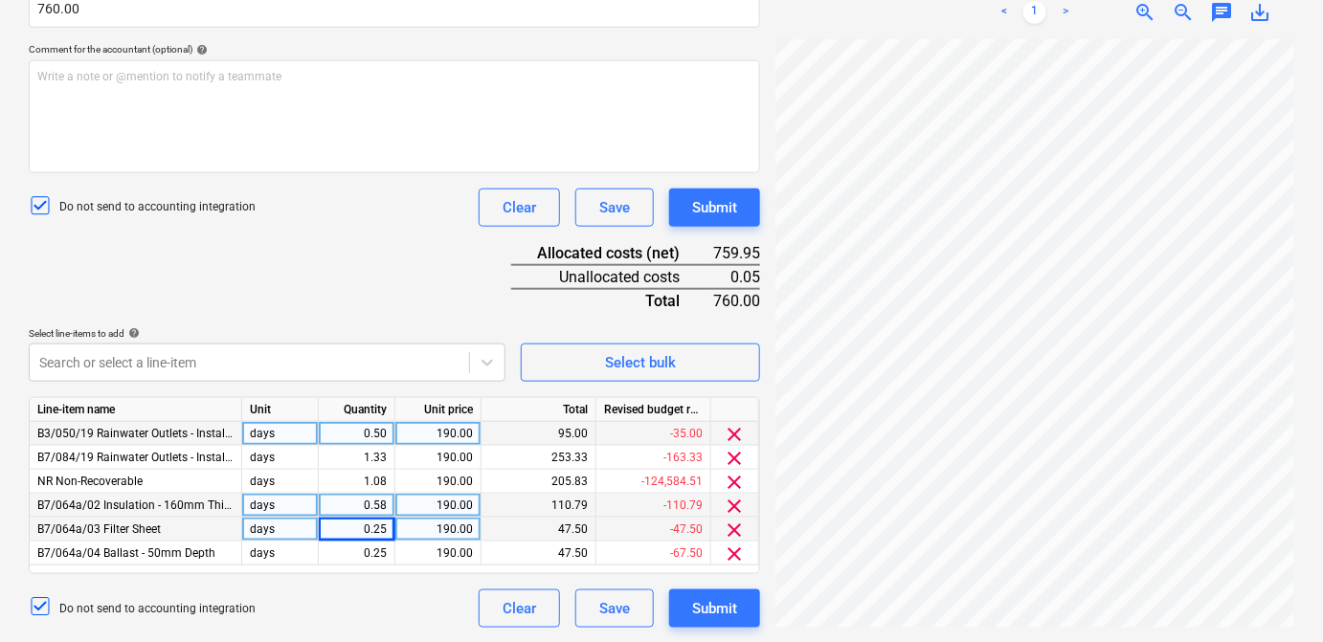
click at [385, 501] on div "0.58" at bounding box center [356, 506] width 60 height 24
click at [390, 506] on input "0.5831" at bounding box center [357, 505] width 76 height 23
type input "0.5832"
click at [431, 302] on div "Document name help SKM_C650i25091509330_Part15.pdf Invoice number (optional) he…" at bounding box center [394, 230] width 731 height 795
click at [391, 528] on div "0.25" at bounding box center [357, 530] width 77 height 24
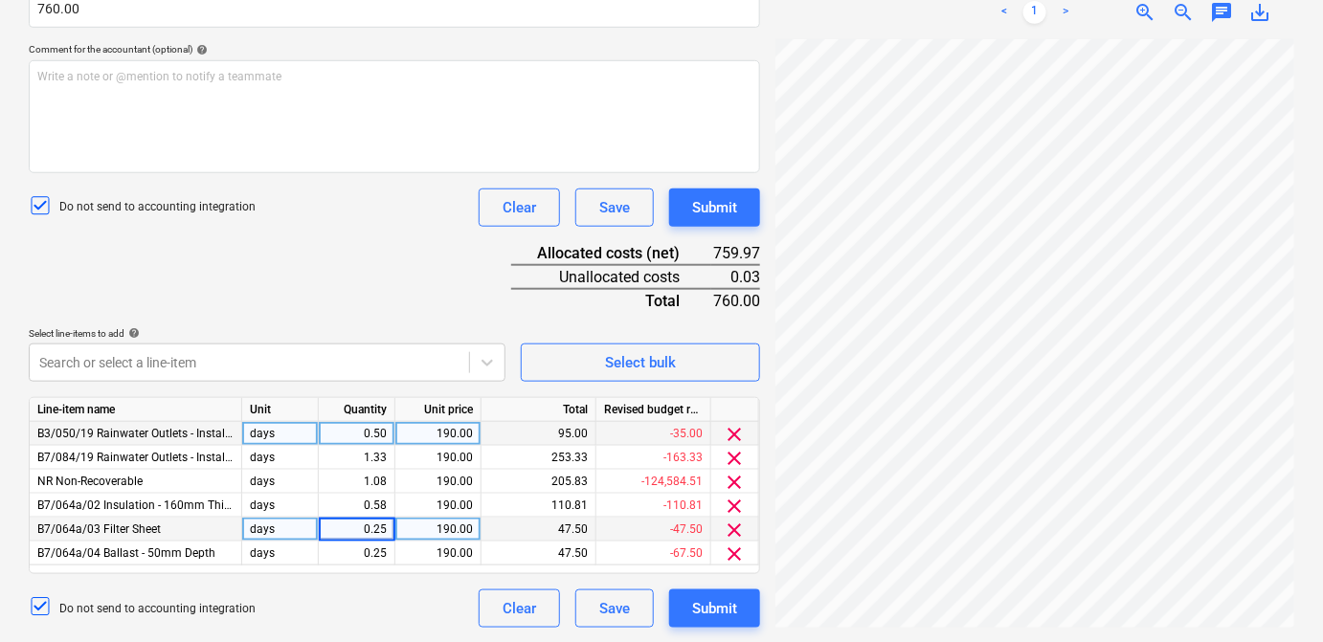
click at [391, 528] on input "0.25" at bounding box center [357, 529] width 76 height 23
click at [387, 505] on div "0.58" at bounding box center [357, 506] width 77 height 24
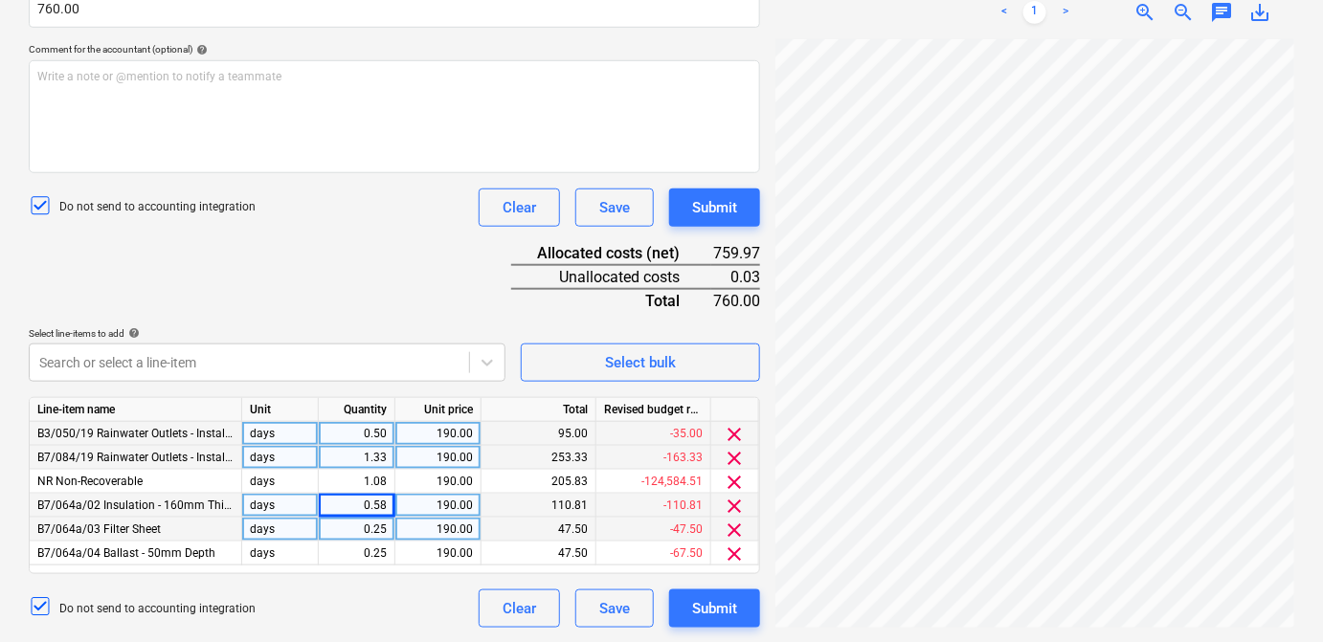
click at [388, 458] on div "1.33" at bounding box center [357, 458] width 77 height 24
click at [386, 509] on div "0.58" at bounding box center [357, 506] width 77 height 24
click at [386, 506] on input "0.5832" at bounding box center [357, 505] width 76 height 23
type input "0.5833"
click at [411, 315] on div "Document name help SKM_C650i25091509330_Part15.pdf Invoice number (optional) he…" at bounding box center [394, 230] width 731 height 795
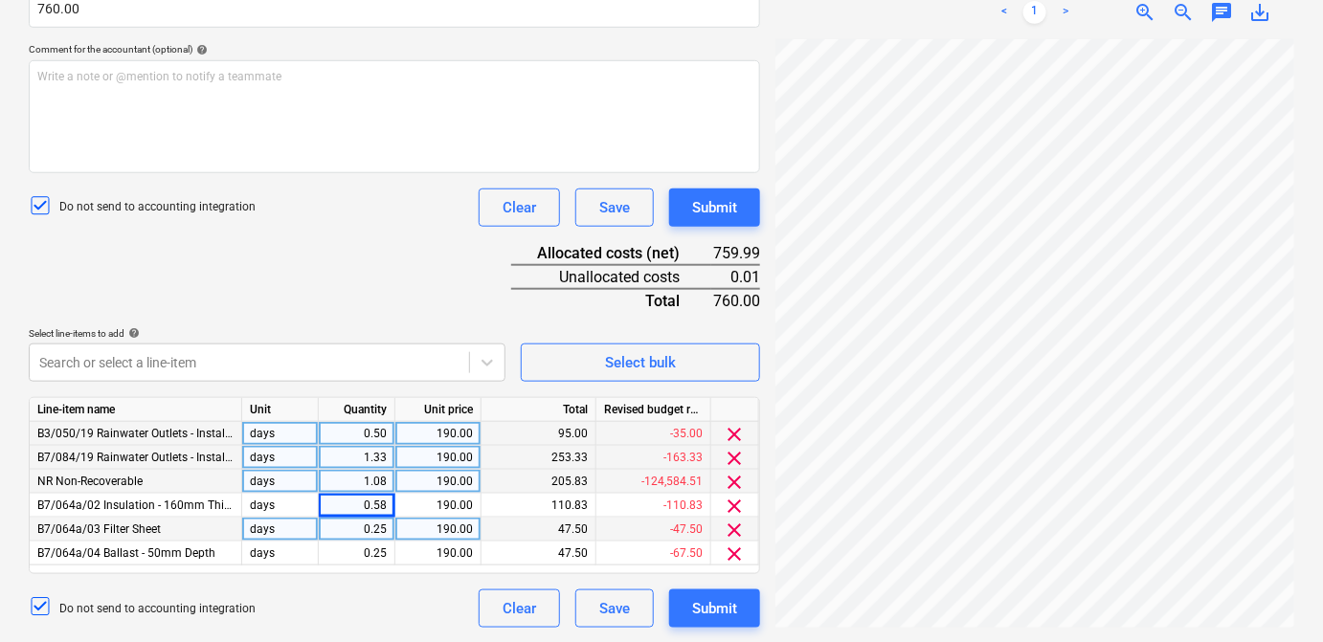
click at [385, 479] on div "1.08" at bounding box center [356, 482] width 60 height 24
click at [385, 485] on input "1.0833" at bounding box center [357, 481] width 76 height 23
type input "1.0834"
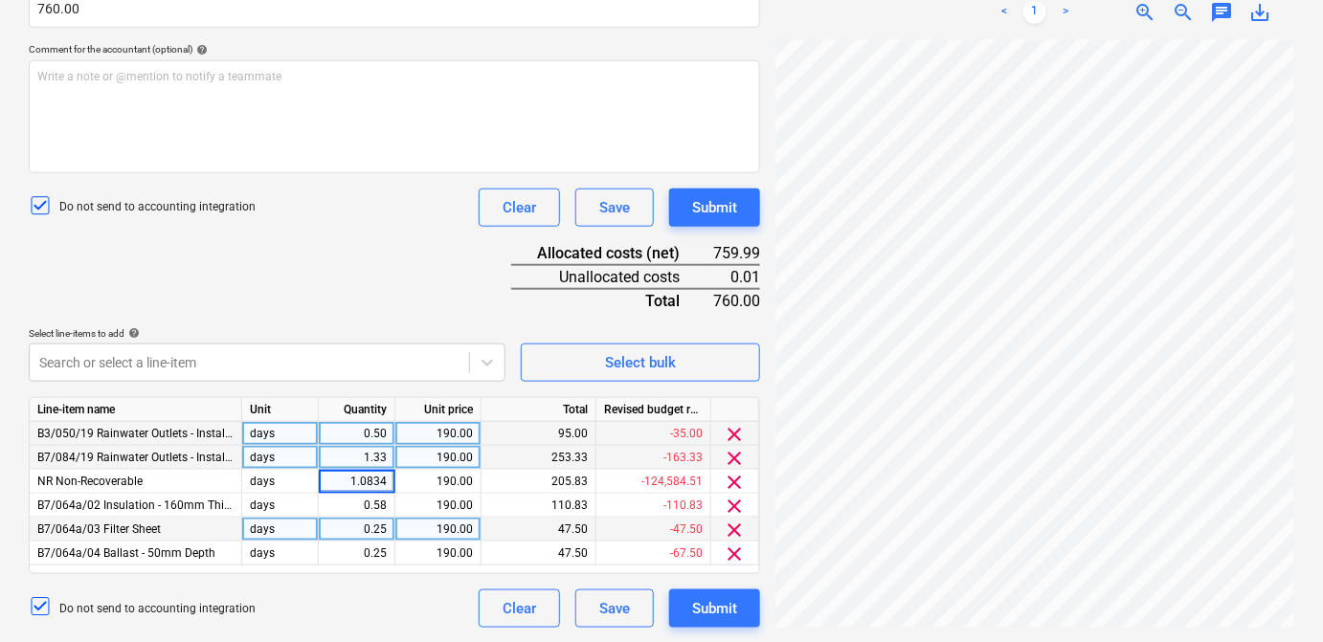
click at [393, 263] on div "Document name help SKM_C650i25091509330_Part15.pdf Invoice number (optional) he…" at bounding box center [394, 230] width 731 height 795
click at [494, 263] on div "Document name help SKM_C650i25091509330_Part15.pdf Invoice number (optional) he…" at bounding box center [394, 230] width 731 height 795
click at [707, 617] on div "Submit" at bounding box center [714, 608] width 45 height 25
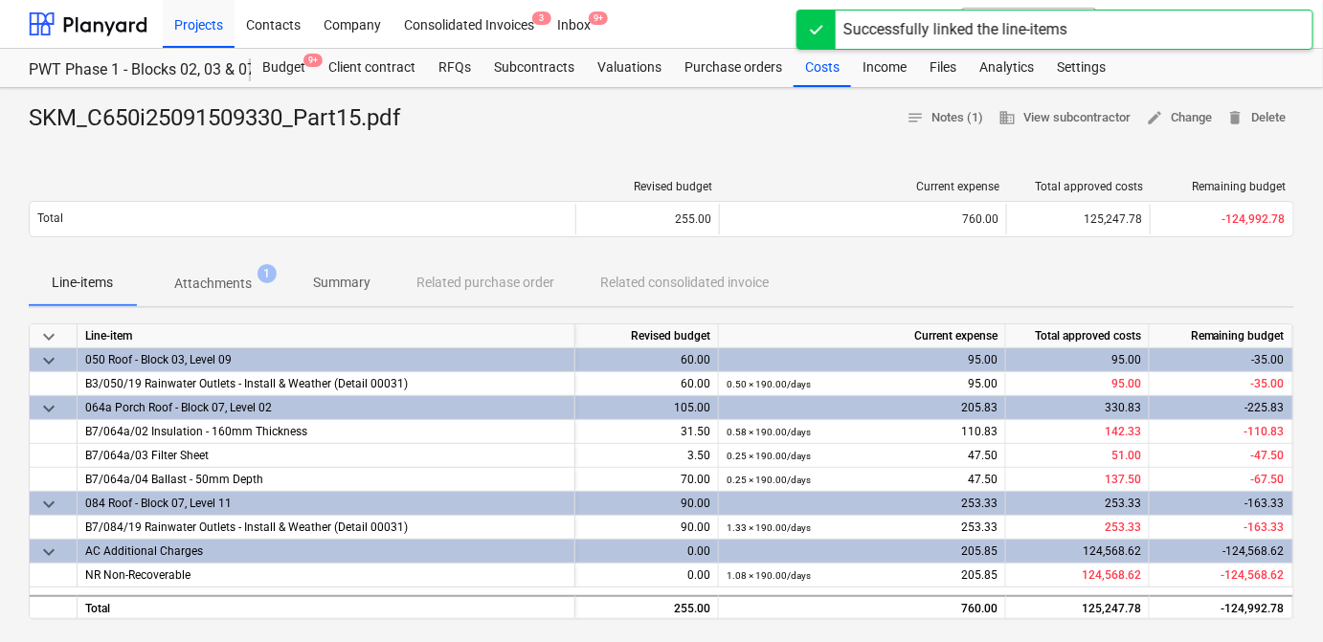
click at [957, 298] on div "Line-items Attachments 1 Summary Related purchase order Related consolidated in…" at bounding box center [662, 283] width 1266 height 46
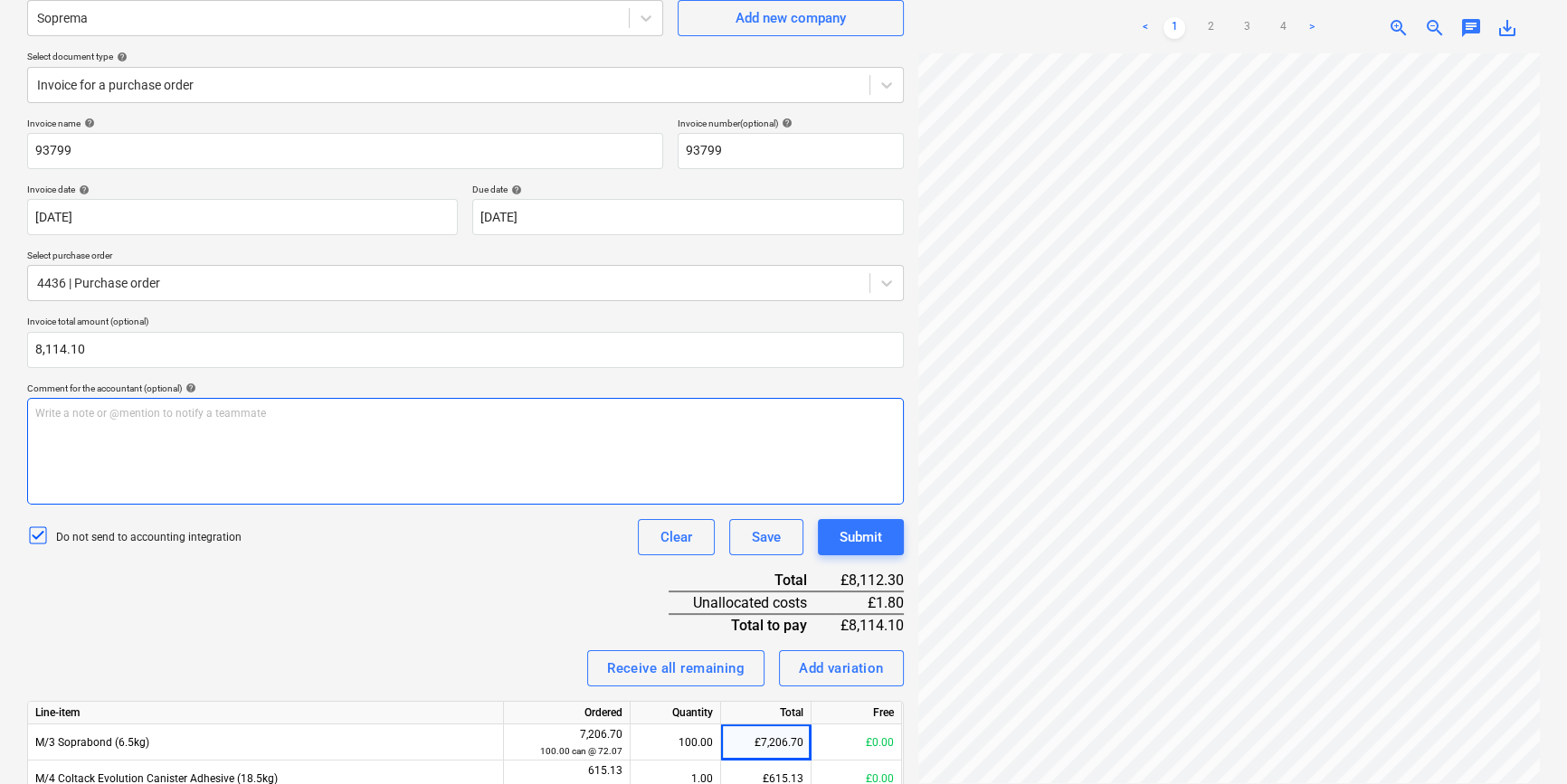
scroll to position [230, 60]
click at [1287, 26] on link "4" at bounding box center [1283, 27] width 22 height 22
click at [1246, 23] on link "3" at bounding box center [1247, 27] width 22 height 22
click at [1177, 23] on link "1" at bounding box center [1174, 27] width 22 height 22
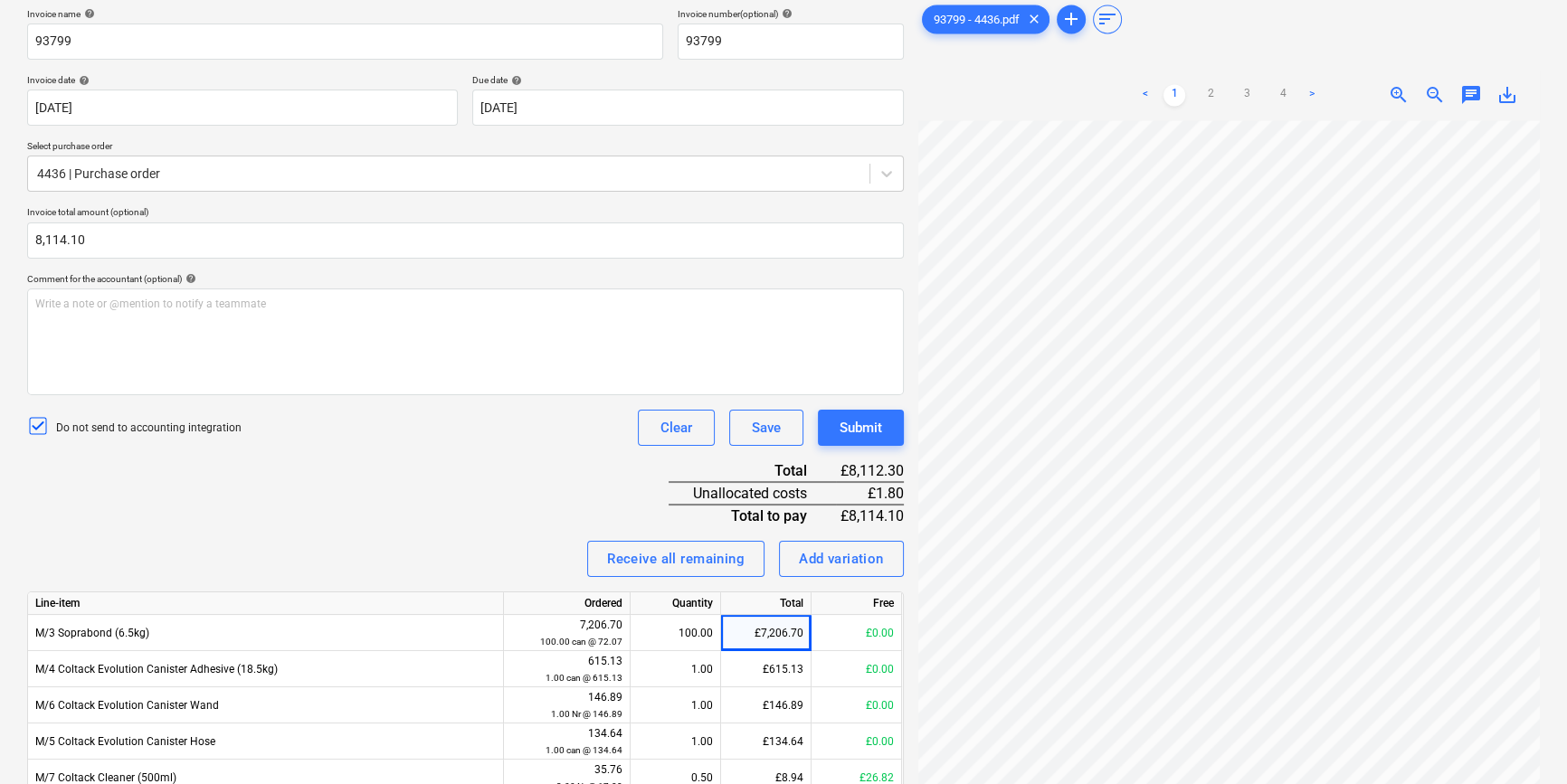
scroll to position [357, 0]
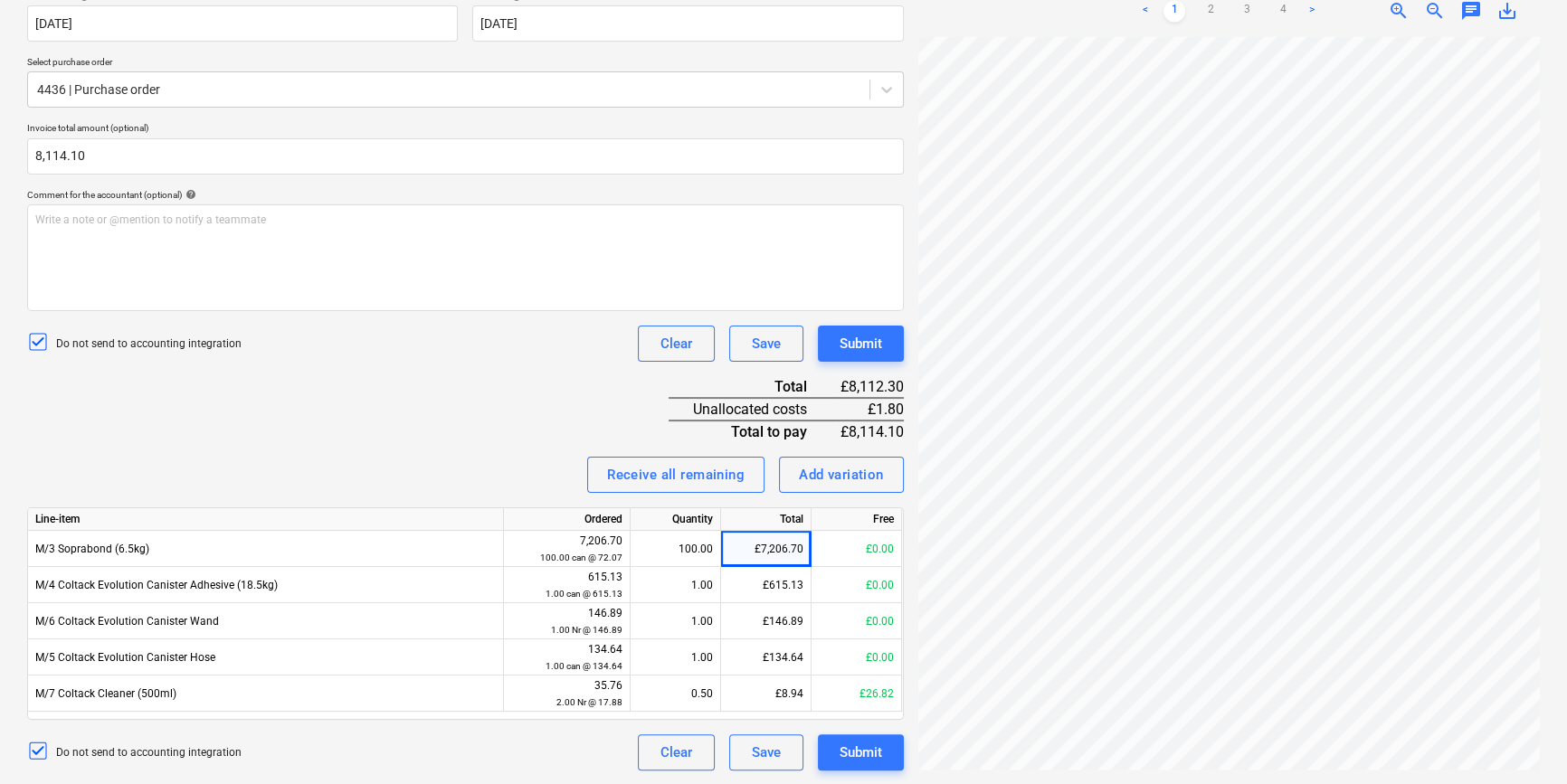
scroll to position [230, 60]
click at [473, 375] on div "Invoice name help 93799 Invoice number (optional) help 93799 Invoice date help …" at bounding box center [466, 348] width 877 height 846
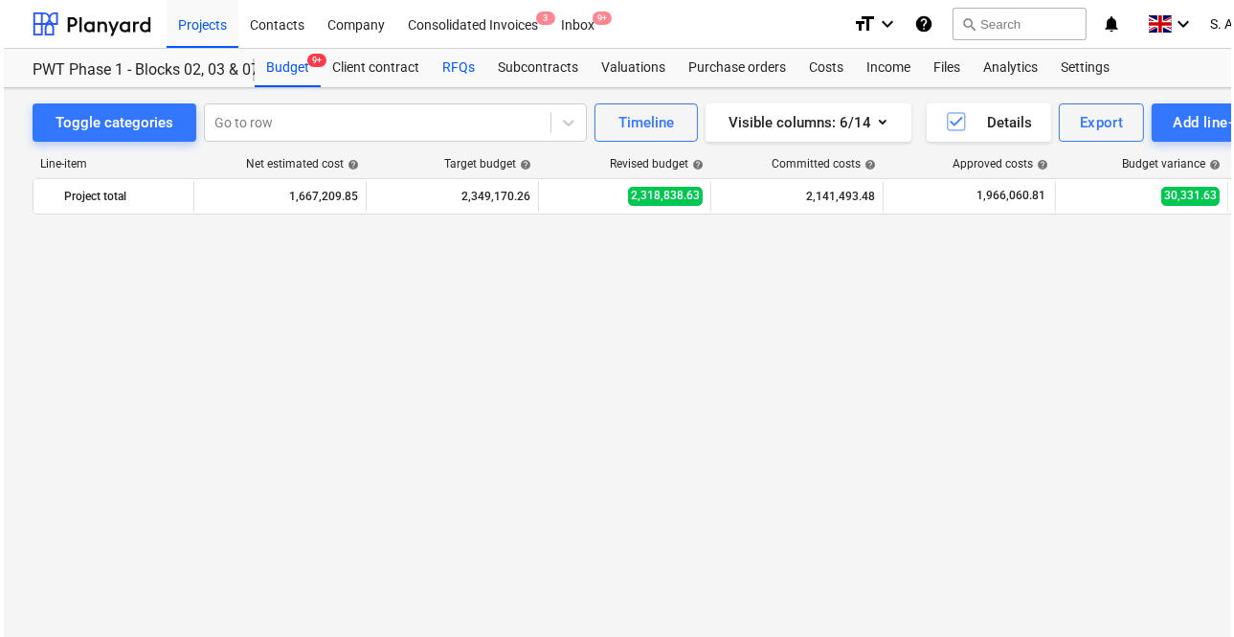
scroll to position [3220, 0]
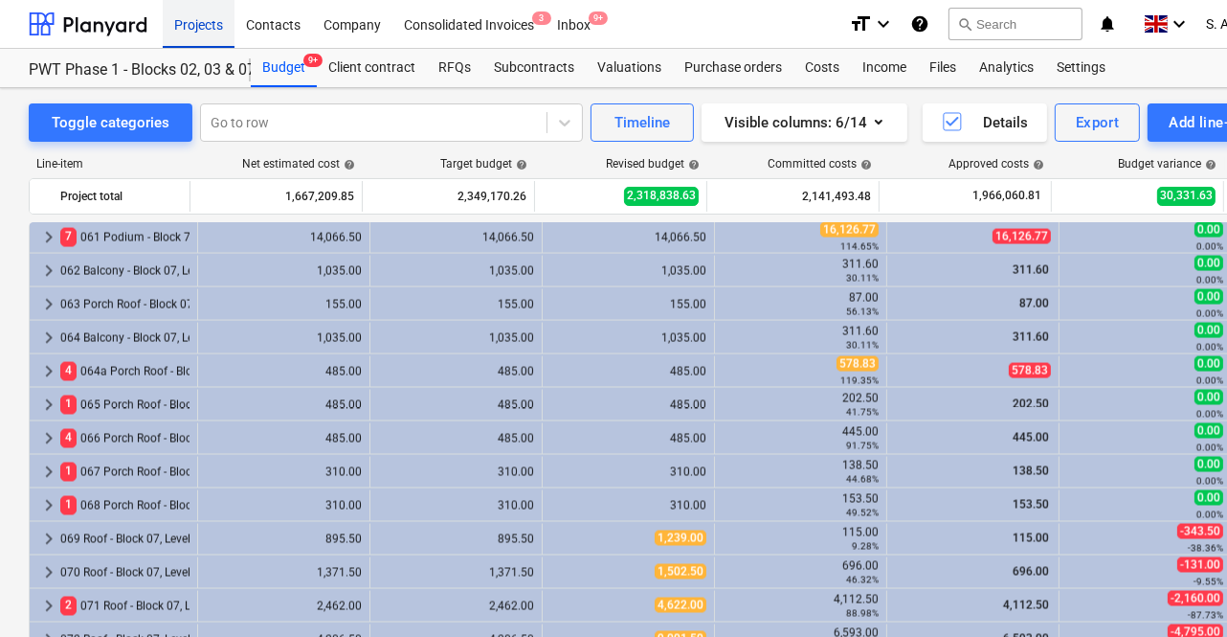
click at [223, 17] on div "Projects" at bounding box center [199, 23] width 72 height 49
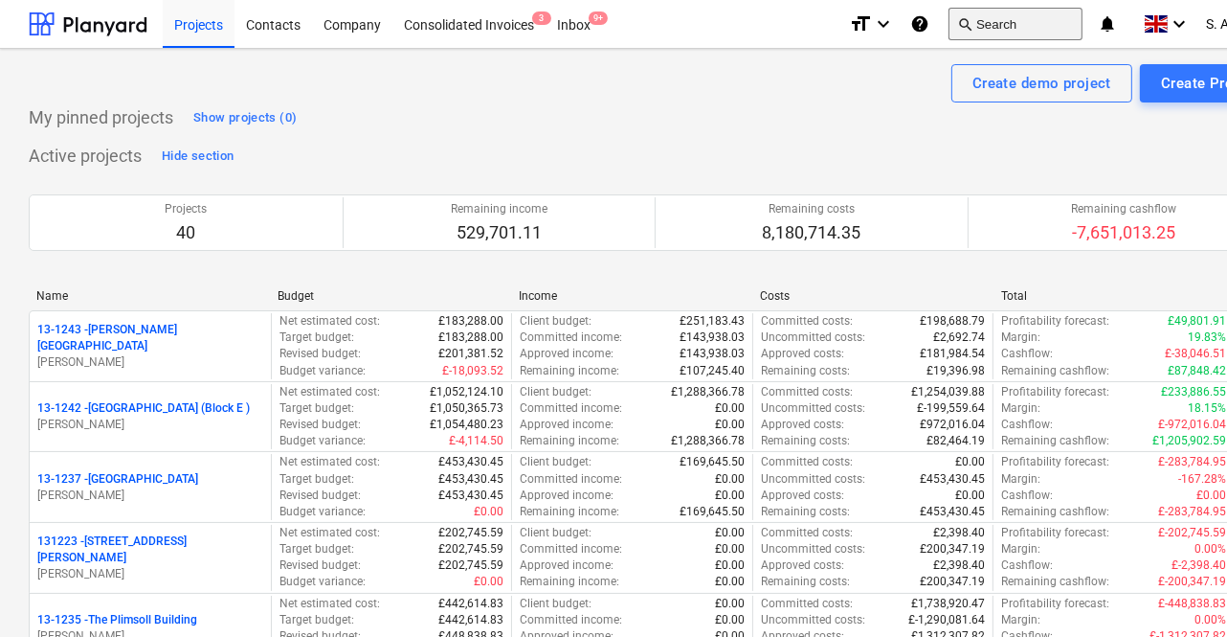
click at [999, 30] on button "search Search" at bounding box center [1016, 24] width 134 height 33
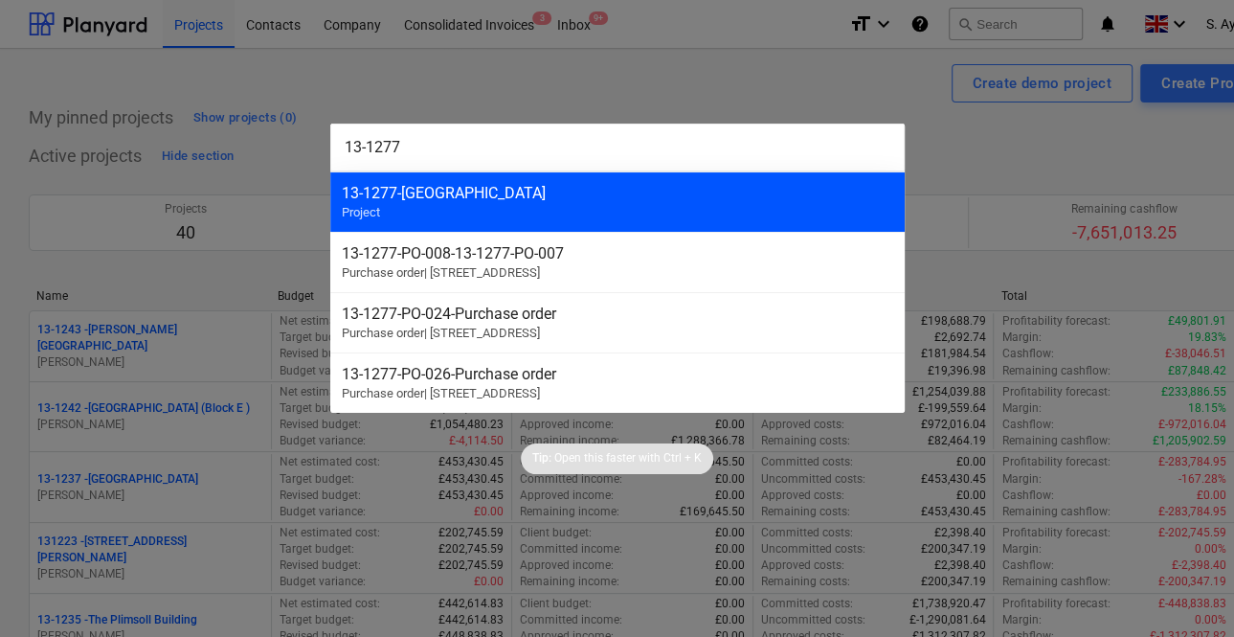
type input "13-1277"
click at [568, 180] on div "13-1277 - Barlby Road Project" at bounding box center [617, 201] width 574 height 60
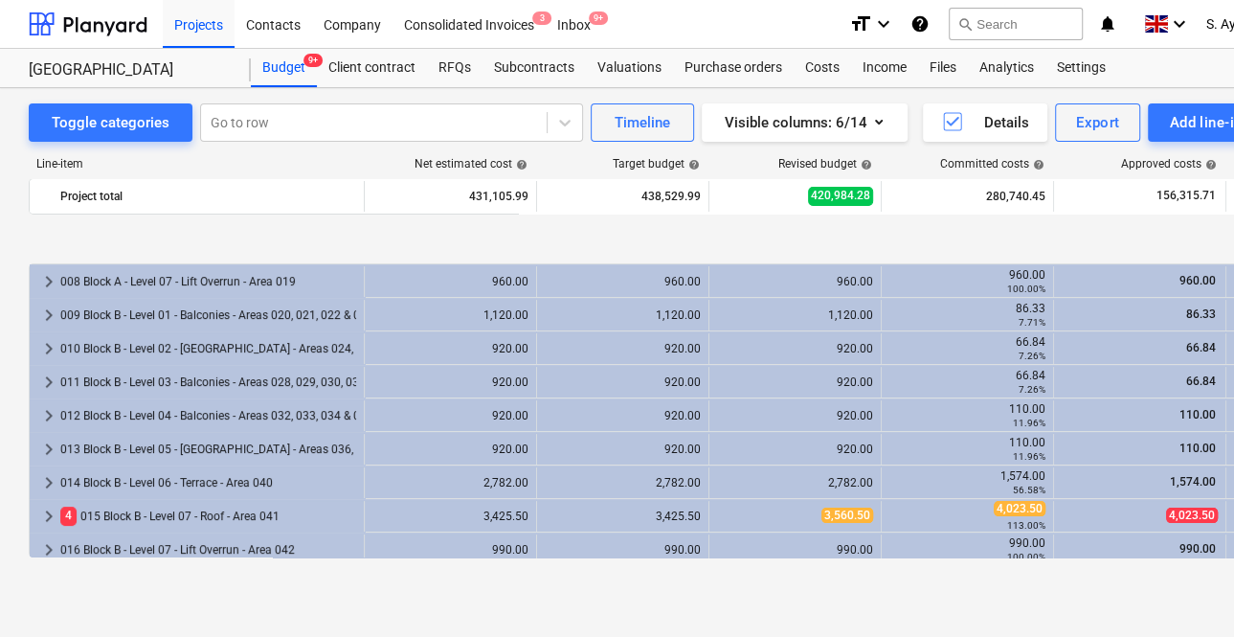
scroll to position [348, 0]
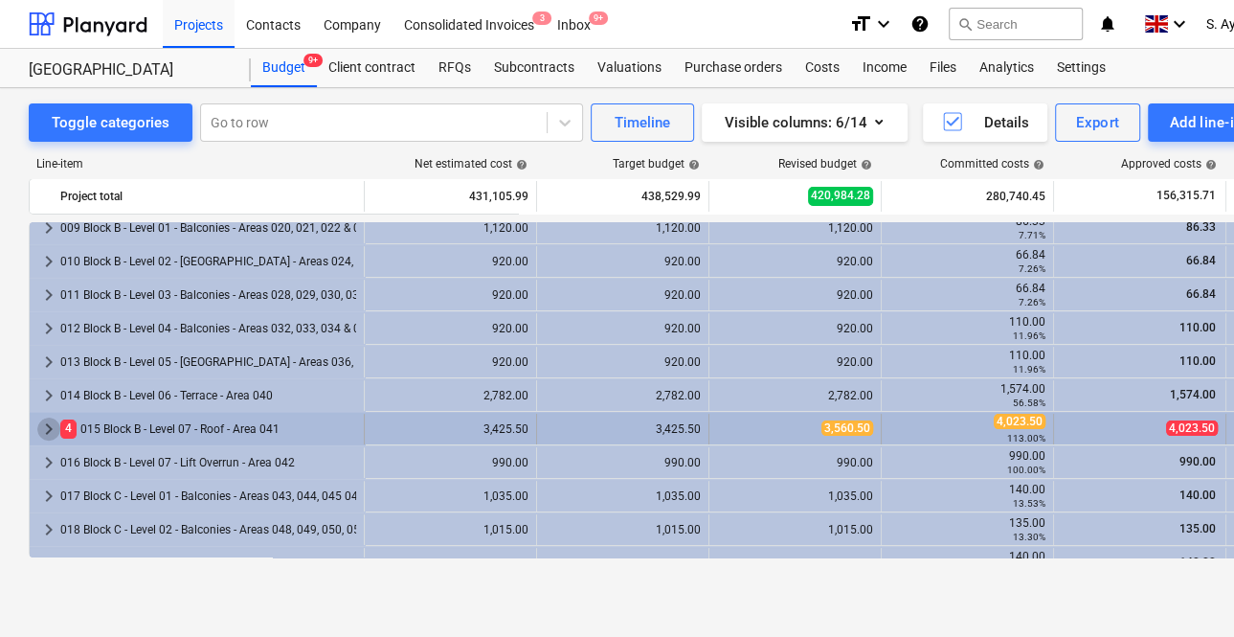
click at [44, 424] on span "keyboard_arrow_right" at bounding box center [48, 428] width 23 height 23
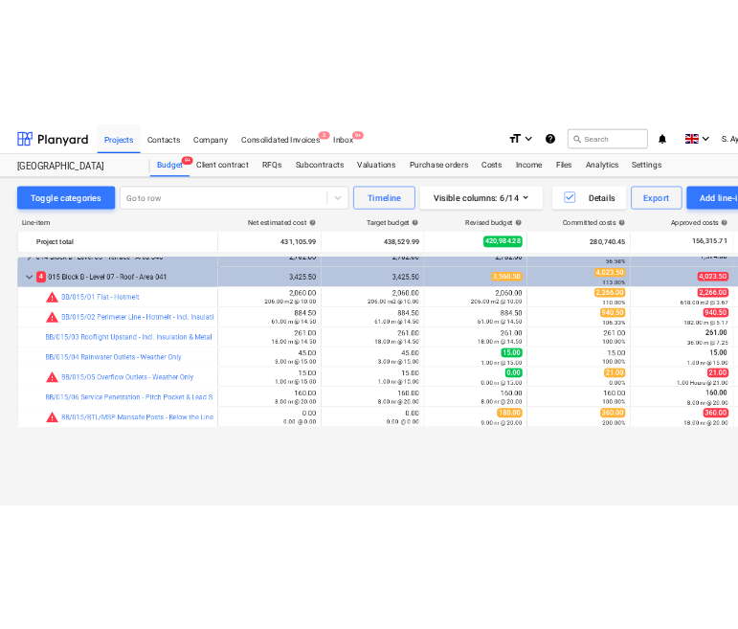
scroll to position [435, 0]
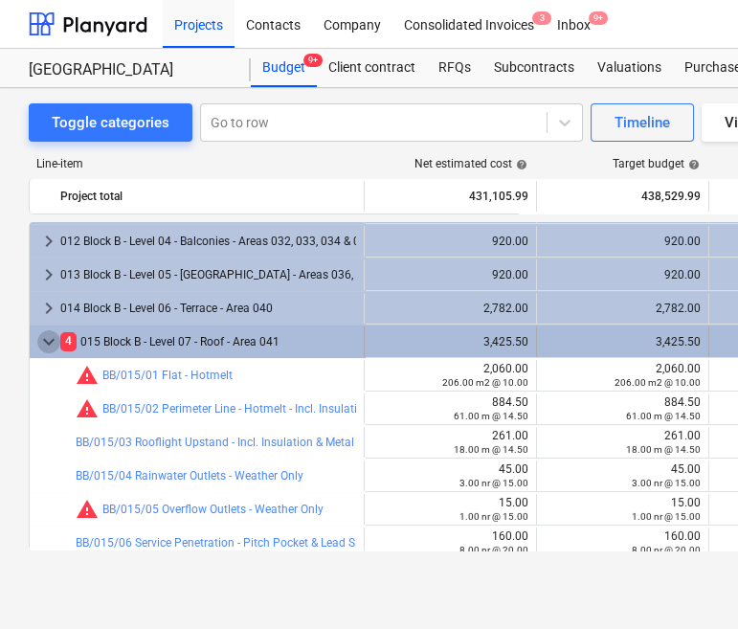
click at [40, 343] on span "keyboard_arrow_down" at bounding box center [48, 341] width 23 height 23
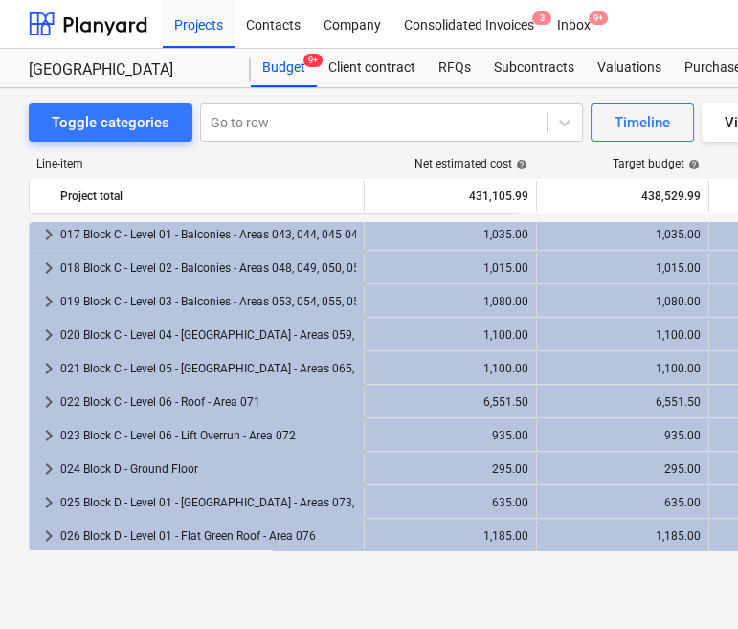
scroll to position [260, 0]
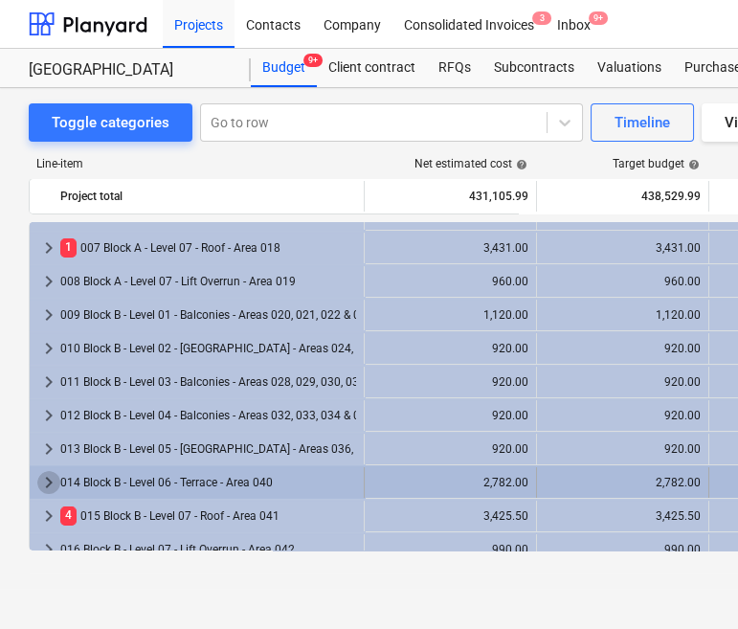
click at [44, 484] on span "keyboard_arrow_right" at bounding box center [48, 482] width 23 height 23
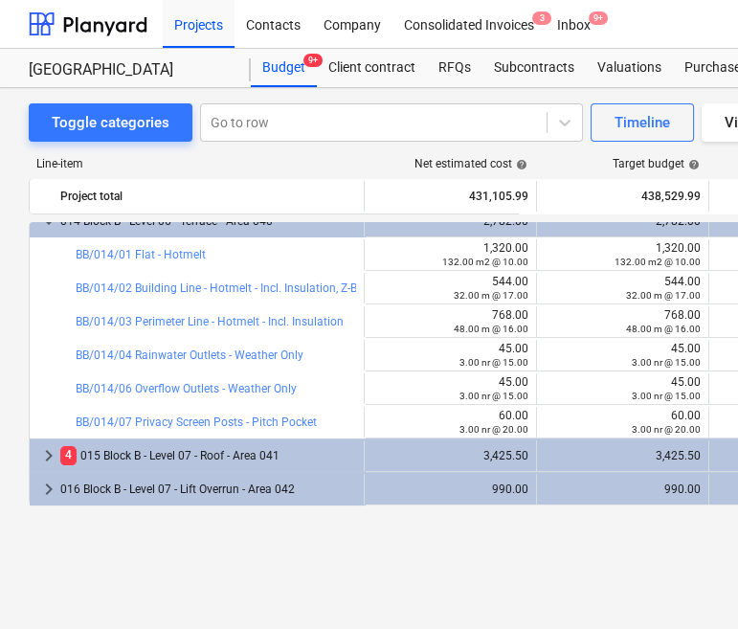
scroll to position [435, 0]
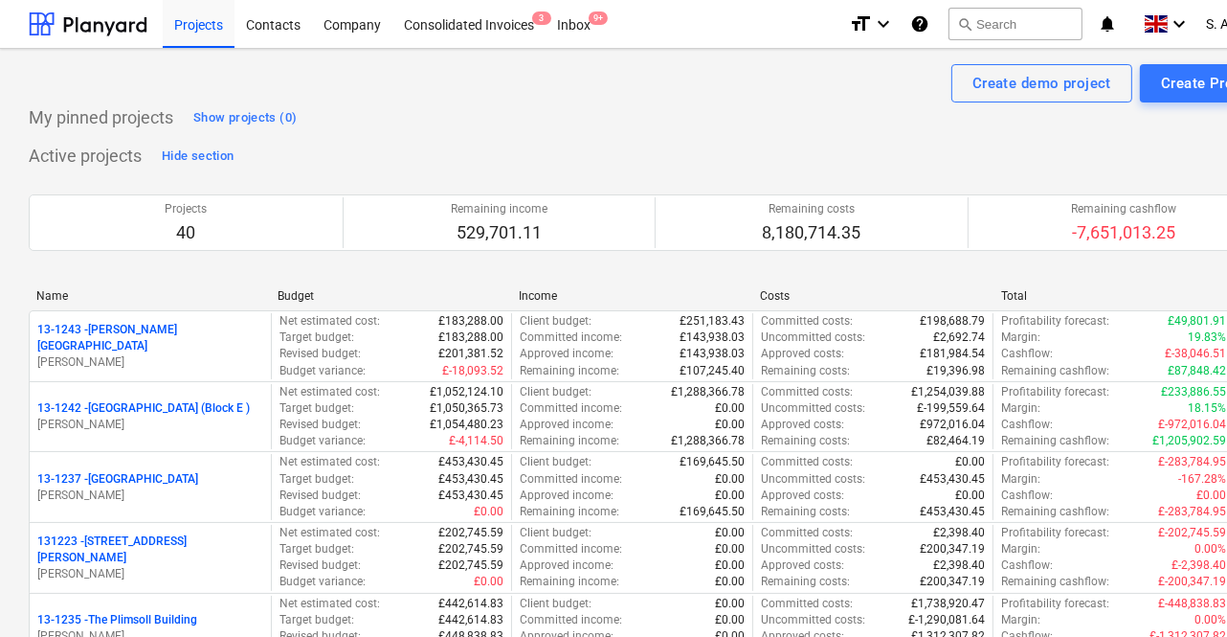
click at [511, 117] on div "My pinned projects Show projects (0)" at bounding box center [655, 117] width 1252 height 31
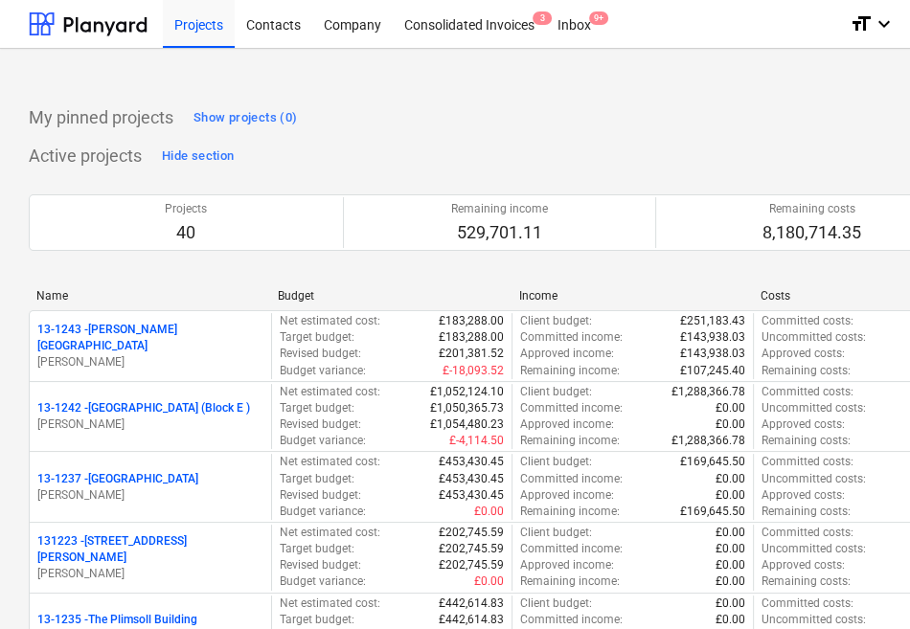
click at [421, 127] on div "My pinned projects Show projects (0)" at bounding box center [655, 117] width 1252 height 31
drag, startPoint x: 216, startPoint y: 38, endPoint x: 679, endPoint y: 36, distance: 462.5
click at [216, 38] on div "Projects" at bounding box center [199, 23] width 72 height 49
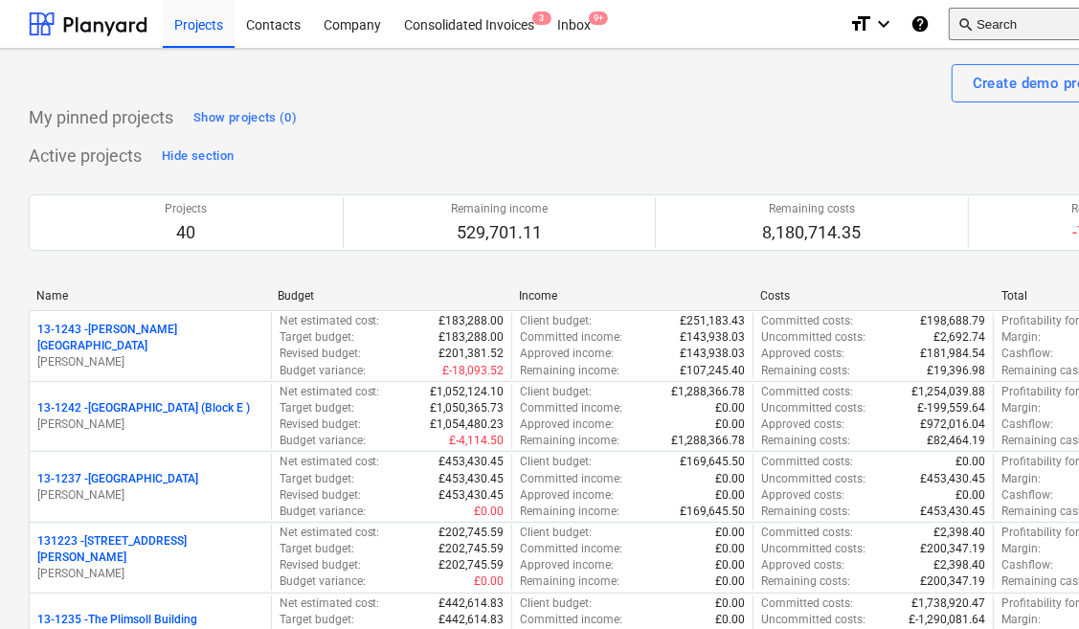
click at [1024, 33] on button "search Search" at bounding box center [1016, 24] width 134 height 33
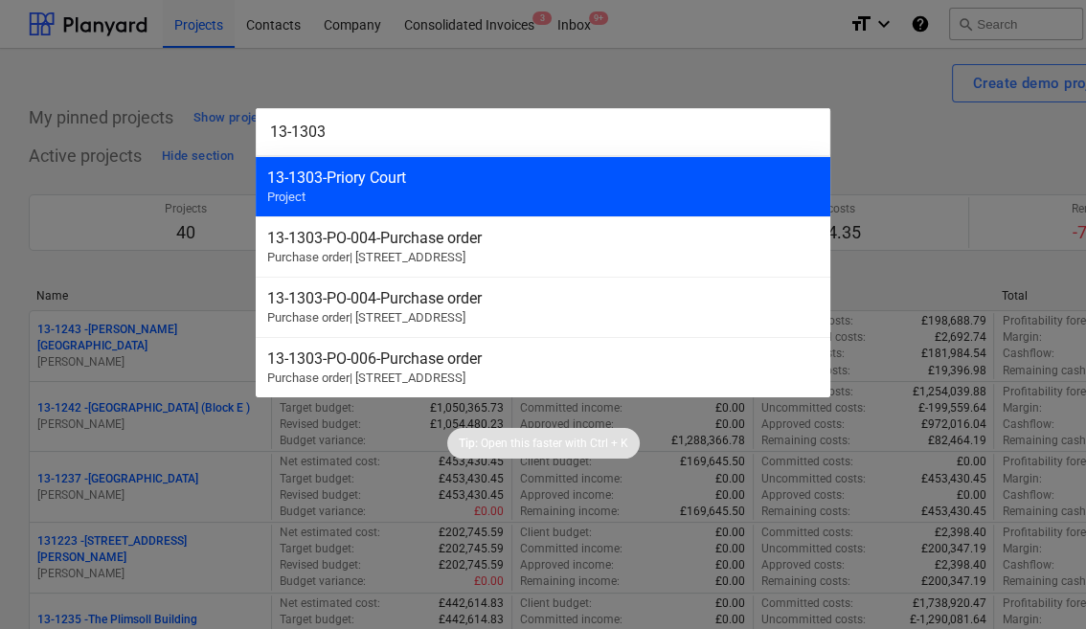
type input "13-1303"
click at [308, 195] on div "13-1303 - Priory Court Project" at bounding box center [543, 186] width 574 height 60
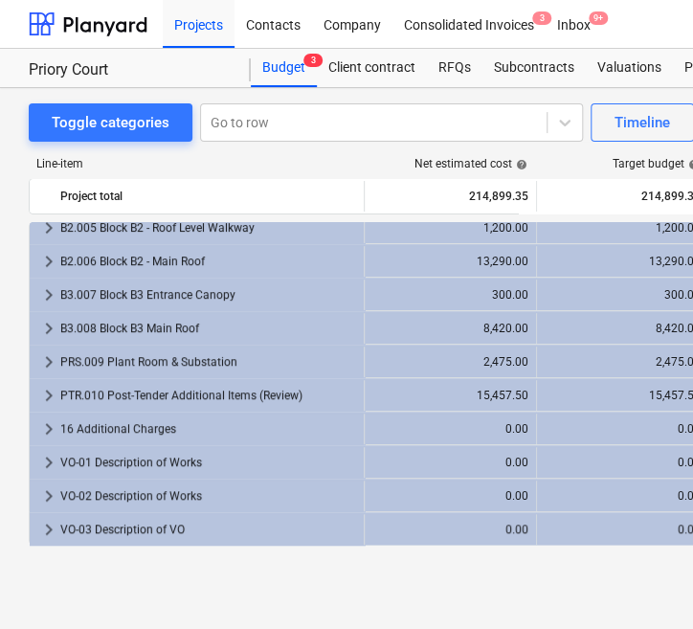
scroll to position [74, 0]
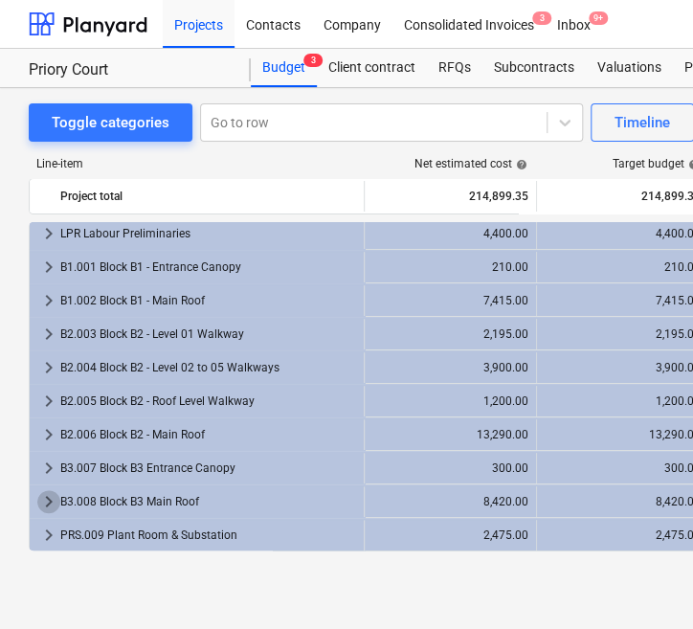
click at [46, 497] on span "keyboard_arrow_right" at bounding box center [48, 501] width 23 height 23
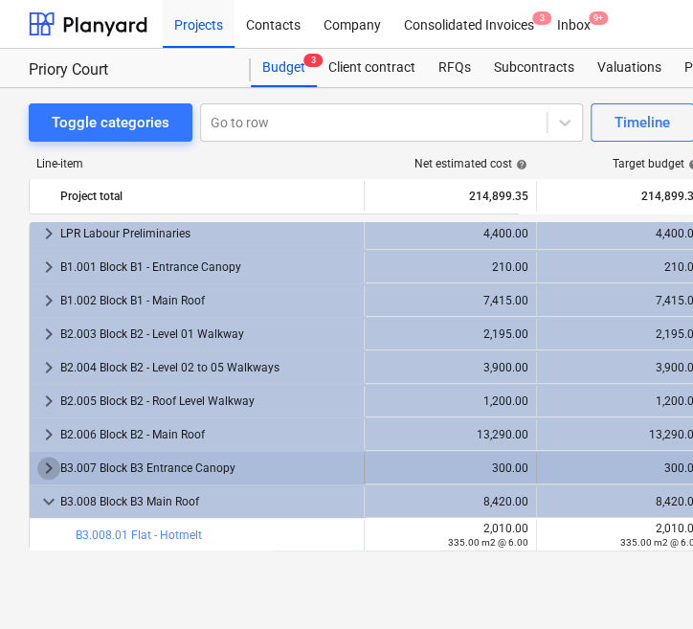
click at [52, 467] on span "keyboard_arrow_right" at bounding box center [48, 468] width 23 height 23
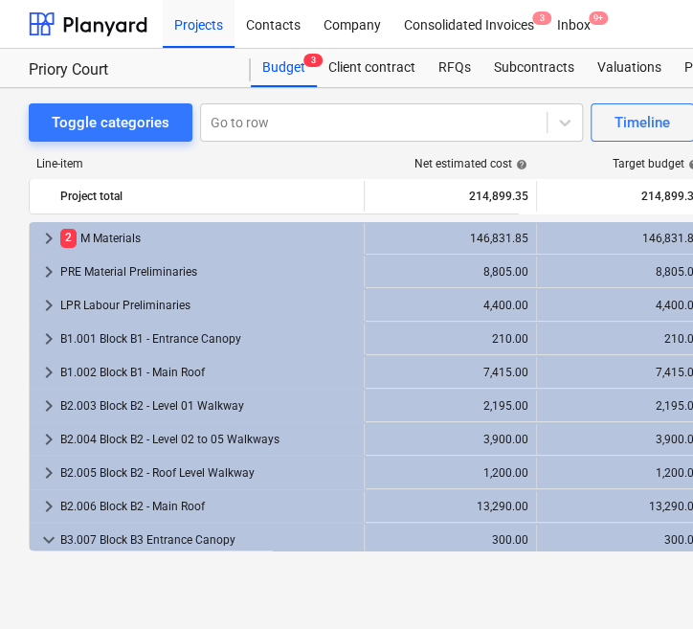
scroll to position [0, 0]
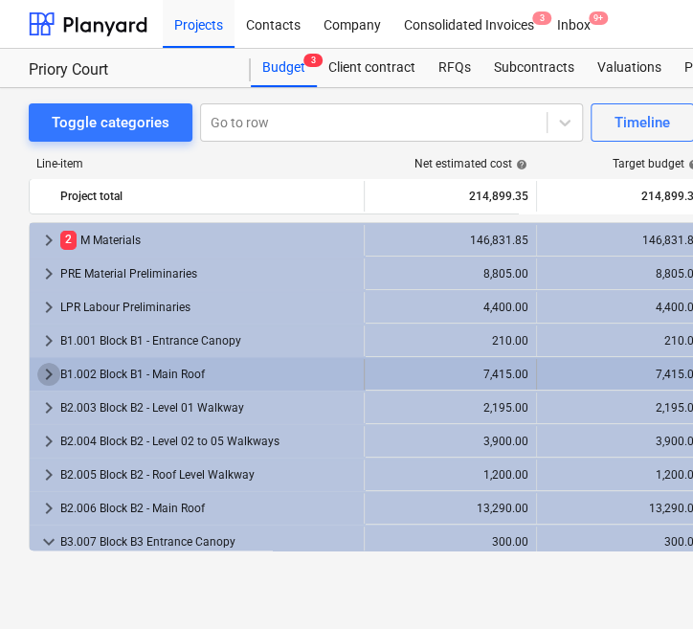
click at [54, 374] on span "keyboard_arrow_right" at bounding box center [48, 374] width 23 height 23
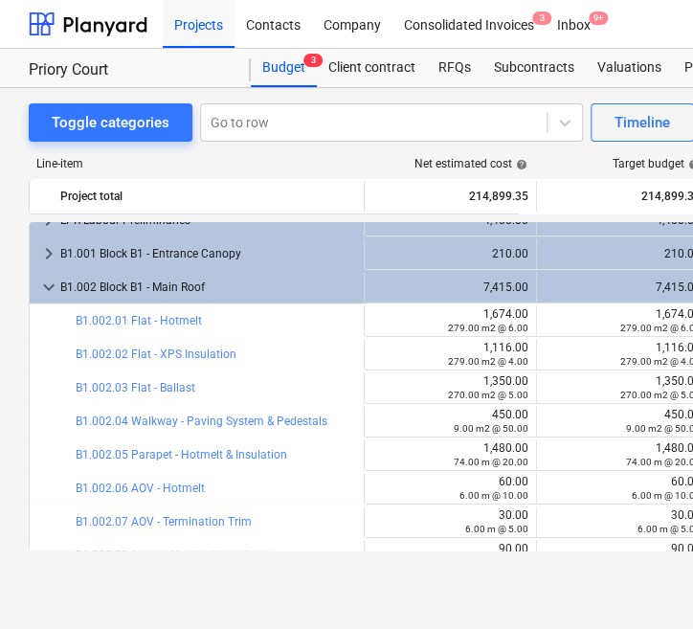
scroll to position [86, 0]
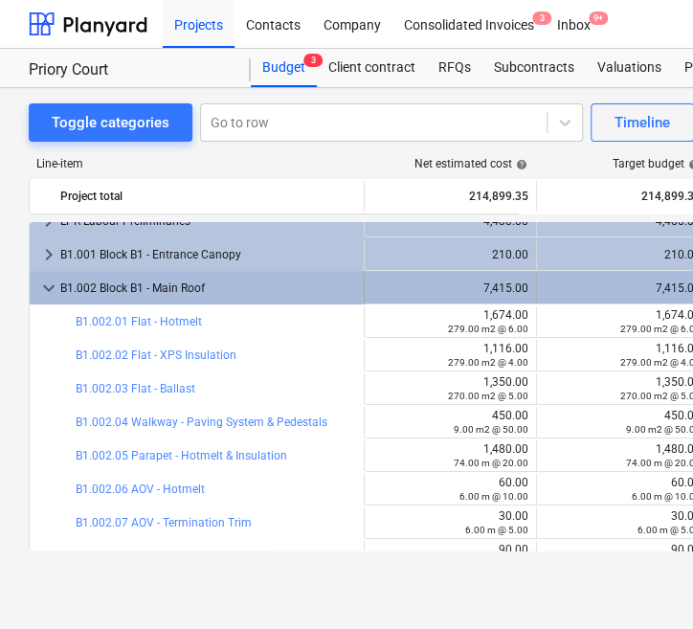
click at [54, 282] on span "keyboard_arrow_down" at bounding box center [48, 288] width 23 height 23
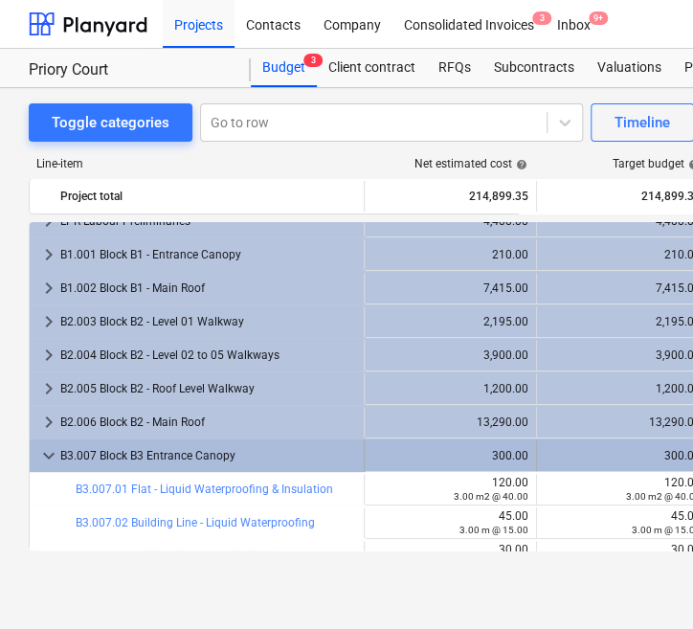
click at [44, 455] on span "keyboard_arrow_down" at bounding box center [48, 455] width 23 height 23
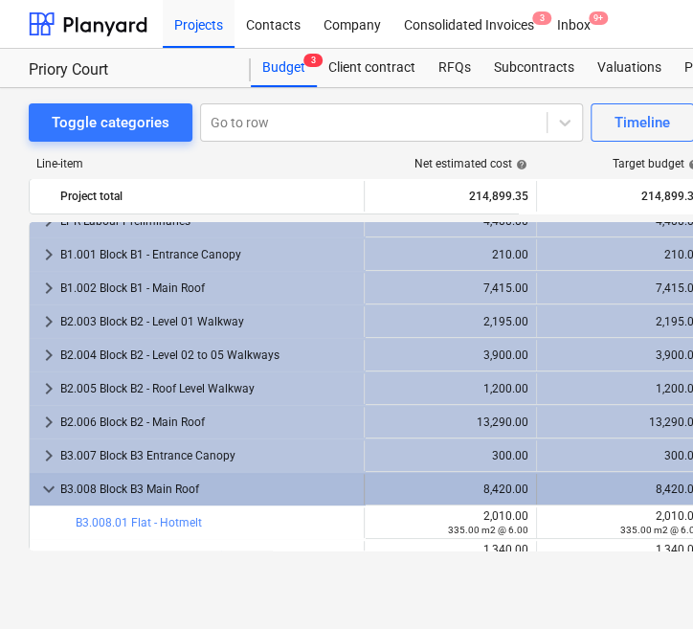
click at [50, 494] on span "keyboard_arrow_down" at bounding box center [48, 489] width 23 height 23
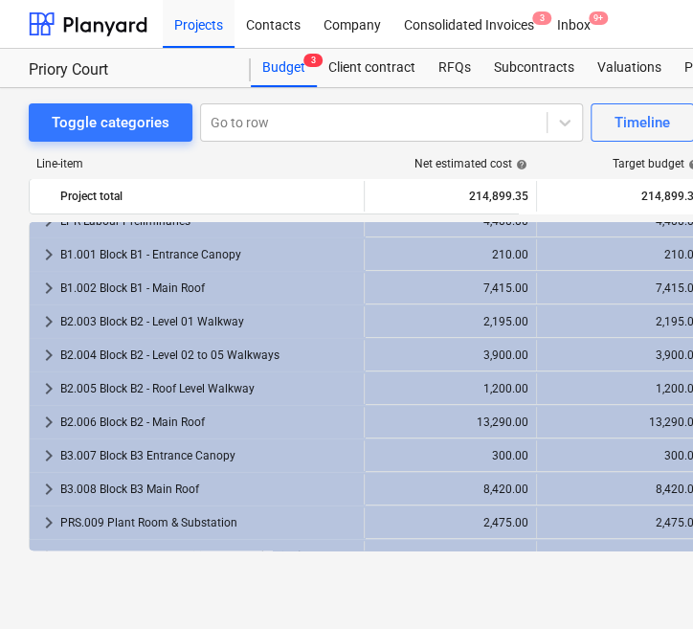
scroll to position [0, 0]
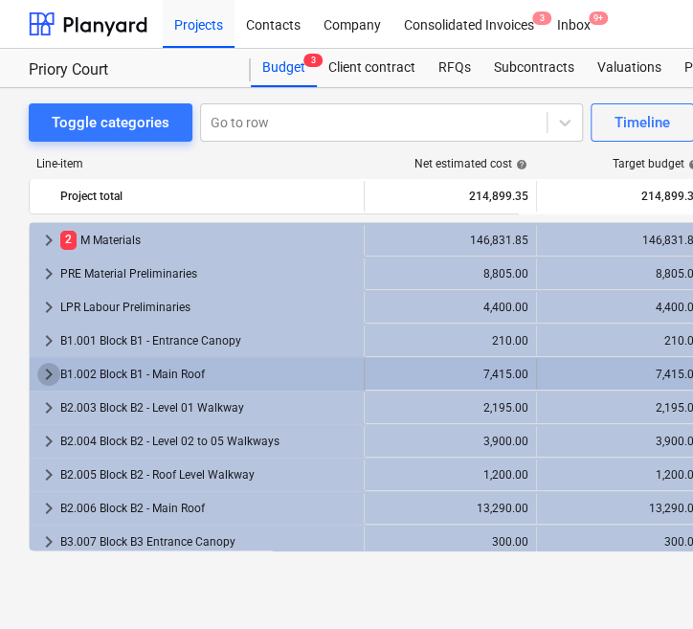
click at [55, 377] on span "keyboard_arrow_right" at bounding box center [48, 374] width 23 height 23
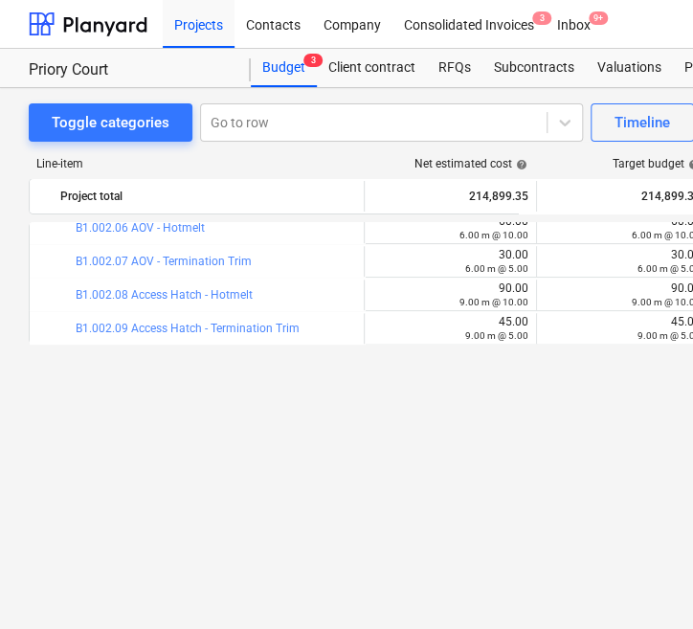
scroll to position [86, 0]
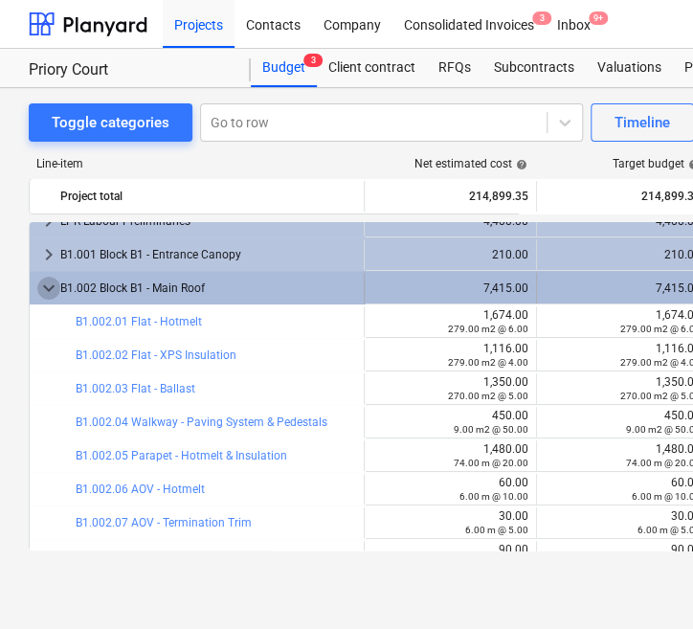
click at [56, 291] on span "keyboard_arrow_down" at bounding box center [48, 288] width 23 height 23
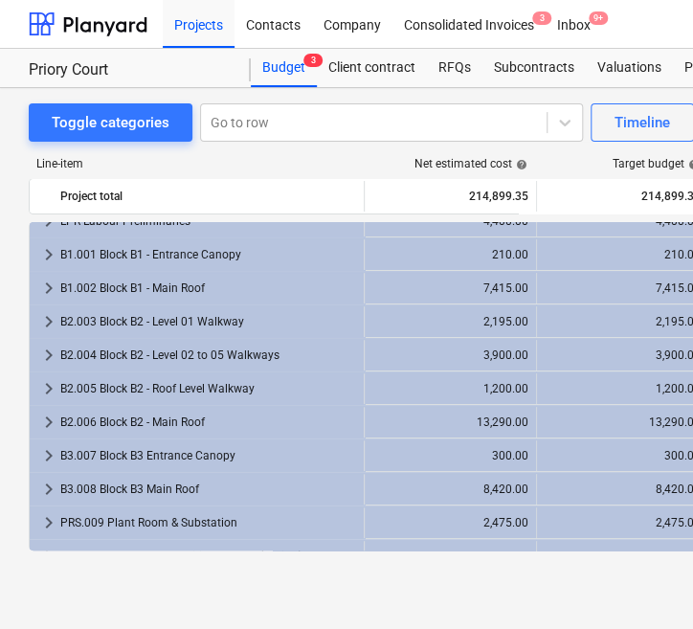
click at [376, 155] on div "Line-item Net estimated cost help Target budget help Revised budget help Commit…" at bounding box center [655, 358] width 1252 height 432
